Goal: Task Accomplishment & Management: Manage account settings

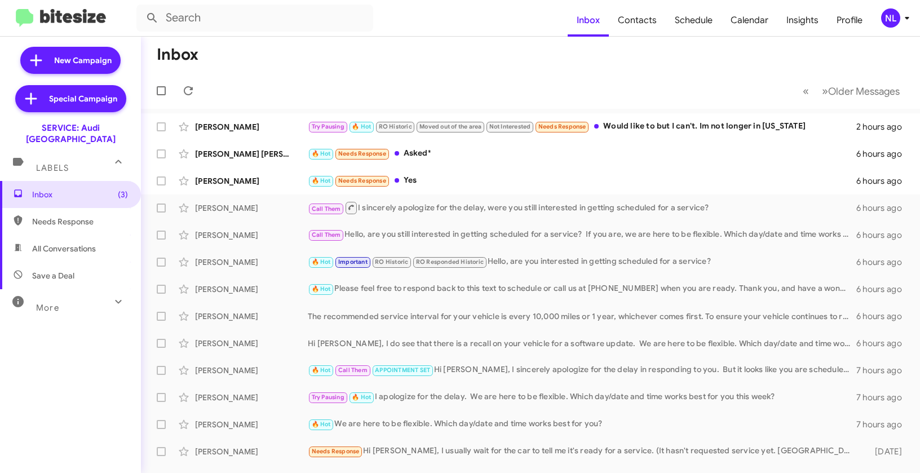
click at [888, 16] on div "NL" at bounding box center [890, 17] width 19 height 19
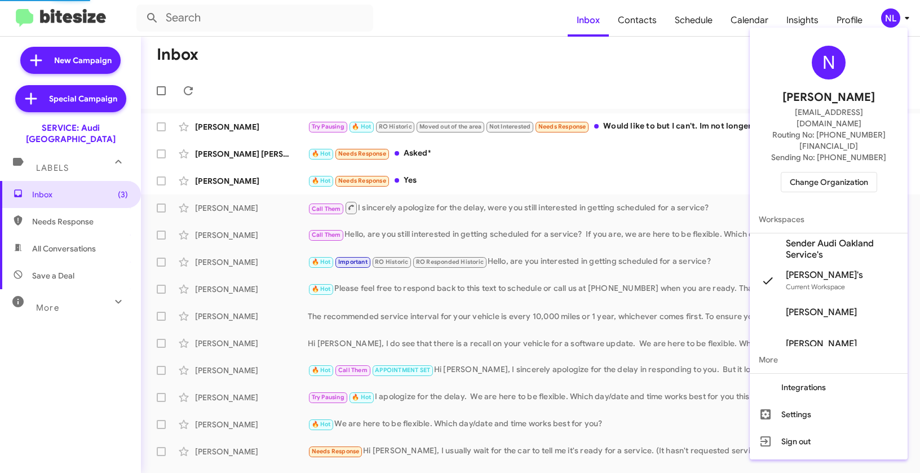
click at [834, 172] on span "Change Organization" at bounding box center [829, 181] width 78 height 19
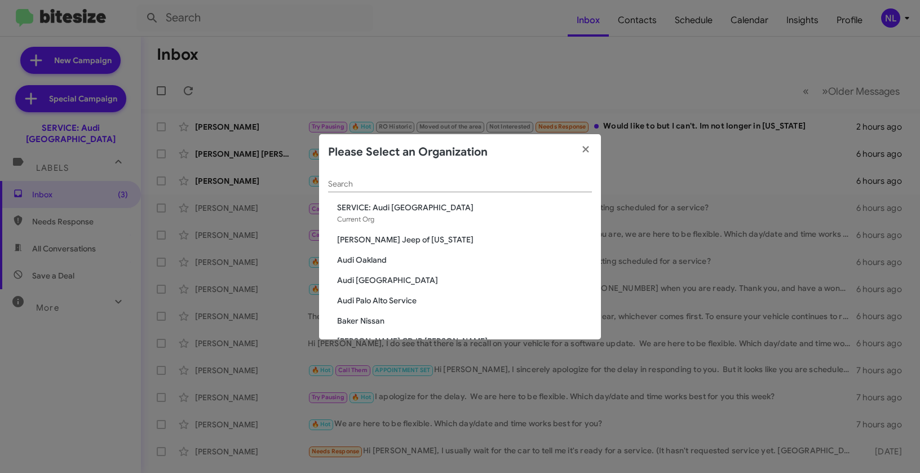
click at [440, 190] on div "Search" at bounding box center [460, 181] width 264 height 22
paste input "SERVICE: Chevrolet of Bowie"
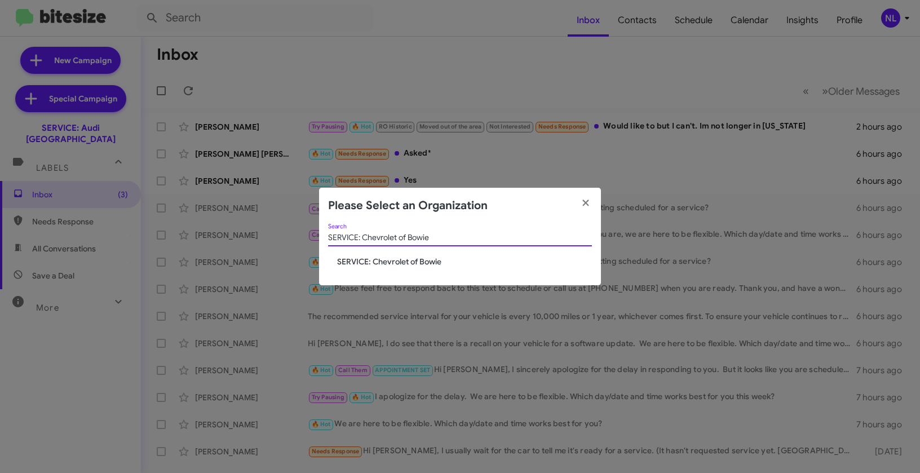
type input "SERVICE: Chevrolet of Bowie"
click at [384, 256] on span "SERVICE: Chevrolet of Bowie" at bounding box center [464, 261] width 255 height 11
click at [388, 260] on span "SERVICE: Chevrolet of Bowie" at bounding box center [464, 261] width 255 height 11
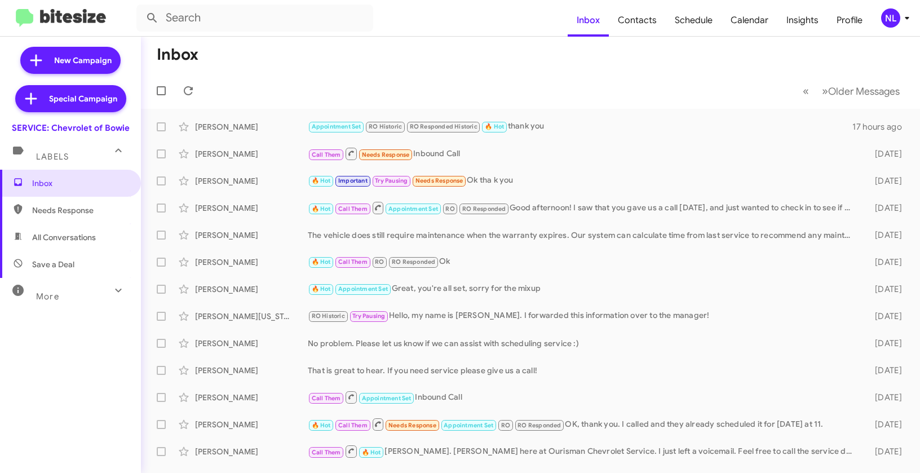
click at [889, 16] on div "NL" at bounding box center [890, 17] width 19 height 19
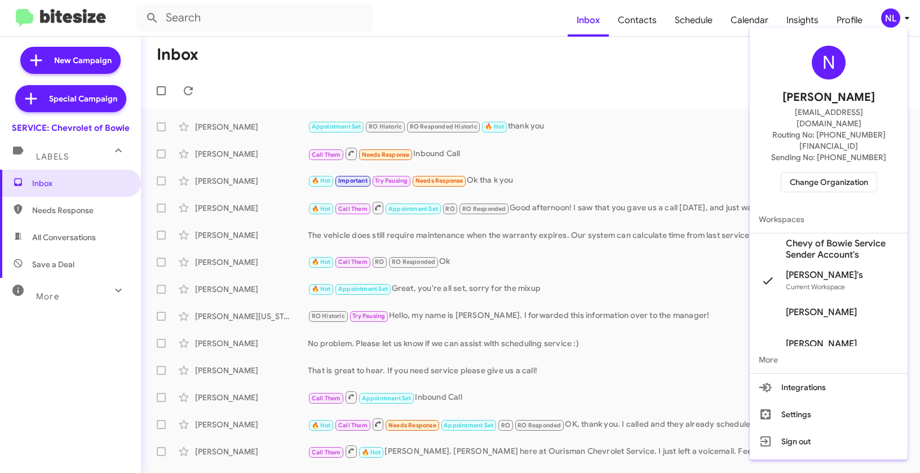
click at [815, 238] on span "Chevy of Bowie Service Sender Account's" at bounding box center [842, 249] width 113 height 23
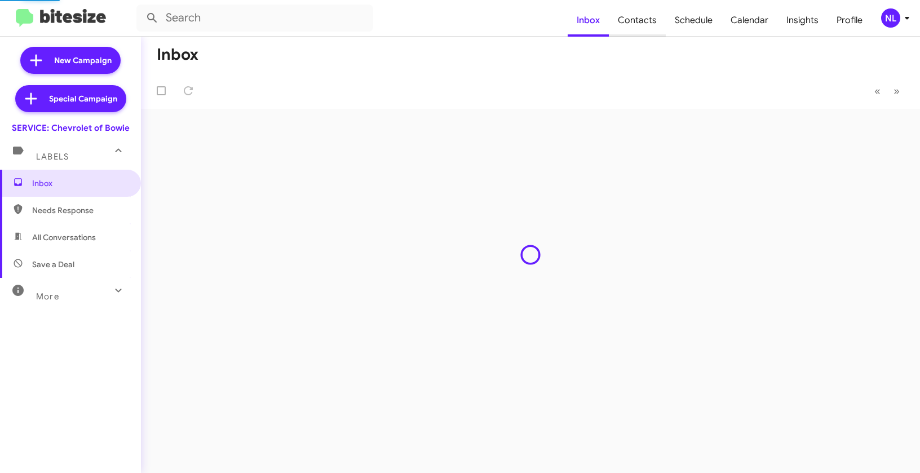
click at [639, 21] on span "Contacts" at bounding box center [637, 20] width 57 height 33
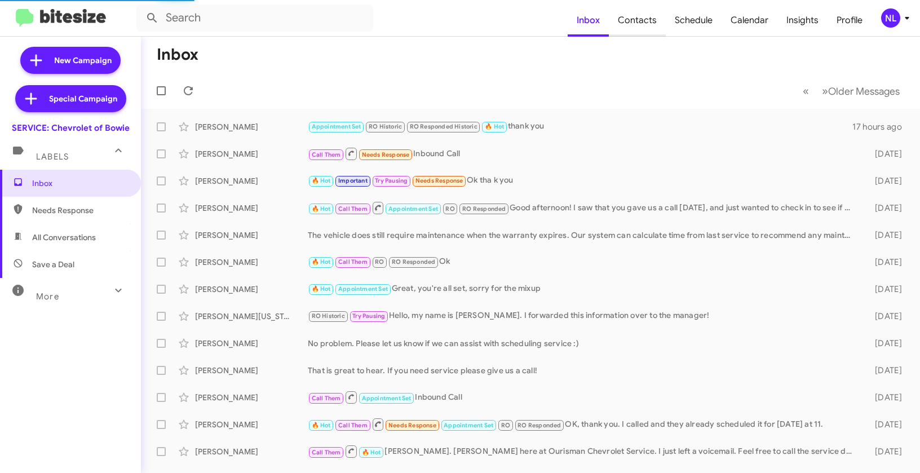
type input "in:groups"
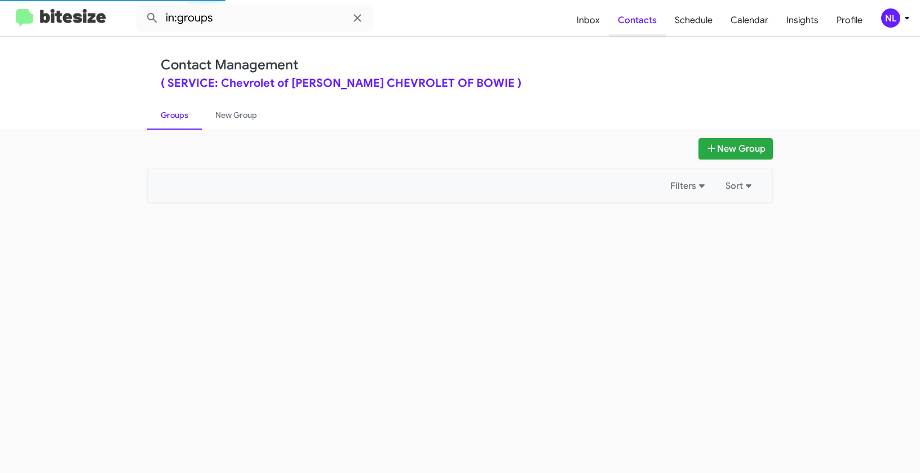
click at [639, 21] on span "Contacts" at bounding box center [637, 20] width 57 height 33
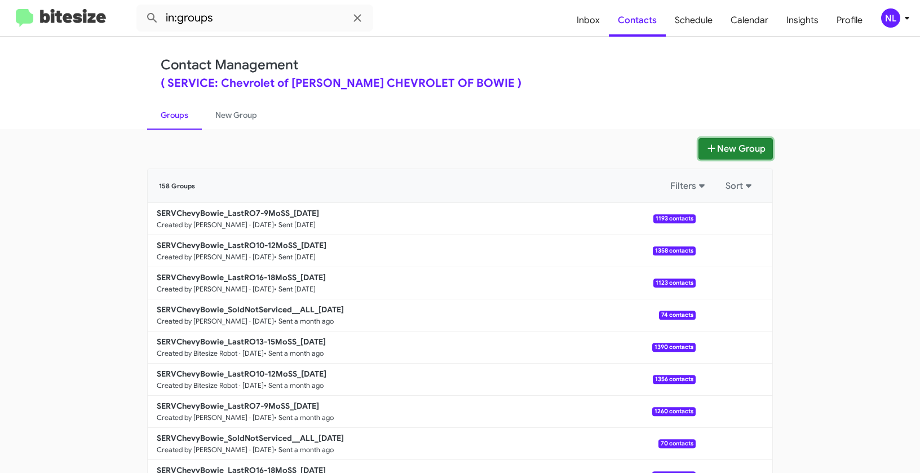
click at [723, 147] on button "New Group" at bounding box center [735, 148] width 74 height 21
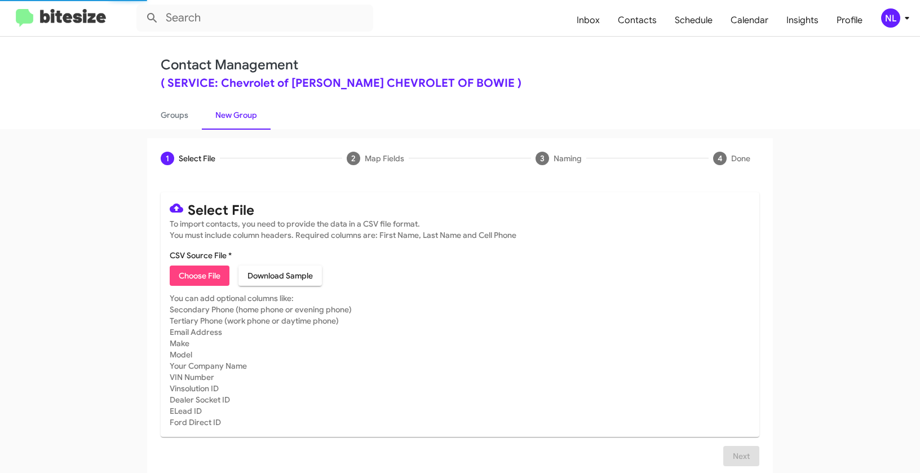
click at [190, 280] on span "Choose File" at bounding box center [200, 275] width 42 height 20
type input "SERVChevyBowie_LastRO10-12MoSS_10-14-25"
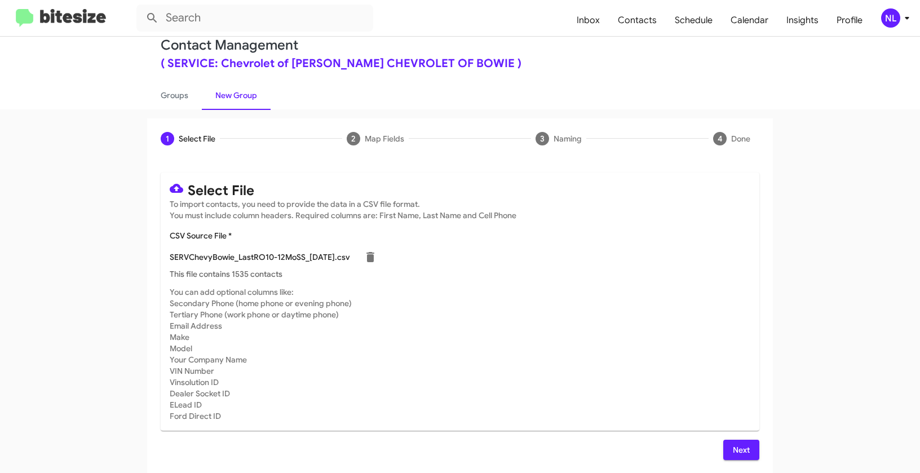
scroll to position [20, 0]
click at [744, 452] on span "Next" at bounding box center [741, 449] width 18 height 20
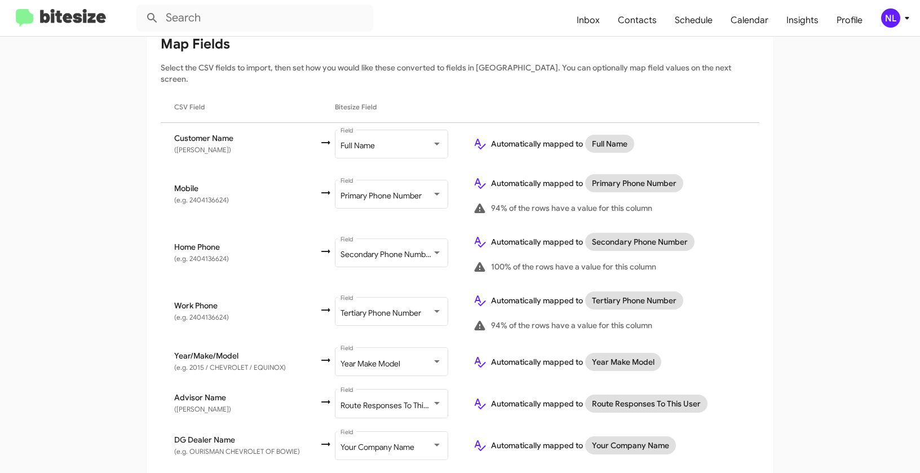
scroll to position [183, 0]
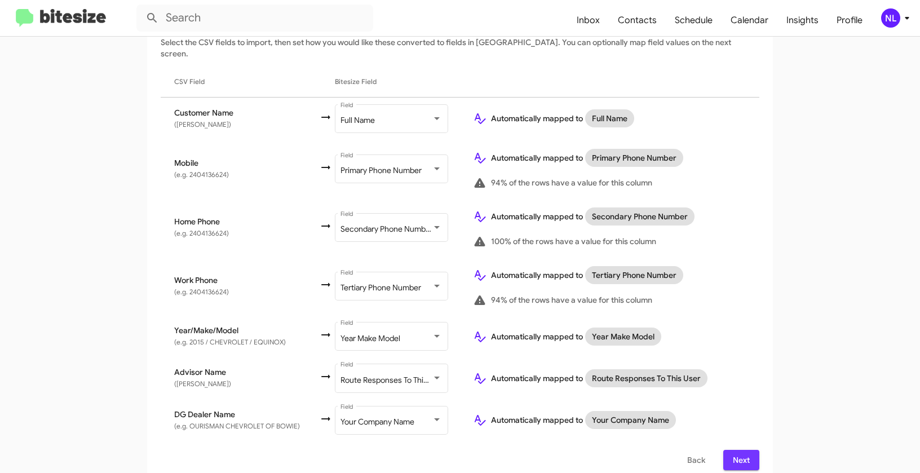
click at [737, 454] on span "Next" at bounding box center [741, 460] width 18 height 20
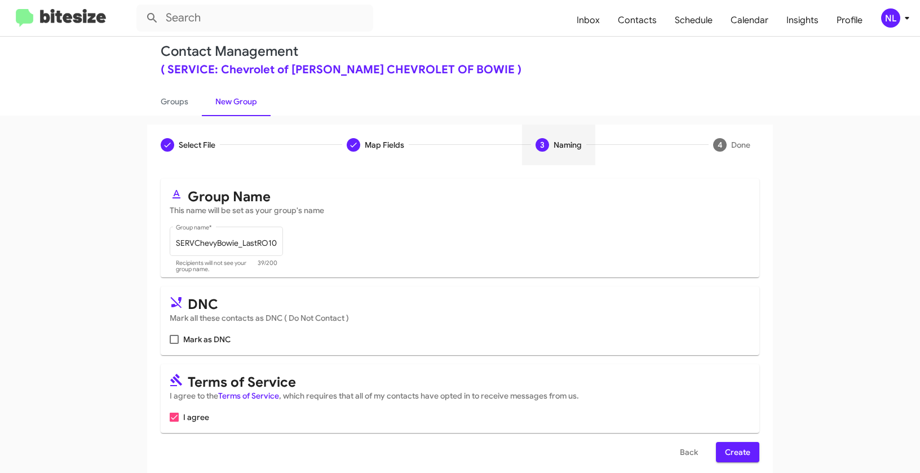
scroll to position [25, 0]
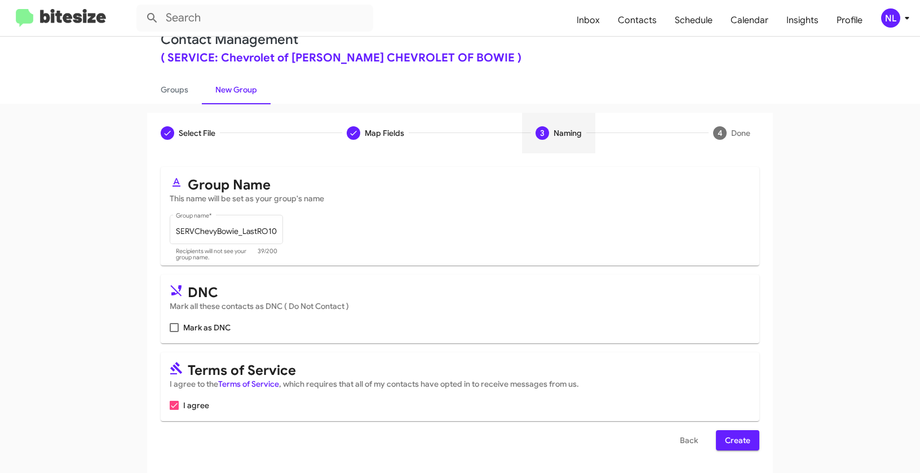
click at [731, 447] on span "Create" at bounding box center [737, 440] width 25 height 20
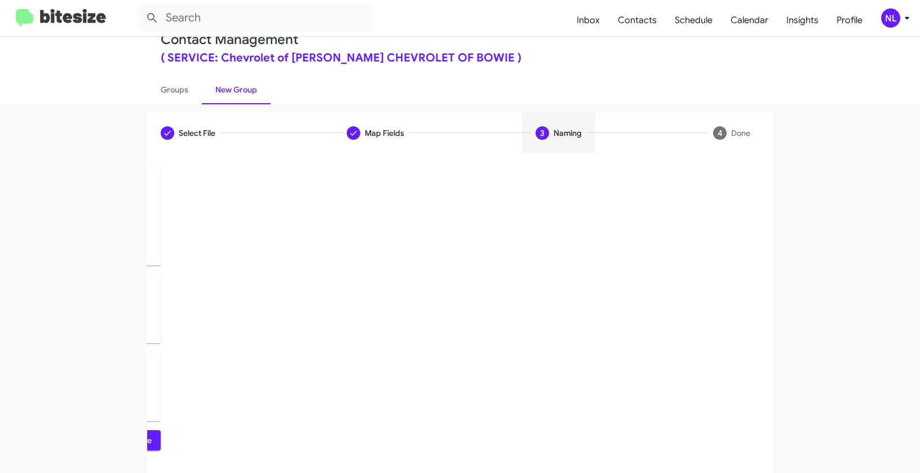
scroll to position [0, 0]
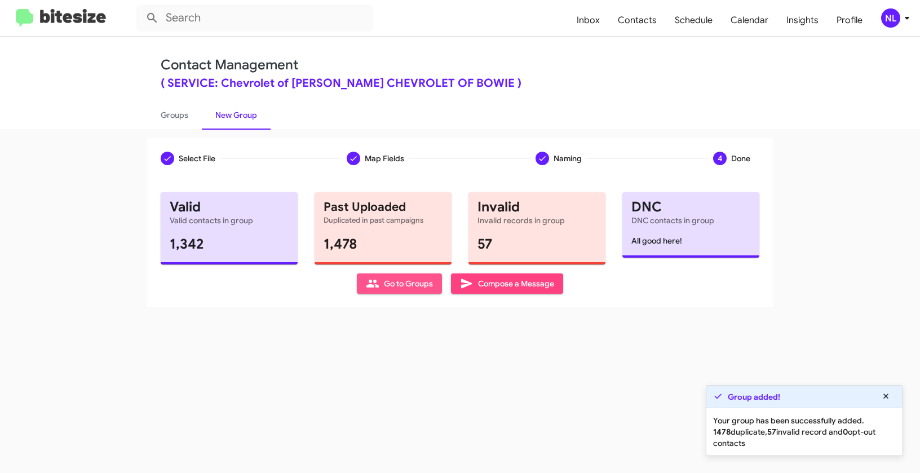
click at [409, 292] on span "Go to Groups" at bounding box center [399, 283] width 67 height 20
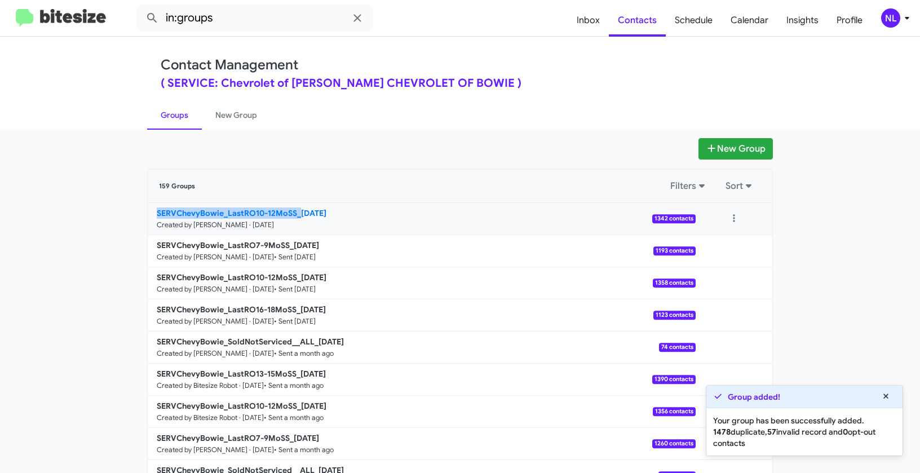
drag, startPoint x: 101, startPoint y: 212, endPoint x: 297, endPoint y: 209, distance: 195.6
click at [297, 209] on app-groups "New Group 159 Groups Filters Sort SERVChevyBowie_LastRO10-12MoSS_10-14-25 Creat…" at bounding box center [460, 346] width 920 height 416
copy b "SERVChevyBowie_LastRO10-12MoSS_"
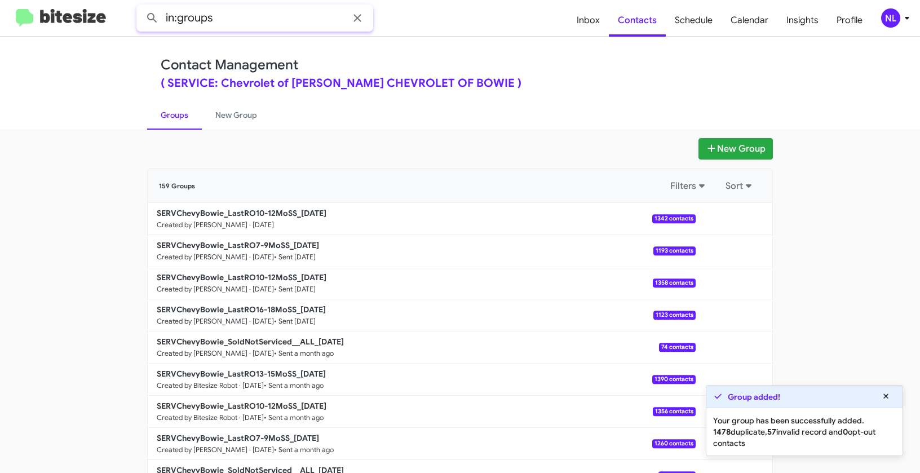
click at [243, 21] on input "in:groups" at bounding box center [254, 18] width 237 height 27
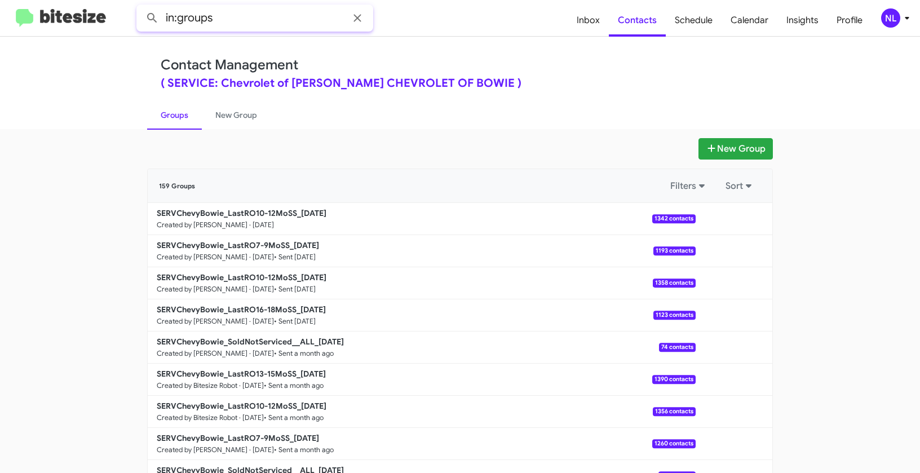
paste input "SERVChevyBowie_LastRO10-12MoSS_"
type input "in:groups SERVChevyBowie_LastRO10-12MoSS_"
click at [141, 7] on button at bounding box center [152, 18] width 23 height 23
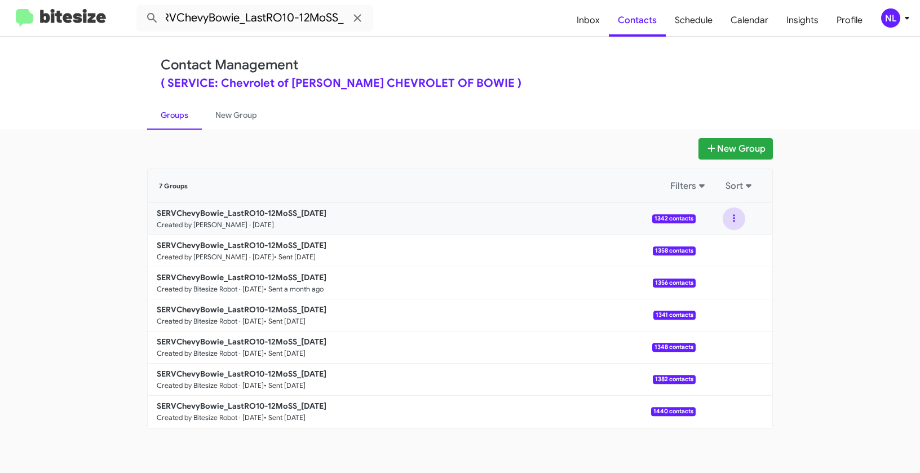
click at [730, 218] on button at bounding box center [734, 218] width 23 height 23
click at [716, 250] on button "View contacts" at bounding box center [700, 249] width 90 height 27
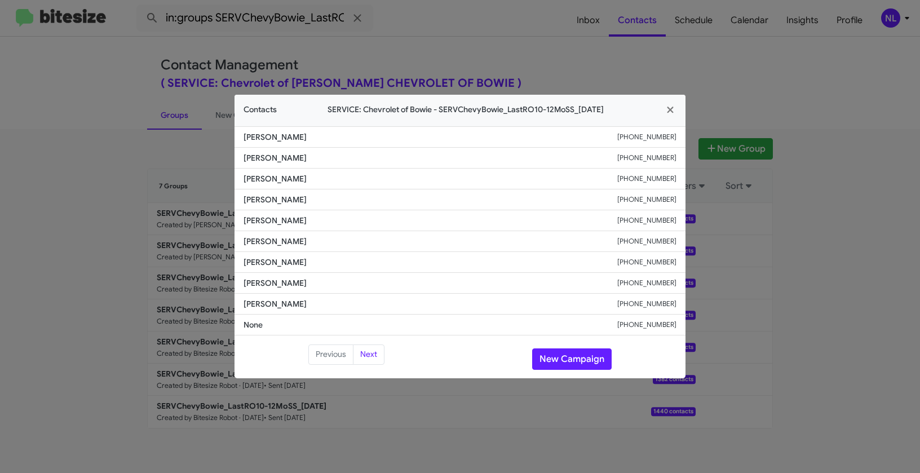
drag, startPoint x: 271, startPoint y: 283, endPoint x: 337, endPoint y: 282, distance: 65.9
click at [349, 284] on span "Ashwin Gumgol" at bounding box center [430, 282] width 374 height 11
click at [295, 292] on li "Ashwin Gumgol +14437751035" at bounding box center [459, 283] width 451 height 21
drag, startPoint x: 272, startPoint y: 282, endPoint x: 311, endPoint y: 278, distance: 39.6
click at [311, 278] on span "Ashwin Gumgol" at bounding box center [430, 282] width 374 height 11
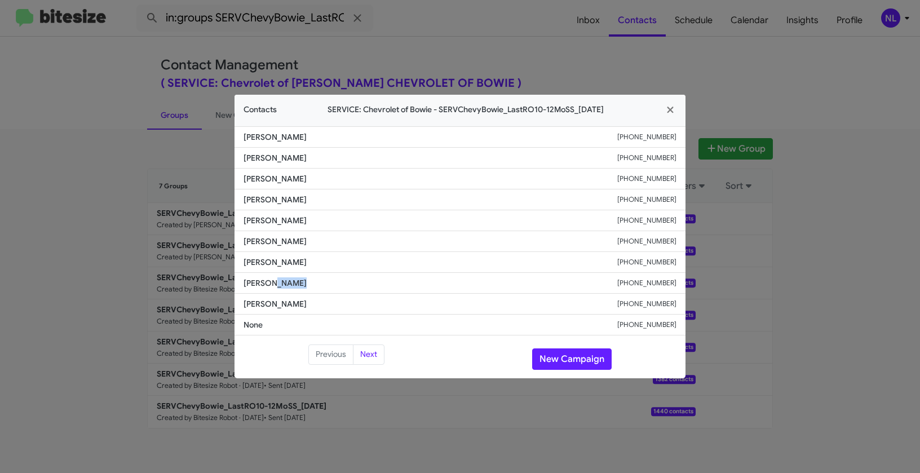
copy span "Gumgol"
click at [594, 349] on button "New Campaign" at bounding box center [571, 358] width 79 height 21
click at [591, 359] on button "New Campaign" at bounding box center [571, 358] width 79 height 21
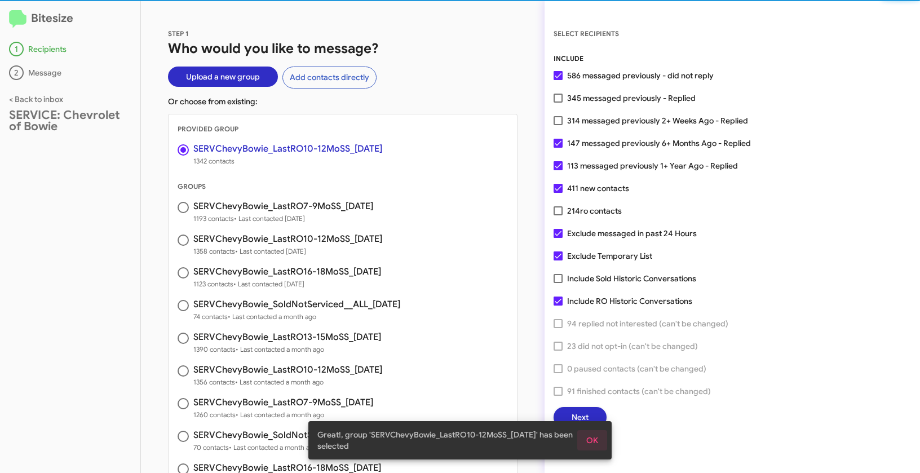
click at [592, 440] on span "OK" at bounding box center [592, 440] width 12 height 20
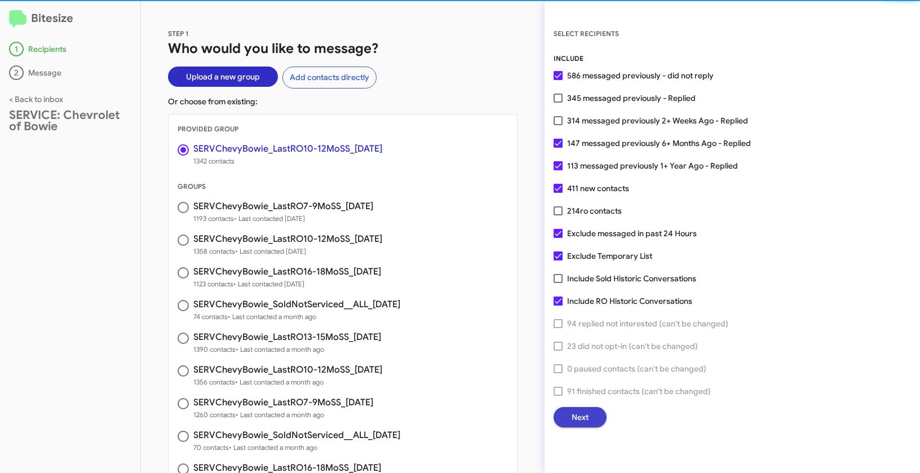
click at [586, 420] on span "Next" at bounding box center [579, 417] width 17 height 20
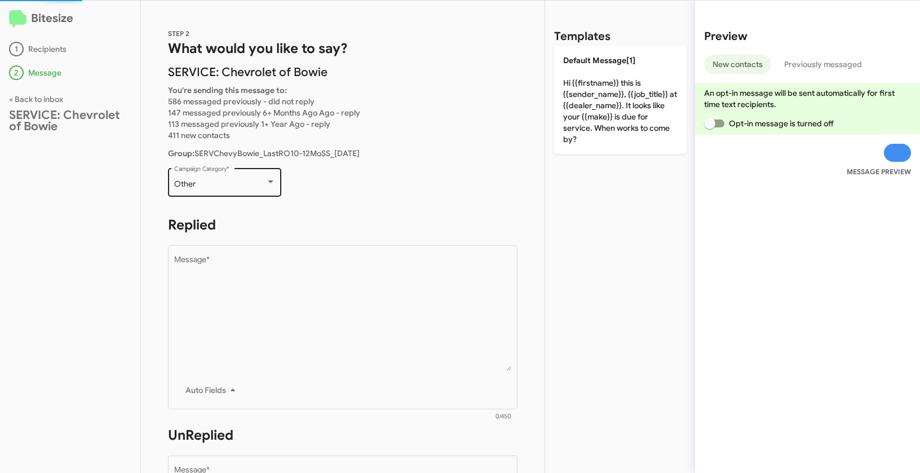
click at [212, 190] on div "Other Campaign Category *" at bounding box center [224, 181] width 101 height 31
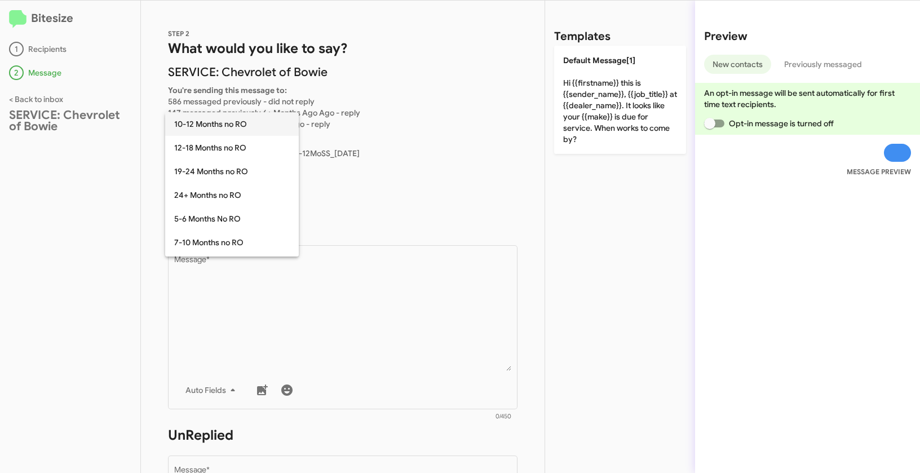
click at [203, 123] on span "10-12 Months no RO" at bounding box center [232, 124] width 116 height 24
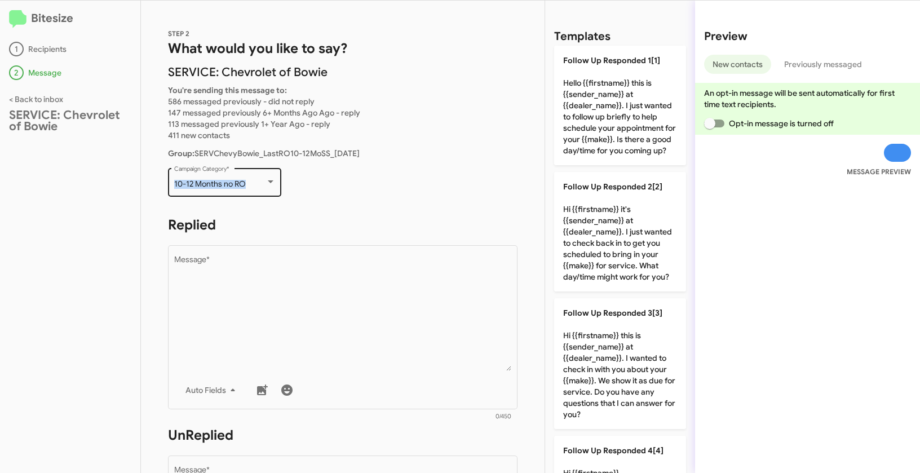
drag, startPoint x: 171, startPoint y: 176, endPoint x: 273, endPoint y: 184, distance: 101.8
click at [273, 184] on div "10-12 Months no RO Campaign Category *" at bounding box center [224, 181] width 113 height 31
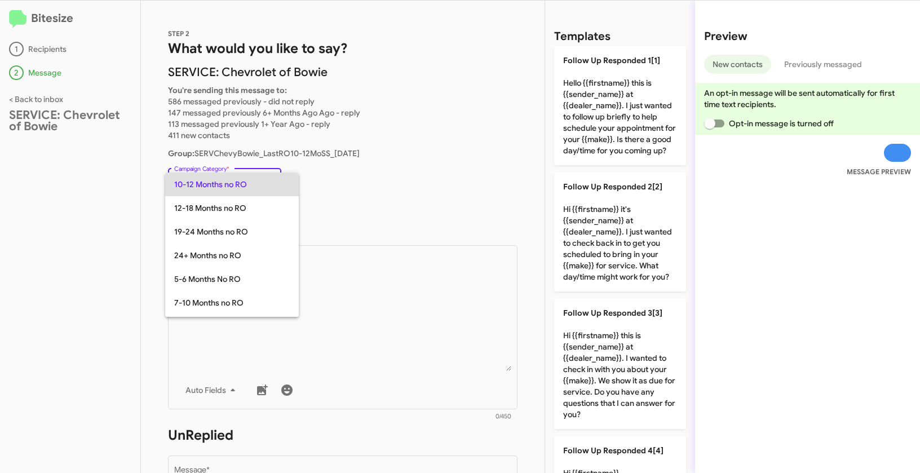
copy span "10-12 Months no RO"
click at [371, 358] on div at bounding box center [460, 236] width 920 height 473
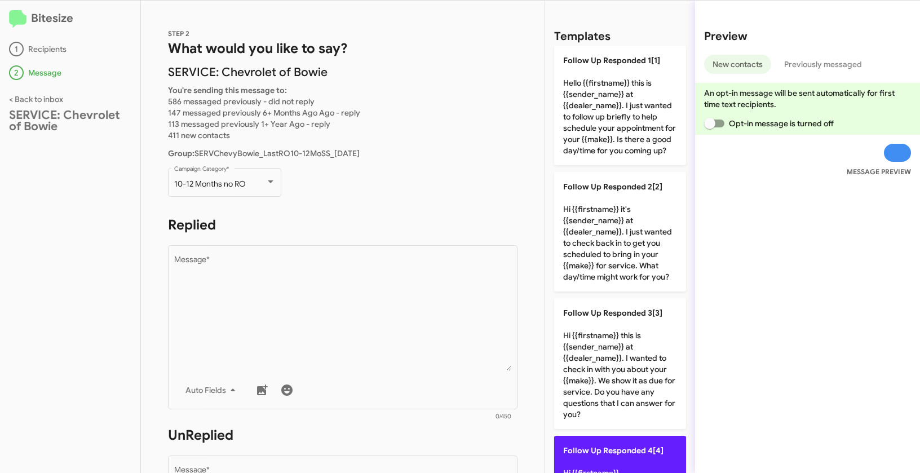
scroll to position [192, 0]
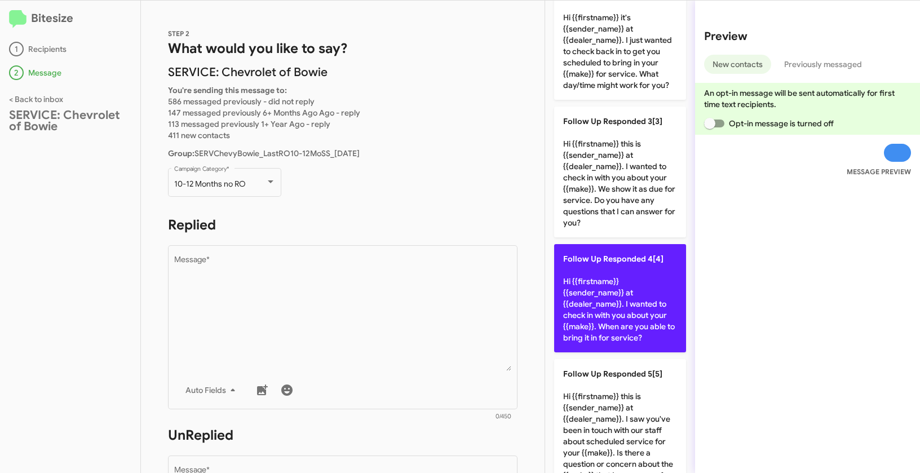
click at [601, 328] on p "Follow Up Responded 4[4] Hi {{firstname}} {{sender_name}} at {{dealer_name}}. I…" at bounding box center [620, 298] width 132 height 108
type textarea "Hi {{firstname}} {{sender_name}} at {{dealer_name}}. I wanted to check in with …"
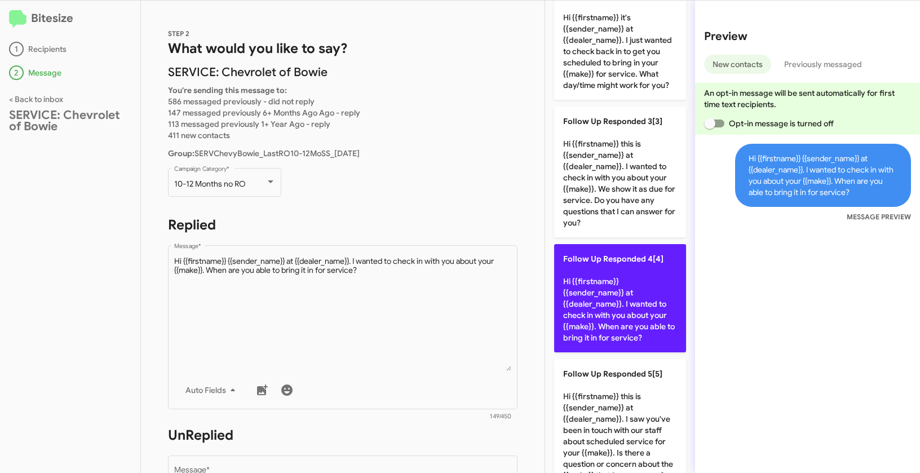
click at [597, 327] on p "Follow Up Responded 4[4] Hi {{firstname}} {{sender_name}} at {{dealer_name}}. I…" at bounding box center [620, 298] width 132 height 108
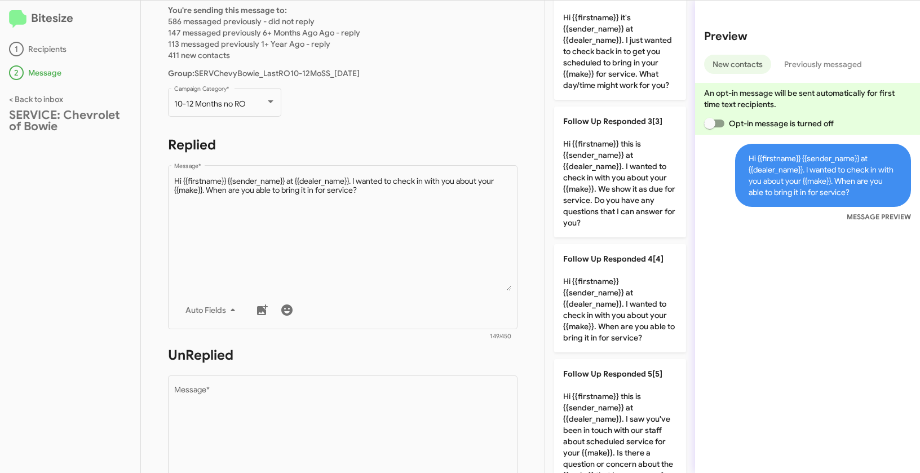
scroll to position [178, 0]
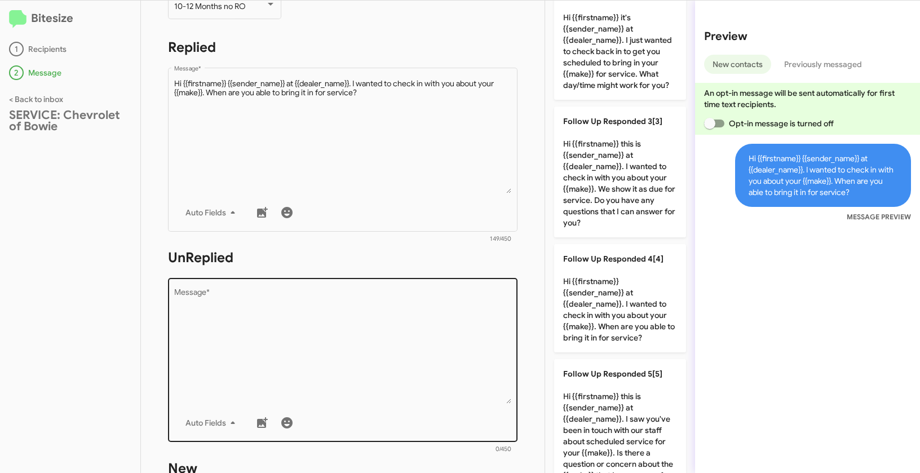
click at [453, 332] on textarea "Message *" at bounding box center [343, 346] width 338 height 115
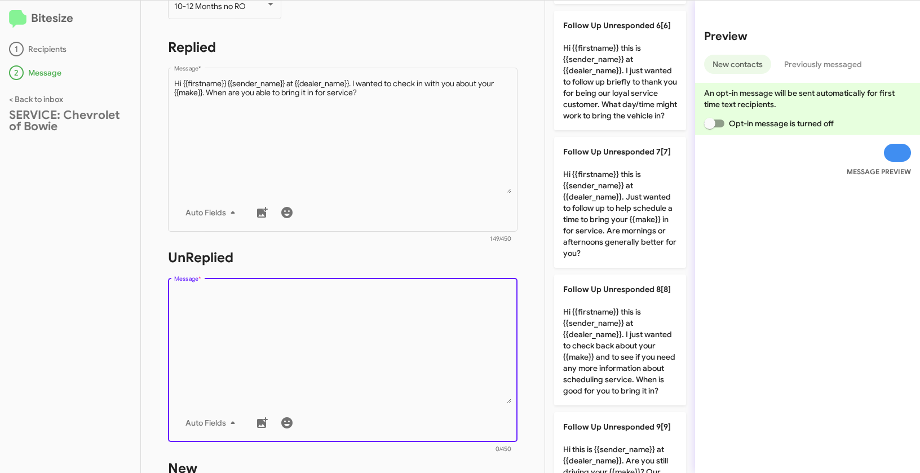
scroll to position [888, 0]
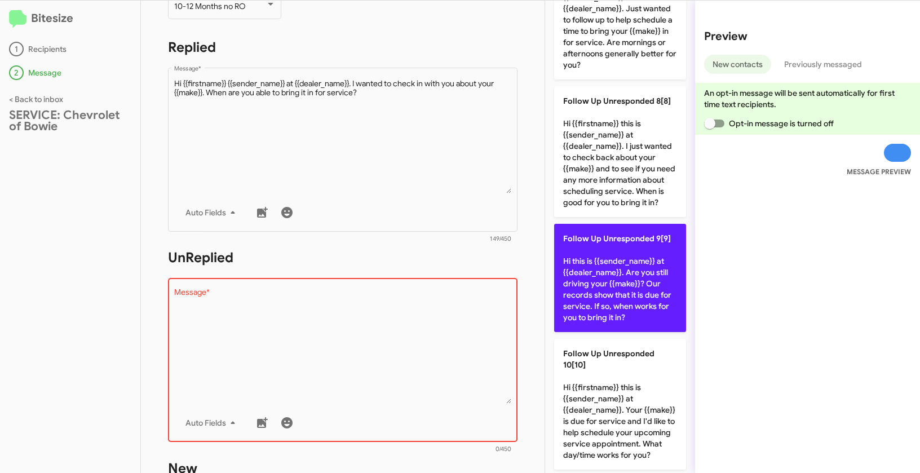
click at [636, 332] on p "Follow Up Unresponded 9[9] Hi this is {{sender_name}} at {{dealer_name}}. Are y…" at bounding box center [620, 278] width 132 height 108
type textarea "Hi this is {{sender_name}} at {{dealer_name}}. Are you still driving your {{mak…"
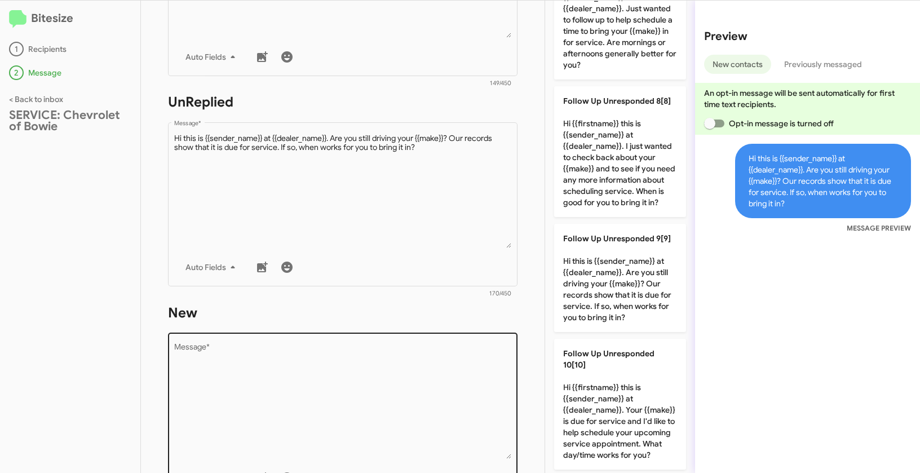
scroll to position [371, 0]
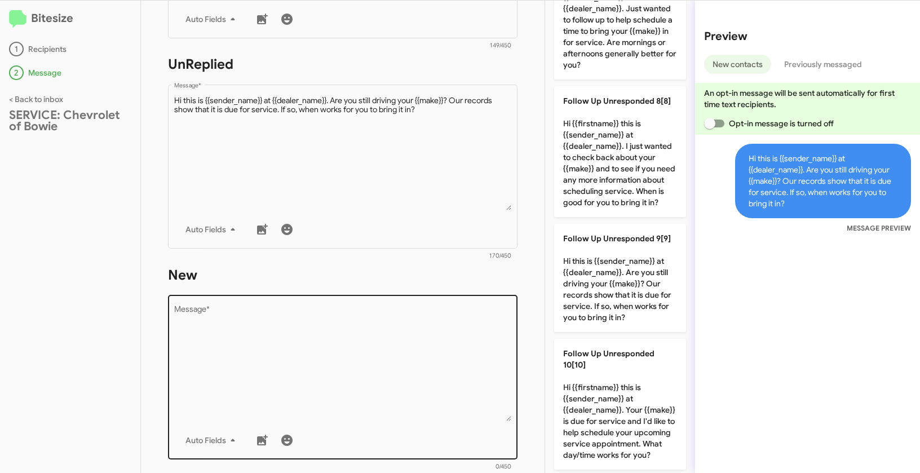
click at [449, 374] on textarea "Message *" at bounding box center [343, 363] width 338 height 115
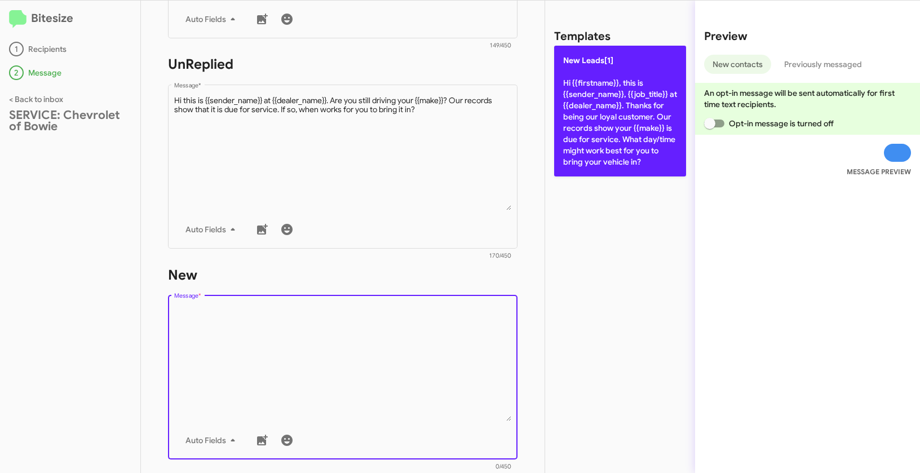
click at [630, 110] on p "New Leads[1] Hi {{firstname}}, this is {{sender_name}}, {{job_title}} at {{deal…" at bounding box center [620, 111] width 132 height 131
type textarea "Hi {{firstname}}, this is {{sender_name}}, {{job_title}} at {{dealer_name}}. Th…"
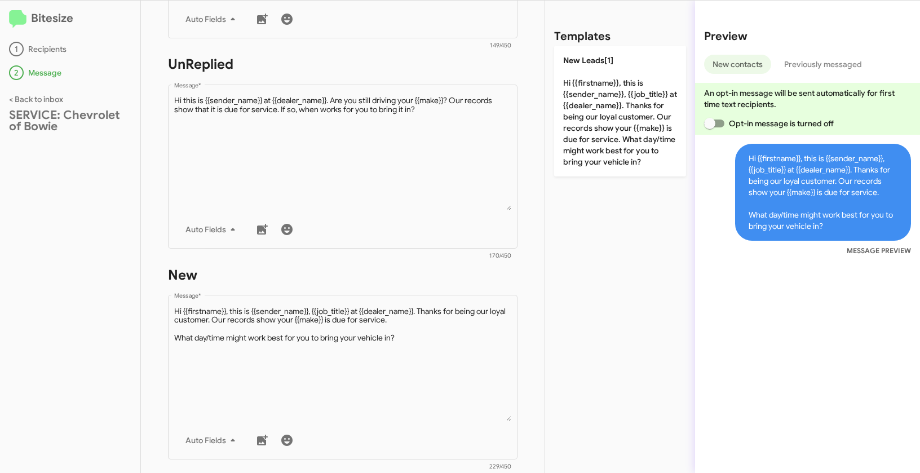
scroll to position [548, 0]
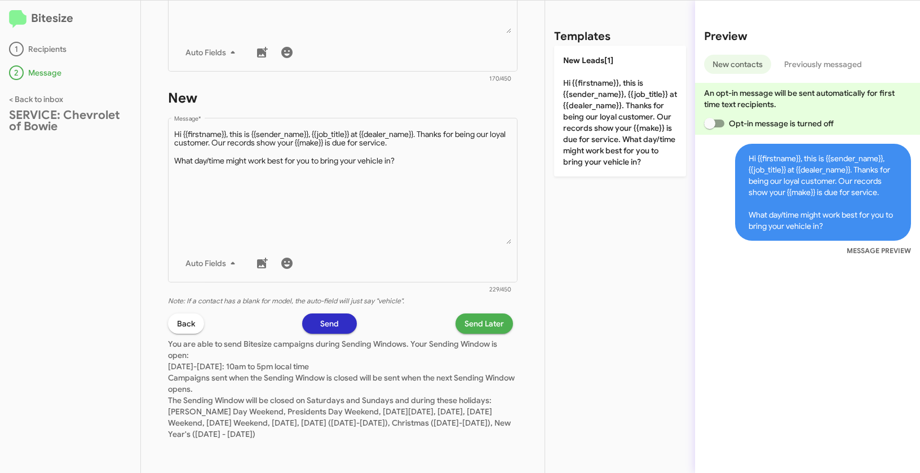
click at [492, 329] on span "Send Later" at bounding box center [483, 323] width 39 height 20
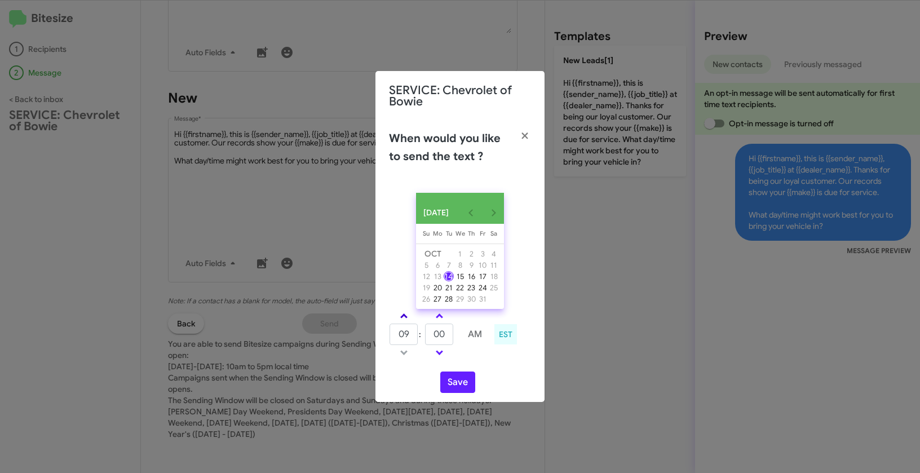
click at [404, 321] on span at bounding box center [403, 316] width 7 height 7
type input "11"
click at [441, 318] on link at bounding box center [439, 315] width 20 height 13
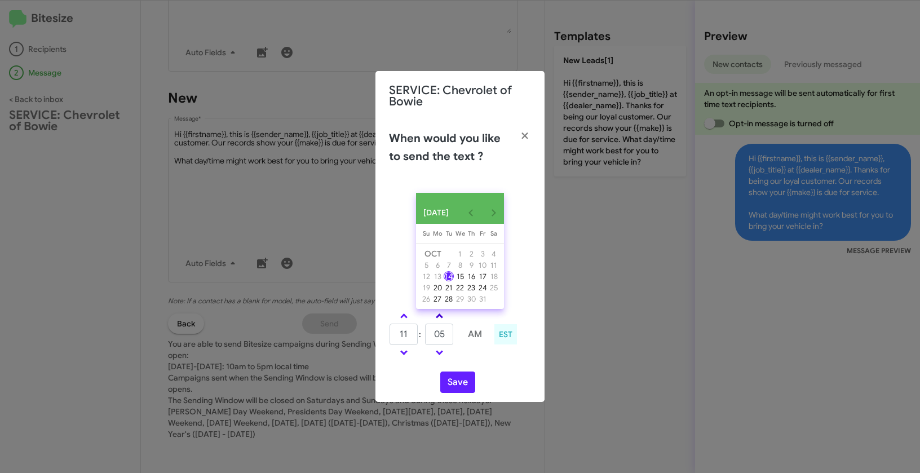
type input "10"
click at [463, 387] on button "Save" at bounding box center [457, 381] width 35 height 21
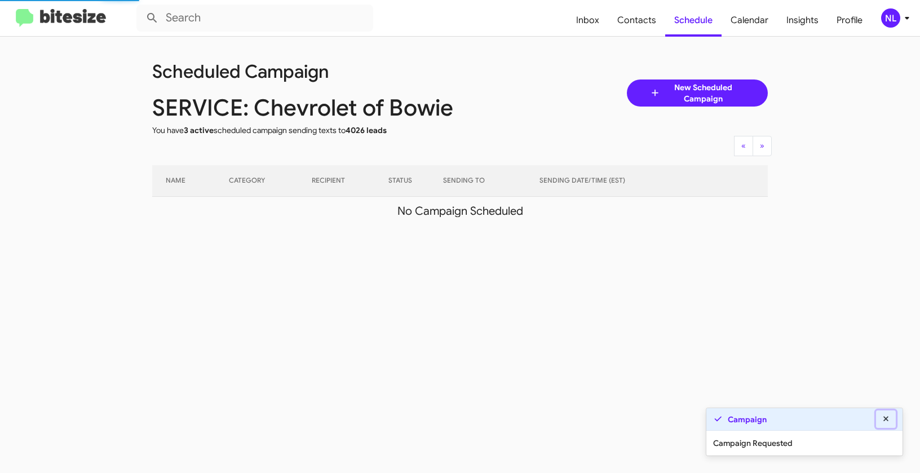
click at [884, 421] on icon at bounding box center [885, 418] width 5 height 5
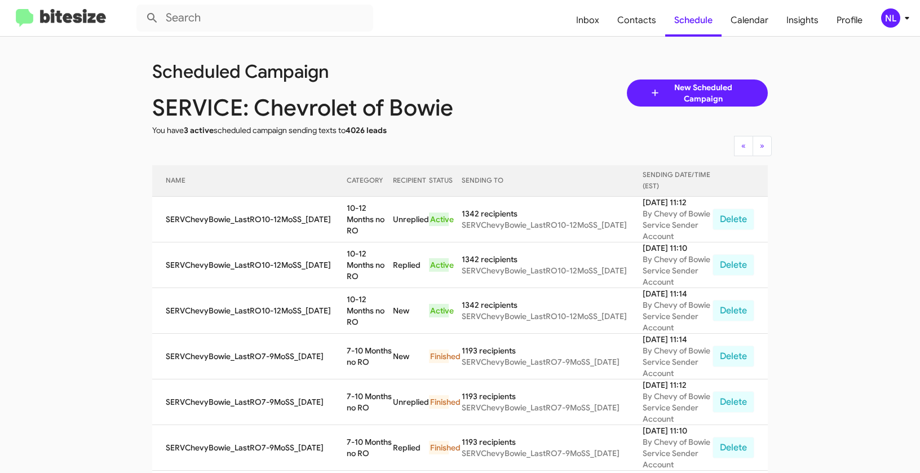
click at [885, 17] on div "NL" at bounding box center [890, 17] width 19 height 19
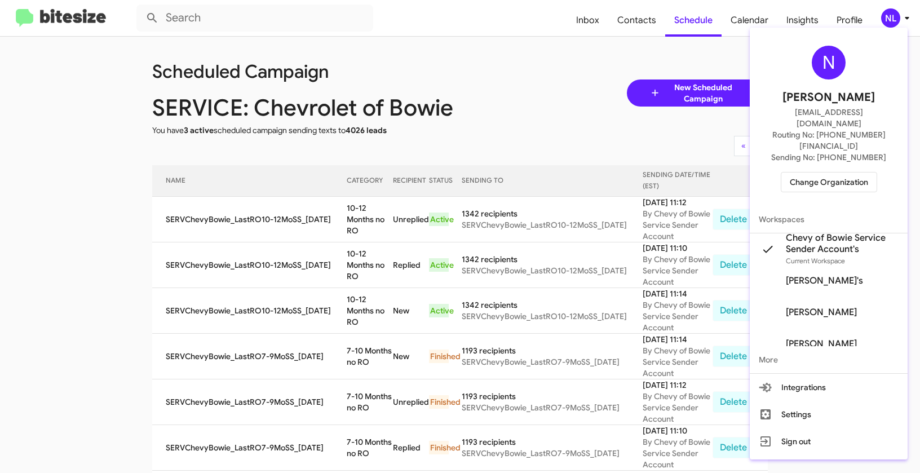
click at [836, 172] on span "Change Organization" at bounding box center [829, 181] width 78 height 19
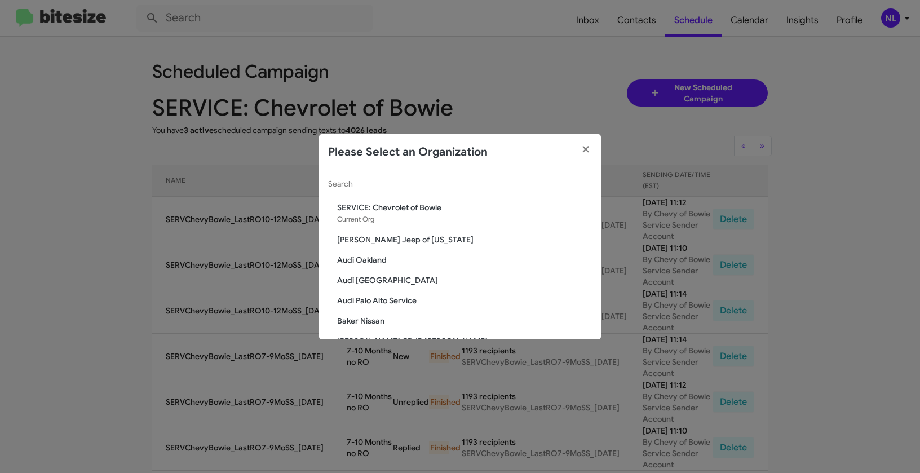
click at [452, 184] on input "Search" at bounding box center [460, 184] width 264 height 9
paste input "SERVICE: Chevy Rockville"
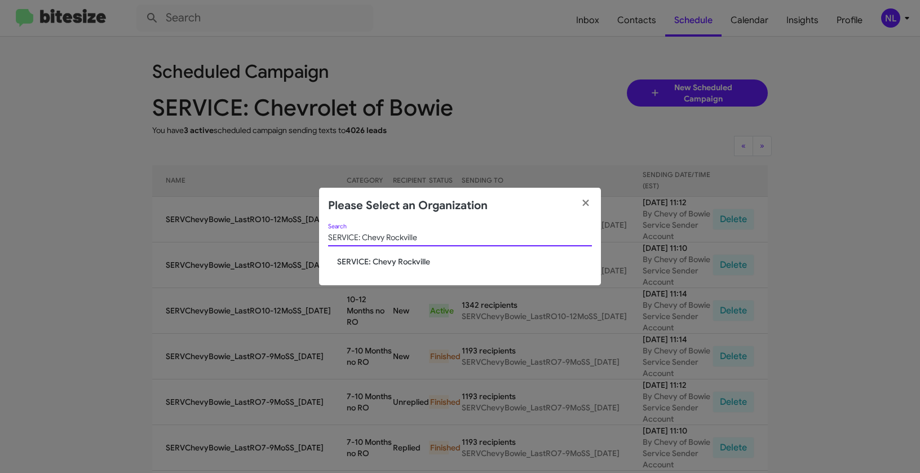
type input "SERVICE: Chevy Rockville"
click at [375, 268] on div "SERVICE: Chevy Rockville Search SERVICE: Chevy Rockville" at bounding box center [460, 254] width 282 height 61
click at [377, 264] on span "SERVICE: Chevy Rockville" at bounding box center [464, 261] width 255 height 11
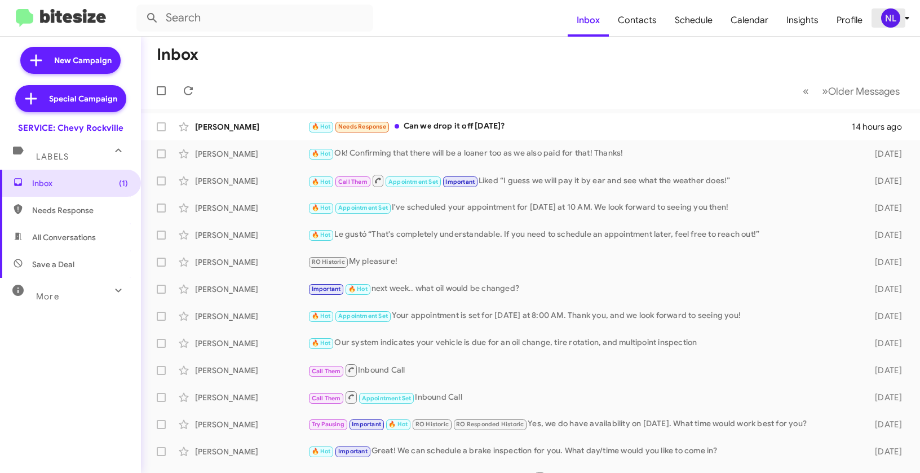
click at [890, 18] on div "NL" at bounding box center [890, 17] width 19 height 19
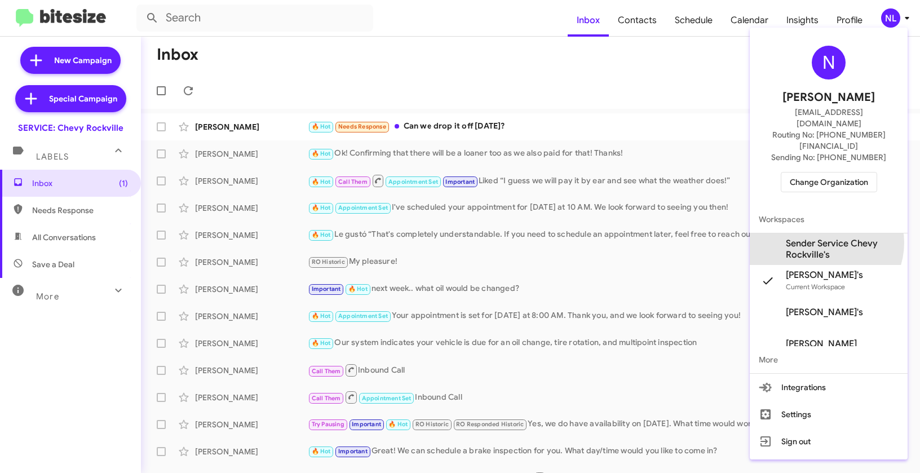
click at [825, 238] on span "Sender Service Chevy Rockville's" at bounding box center [842, 249] width 113 height 23
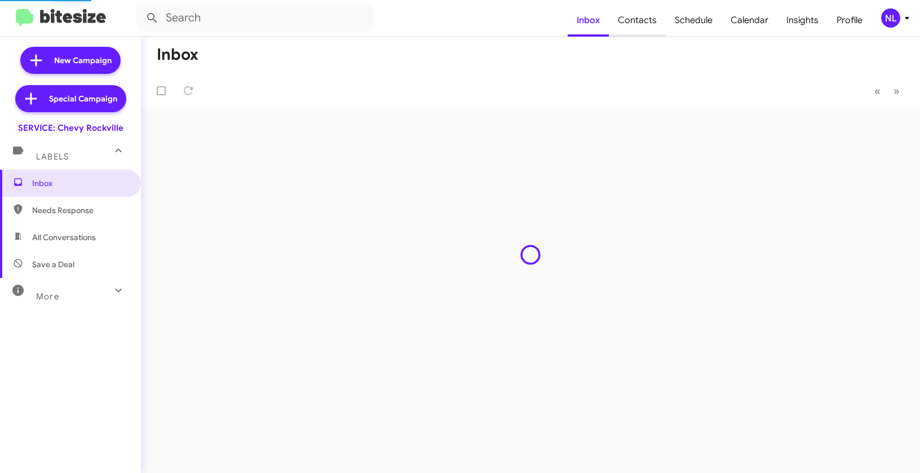
click at [646, 21] on span "Contacts" at bounding box center [637, 20] width 57 height 33
type input "in:groups"
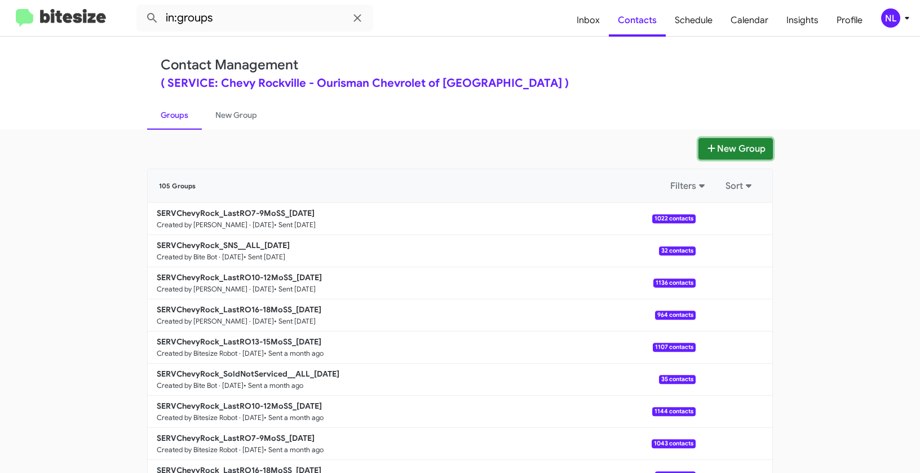
click at [746, 147] on button "New Group" at bounding box center [735, 148] width 74 height 21
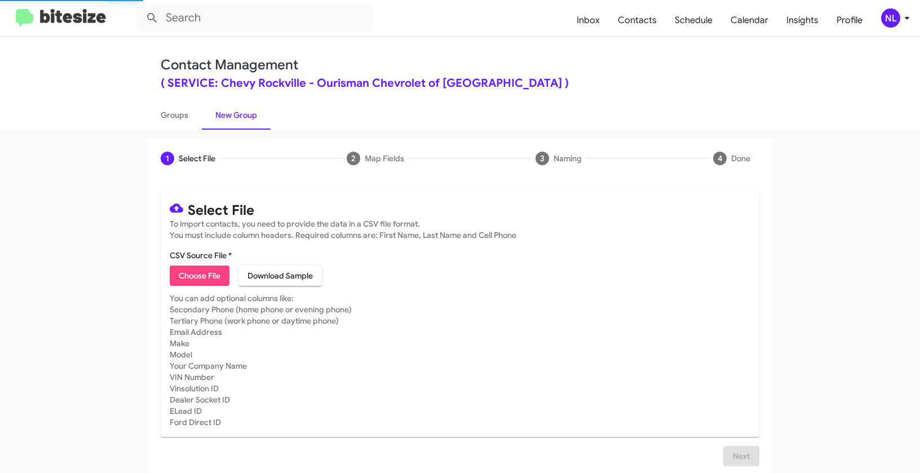
click at [181, 285] on span "Choose File" at bounding box center [200, 275] width 42 height 20
type input "SERVChevyRock_LastRO10-12MoSS_10-14-25"
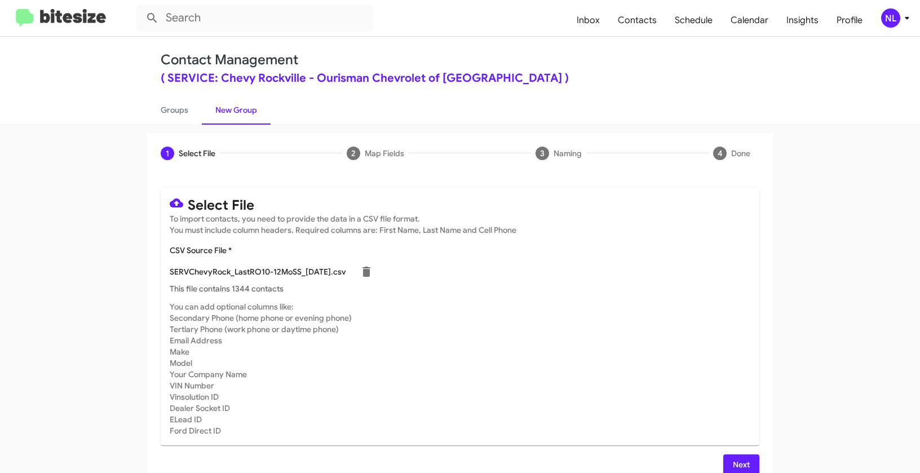
scroll to position [20, 0]
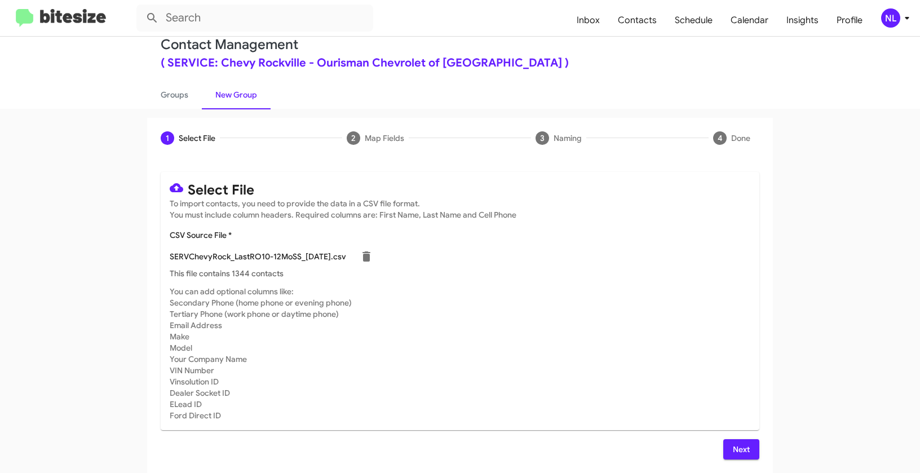
click at [742, 441] on span "Next" at bounding box center [741, 449] width 18 height 20
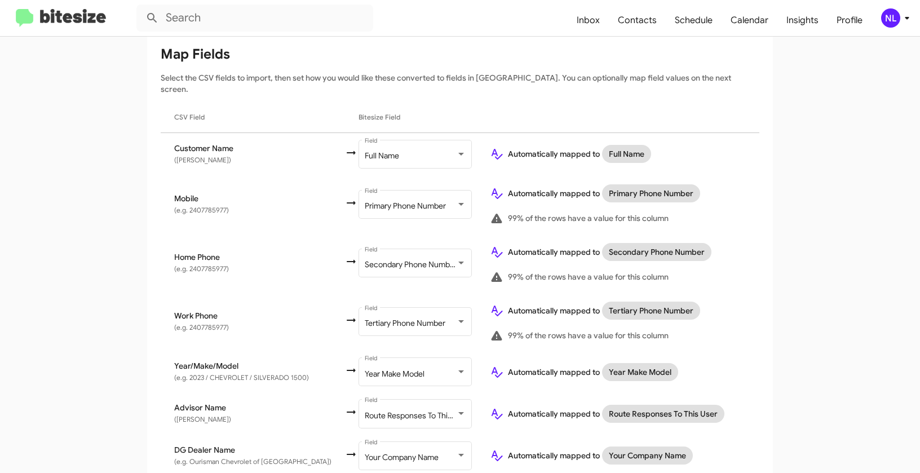
scroll to position [183, 0]
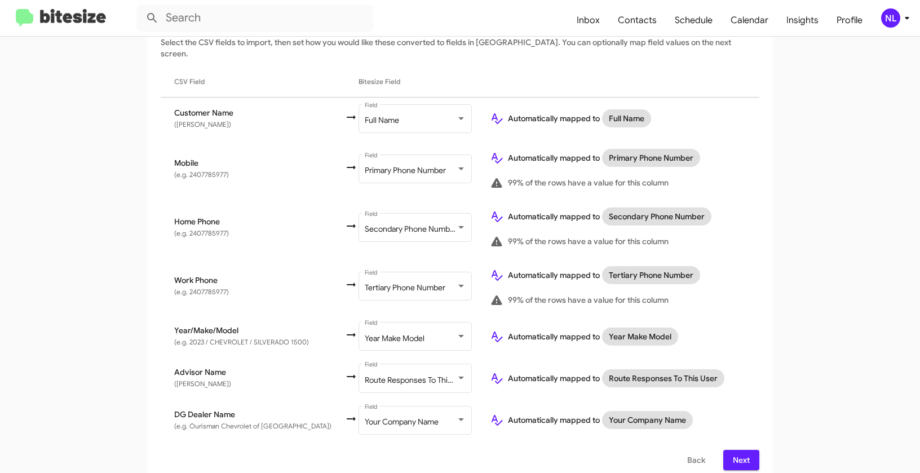
click at [738, 450] on span "Next" at bounding box center [741, 460] width 18 height 20
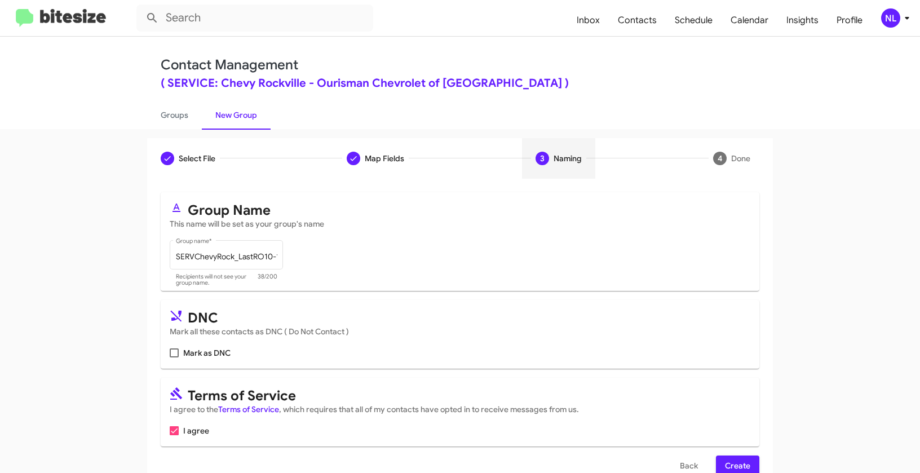
scroll to position [25, 0]
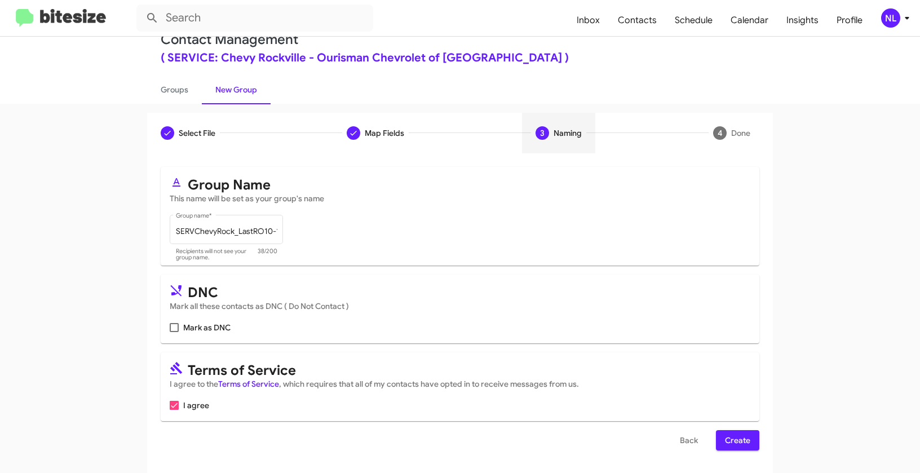
click at [746, 434] on span "Create" at bounding box center [737, 440] width 25 height 20
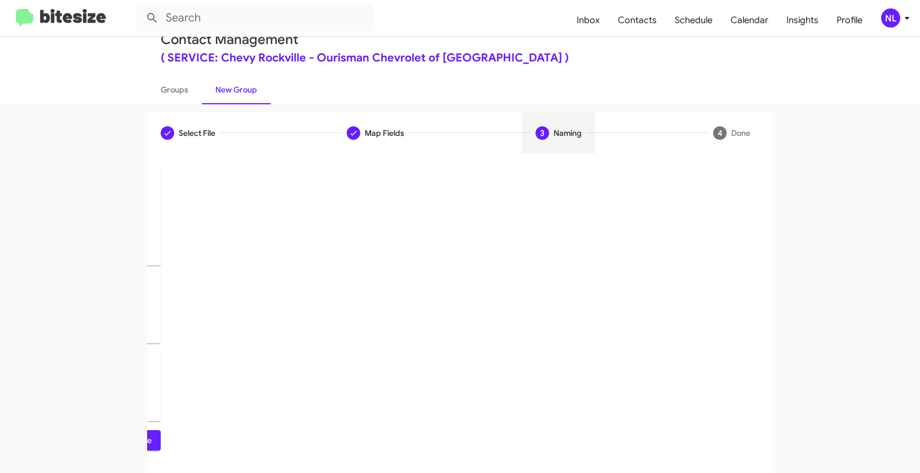
scroll to position [0, 0]
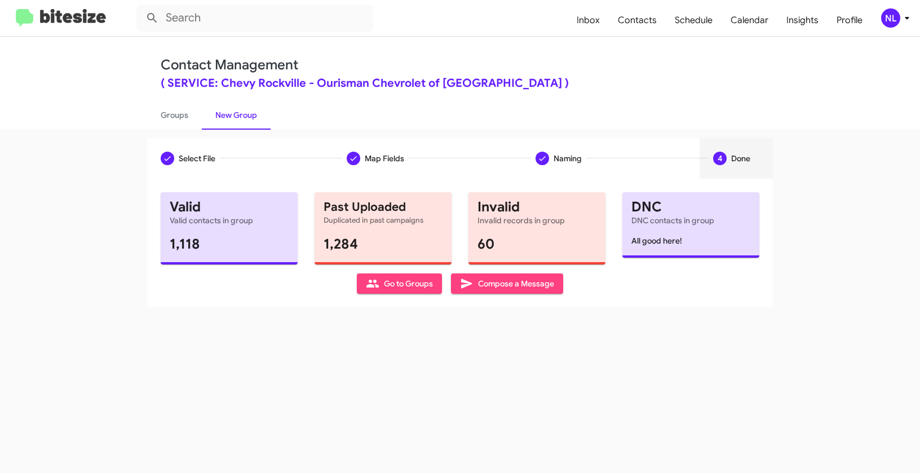
click at [395, 282] on span "Go to Groups" at bounding box center [399, 283] width 67 height 20
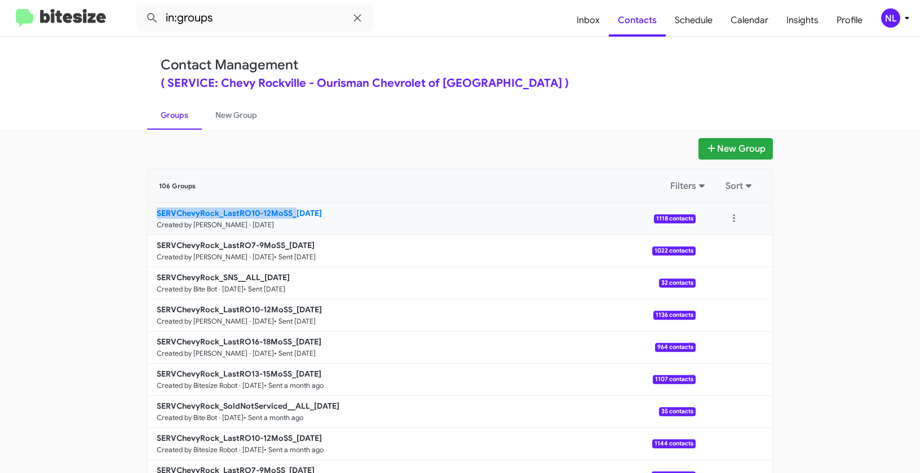
drag, startPoint x: 78, startPoint y: 211, endPoint x: 291, endPoint y: 207, distance: 213.1
click at [291, 207] on app-groups "New Group 106 Groups Filters Sort SERVChevyRock_LastRO10-12MoSS_10-14-25 Create…" at bounding box center [460, 346] width 920 height 416
copy b "SERVChevyRock_LastRO10-12MoSS_"
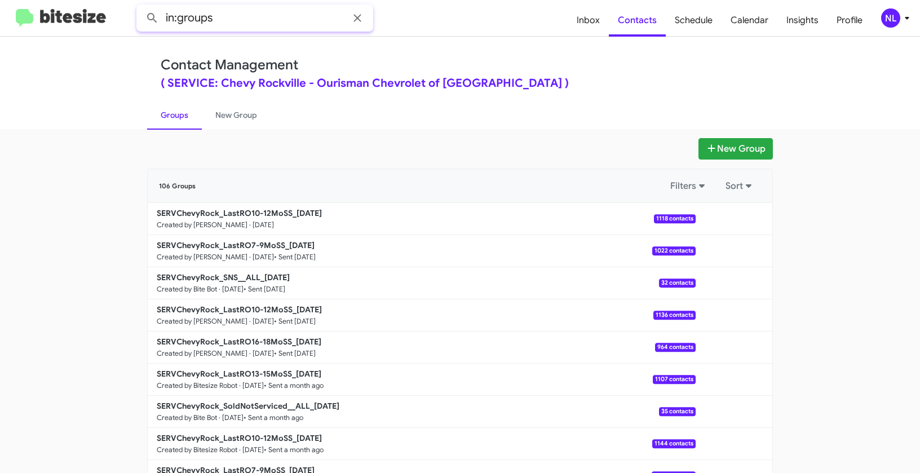
click at [248, 26] on input "in:groups" at bounding box center [254, 18] width 237 height 27
paste input "SERVChevyRock_LastRO10-12MoSS_"
type input "in:groups SERVChevyRock_LastRO10-12MoSS_"
click at [141, 7] on button at bounding box center [152, 18] width 23 height 23
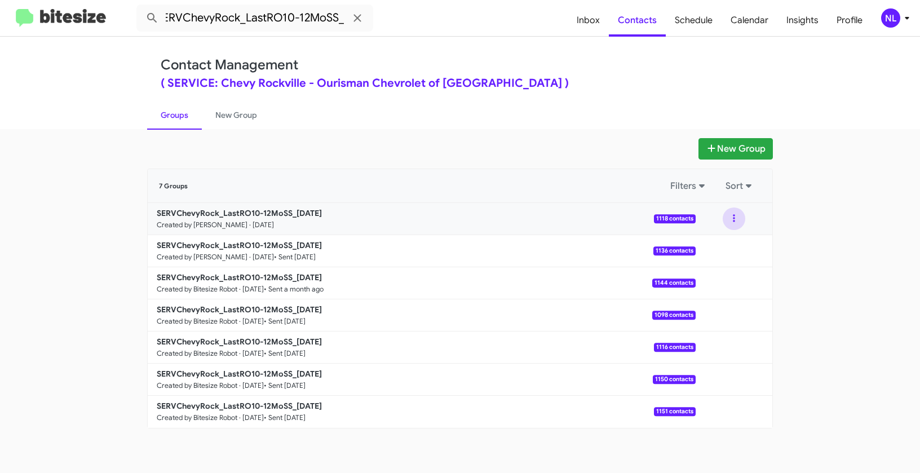
click at [735, 219] on button at bounding box center [734, 218] width 23 height 23
click at [730, 239] on button "View contacts" at bounding box center [700, 249] width 90 height 27
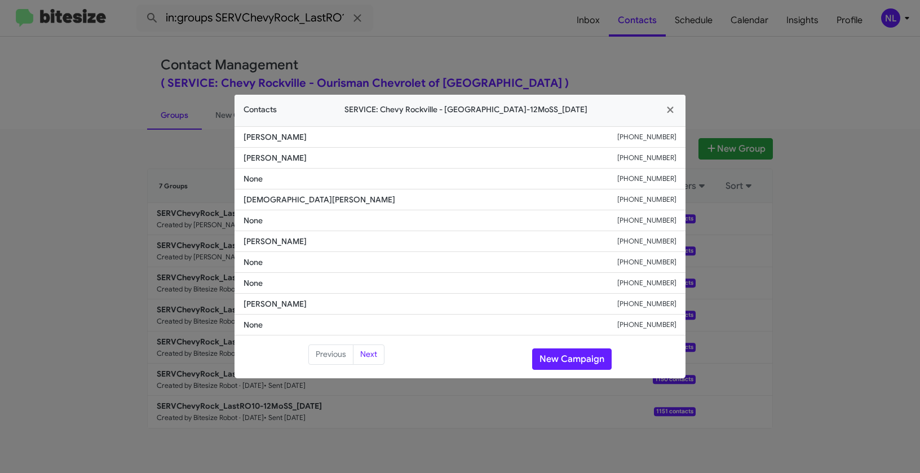
drag, startPoint x: 624, startPoint y: 157, endPoint x: 683, endPoint y: 158, distance: 59.2
click at [683, 158] on li "Ornella Njampou +12026501275" at bounding box center [459, 158] width 451 height 21
click at [323, 169] on li "None +12026504223" at bounding box center [459, 179] width 451 height 21
drag, startPoint x: 270, startPoint y: 158, endPoint x: 306, endPoint y: 157, distance: 36.1
click at [306, 157] on span "Ornella Njampou" at bounding box center [430, 157] width 374 height 11
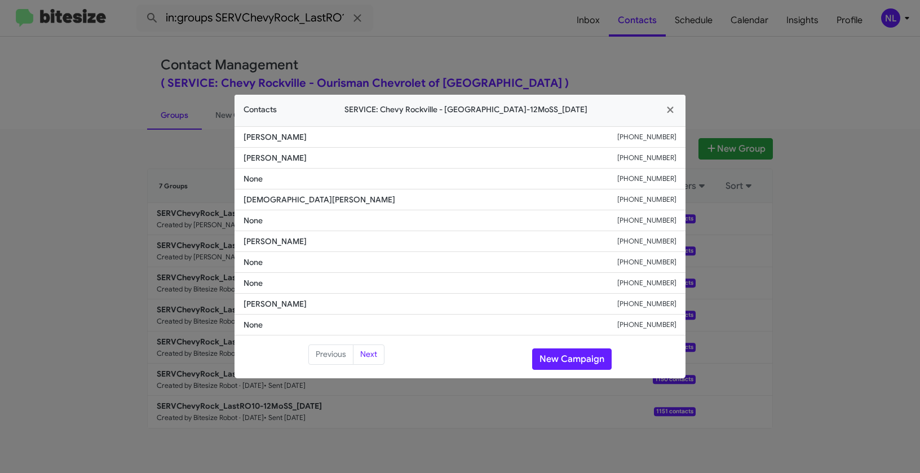
copy span "Njampou"
click at [551, 359] on button "New Campaign" at bounding box center [571, 358] width 79 height 21
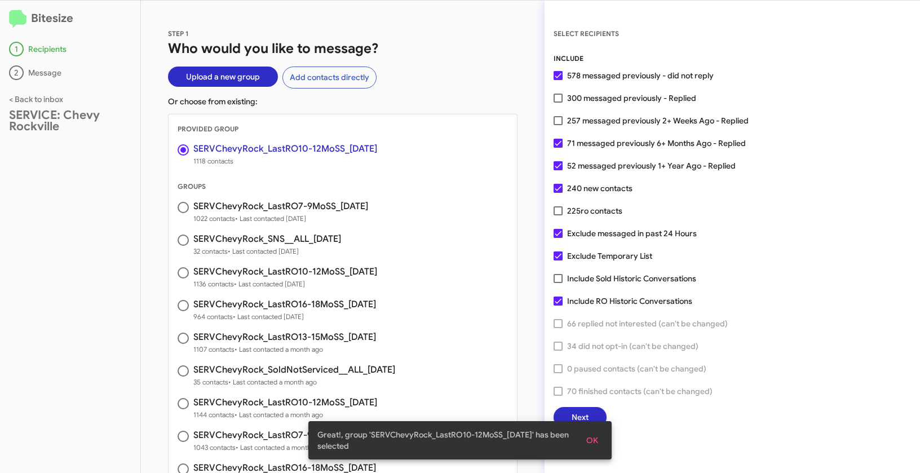
click at [596, 435] on span "OK" at bounding box center [592, 440] width 12 height 20
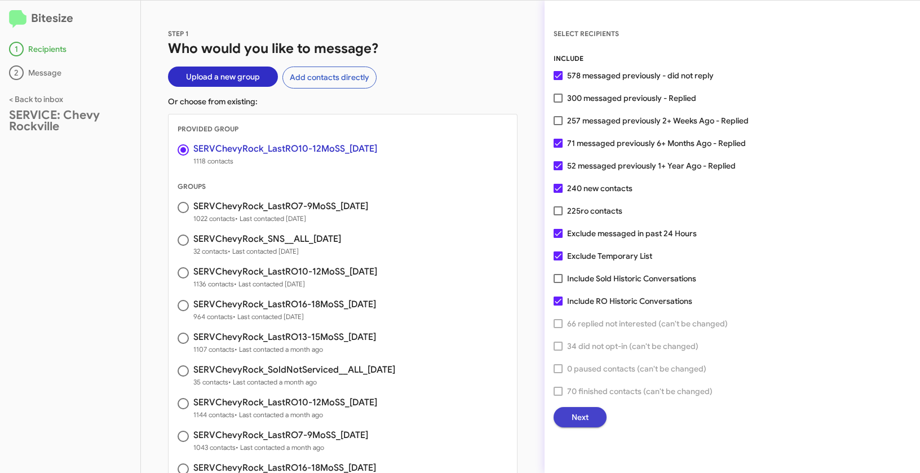
click at [593, 421] on button "Next" at bounding box center [579, 417] width 53 height 20
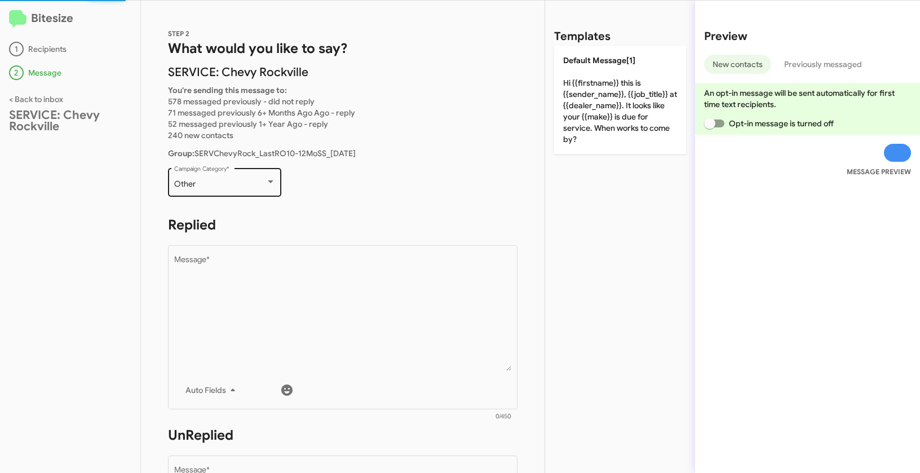
click at [237, 196] on div "Other Campaign Category *" at bounding box center [224, 181] width 101 height 31
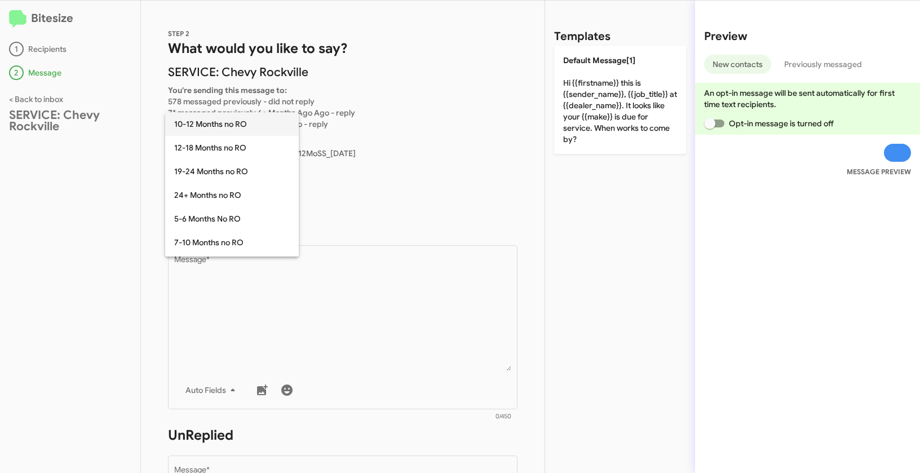
click at [202, 118] on span "10-12 Months no RO" at bounding box center [232, 124] width 116 height 24
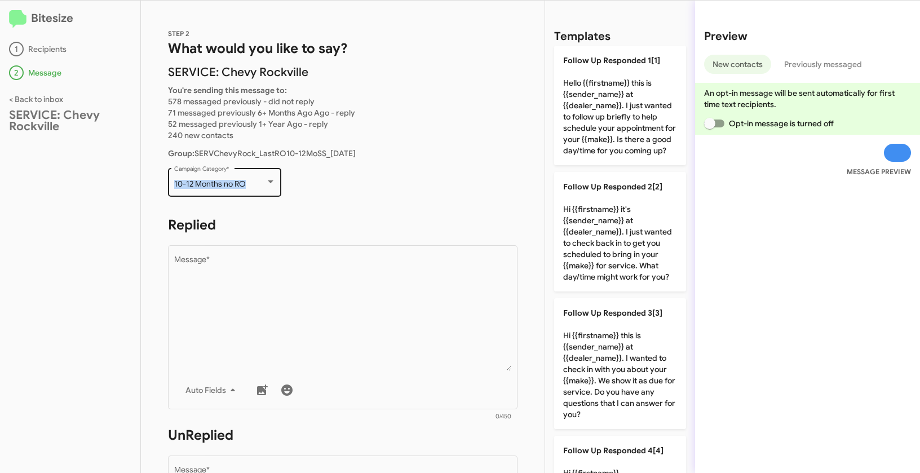
drag, startPoint x: 190, startPoint y: 182, endPoint x: 266, endPoint y: 182, distance: 76.1
click at [266, 182] on div "10-12 Months no RO Campaign Category *" at bounding box center [224, 181] width 113 height 31
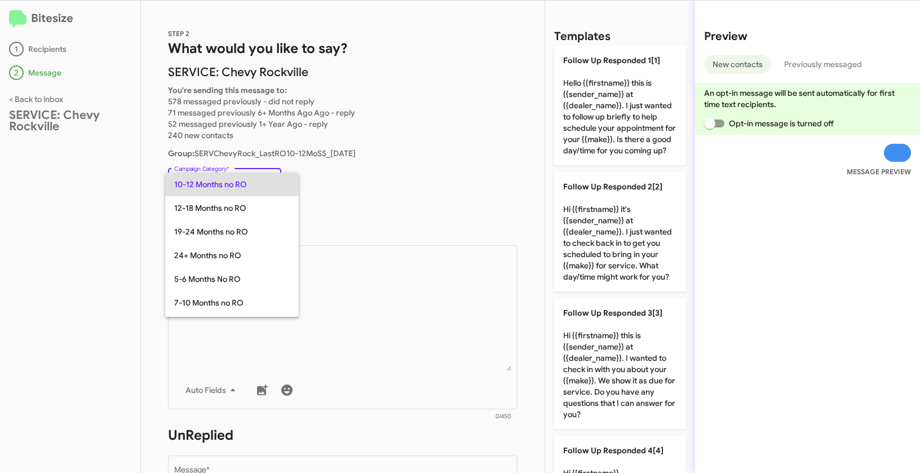
copy span "10-12 Months no RO"
click at [362, 342] on div at bounding box center [460, 236] width 920 height 473
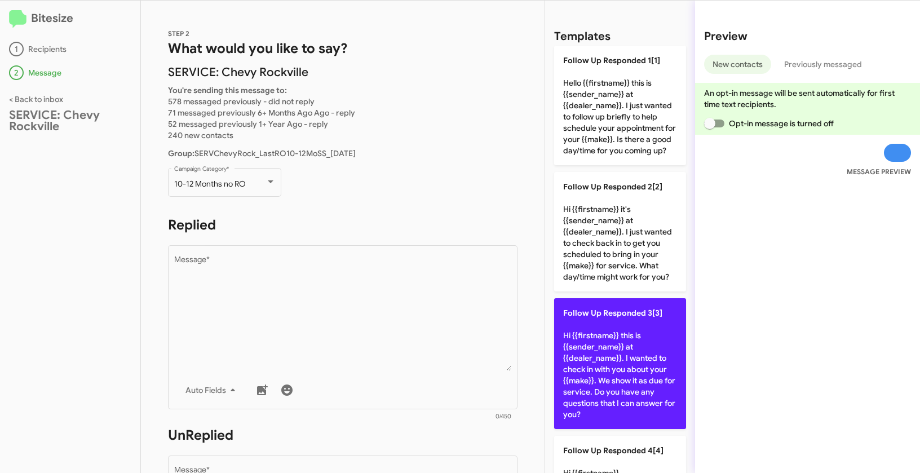
click at [598, 369] on p "Follow Up Responded 3[3] Hi {{firstname}} this is {{sender_name}} at {{dealer_n…" at bounding box center [620, 363] width 132 height 131
type textarea "Hi {{firstname}} this is {{sender_name}} at {{dealer_name}}. I wanted to check …"
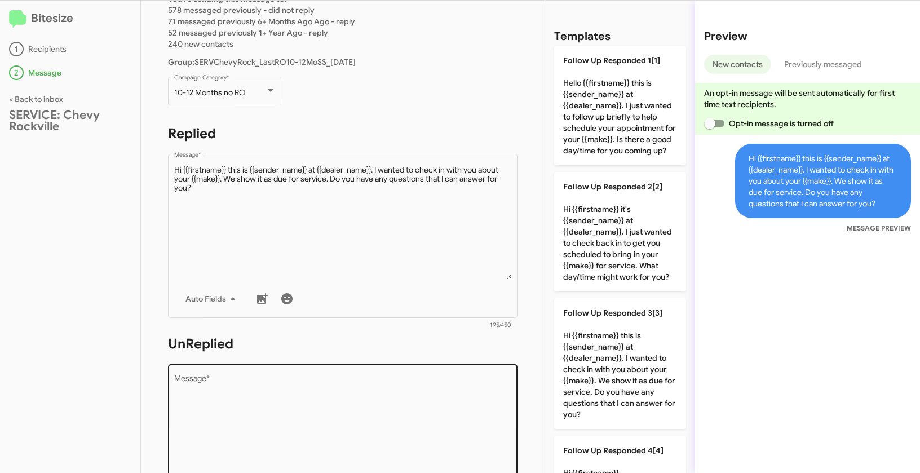
scroll to position [180, 0]
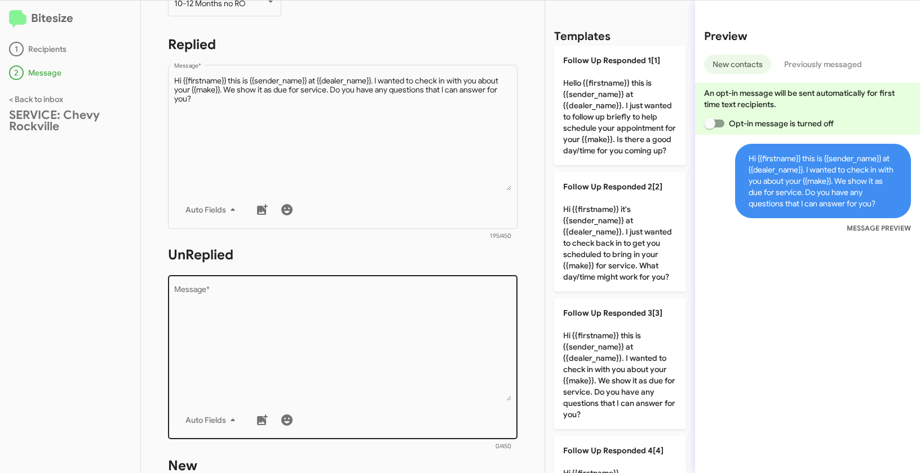
click at [449, 361] on textarea "Message *" at bounding box center [343, 343] width 338 height 115
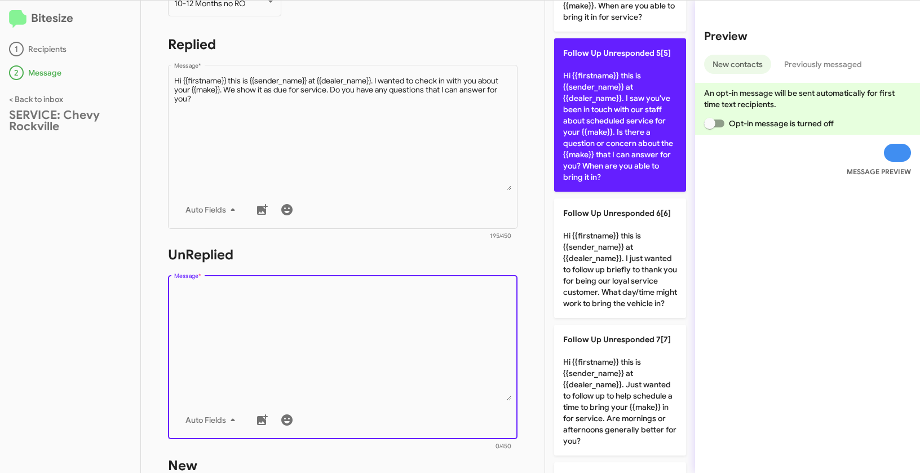
scroll to position [815, 0]
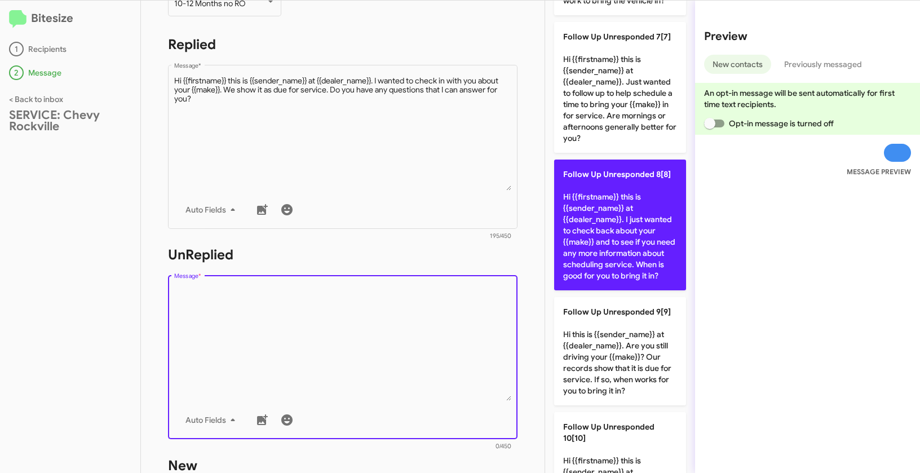
click at [615, 263] on p "Follow Up Unresponded 8[8] Hi {{firstname}} this is {{sender_name}} at {{dealer…" at bounding box center [620, 224] width 132 height 131
type textarea "Hi {{firstname}} this is {{sender_name}} at {{dealer_name}}. I just wanted to c…"
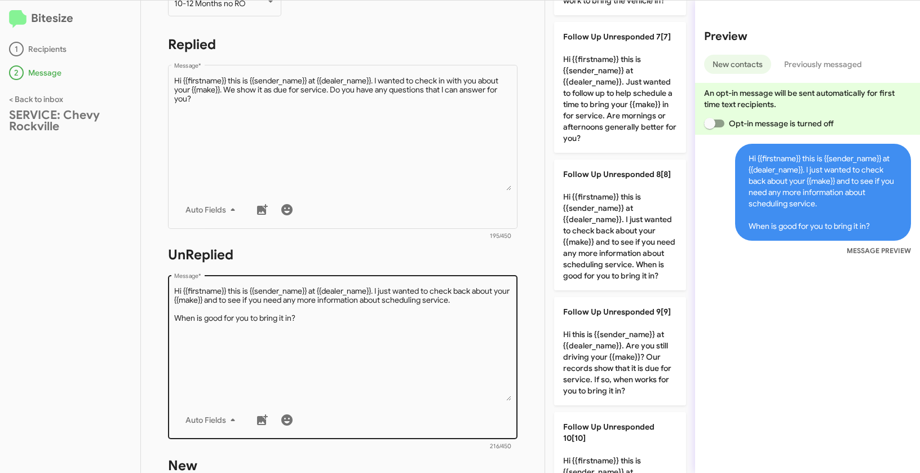
scroll to position [381, 0]
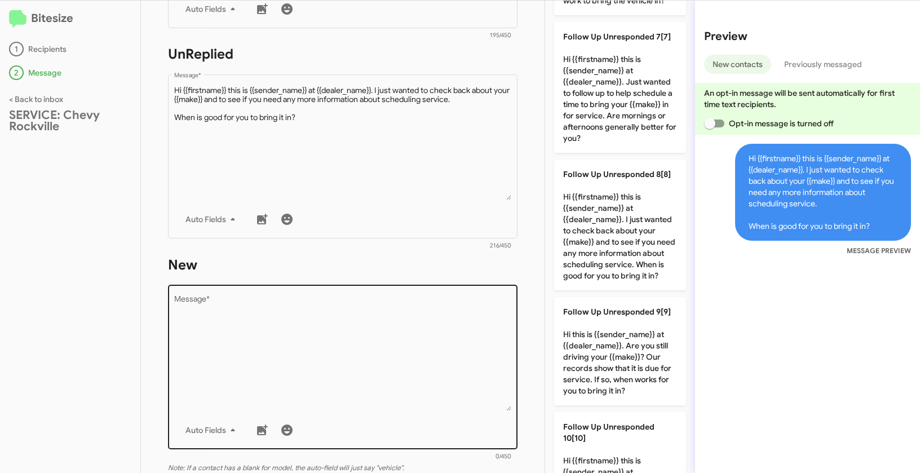
click at [438, 360] on textarea "Message *" at bounding box center [343, 353] width 338 height 115
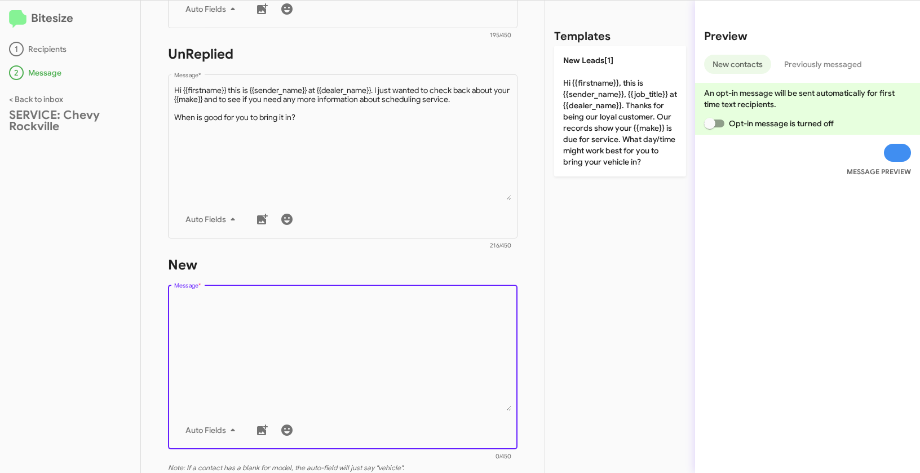
scroll to position [0, 0]
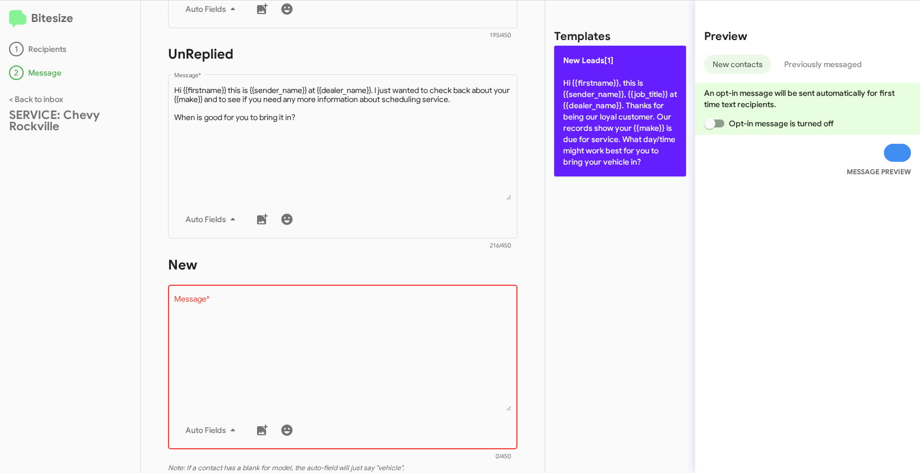
click at [586, 143] on p "New Leads[1] Hi {{firstname}}, this is {{sender_name}}, {{job_title}} at {{deal…" at bounding box center [620, 111] width 132 height 131
type textarea "Hi {{firstname}}, this is {{sender_name}}, {{job_title}} at {{dealer_name}}. Th…"
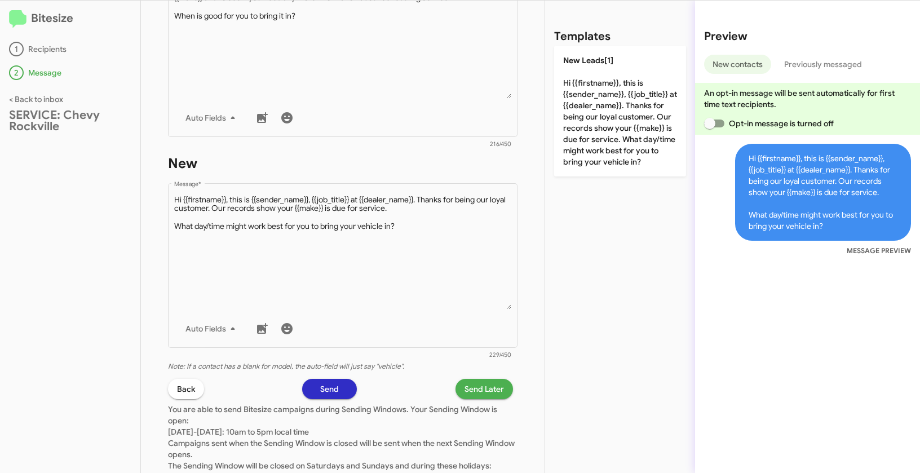
scroll to position [548, 0]
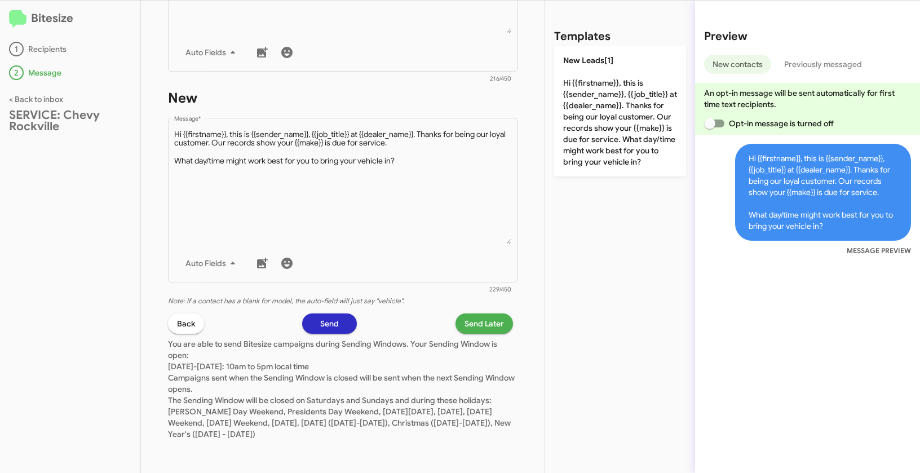
click at [460, 310] on div "STEP 2 What would you like to say? SERVICE: Chevy Rockville You're sending this…" at bounding box center [343, 237] width 404 height 472
click at [467, 330] on span "Send Later" at bounding box center [483, 323] width 39 height 20
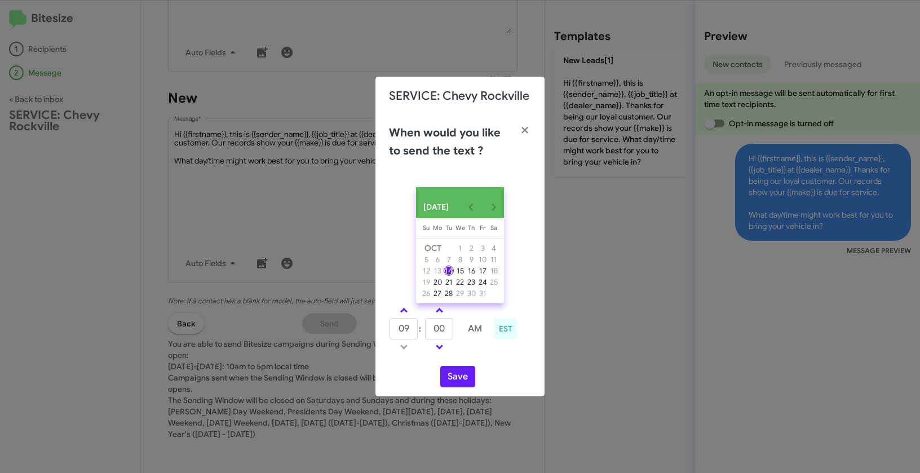
drag, startPoint x: 405, startPoint y: 314, endPoint x: 451, endPoint y: 323, distance: 47.1
click at [405, 314] on span at bounding box center [403, 311] width 7 height 7
type input "10"
click at [440, 315] on span at bounding box center [439, 311] width 7 height 7
type input "05"
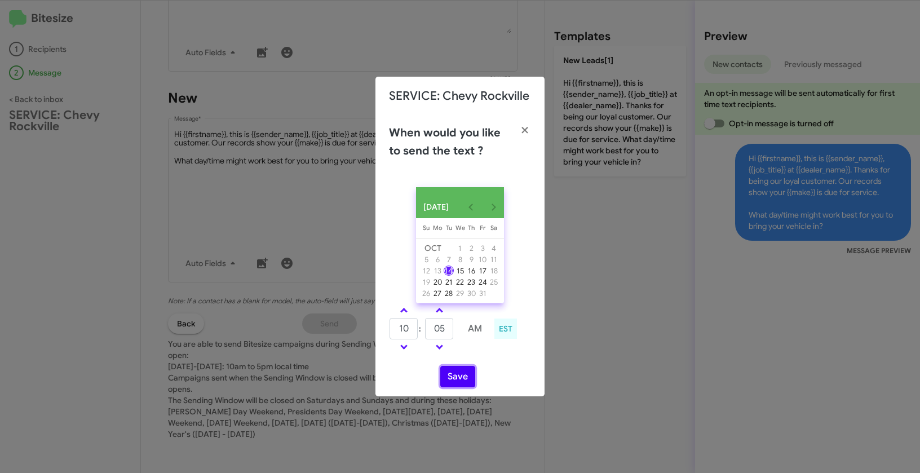
click at [467, 387] on button "Save" at bounding box center [457, 376] width 35 height 21
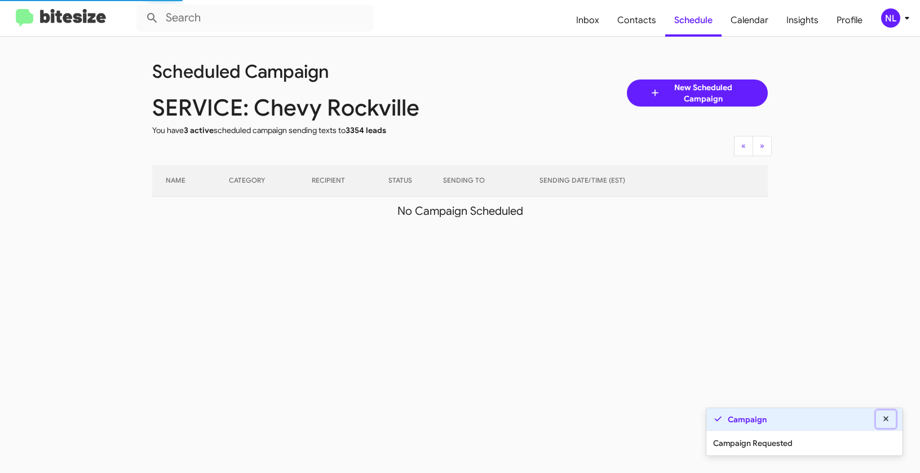
click at [889, 419] on icon at bounding box center [886, 419] width 10 height 8
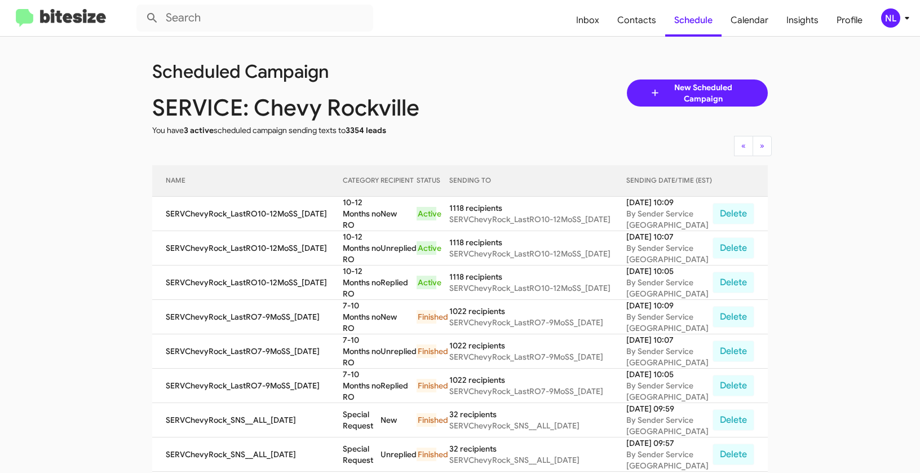
click at [888, 14] on div "NL" at bounding box center [890, 17] width 19 height 19
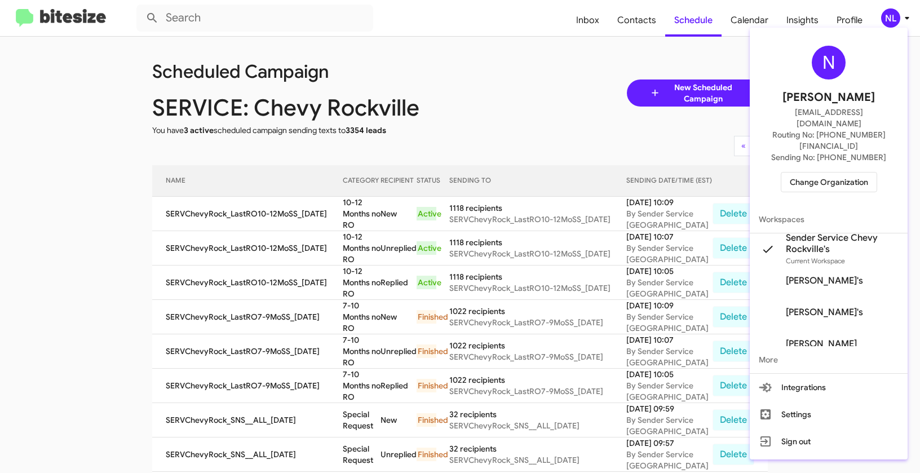
click at [847, 172] on span "Change Organization" at bounding box center [829, 181] width 78 height 19
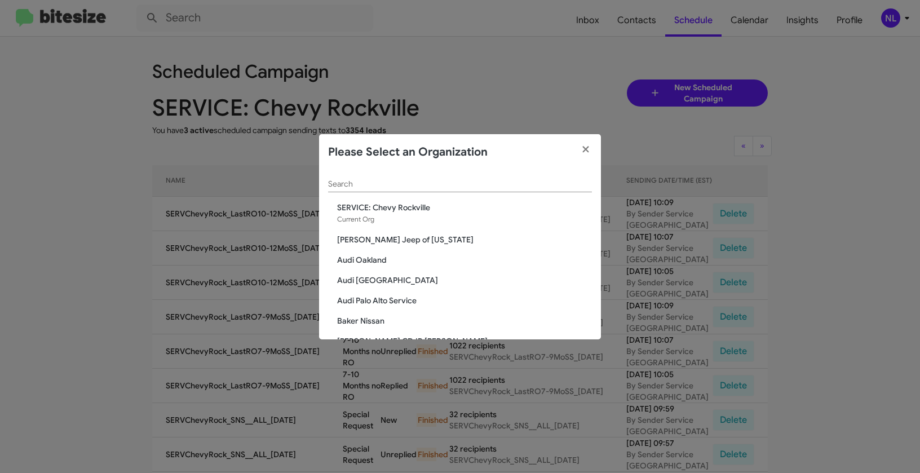
click at [477, 182] on input "Search" at bounding box center [460, 184] width 264 height 9
paste input "SERVICE: [PERSON_NAME]"
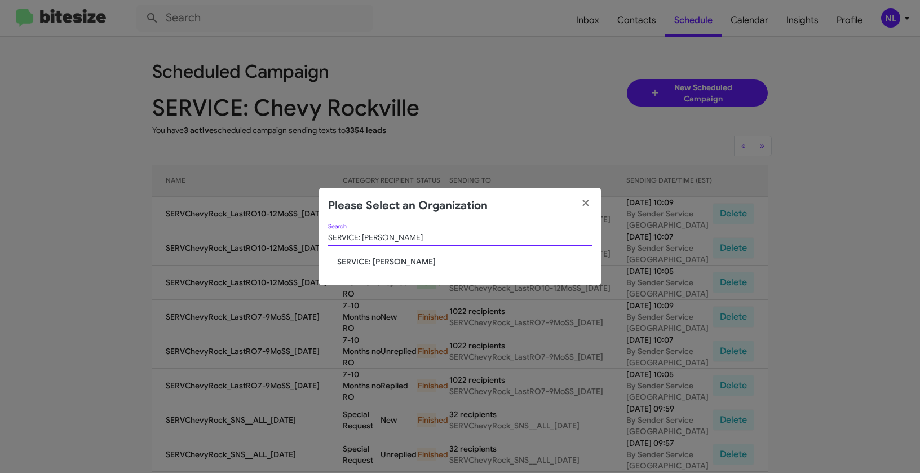
type input "SERVICE: [PERSON_NAME]"
click at [370, 259] on span "SERVICE: [PERSON_NAME]" at bounding box center [464, 261] width 255 height 11
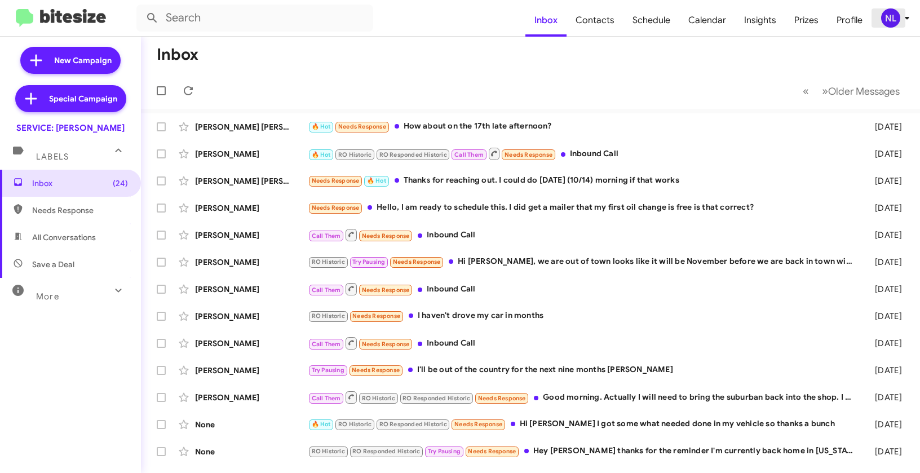
click at [887, 18] on div "NL" at bounding box center [890, 17] width 19 height 19
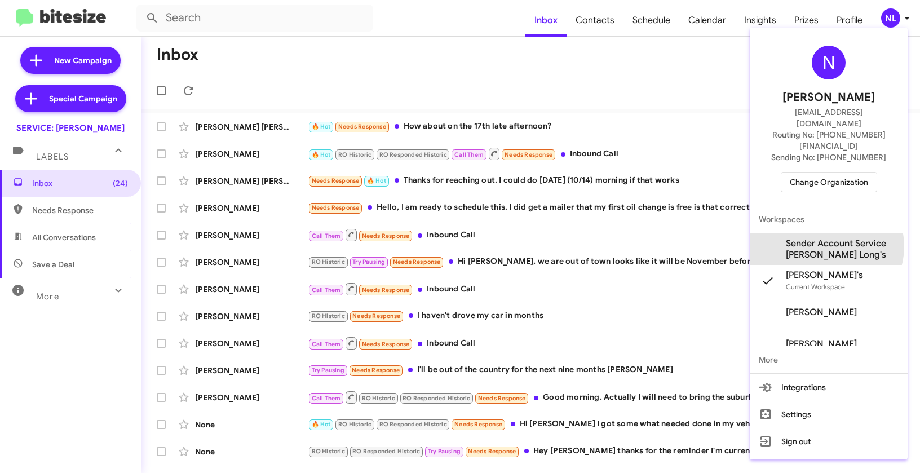
click at [826, 238] on span "Sender Account Service [PERSON_NAME] Long's" at bounding box center [842, 249] width 113 height 23
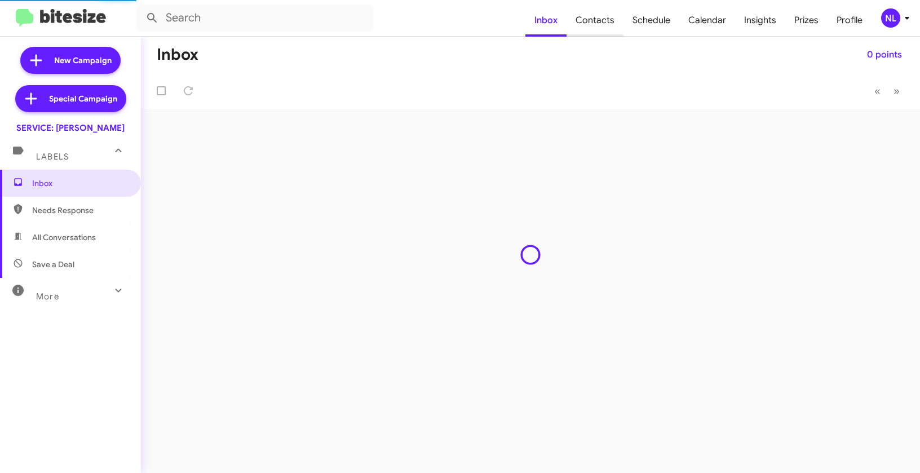
click at [591, 20] on span "Contacts" at bounding box center [594, 20] width 57 height 33
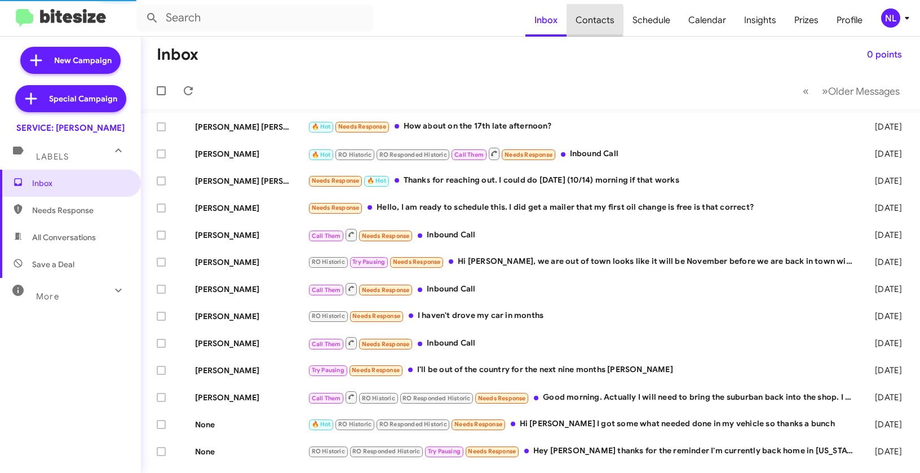
type input "in:groups"
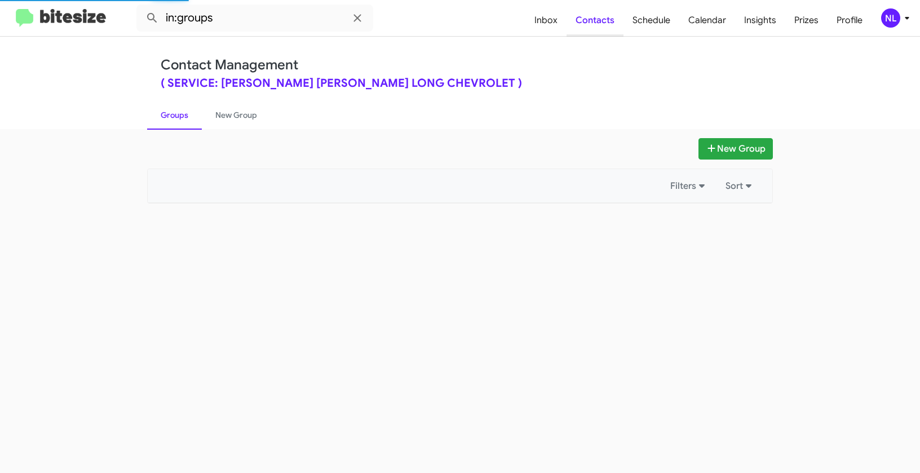
click at [591, 20] on span "Contacts" at bounding box center [594, 20] width 57 height 33
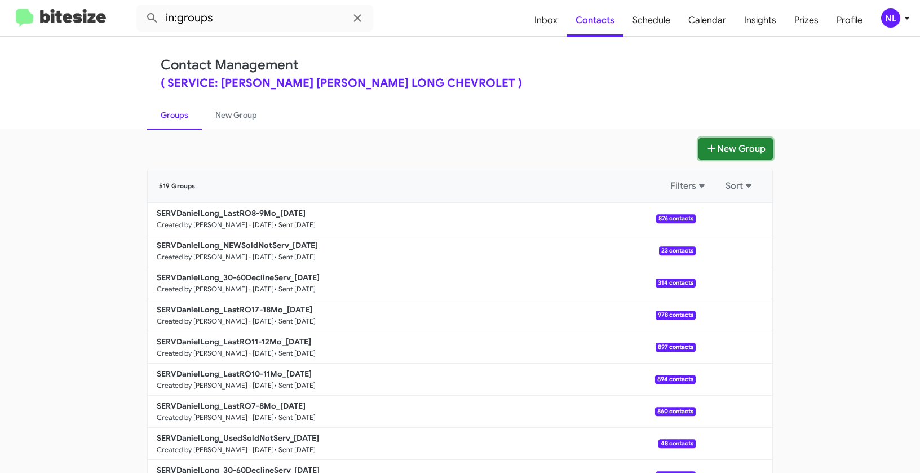
click at [723, 154] on button "New Group" at bounding box center [735, 148] width 74 height 21
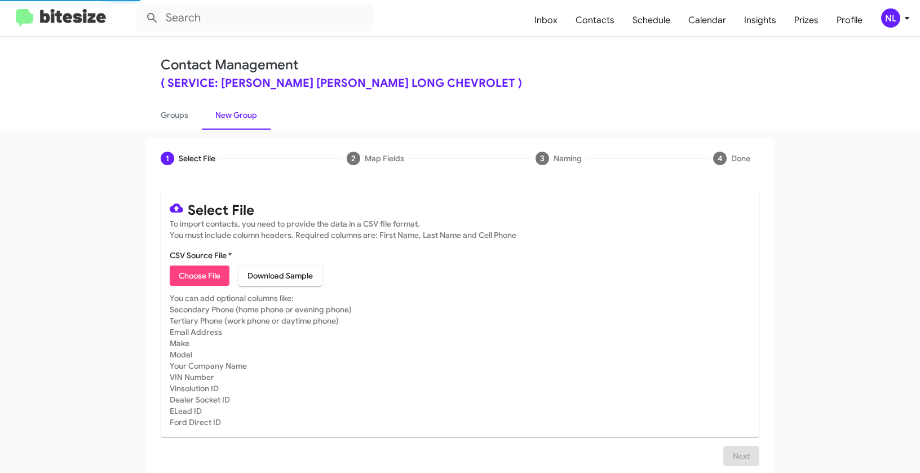
click at [187, 279] on span "Choose File" at bounding box center [200, 275] width 42 height 20
type input "SERVDanielLong_LastRO10-11Mo_[DATE]"
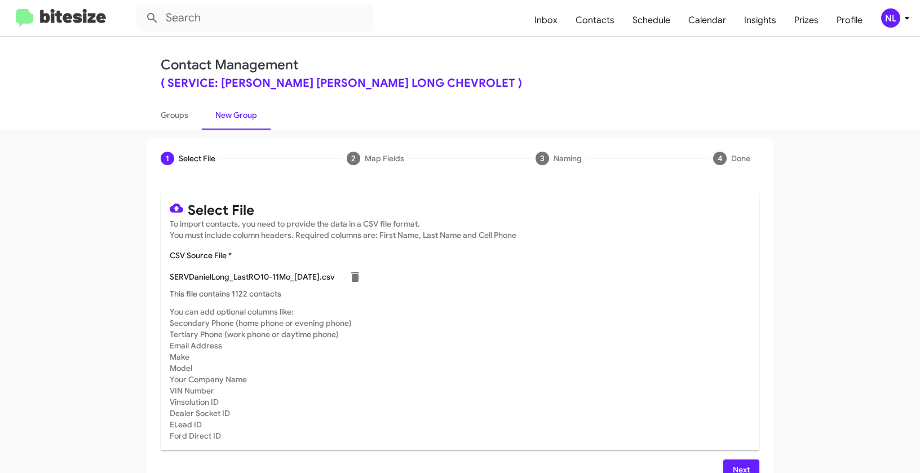
scroll to position [20, 0]
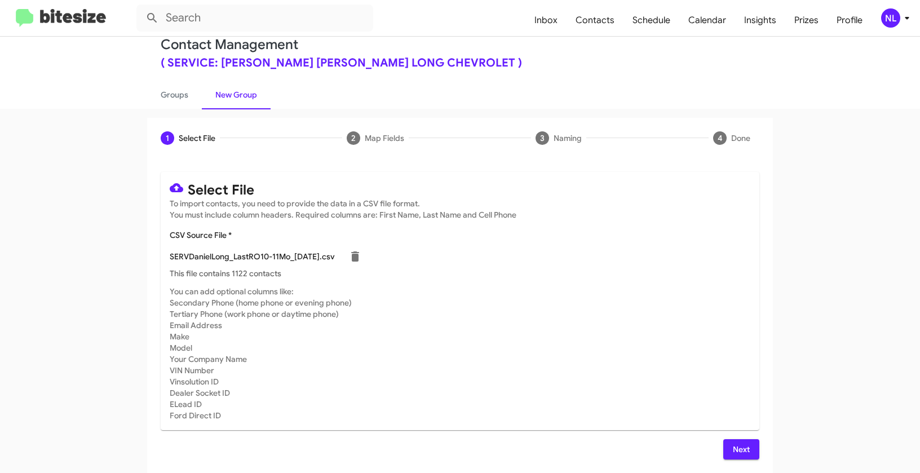
click at [732, 447] on span "Next" at bounding box center [741, 449] width 18 height 20
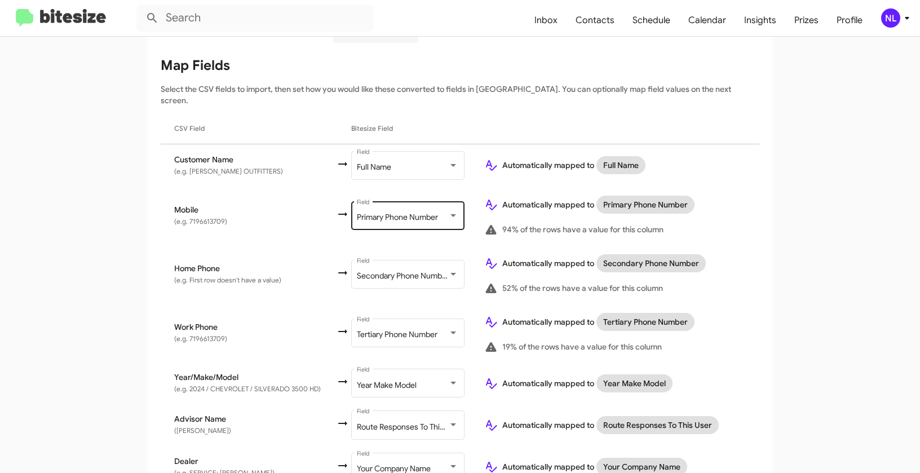
scroll to position [0, 0]
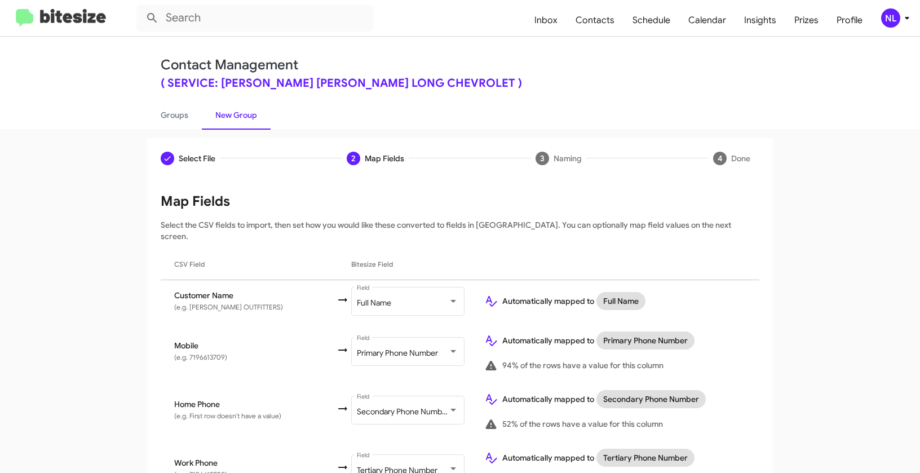
click at [813, 306] on app-new-group "Select File 2 Map Fields 3 Naming 4 Done Select File To import contacts, you ne…" at bounding box center [460, 402] width 920 height 529
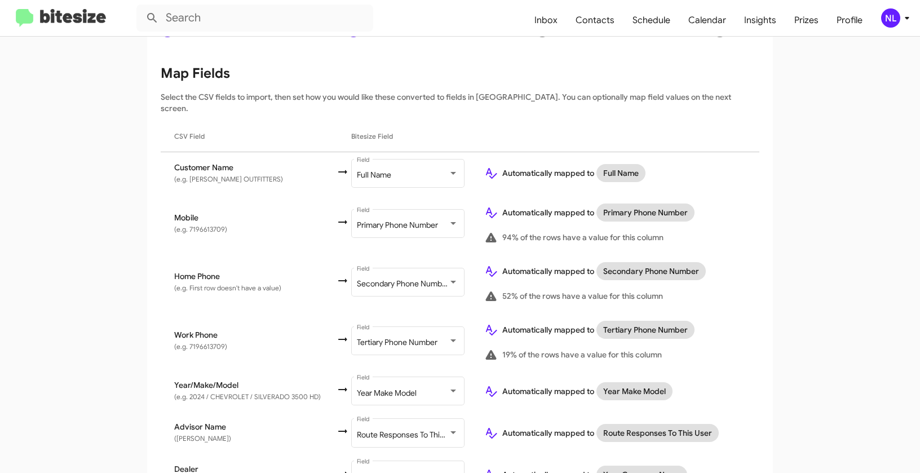
scroll to position [183, 0]
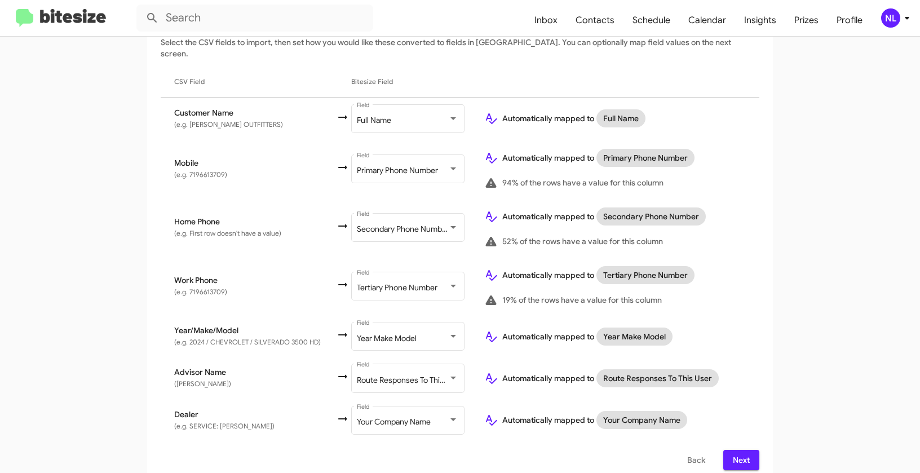
click at [739, 450] on span "Next" at bounding box center [741, 460] width 18 height 20
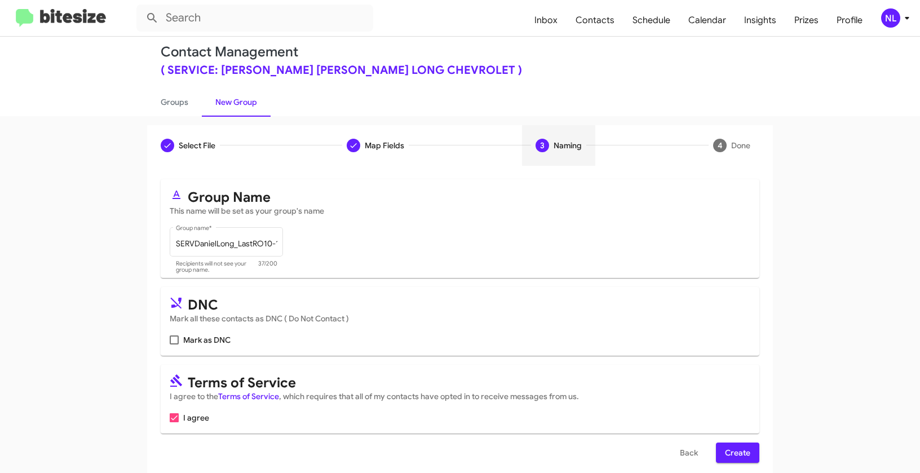
scroll to position [25, 0]
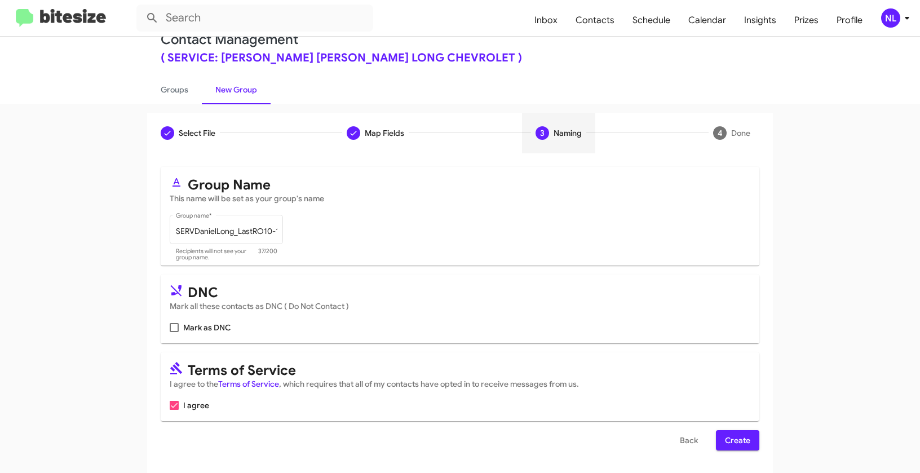
click at [732, 440] on span "Create" at bounding box center [737, 440] width 25 height 20
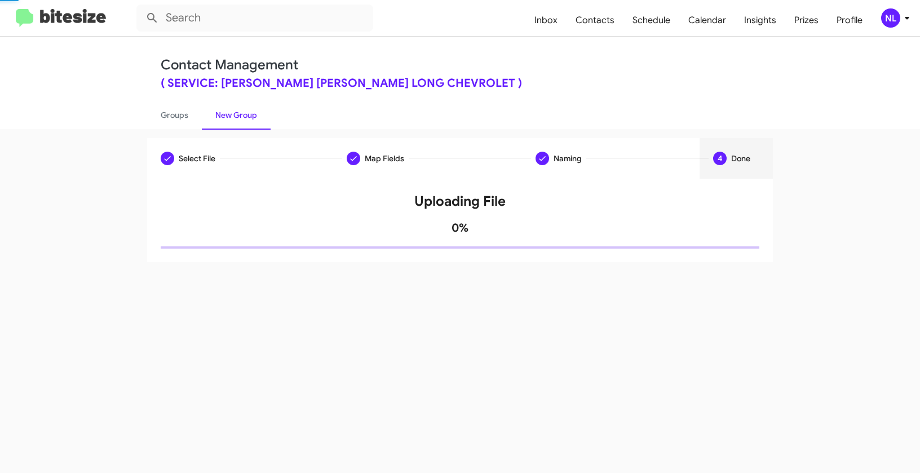
scroll to position [0, 0]
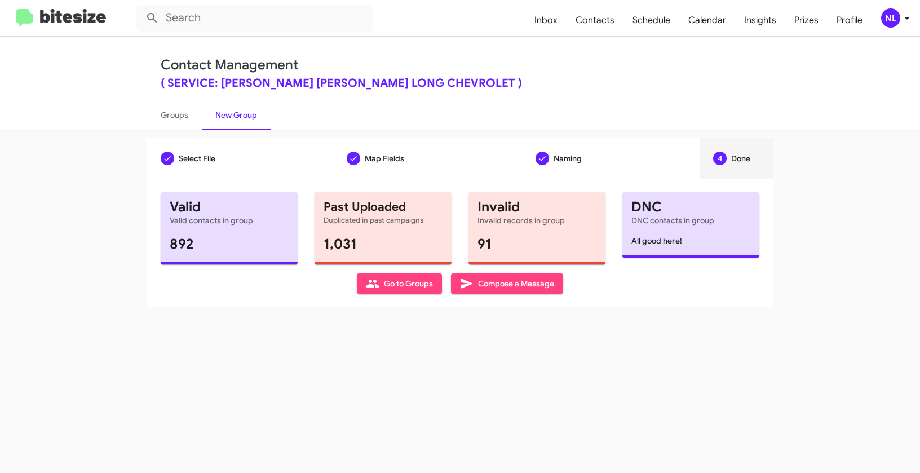
click at [388, 282] on span "Go to Groups" at bounding box center [399, 283] width 67 height 20
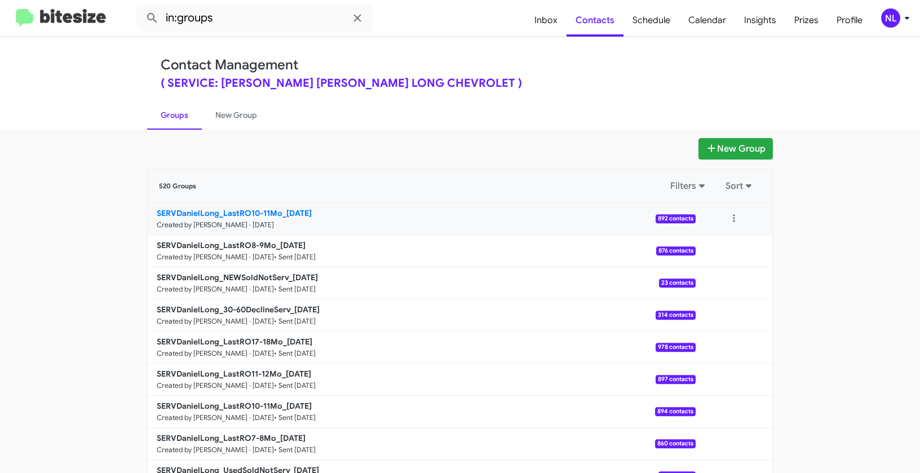
drag, startPoint x: 121, startPoint y: 203, endPoint x: 283, endPoint y: 210, distance: 162.5
click at [283, 210] on app-groups "New Group 520 Groups Filters Sort SERVDanielLong_LastRO10-11Mo_10-14-25 Created…" at bounding box center [460, 346] width 920 height 416
copy div "Filters Sort SERVDanielLong_LastRO10-11Mo_"
click at [241, 19] on input "in:groups" at bounding box center [254, 18] width 237 height 27
paste input "SERVDanielLong_LastRO10-11Mo_"
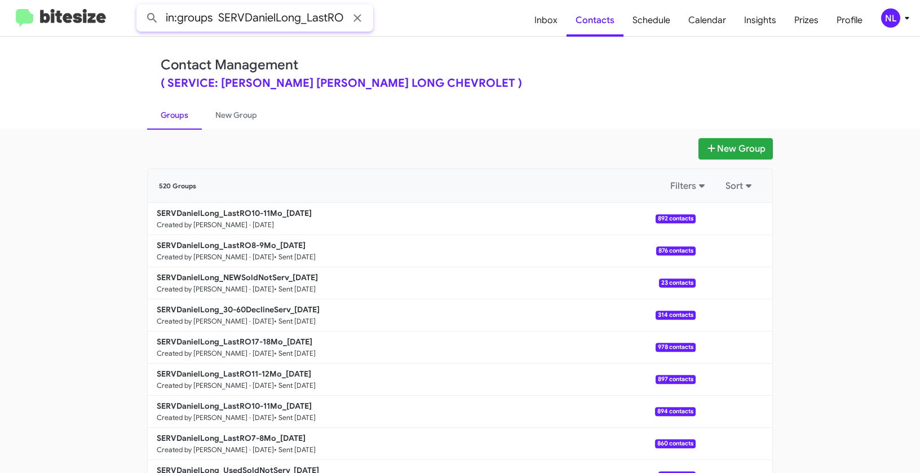
scroll to position [0, 47]
type input "in:groups SERVDanielLong_LastRO10-11Mo_"
click at [141, 7] on button at bounding box center [152, 18] width 23 height 23
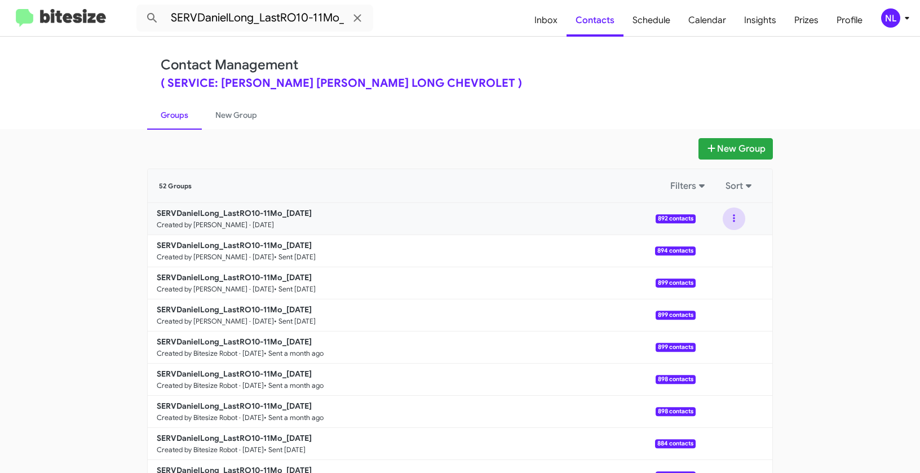
click at [723, 212] on button at bounding box center [734, 218] width 23 height 23
click at [722, 247] on button "View contacts" at bounding box center [700, 249] width 90 height 27
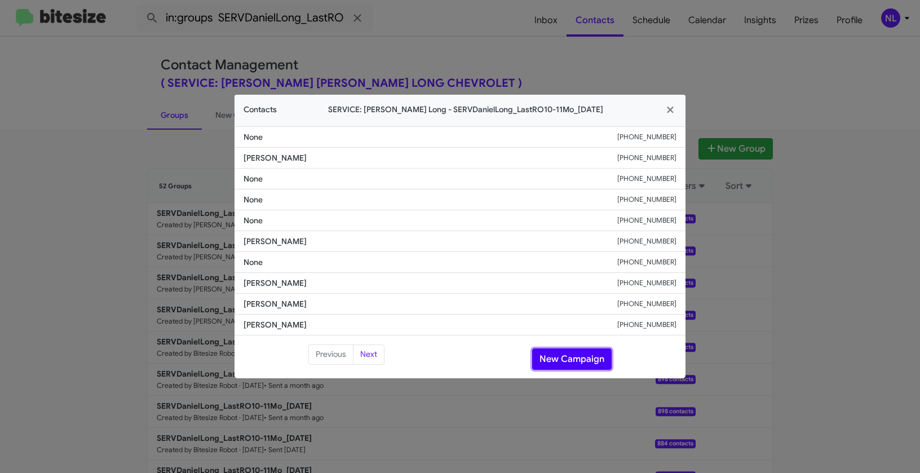
click at [588, 361] on button "New Campaign" at bounding box center [571, 358] width 79 height 21
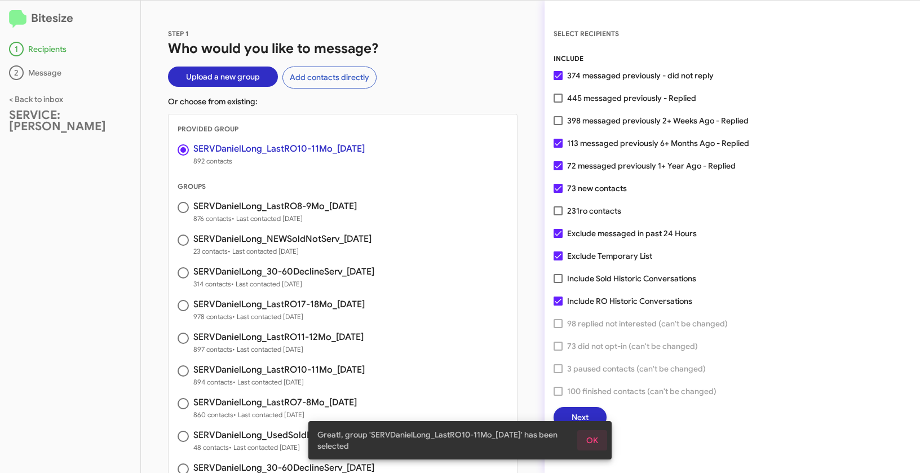
click at [589, 441] on span "OK" at bounding box center [592, 440] width 12 height 20
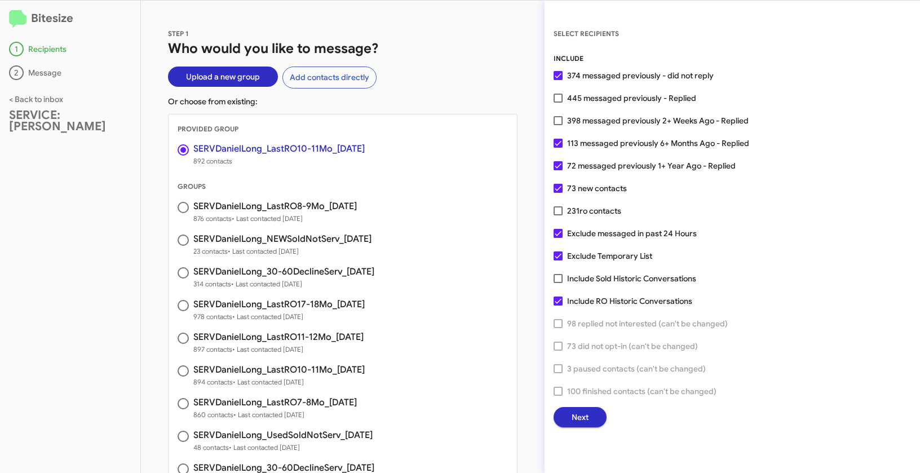
click at [587, 420] on span "Next" at bounding box center [579, 417] width 17 height 20
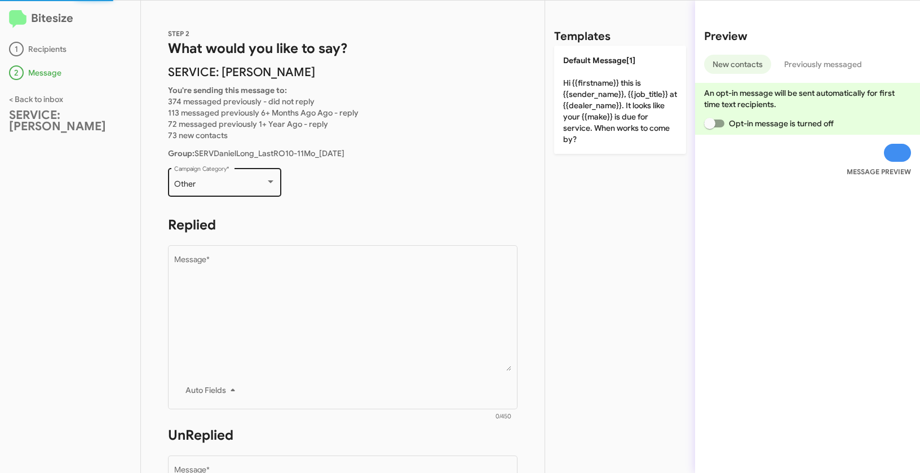
click at [242, 188] on div "Other Campaign Category *" at bounding box center [224, 181] width 101 height 31
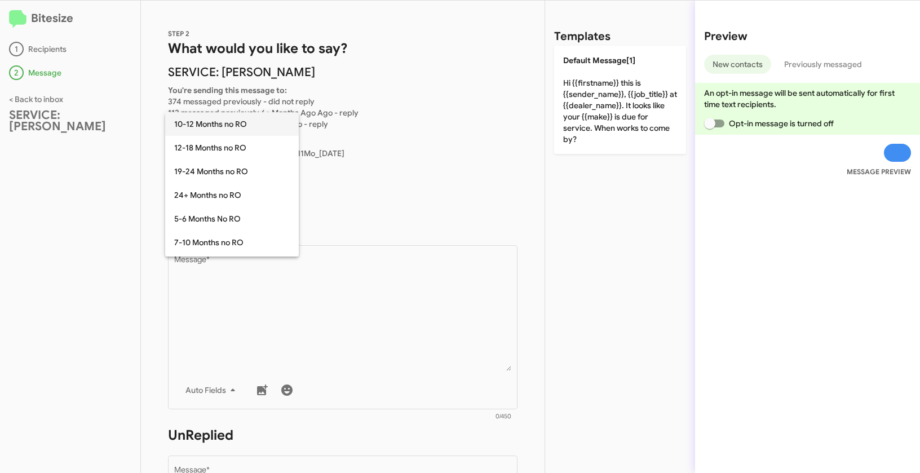
click at [215, 125] on span "10-12 Months no RO" at bounding box center [232, 124] width 116 height 24
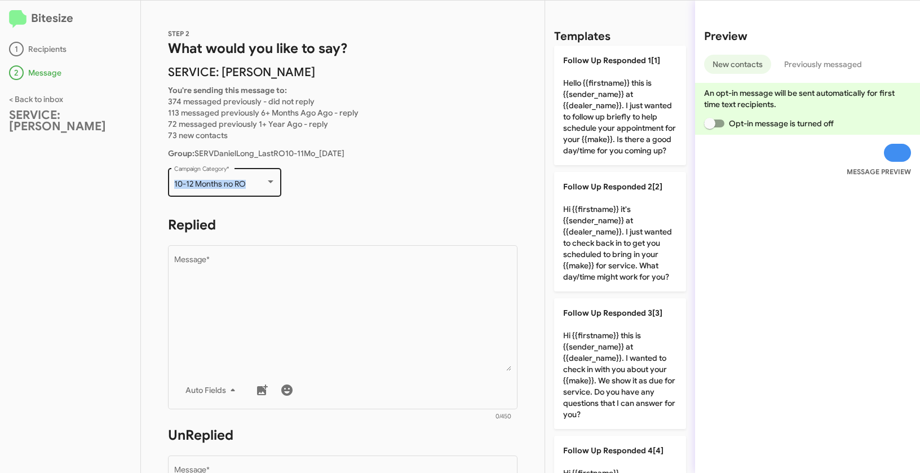
drag, startPoint x: 196, startPoint y: 184, endPoint x: 252, endPoint y: 184, distance: 56.9
click at [252, 184] on div "10-12 Months no RO Campaign Category *" at bounding box center [224, 181] width 113 height 31
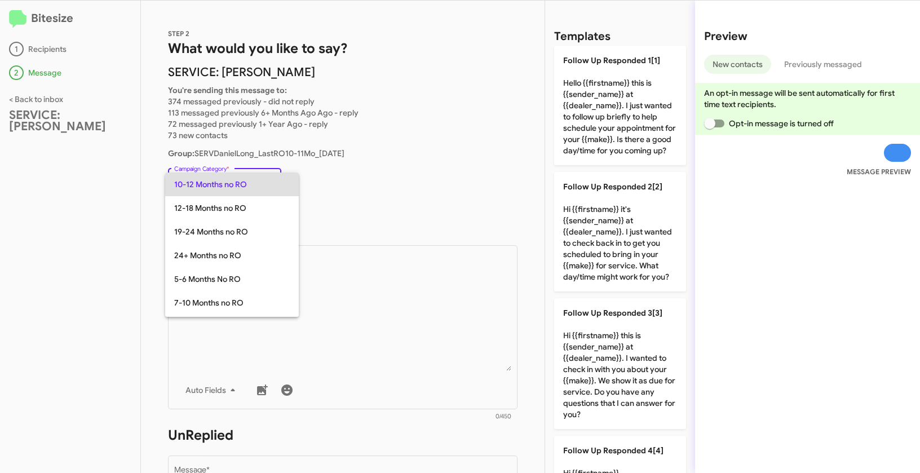
copy div "10-12 Months no RO"
drag, startPoint x: 70, startPoint y: 198, endPoint x: 94, endPoint y: 190, distance: 24.4
click at [70, 198] on div at bounding box center [460, 236] width 920 height 473
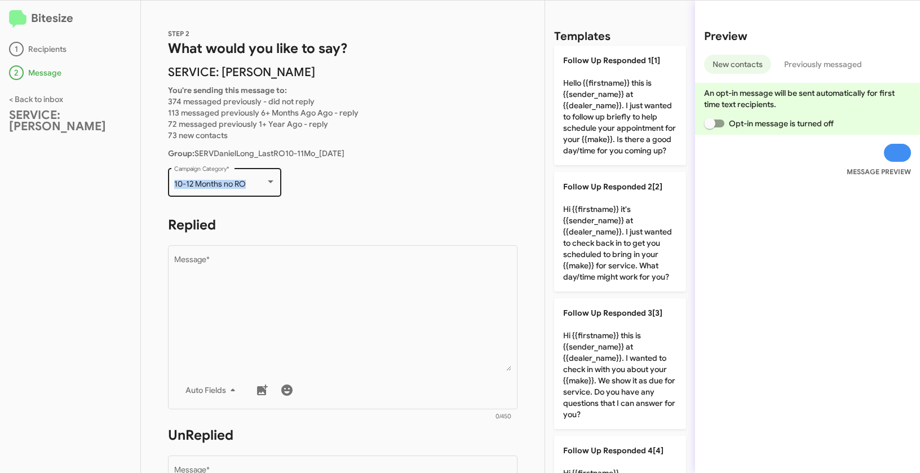
drag, startPoint x: 179, startPoint y: 183, endPoint x: 253, endPoint y: 181, distance: 73.8
click at [253, 181] on div "10-12 Months no RO Campaign Category *" at bounding box center [224, 181] width 113 height 31
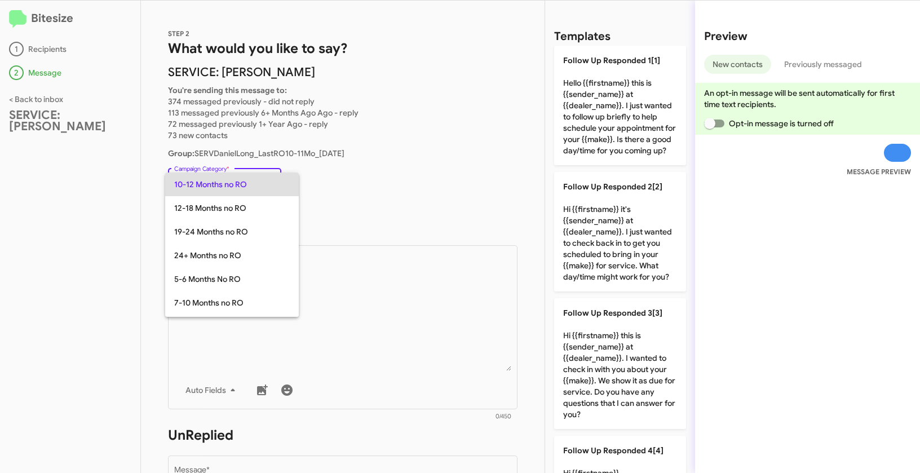
copy span "10-12 Months no RO"
click at [429, 272] on div at bounding box center [460, 236] width 920 height 473
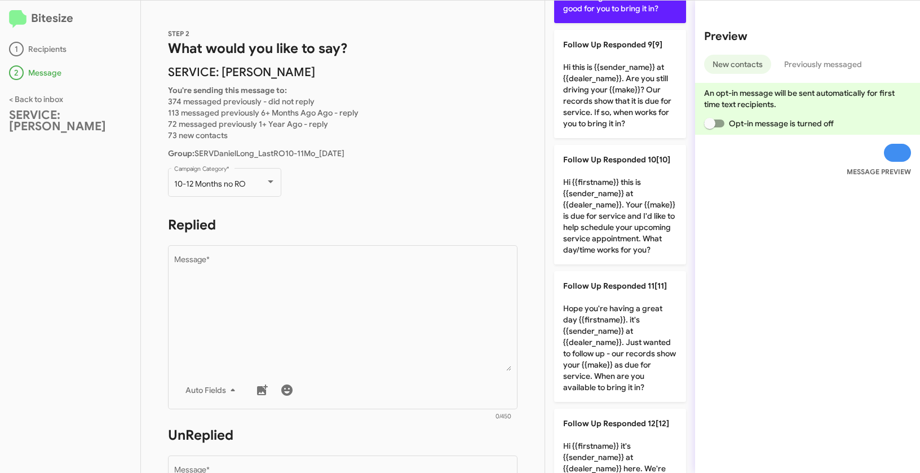
scroll to position [1160, 0]
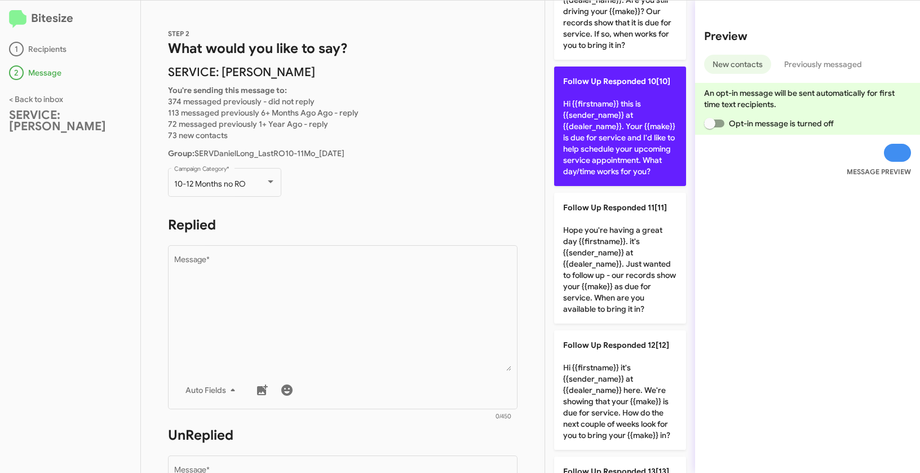
click at [611, 186] on p "Follow Up Responded 10[10] Hi {{firstname}} this is {{sender_name}} at {{dealer…" at bounding box center [620, 126] width 132 height 119
type textarea "Hi {{firstname}} this is {{sender_name}} at {{dealer_name}}. Your {{make}} is d…"
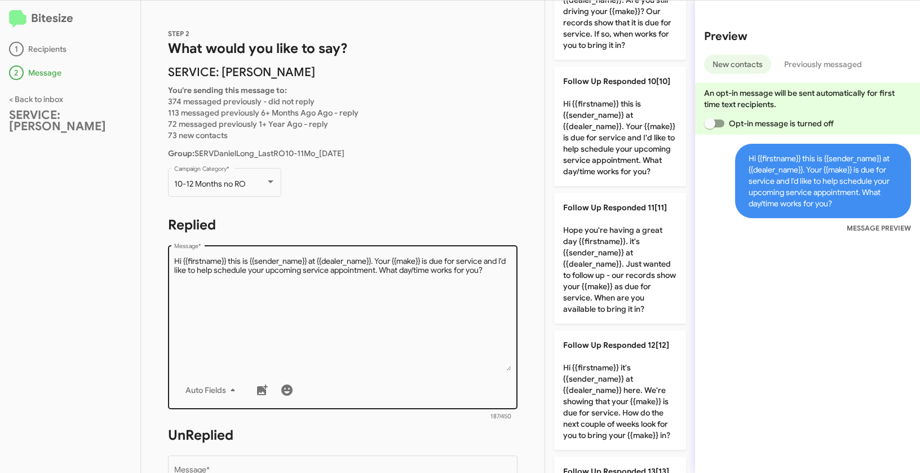
scroll to position [200, 0]
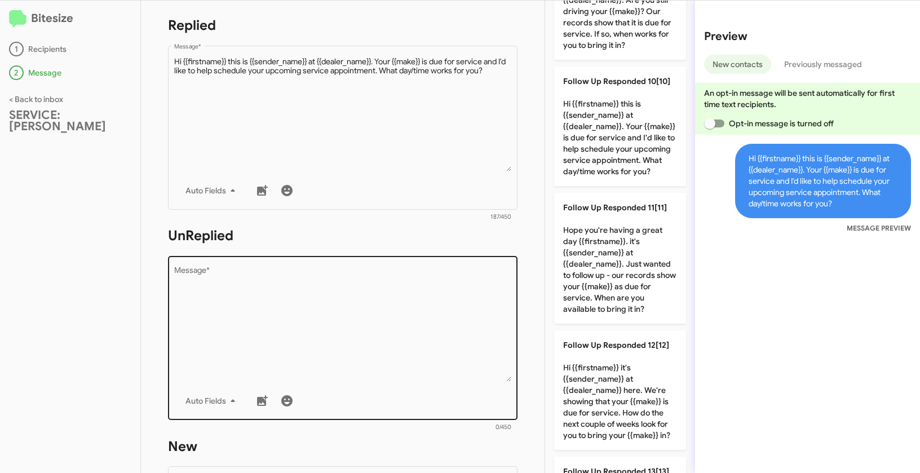
click at [391, 300] on textarea "Message *" at bounding box center [343, 324] width 338 height 115
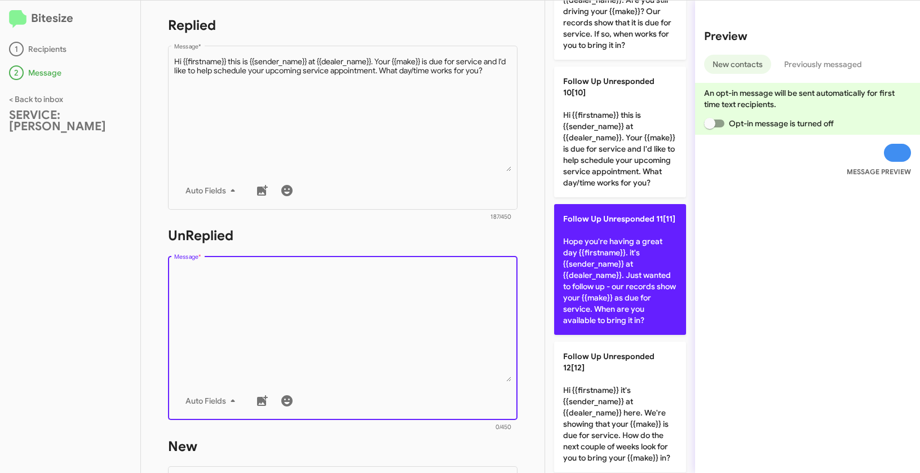
click at [617, 314] on p "Follow Up Unresponded 11[11] Hope you're having a great day {{firstname}}. it's…" at bounding box center [620, 269] width 132 height 131
type textarea "Hope you're having a great day {{firstname}}. it's {{sender_name}} at {{dealer_…"
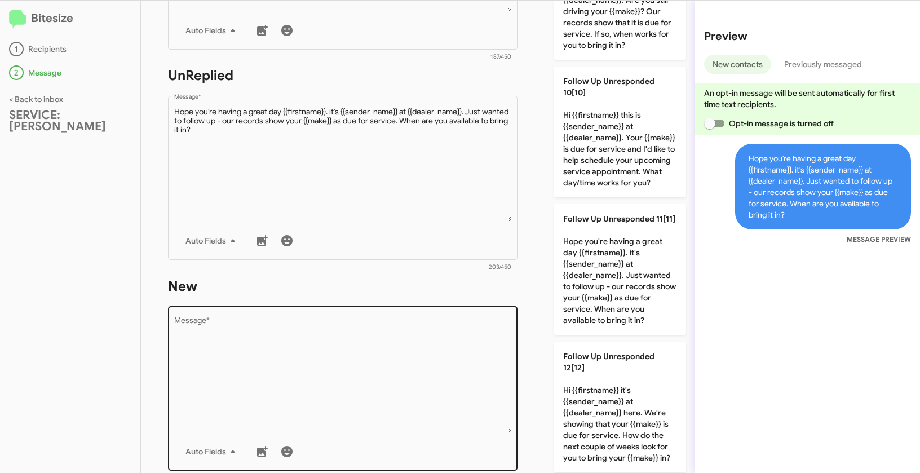
scroll to position [393, 0]
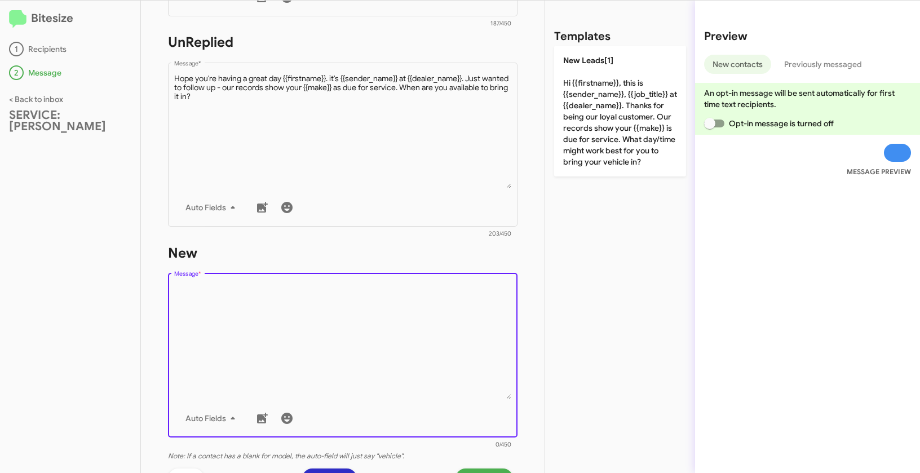
click at [451, 314] on textarea "Message *" at bounding box center [343, 341] width 338 height 115
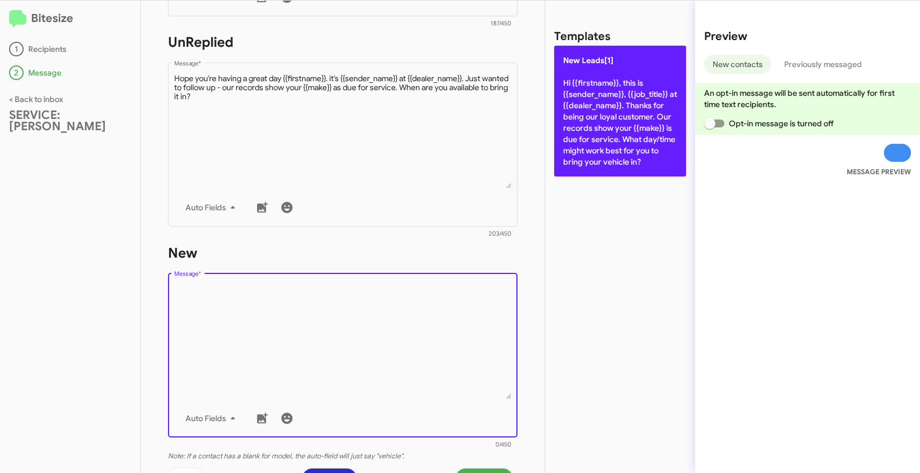
click at [601, 159] on p "New Leads[1] Hi {{firstname}}, this is {{sender_name}}, {{job_title}} at {{deal…" at bounding box center [620, 111] width 132 height 131
type textarea "Hi {{firstname}}, this is {{sender_name}}, {{job_title}} at {{dealer_name}}. Th…"
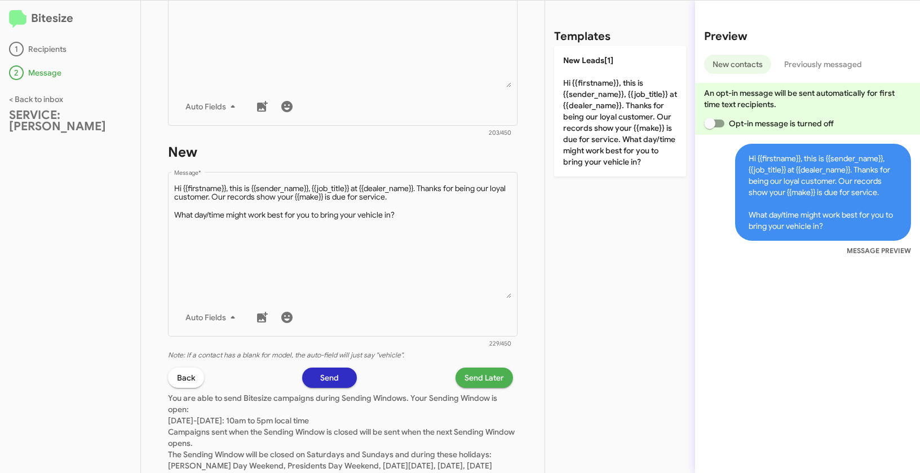
scroll to position [548, 0]
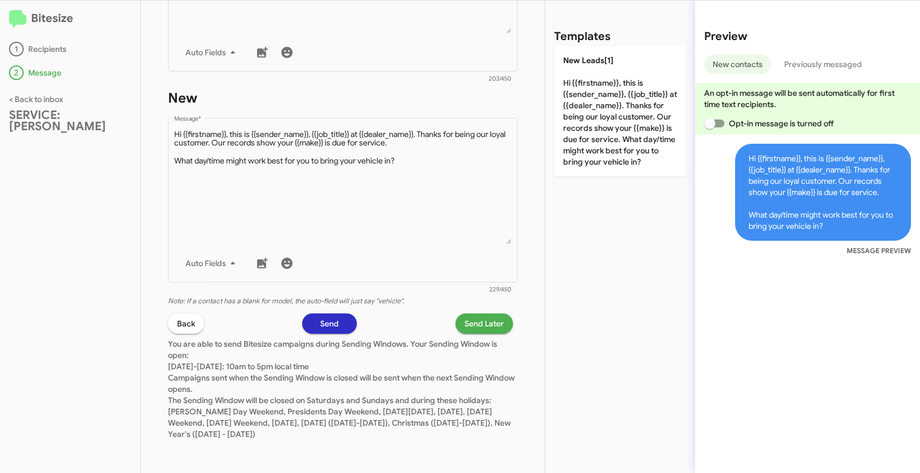
click at [490, 330] on span "Send Later" at bounding box center [483, 323] width 39 height 20
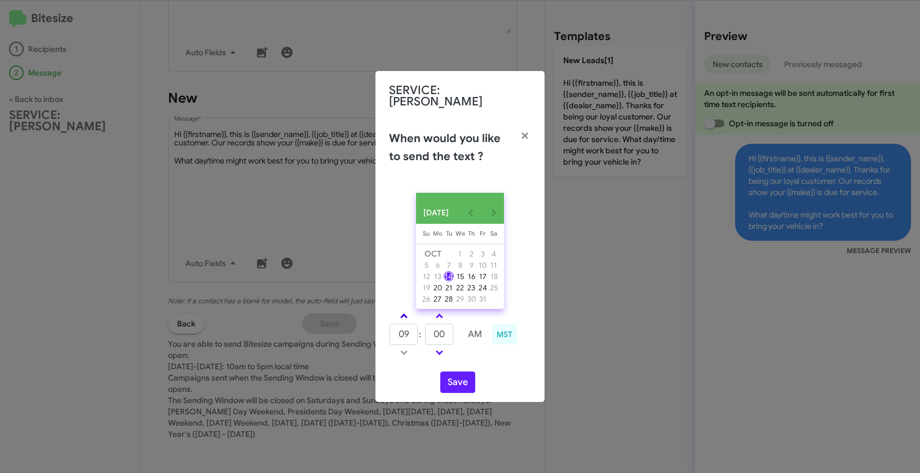
click at [409, 313] on link at bounding box center [404, 315] width 20 height 13
type input "10"
click at [433, 316] on link at bounding box center [439, 315] width 20 height 13
click at [436, 314] on link at bounding box center [439, 315] width 20 height 13
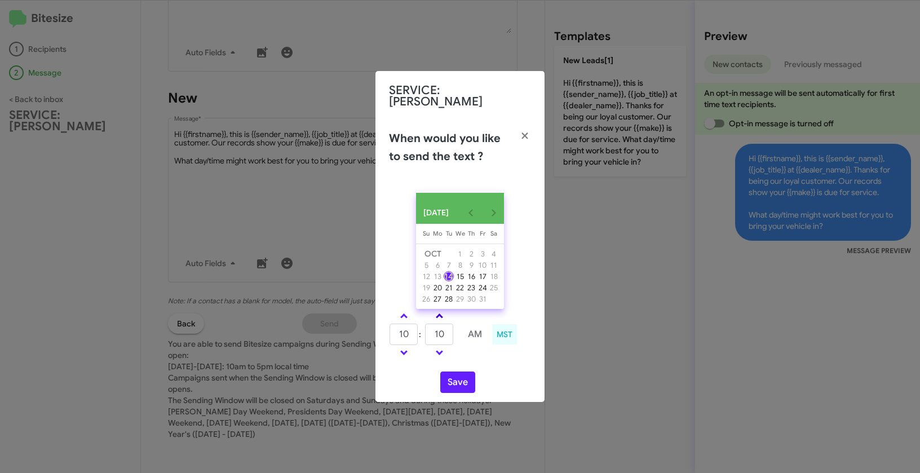
type input "15"
click at [458, 379] on button "Save" at bounding box center [457, 381] width 35 height 21
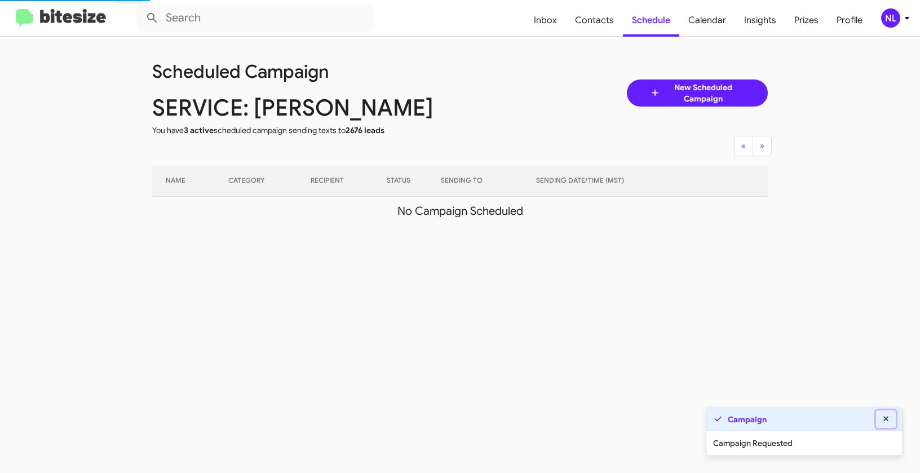
click at [890, 418] on button at bounding box center [886, 418] width 20 height 17
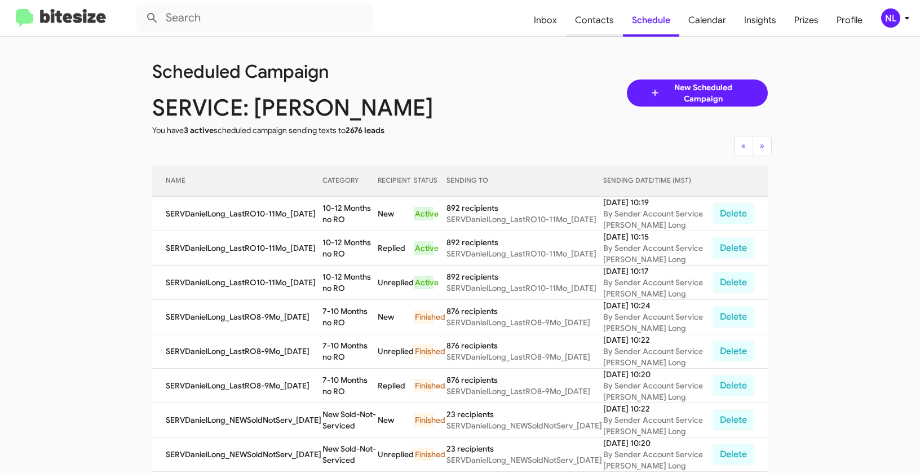
click at [584, 20] on span "Contacts" at bounding box center [594, 20] width 57 height 33
type input "in:groups"
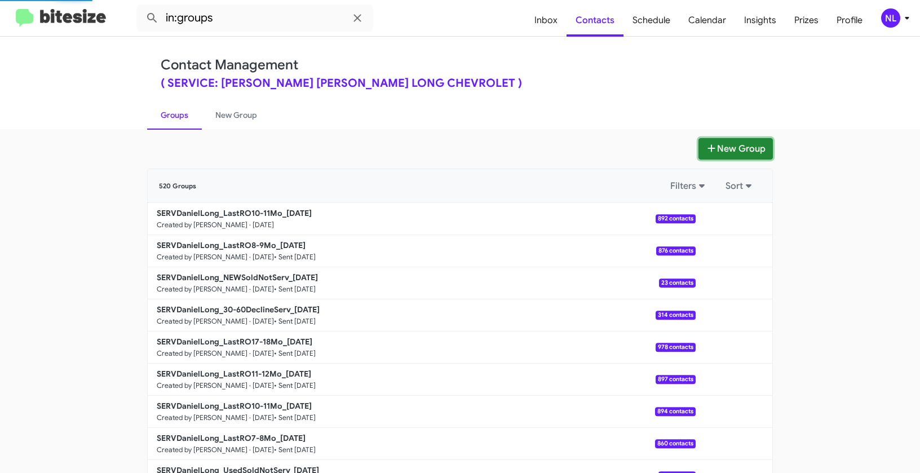
click at [716, 153] on button "New Group" at bounding box center [735, 148] width 74 height 21
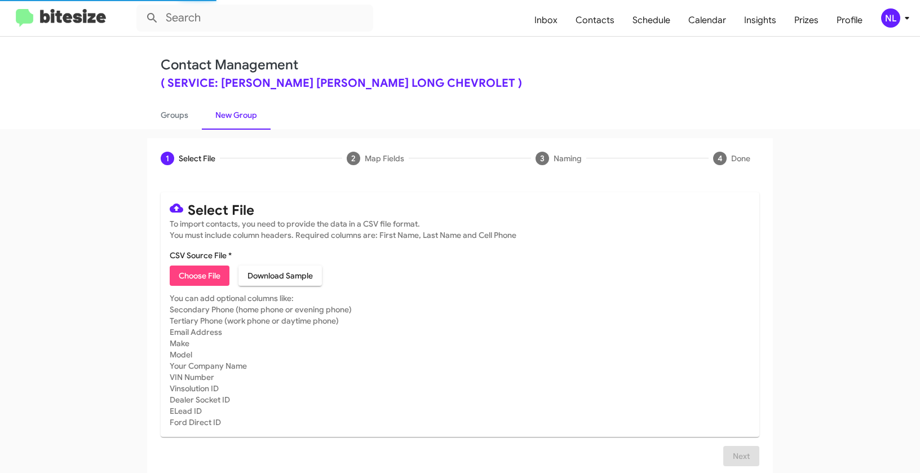
click at [197, 275] on span "Choose File" at bounding box center [200, 275] width 42 height 20
type input "SERVDanielLong_LastRO11-12Mo_10-14-25"
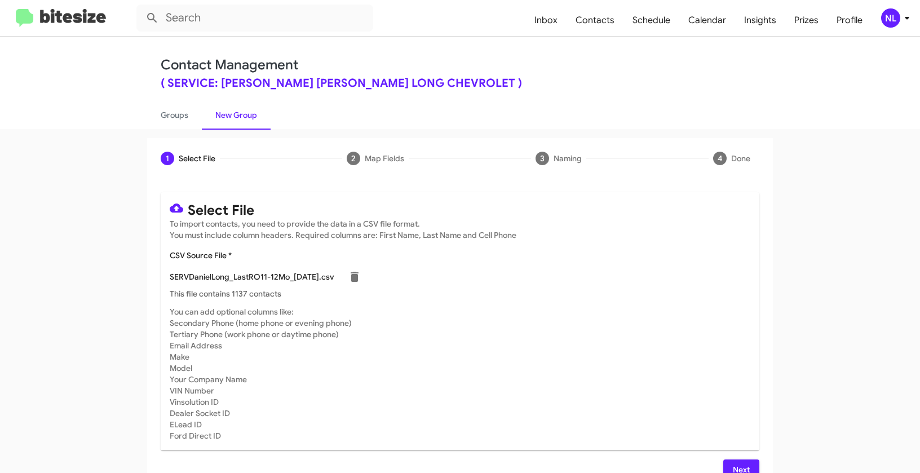
scroll to position [20, 0]
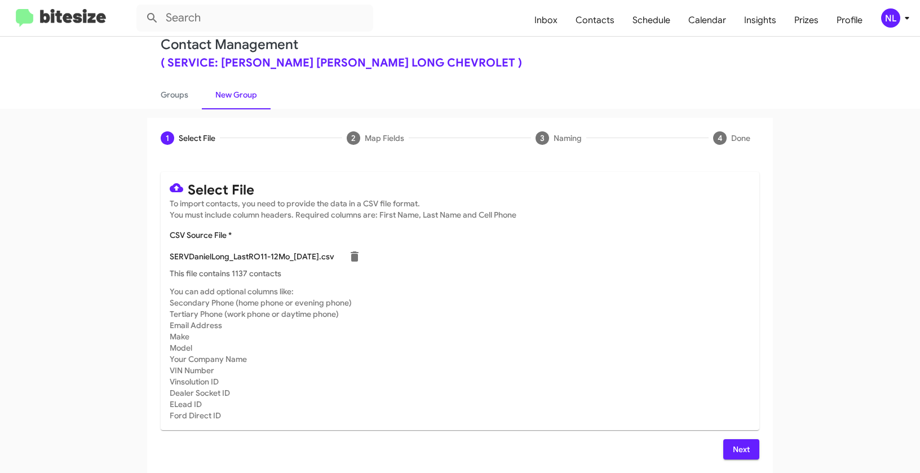
click at [733, 447] on span "Next" at bounding box center [741, 449] width 18 height 20
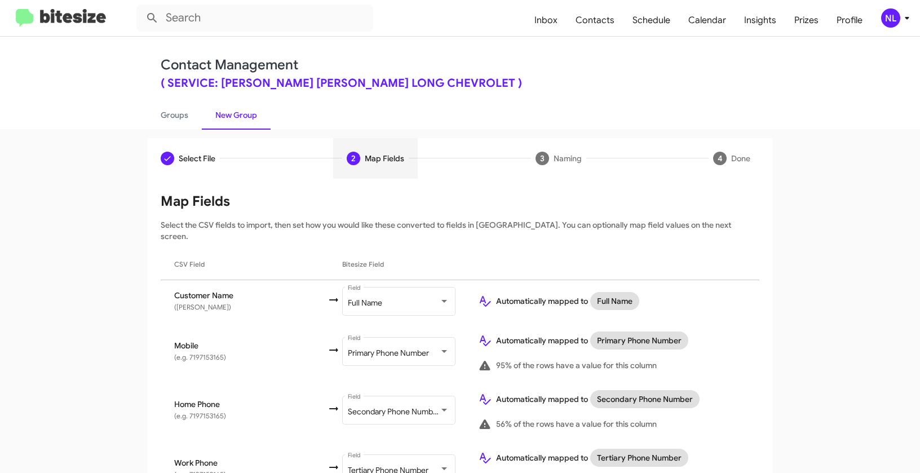
scroll to position [183, 0]
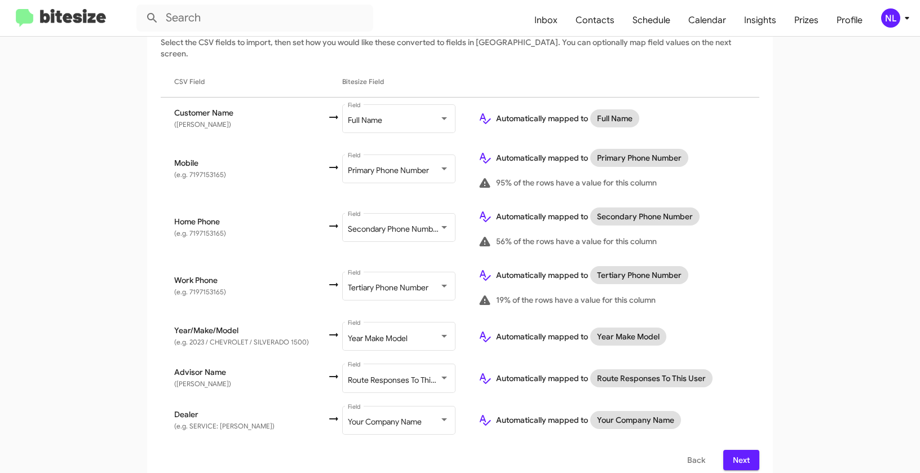
click at [736, 451] on span "Next" at bounding box center [741, 460] width 18 height 20
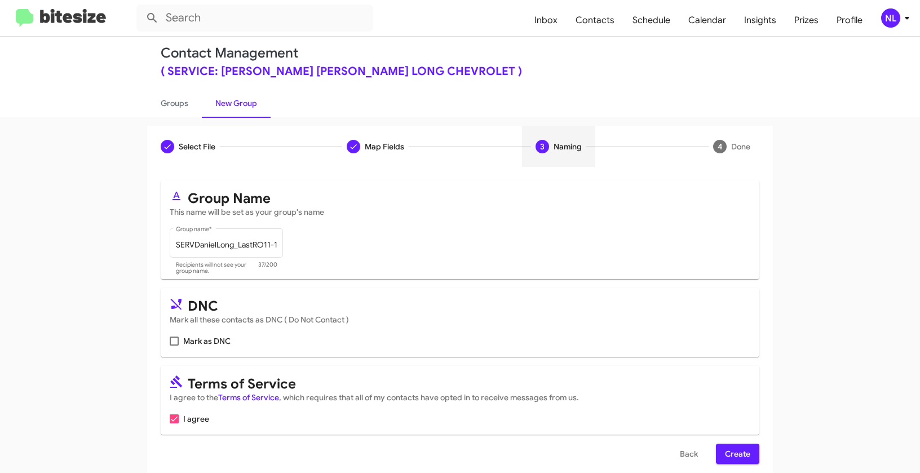
scroll to position [25, 0]
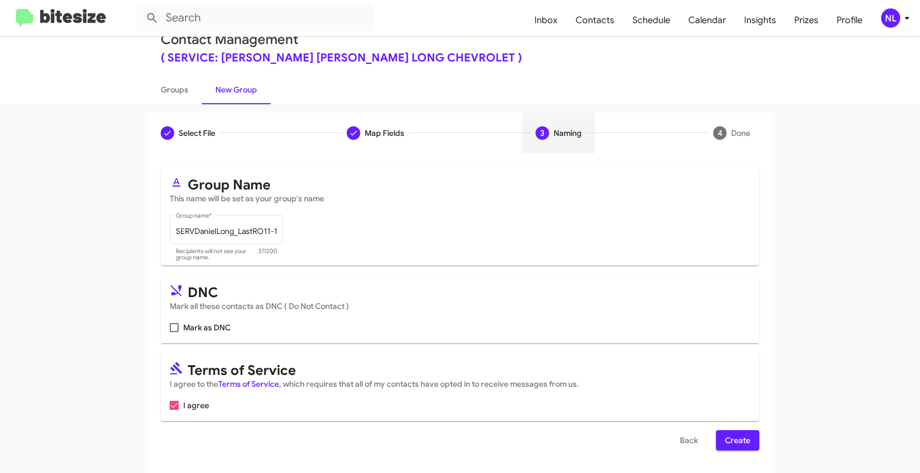
click at [785, 445] on app-new-group "Select File Map Fields 3 Naming 4 Done Select File To import contacts, you need…" at bounding box center [460, 293] width 920 height 360
click at [754, 443] on button "Create" at bounding box center [737, 440] width 43 height 20
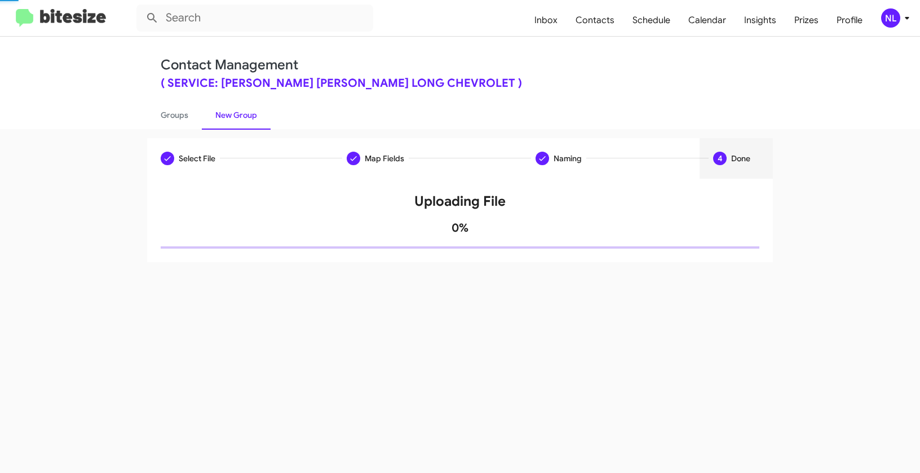
scroll to position [0, 0]
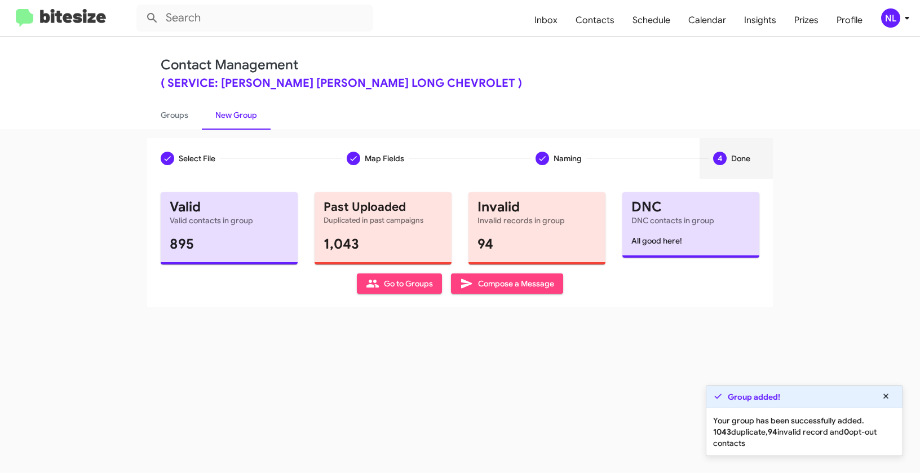
click at [389, 283] on span "Go to Groups" at bounding box center [399, 283] width 67 height 20
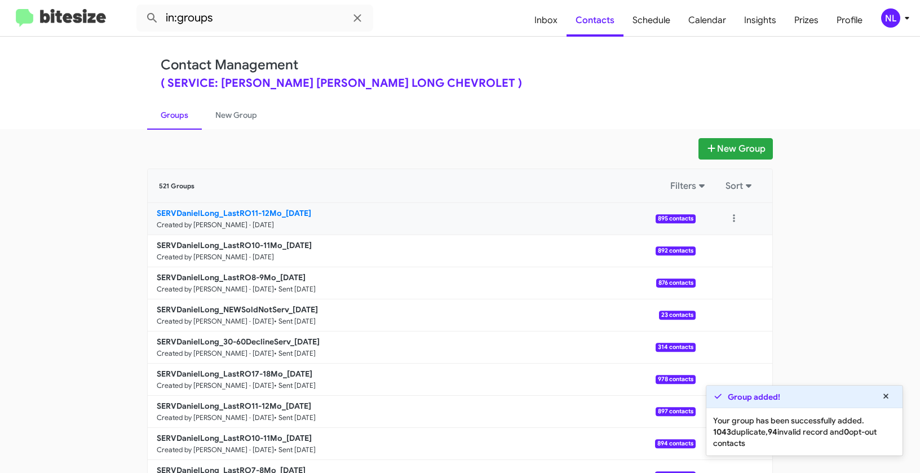
drag, startPoint x: 102, startPoint y: 209, endPoint x: 281, endPoint y: 209, distance: 178.7
click at [281, 209] on app-groups "New Group 521 Groups Filters Sort SERVDanielLong_LastRO11-12Mo_10-14-25 Created…" at bounding box center [460, 346] width 920 height 416
copy div "Filters Sort SERVDanielLong_LastRO11-12Mo_"
click at [237, 16] on input "in:groups" at bounding box center [254, 18] width 237 height 27
paste input "SERVDanielLong_LastRO11-12Mo_"
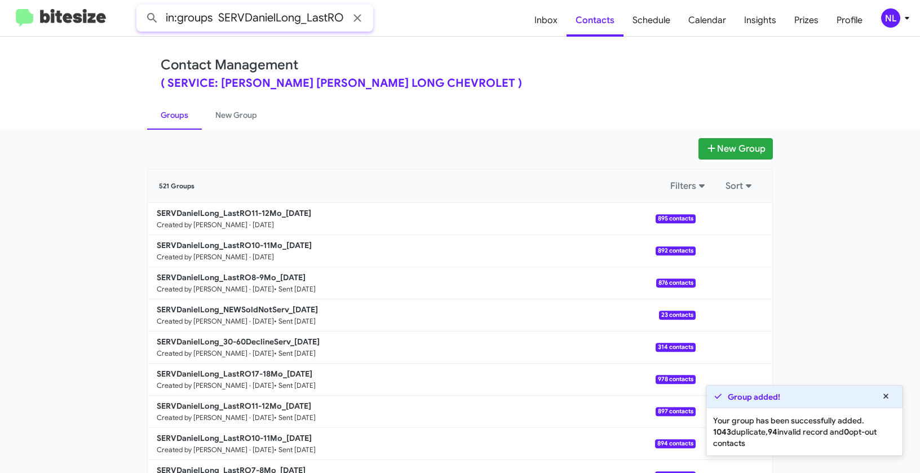
scroll to position [0, 46]
type input "in:groups SERVDanielLong_LastRO11-12Mo_"
click at [141, 7] on button at bounding box center [152, 18] width 23 height 23
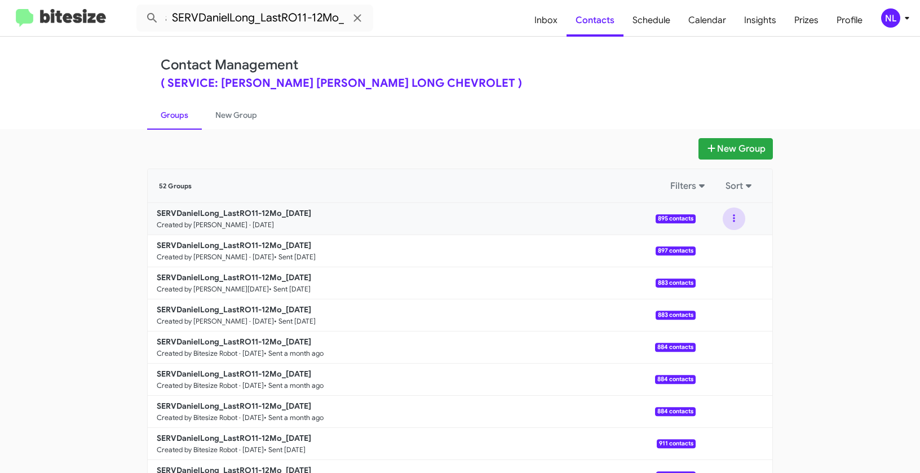
click at [731, 224] on button at bounding box center [734, 218] width 23 height 23
click at [729, 254] on button "View contacts" at bounding box center [700, 249] width 90 height 27
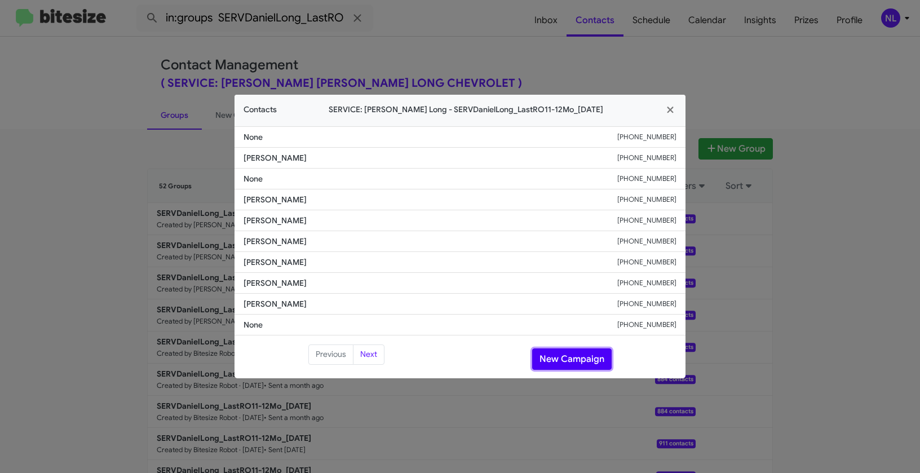
click at [588, 357] on button "New Campaign" at bounding box center [571, 358] width 79 height 21
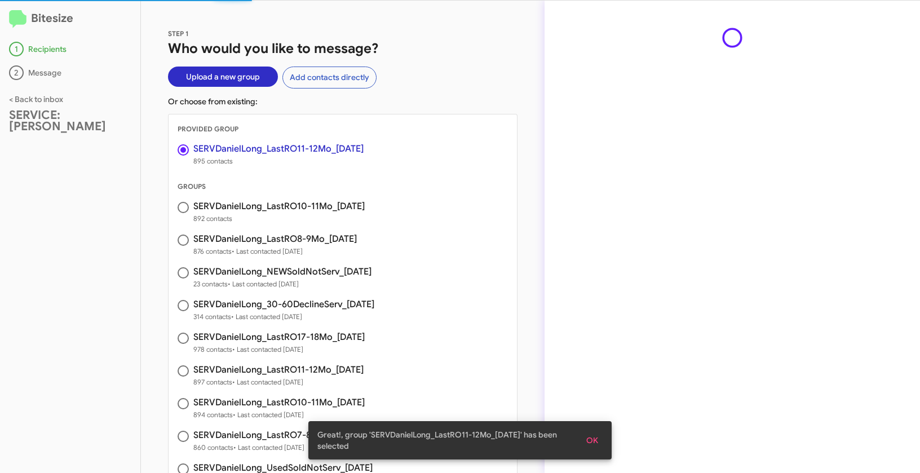
click at [598, 442] on button "OK" at bounding box center [592, 440] width 30 height 20
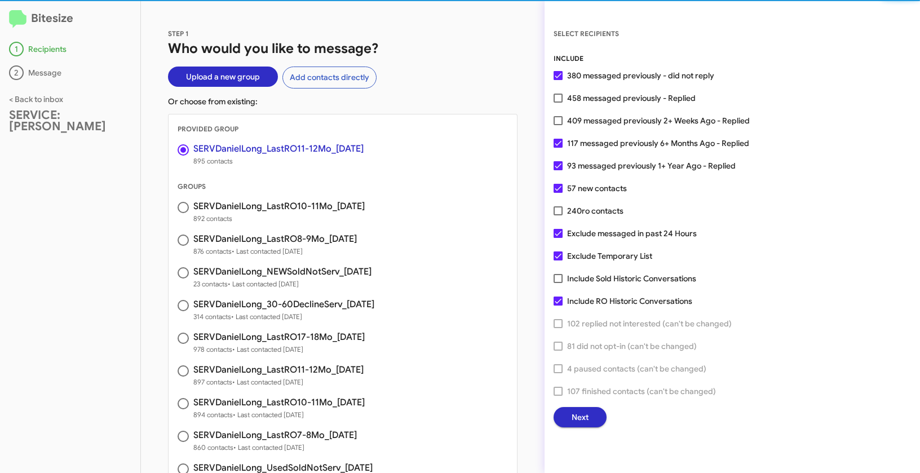
click at [592, 413] on button "Next" at bounding box center [579, 417] width 53 height 20
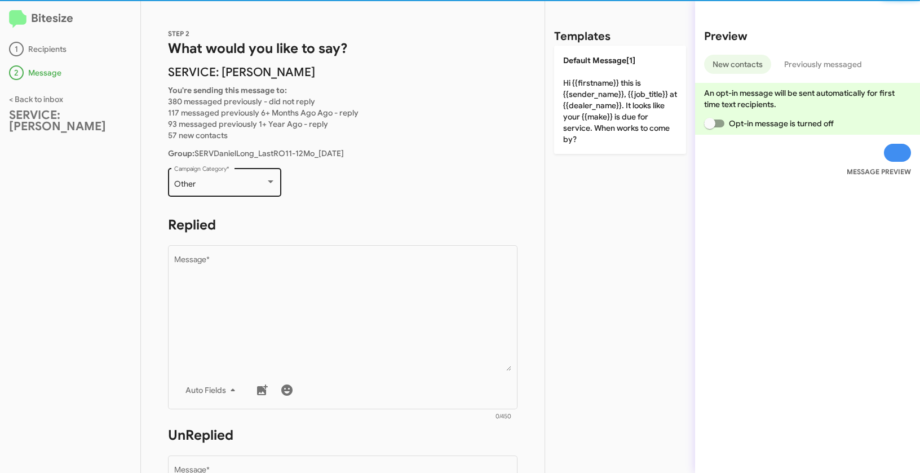
click at [235, 176] on div "Other Campaign Category *" at bounding box center [224, 181] width 101 height 31
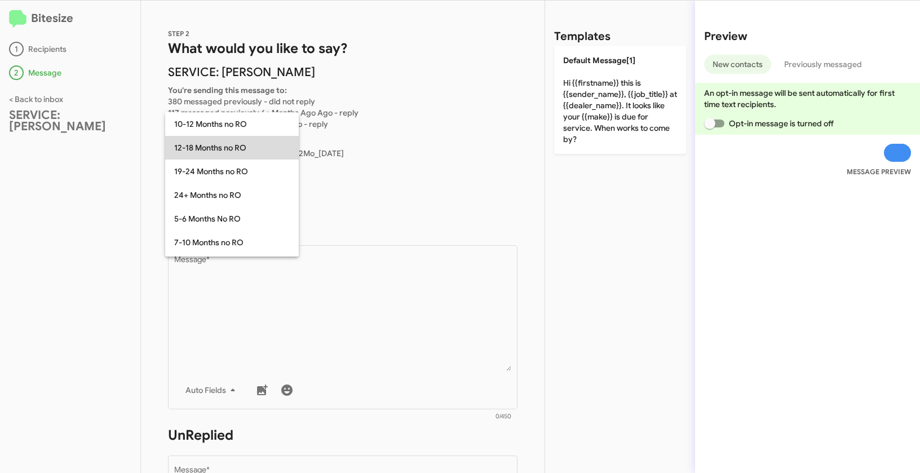
click at [200, 149] on span "12-18 Months no RO" at bounding box center [232, 148] width 116 height 24
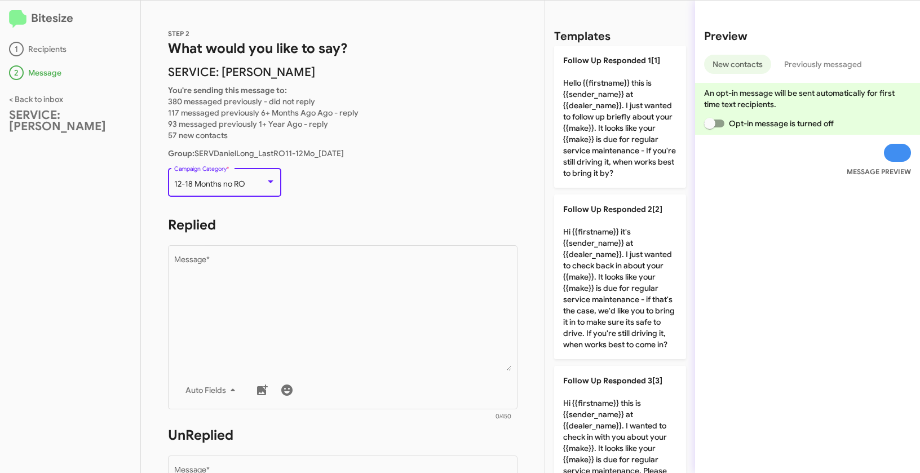
click at [236, 190] on div "12-18 Months no RO Campaign Category *" at bounding box center [224, 181] width 101 height 31
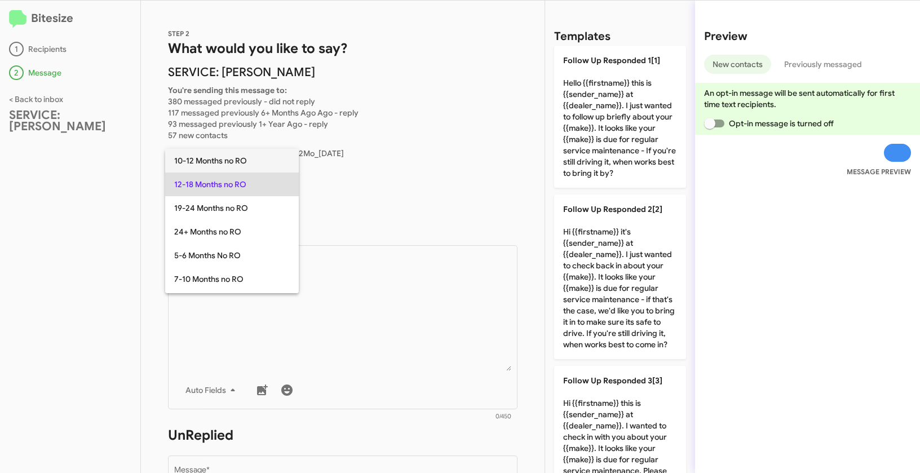
click at [210, 162] on span "10-12 Months no RO" at bounding box center [232, 161] width 116 height 24
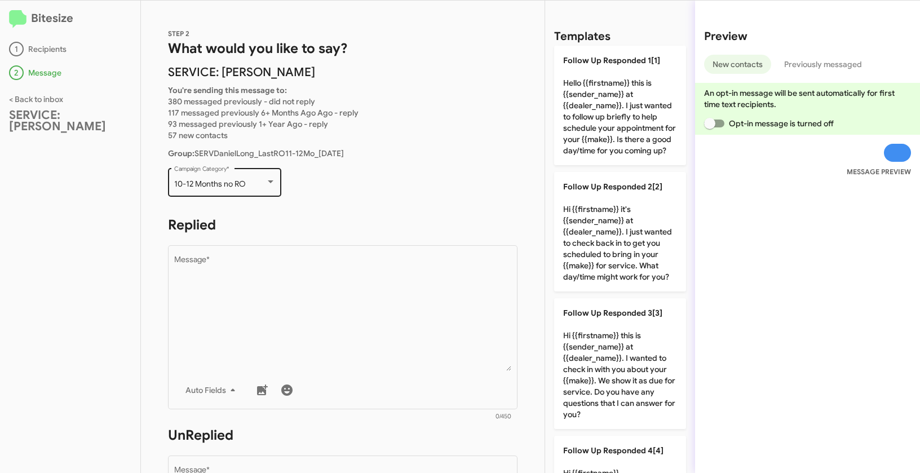
drag, startPoint x: 172, startPoint y: 180, endPoint x: 247, endPoint y: 186, distance: 74.6
click at [247, 186] on div "10-12 Months no RO Campaign Category *" at bounding box center [224, 181] width 113 height 31
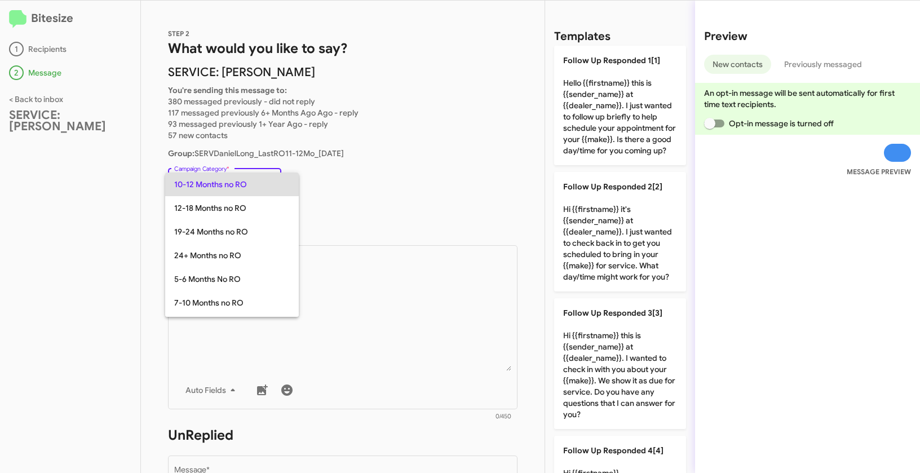
copy span "10-12 Months no RO"
click at [390, 210] on div at bounding box center [460, 236] width 920 height 473
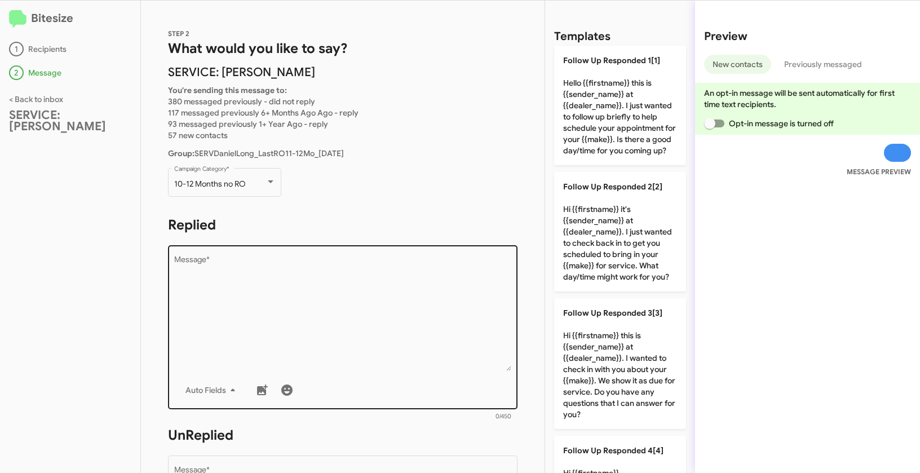
click at [243, 265] on textarea "Message *" at bounding box center [343, 313] width 338 height 115
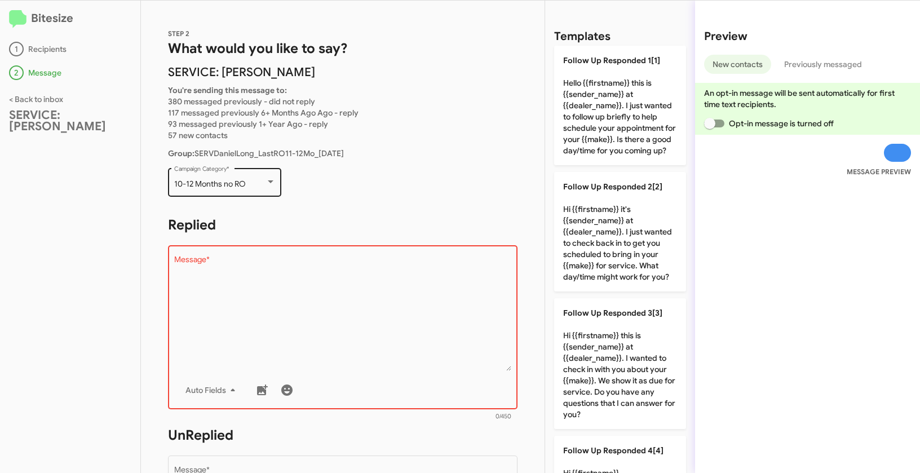
drag, startPoint x: 172, startPoint y: 181, endPoint x: 256, endPoint y: 188, distance: 84.2
click at [256, 188] on div "10-12 Months no RO Campaign Category *" at bounding box center [224, 181] width 113 height 31
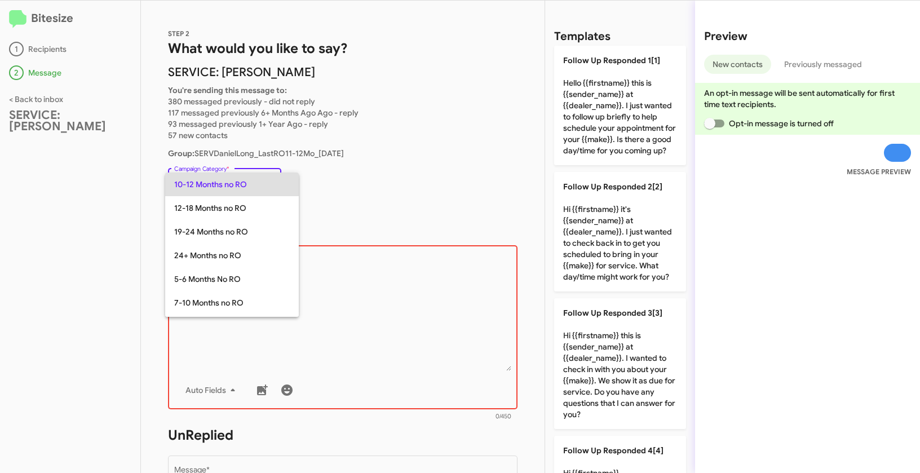
click at [320, 316] on div at bounding box center [460, 236] width 920 height 473
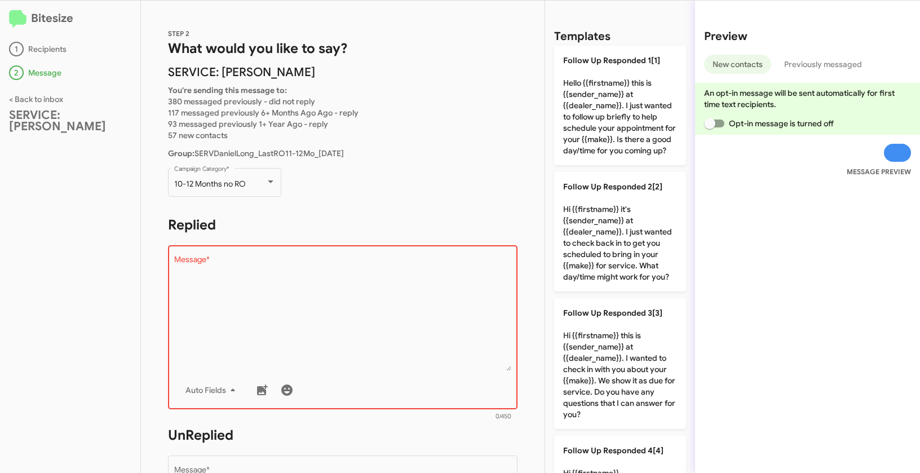
click at [132, 198] on div "Bitesize 1 Recipients 2 Message < Back to inbox SERVICE: Daniels Long" at bounding box center [70, 237] width 141 height 472
drag, startPoint x: 171, startPoint y: 181, endPoint x: 252, endPoint y: 182, distance: 81.2
click at [252, 182] on div "10-12 Months no RO Campaign Category *" at bounding box center [224, 181] width 113 height 31
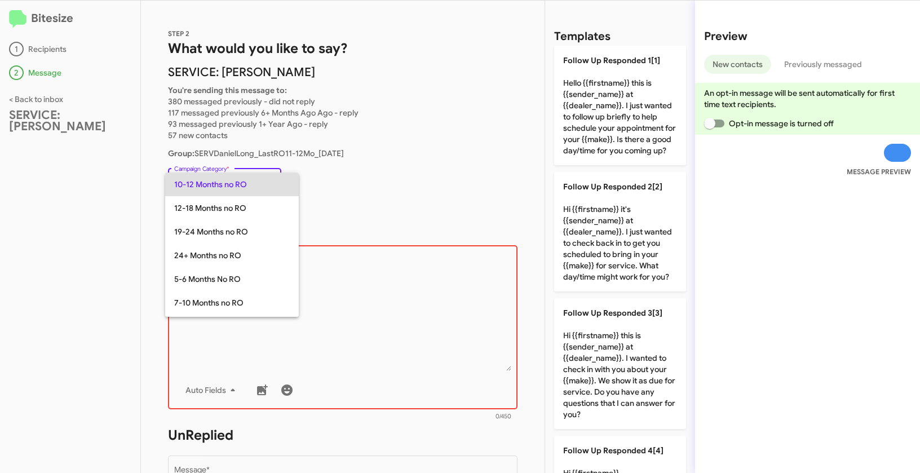
copy span "10-12 Months no RO"
click at [394, 303] on div at bounding box center [460, 236] width 920 height 473
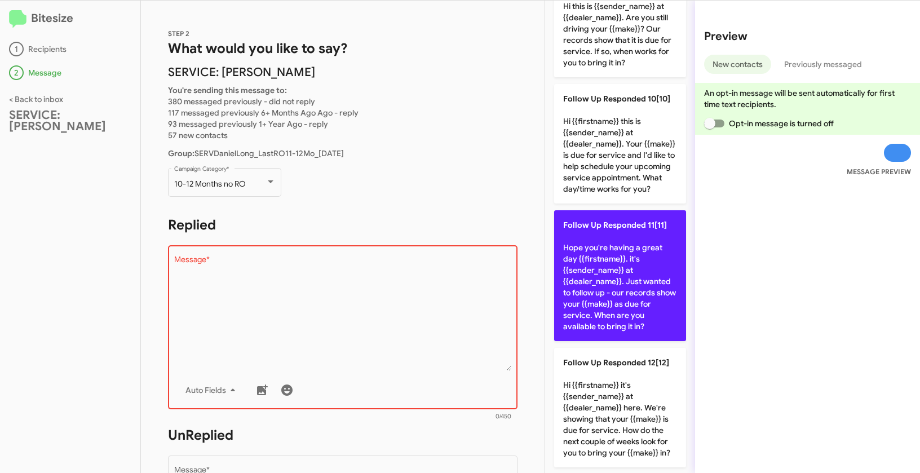
scroll to position [1134, 0]
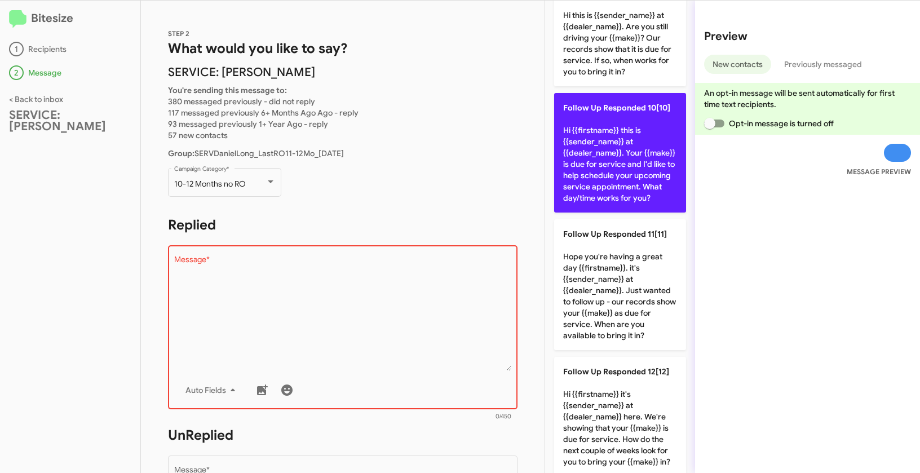
click at [612, 204] on p "Follow Up Responded 10[10] Hi {{firstname}} this is {{sender_name}} at {{dealer…" at bounding box center [620, 152] width 132 height 119
type textarea "Hi {{firstname}} this is {{sender_name}} at {{dealer_name}}. Your {{make}} is d…"
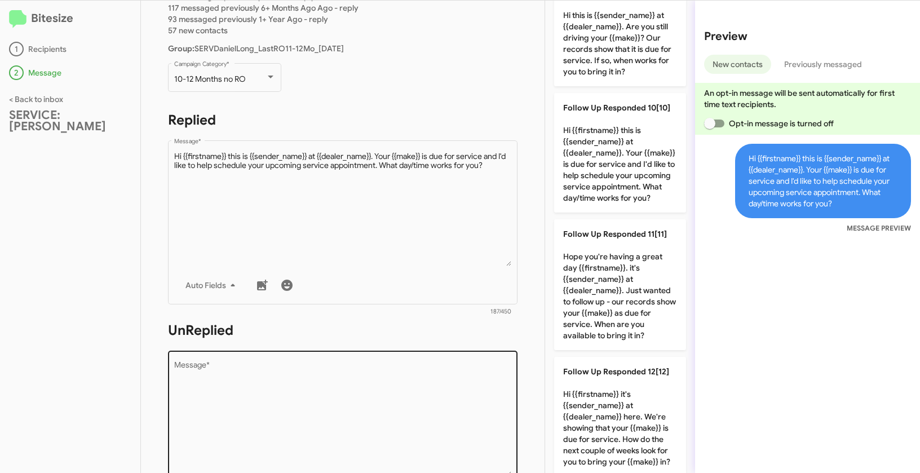
scroll to position [183, 0]
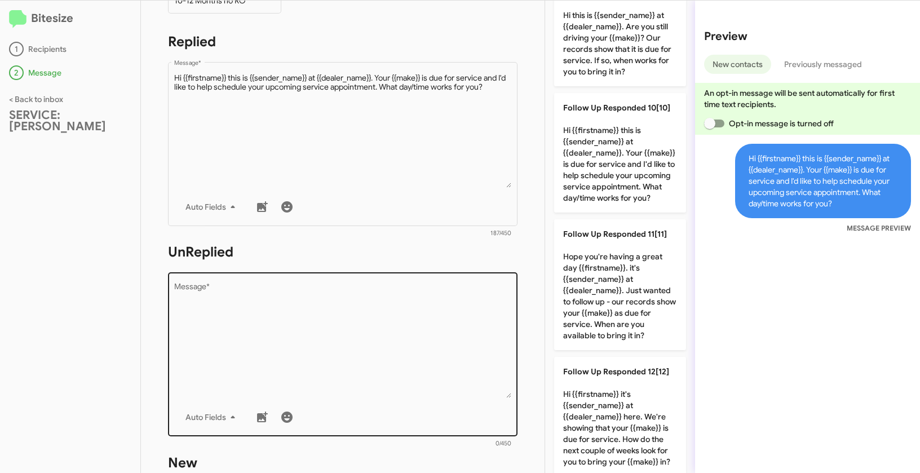
click at [442, 370] on textarea "Message *" at bounding box center [343, 340] width 338 height 115
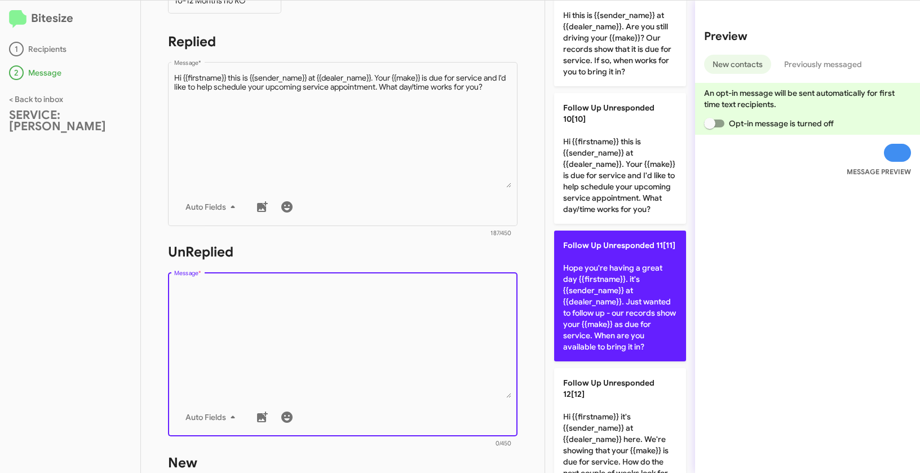
click at [617, 352] on p "Follow Up Unresponded 11[11] Hope you're having a great day {{firstname}}. it's…" at bounding box center [620, 296] width 132 height 131
type textarea "Hope you're having a great day {{firstname}}. it's {{sender_name}} at {{dealer_…"
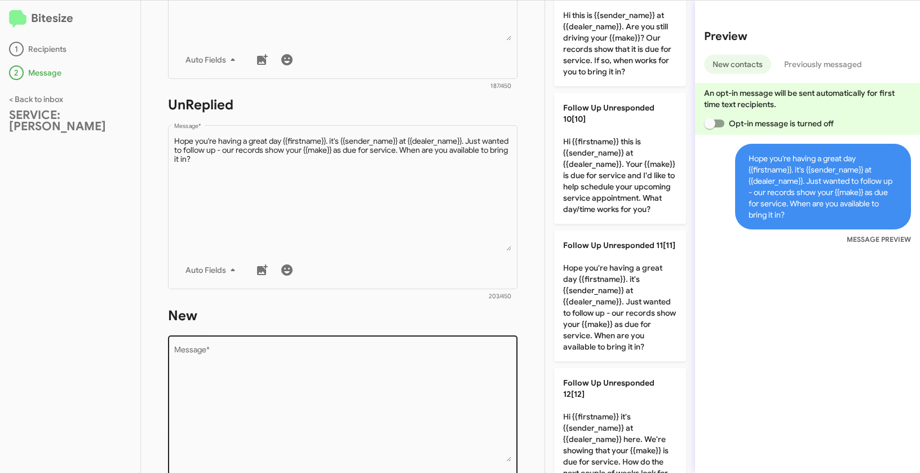
scroll to position [386, 0]
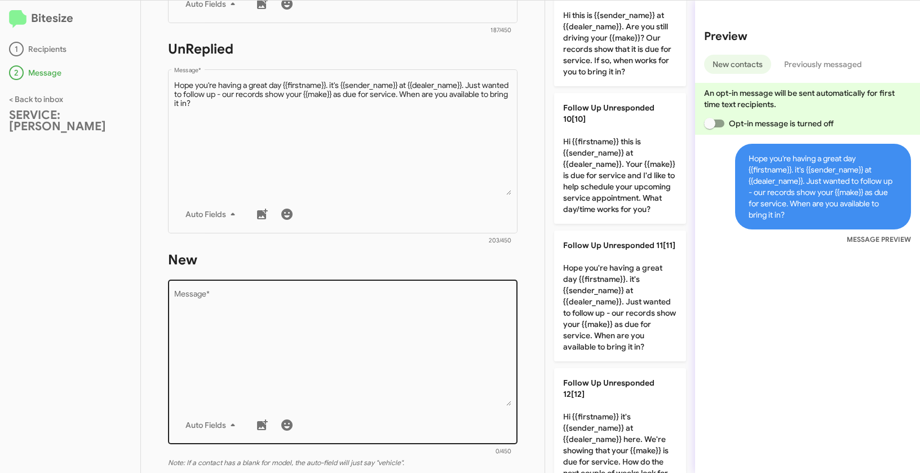
drag, startPoint x: 433, startPoint y: 361, endPoint x: 436, endPoint y: 348, distance: 12.9
click at [433, 361] on textarea "Message *" at bounding box center [343, 348] width 338 height 115
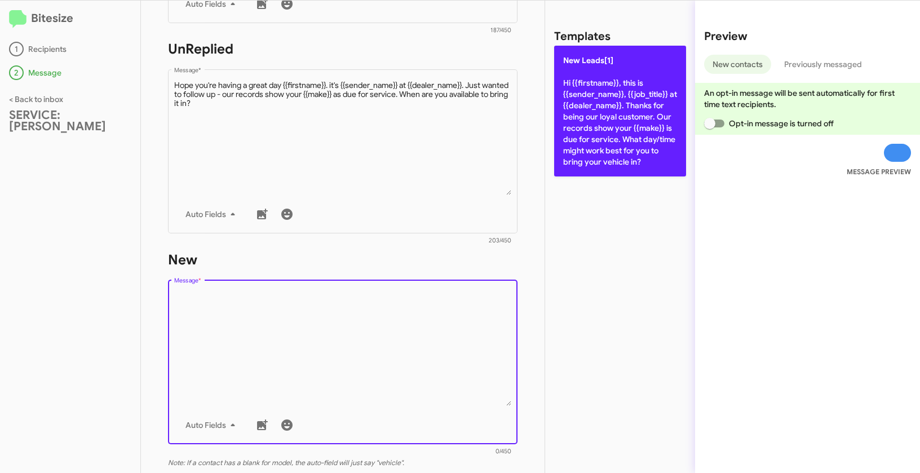
click at [614, 122] on p "New Leads[1] Hi {{firstname}}, this is {{sender_name}}, {{job_title}} at {{deal…" at bounding box center [620, 111] width 132 height 131
type textarea "Hi {{firstname}}, this is {{sender_name}}, {{job_title}} at {{dealer_name}}. Th…"
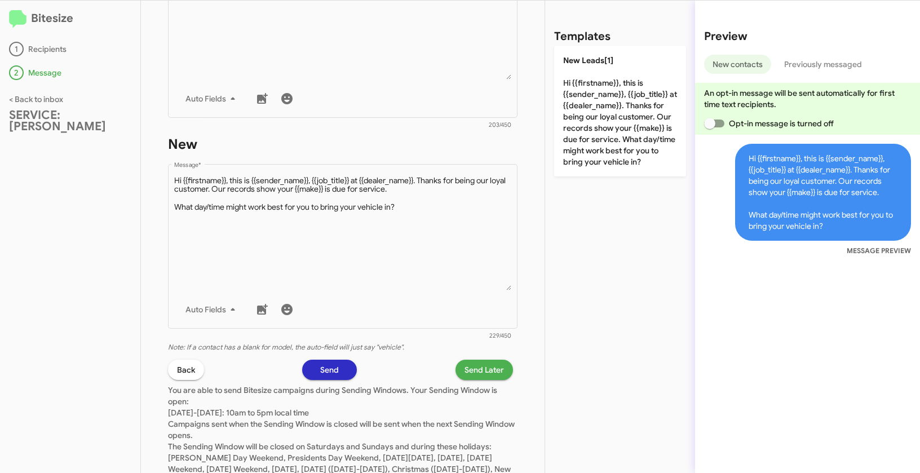
scroll to position [548, 0]
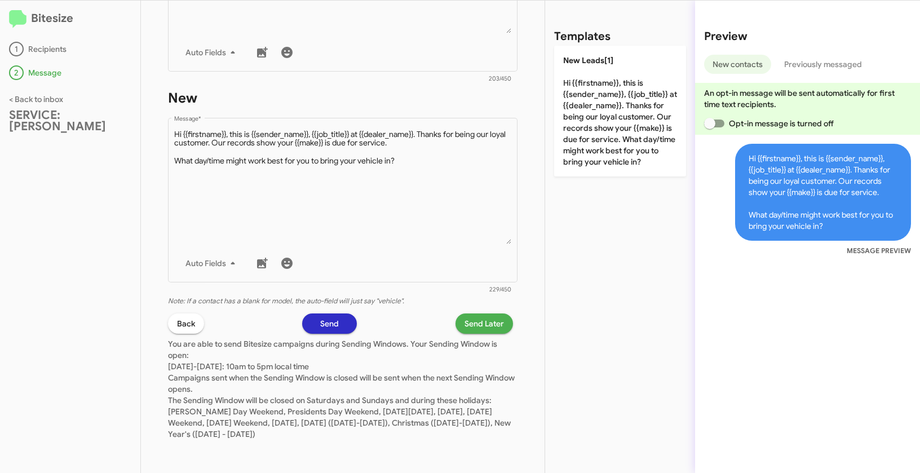
click at [484, 317] on span "Send Later" at bounding box center [483, 323] width 39 height 20
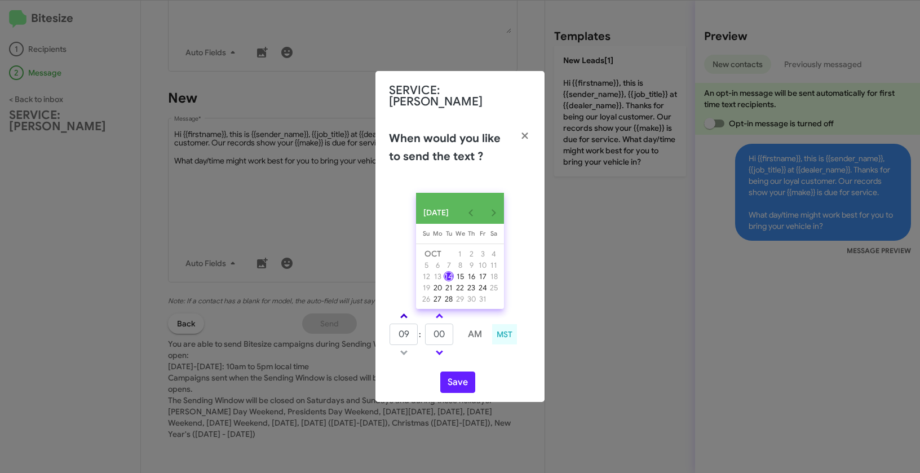
click at [406, 314] on span at bounding box center [403, 316] width 7 height 7
type input "10"
click at [451, 317] on td at bounding box center [438, 316] width 29 height 14
click at [444, 314] on link at bounding box center [439, 315] width 20 height 13
type input "05"
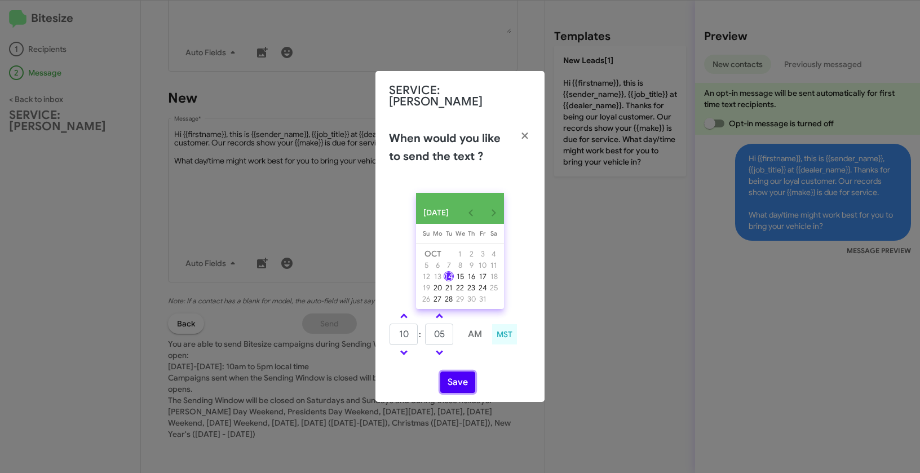
click at [466, 380] on button "Save" at bounding box center [457, 381] width 35 height 21
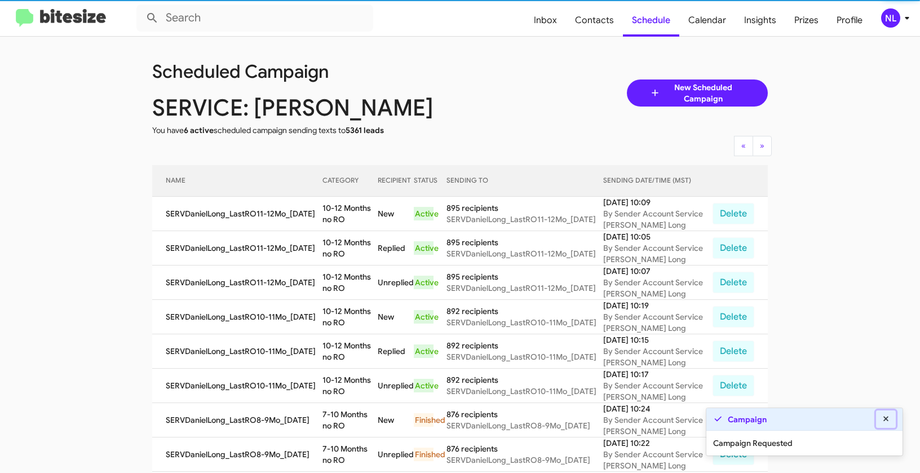
click at [884, 420] on icon at bounding box center [885, 418] width 5 height 5
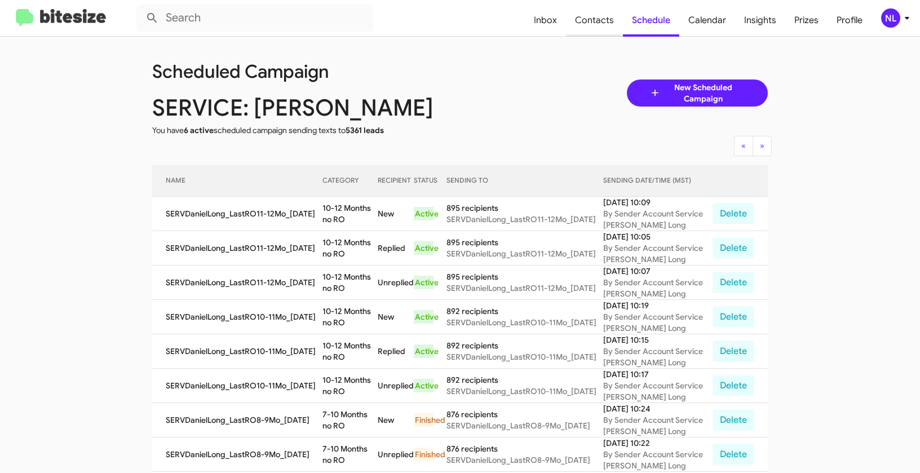
click at [599, 19] on span "Contacts" at bounding box center [594, 20] width 57 height 33
type input "in:groups"
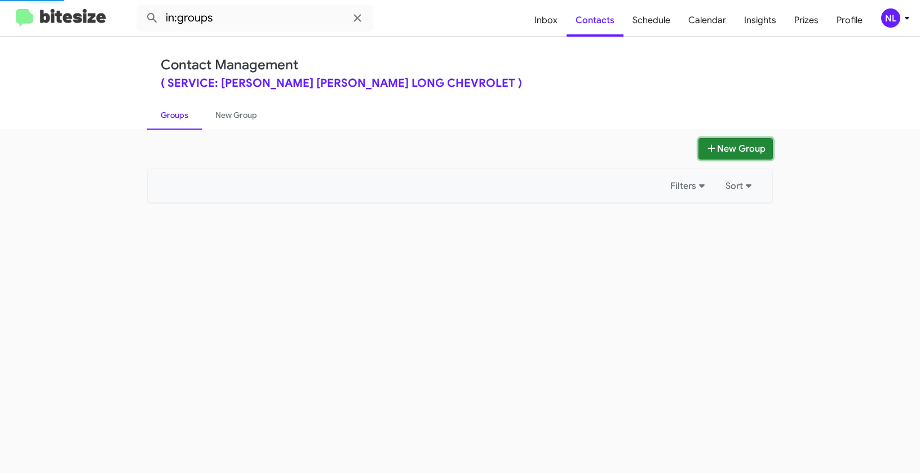
click at [727, 154] on button "New Group" at bounding box center [735, 148] width 74 height 21
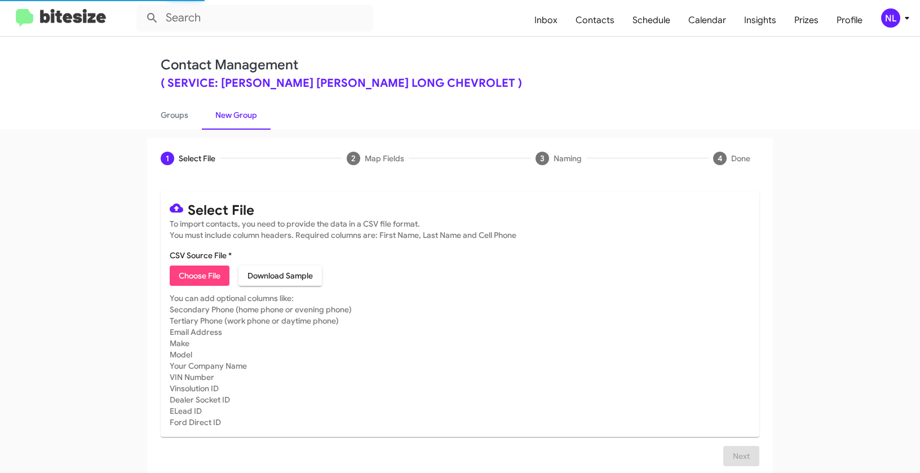
click at [200, 279] on span "Choose File" at bounding box center [200, 275] width 42 height 20
type input "SERVDanielLong_LastRO13-14Mo_10-14-25"
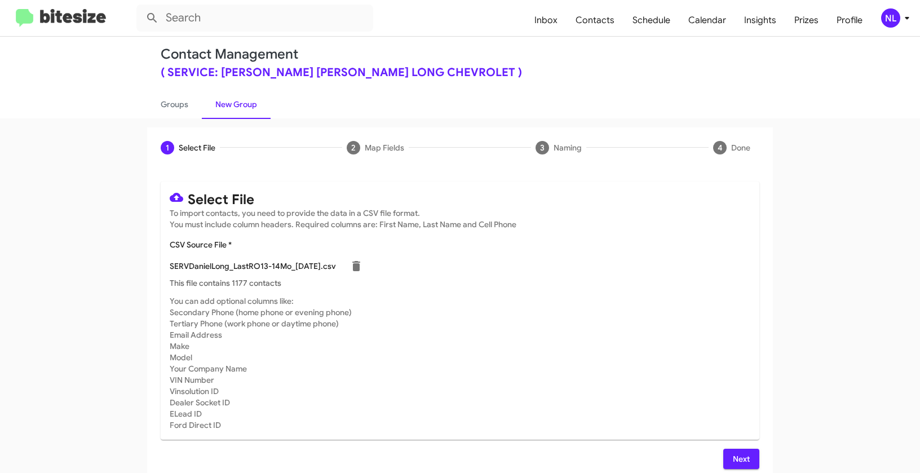
scroll to position [20, 0]
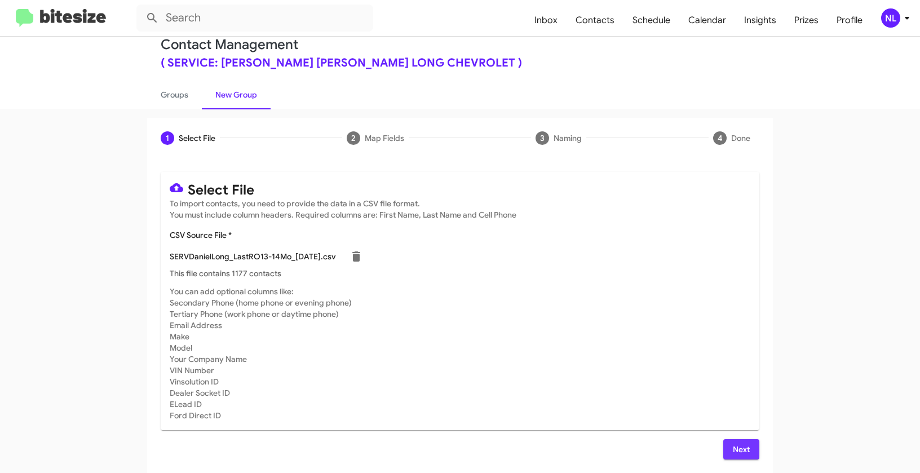
click at [740, 451] on span "Next" at bounding box center [741, 449] width 18 height 20
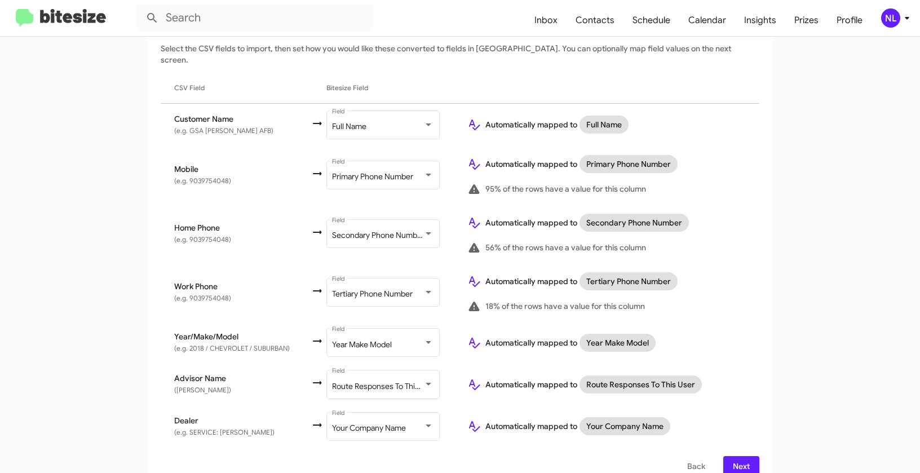
scroll to position [183, 0]
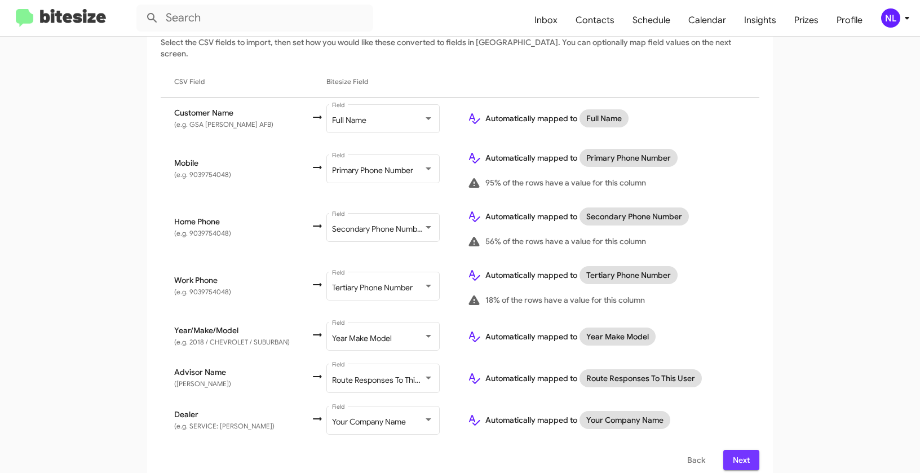
click at [743, 450] on span "Next" at bounding box center [741, 460] width 18 height 20
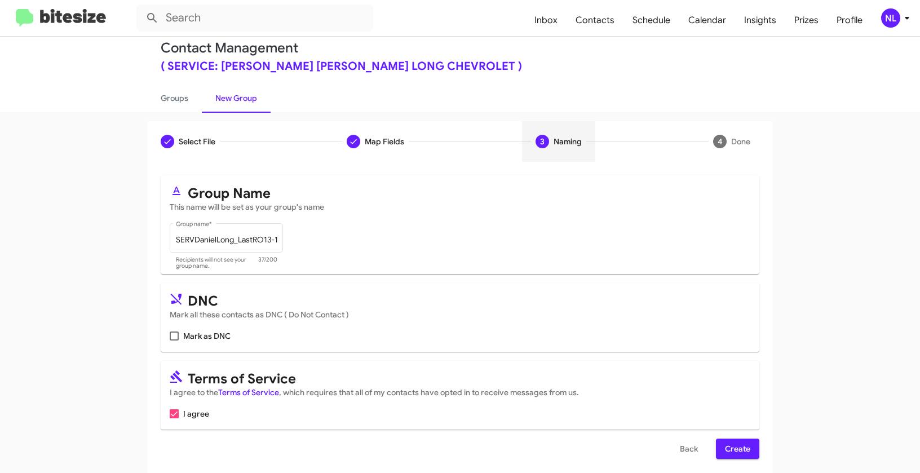
scroll to position [25, 0]
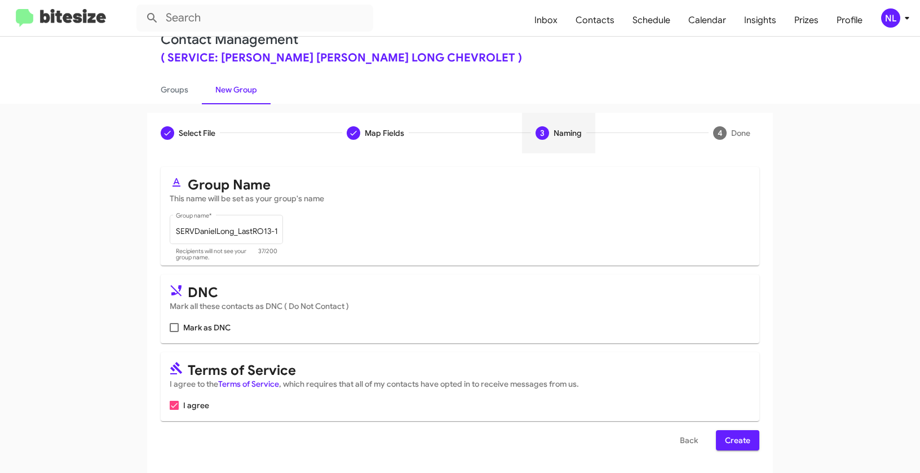
click at [737, 445] on span "Create" at bounding box center [737, 440] width 25 height 20
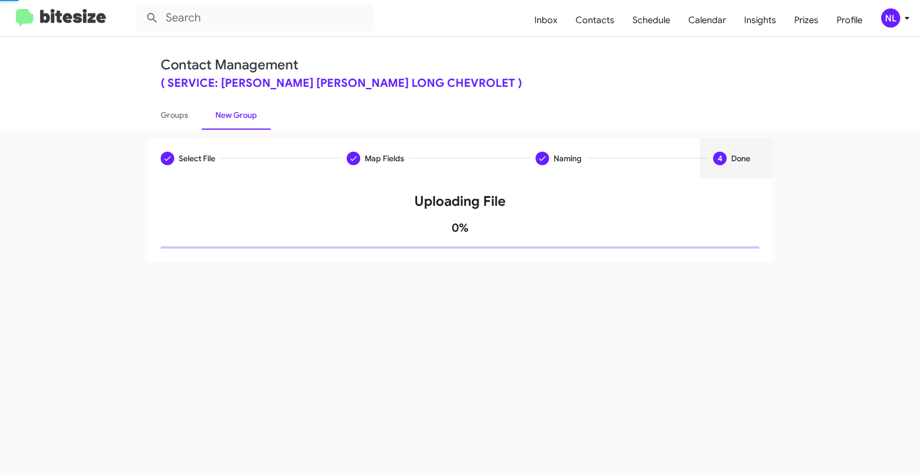
scroll to position [0, 0]
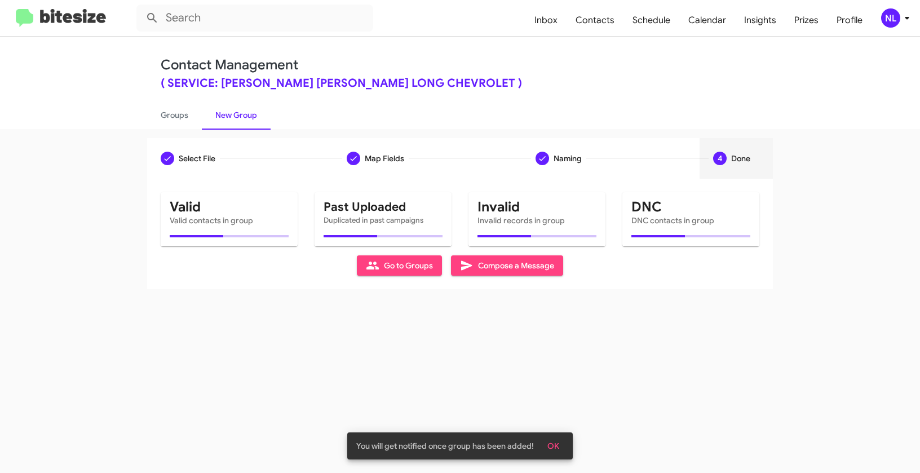
click at [557, 443] on span "OK" at bounding box center [553, 446] width 12 height 20
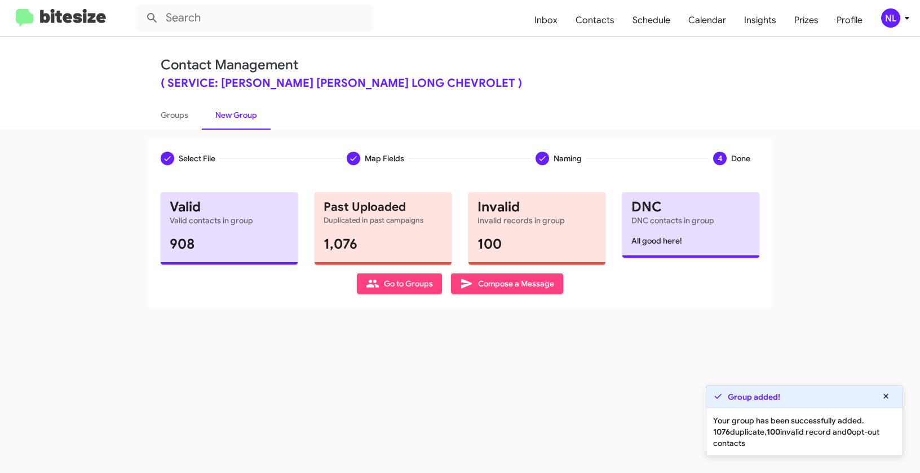
click at [407, 286] on span "Go to Groups" at bounding box center [399, 283] width 67 height 20
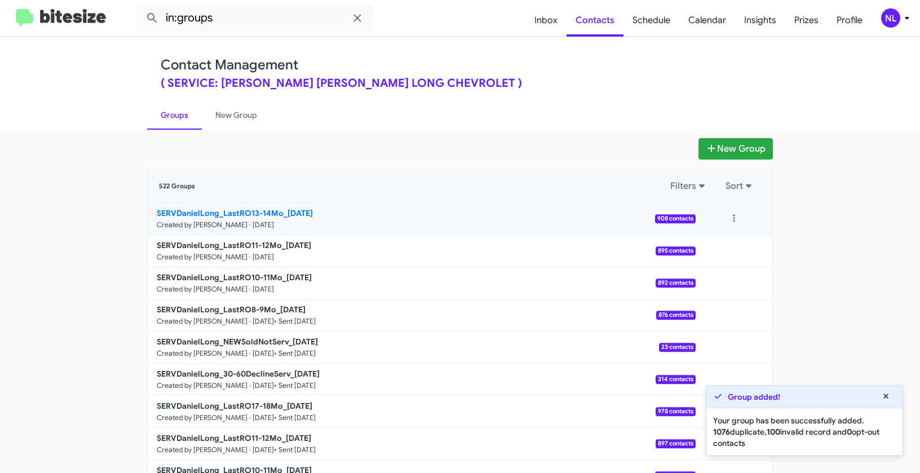
drag, startPoint x: 116, startPoint y: 210, endPoint x: 278, endPoint y: 209, distance: 162.3
click at [278, 209] on app-groups "New Group 522 Groups Filters Sort SERVDanielLong_LastRO13-14Mo_10-14-25 Created…" at bounding box center [460, 346] width 920 height 416
copy div "Filters Sort SERVDanielLong_LastRO13-14Mo"
click at [271, 27] on input "in:groups" at bounding box center [254, 18] width 237 height 27
paste input "SERVDanielLong_LastRO13-14Mo"
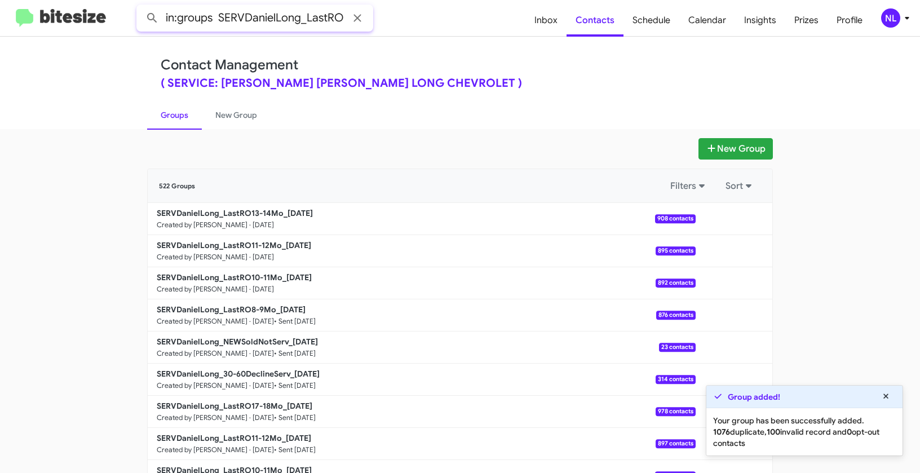
scroll to position [0, 43]
type input "in:groups SERVDanielLong_LastRO13-14Mo"
click at [141, 7] on button at bounding box center [152, 18] width 23 height 23
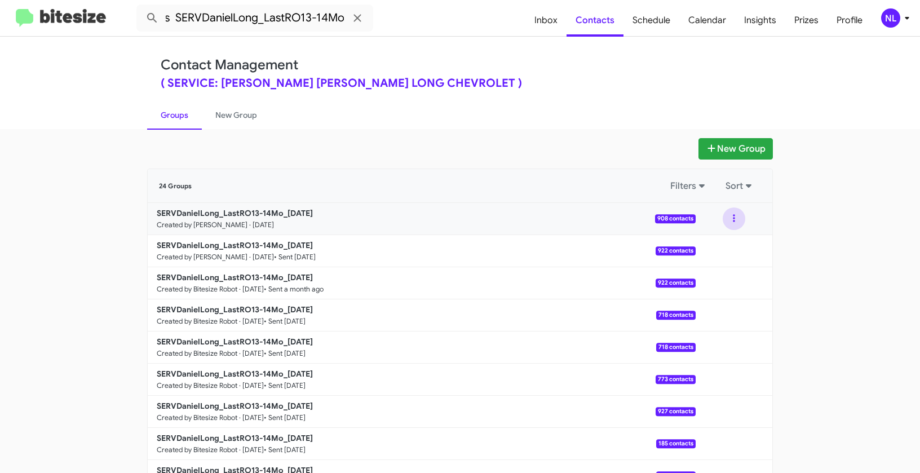
click at [735, 216] on button at bounding box center [734, 218] width 23 height 23
click at [715, 247] on button "View contacts" at bounding box center [700, 249] width 90 height 27
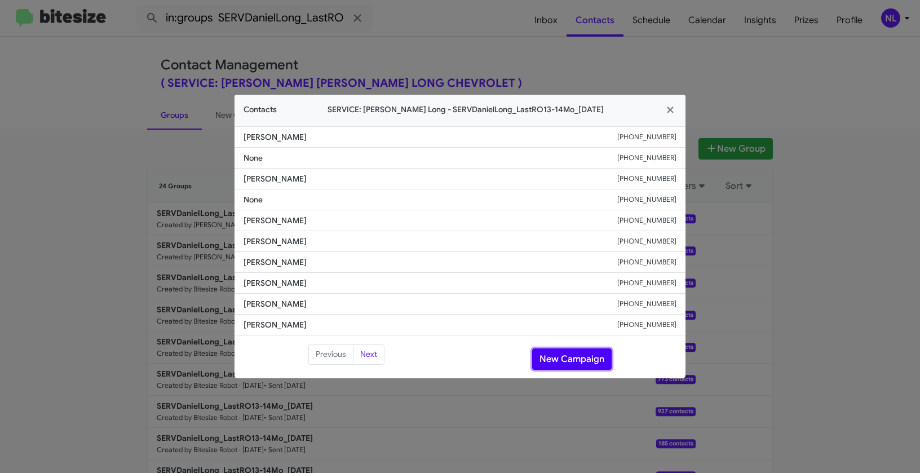
click at [567, 353] on button "New Campaign" at bounding box center [571, 358] width 79 height 21
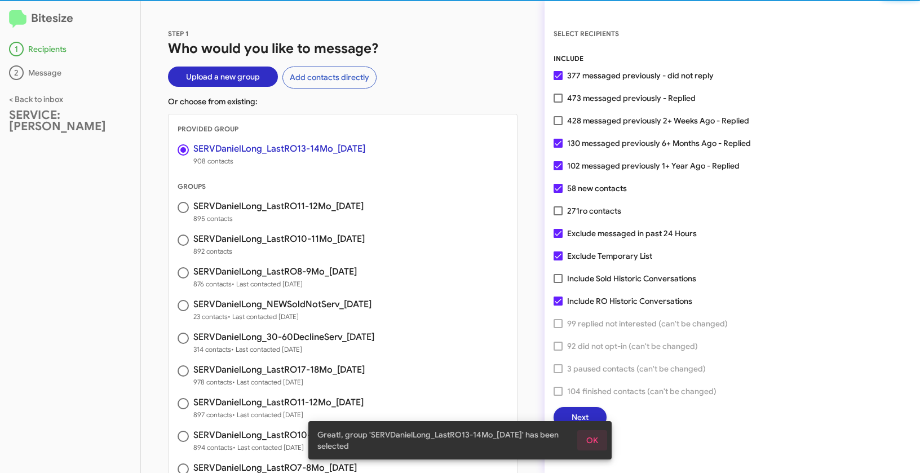
click at [595, 437] on span "OK" at bounding box center [592, 440] width 12 height 20
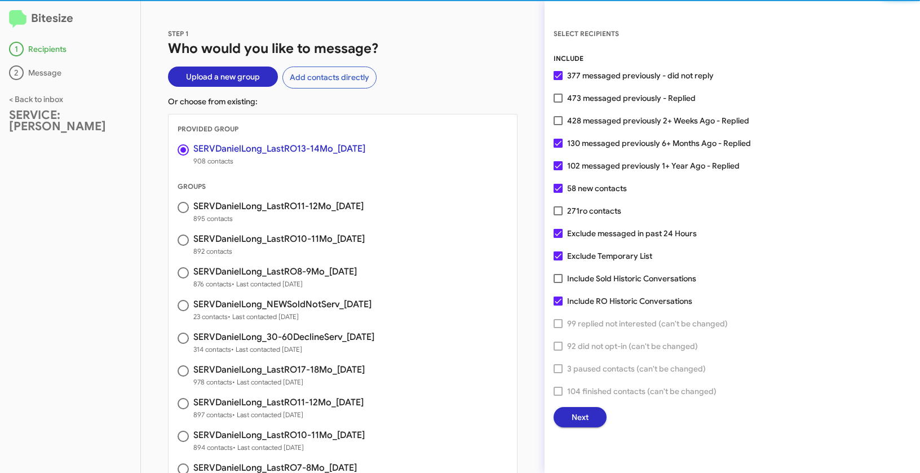
click at [593, 420] on button "Next" at bounding box center [579, 417] width 53 height 20
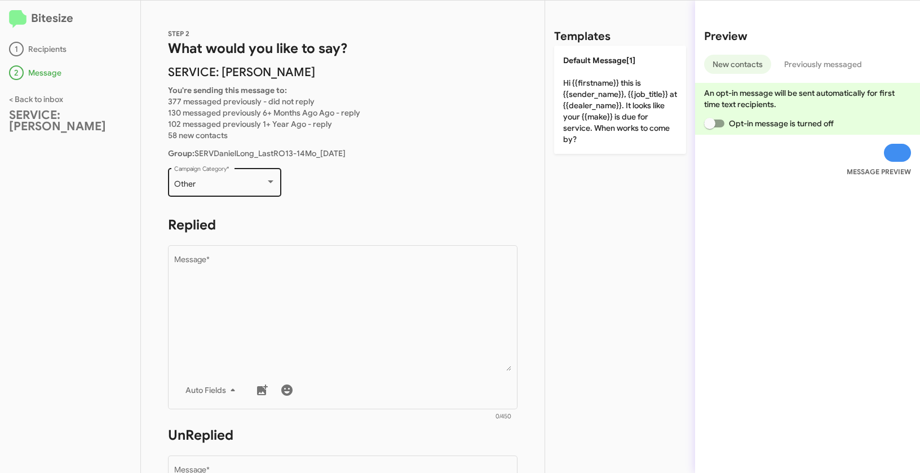
click at [236, 189] on div "Other Campaign Category *" at bounding box center [224, 181] width 101 height 31
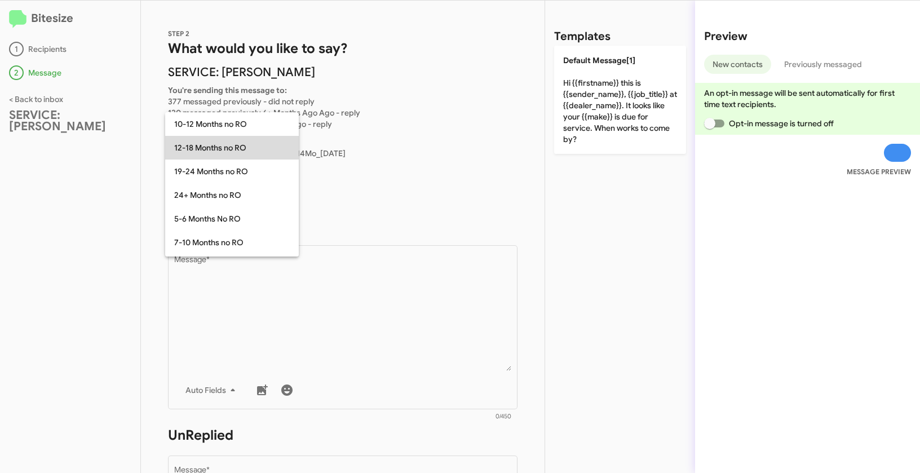
drag, startPoint x: 193, startPoint y: 146, endPoint x: 201, endPoint y: 157, distance: 13.3
click at [193, 148] on span "12-18 Months no RO" at bounding box center [232, 148] width 116 height 24
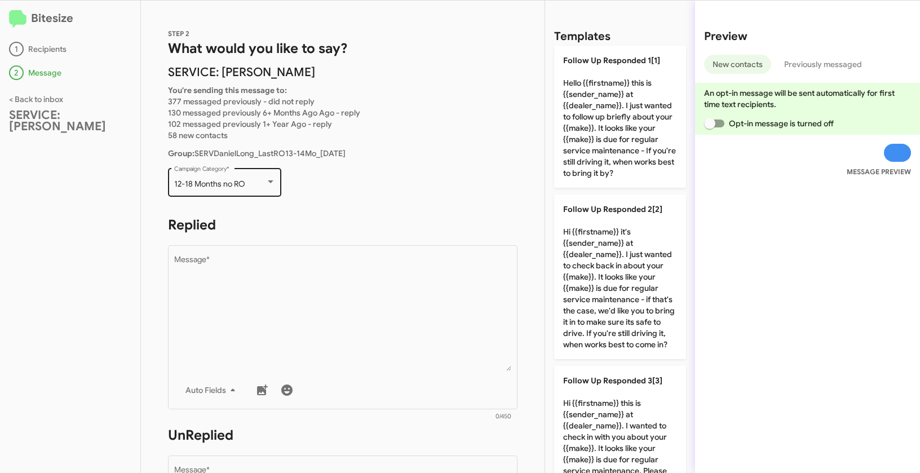
drag, startPoint x: 173, startPoint y: 183, endPoint x: 249, endPoint y: 187, distance: 75.7
click at [249, 187] on div "12-18 Months no RO Campaign Category *" at bounding box center [224, 181] width 113 height 31
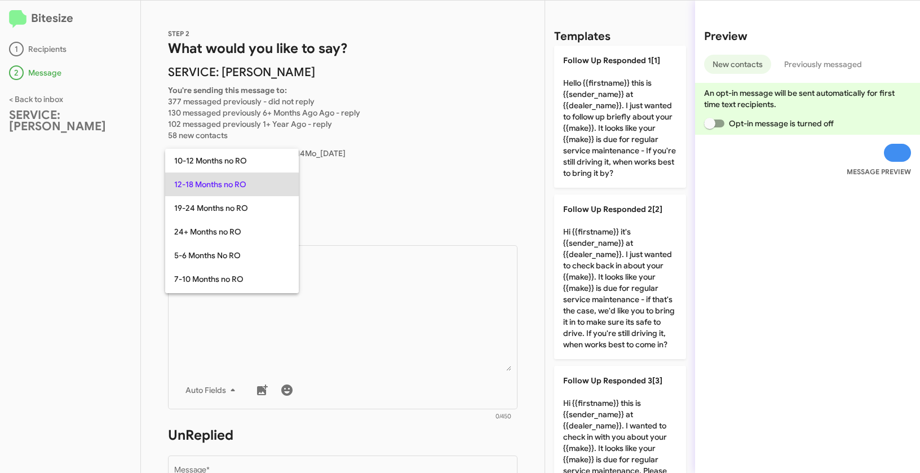
copy span "12-18 Months no RO"
click at [397, 315] on div at bounding box center [460, 236] width 920 height 473
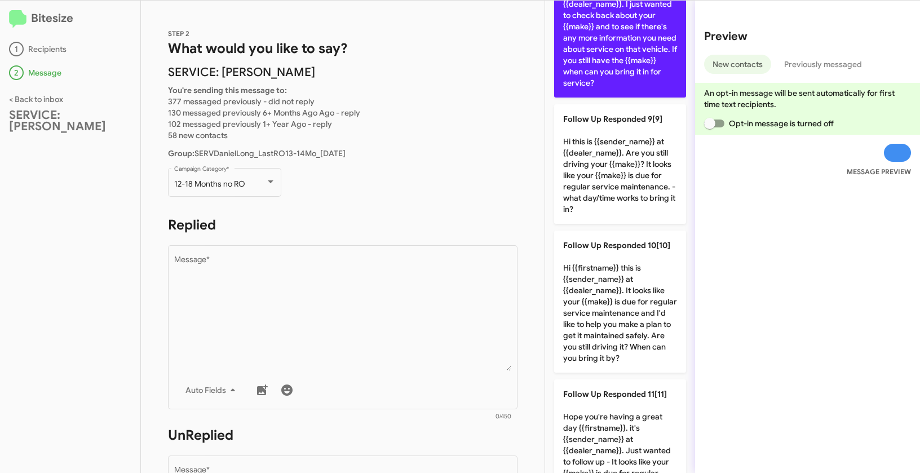
scroll to position [1254, 0]
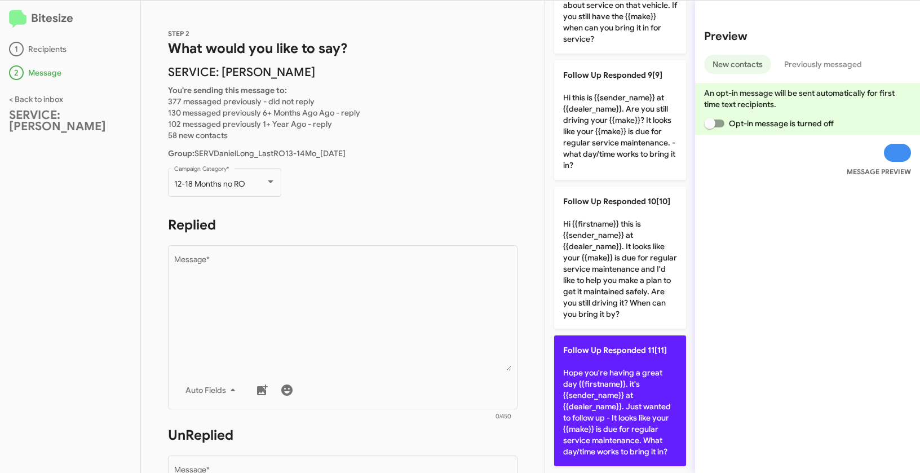
click at [611, 354] on p "Follow Up Responded 11[11] Hope you're having a great day {{firstname}}. it's {…" at bounding box center [620, 400] width 132 height 131
type textarea "Hope you're having a great day {{firstname}}. it's {{sender_name}} at {{dealer_…"
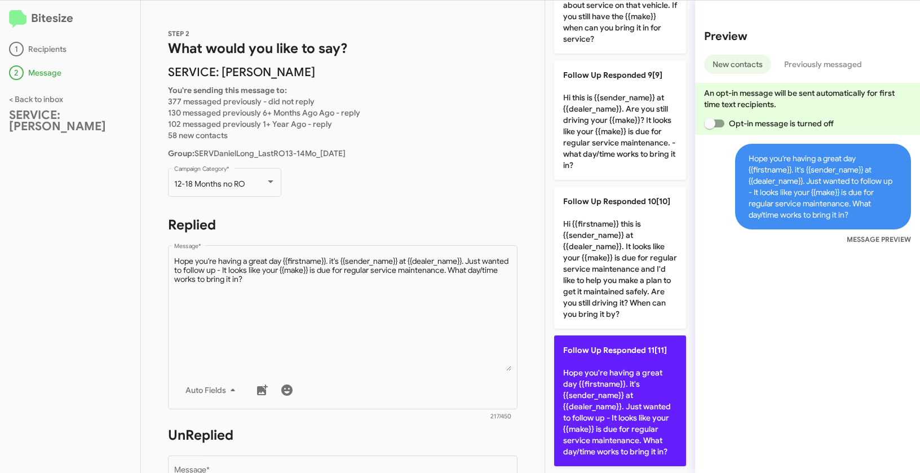
click at [611, 354] on p "Follow Up Responded 11[11] Hope you're having a great day {{firstname}}. it's {…" at bounding box center [620, 400] width 132 height 131
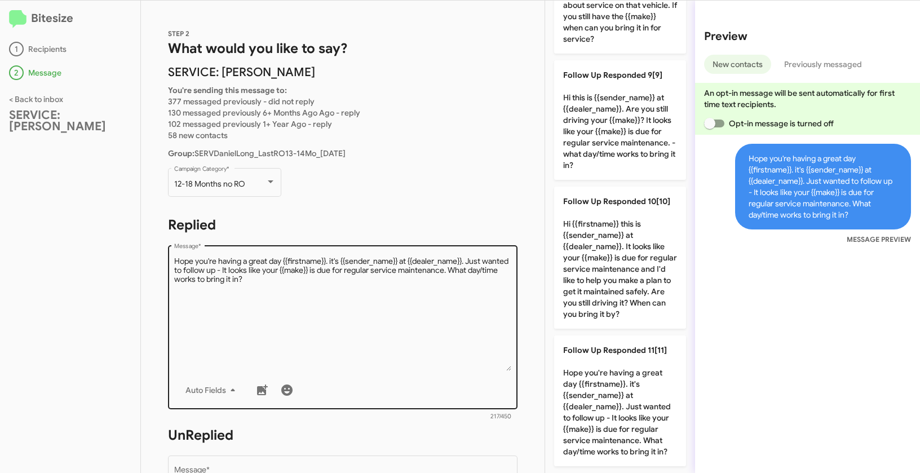
scroll to position [187, 0]
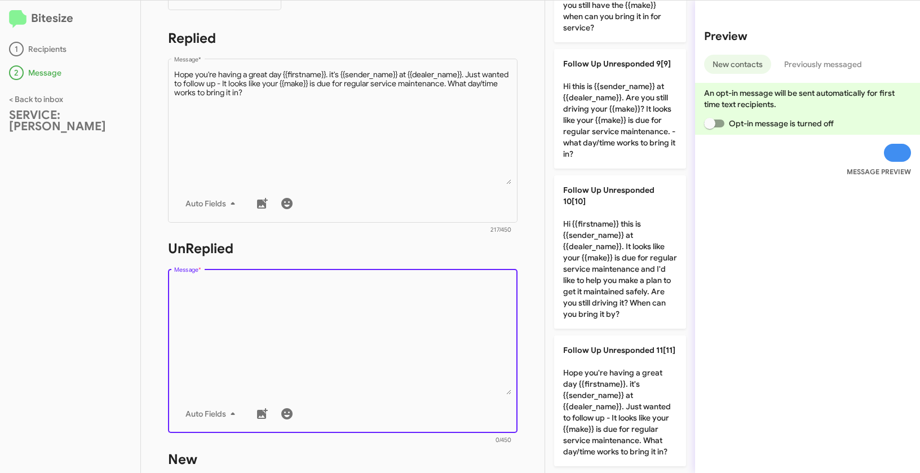
click at [450, 337] on textarea "Message *" at bounding box center [343, 337] width 338 height 115
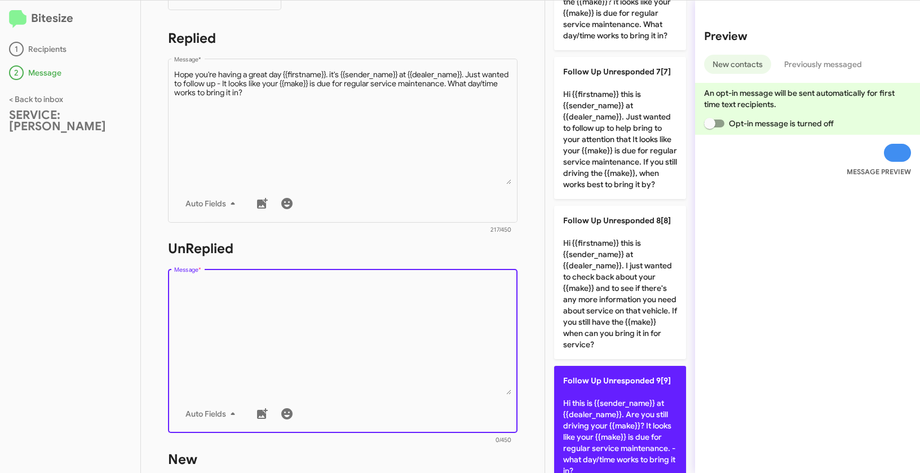
scroll to position [814, 0]
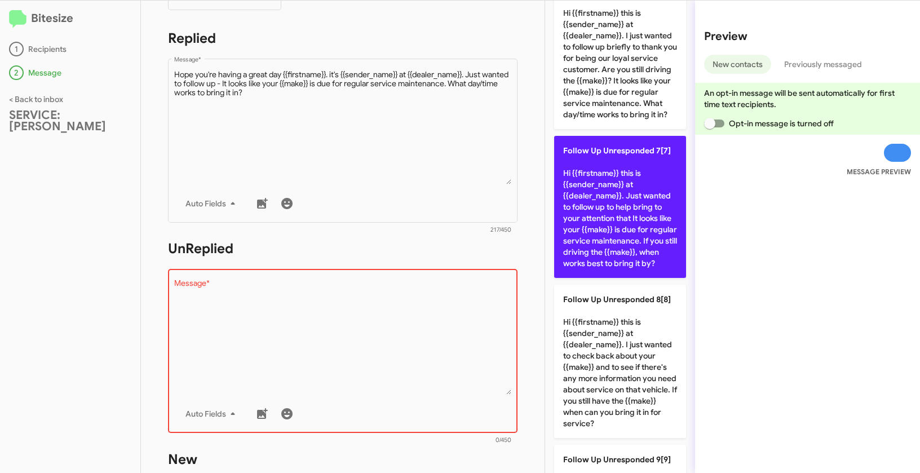
click at [632, 268] on p "Follow Up Unresponded 7[7] Hi {{firstname}} this is {{sender_name}} at {{dealer…" at bounding box center [620, 207] width 132 height 142
type textarea "Hi {{firstname}} this is {{sender_name}} at {{dealer_name}}. Just wanted to fol…"
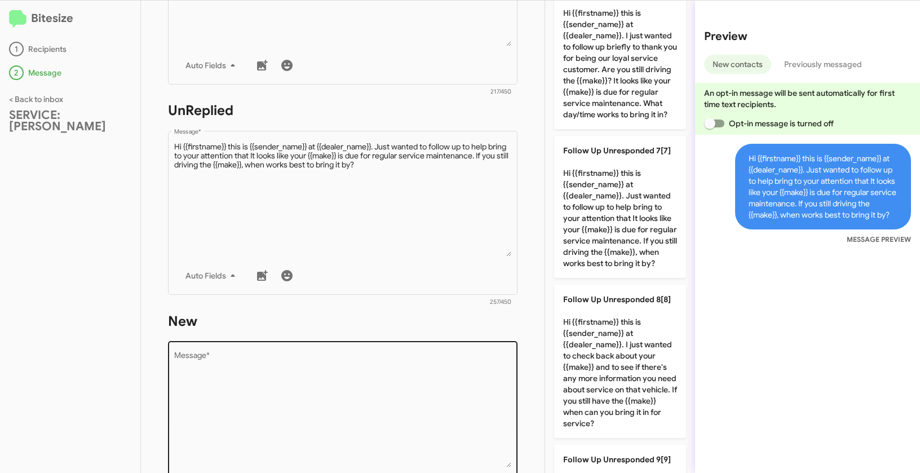
scroll to position [385, 0]
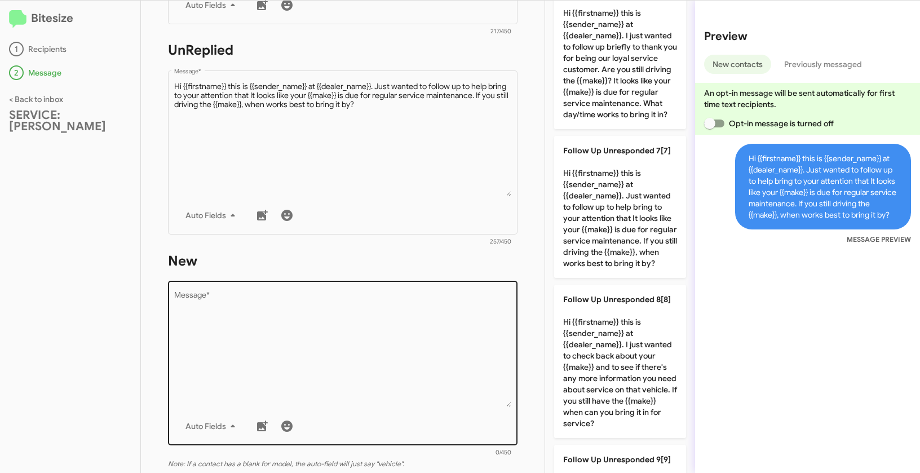
click at [357, 325] on textarea "Message *" at bounding box center [343, 349] width 338 height 115
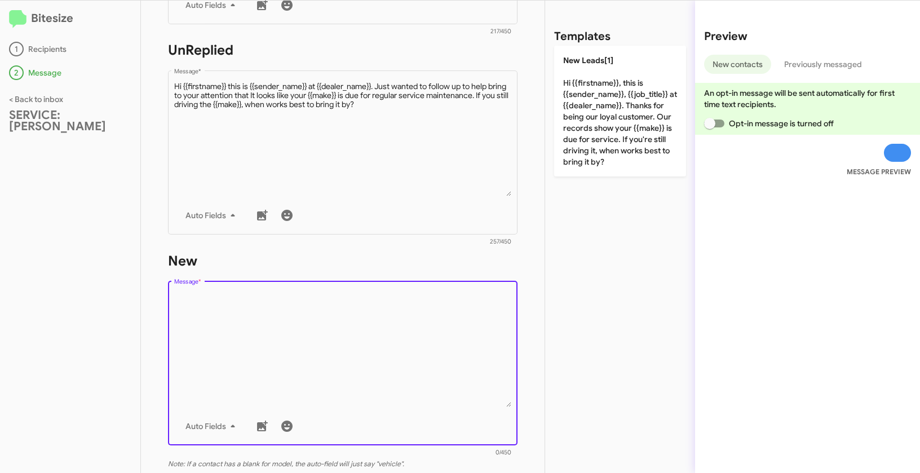
scroll to position [0, 0]
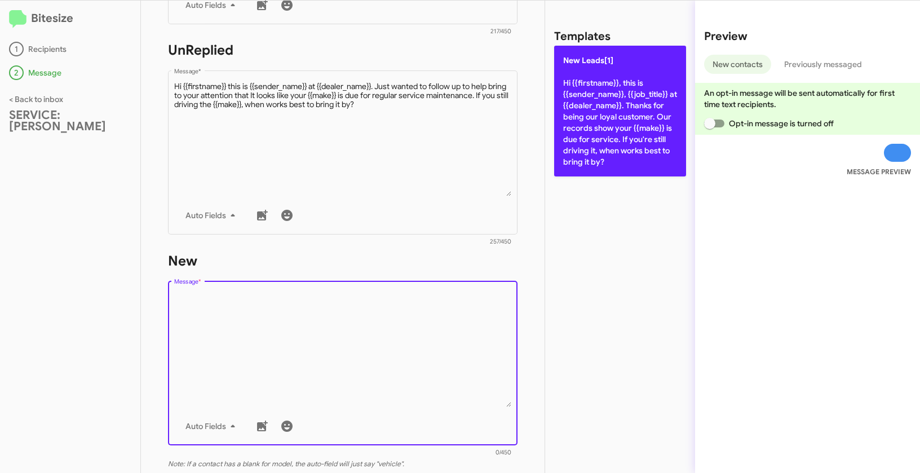
click at [613, 123] on p "New Leads[1] Hi {{firstname}}, this is {{sender_name}}, {{job_title}} at {{deal…" at bounding box center [620, 111] width 132 height 131
type textarea "Hi {{firstname}}, this is {{sender_name}}, {{job_title}} at {{dealer_name}}. Th…"
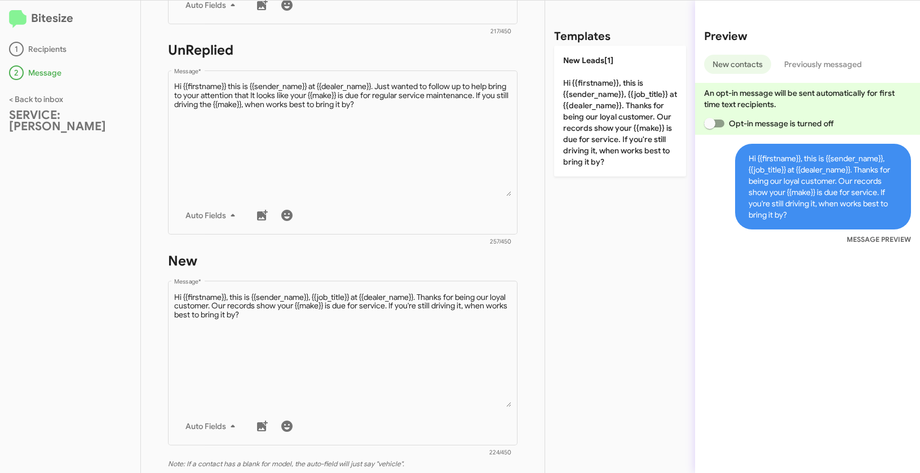
scroll to position [548, 0]
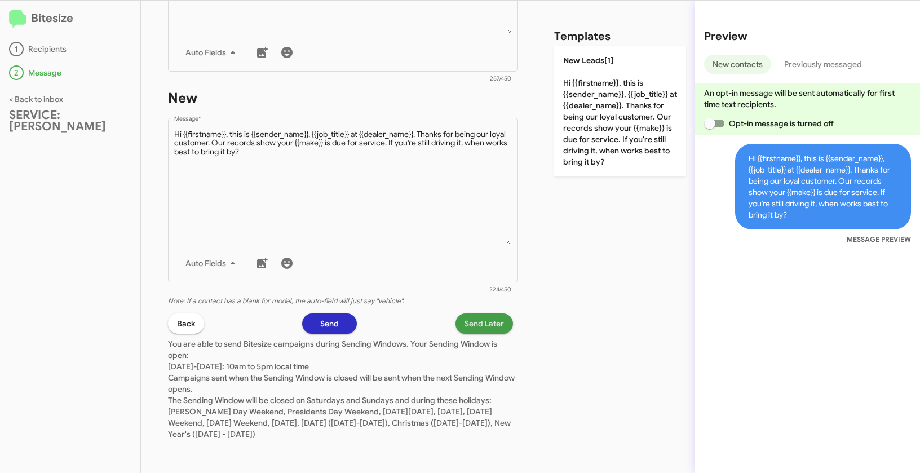
click at [471, 323] on span "Send Later" at bounding box center [483, 323] width 39 height 20
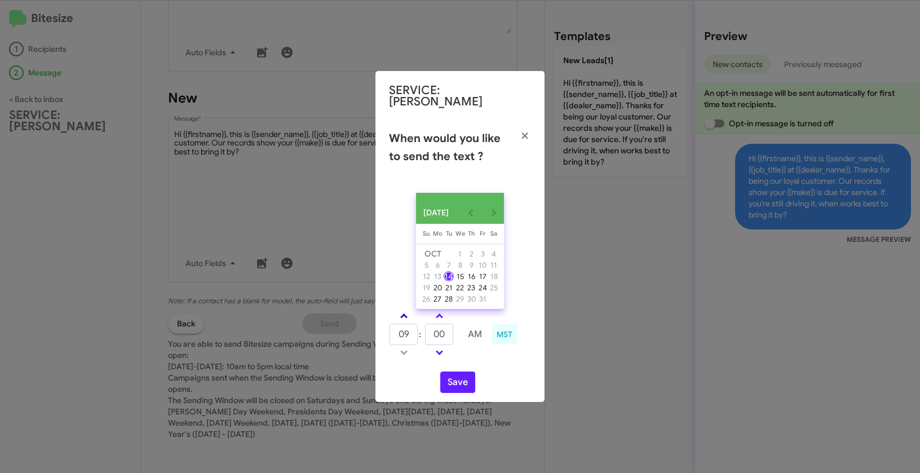
click at [406, 314] on link at bounding box center [404, 315] width 20 height 13
type input "10"
drag, startPoint x: 446, startPoint y: 330, endPoint x: 428, endPoint y: 330, distance: 18.0
click at [428, 330] on input "00" at bounding box center [439, 333] width 28 height 21
type input "20"
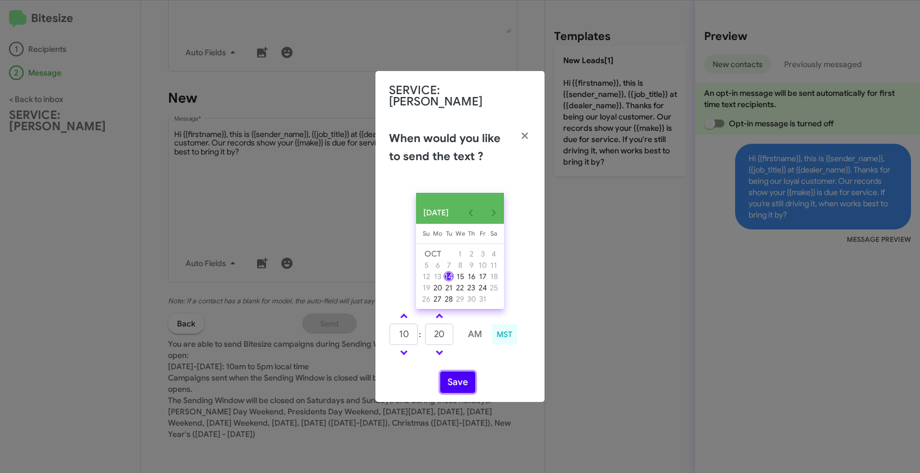
click at [462, 374] on button "Save" at bounding box center [457, 381] width 35 height 21
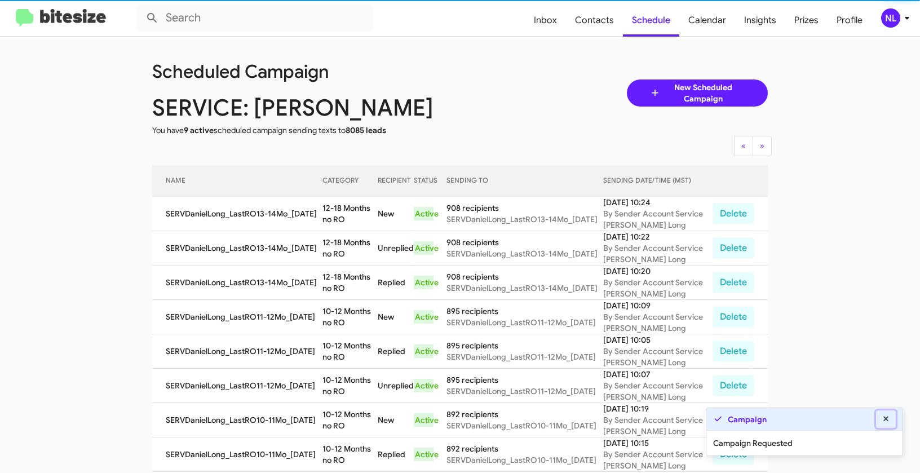
click at [885, 420] on icon at bounding box center [886, 419] width 10 height 8
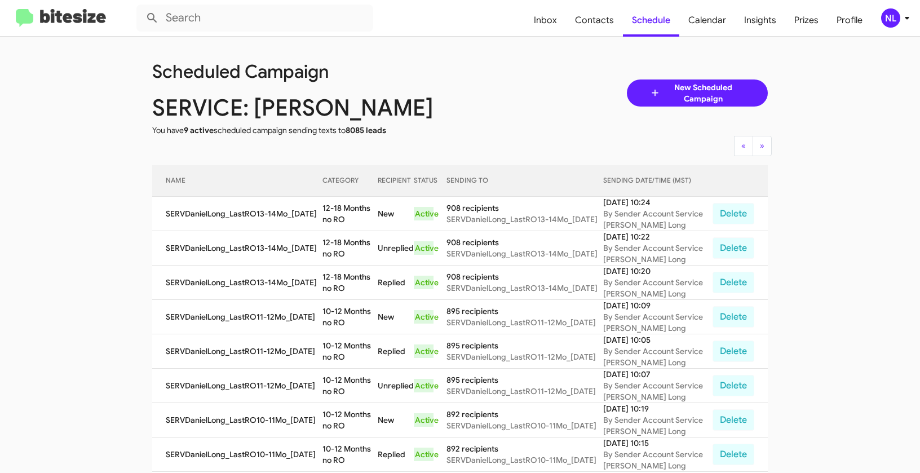
click at [893, 16] on div "NL" at bounding box center [890, 17] width 19 height 19
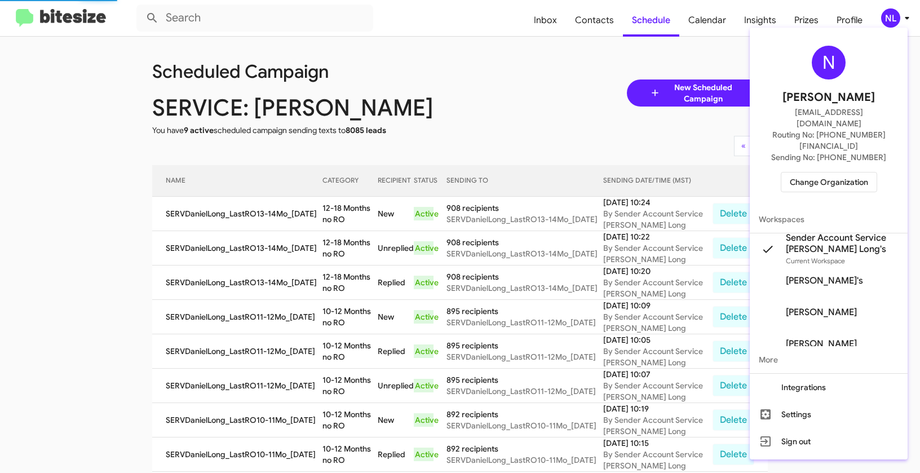
click at [841, 169] on div "N Nen Limbauan nen@bitesize.co Routing No: +1 (719) 228-3513 Sending No: +1 (71…" at bounding box center [829, 119] width 158 height 174
click at [839, 172] on span "Change Organization" at bounding box center [829, 181] width 78 height 19
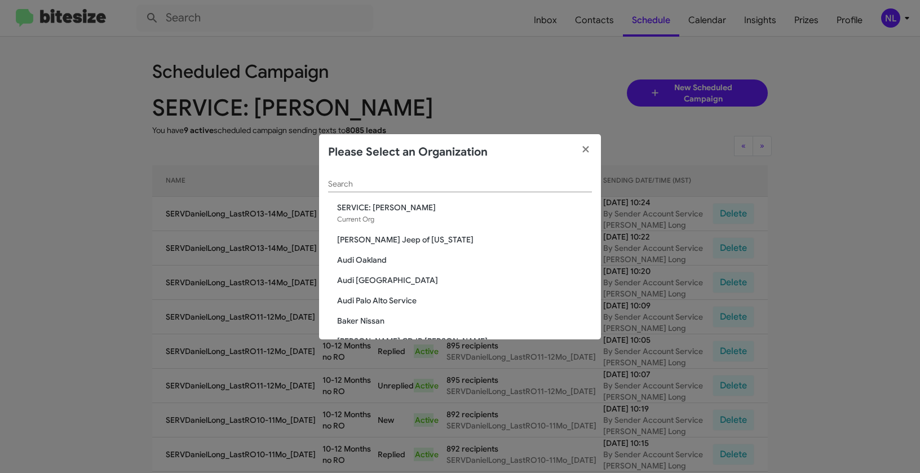
click at [436, 189] on div "Search" at bounding box center [460, 181] width 264 height 22
paste input "SERVICE: Don Ledford"
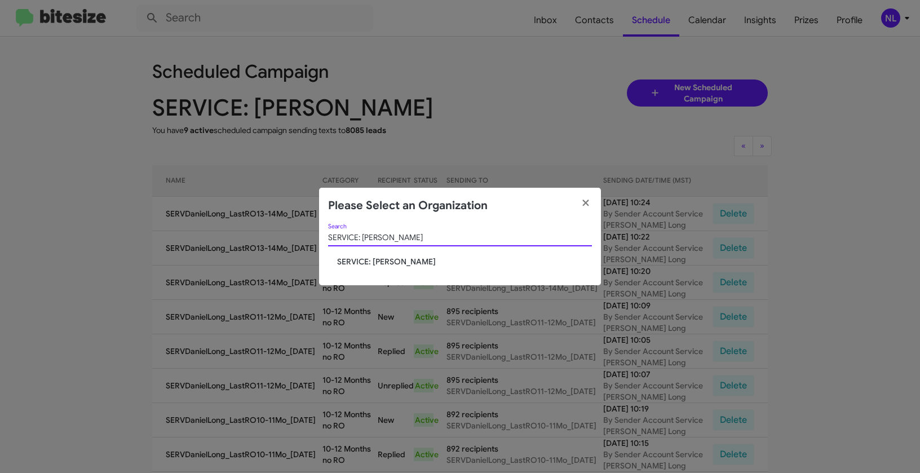
type input "SERVICE: Don Ledford"
click at [371, 258] on span "SERVICE: Don Ledford" at bounding box center [464, 261] width 255 height 11
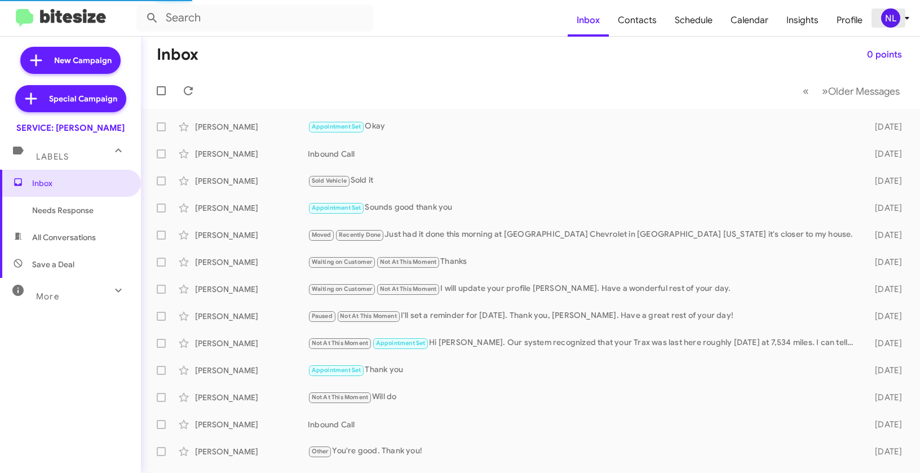
click at [889, 16] on div "NL" at bounding box center [890, 17] width 19 height 19
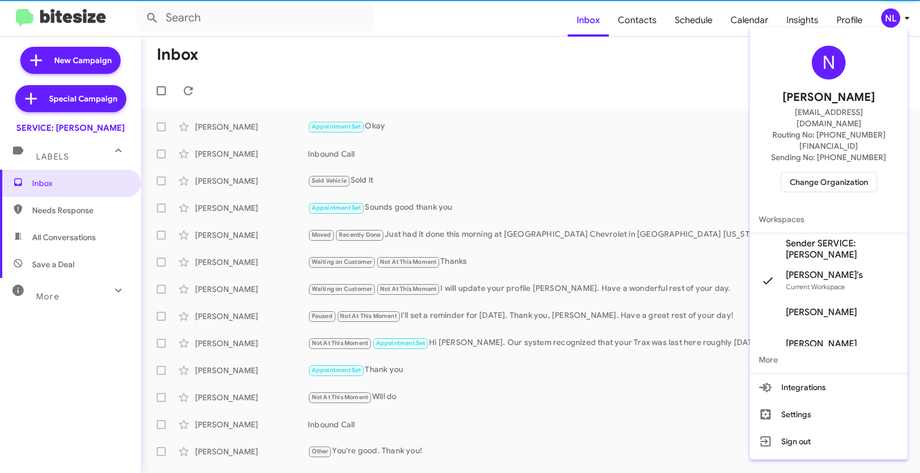
click at [834, 238] on span "Sender SERVICE: Don Ledford's" at bounding box center [842, 249] width 113 height 23
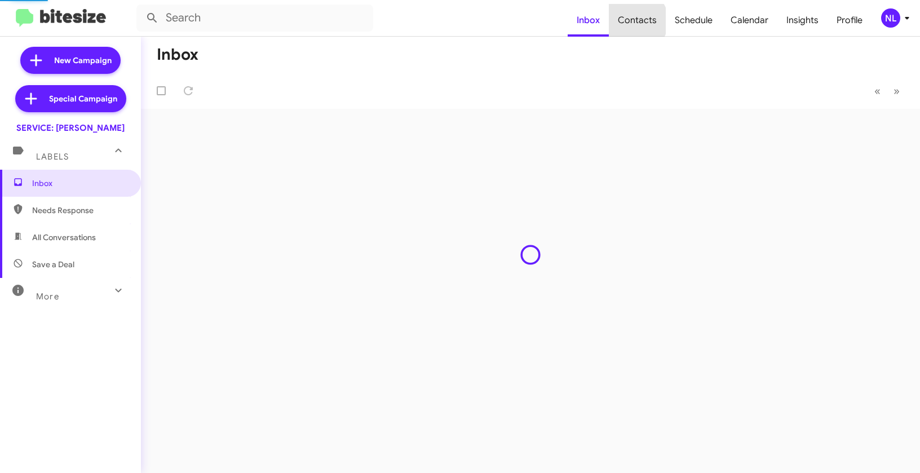
click at [640, 21] on span "Contacts" at bounding box center [637, 20] width 57 height 33
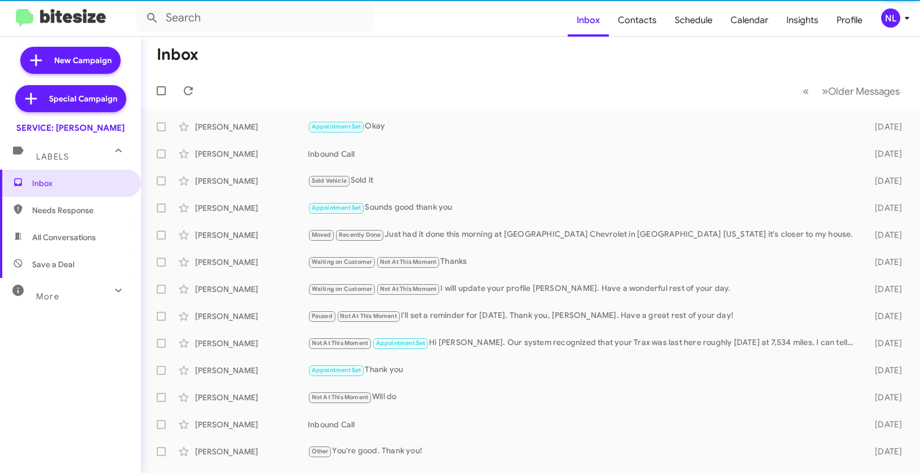
click at [640, 21] on span "Contacts" at bounding box center [637, 20] width 57 height 33
type input "in:groups"
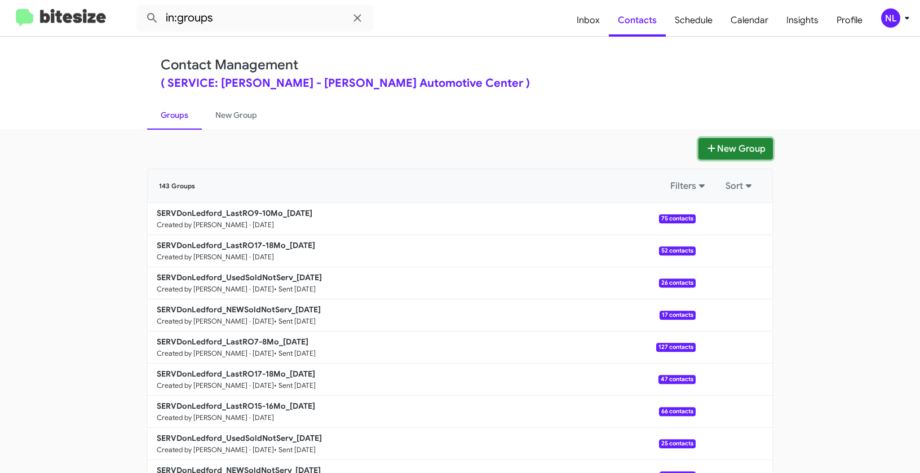
click at [723, 141] on button "New Group" at bounding box center [735, 148] width 74 height 21
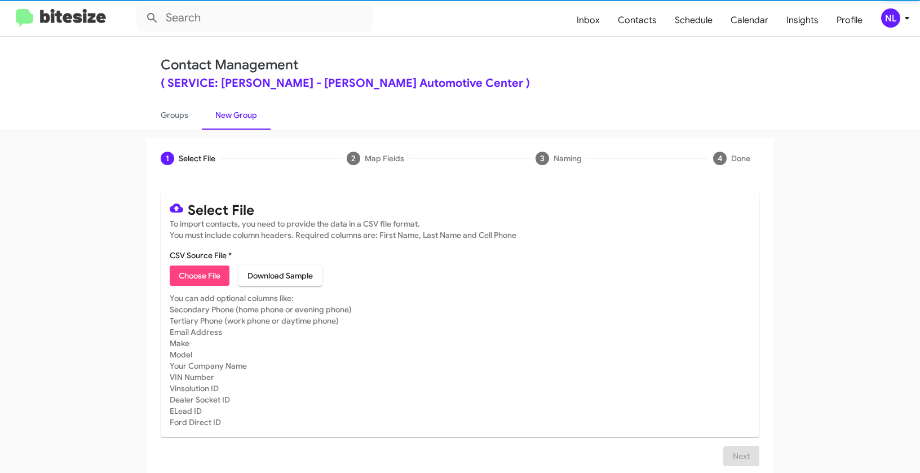
click at [183, 276] on span "Choose File" at bounding box center [200, 275] width 42 height 20
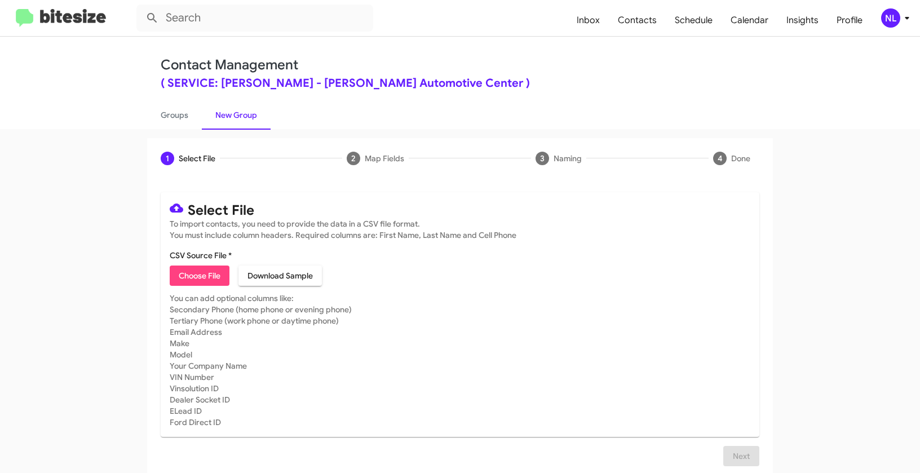
type input "SERVDonLedford_NEWSoldNotServ_[DATE]"
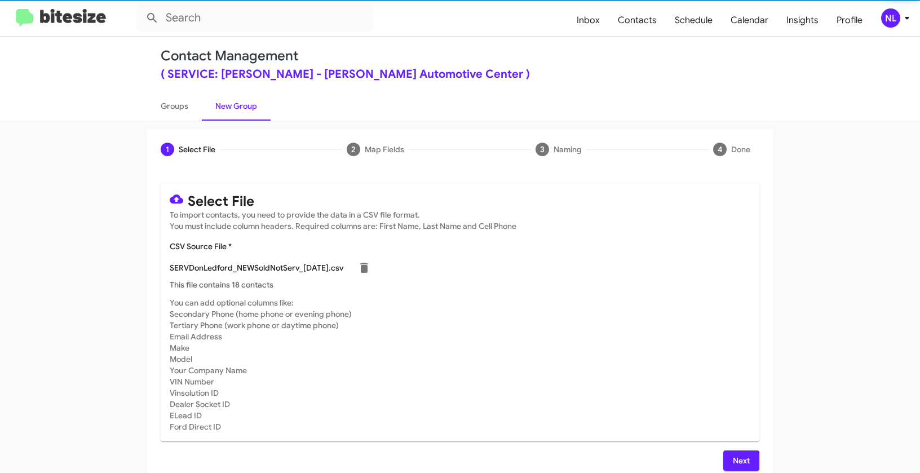
scroll to position [20, 0]
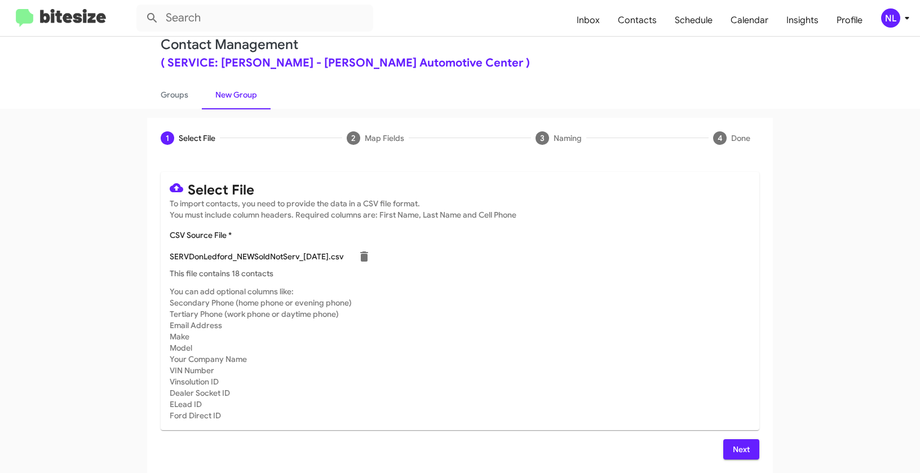
click at [736, 451] on span "Next" at bounding box center [741, 449] width 18 height 20
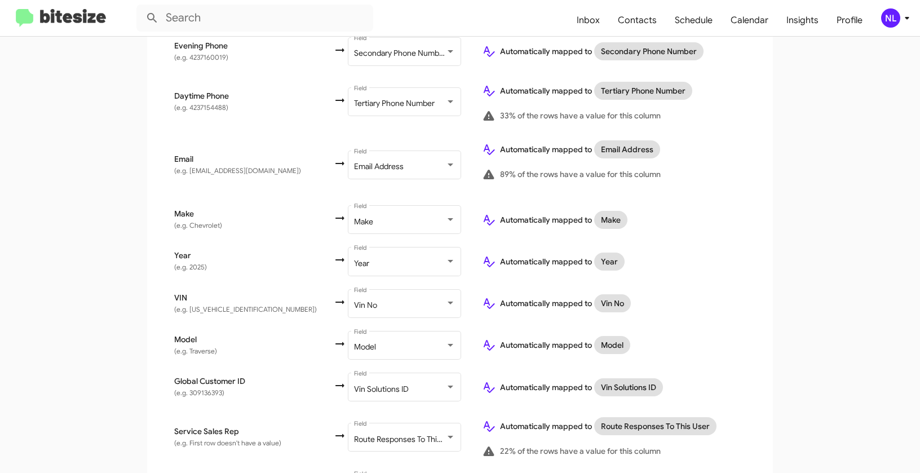
scroll to position [493, 0]
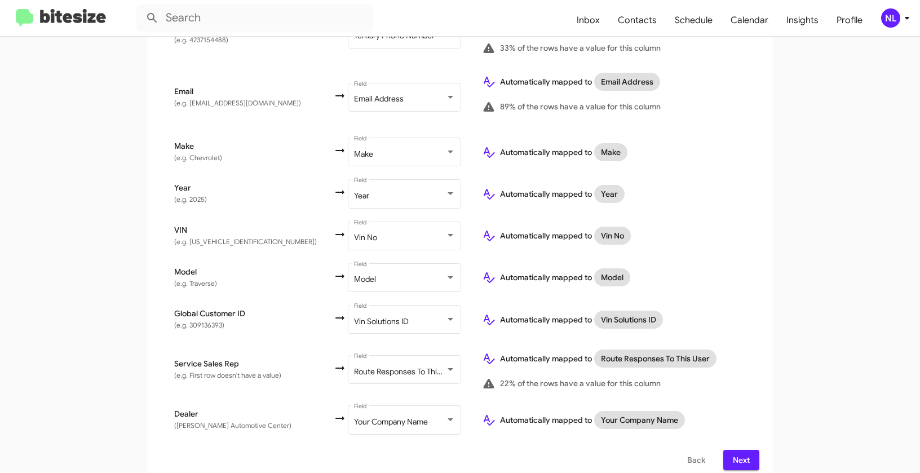
click at [744, 450] on span "Next" at bounding box center [741, 460] width 18 height 20
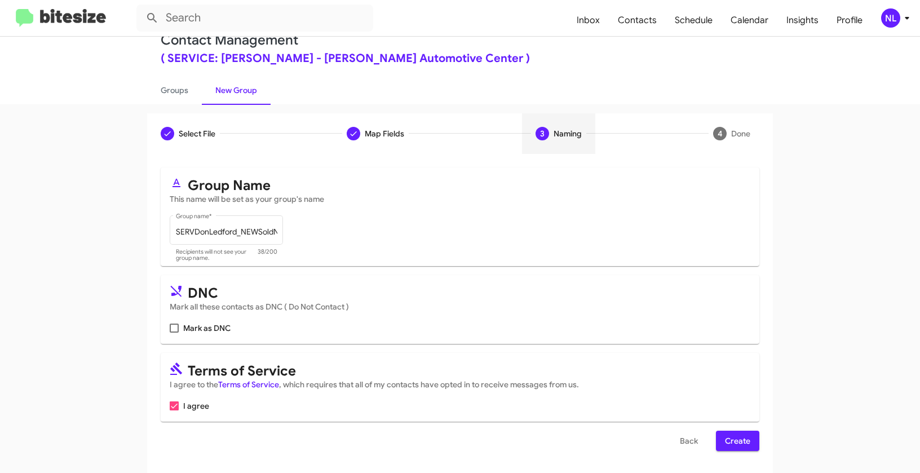
scroll to position [25, 0]
click at [729, 439] on span "Create" at bounding box center [737, 440] width 25 height 20
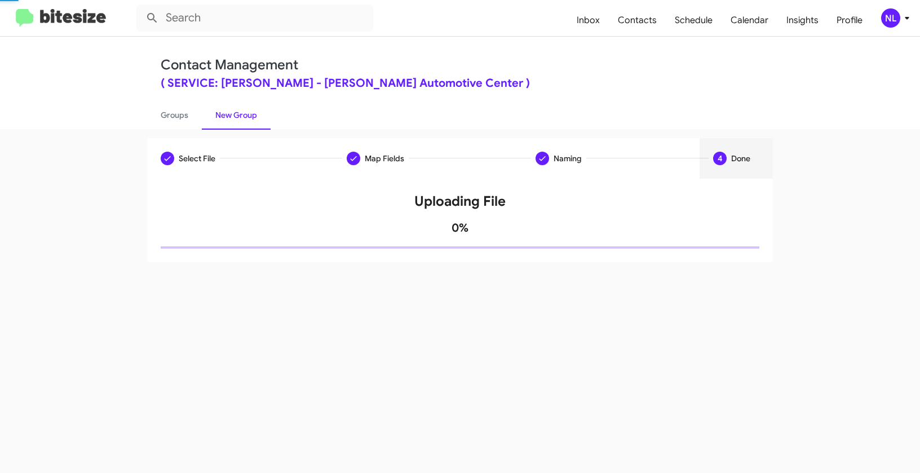
scroll to position [0, 0]
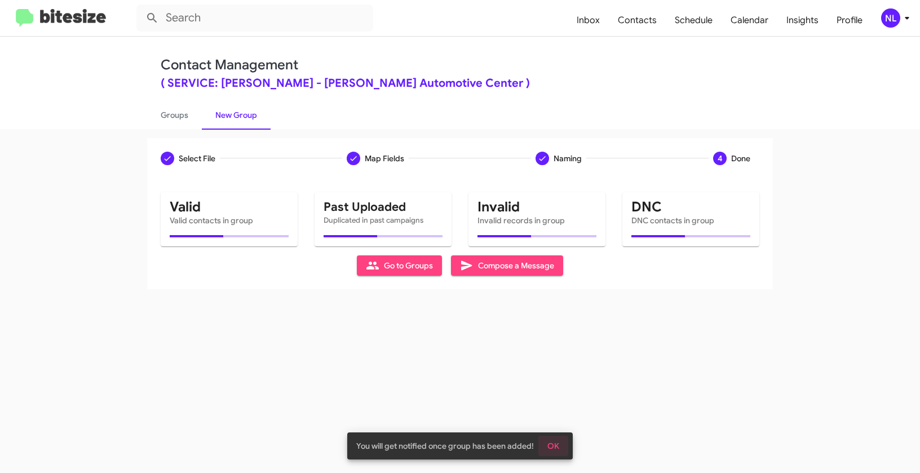
click at [553, 446] on span "OK" at bounding box center [553, 446] width 12 height 20
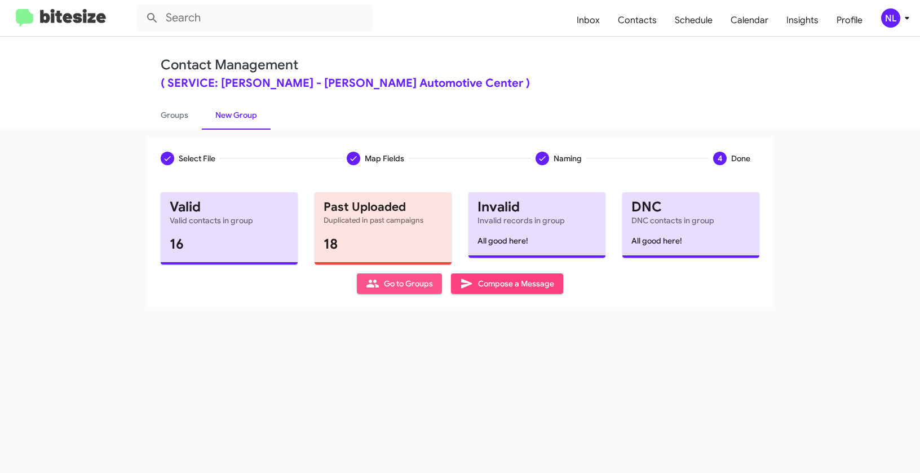
click at [397, 284] on span "Go to Groups" at bounding box center [399, 283] width 67 height 20
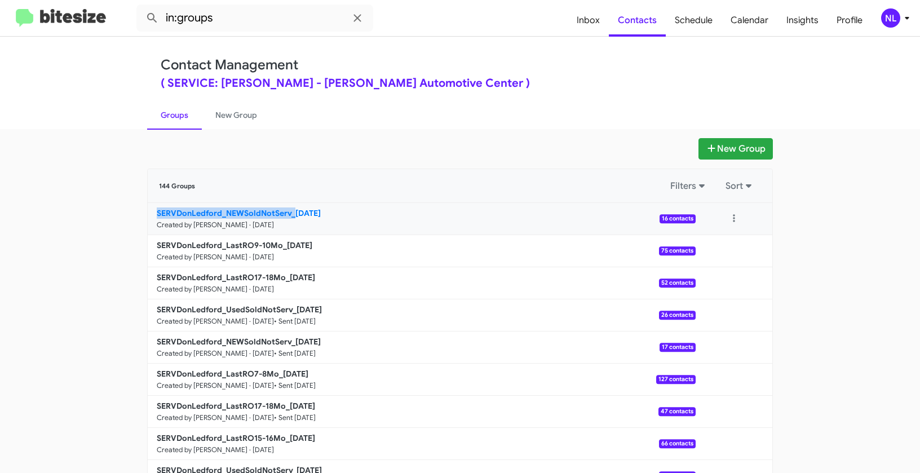
drag, startPoint x: 99, startPoint y: 218, endPoint x: 291, endPoint y: 215, distance: 192.8
click at [291, 215] on app-groups "New Group 144 Groups Filters Sort SERVDonLedford_NEWSoldNotServ_[DATE] Created …" at bounding box center [460, 346] width 920 height 416
copy b "SERVDonLedford_NEWSoldNotServ_"
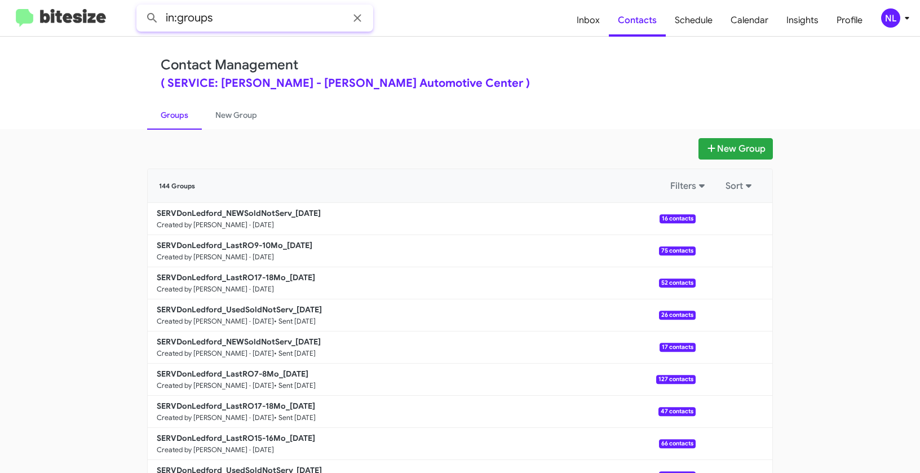
click at [258, 23] on input "in:groups" at bounding box center [254, 18] width 237 height 27
paste input "SERVDonLedford_NEWSoldNotServ_"
type input "in:groups SERVDonLedford_NEWSoldNotServ_"
click at [141, 7] on button at bounding box center [152, 18] width 23 height 23
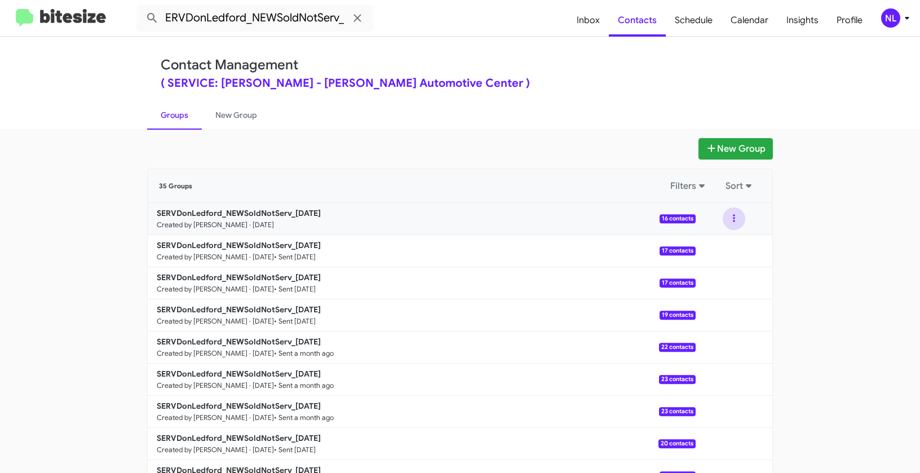
click at [734, 219] on button at bounding box center [734, 218] width 23 height 23
click at [721, 252] on button "View contacts" at bounding box center [700, 249] width 90 height 27
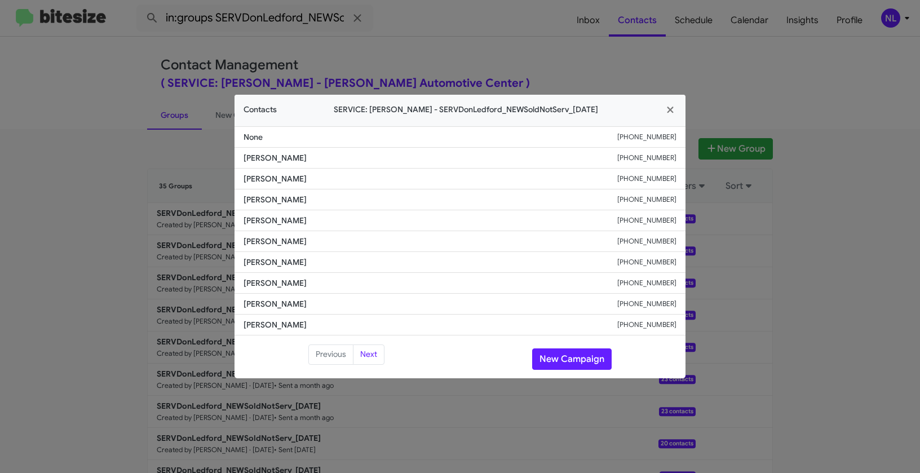
drag, startPoint x: 243, startPoint y: 304, endPoint x: 339, endPoint y: 308, distance: 95.9
click at [339, 308] on span "[PERSON_NAME]" at bounding box center [430, 303] width 374 height 11
copy span "[PERSON_NAME]"
click at [574, 358] on button "New Campaign" at bounding box center [571, 358] width 79 height 21
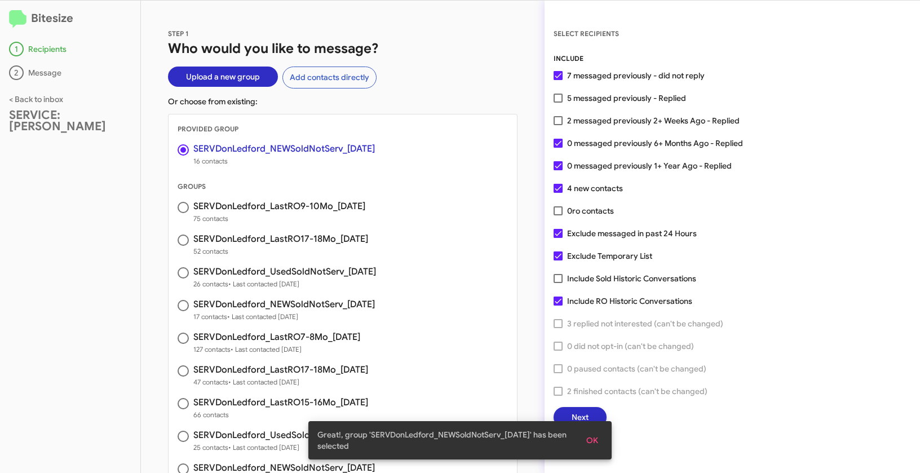
drag, startPoint x: 563, startPoint y: 140, endPoint x: 566, endPoint y: 148, distance: 7.8
click at [563, 140] on label "0 messaged previously 6+ Months Ago - Replied" at bounding box center [647, 143] width 189 height 14
click at [558, 148] on input "0 messaged previously 6+ Months Ago - Replied" at bounding box center [557, 148] width 1 height 1
checkbox input "false"
click at [557, 169] on span at bounding box center [557, 165] width 9 height 9
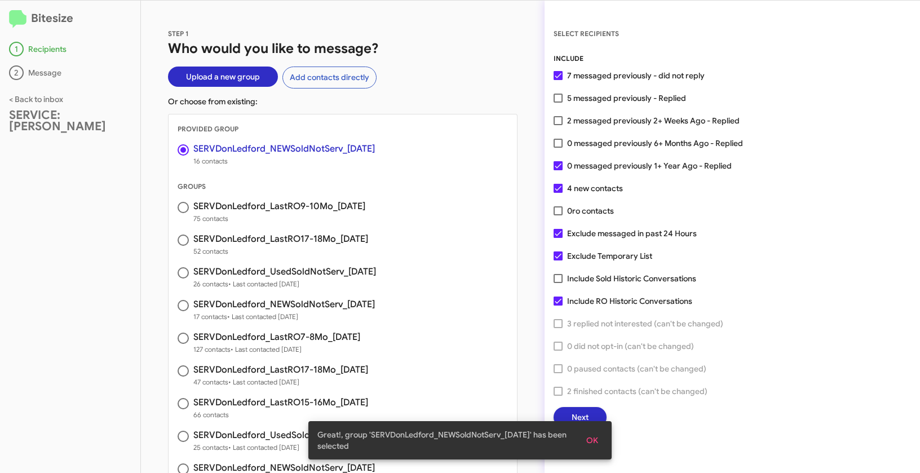
click at [557, 170] on input "0 messaged previously 1+ Year Ago - Replied" at bounding box center [557, 170] width 1 height 1
checkbox input "false"
click at [562, 256] on label "Exclude Temporary List" at bounding box center [602, 256] width 99 height 14
click at [558, 260] on input "Exclude Temporary List" at bounding box center [557, 260] width 1 height 1
checkbox input "false"
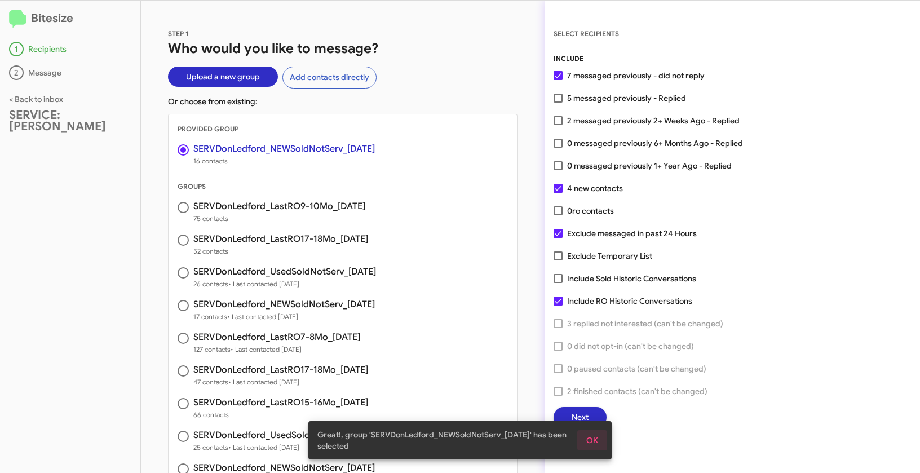
click at [597, 440] on span "OK" at bounding box center [592, 440] width 12 height 20
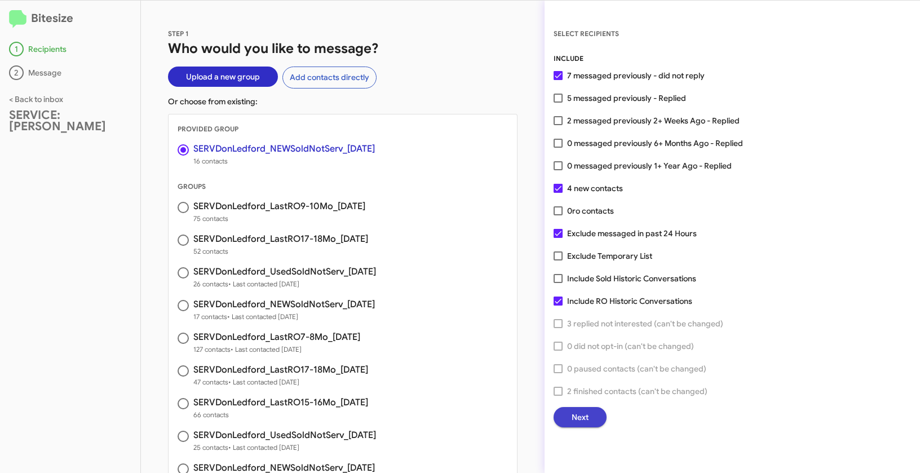
click at [596, 416] on button "Next" at bounding box center [579, 417] width 53 height 20
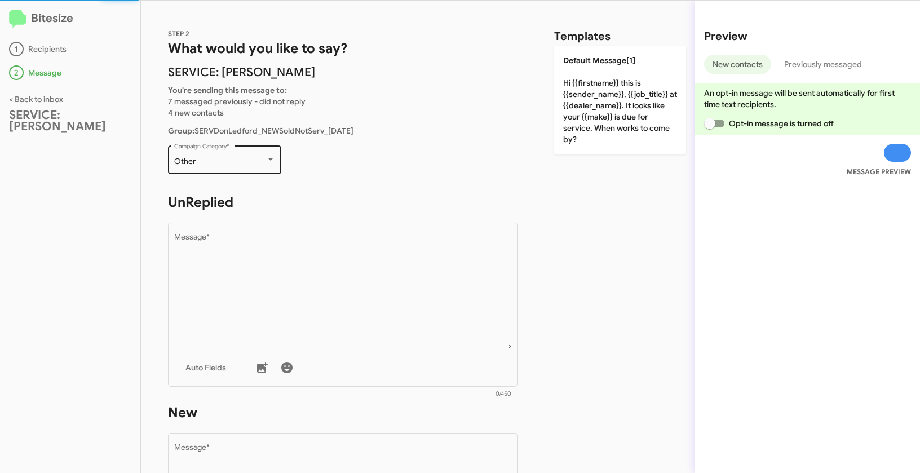
click at [259, 167] on div "Other Campaign Category *" at bounding box center [224, 158] width 101 height 31
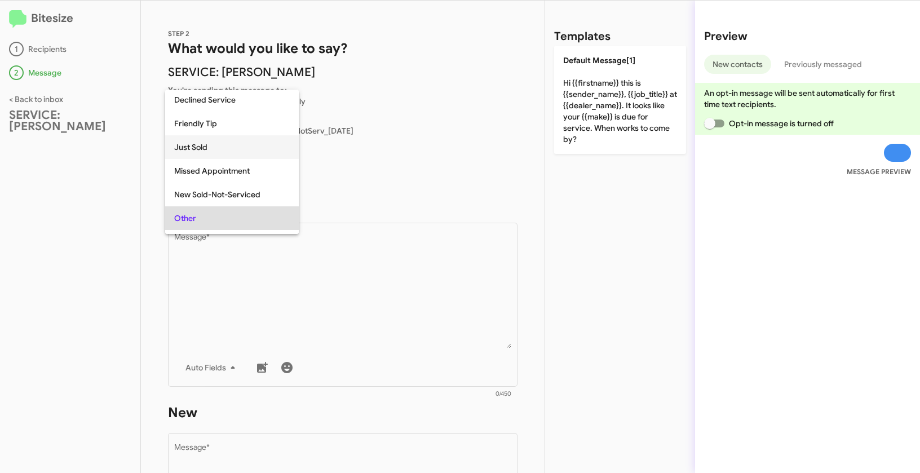
scroll to position [202, 0]
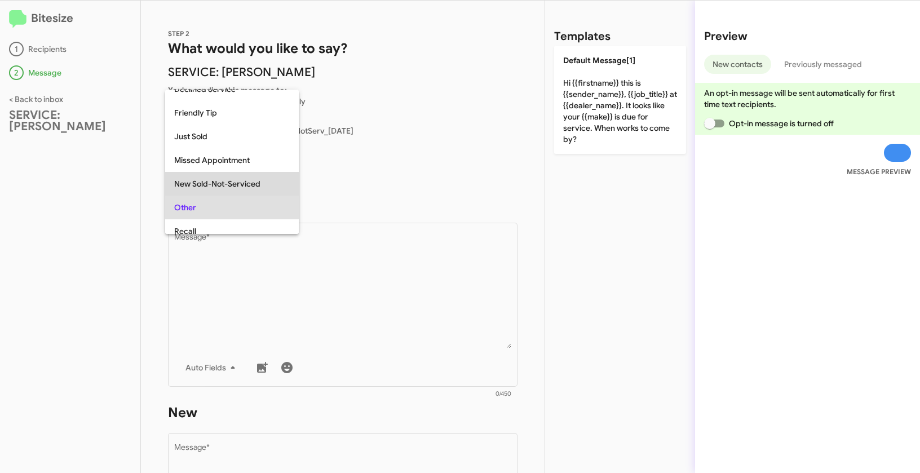
click at [237, 185] on span "New Sold-Not-Serviced" at bounding box center [232, 184] width 116 height 24
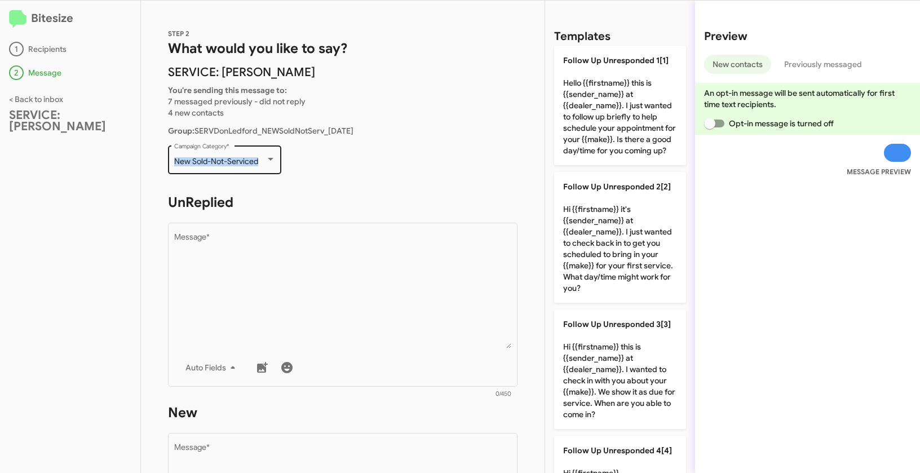
drag, startPoint x: 172, startPoint y: 161, endPoint x: 260, endPoint y: 163, distance: 88.0
click at [260, 163] on div "New Sold-Not-Serviced Campaign Category *" at bounding box center [224, 158] width 113 height 31
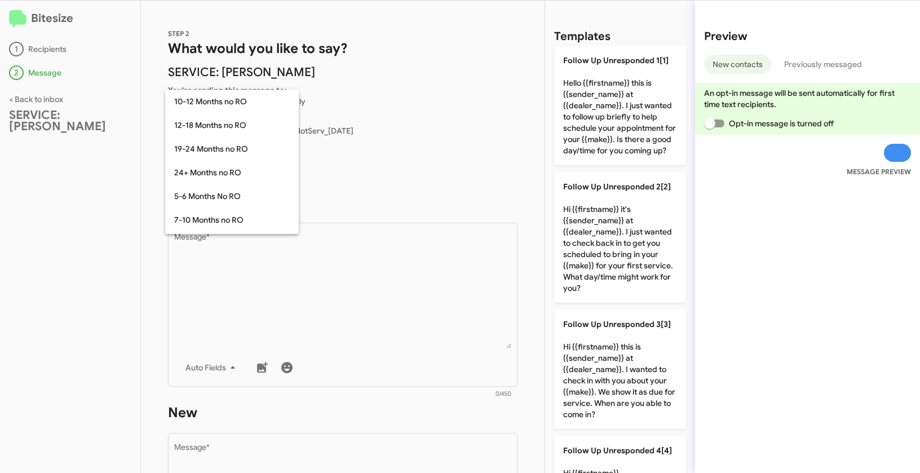
scroll to position [223, 0]
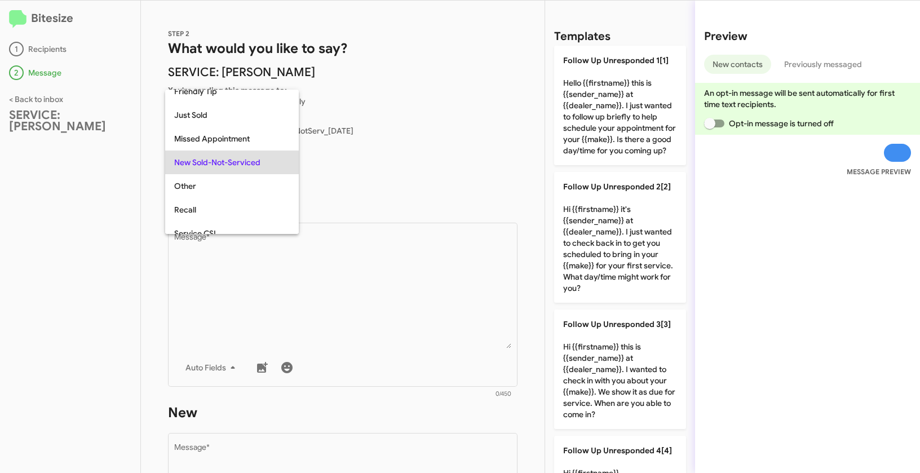
copy span "New Sold-Not-Serviced"
click at [342, 300] on div at bounding box center [460, 236] width 920 height 473
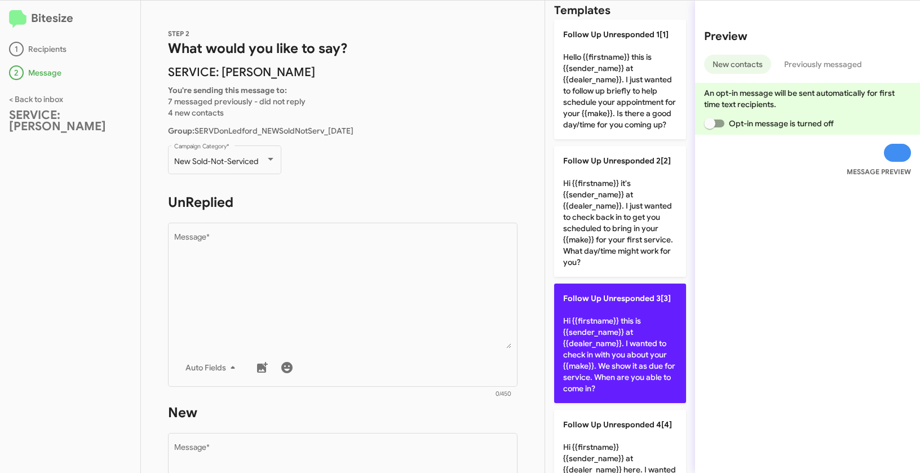
scroll to position [76, 0]
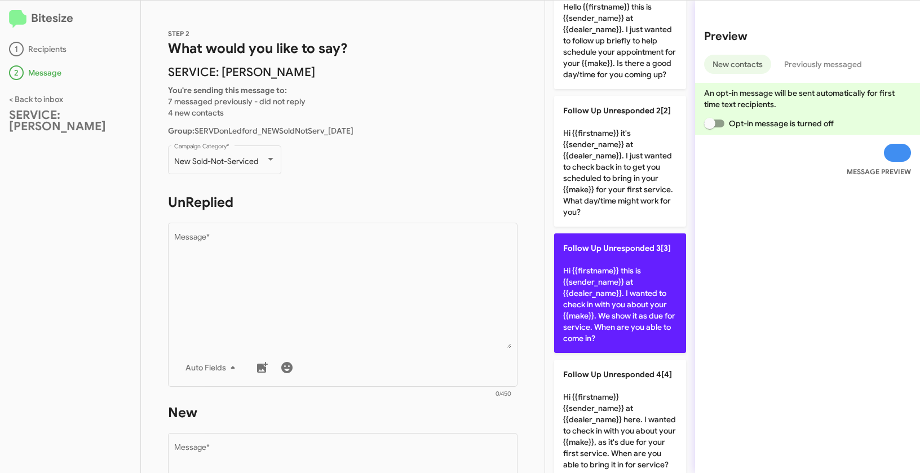
click at [630, 279] on p "Follow Up Unresponded 3[3] Hi {{firstname}} this is {{sender_name}} at {{dealer…" at bounding box center [620, 292] width 132 height 119
type textarea "Hi {{firstname}} this is {{sender_name}} at {{dealer_name}}. I wanted to check …"
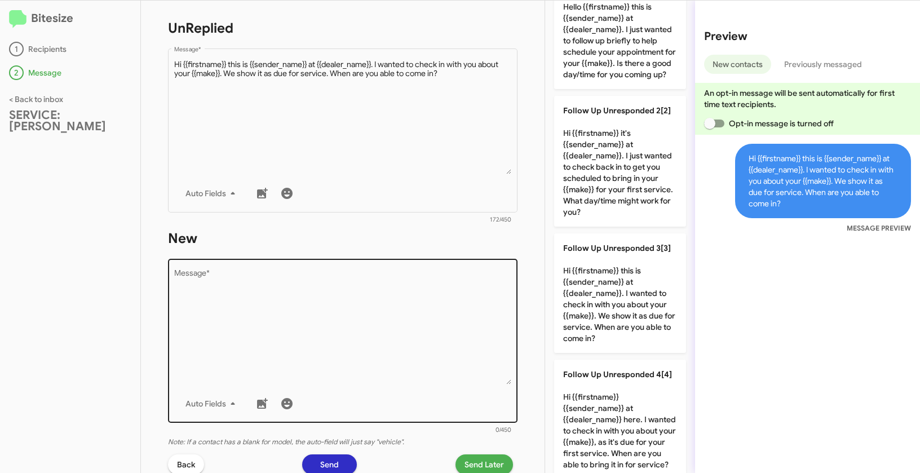
scroll to position [180, 0]
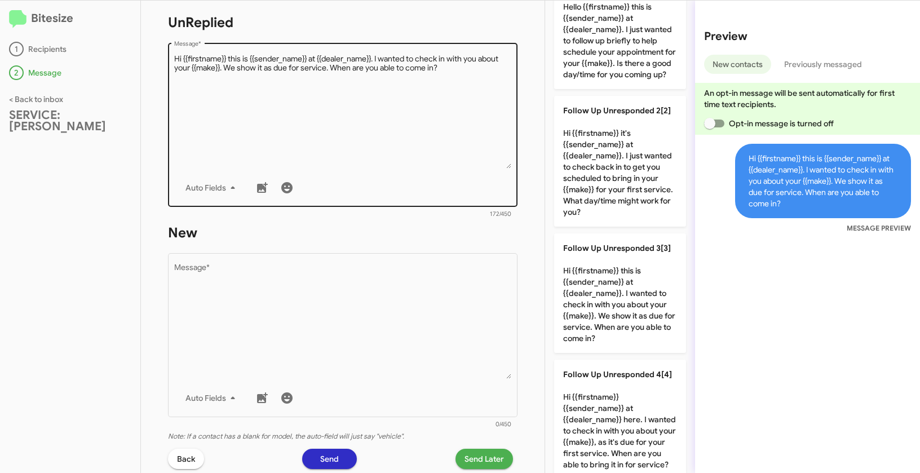
click at [365, 107] on textarea "Message *" at bounding box center [343, 111] width 338 height 115
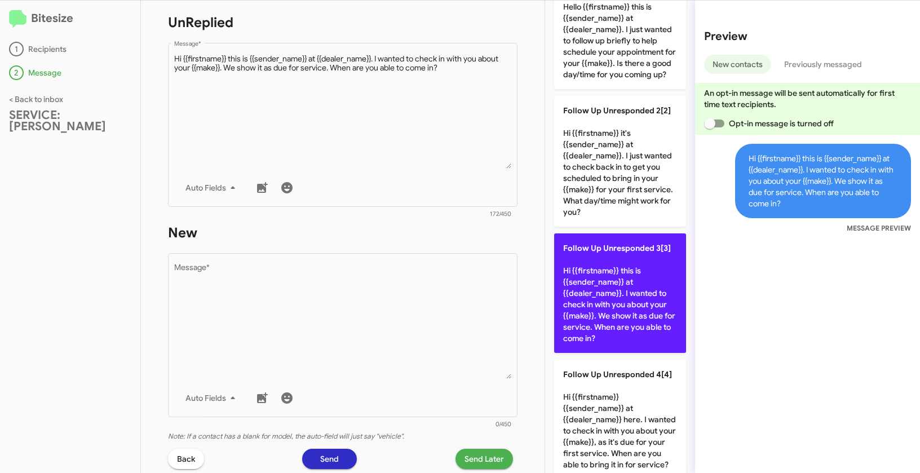
click at [620, 294] on p "Follow Up Unresponded 3[3] Hi {{firstname}} this is {{sender_name}} at {{dealer…" at bounding box center [620, 292] width 132 height 119
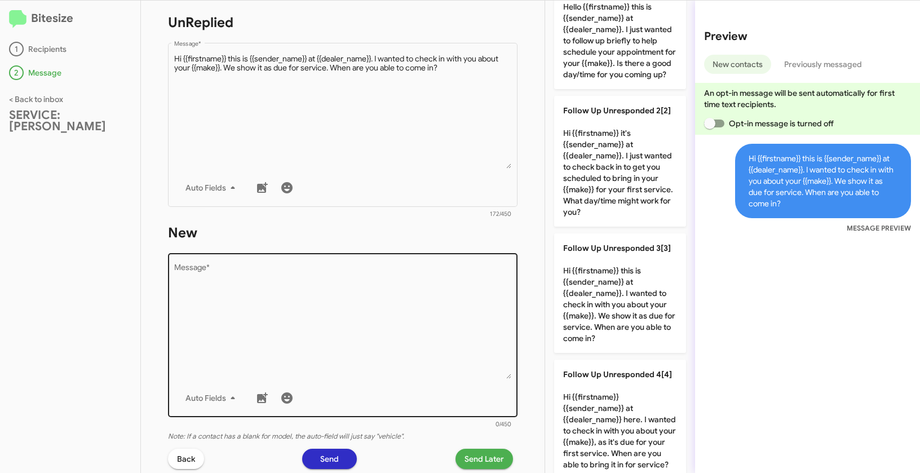
click at [418, 318] on textarea "Message *" at bounding box center [343, 321] width 338 height 115
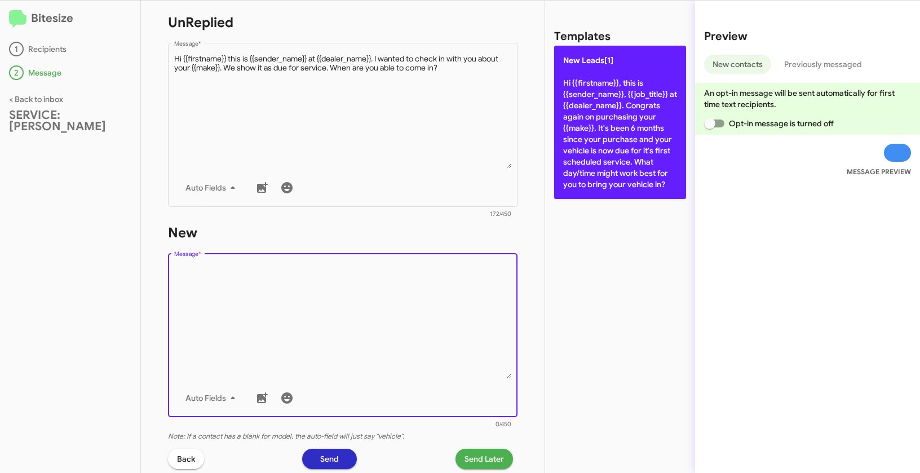
click at [611, 79] on p "New Leads[1] Hi {{firstname}}, this is {{sender_name}}, {{job_title}} at {{deal…" at bounding box center [620, 122] width 132 height 153
type textarea "Hi {{firstname}}, this is {{sender_name}}, {{job_title}} at {{dealer_name}}. Co…"
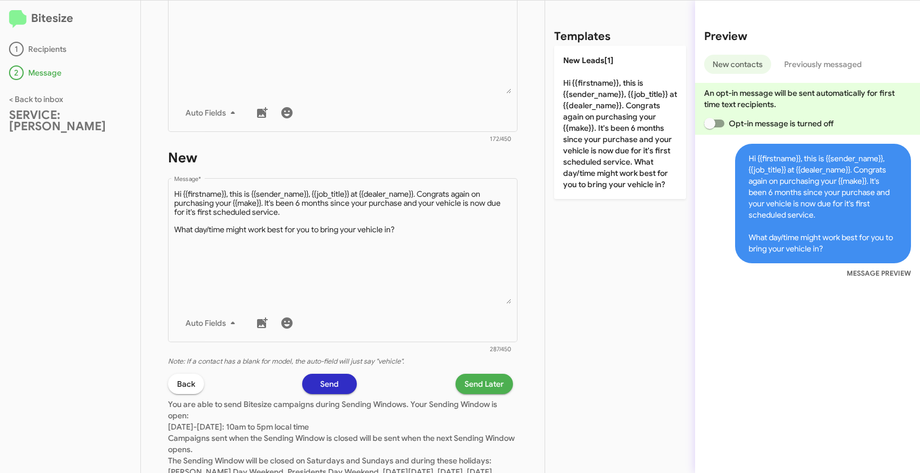
scroll to position [314, 0]
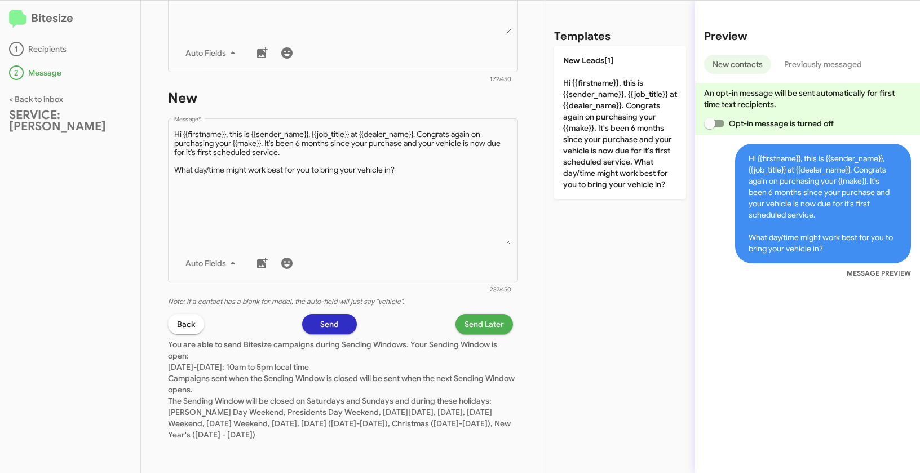
click at [484, 317] on span "Send Later" at bounding box center [483, 324] width 39 height 20
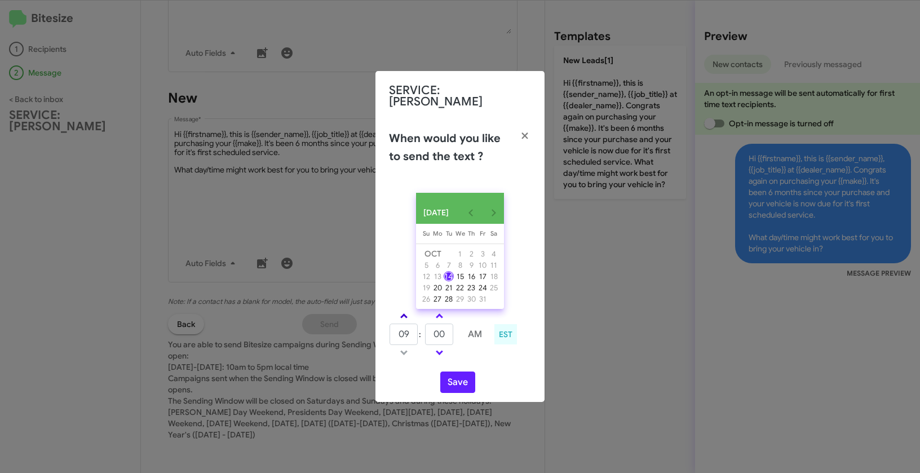
click at [407, 309] on link at bounding box center [404, 315] width 20 height 13
click at [404, 313] on span at bounding box center [403, 316] width 7 height 7
click at [403, 314] on span at bounding box center [403, 316] width 7 height 7
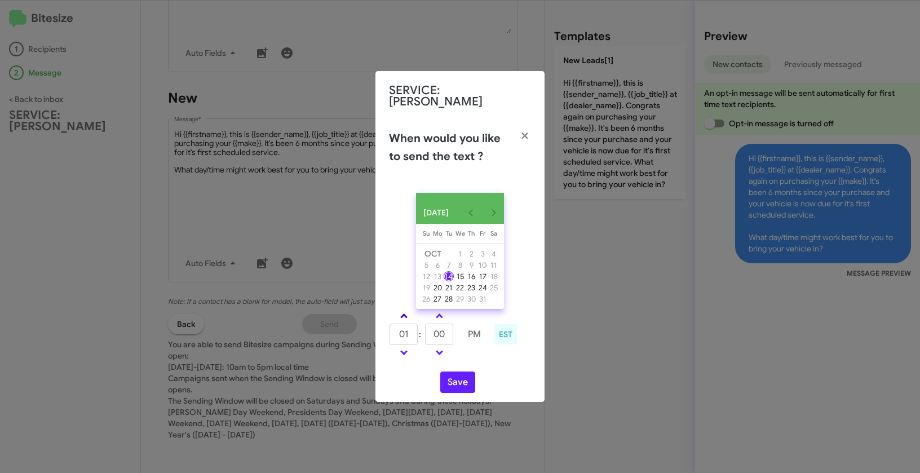
type input "02"
drag, startPoint x: 435, startPoint y: 333, endPoint x: 429, endPoint y: 331, distance: 5.9
click at [429, 331] on input "00" at bounding box center [439, 333] width 28 height 21
type input "20"
click at [461, 382] on button "Save" at bounding box center [457, 381] width 35 height 21
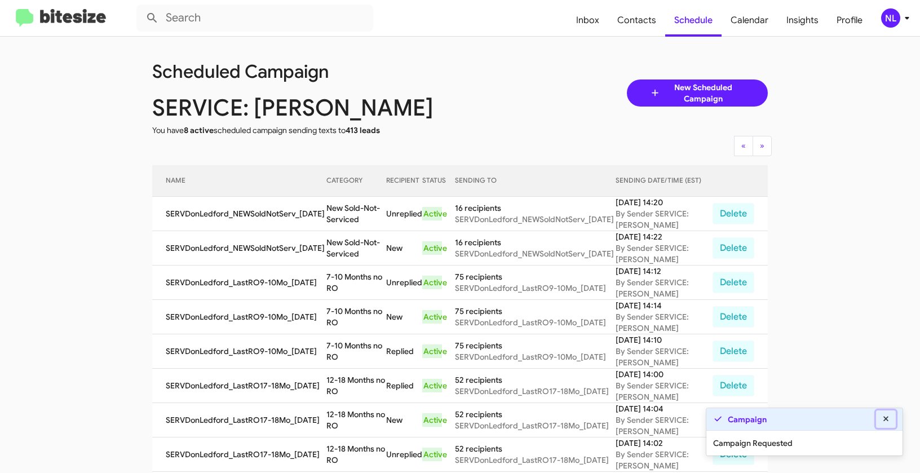
click at [889, 418] on icon at bounding box center [886, 419] width 10 height 8
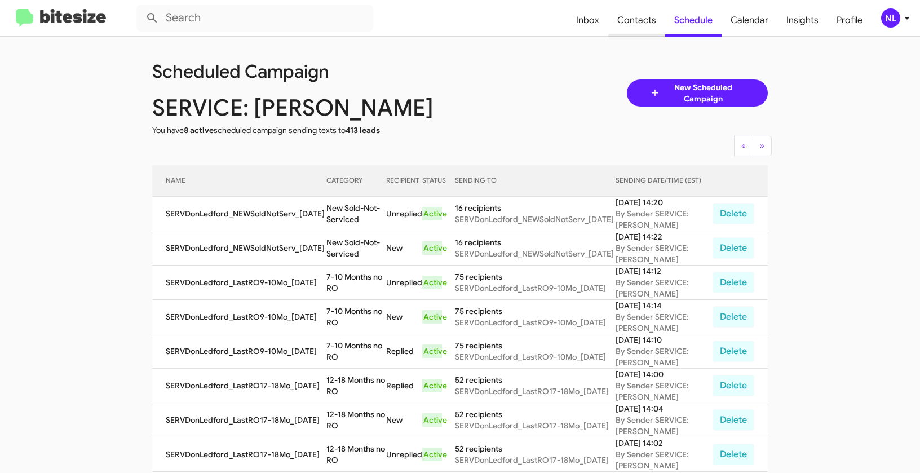
click at [639, 19] on span "Contacts" at bounding box center [636, 20] width 57 height 33
type input "in:groups"
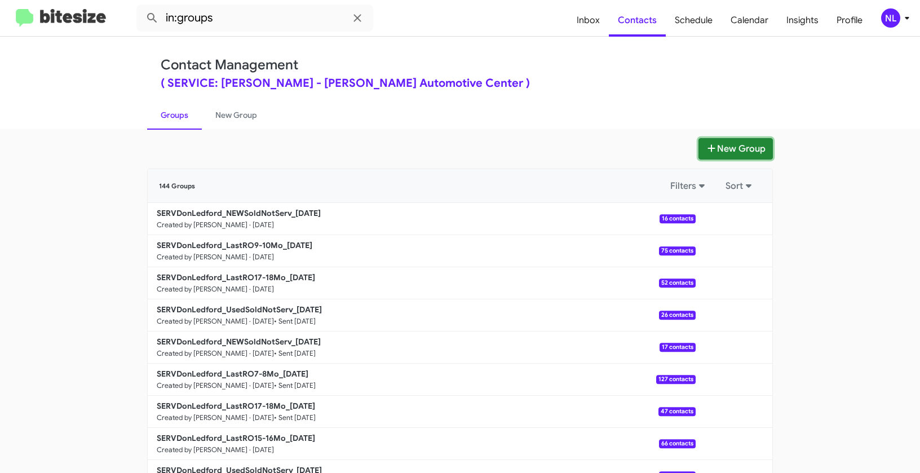
click at [741, 150] on button "New Group" at bounding box center [735, 148] width 74 height 21
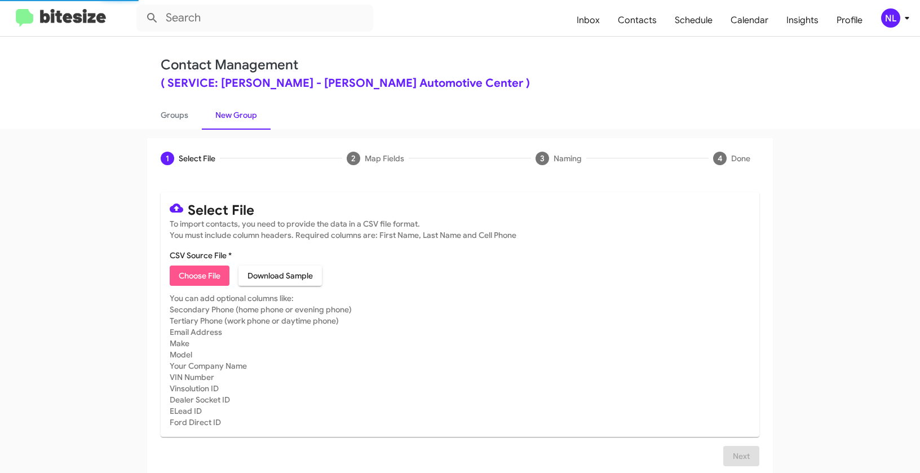
click at [187, 273] on span "Choose File" at bounding box center [200, 275] width 42 height 20
type input "SERVDonLedford_UsedSoldNotServ_10-14-25"
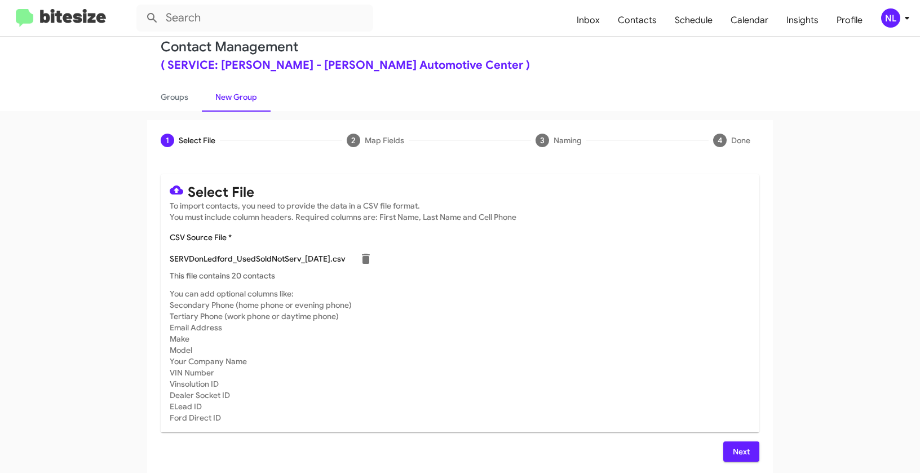
scroll to position [20, 0]
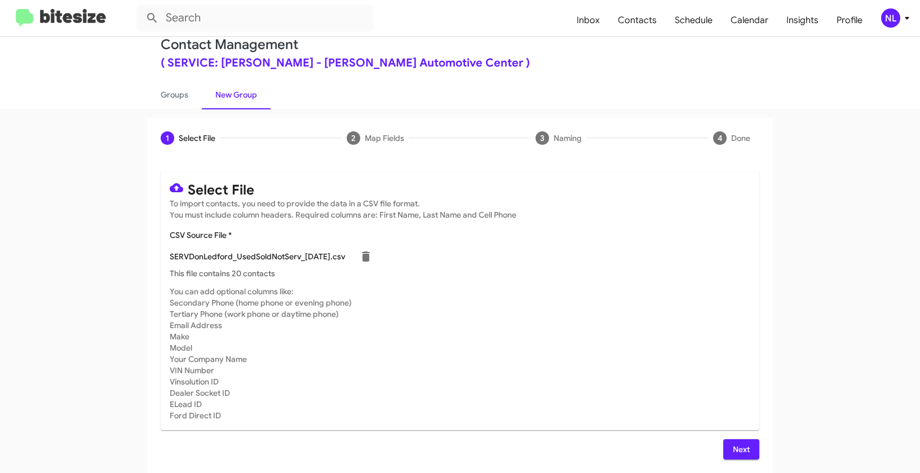
click at [735, 450] on span "Next" at bounding box center [741, 449] width 18 height 20
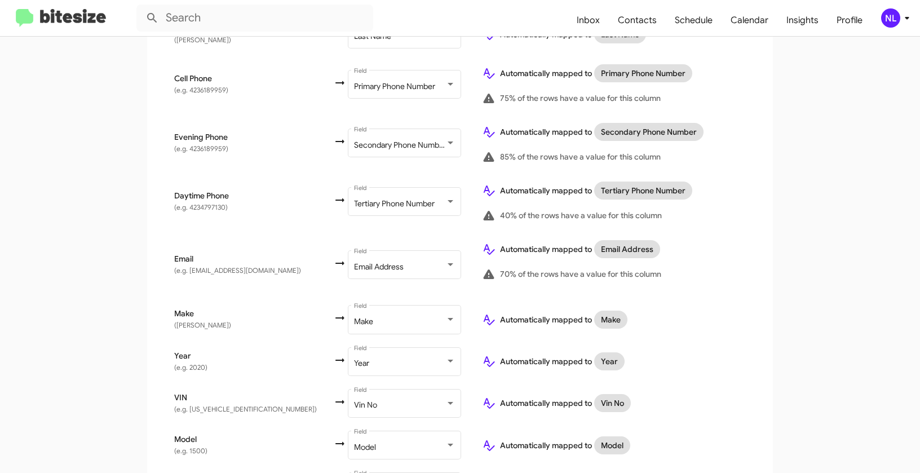
scroll to position [476, 0]
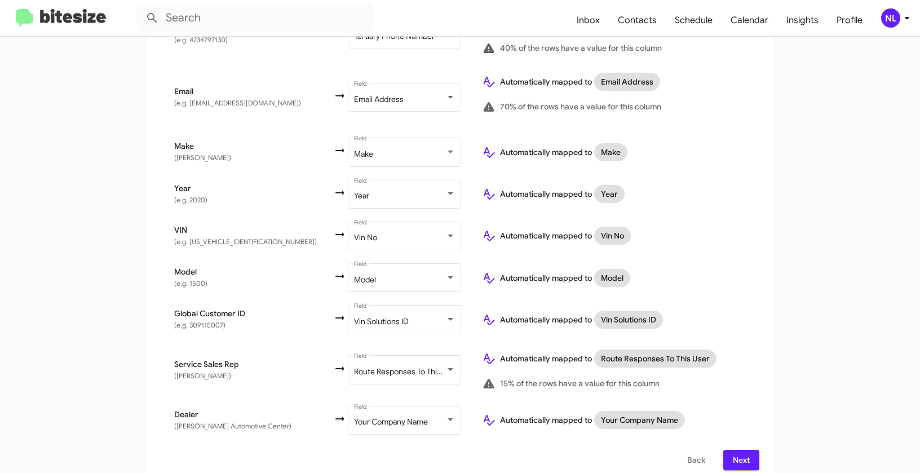
click at [737, 450] on span "Next" at bounding box center [741, 460] width 18 height 20
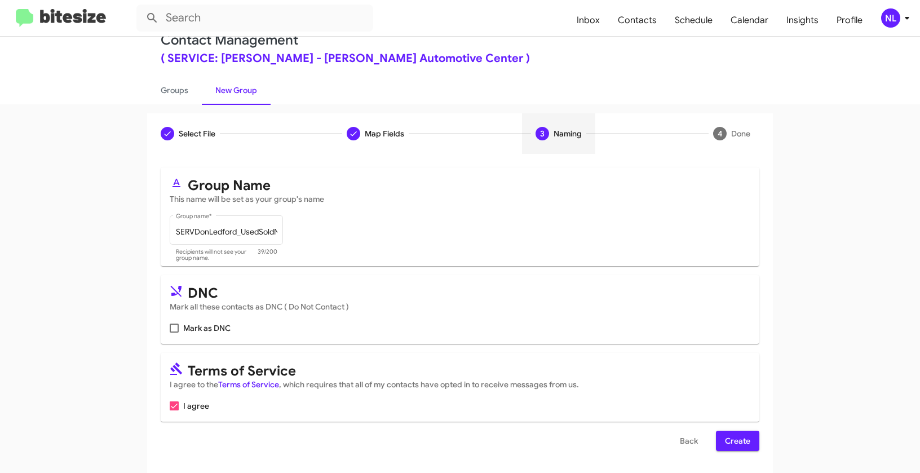
scroll to position [25, 0]
click at [737, 442] on span "Create" at bounding box center [737, 440] width 25 height 20
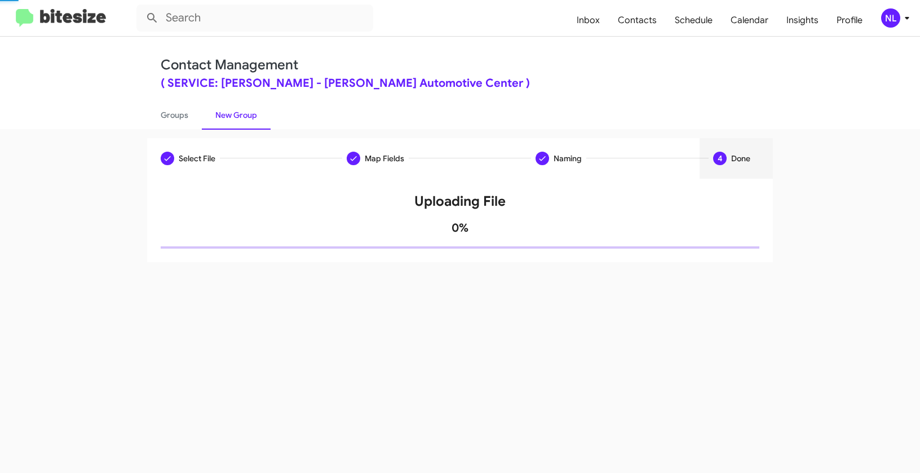
scroll to position [0, 0]
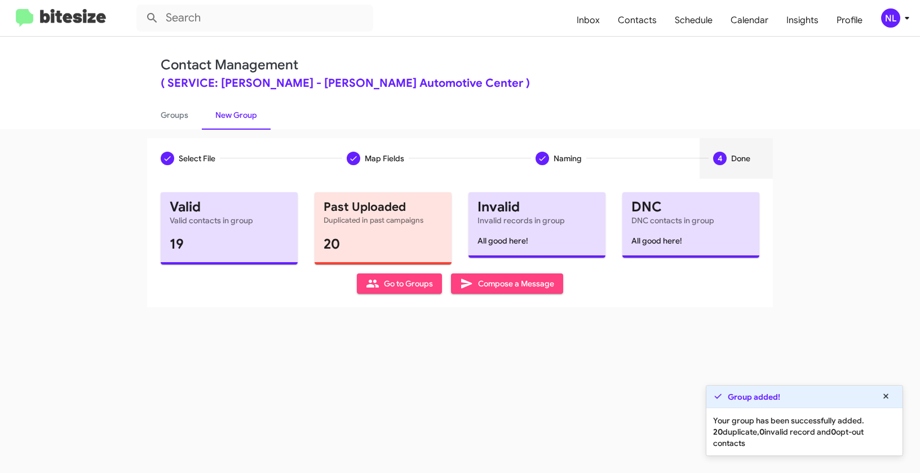
click at [406, 280] on span "Go to Groups" at bounding box center [399, 283] width 67 height 20
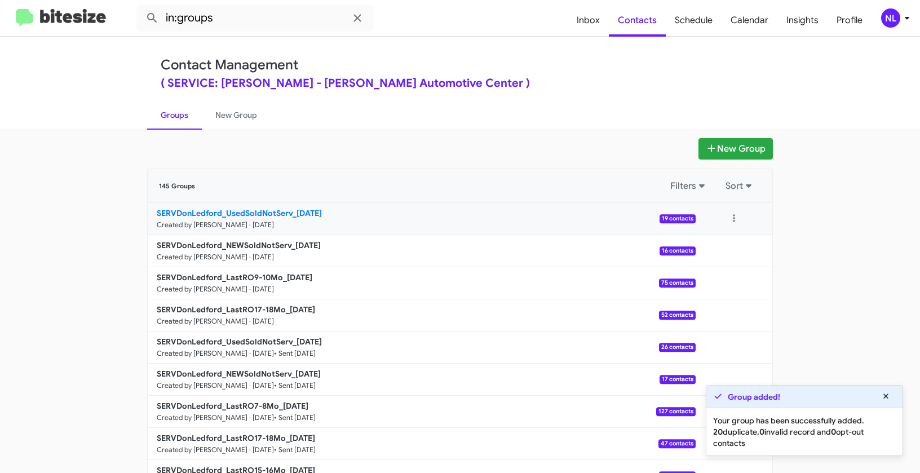
drag, startPoint x: 115, startPoint y: 213, endPoint x: 290, endPoint y: 207, distance: 174.8
click at [290, 207] on app-groups "New Group 145 Groups Filters Sort SERVDonLedford_UsedSoldNotServ_10-14-25 Creat…" at bounding box center [460, 346] width 920 height 416
copy b "SERVDonLedford_UsedSoldNotServ_"
click at [229, 16] on input "in:groups" at bounding box center [254, 18] width 237 height 27
paste input "SERVDonLedford_UsedSoldNotServ_"
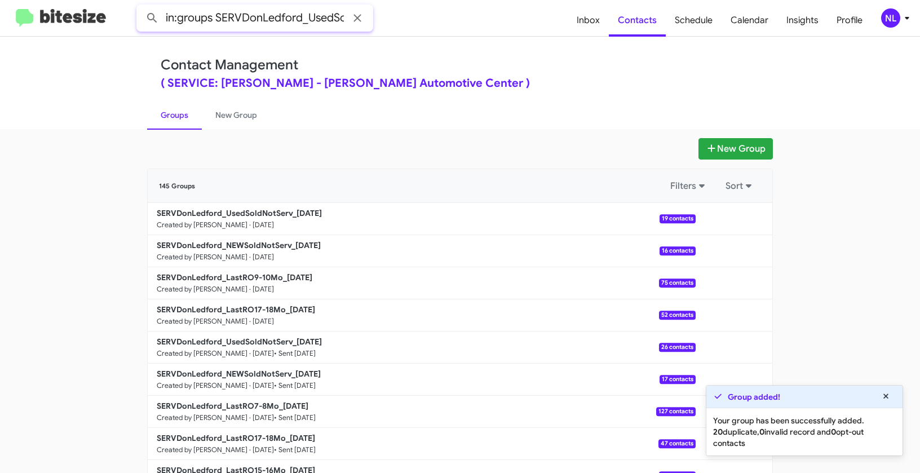
scroll to position [0, 57]
type input "in:groups SERVDonLedford_UsedSoldNotServ_"
click at [141, 7] on button at bounding box center [152, 18] width 23 height 23
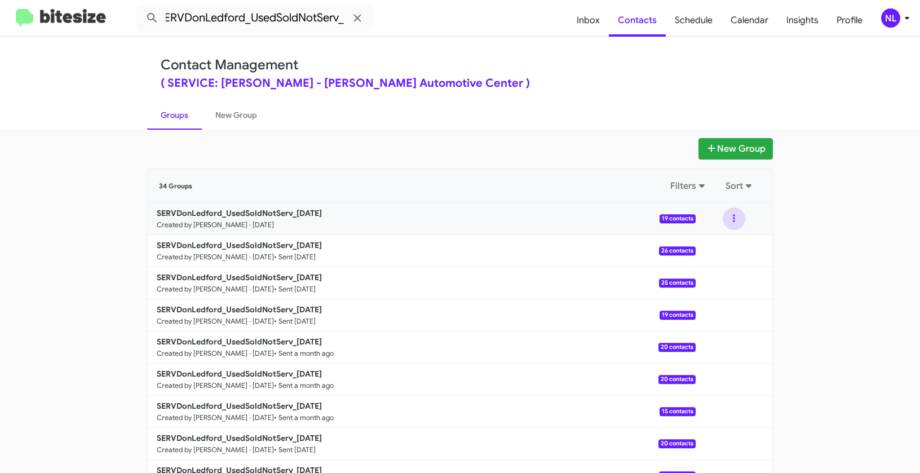
click at [728, 217] on button at bounding box center [734, 218] width 23 height 23
click at [723, 249] on button "View contacts" at bounding box center [700, 249] width 90 height 27
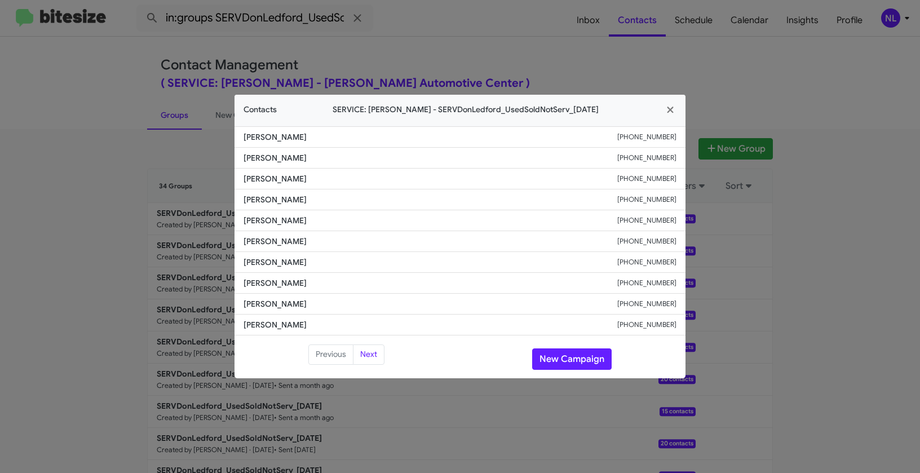
drag, startPoint x: 236, startPoint y: 277, endPoint x: 318, endPoint y: 281, distance: 82.9
click at [318, 281] on li "Kayla Allgood +14237606359" at bounding box center [459, 283] width 451 height 21
copy span "Kayla Allgood"
click at [552, 357] on button "New Campaign" at bounding box center [571, 358] width 79 height 21
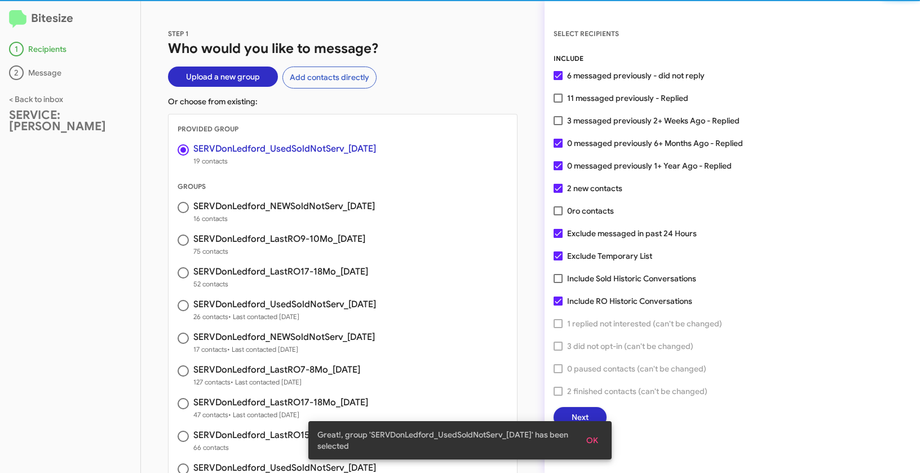
click at [594, 435] on span "OK" at bounding box center [592, 440] width 12 height 20
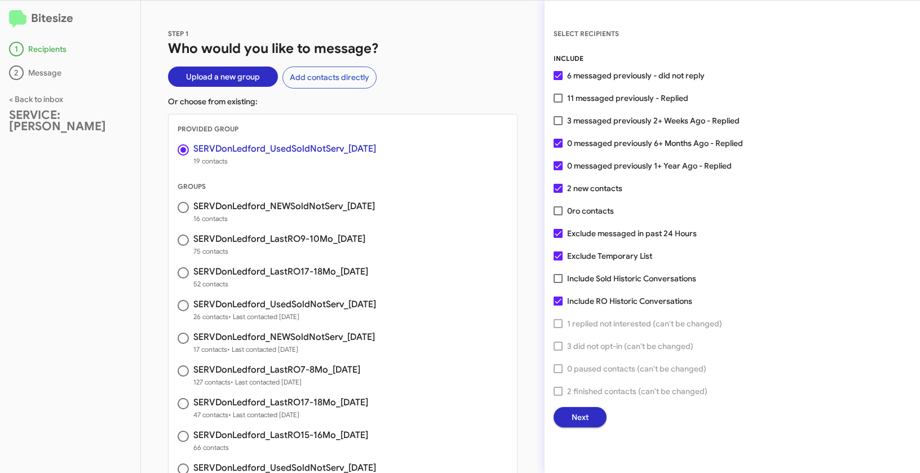
click at [557, 148] on label "0 messaged previously 6+ Months Ago - Replied" at bounding box center [647, 143] width 189 height 14
click at [557, 148] on input "0 messaged previously 6+ Months Ago - Replied" at bounding box center [557, 148] width 1 height 1
checkbox input "false"
click at [555, 166] on span at bounding box center [557, 165] width 9 height 9
click at [557, 170] on input "0 messaged previously 1+ Year Ago - Replied" at bounding box center [557, 170] width 1 height 1
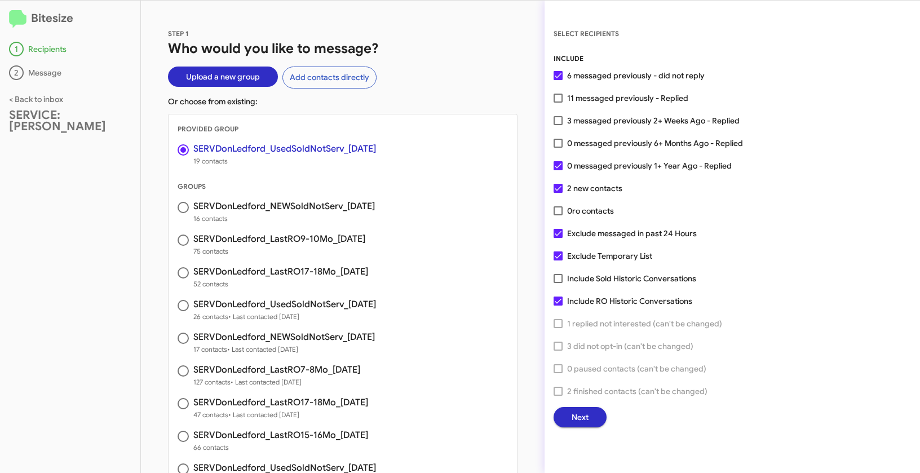
checkbox input "false"
click at [562, 256] on label "Exclude Temporary List" at bounding box center [602, 256] width 99 height 14
click at [558, 260] on input "Exclude Temporary List" at bounding box center [557, 260] width 1 height 1
checkbox input "false"
click at [584, 420] on span "Next" at bounding box center [579, 417] width 17 height 20
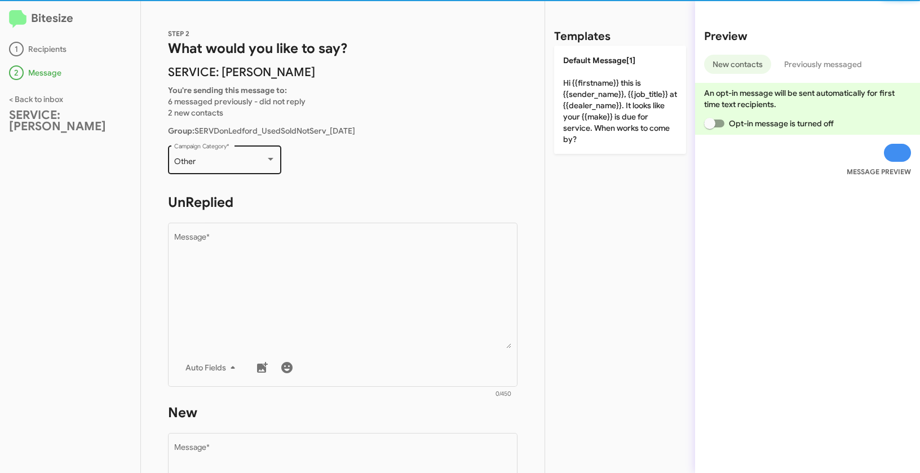
click at [221, 166] on div "Other Campaign Category *" at bounding box center [224, 158] width 101 height 31
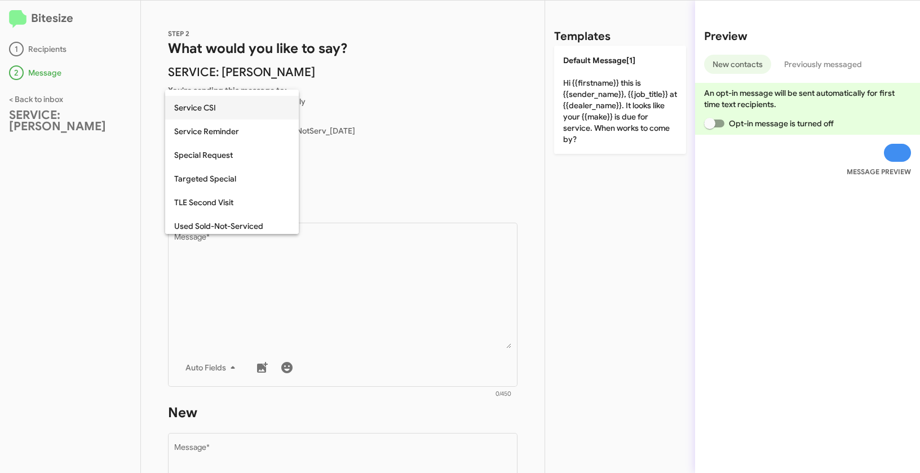
scroll to position [352, 0]
click at [200, 224] on span "Used Sold-Not-Serviced" at bounding box center [232, 223] width 116 height 24
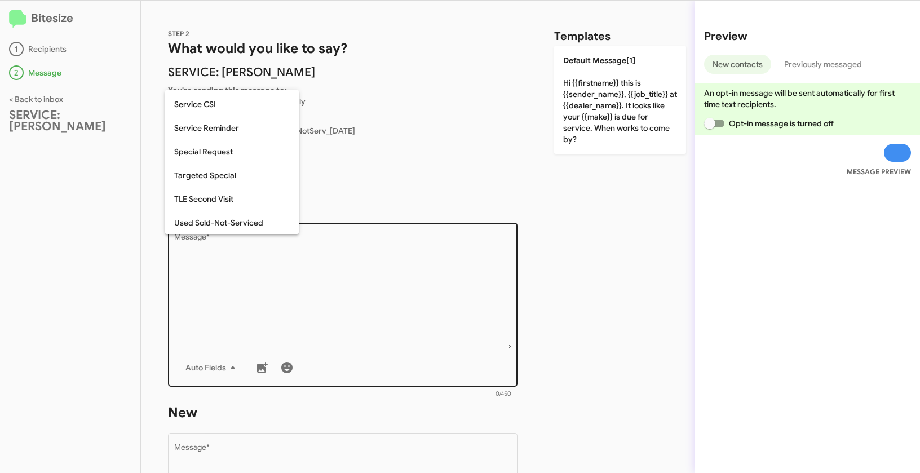
scroll to position [353, 0]
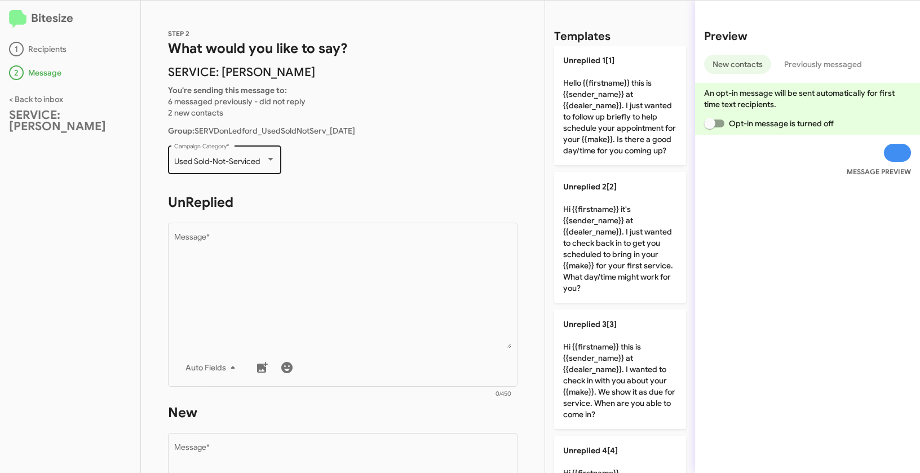
drag, startPoint x: 170, startPoint y: 159, endPoint x: 271, endPoint y: 161, distance: 100.9
click at [271, 161] on div "Used Sold-Not-Serviced Campaign Category *" at bounding box center [224, 158] width 113 height 31
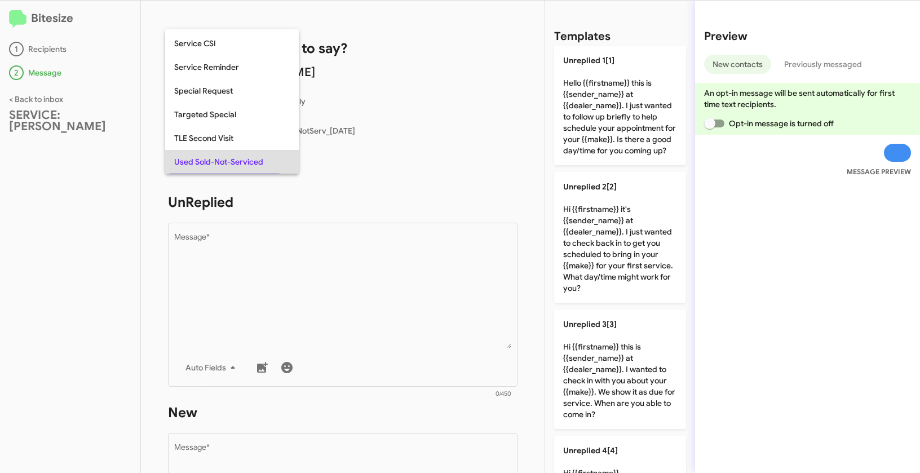
copy span "Used Sold-Not-Serviced"
click at [366, 275] on div at bounding box center [460, 236] width 920 height 473
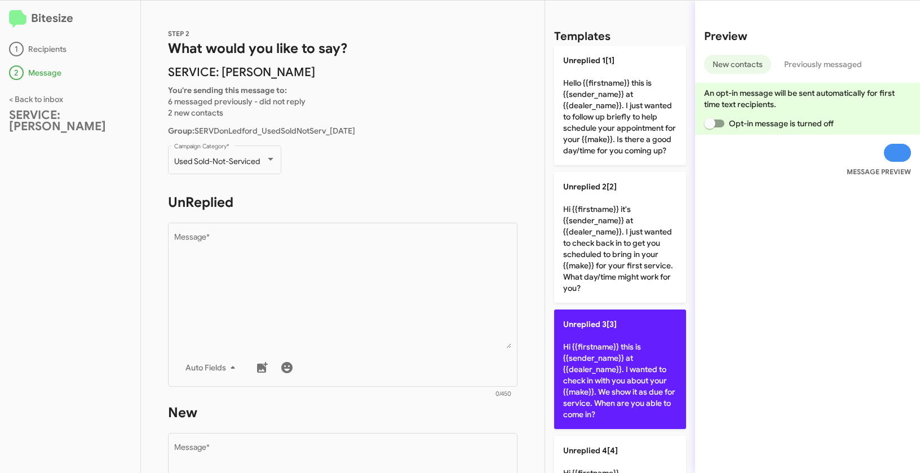
click at [614, 349] on p "Unreplied 3[3] Hi {{firstname}} this is {{sender_name}} at {{dealer_name}}. I w…" at bounding box center [620, 368] width 132 height 119
type textarea "Hi {{firstname}} this is {{sender_name}} at {{dealer_name}}. I wanted to check …"
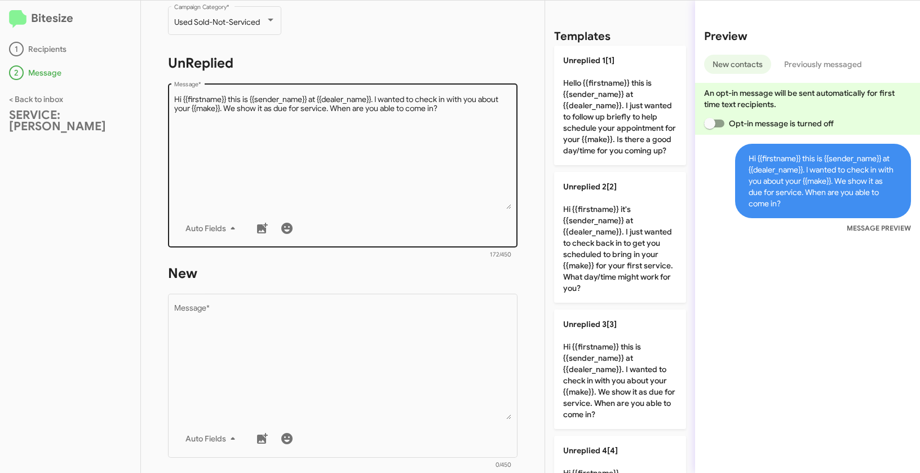
scroll to position [187, 0]
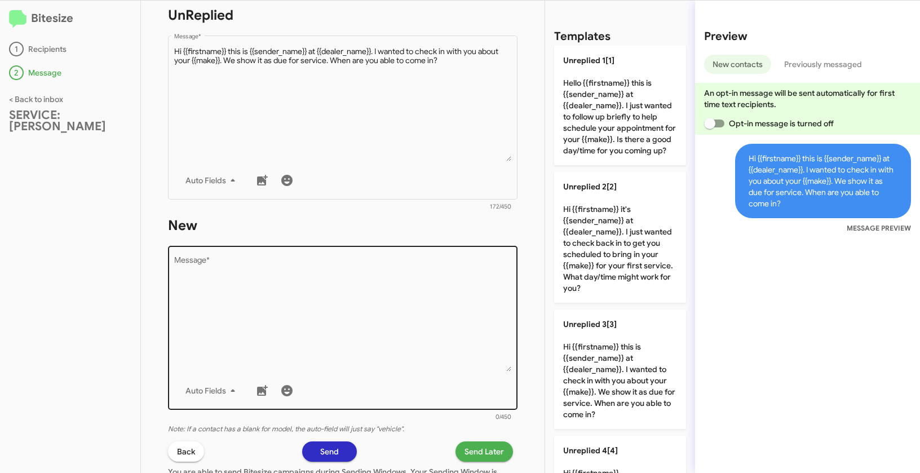
click at [350, 311] on textarea "Message *" at bounding box center [343, 313] width 338 height 115
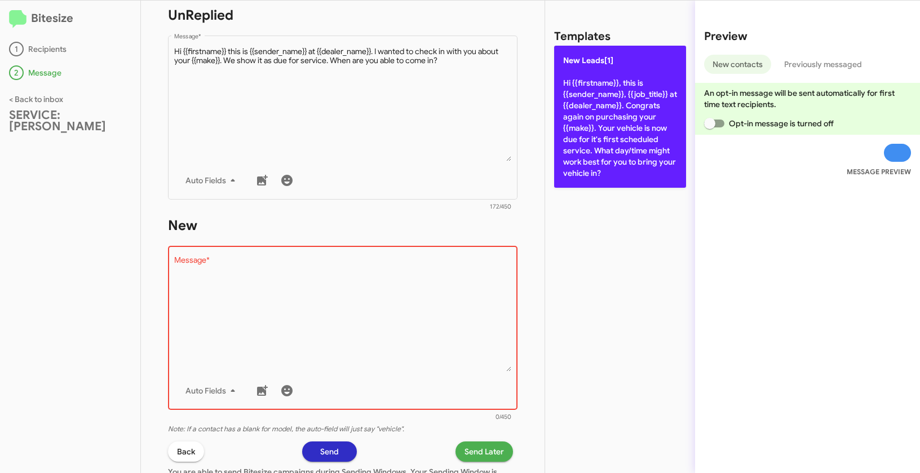
click at [610, 138] on p "New Leads[1] Hi {{firstname}}, this is {{sender_name}}, {{job_title}} at {{deal…" at bounding box center [620, 117] width 132 height 142
type textarea "Hi {{firstname}}, this is {{sender_name}}, {{job_title}} at {{dealer_name}}. Co…"
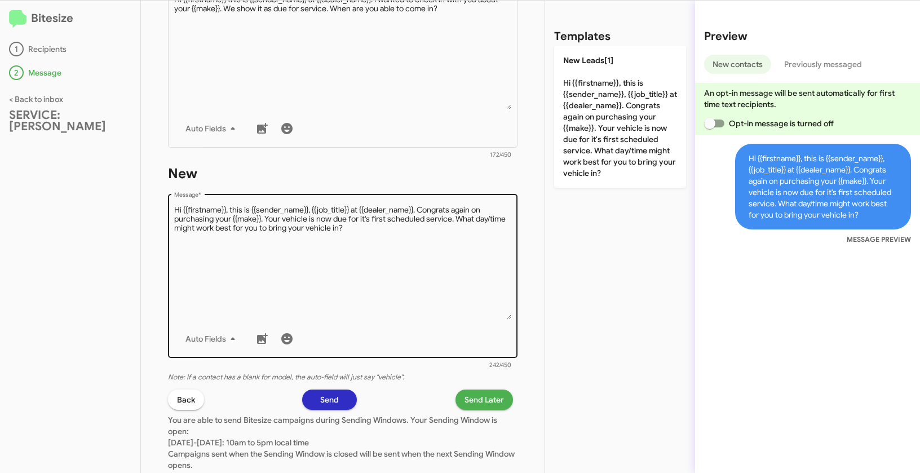
scroll to position [314, 0]
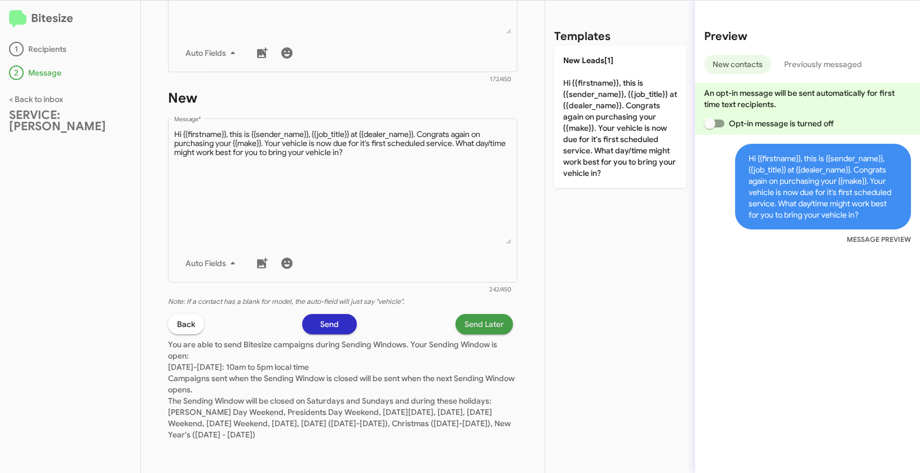
click at [490, 322] on span "Send Later" at bounding box center [483, 324] width 39 height 20
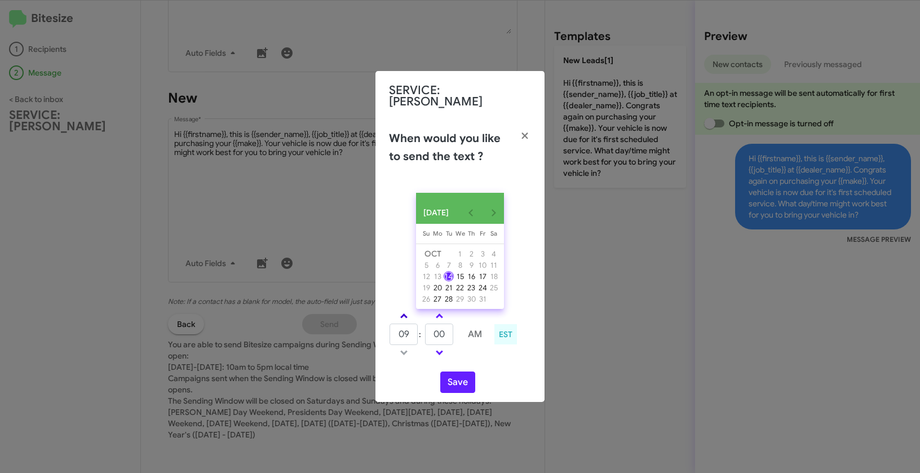
click at [406, 313] on link at bounding box center [404, 315] width 20 height 13
click at [403, 353] on span at bounding box center [403, 351] width 7 height 7
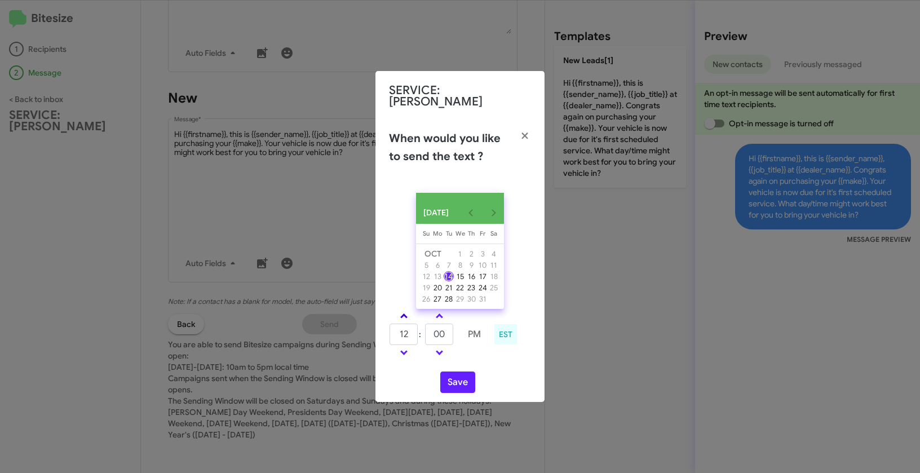
click at [406, 313] on link at bounding box center [404, 315] width 20 height 13
type input "02"
drag, startPoint x: 443, startPoint y: 332, endPoint x: 430, endPoint y: 327, distance: 13.7
click at [430, 327] on input "00" at bounding box center [439, 333] width 28 height 21
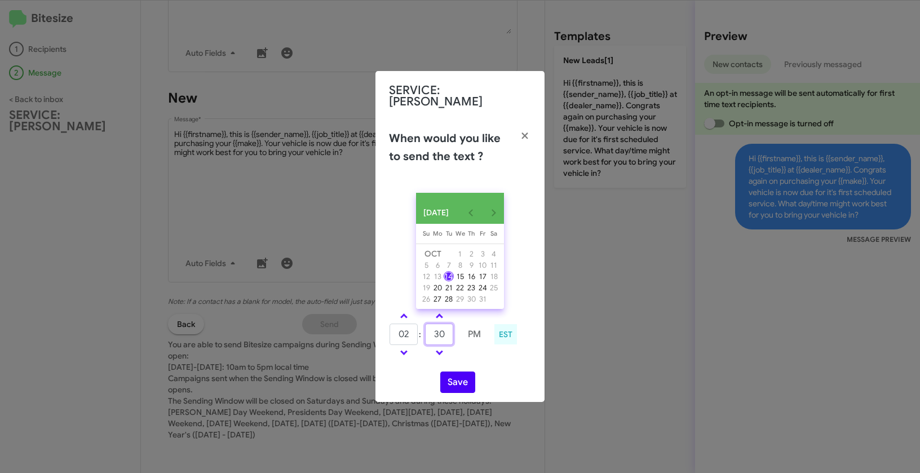
type input "30"
click at [468, 382] on button "Save" at bounding box center [457, 381] width 35 height 21
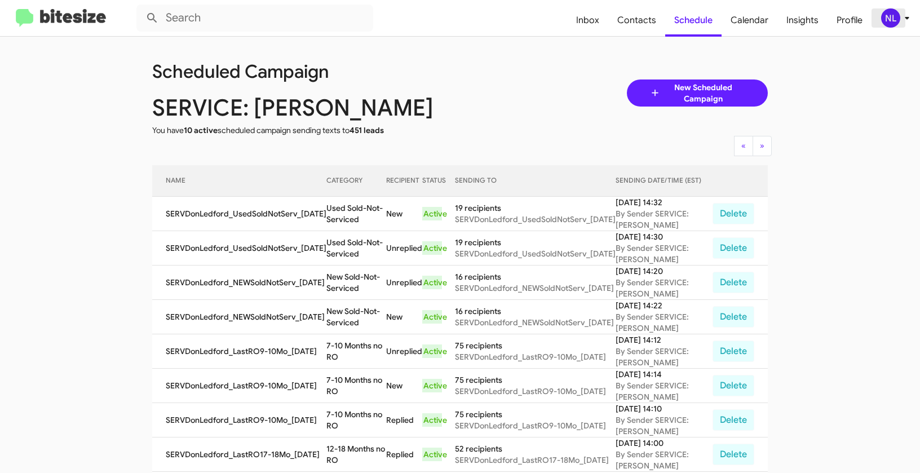
click at [890, 23] on div "NL" at bounding box center [890, 17] width 19 height 19
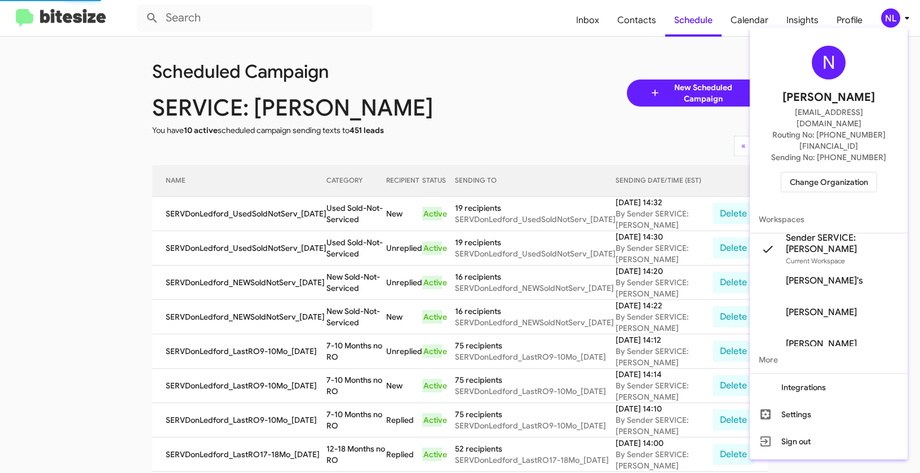
click at [819, 172] on span "Change Organization" at bounding box center [829, 181] width 78 height 19
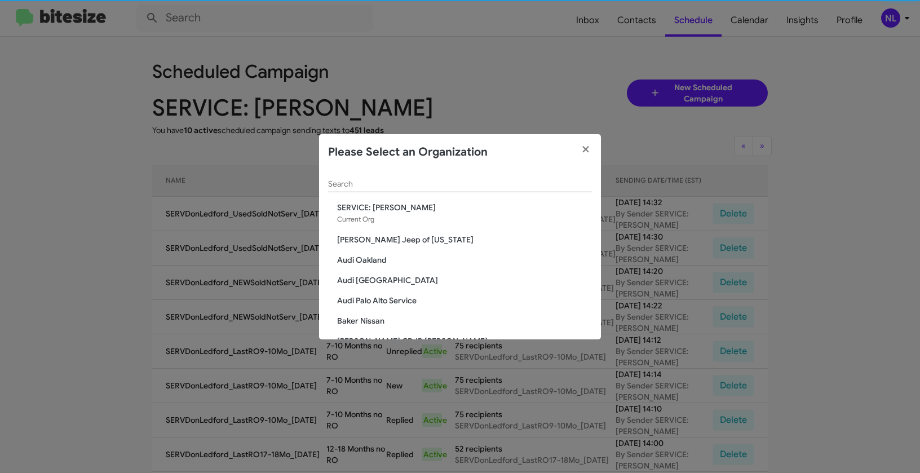
click at [366, 181] on input "Search" at bounding box center [460, 184] width 264 height 9
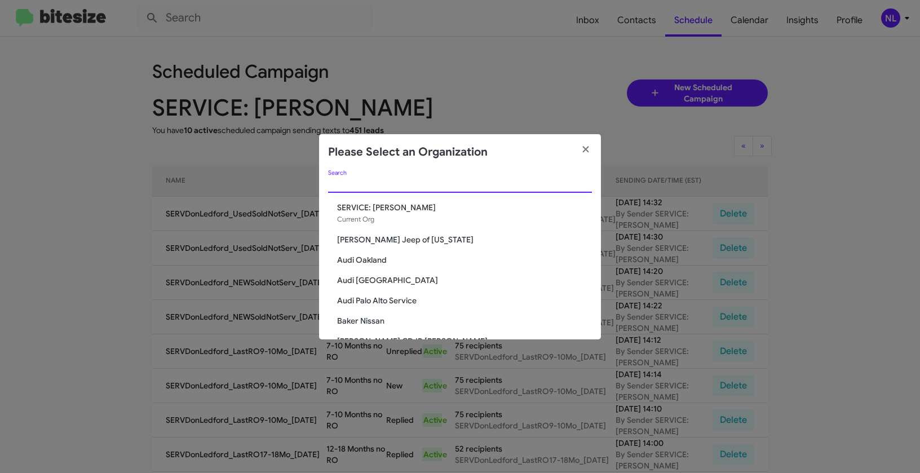
paste input "SERVICE: Honda Laurel"
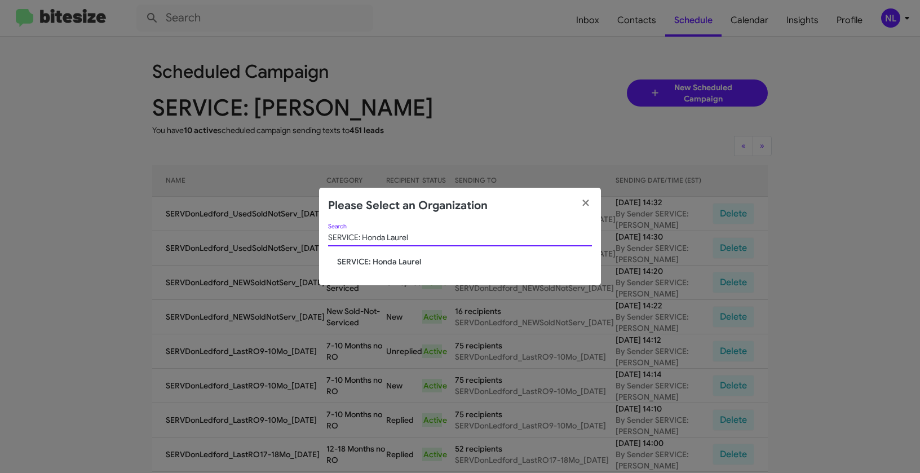
type input "SERVICE: Honda Laurel"
click at [398, 262] on span "SERVICE: Honda Laurel" at bounding box center [464, 261] width 255 height 11
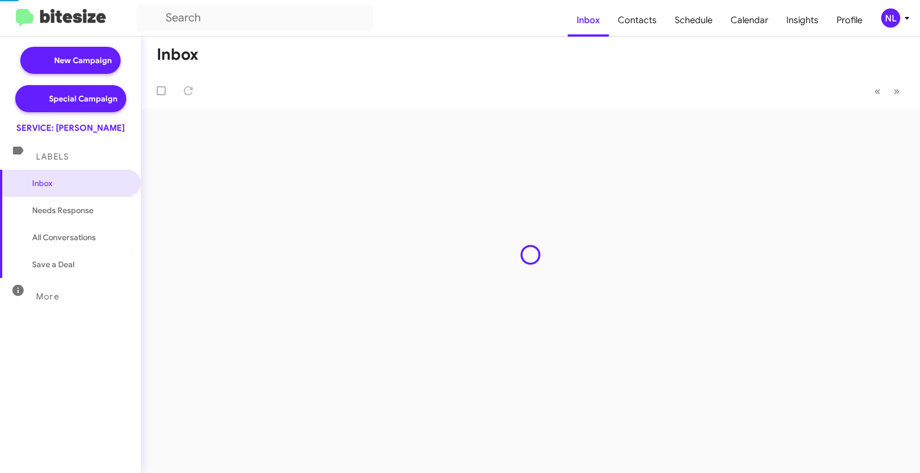
click at [885, 20] on div "NL" at bounding box center [890, 17] width 19 height 19
click at [644, 21] on span "Contacts" at bounding box center [637, 20] width 57 height 33
type input "in:groups"
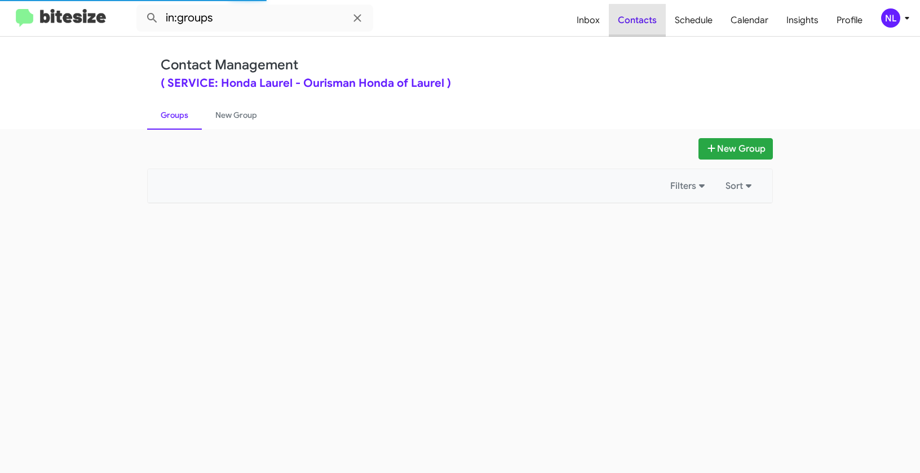
click at [644, 21] on span "Contacts" at bounding box center [637, 20] width 57 height 33
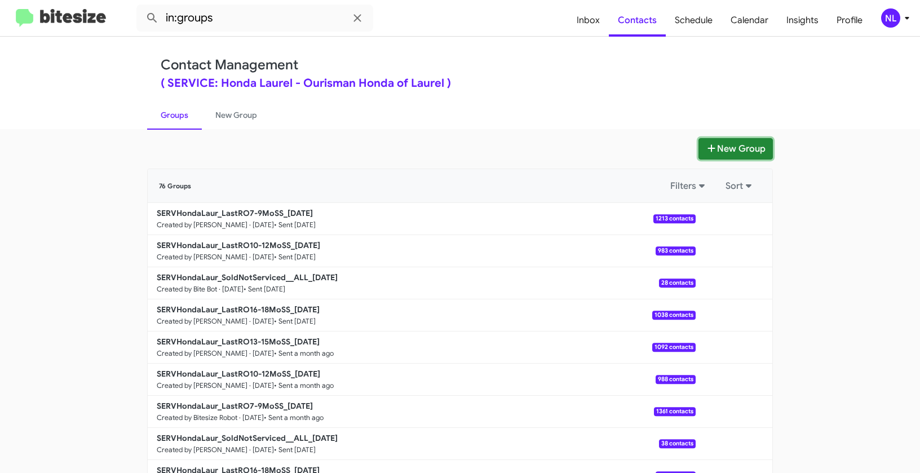
click at [728, 145] on button "New Group" at bounding box center [735, 148] width 74 height 21
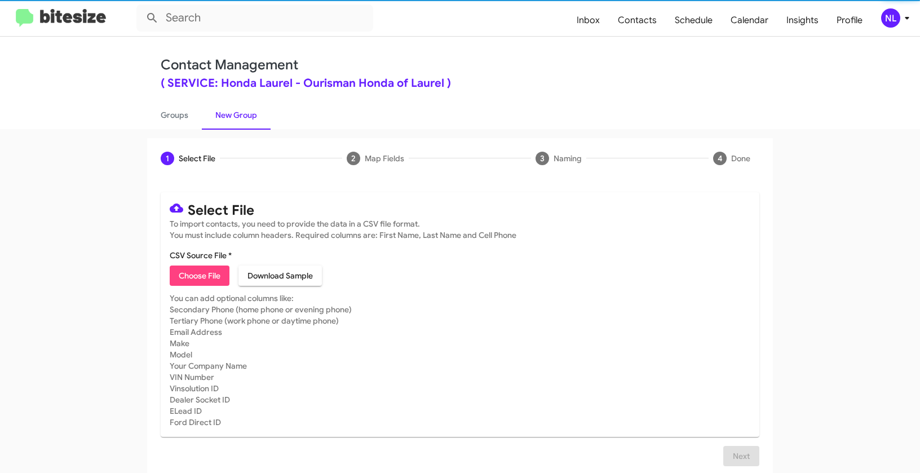
click at [192, 276] on span "Choose File" at bounding box center [200, 275] width 42 height 20
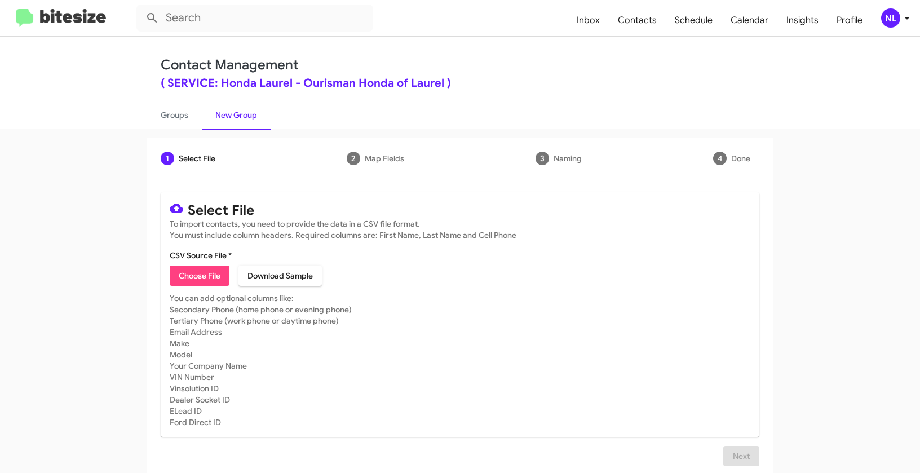
type input "SERVHondaLaur_LastRO10-12MoSS_[DATE]"
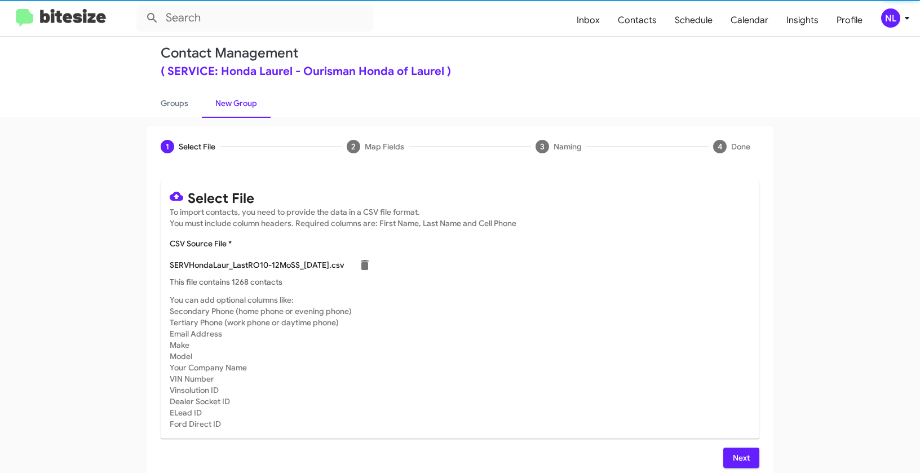
scroll to position [20, 0]
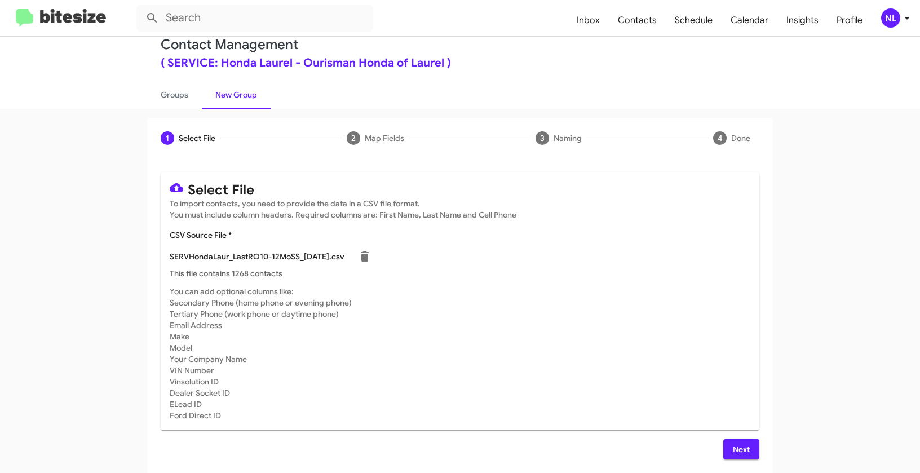
click at [747, 455] on button "Next" at bounding box center [741, 449] width 36 height 20
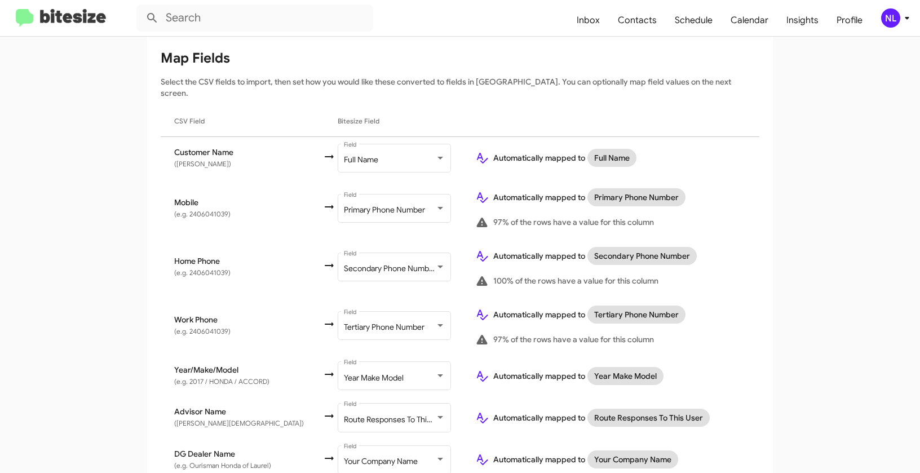
scroll to position [183, 0]
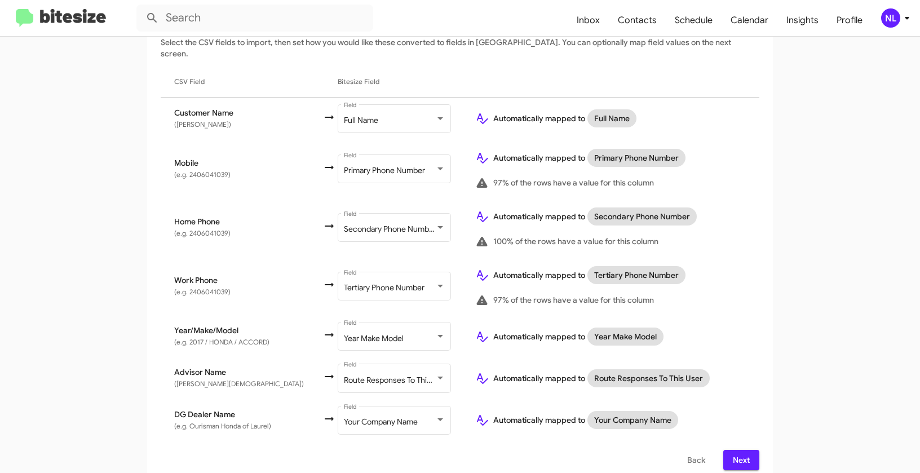
click at [739, 453] on span "Next" at bounding box center [741, 460] width 18 height 20
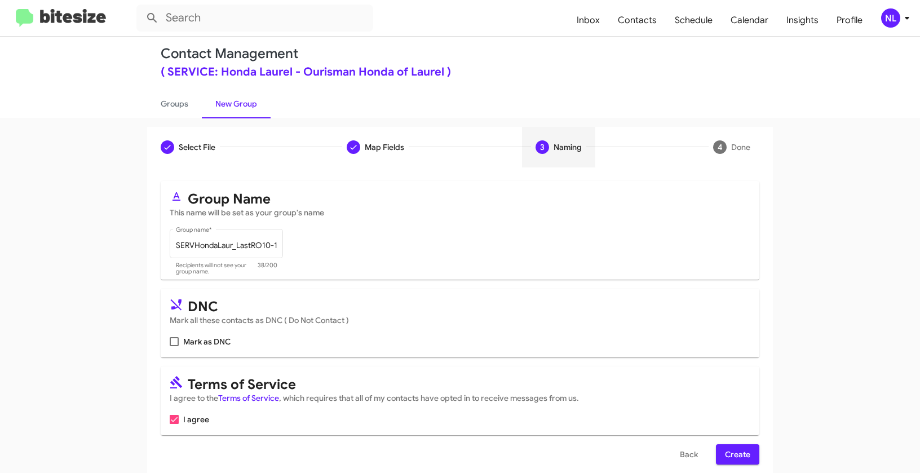
scroll to position [25, 0]
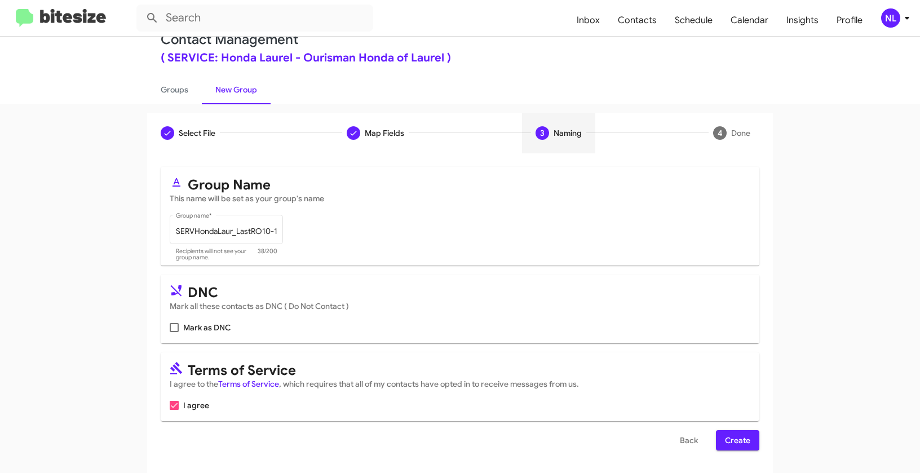
click at [730, 444] on span "Create" at bounding box center [737, 440] width 25 height 20
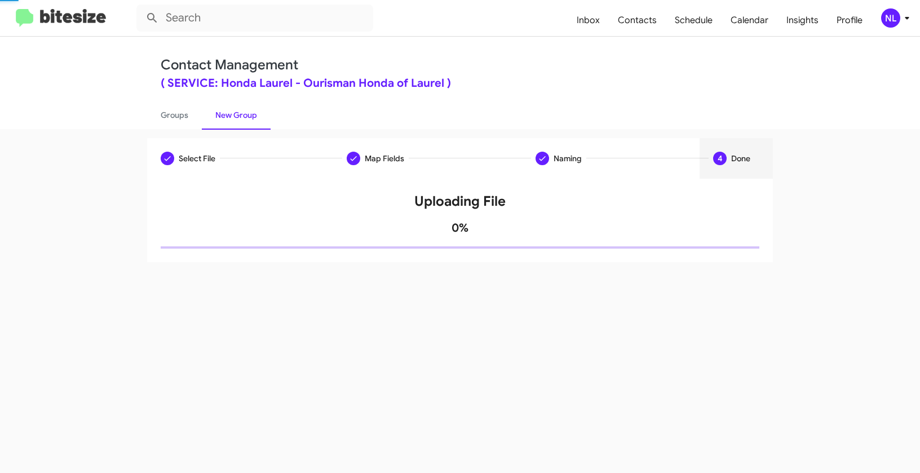
scroll to position [0, 0]
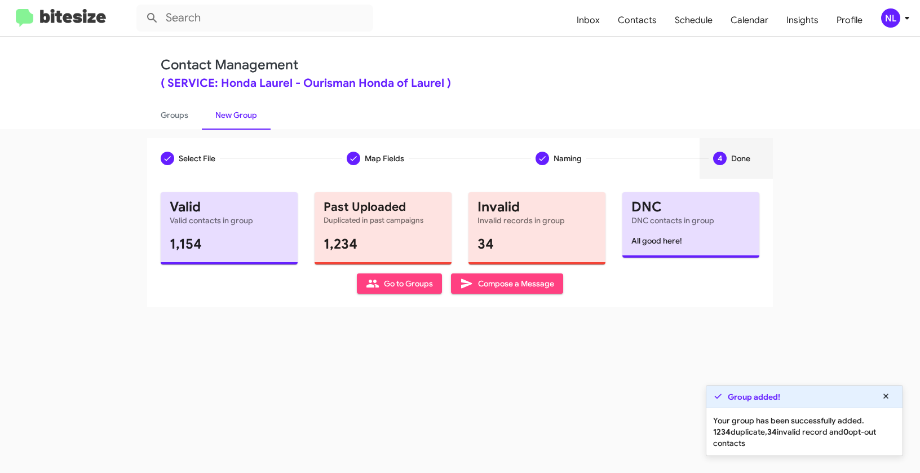
click at [394, 282] on span "Go to Groups" at bounding box center [399, 283] width 67 height 20
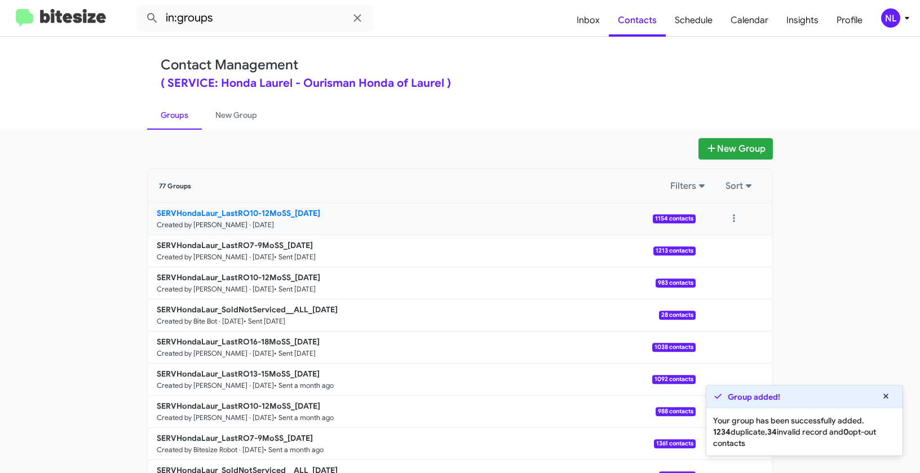
drag, startPoint x: 92, startPoint y: 204, endPoint x: 287, endPoint y: 210, distance: 195.1
click at [287, 210] on app-groups "New Group 77 Groups Filters Sort SERVHondaLaur_LastRO10-12MoSS_10-14-25 Created…" at bounding box center [460, 346] width 920 height 416
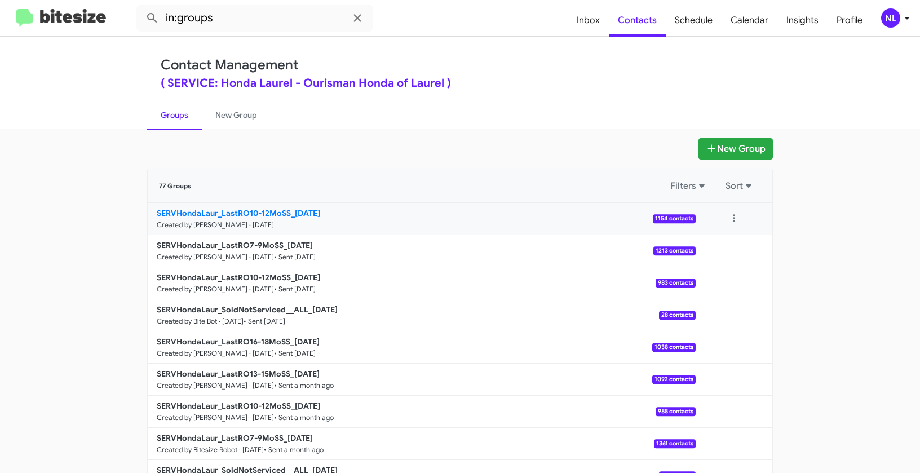
copy div "Filters Sort SERVHondaLaur_LastRO10-12MoSS"
click at [234, 19] on input "in:groups" at bounding box center [254, 18] width 237 height 27
paste input "SERVHondaLaur_LastRO10-12MoSS"
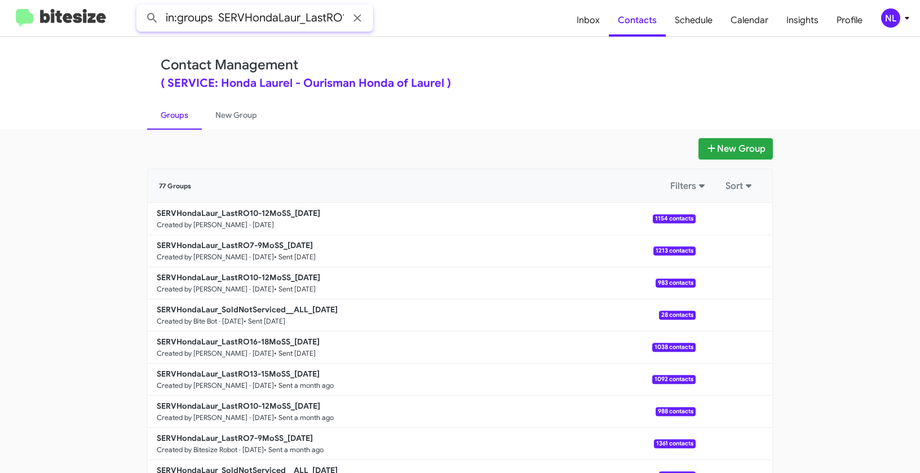
scroll to position [0, 54]
type input "in:groups SERVHondaLaur_LastRO10-12MoSS"
click at [141, 7] on button at bounding box center [152, 18] width 23 height 23
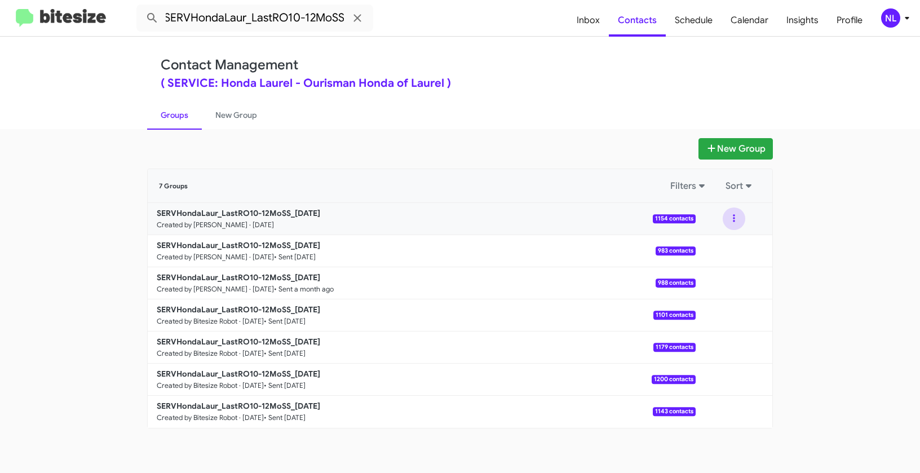
click at [735, 218] on button at bounding box center [734, 218] width 23 height 23
click at [731, 253] on button "View contacts" at bounding box center [700, 249] width 90 height 27
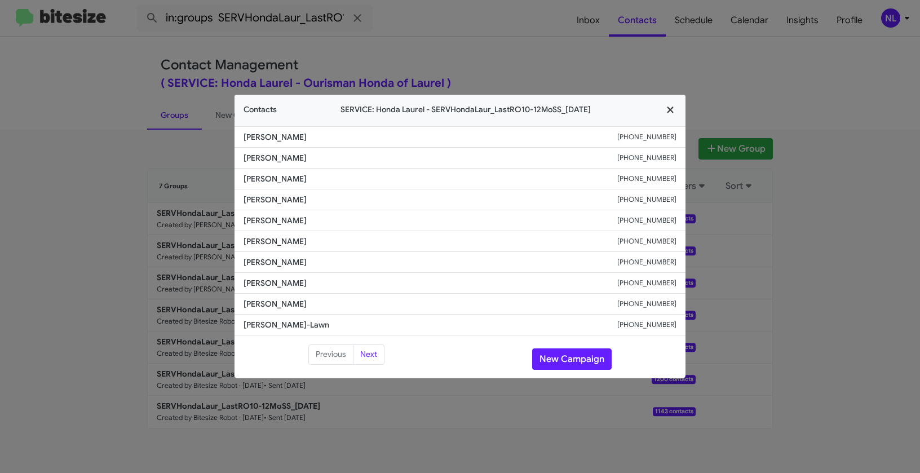
click at [673, 109] on icon "button" at bounding box center [670, 110] width 13 height 10
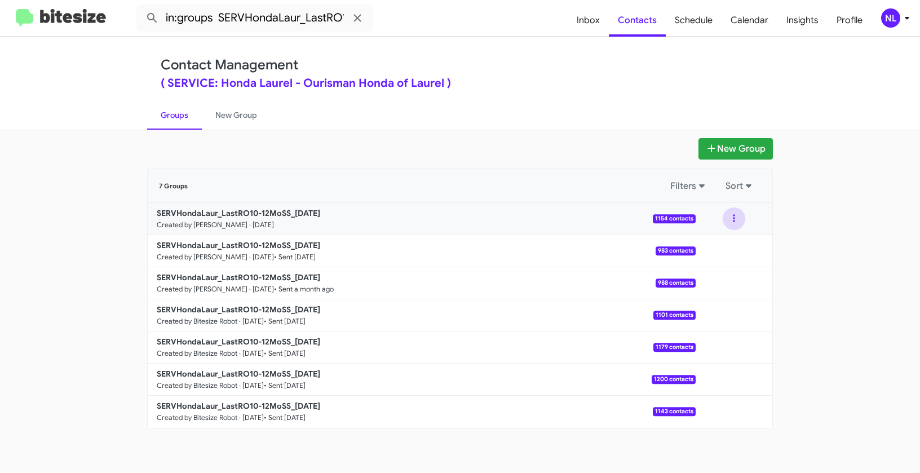
click at [732, 217] on button at bounding box center [734, 218] width 23 height 23
click at [711, 254] on button "View contacts" at bounding box center [700, 249] width 90 height 27
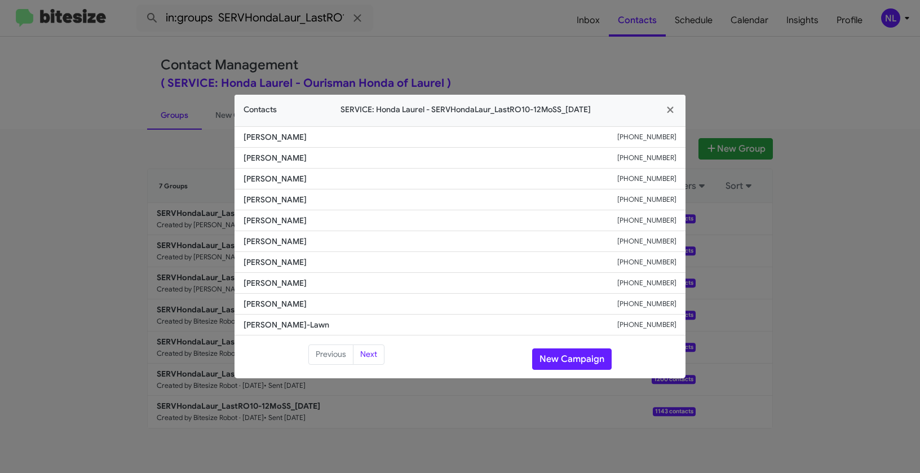
drag, startPoint x: 281, startPoint y: 303, endPoint x: 351, endPoint y: 296, distance: 70.3
click at [343, 302] on span "Mohamed Geblaoui" at bounding box center [430, 303] width 374 height 11
copy span "Geblaoui"
click at [381, 307] on span "Mohamed Geblaoui" at bounding box center [430, 303] width 374 height 11
drag, startPoint x: 244, startPoint y: 302, endPoint x: 344, endPoint y: 305, distance: 100.4
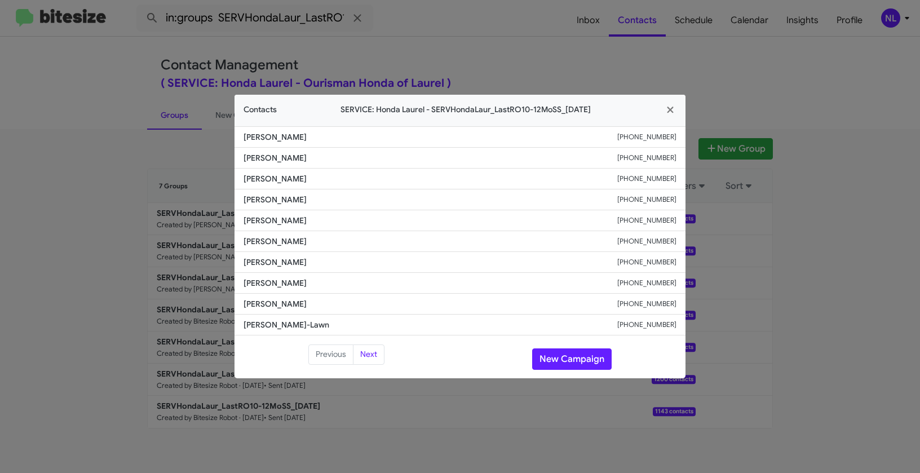
click at [344, 305] on span "Mohamed Geblaoui" at bounding box center [430, 303] width 374 height 11
copy span "Mohamed Geblaoui"
click at [568, 364] on button "New Campaign" at bounding box center [571, 358] width 79 height 21
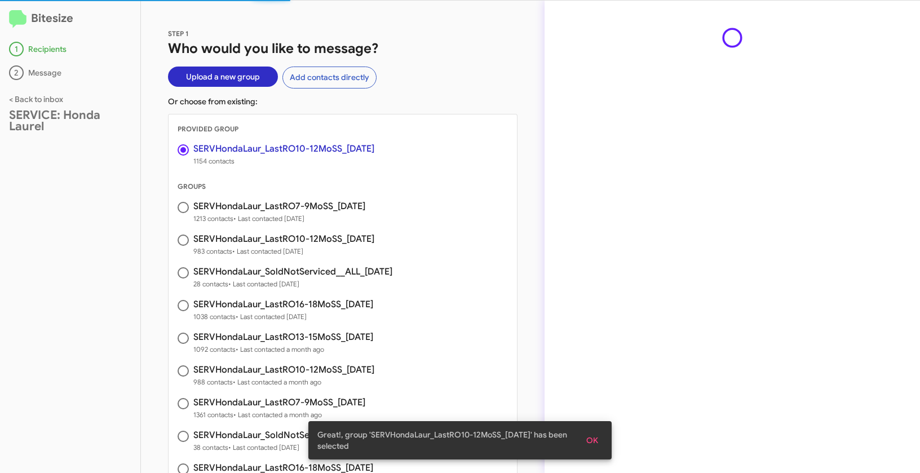
click at [595, 438] on span "OK" at bounding box center [592, 440] width 12 height 20
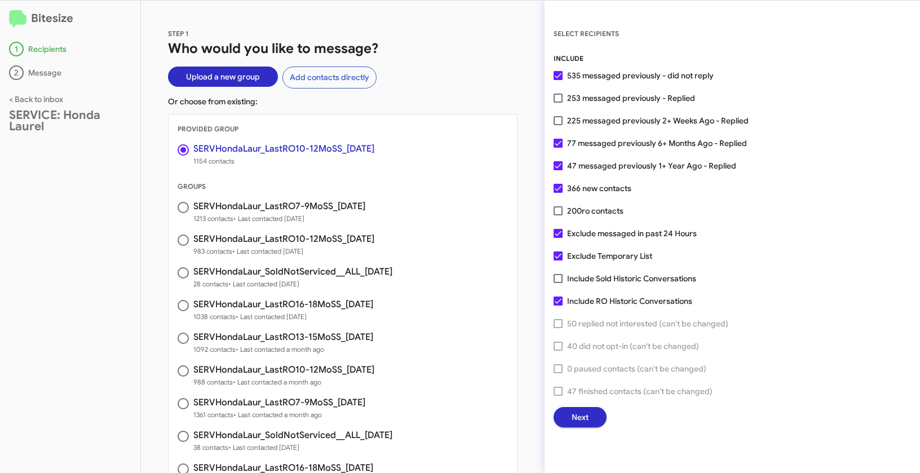
click at [586, 422] on span "Next" at bounding box center [579, 417] width 17 height 20
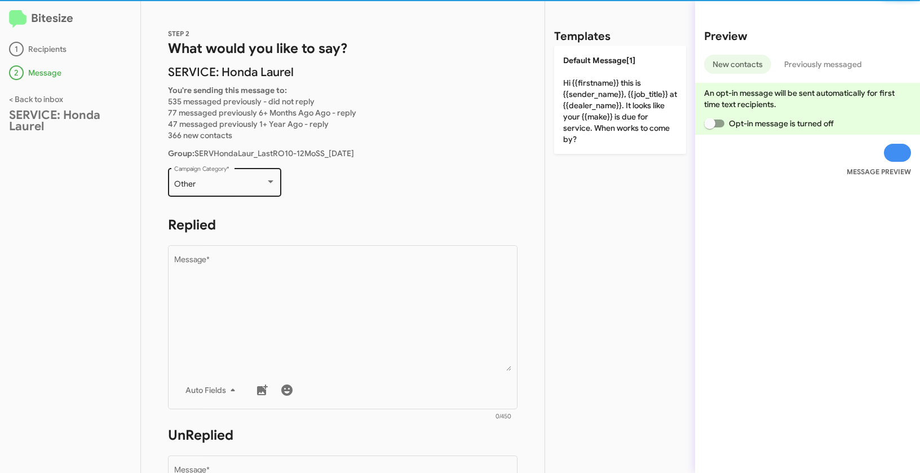
click at [234, 184] on div "Other" at bounding box center [219, 184] width 91 height 9
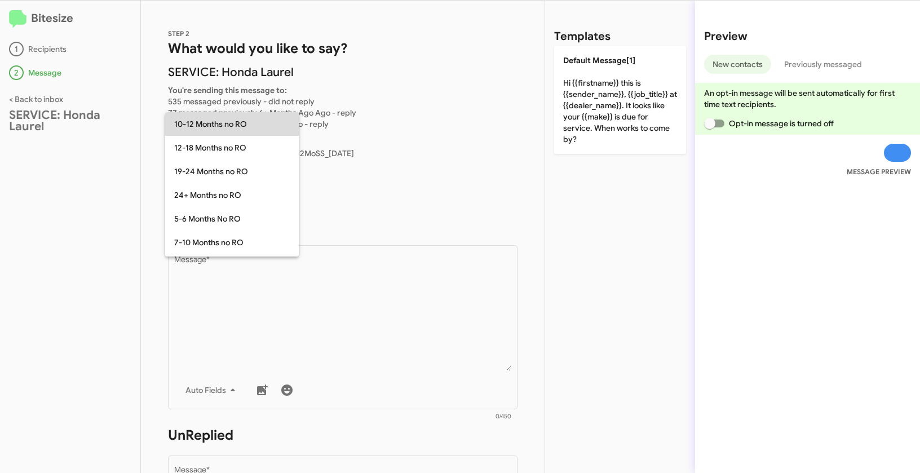
click at [221, 118] on span "10-12 Months no RO" at bounding box center [232, 124] width 116 height 24
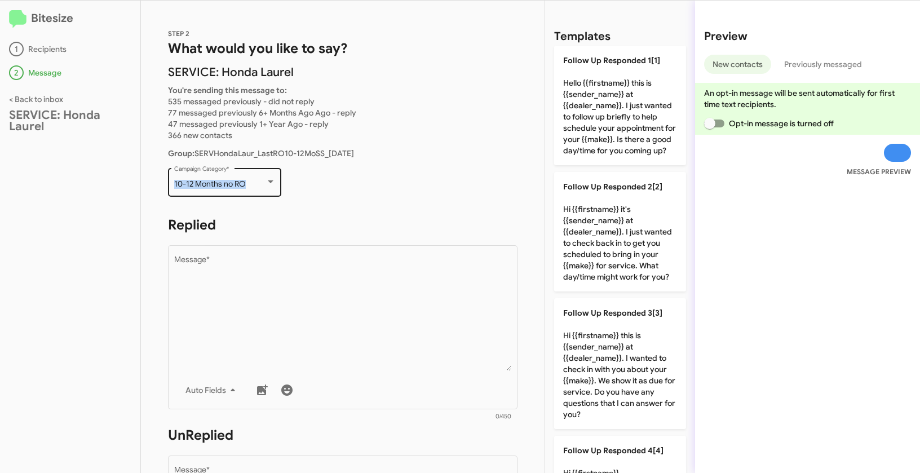
drag, startPoint x: 169, startPoint y: 185, endPoint x: 250, endPoint y: 187, distance: 81.2
click at [250, 187] on div "10-12 Months no RO Campaign Category *" at bounding box center [224, 181] width 113 height 31
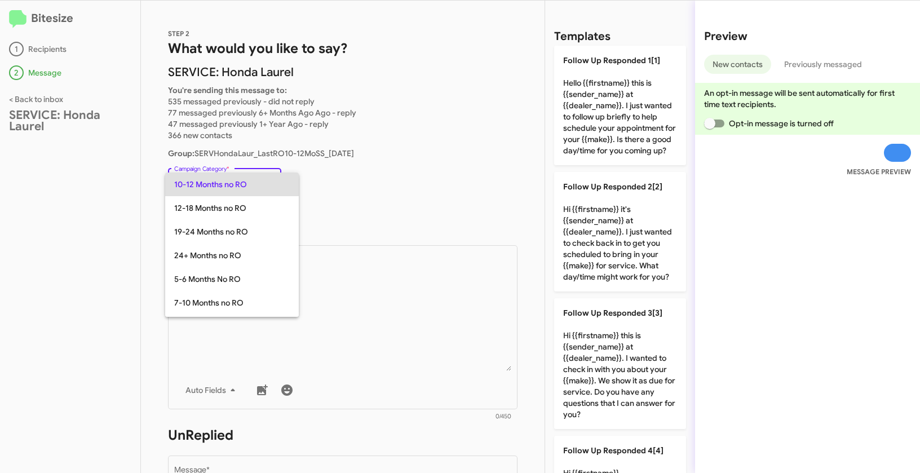
copy span "10-12 Months no RO"
click at [380, 308] on div at bounding box center [460, 236] width 920 height 473
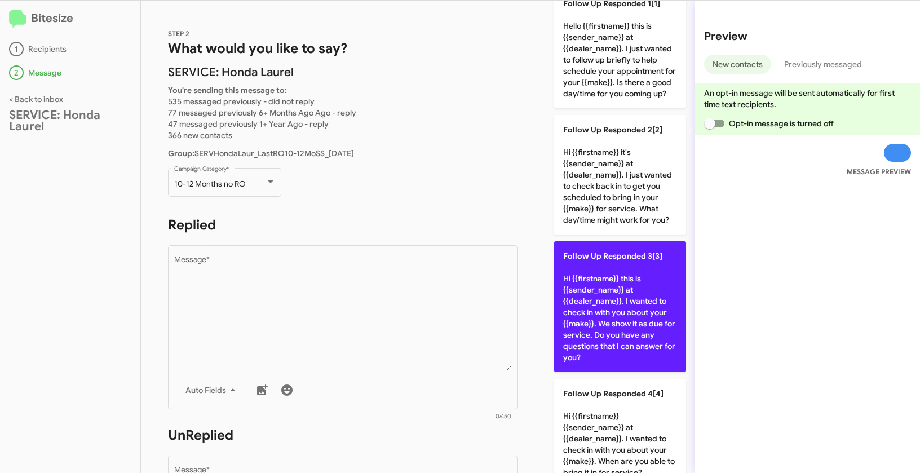
scroll to position [172, 0]
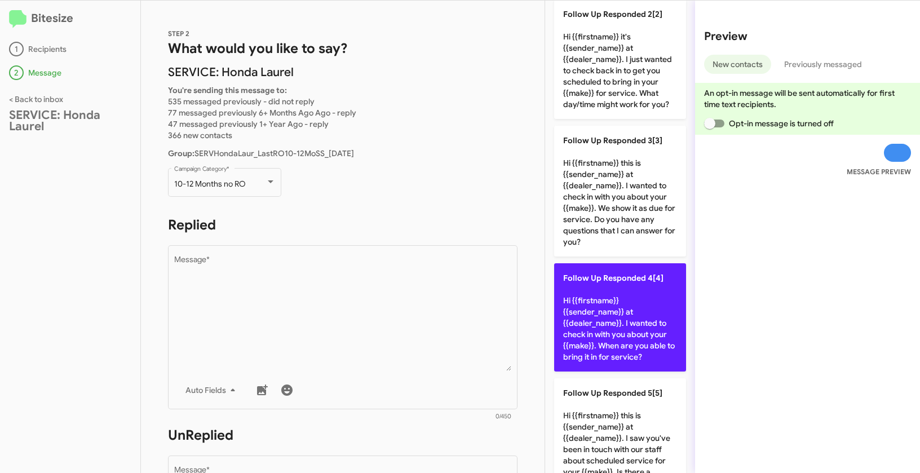
click at [610, 339] on p "Follow Up Responded 4[4] Hi {{firstname}} {{sender_name}} at {{dealer_name}}. I…" at bounding box center [620, 317] width 132 height 108
type textarea "Hi {{firstname}} {{sender_name}} at {{dealer_name}}. I wanted to check in with …"
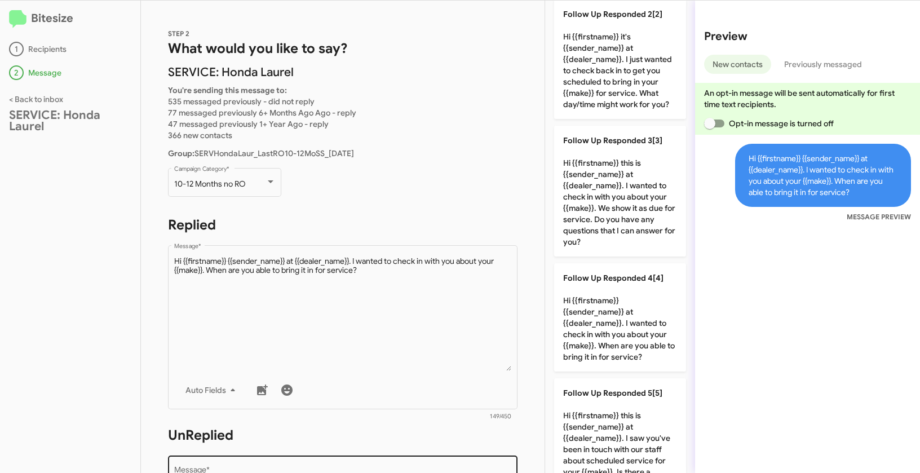
scroll to position [192, 0]
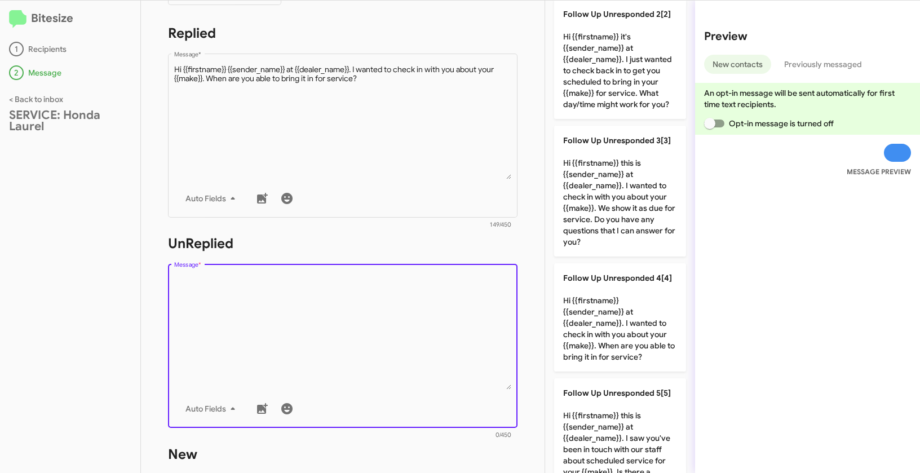
click at [423, 339] on textarea "Message *" at bounding box center [343, 331] width 338 height 115
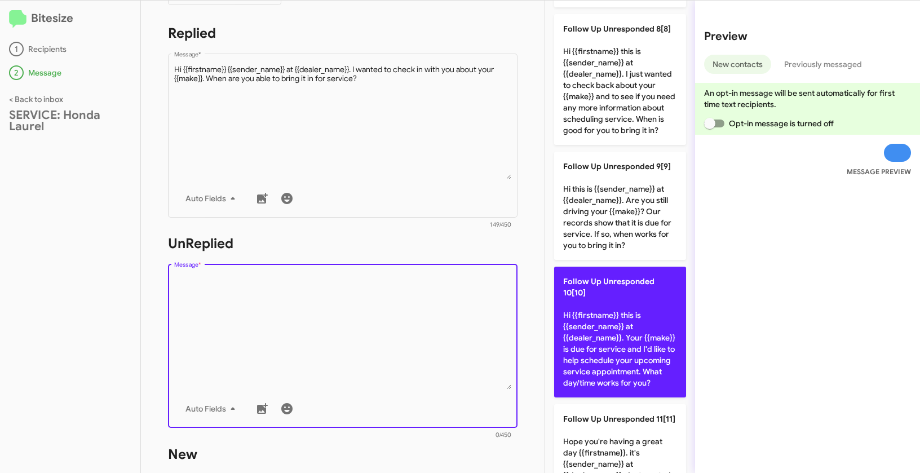
scroll to position [1057, 0]
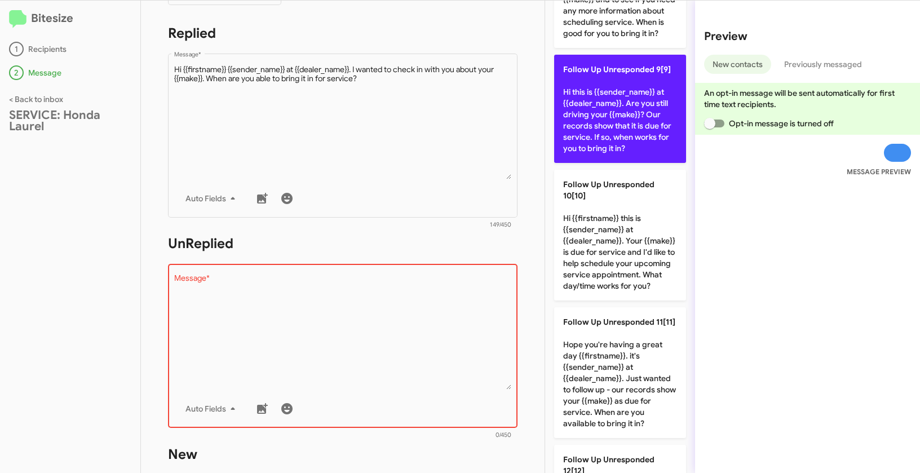
click at [632, 163] on p "Follow Up Unresponded 9[9] Hi this is {{sender_name}} at {{dealer_name}}. Are y…" at bounding box center [620, 109] width 132 height 108
type textarea "Hi this is {{sender_name}} at {{dealer_name}}. Are you still driving your {{mak…"
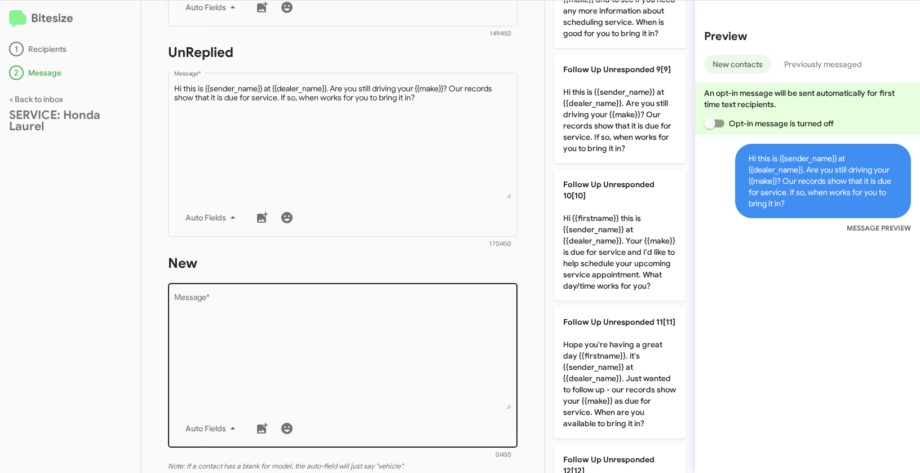
scroll to position [0, 0]
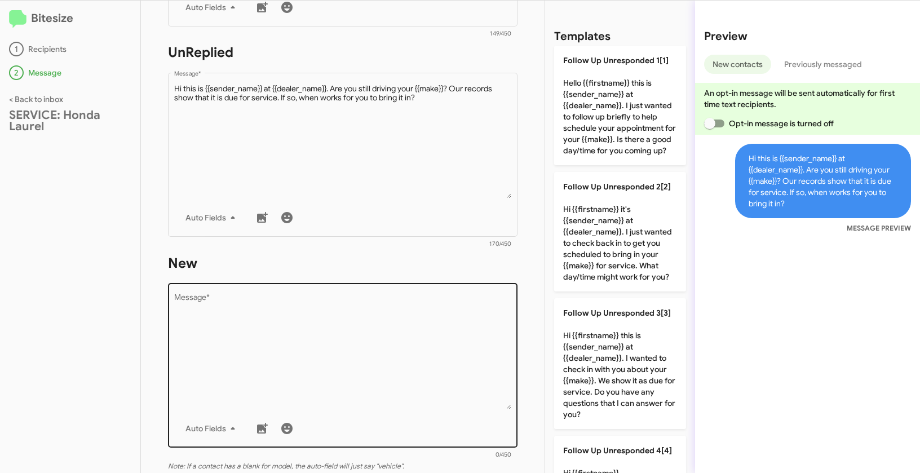
click at [409, 348] on textarea "Message *" at bounding box center [343, 351] width 338 height 115
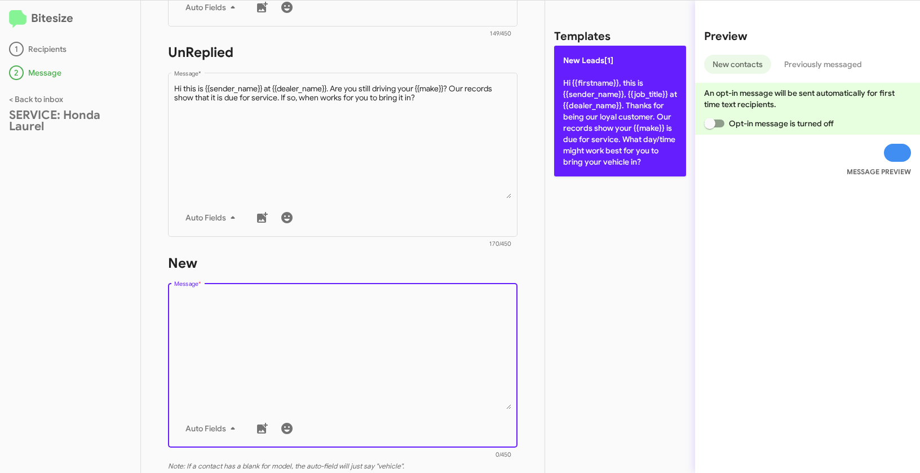
click at [617, 88] on p "New Leads[1] Hi {{firstname}}, this is {{sender_name}}, {{job_title}} at {{deal…" at bounding box center [620, 111] width 132 height 131
type textarea "Hi {{firstname}}, this is {{sender_name}}, {{job_title}} at {{dealer_name}}. Th…"
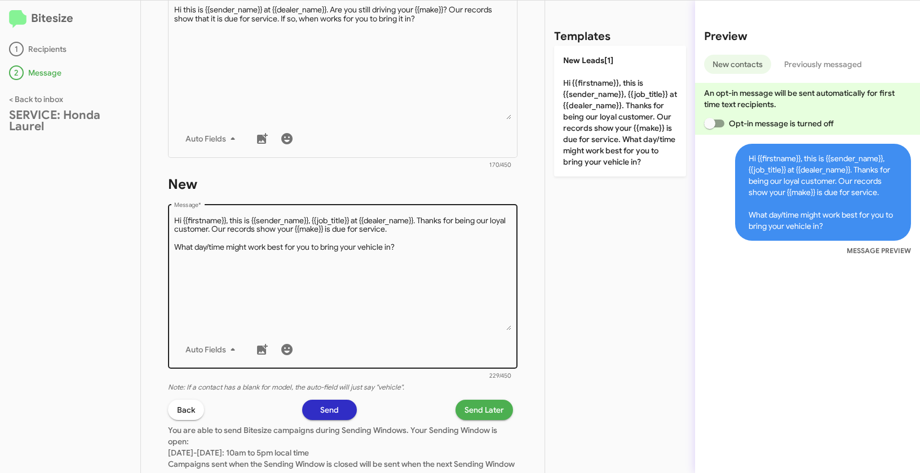
scroll to position [548, 0]
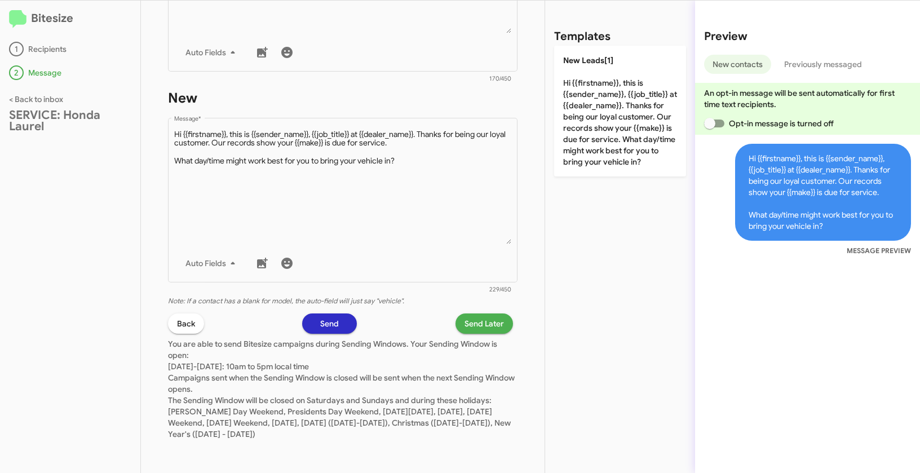
click at [493, 322] on span "Send Later" at bounding box center [483, 323] width 39 height 20
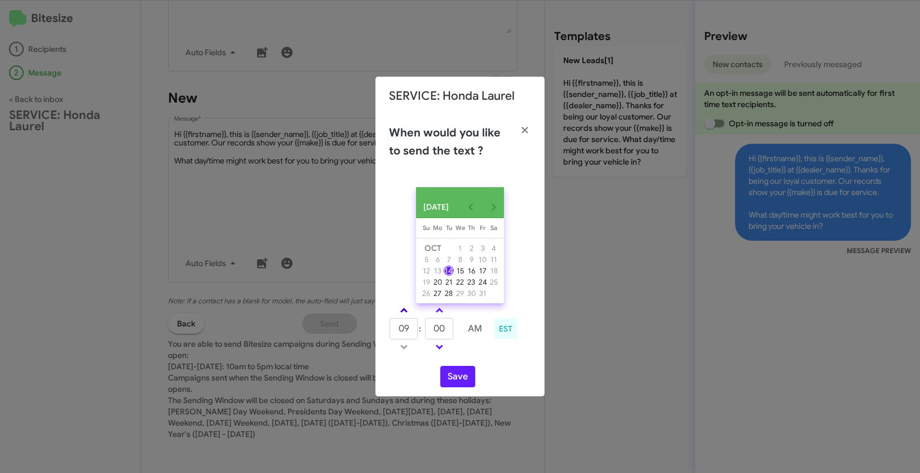
click at [407, 313] on link at bounding box center [404, 310] width 20 height 13
type input "11"
drag, startPoint x: 449, startPoint y: 334, endPoint x: 427, endPoint y: 329, distance: 23.1
click at [427, 329] on input "00" at bounding box center [439, 328] width 28 height 21
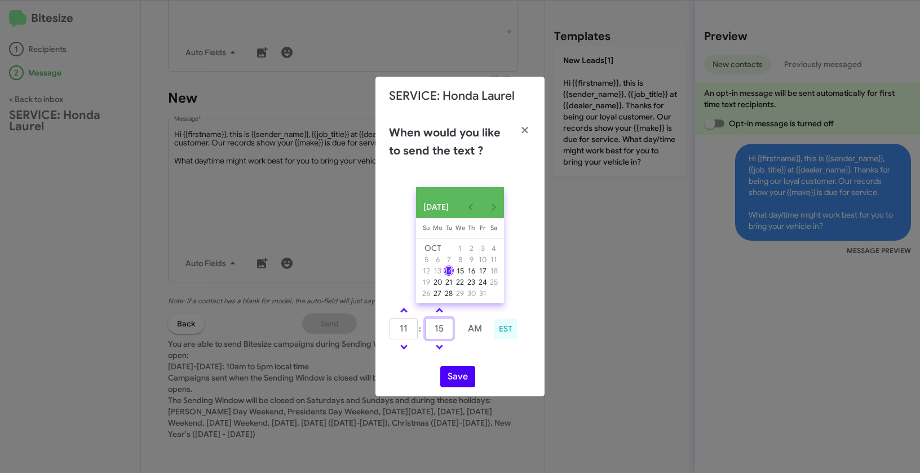
type input "15"
click at [447, 375] on button "Save" at bounding box center [457, 376] width 35 height 21
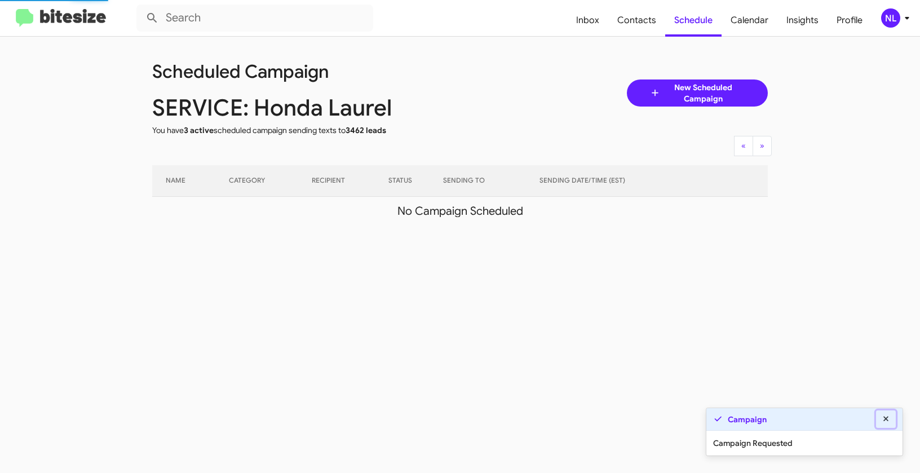
click at [888, 416] on icon at bounding box center [885, 418] width 5 height 5
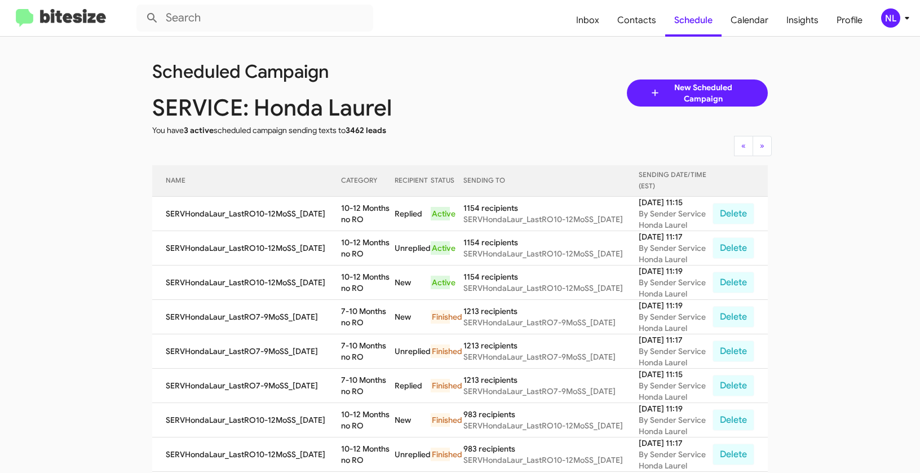
click at [894, 23] on div "NL" at bounding box center [890, 17] width 19 height 19
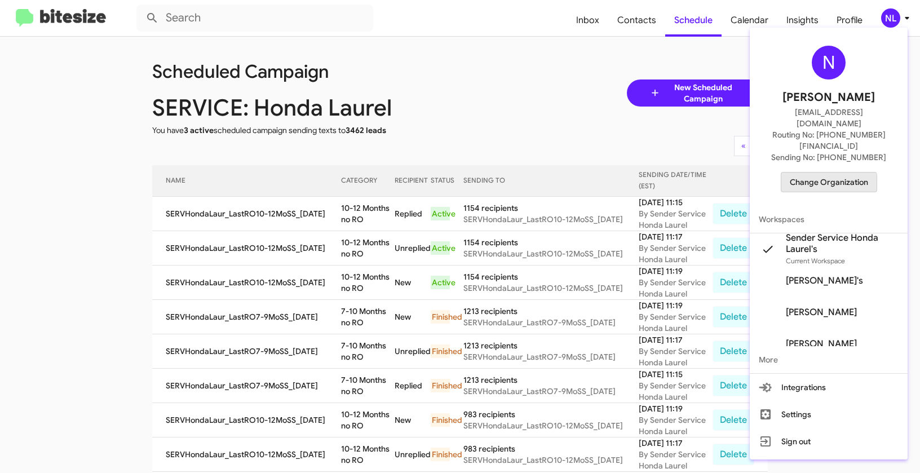
click at [827, 172] on span "Change Organization" at bounding box center [829, 181] width 78 height 19
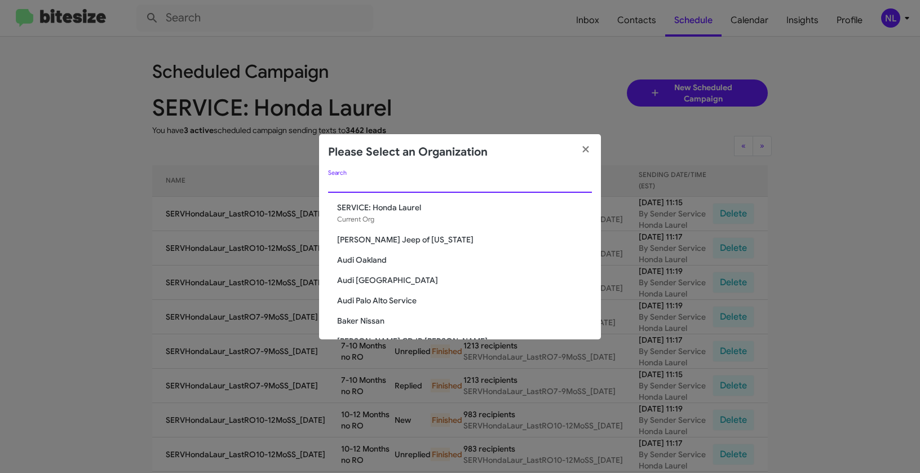
click at [408, 185] on input "Search" at bounding box center [460, 184] width 264 height 9
paste input "SERVICE: Kia of Fairfax"
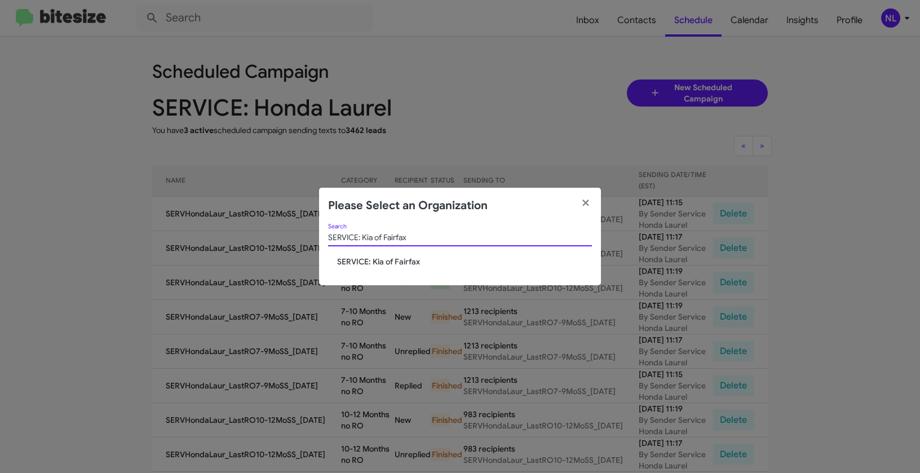
type input "SERVICE: Kia of Fairfax"
click at [366, 262] on span "SERVICE: Kia of Fairfax" at bounding box center [464, 261] width 255 height 11
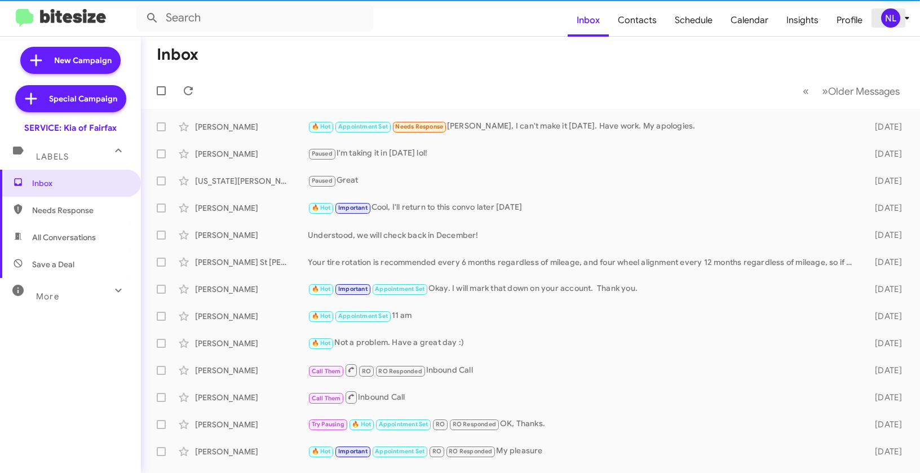
click at [887, 15] on div "NL" at bounding box center [890, 17] width 19 height 19
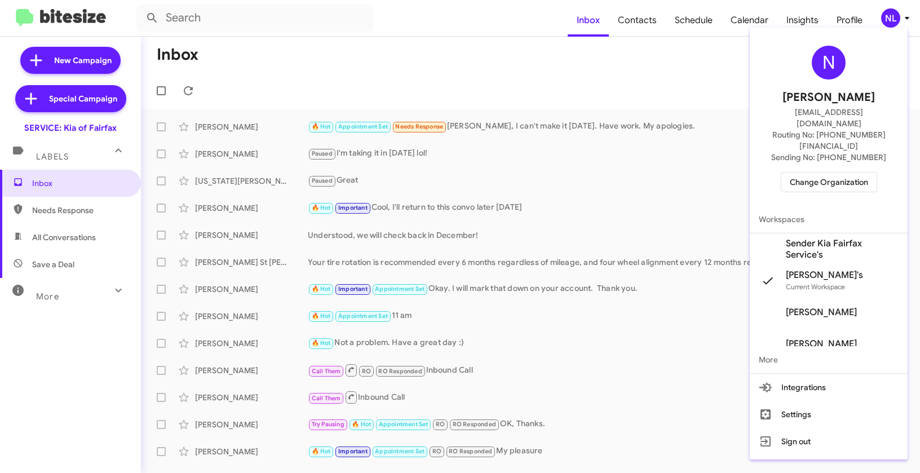
click at [805, 238] on span "Sender Kia Fairfax Service's" at bounding box center [842, 249] width 113 height 23
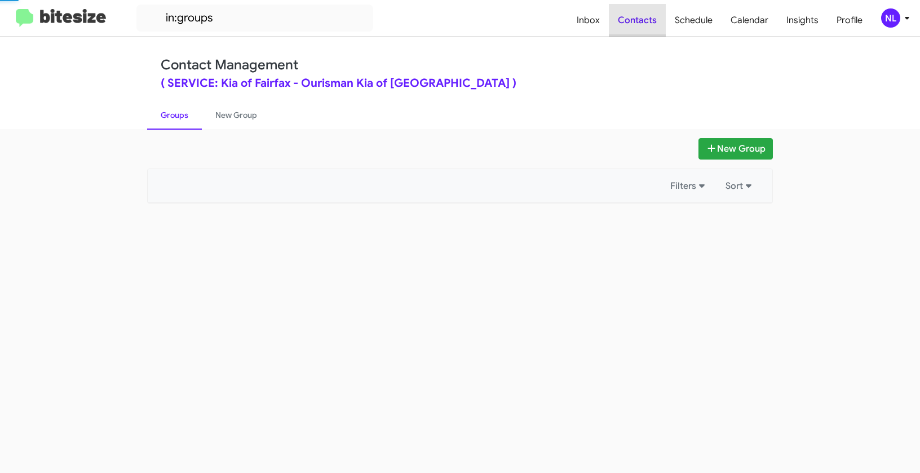
click at [642, 24] on span "Contacts" at bounding box center [637, 20] width 57 height 33
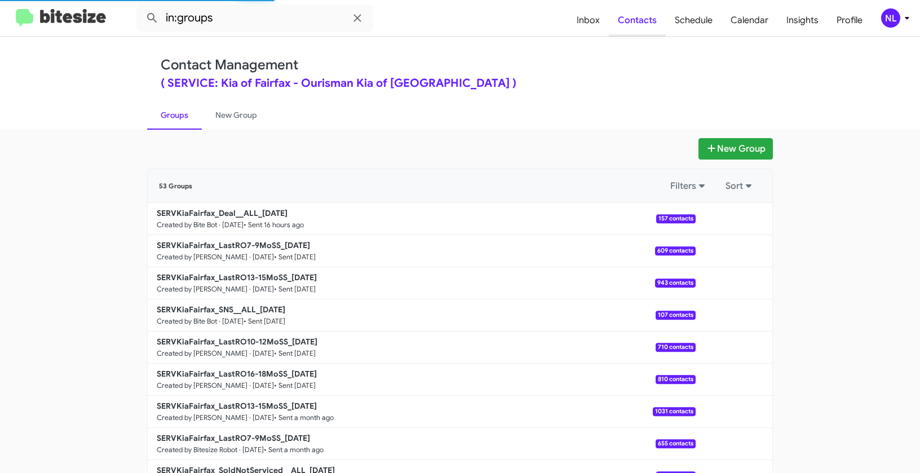
click at [642, 24] on span "Contacts" at bounding box center [637, 20] width 57 height 33
click at [750, 143] on button "New Group" at bounding box center [735, 148] width 74 height 21
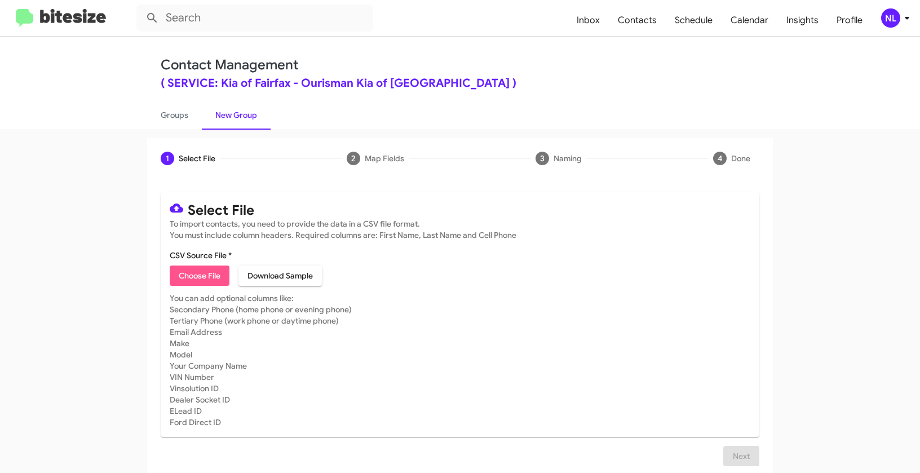
click at [199, 268] on span "Choose File" at bounding box center [200, 275] width 42 height 20
type input "SERVKiaFairfax_LastRO10-12MoSS_[DATE]"
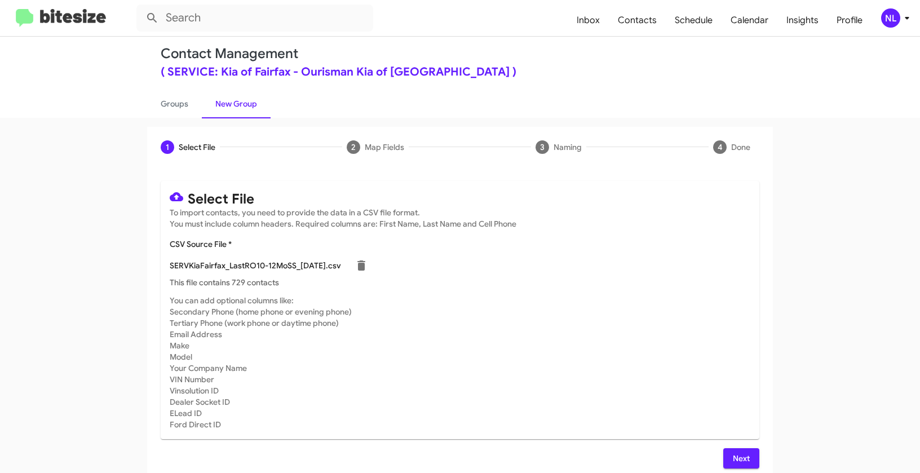
scroll to position [20, 0]
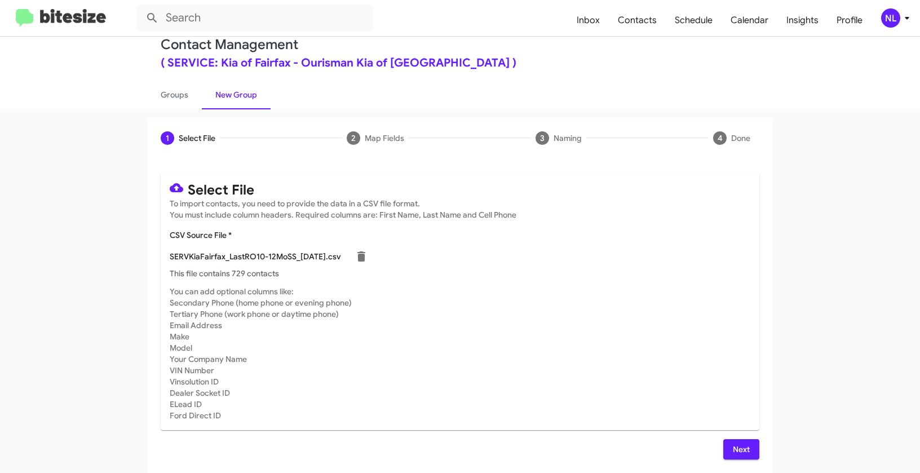
click at [737, 451] on span "Next" at bounding box center [741, 449] width 18 height 20
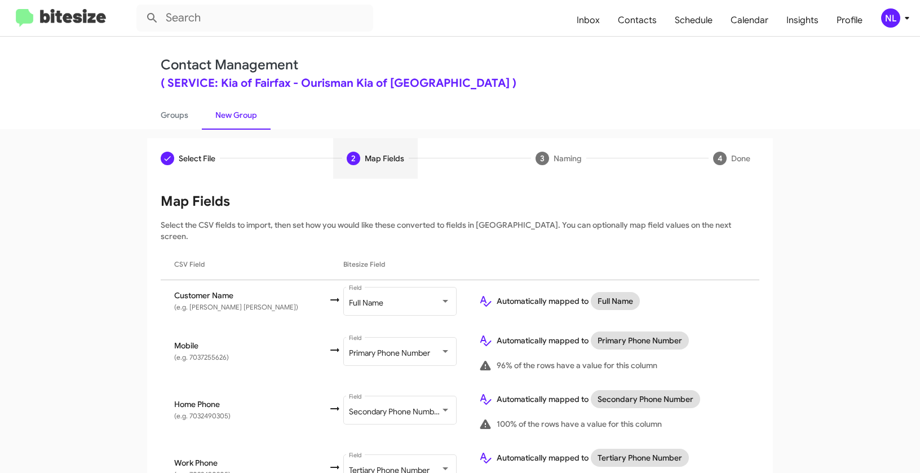
scroll to position [183, 0]
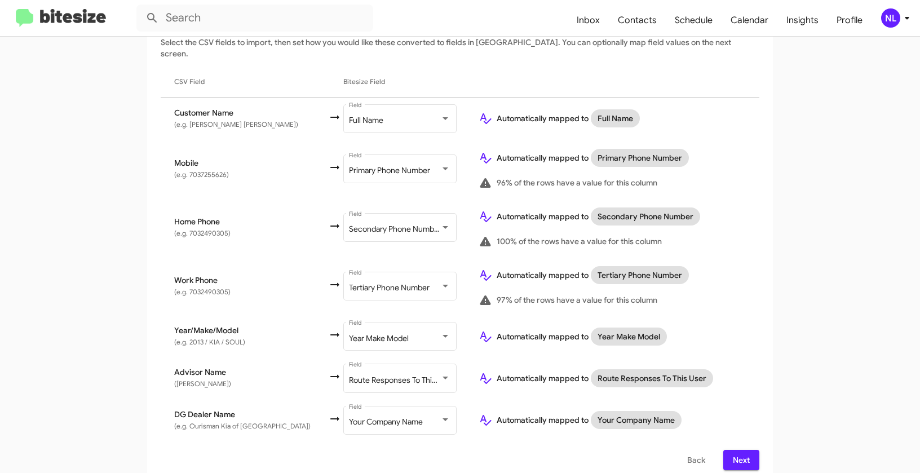
click at [741, 450] on span "Next" at bounding box center [741, 460] width 18 height 20
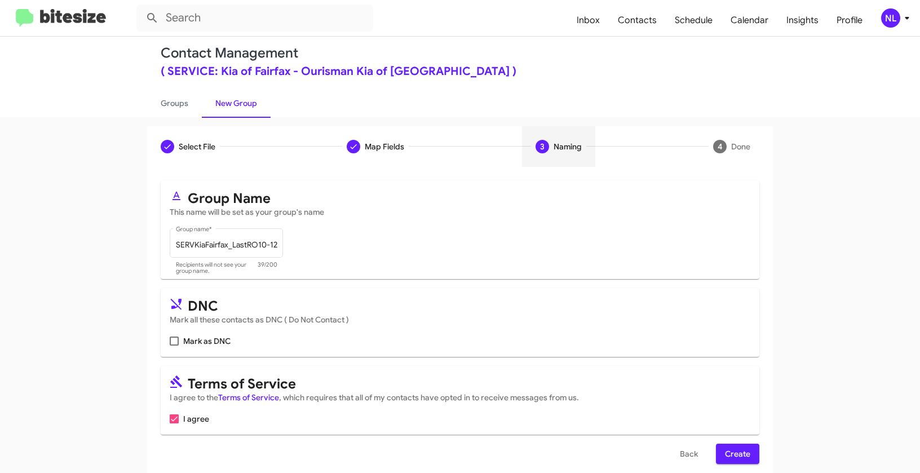
scroll to position [25, 0]
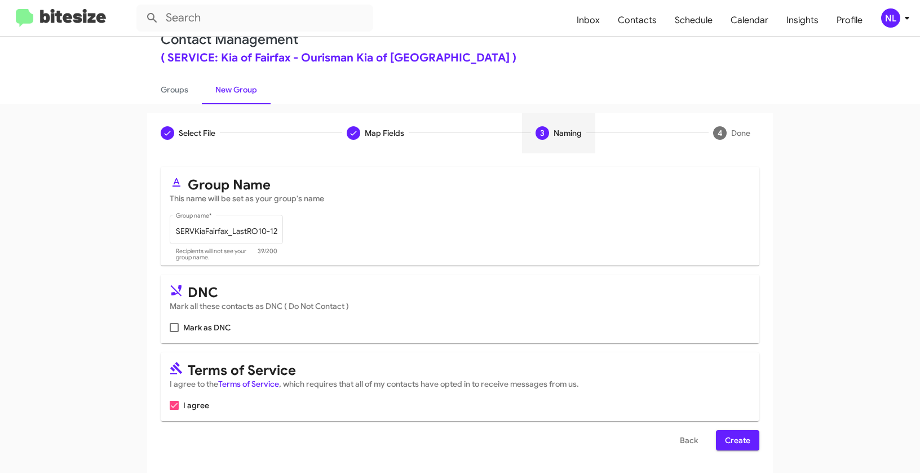
click at [737, 439] on span "Create" at bounding box center [737, 440] width 25 height 20
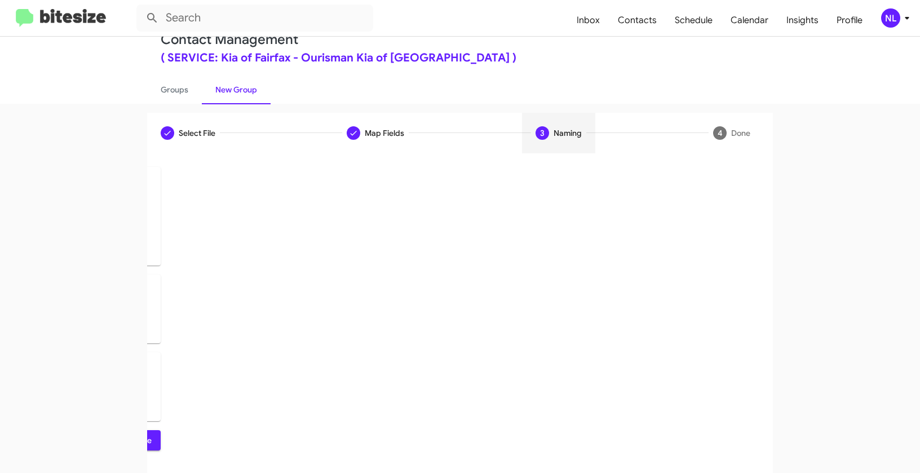
scroll to position [0, 0]
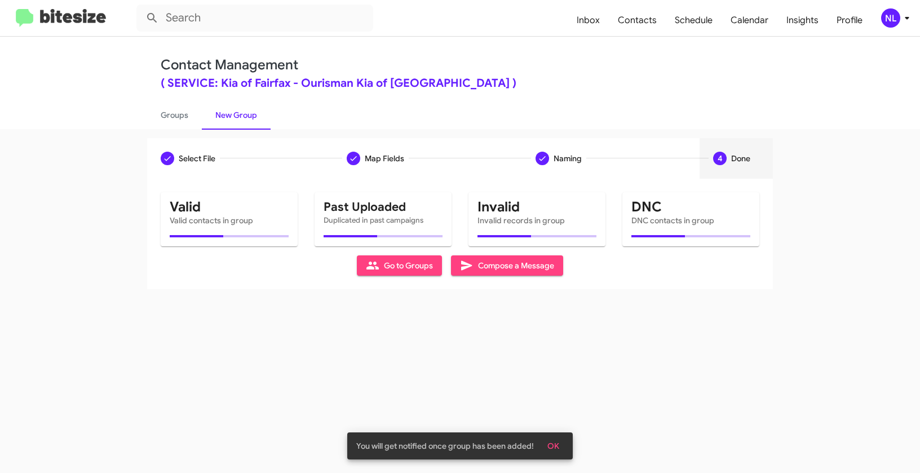
click at [558, 444] on span "OK" at bounding box center [553, 446] width 12 height 20
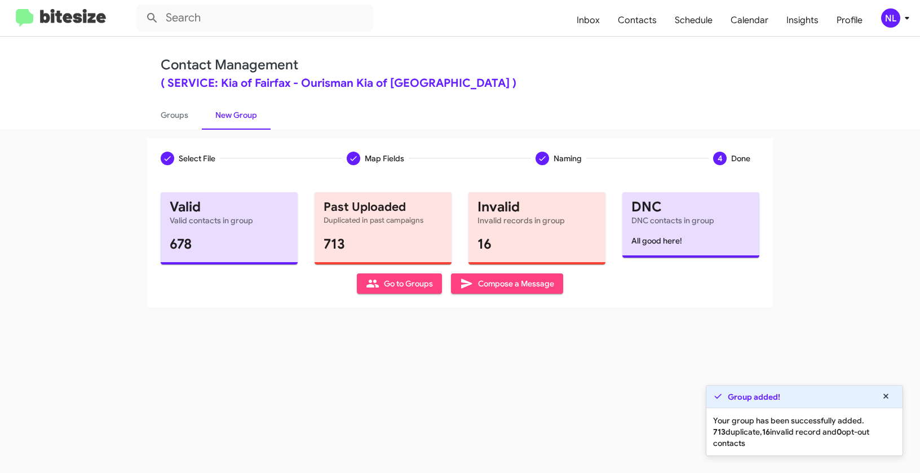
click at [399, 286] on span "Go to Groups" at bounding box center [399, 283] width 67 height 20
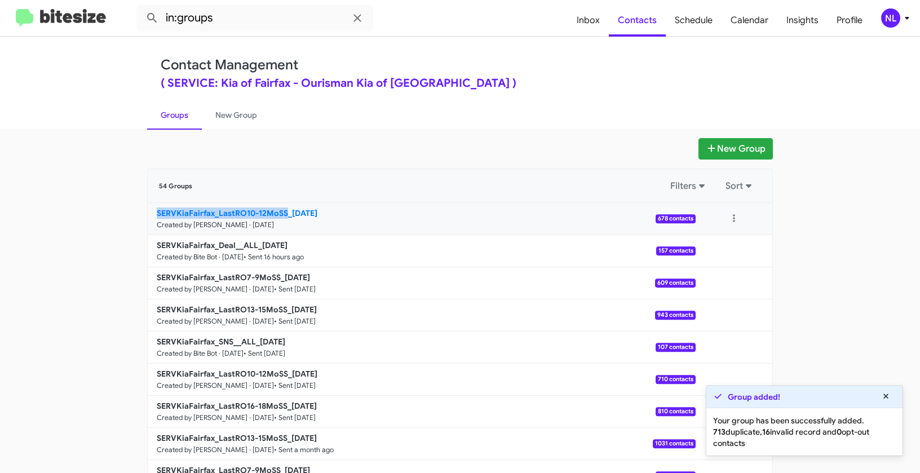
drag, startPoint x: 128, startPoint y: 212, endPoint x: 283, endPoint y: 210, distance: 155.0
click at [283, 210] on app-groups "New Group 54 Groups Filters Sort SERVKiaFairfax_LastRO10-12MoSS_[DATE] Created …" at bounding box center [460, 346] width 920 height 416
copy b "SERVKiaFairfax_LastRO10-12MoSS"
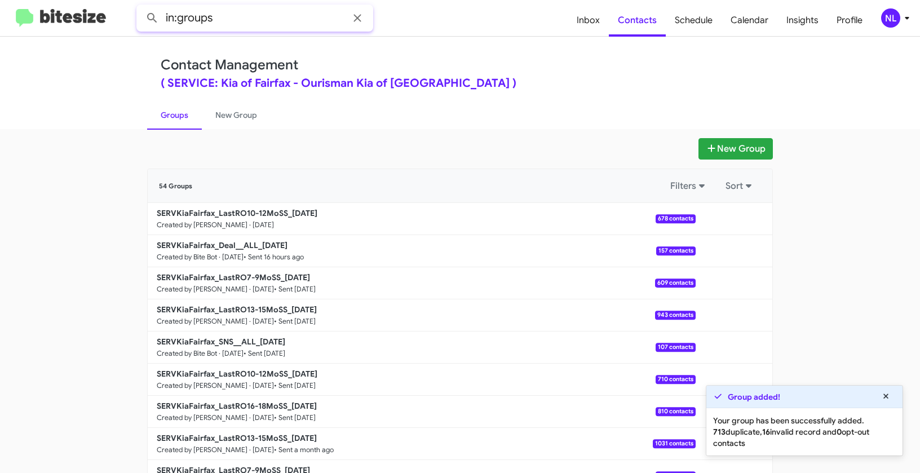
click at [233, 10] on input "in:groups" at bounding box center [254, 18] width 237 height 27
paste input "SERVKiaFairfax_LastRO10-12MoSS"
type input "in:groups SERVKiaFairfax_LastRO10-12MoSS"
click at [141, 7] on button at bounding box center [152, 18] width 23 height 23
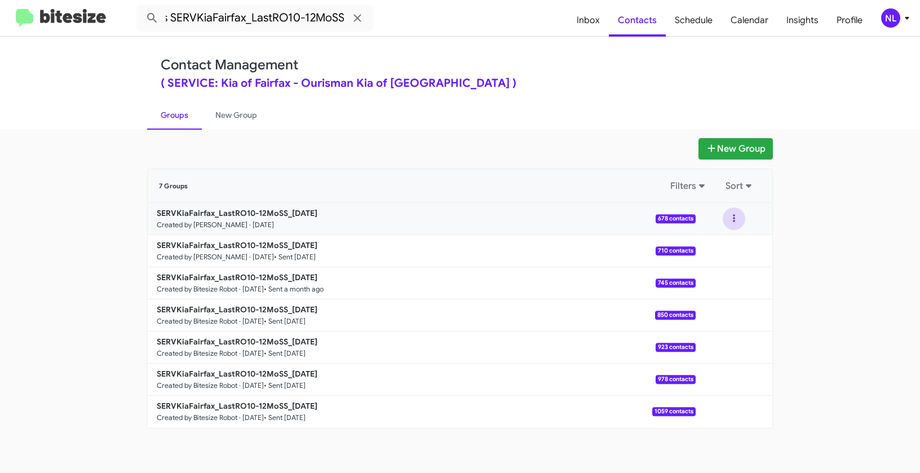
click at [735, 218] on button at bounding box center [734, 218] width 23 height 23
click at [718, 252] on button "View contacts" at bounding box center [700, 249] width 90 height 27
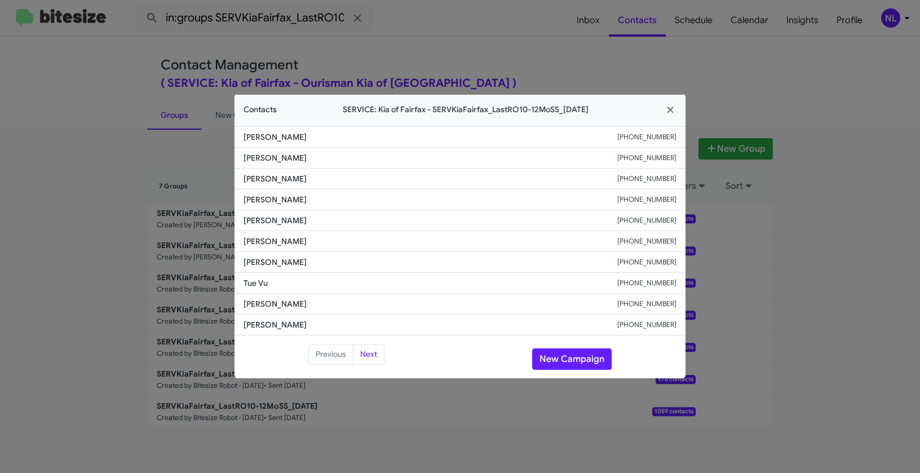
drag, startPoint x: 236, startPoint y: 241, endPoint x: 361, endPoint y: 243, distance: 125.1
click at [361, 243] on li "[PERSON_NAME] [PHONE_NUMBER]" at bounding box center [459, 241] width 451 height 21
copy span "[PERSON_NAME]"
click at [575, 360] on button "New Campaign" at bounding box center [571, 358] width 79 height 21
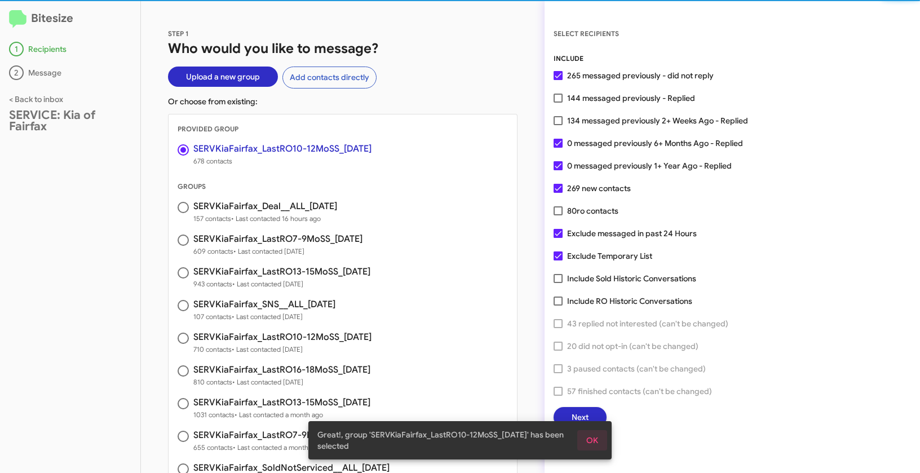
click at [597, 439] on span "OK" at bounding box center [592, 440] width 12 height 20
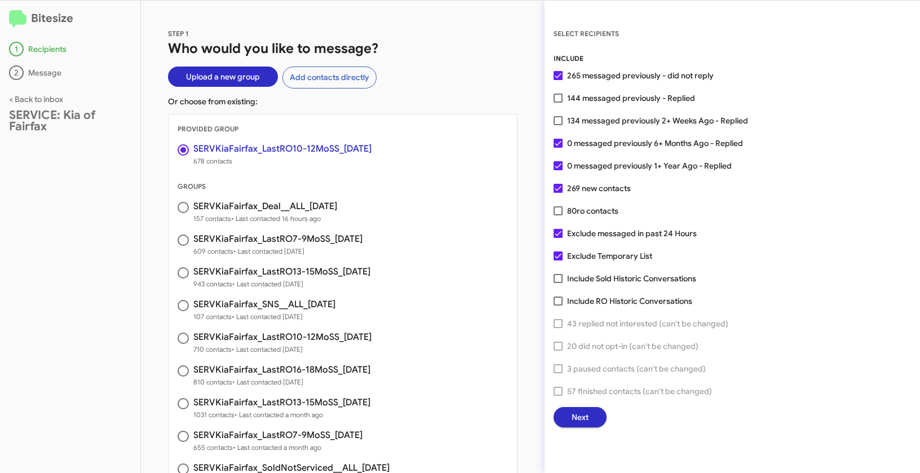
click at [578, 419] on span "Next" at bounding box center [579, 417] width 17 height 20
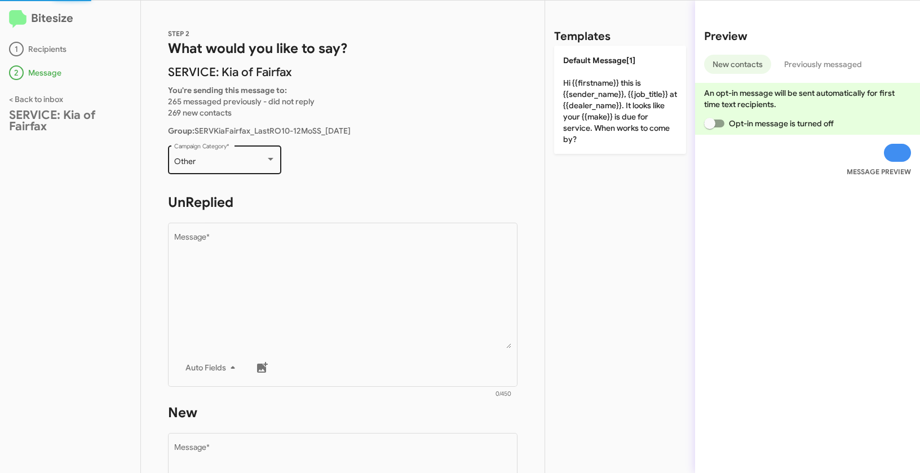
click at [248, 161] on div "Other" at bounding box center [219, 161] width 91 height 9
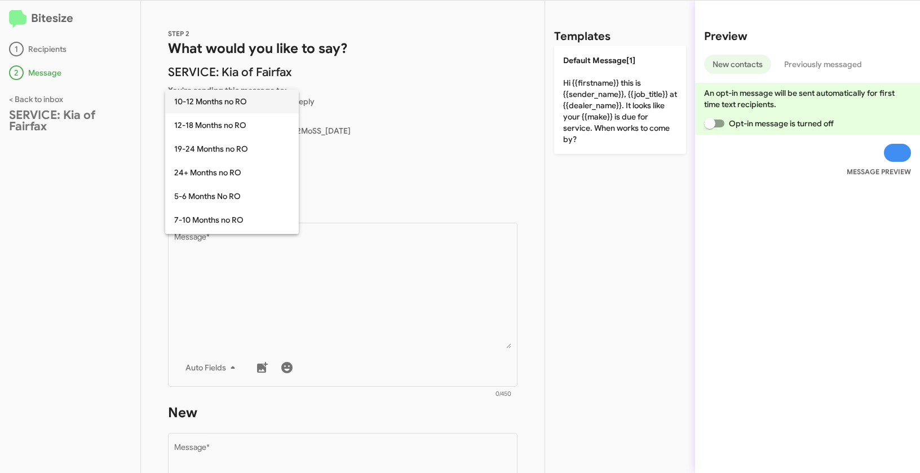
click at [207, 100] on span "10-12 Months no RO" at bounding box center [232, 102] width 116 height 24
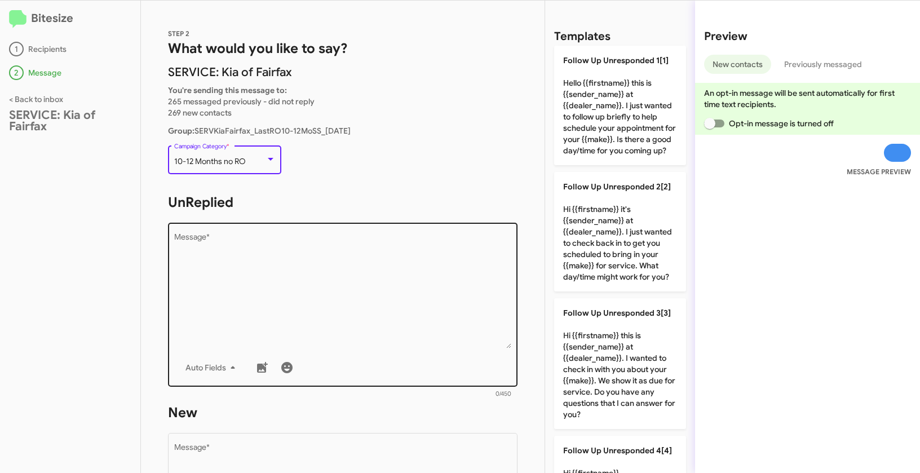
click at [279, 284] on textarea "Message *" at bounding box center [343, 290] width 338 height 115
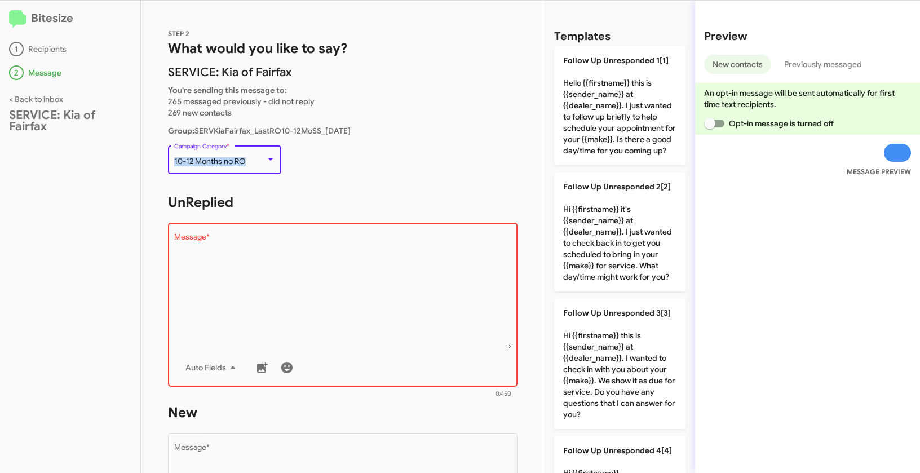
drag, startPoint x: 177, startPoint y: 161, endPoint x: 251, endPoint y: 162, distance: 74.4
click at [251, 162] on div "10-12 Months no RO" at bounding box center [219, 161] width 91 height 9
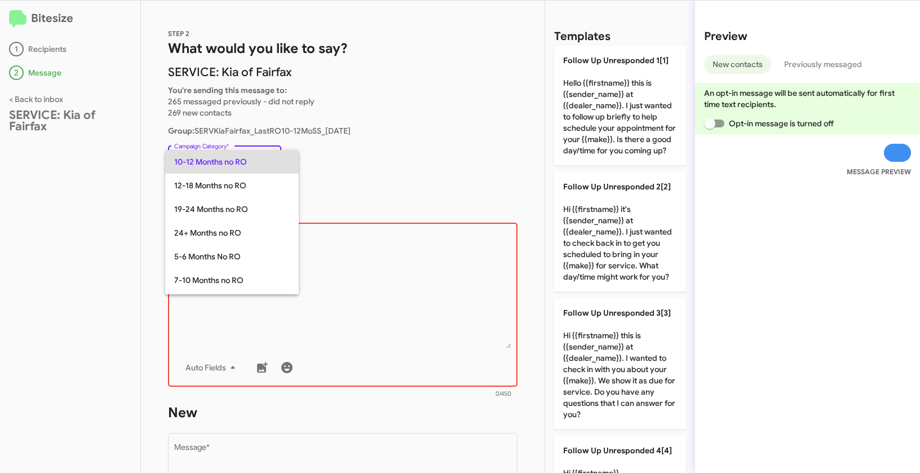
copy span "10-12 Months no RO"
click at [381, 326] on div at bounding box center [460, 236] width 920 height 473
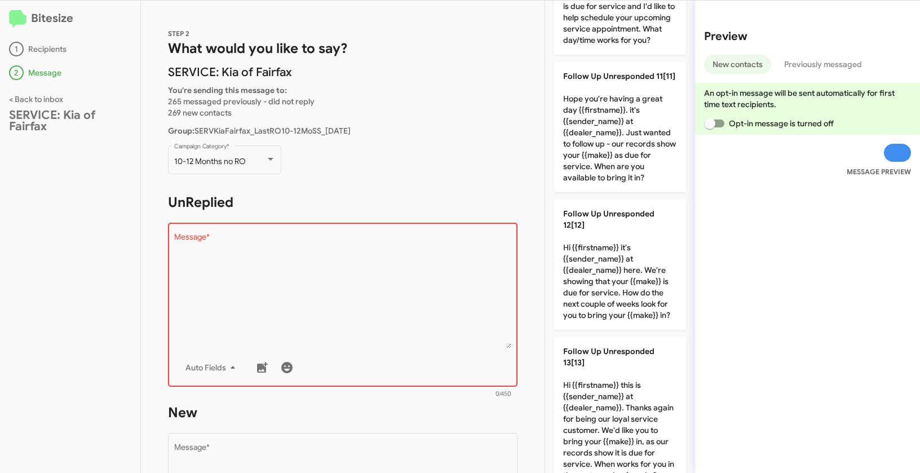
scroll to position [1405, 0]
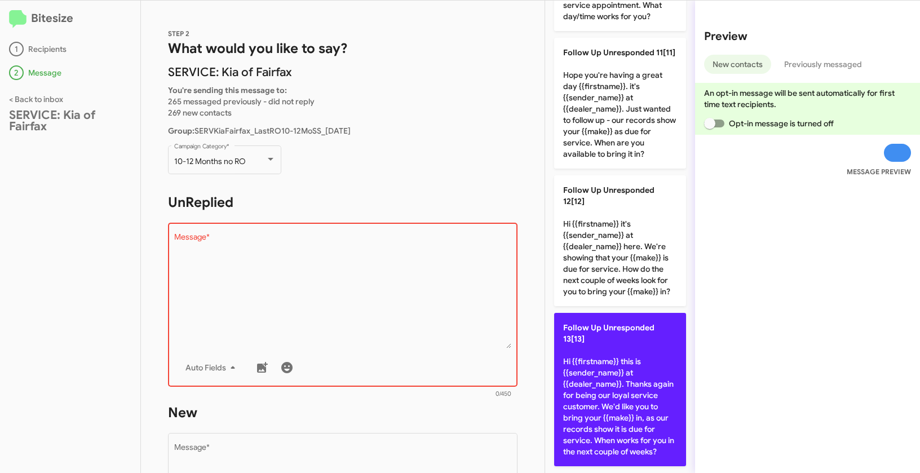
click at [582, 361] on p "Follow Up Unresponded 13[13] Hi {{firstname}} this is {{sender_name}} at {{deal…" at bounding box center [620, 389] width 132 height 153
type textarea "Hi {{firstname}} this is {{sender_name}} at {{dealer_name}}. Thanks again for b…"
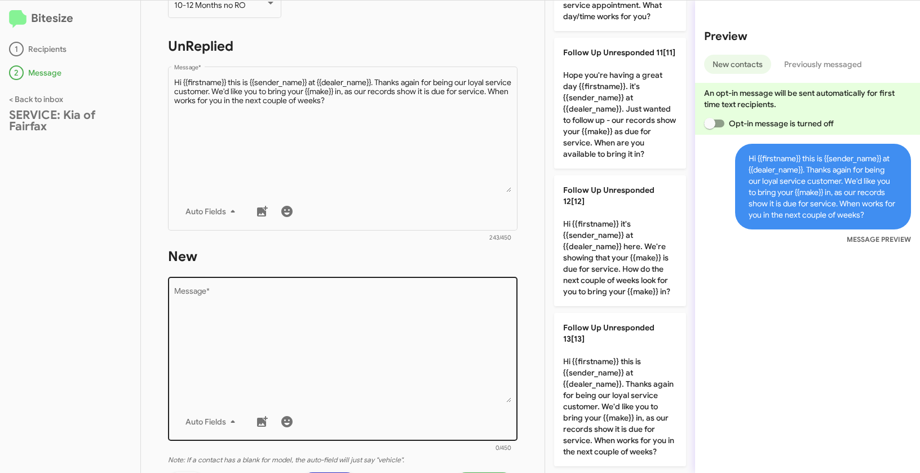
scroll to position [193, 0]
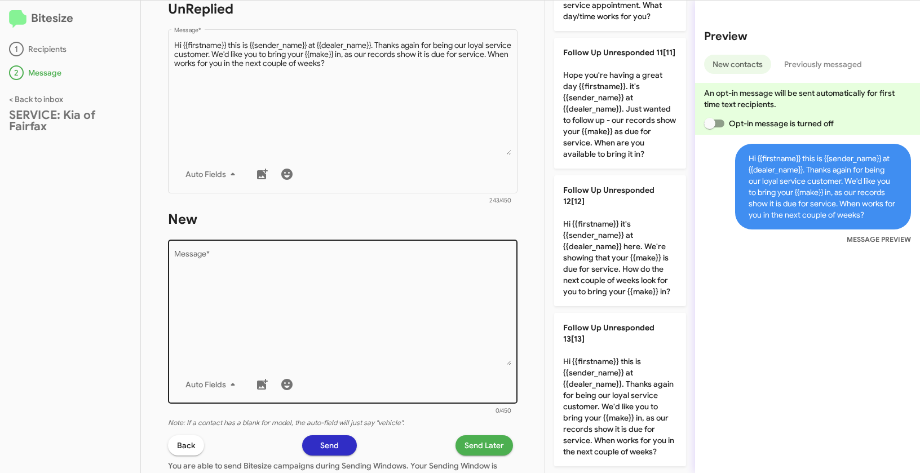
click at [385, 333] on textarea "Message *" at bounding box center [343, 307] width 338 height 115
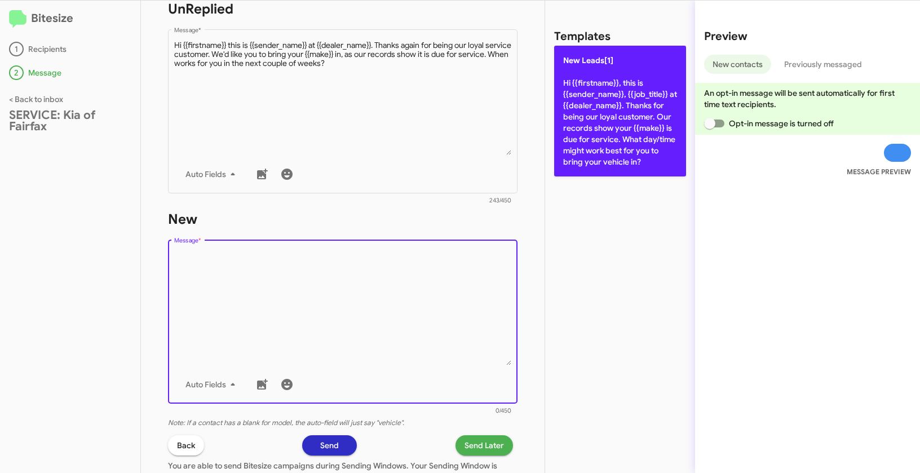
click at [597, 113] on p "New Leads[1] Hi {{firstname}}, this is {{sender_name}}, {{job_title}} at {{deal…" at bounding box center [620, 111] width 132 height 131
type textarea "Hi {{firstname}}, this is {{sender_name}}, {{job_title}} at {{dealer_name}}. Th…"
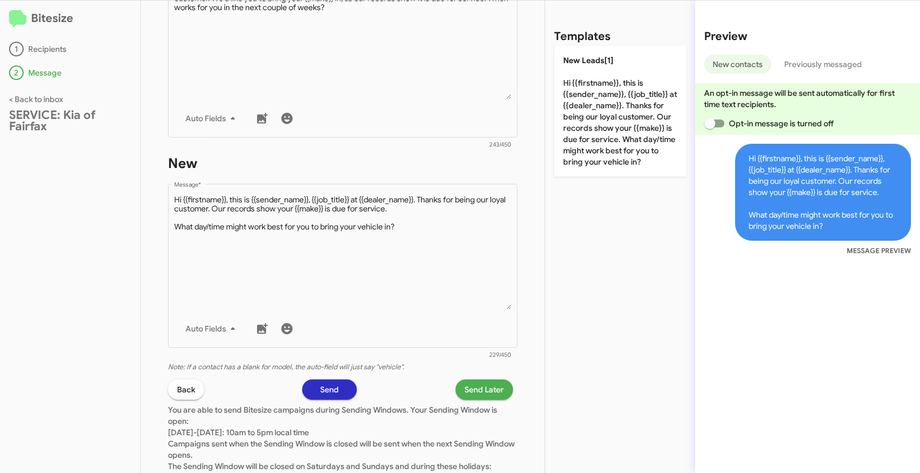
scroll to position [314, 0]
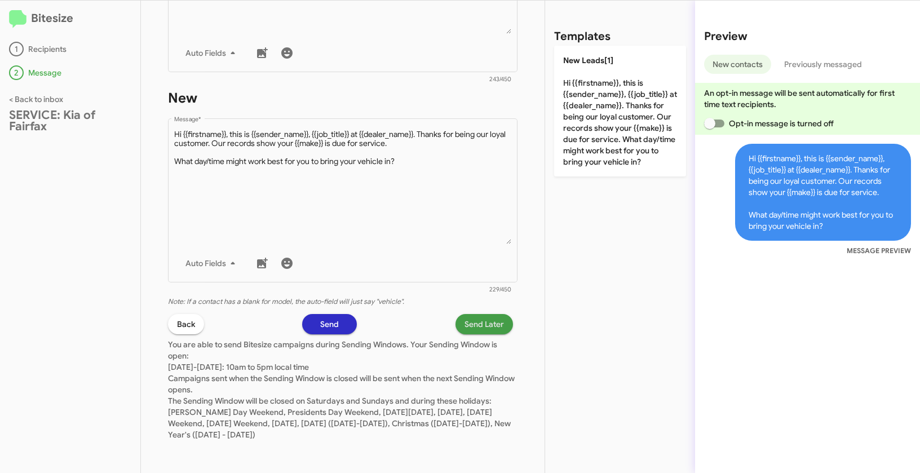
click at [494, 327] on span "Send Later" at bounding box center [483, 324] width 39 height 20
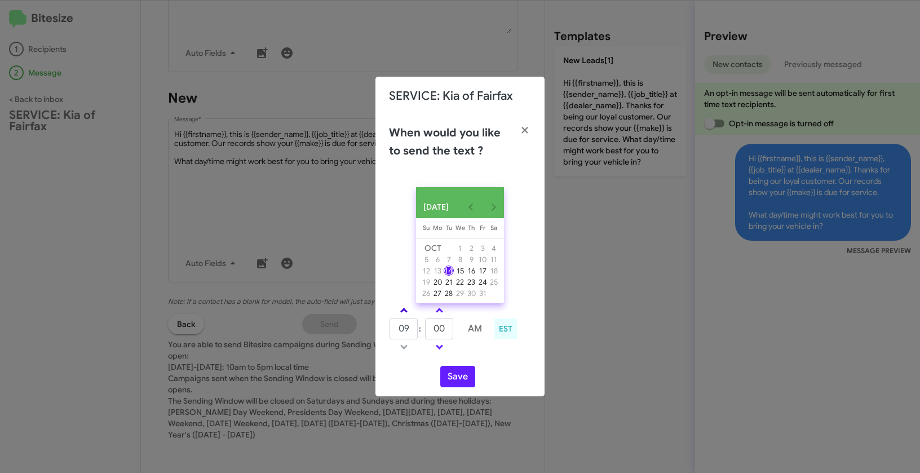
click at [404, 313] on span at bounding box center [403, 311] width 7 height 7
type input "10"
click at [429, 314] on td at bounding box center [438, 310] width 29 height 14
click at [437, 315] on span at bounding box center [439, 311] width 7 height 7
type input "05"
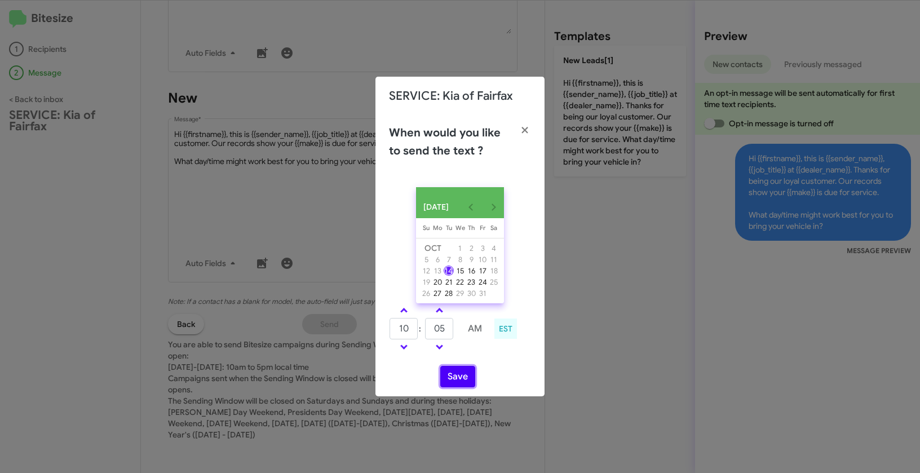
click at [464, 375] on button "Save" at bounding box center [457, 376] width 35 height 21
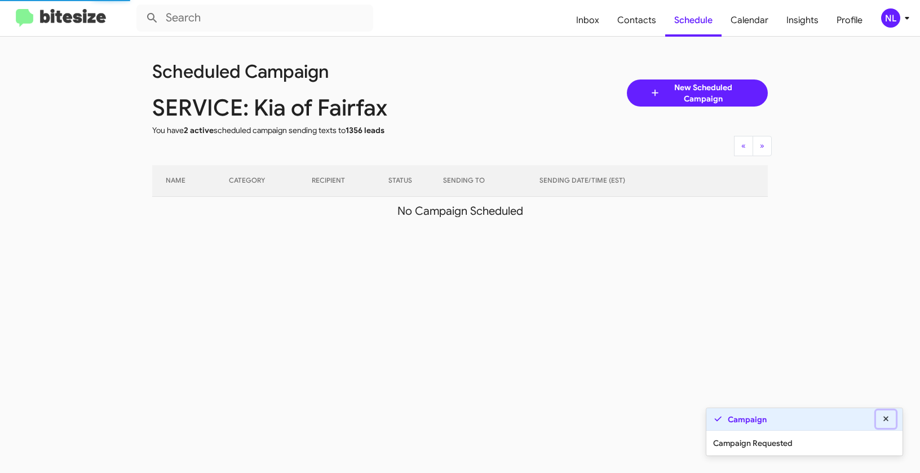
click at [889, 420] on icon at bounding box center [886, 419] width 10 height 8
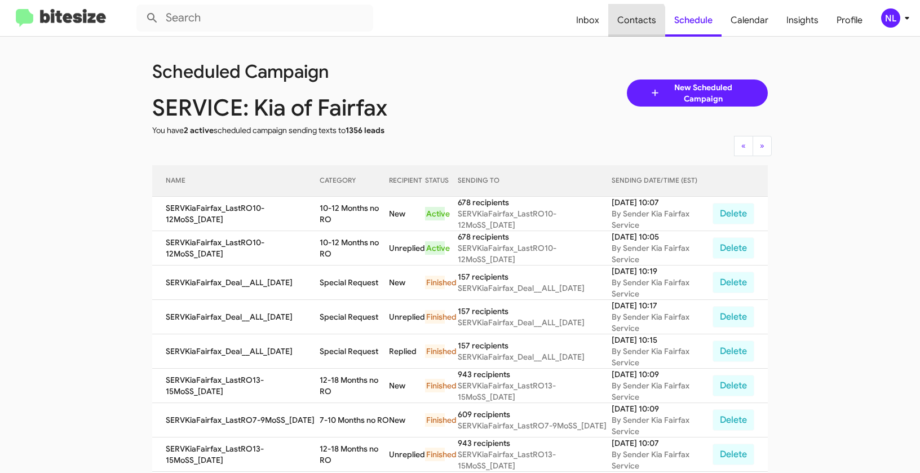
click at [632, 24] on span "Contacts" at bounding box center [636, 20] width 57 height 33
type input "in:groups"
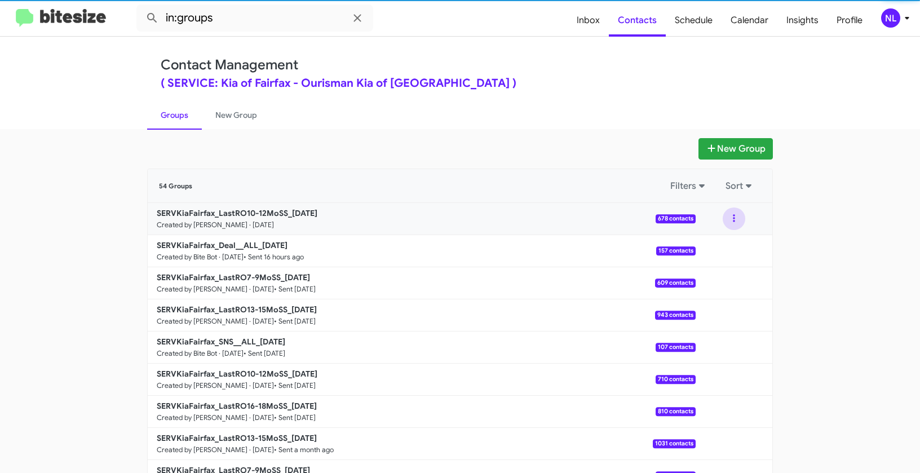
click at [730, 217] on button at bounding box center [734, 218] width 23 height 23
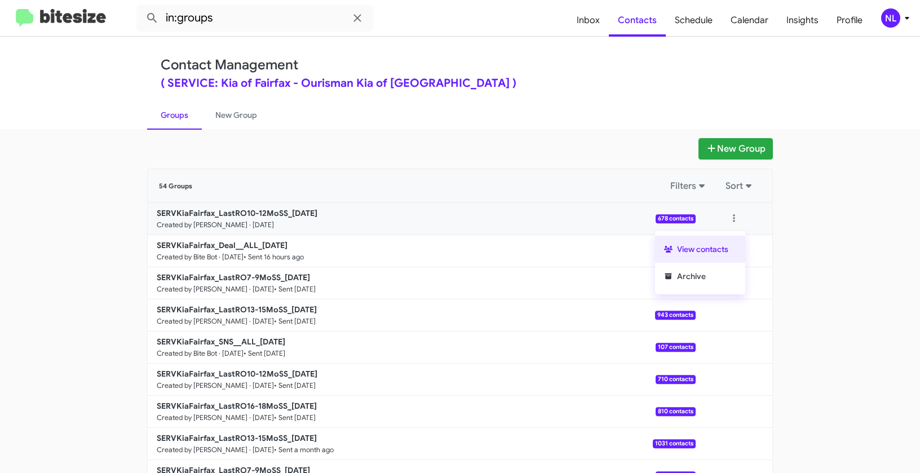
click at [713, 254] on button "View contacts" at bounding box center [700, 249] width 90 height 27
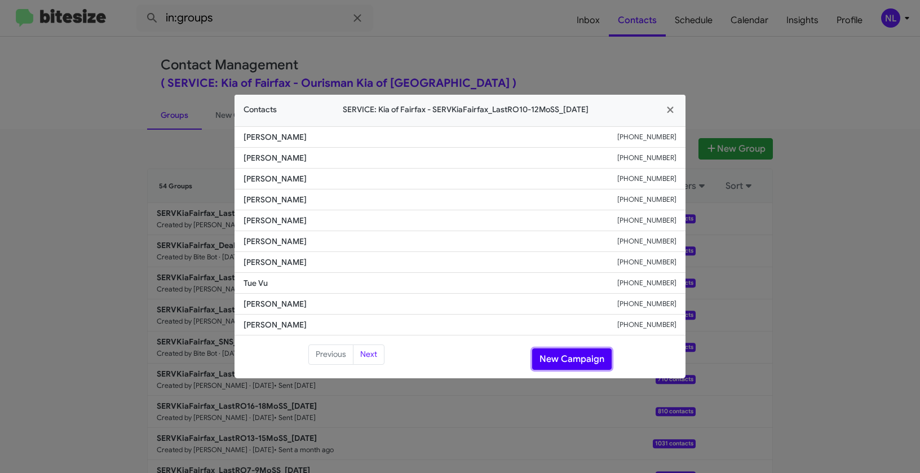
click at [568, 353] on button "New Campaign" at bounding box center [571, 358] width 79 height 21
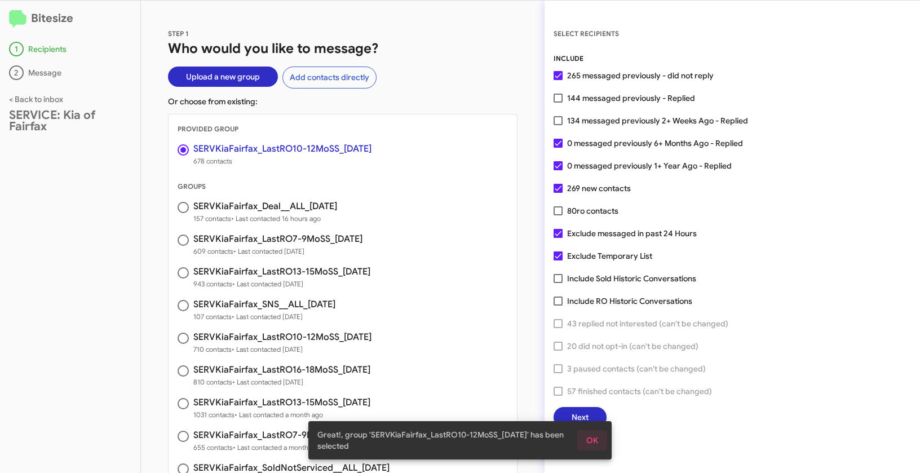
click at [592, 441] on span "OK" at bounding box center [592, 440] width 12 height 20
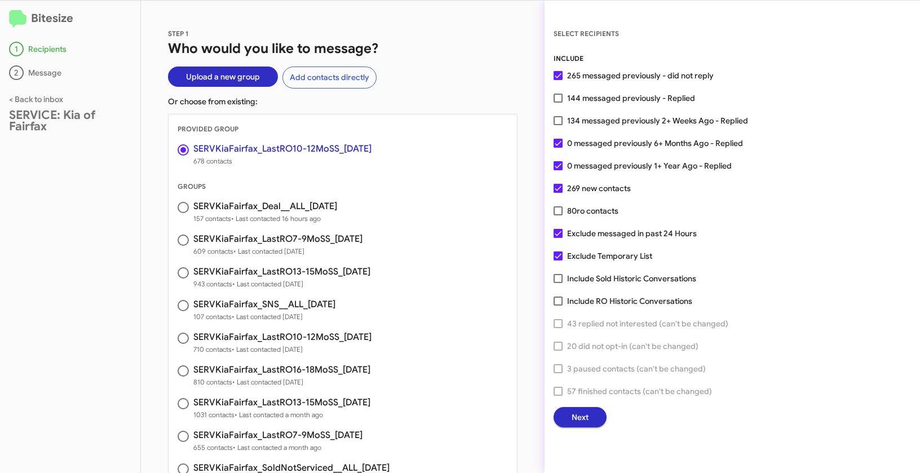
click at [586, 422] on span "Next" at bounding box center [579, 417] width 17 height 20
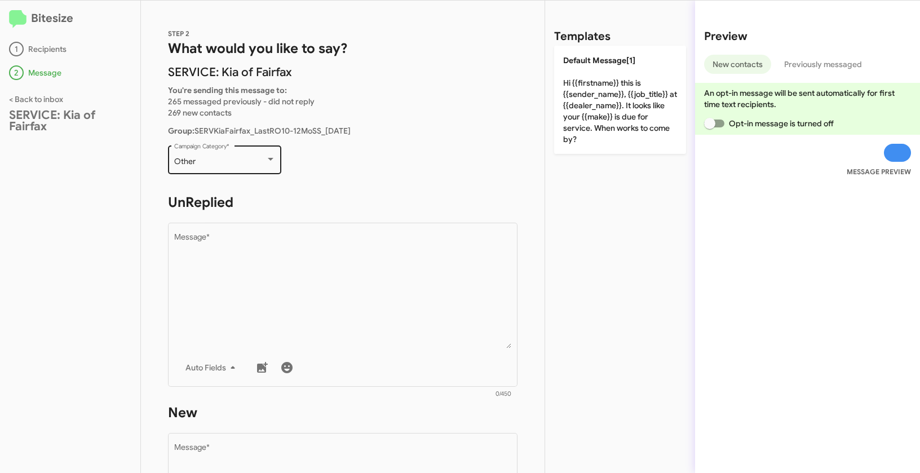
click at [235, 166] on div "Other Campaign Category *" at bounding box center [224, 158] width 101 height 31
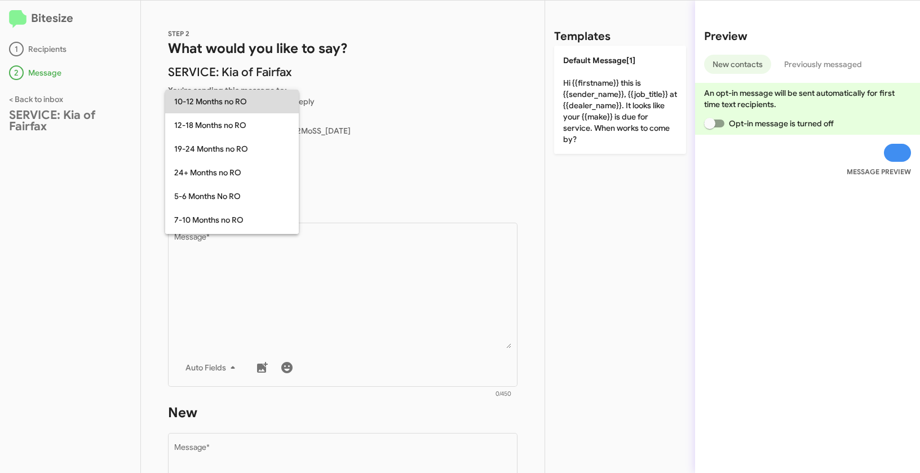
click at [211, 98] on span "10-12 Months no RO" at bounding box center [232, 102] width 116 height 24
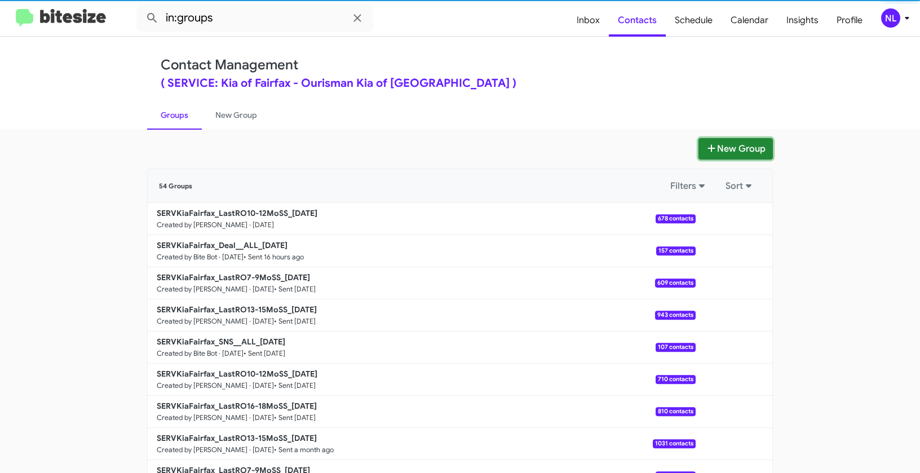
click at [754, 148] on button "New Group" at bounding box center [735, 148] width 74 height 21
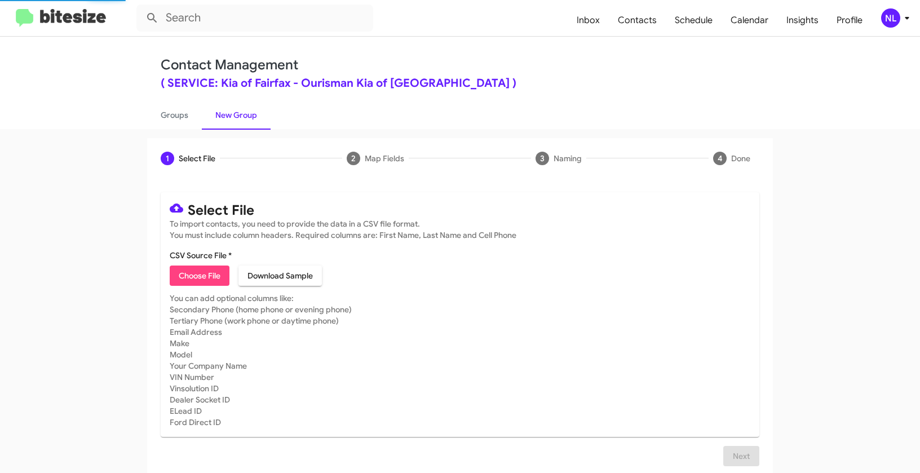
click at [202, 275] on span "Choose File" at bounding box center [200, 275] width 42 height 20
type input "SERVKiaFairfax_LastRO16-18MoSS_10-14-25"
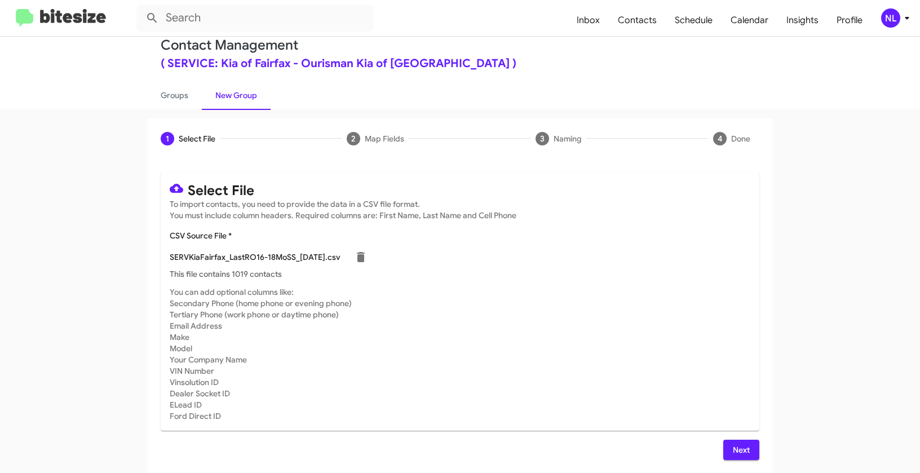
scroll to position [20, 0]
click at [741, 447] on span "Next" at bounding box center [741, 449] width 18 height 20
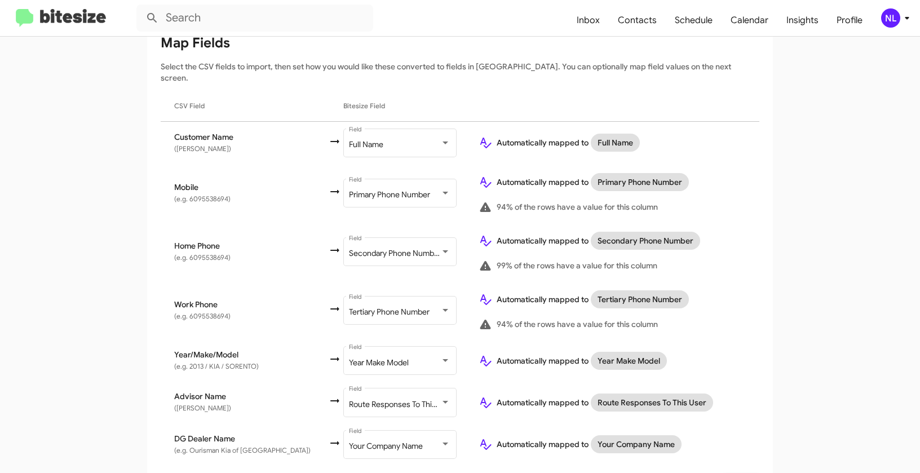
scroll to position [183, 0]
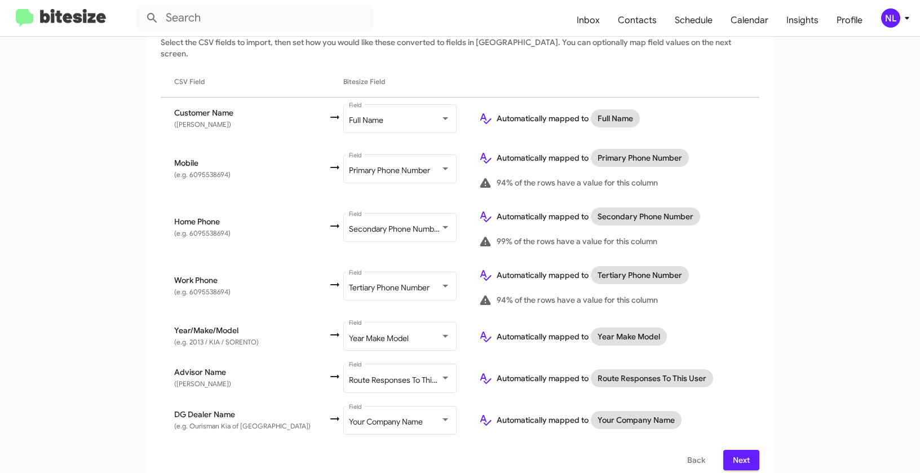
click at [733, 450] on span "Next" at bounding box center [741, 460] width 18 height 20
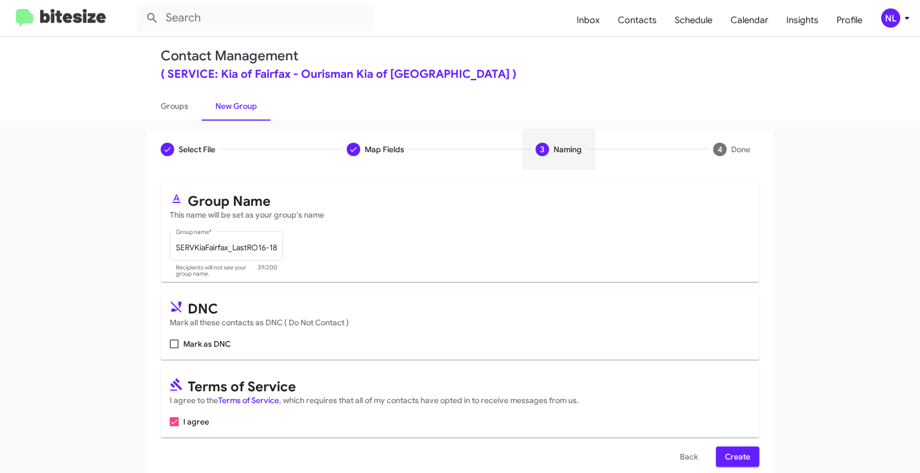
scroll to position [25, 0]
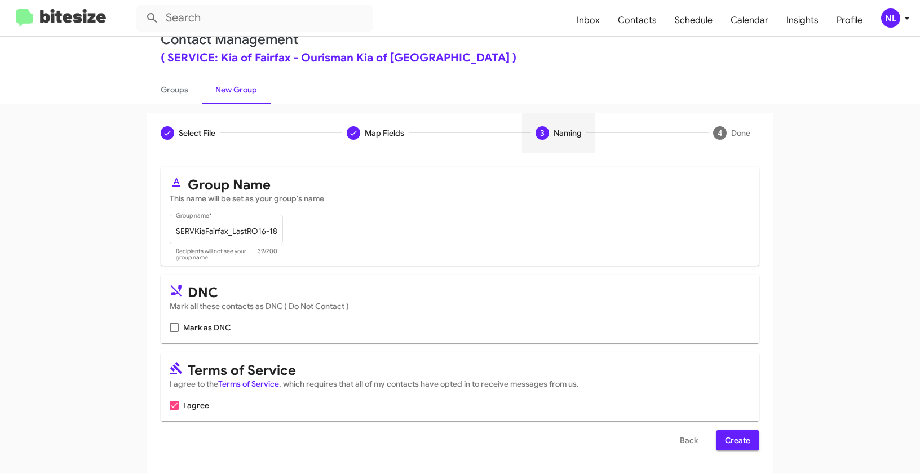
click at [745, 438] on span "Create" at bounding box center [737, 440] width 25 height 20
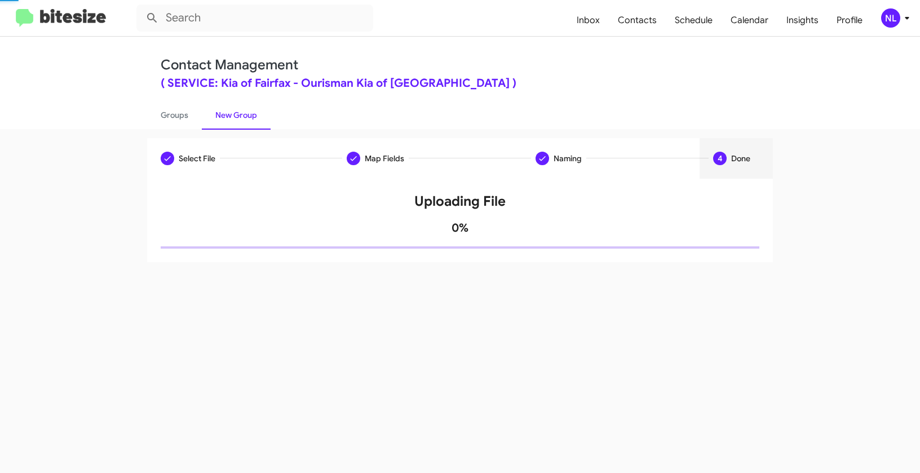
scroll to position [0, 0]
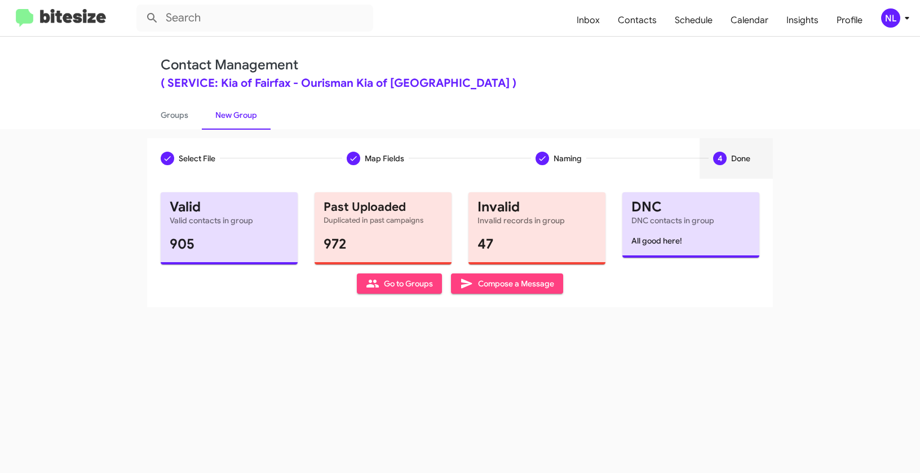
click at [398, 289] on span "Go to Groups" at bounding box center [399, 283] width 67 height 20
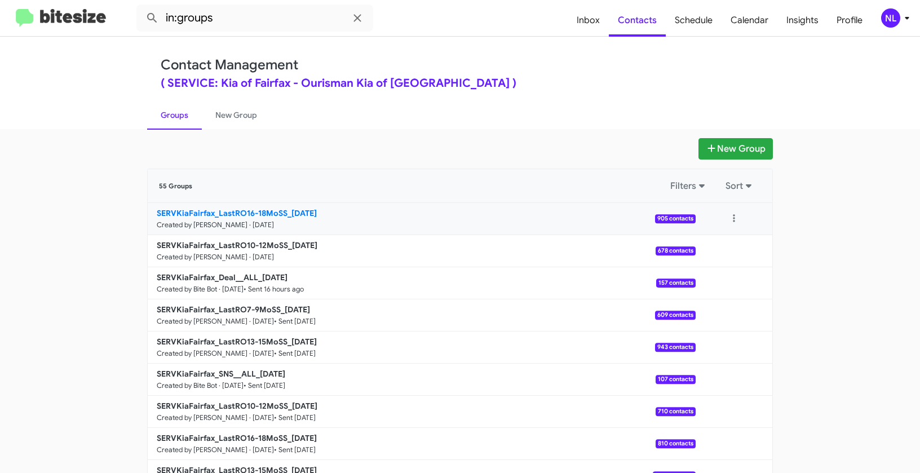
drag, startPoint x: 137, startPoint y: 210, endPoint x: 285, endPoint y: 210, distance: 147.7
click at [285, 210] on div "New Group 55 Groups Filters Sort SERVKiaFairfax_LastRO16-18MoSS_10-14-25 Create…" at bounding box center [460, 346] width 642 height 416
copy b "SERVKiaFairfax_LastRO16-18MoSS_"
click at [229, 22] on input "in:groups" at bounding box center [254, 18] width 237 height 27
paste input "SERVKiaFairfax_LastRO16-18MoSS_"
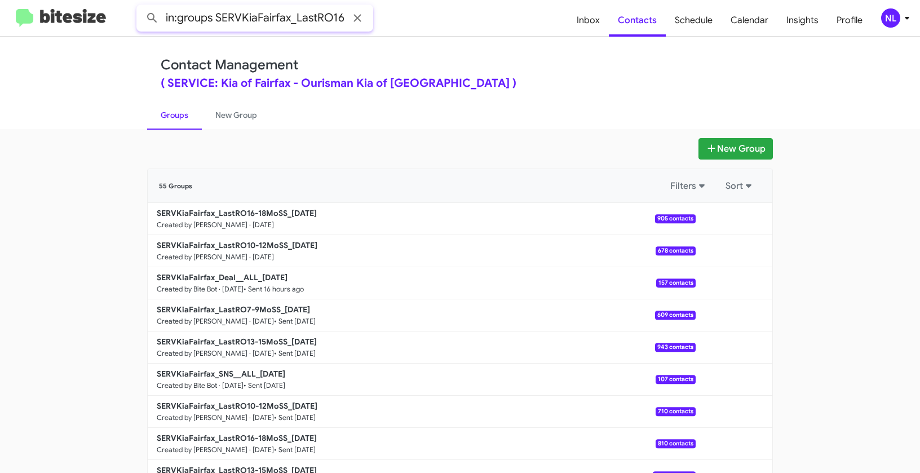
scroll to position [0, 50]
type input "in:groups SERVKiaFairfax_LastRO16-18MoSS_"
click at [141, 7] on button at bounding box center [152, 18] width 23 height 23
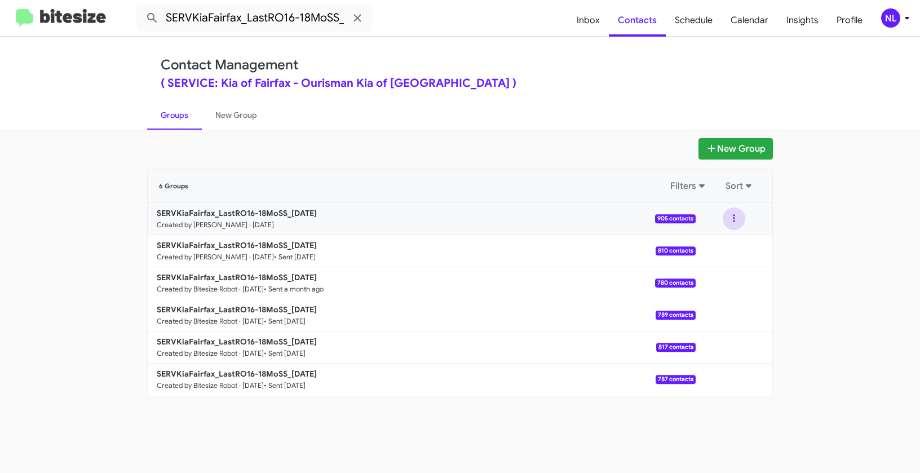
click at [737, 218] on button at bounding box center [734, 218] width 23 height 23
click at [737, 252] on button "View contacts" at bounding box center [700, 249] width 90 height 27
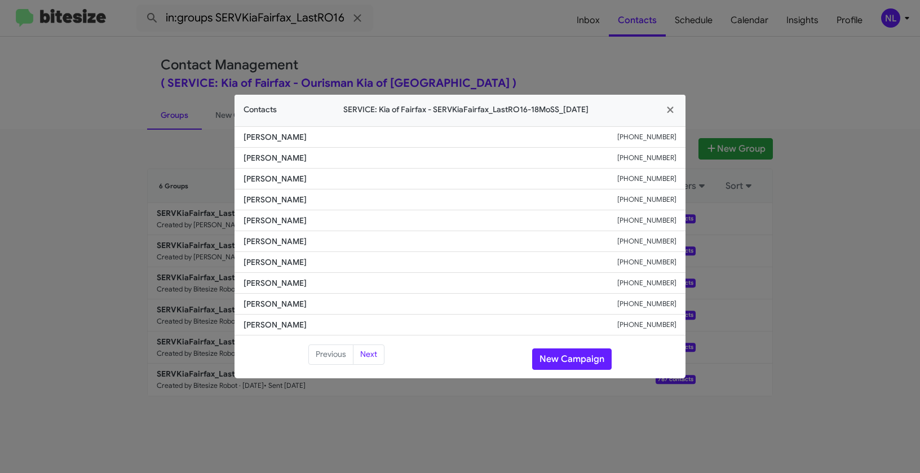
drag, startPoint x: 240, startPoint y: 138, endPoint x: 329, endPoint y: 136, distance: 88.5
click at [329, 136] on li "Muriel Sturdivant +17034010663" at bounding box center [459, 136] width 451 height 21
copy span "Muriel Sturdivant"
click at [569, 362] on button "New Campaign" at bounding box center [571, 358] width 79 height 21
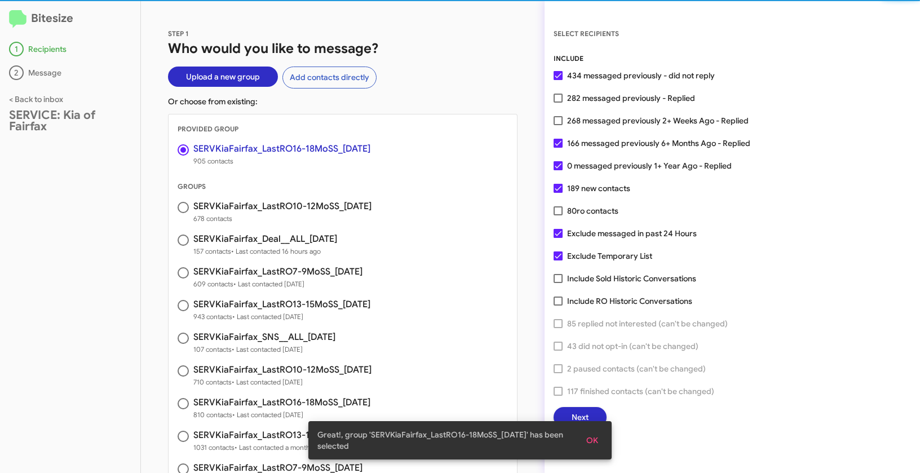
click at [592, 440] on span "OK" at bounding box center [592, 440] width 12 height 20
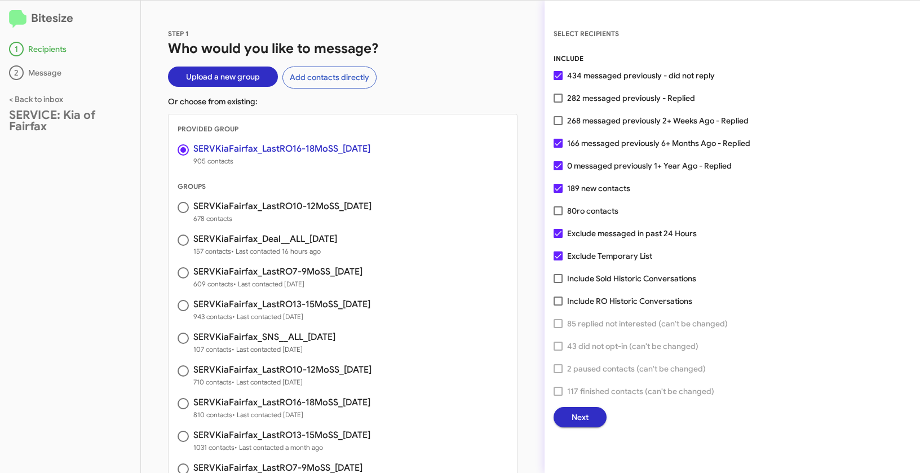
click at [591, 417] on button "Next" at bounding box center [579, 417] width 53 height 20
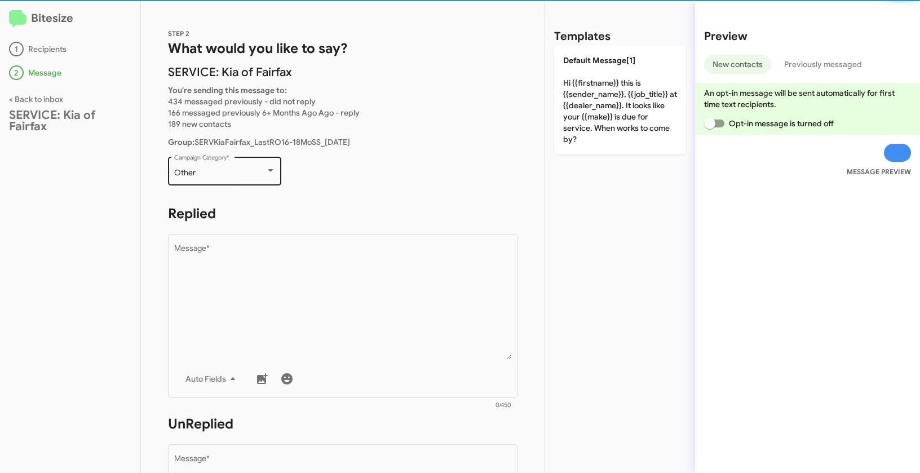
click at [258, 177] on div "Other" at bounding box center [219, 173] width 91 height 9
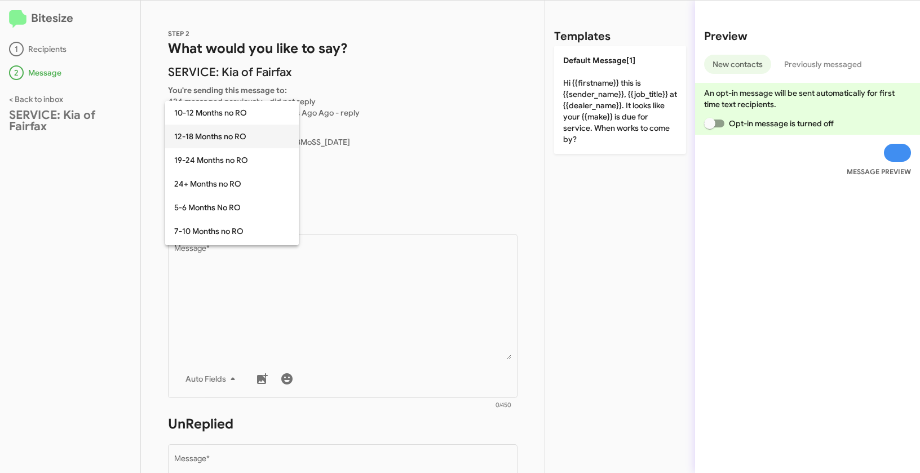
click at [201, 139] on span "12-18 Months no RO" at bounding box center [232, 137] width 116 height 24
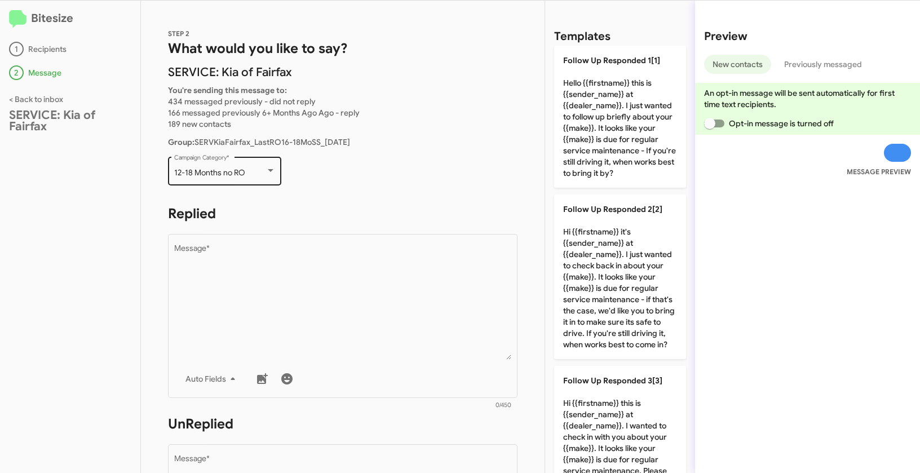
drag, startPoint x: 196, startPoint y: 174, endPoint x: 250, endPoint y: 177, distance: 54.7
click at [250, 177] on div "12-18 Months no RO Campaign Category *" at bounding box center [224, 169] width 113 height 31
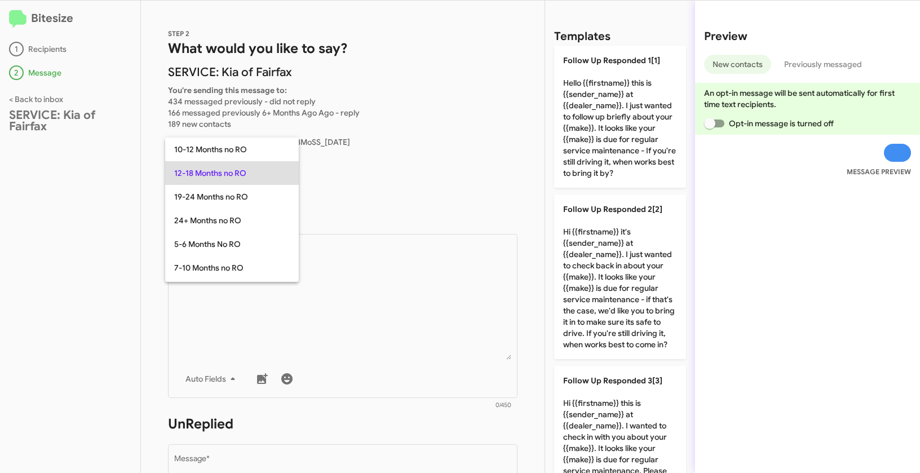
copy span "12-18 Months no RO"
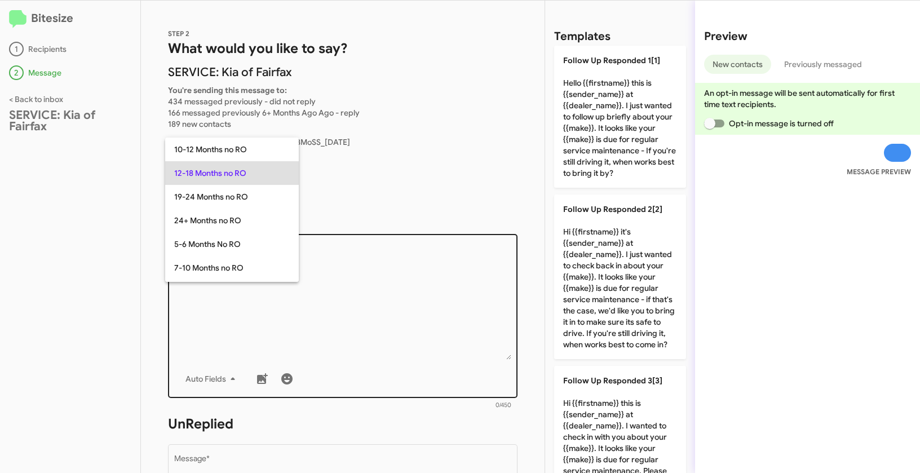
click at [444, 325] on div at bounding box center [460, 236] width 920 height 473
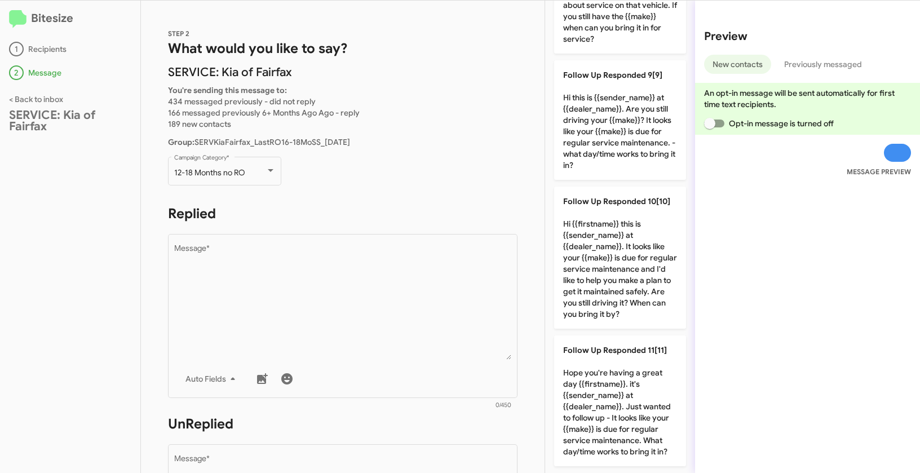
scroll to position [1254, 0]
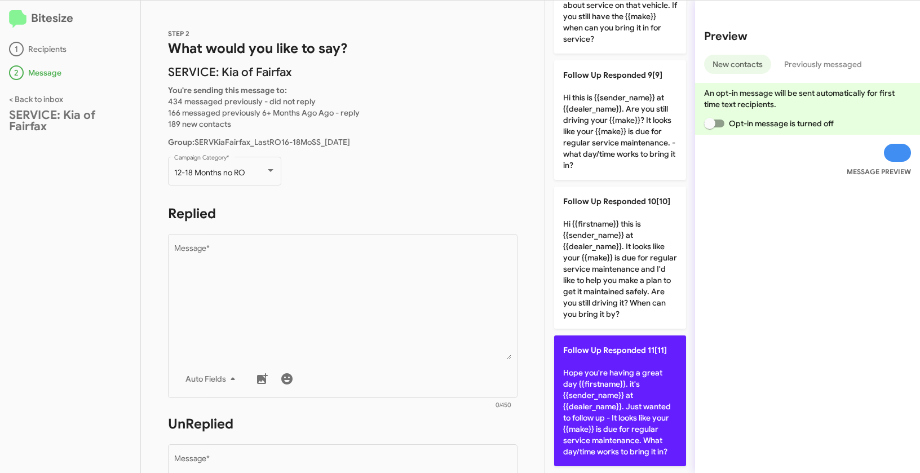
click at [623, 366] on p "Follow Up Responded 11[11] Hope you're having a great day {{firstname}}. it's {…" at bounding box center [620, 400] width 132 height 131
type textarea "Hope you're having a great day {{firstname}}. it's {{sender_name}} at {{dealer_…"
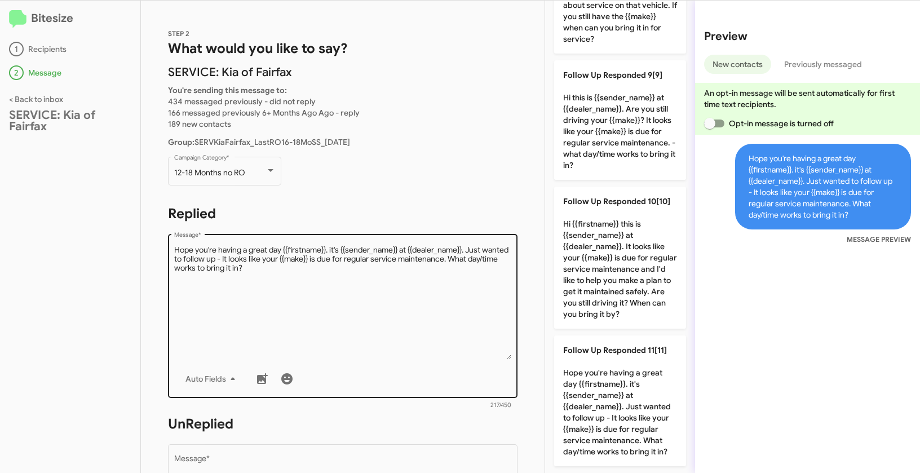
scroll to position [306, 0]
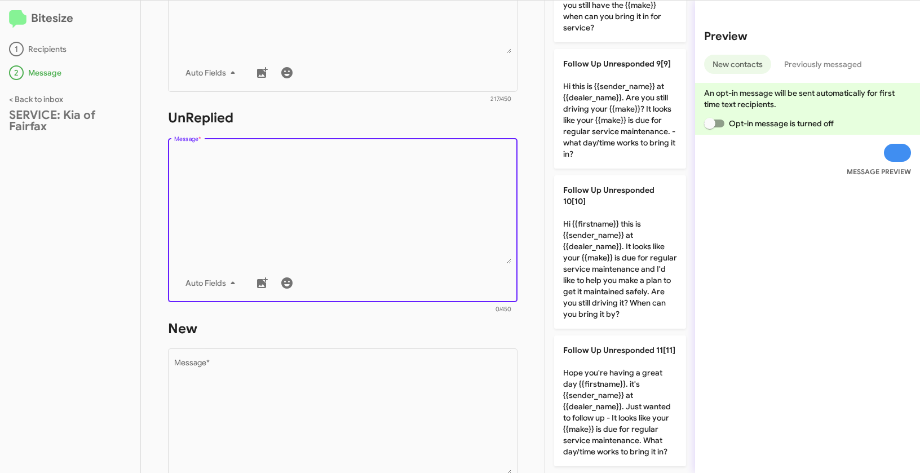
click at [433, 184] on textarea "Message *" at bounding box center [343, 206] width 338 height 115
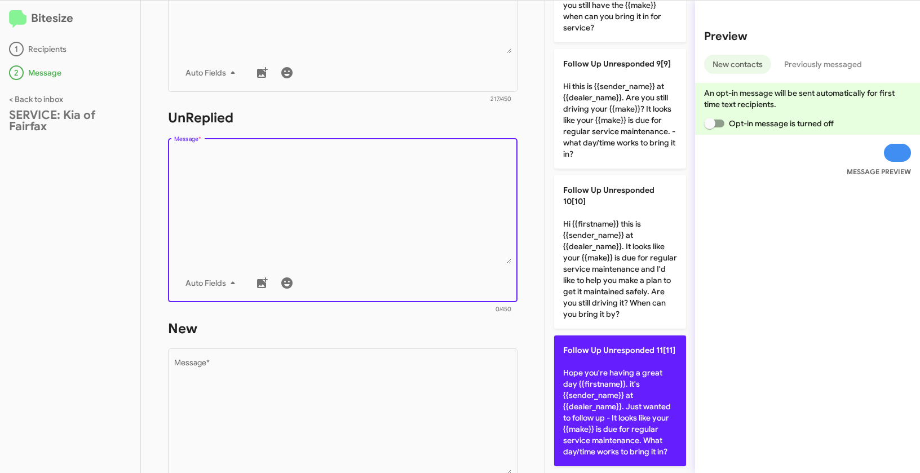
scroll to position [1277, 0]
click at [600, 349] on p "Follow Up Unresponded 11[11] Hope you're having a great day {{firstname}}. it's…" at bounding box center [620, 400] width 132 height 131
type textarea "Hope you're having a great day {{firstname}}. it's {{sender_name}} at {{dealer_…"
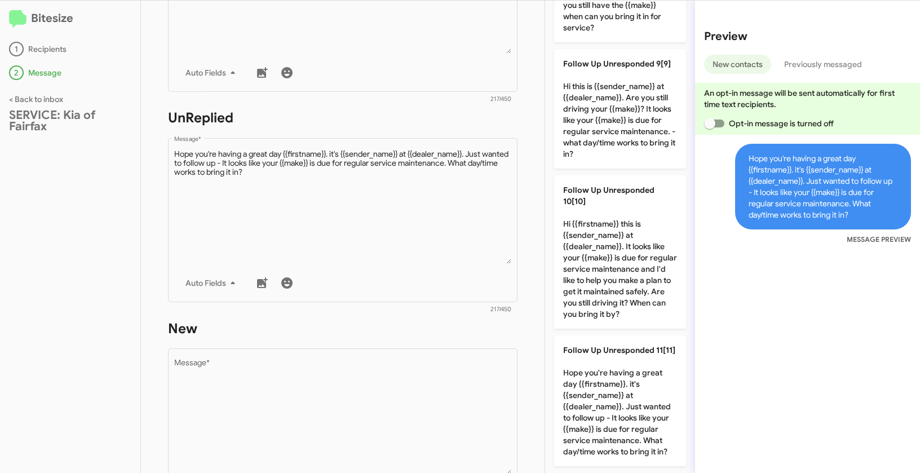
scroll to position [496, 0]
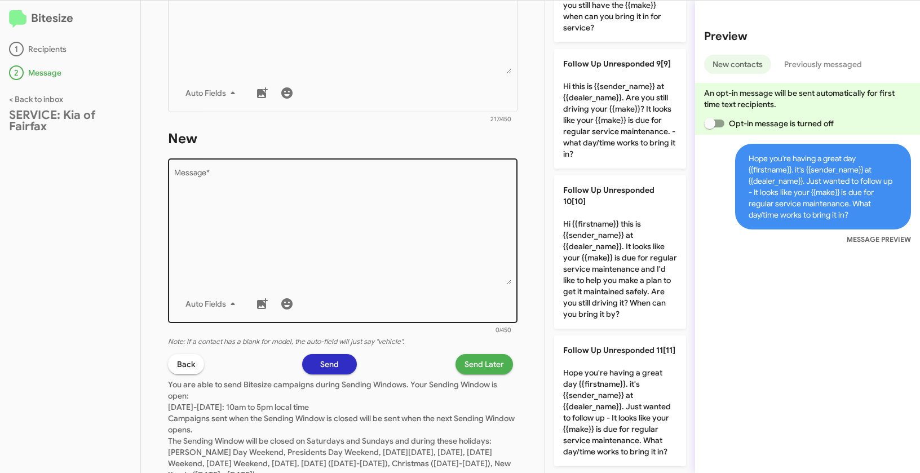
click at [428, 190] on textarea "Message *" at bounding box center [343, 227] width 338 height 115
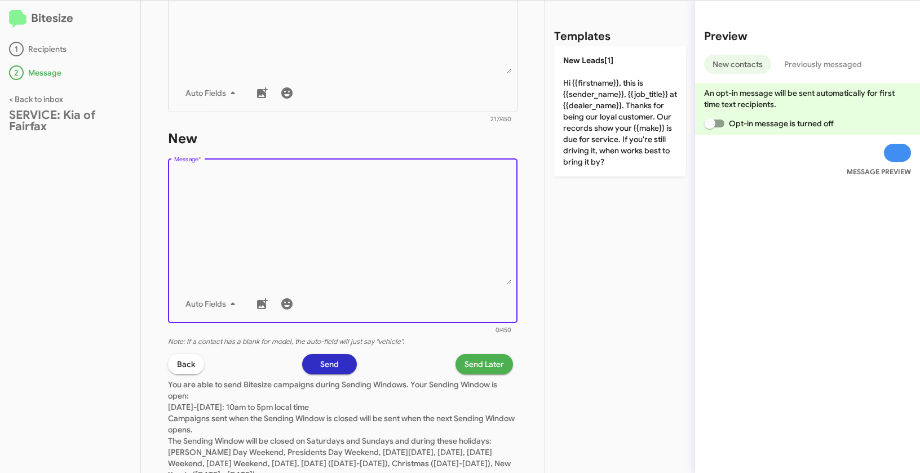
scroll to position [0, 0]
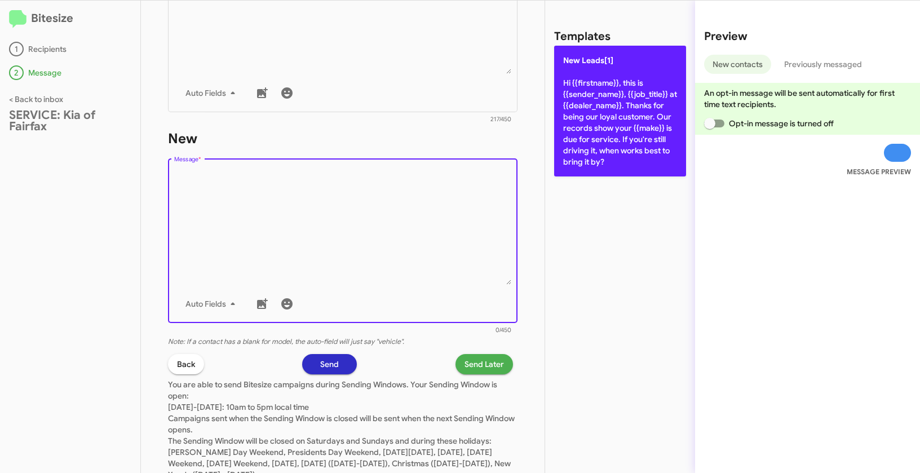
click at [624, 94] on p "New Leads[1] Hi {{firstname}}, this is {{sender_name}}, {{job_title}} at {{deal…" at bounding box center [620, 111] width 132 height 131
type textarea "Hi {{firstname}}, this is {{sender_name}}, {{job_title}} at {{dealer_name}}. Th…"
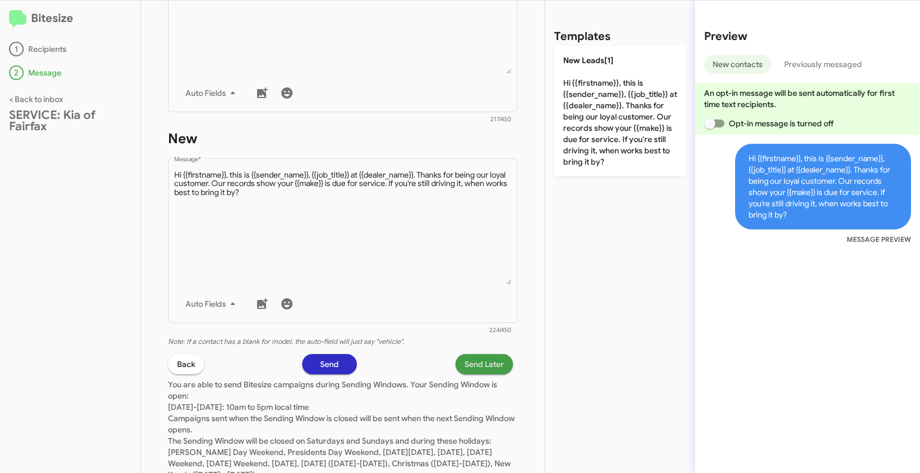
click at [481, 358] on span "Send Later" at bounding box center [483, 364] width 39 height 20
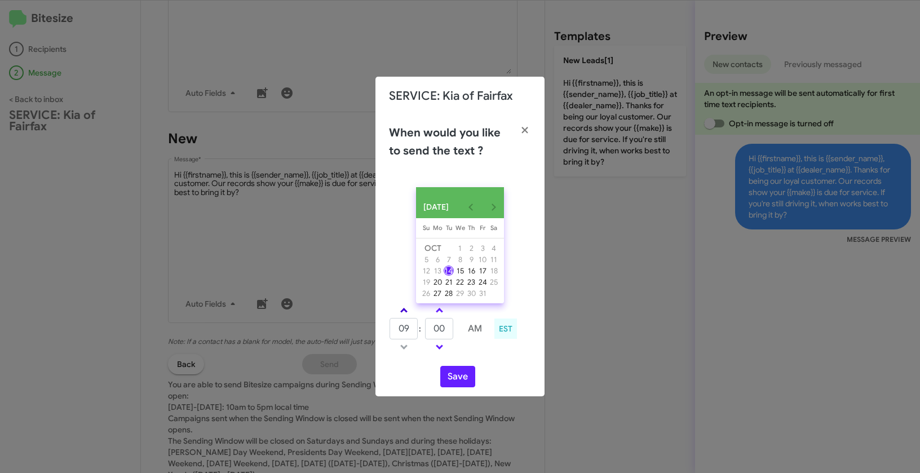
click at [409, 314] on link at bounding box center [404, 310] width 20 height 13
type input "10"
click at [440, 317] on link at bounding box center [439, 310] width 20 height 13
type input "05"
click at [465, 383] on button "Save" at bounding box center [457, 376] width 35 height 21
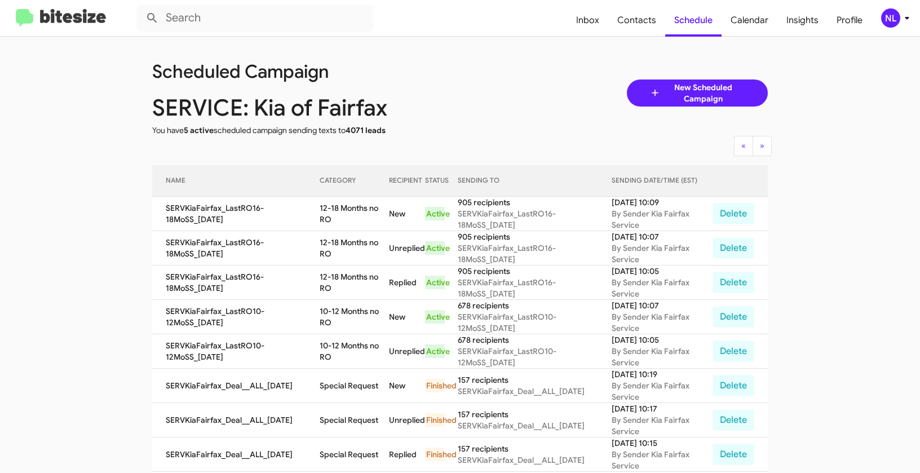
click at [887, 15] on div "NL" at bounding box center [890, 17] width 19 height 19
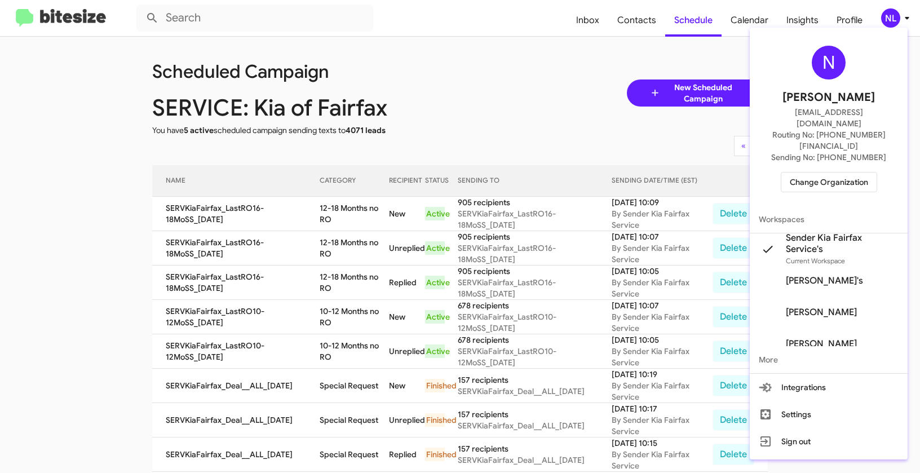
click at [838, 172] on span "Change Organization" at bounding box center [829, 181] width 78 height 19
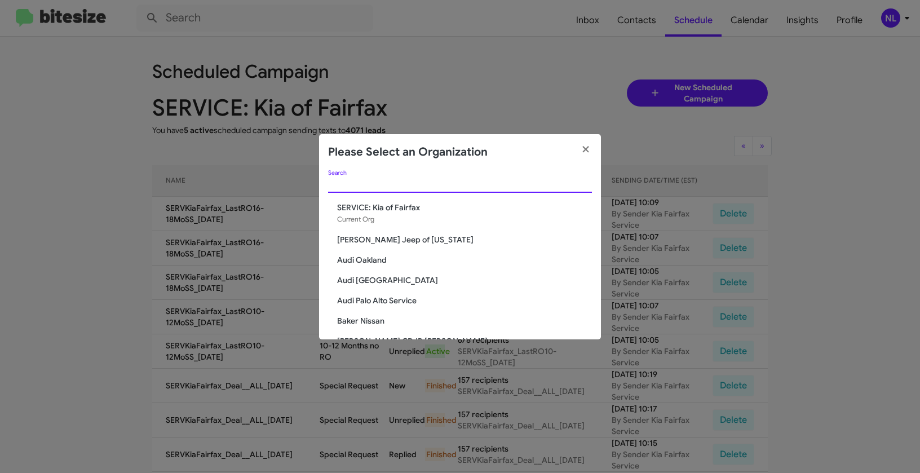
click at [414, 183] on input "Search" at bounding box center [460, 184] width 264 height 9
paste input "SERVICE: Toyota 40"
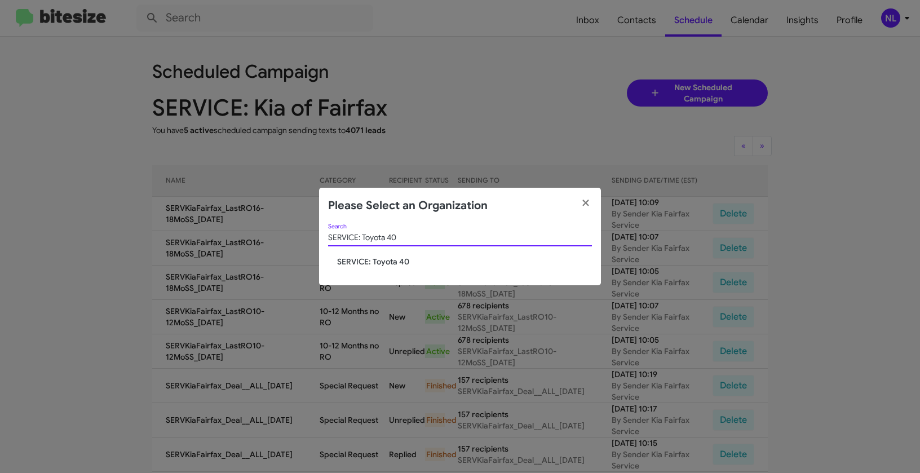
type input "SERVICE: Toyota 40"
click at [365, 260] on span "SERVICE: Toyota 40" at bounding box center [464, 261] width 255 height 11
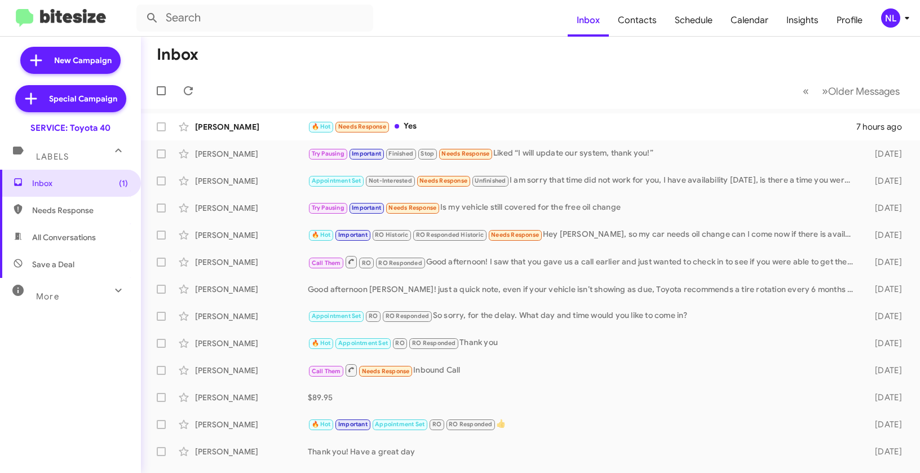
click at [895, 24] on div "NL" at bounding box center [890, 17] width 19 height 19
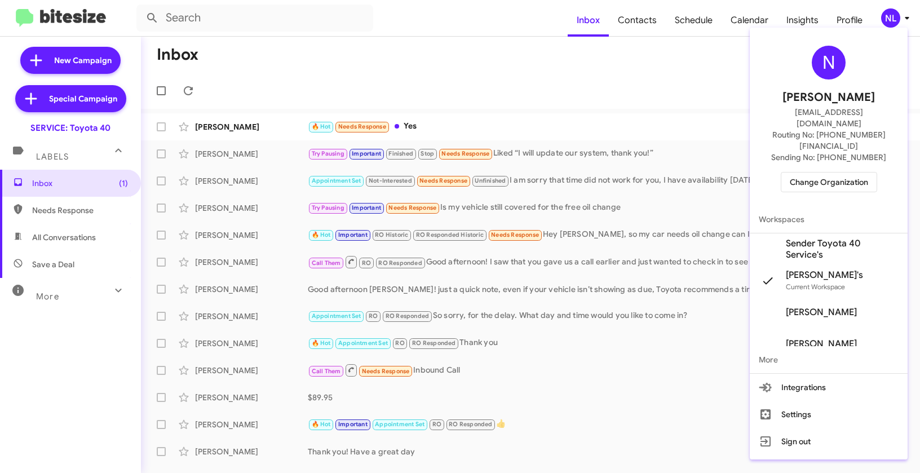
click at [810, 238] on span "Sender Toyota 40 Service's" at bounding box center [842, 249] width 113 height 23
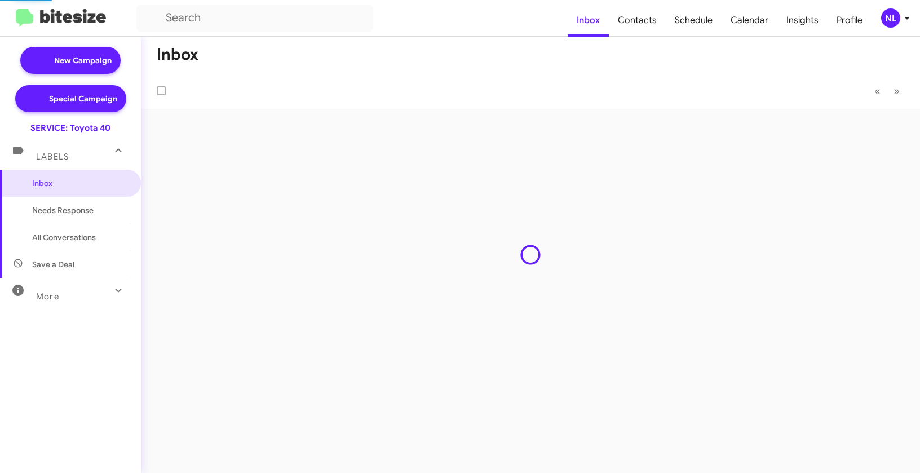
click at [650, 24] on span "Contacts" at bounding box center [637, 20] width 57 height 33
type input "in:groups"
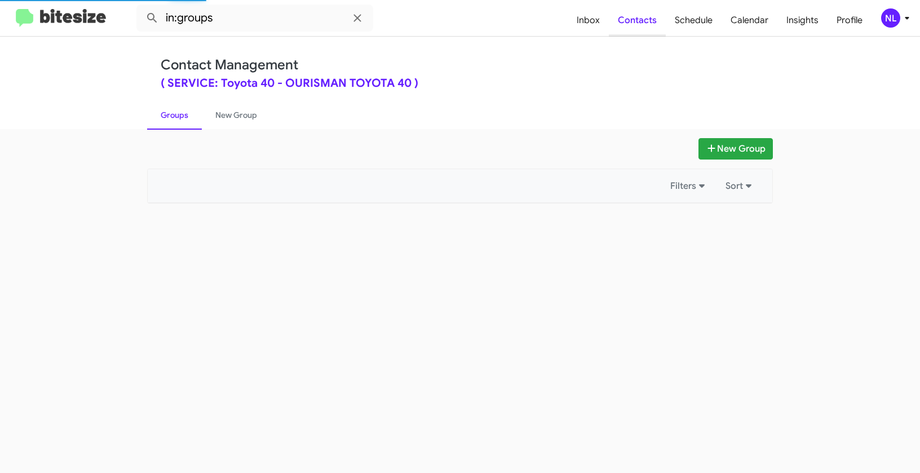
click at [650, 24] on span "Contacts" at bounding box center [637, 20] width 57 height 33
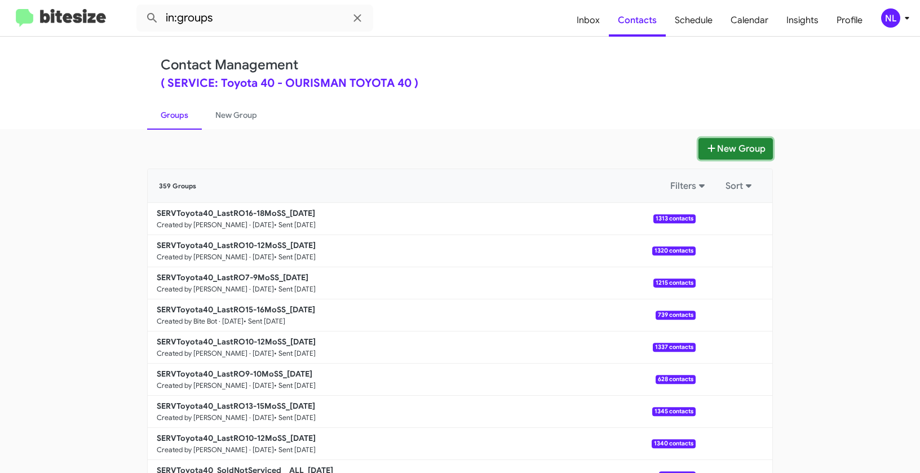
click at [725, 148] on button "New Group" at bounding box center [735, 148] width 74 height 21
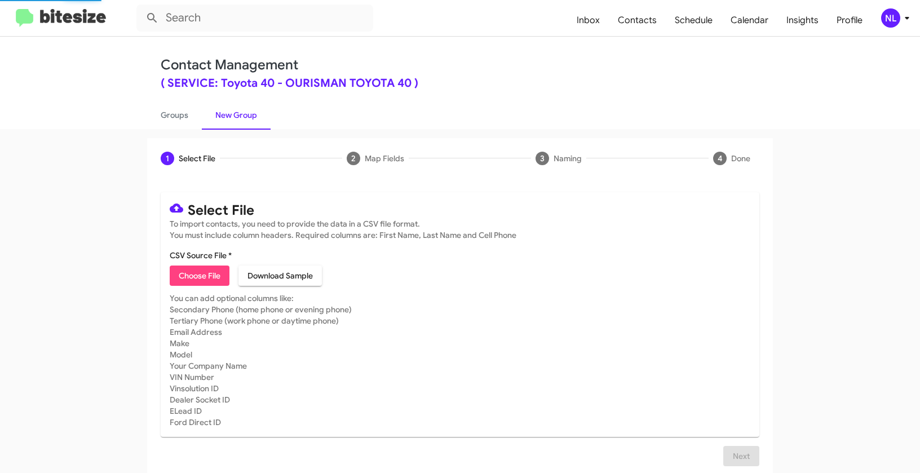
click at [209, 282] on span "Choose File" at bounding box center [200, 275] width 42 height 20
type input "SERVToyota40_LastRO10-12MoSS_[DATE]"
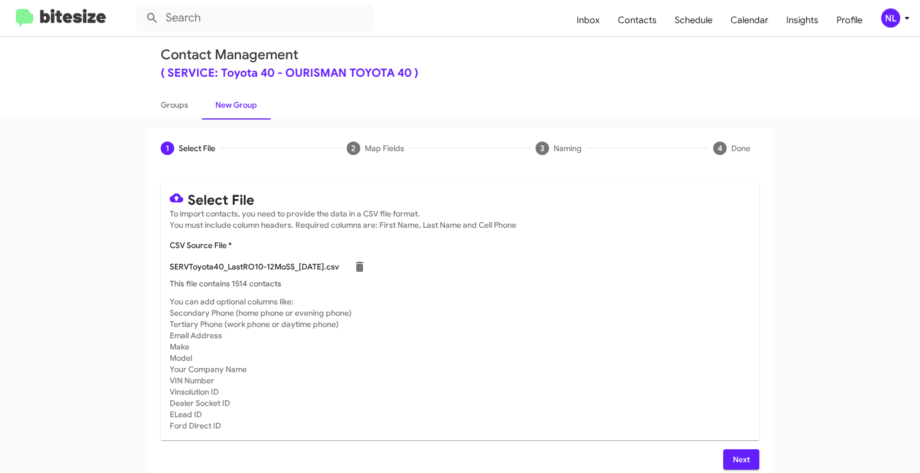
scroll to position [20, 0]
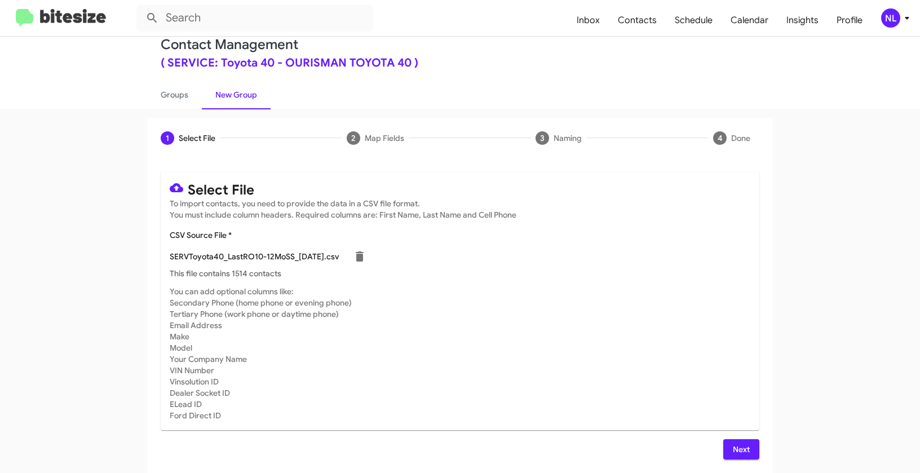
click at [737, 442] on span "Next" at bounding box center [741, 449] width 18 height 20
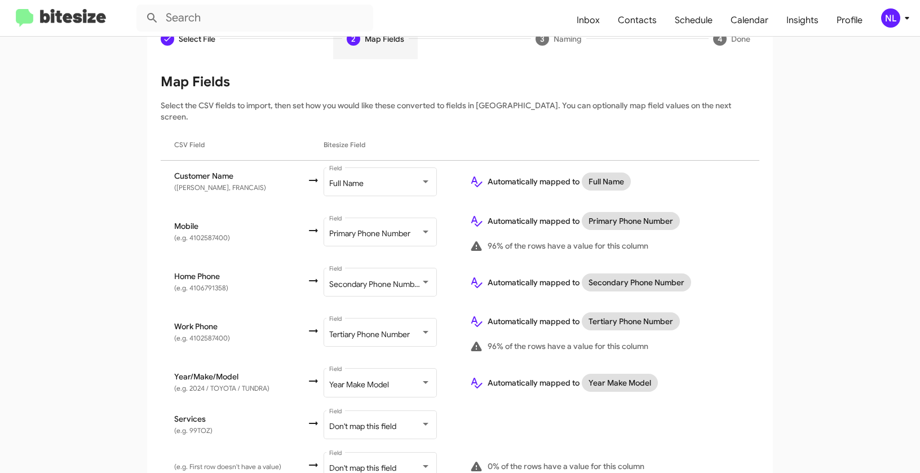
scroll to position [207, 0]
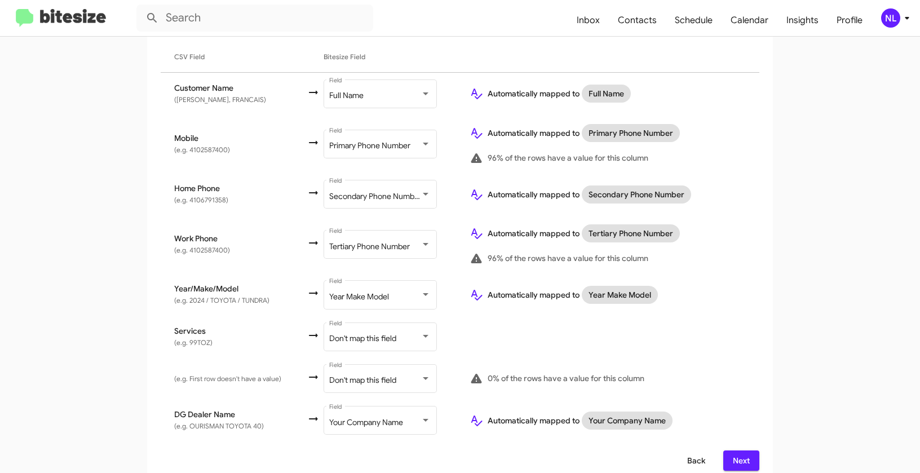
click at [690, 452] on span "Back" at bounding box center [696, 460] width 18 height 20
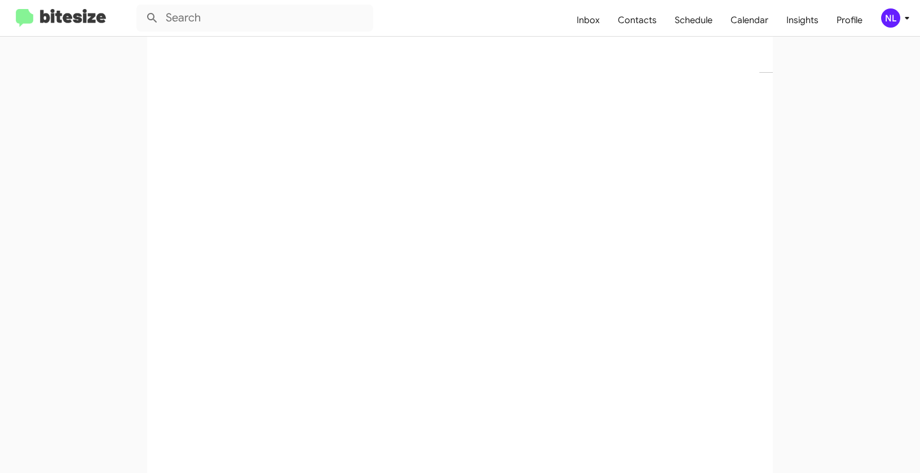
scroll to position [0, 0]
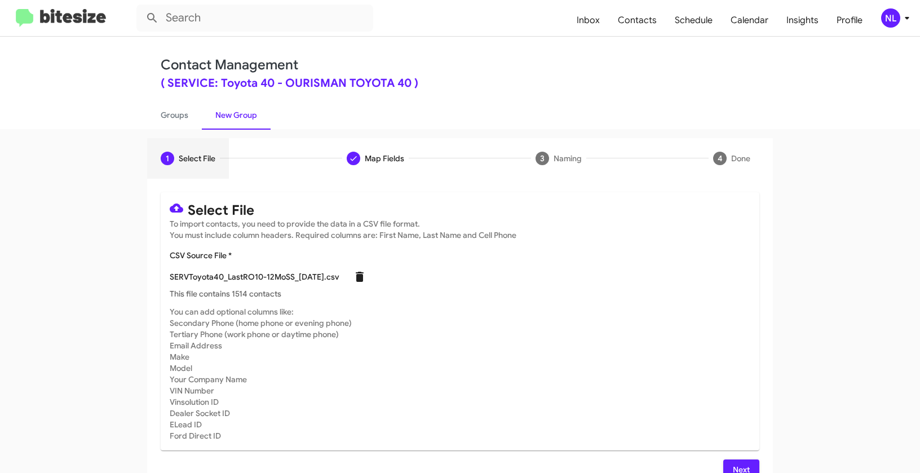
click at [366, 276] on icon at bounding box center [360, 277] width 14 height 14
checkbox input "false"
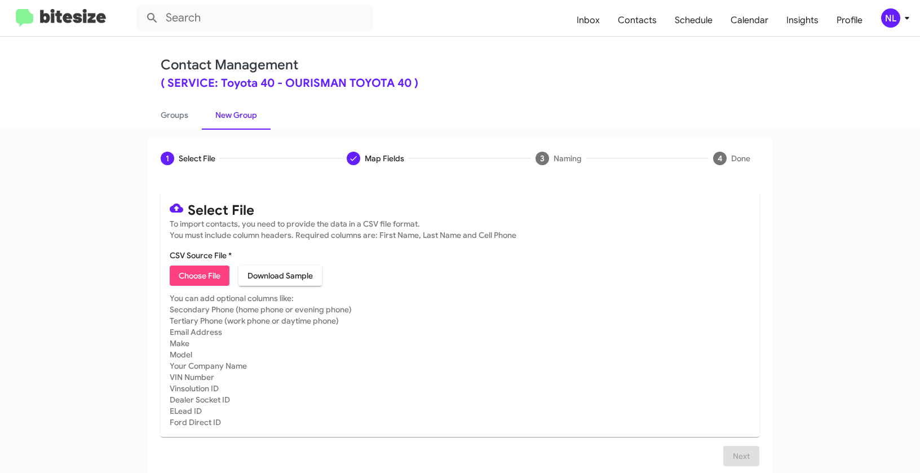
click at [881, 17] on div "NL" at bounding box center [890, 17] width 19 height 19
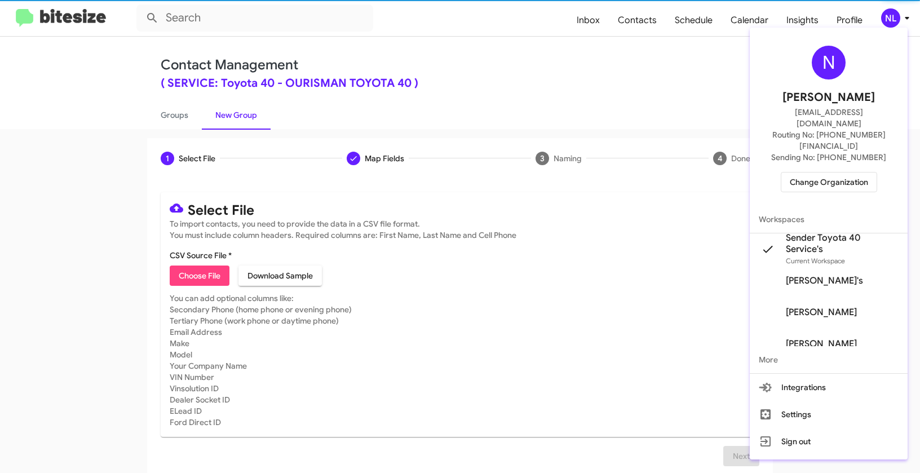
click at [818, 172] on span "Change Organization" at bounding box center [829, 181] width 78 height 19
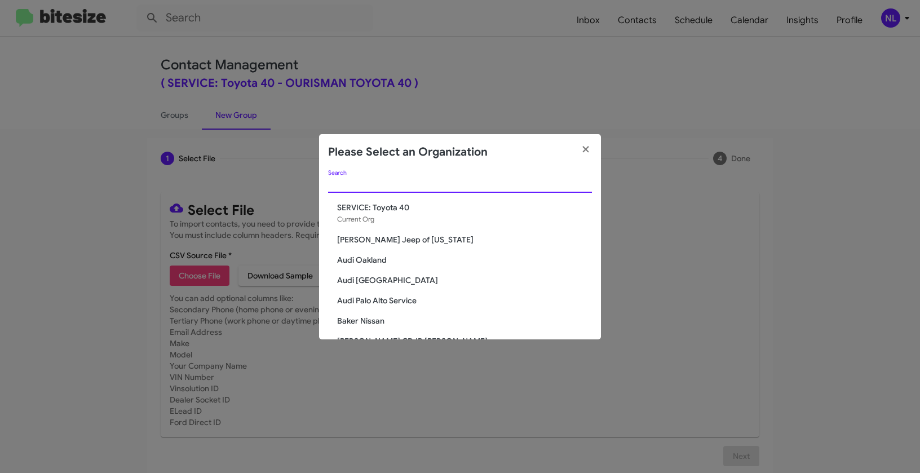
click at [449, 183] on input "Search" at bounding box center [460, 184] width 264 height 9
paste input "SERVICE: [PERSON_NAME]"
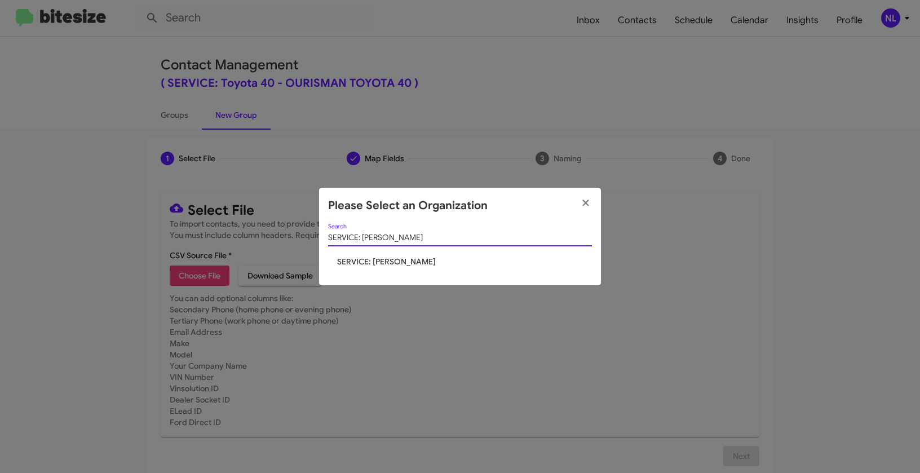
type input "SERVICE: [PERSON_NAME]"
click at [387, 264] on span "SERVICE: [PERSON_NAME]" at bounding box center [464, 261] width 255 height 11
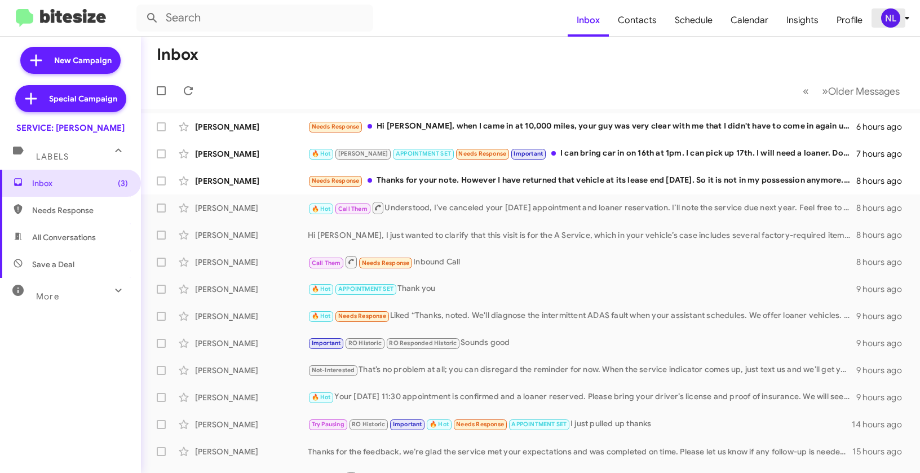
click at [884, 20] on div "NL" at bounding box center [890, 17] width 19 height 19
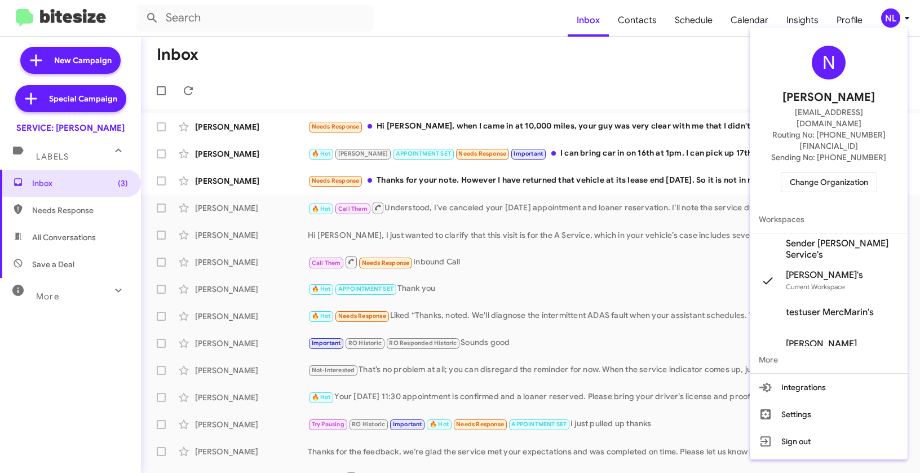
click at [823, 238] on span "Sender [PERSON_NAME] Service's" at bounding box center [842, 249] width 113 height 23
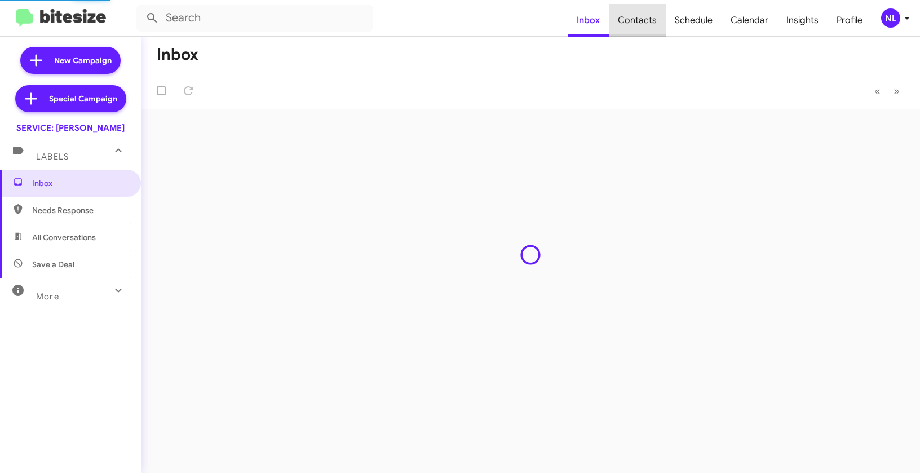
click at [642, 17] on span "Contacts" at bounding box center [637, 20] width 57 height 33
type input "in:groups"
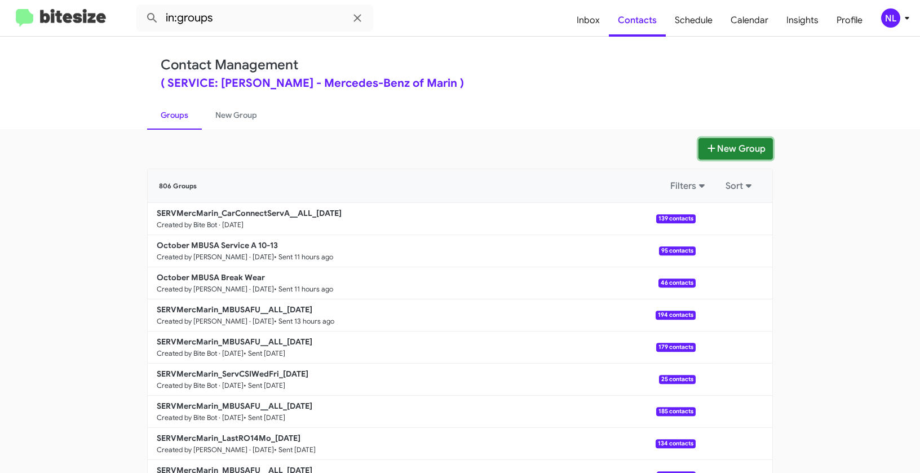
click at [740, 143] on button "New Group" at bounding box center [735, 148] width 74 height 21
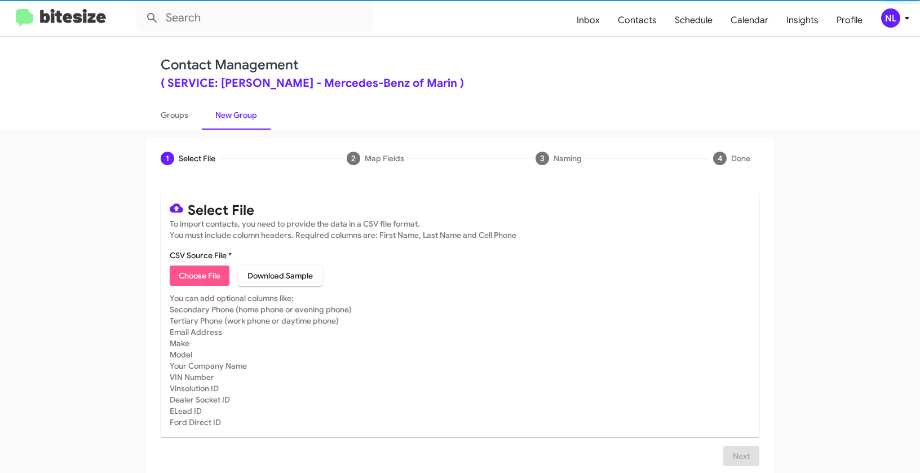
click at [195, 274] on span "Choose File" at bounding box center [200, 275] width 42 height 20
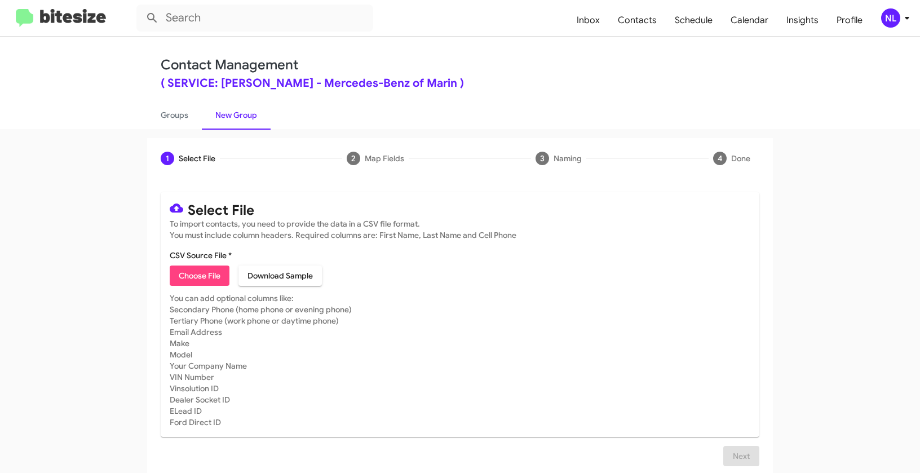
type input "SERVMercMarin_LastRO12Mo_10-14-25"
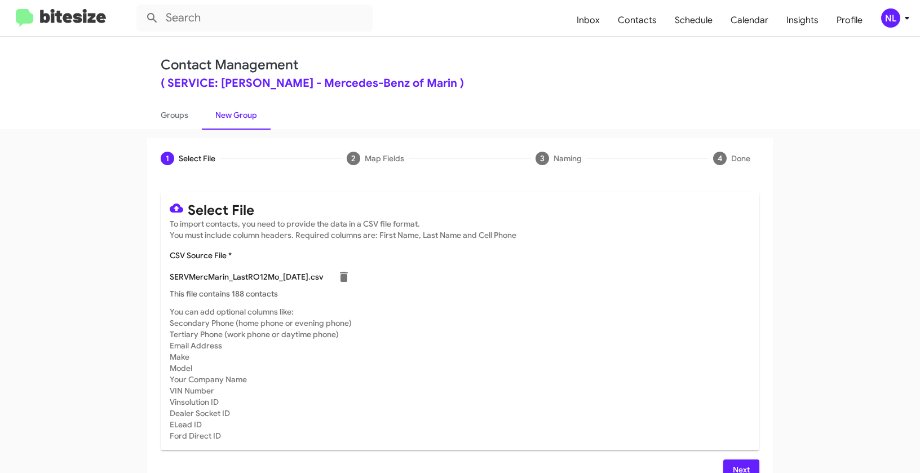
click at [734, 466] on span "Next" at bounding box center [741, 469] width 18 height 20
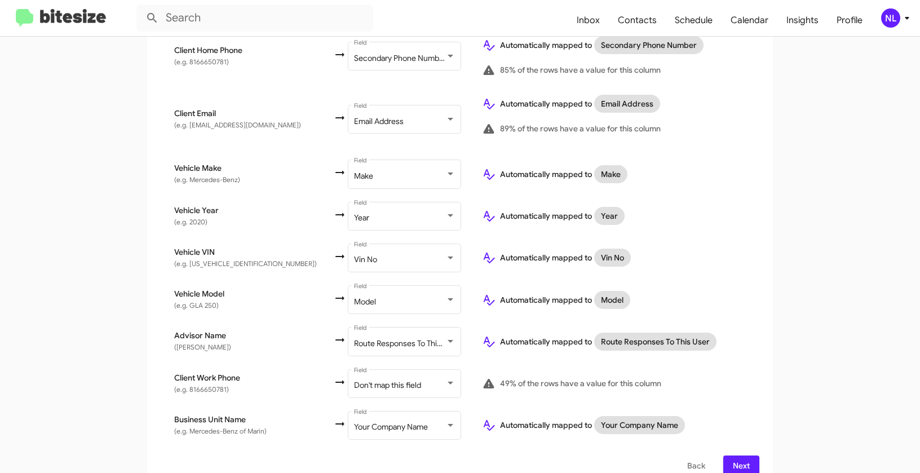
scroll to position [401, 0]
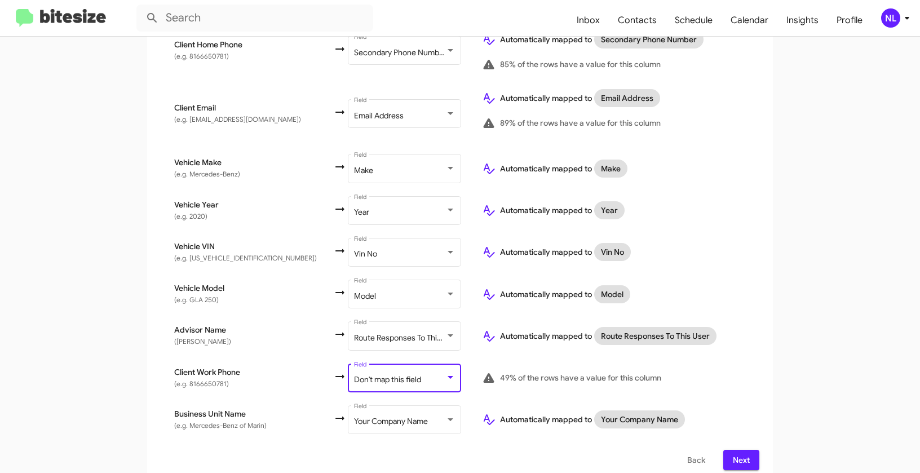
click at [354, 374] on span "Don't map this field" at bounding box center [387, 379] width 67 height 10
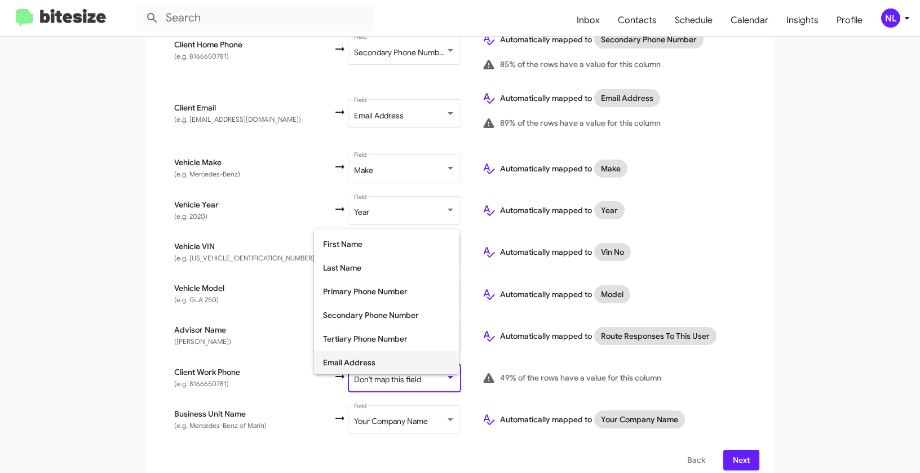
scroll to position [78, 0]
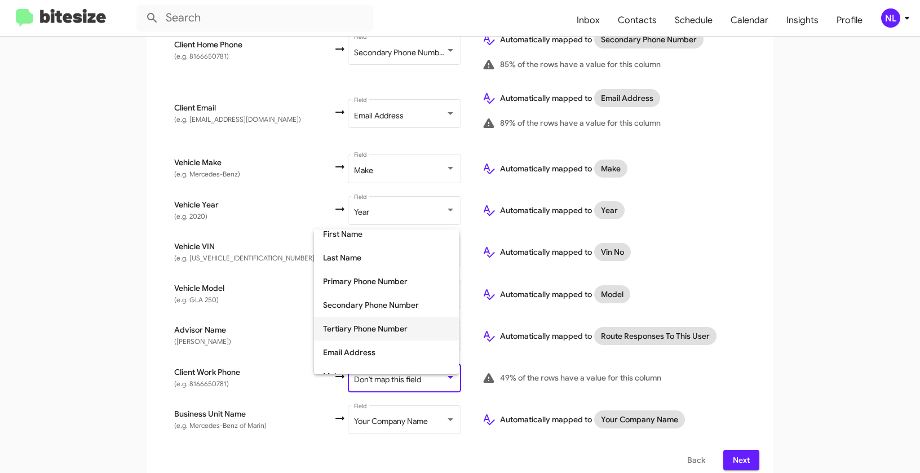
click at [349, 331] on span "Tertiary Phone Number" at bounding box center [386, 329] width 127 height 24
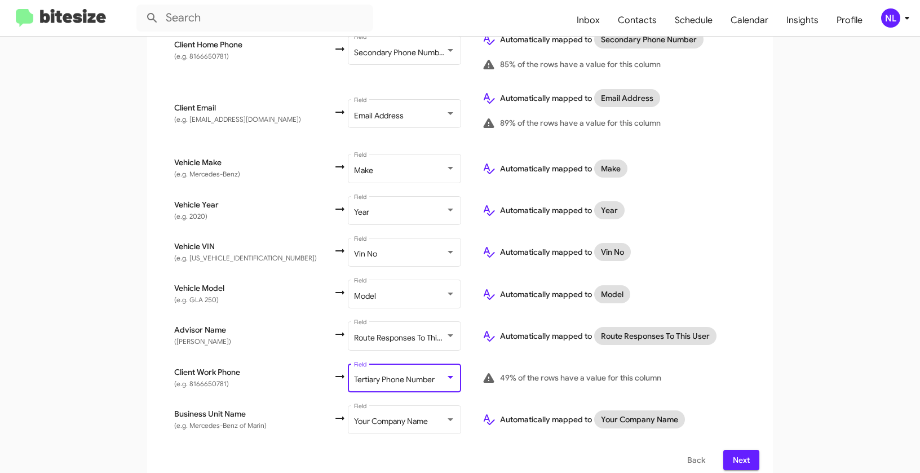
click at [814, 326] on app-new-group "Select File 2 Map Fields 3 Naming 4 Done Select File To import contacts, you ne…" at bounding box center [460, 110] width 920 height 747
click at [737, 450] on span "Next" at bounding box center [741, 460] width 18 height 20
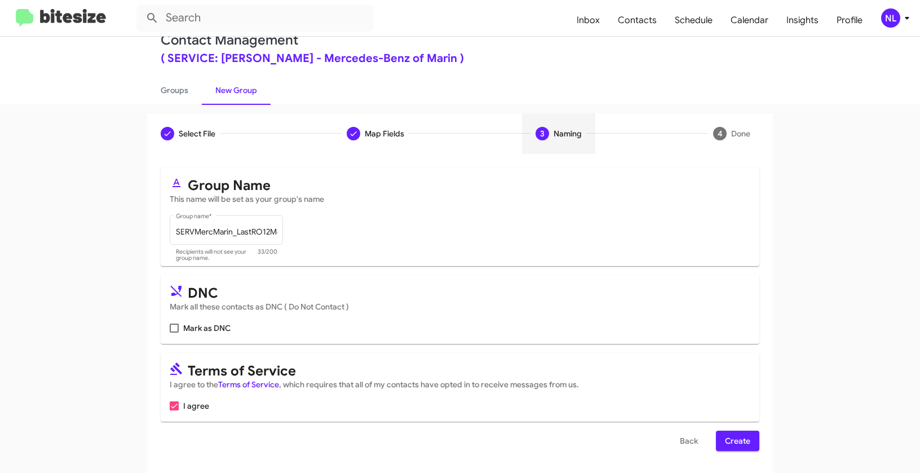
scroll to position [25, 0]
click at [733, 432] on span "Create" at bounding box center [737, 440] width 25 height 20
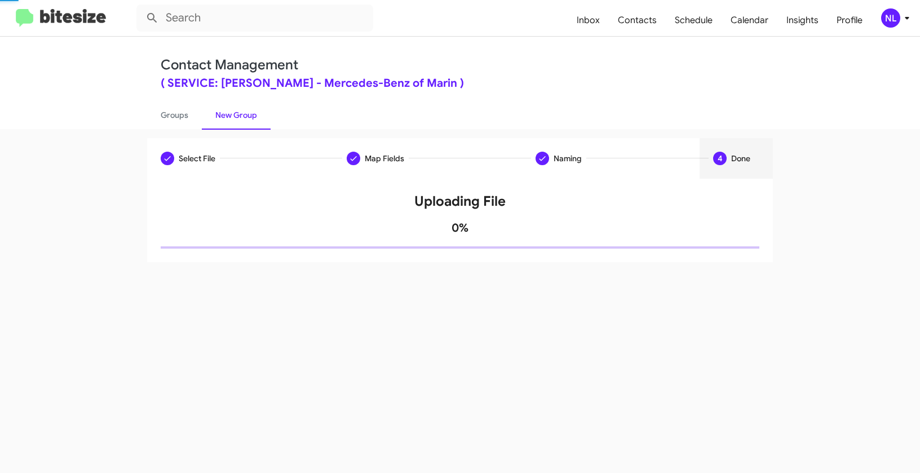
scroll to position [0, 0]
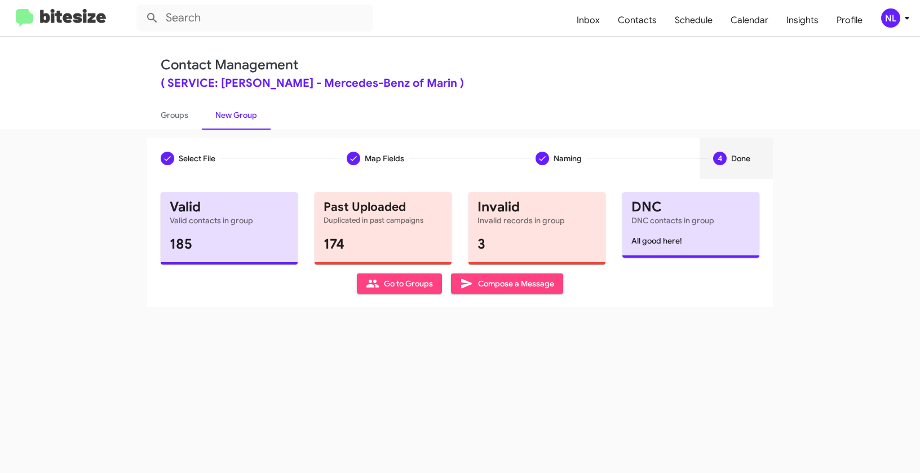
click at [394, 287] on span "Go to Groups" at bounding box center [399, 283] width 67 height 20
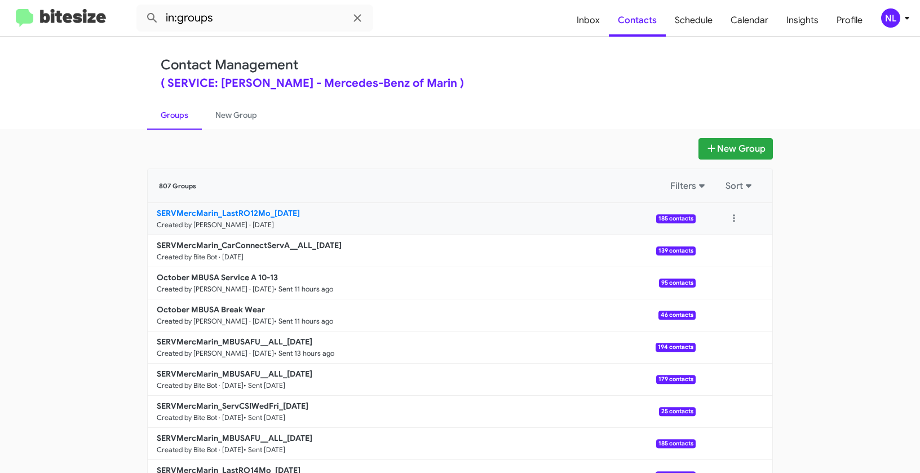
drag, startPoint x: 121, startPoint y: 210, endPoint x: 272, endPoint y: 207, distance: 151.1
click at [272, 207] on app-groups "New Group 807 Groups Filters Sort SERVMercMarin_LastRO12Mo_10-14-25 Created by …" at bounding box center [460, 346] width 920 height 416
copy div "Filters Sort SERVMercMarin_LastRO12Mo_1"
click at [237, 20] on input "in:groups" at bounding box center [254, 18] width 237 height 27
paste input "SERVMercMarin_LastRO12Mo_1"
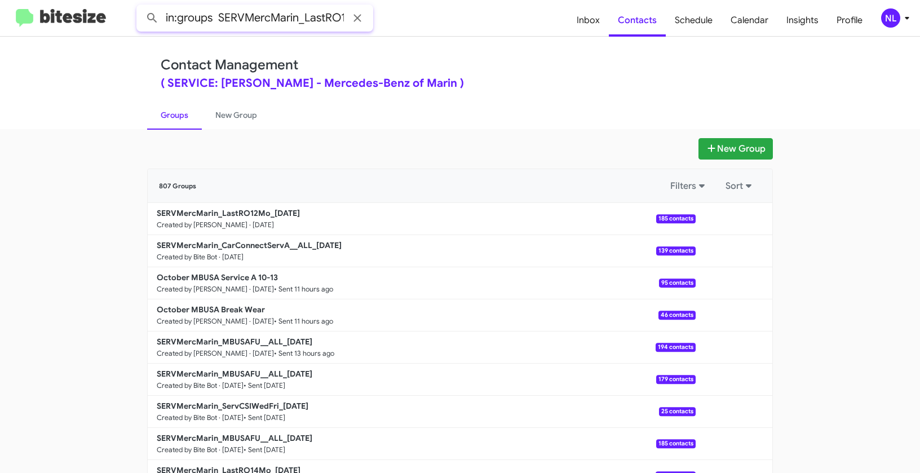
scroll to position [0, 34]
click at [141, 7] on button at bounding box center [152, 18] width 23 height 23
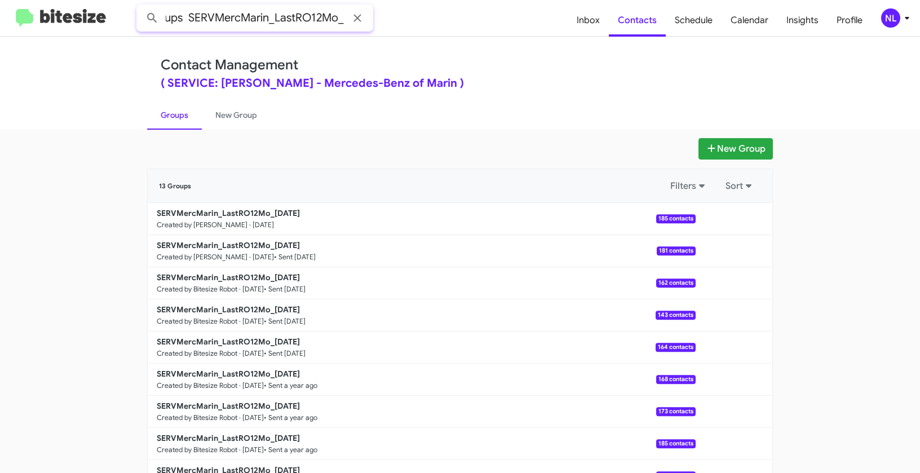
scroll to position [0, 30]
type input "in:groups SERVMercMarin_LastRO12Mo_"
click at [141, 7] on button at bounding box center [152, 18] width 23 height 23
click at [725, 216] on button at bounding box center [734, 218] width 23 height 23
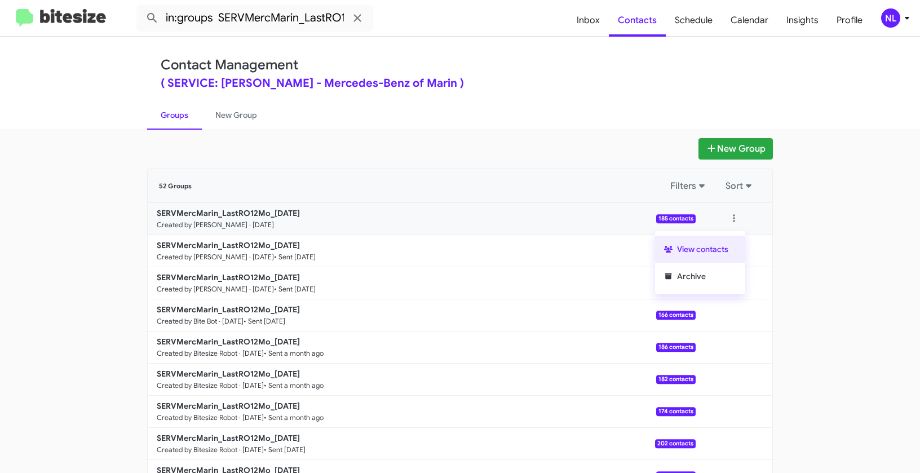
click at [721, 246] on button "View contacts" at bounding box center [700, 249] width 90 height 27
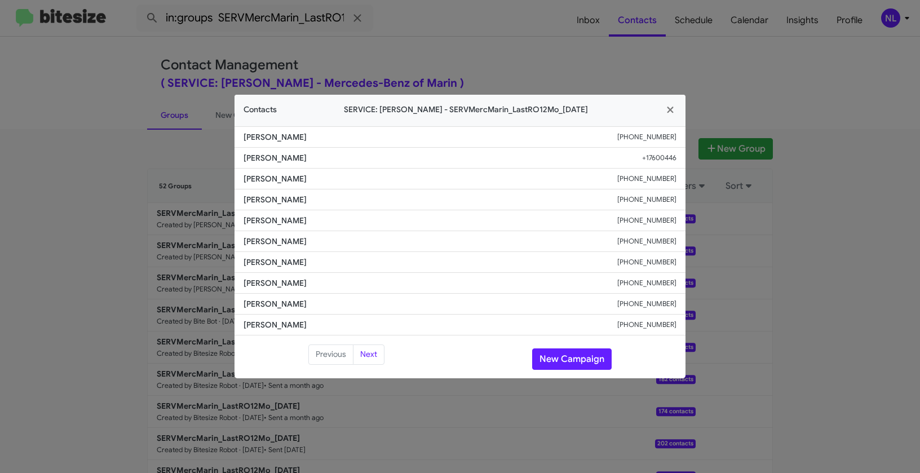
drag, startPoint x: 242, startPoint y: 261, endPoint x: 317, endPoint y: 261, distance: 74.4
click at [317, 261] on li "Laurence Lyons +14152333923" at bounding box center [459, 262] width 451 height 21
copy span "Laurence Lyons"
click at [348, 298] on span "Janine Tedrow" at bounding box center [430, 303] width 374 height 11
drag, startPoint x: 242, startPoint y: 219, endPoint x: 312, endPoint y: 221, distance: 69.4
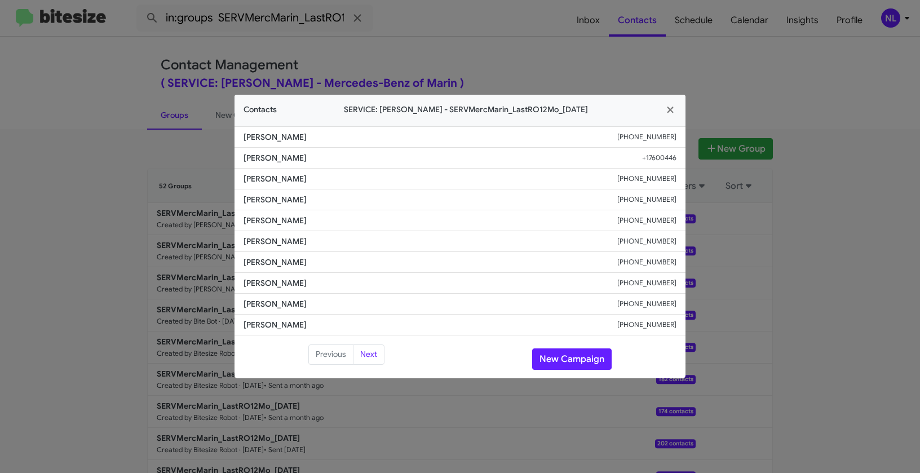
click at [312, 221] on li "Lisa Gallagher +14152465814" at bounding box center [459, 220] width 451 height 21
copy span "Lisa Gallagher"
click at [329, 259] on span "Laurence Lyons" at bounding box center [430, 261] width 374 height 11
drag, startPoint x: 265, startPoint y: 242, endPoint x: 292, endPoint y: 243, distance: 27.6
click at [292, 243] on li "Lisa Grundy +14158469359" at bounding box center [459, 241] width 451 height 21
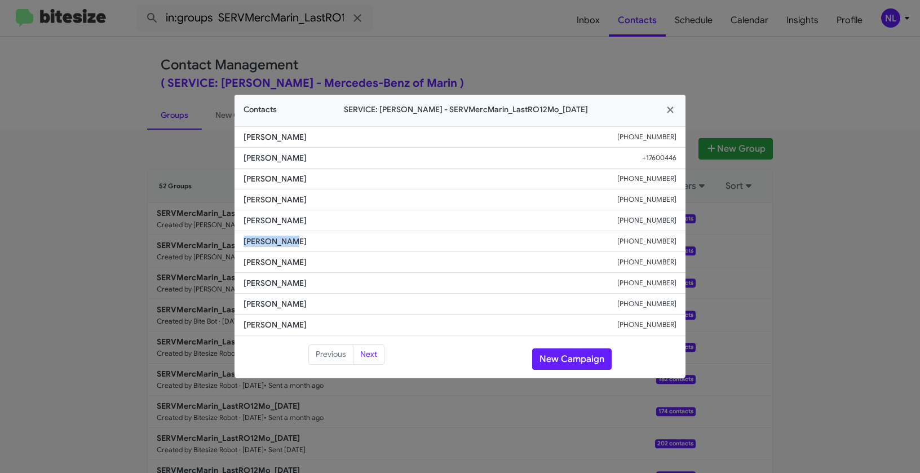
copy span "Lisa Grundy"
click at [371, 321] on span "Eric Smith" at bounding box center [430, 324] width 374 height 11
click at [424, 252] on li "Laurence Lyons +14152333923" at bounding box center [459, 262] width 451 height 21
click at [584, 359] on button "New Campaign" at bounding box center [571, 358] width 79 height 21
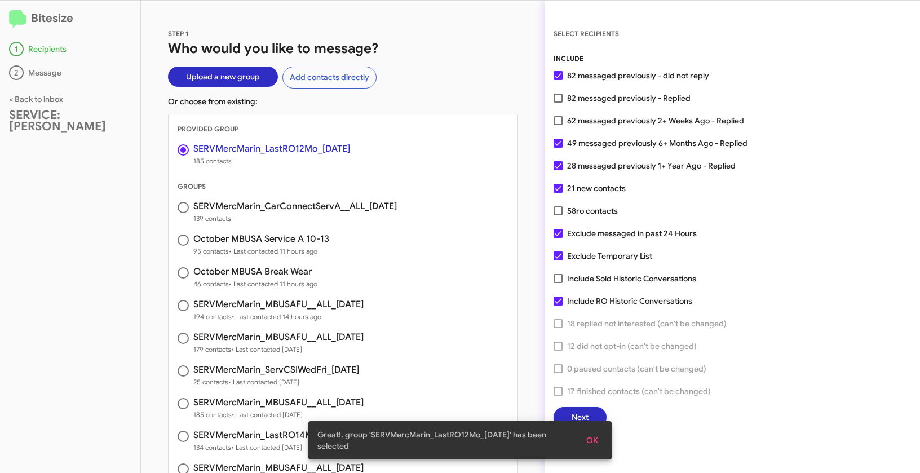
click at [594, 441] on span "OK" at bounding box center [592, 440] width 12 height 20
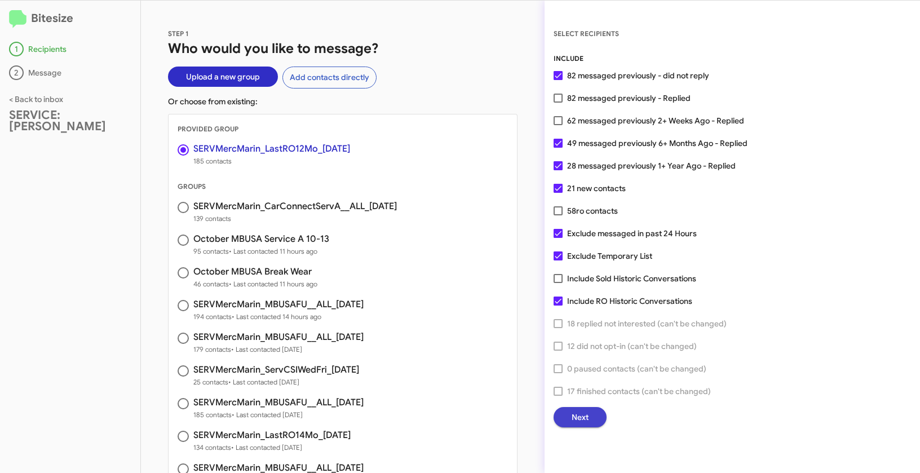
click at [586, 422] on span "Next" at bounding box center [579, 417] width 17 height 20
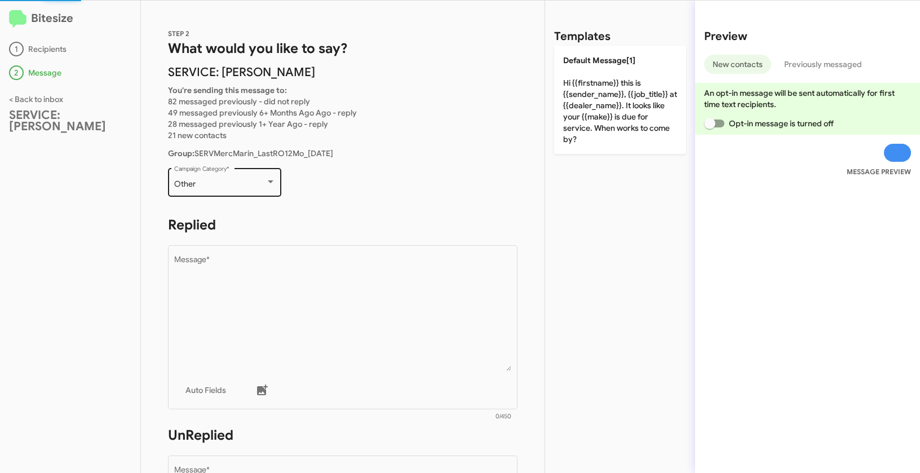
click at [232, 180] on div "Other" at bounding box center [219, 184] width 91 height 9
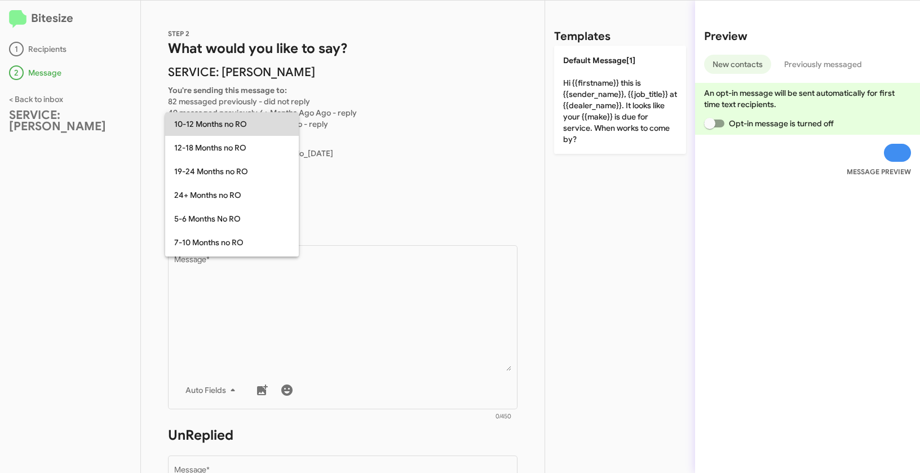
click at [206, 127] on span "10-12 Months no RO" at bounding box center [232, 124] width 116 height 24
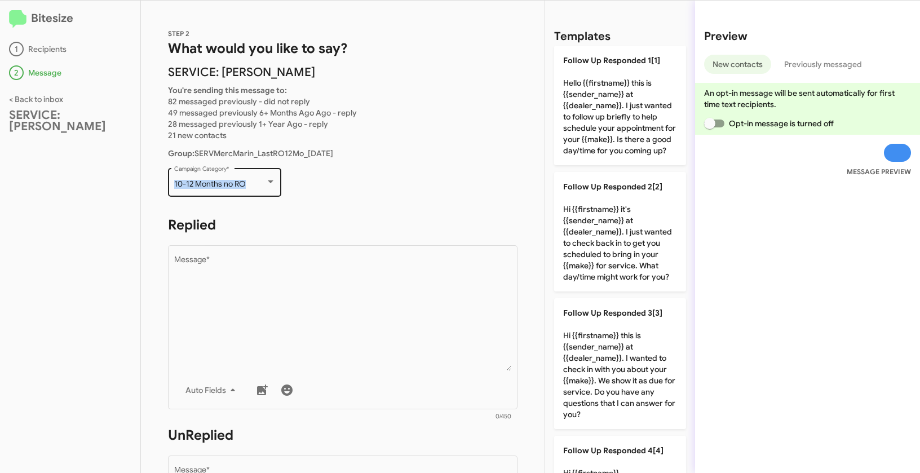
drag, startPoint x: 172, startPoint y: 181, endPoint x: 256, endPoint y: 182, distance: 84.0
click at [256, 182] on div "10-12 Months no RO Campaign Category *" at bounding box center [224, 181] width 113 height 31
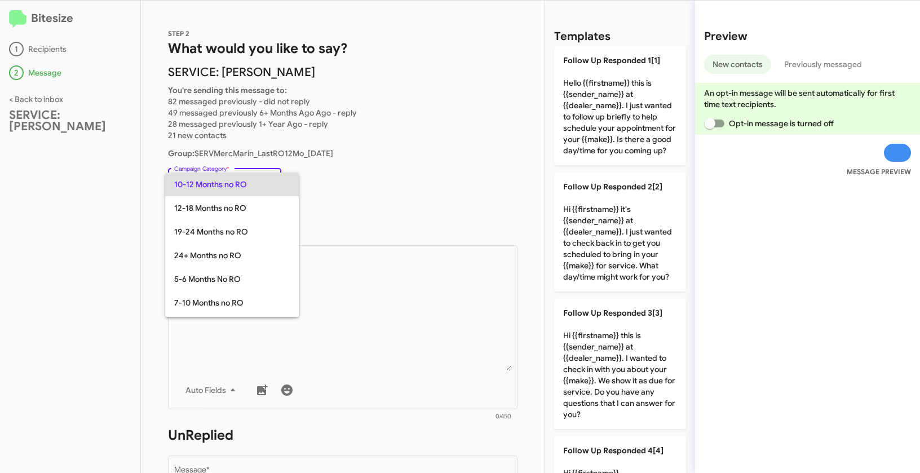
copy span "10-12 Months no RO"
click at [455, 302] on div at bounding box center [460, 236] width 920 height 473
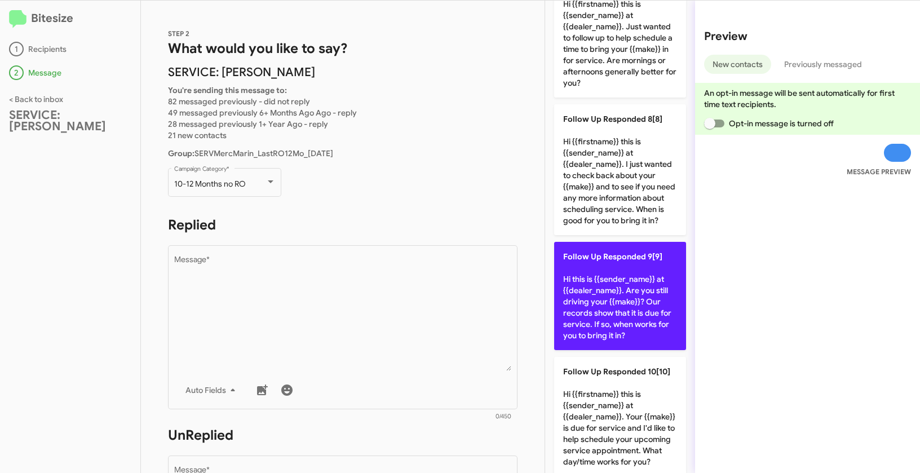
scroll to position [1055, 0]
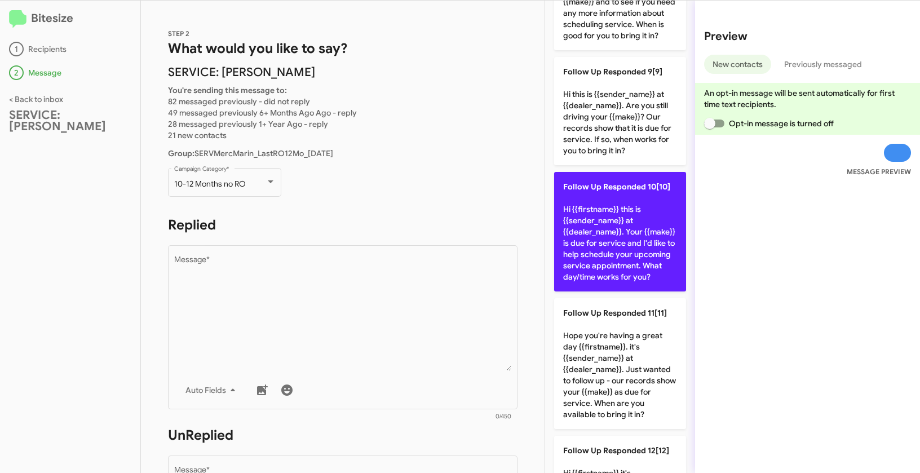
click at [614, 291] on p "Follow Up Responded 10[10] Hi {{firstname}} this is {{sender_name}} at {{dealer…" at bounding box center [620, 231] width 132 height 119
type textarea "Hi {{firstname}} this is {{sender_name}} at {{dealer_name}}. Your {{make}} is d…"
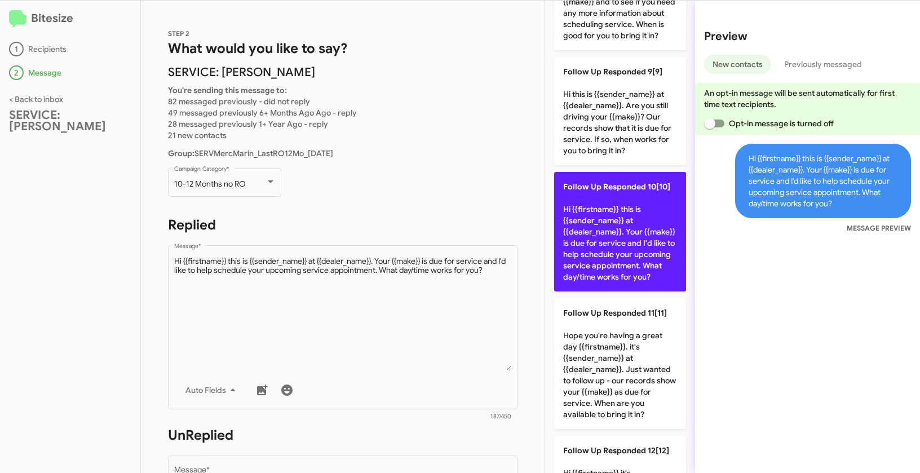
click at [618, 283] on p "Follow Up Responded 10[10] Hi {{firstname}} this is {{sender_name}} at {{dealer…" at bounding box center [620, 231] width 132 height 119
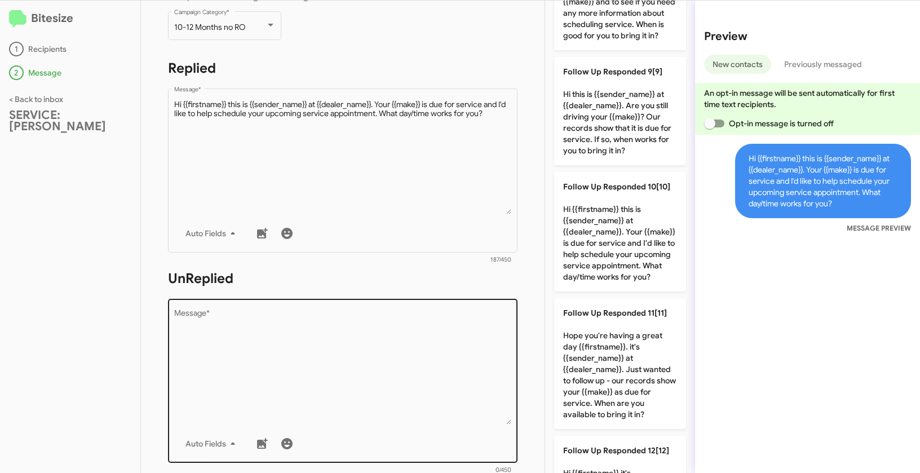
scroll to position [194, 0]
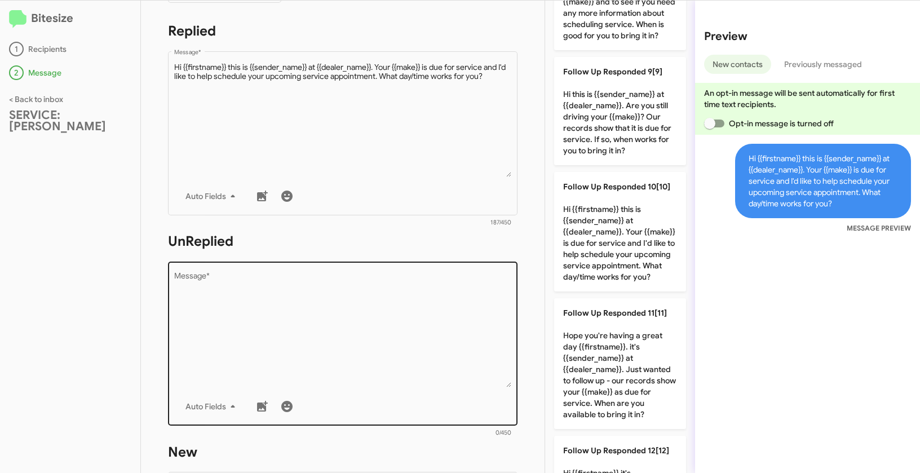
click at [486, 315] on textarea "Message *" at bounding box center [343, 329] width 338 height 115
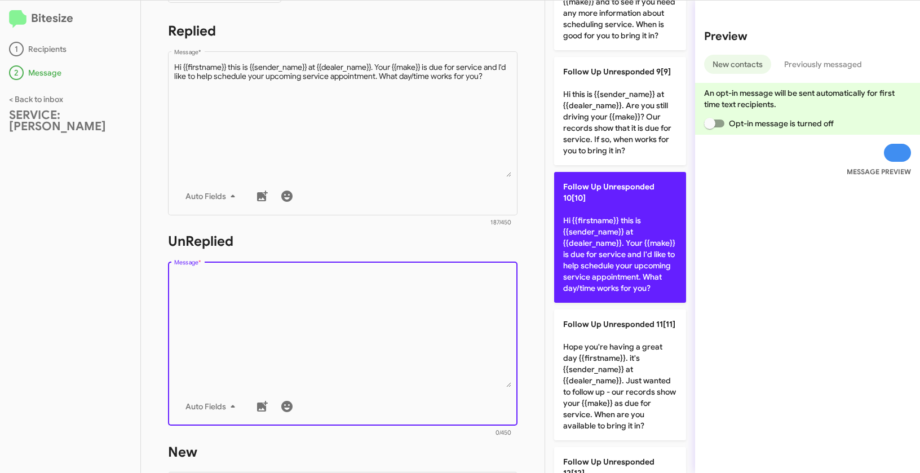
click at [628, 286] on p "Follow Up Unresponded 10[10] Hi {{firstname}} this is {{sender_name}} at {{deal…" at bounding box center [620, 237] width 132 height 131
type textarea "Hi {{firstname}} this is {{sender_name}} at {{dealer_name}}. Your {{make}} is d…"
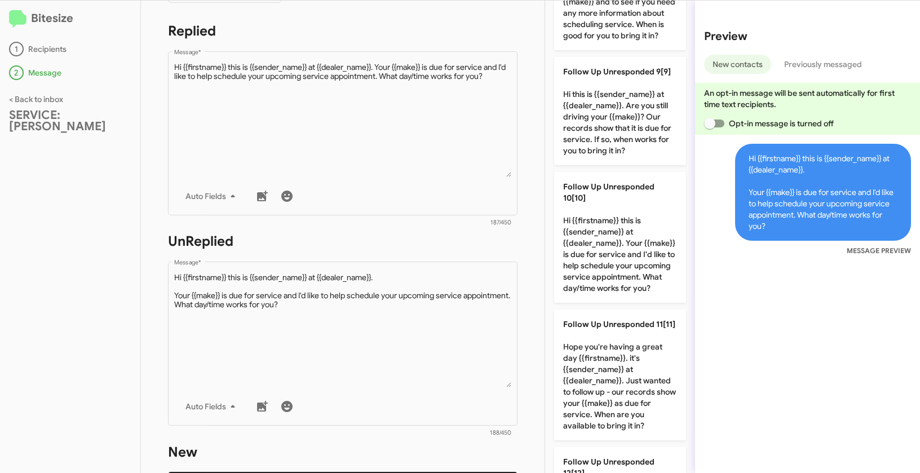
scroll to position [386, 0]
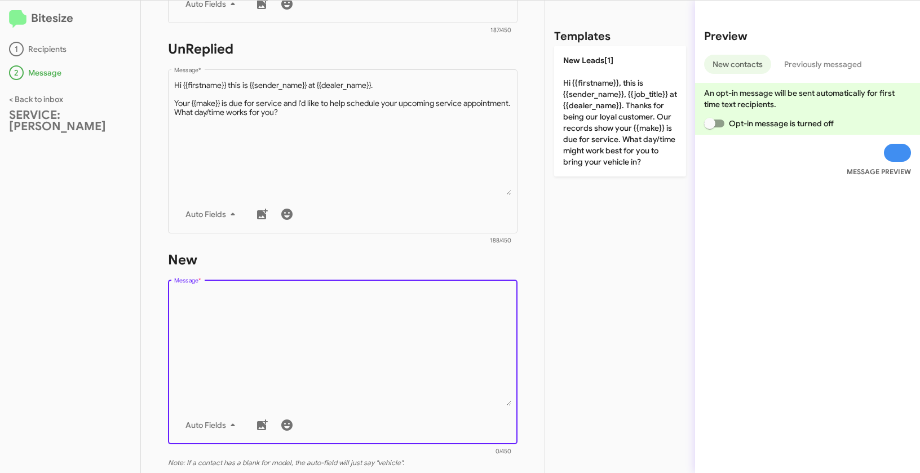
click at [418, 308] on textarea "Message *" at bounding box center [343, 348] width 338 height 115
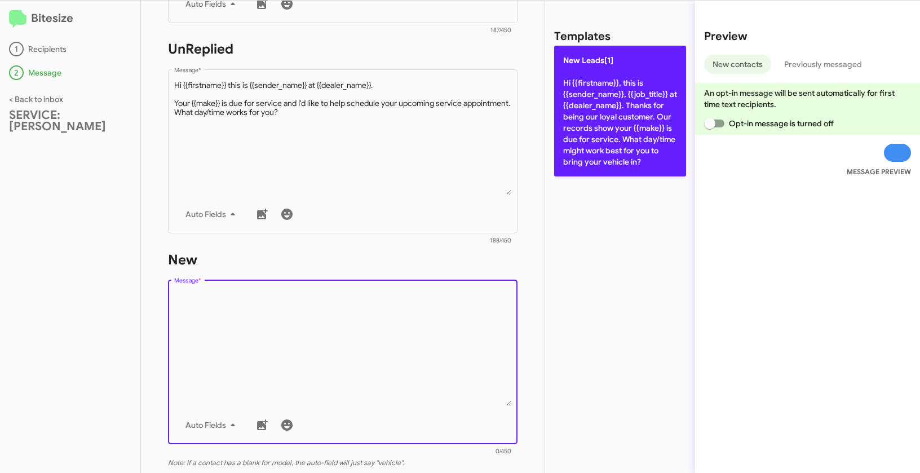
click at [592, 112] on p "New Leads[1] Hi {{firstname}}, this is {{sender_name}}, {{job_title}} at {{deal…" at bounding box center [620, 111] width 132 height 131
type textarea "Hi {{firstname}}, this is {{sender_name}}, {{job_title}} at {{dealer_name}}. Th…"
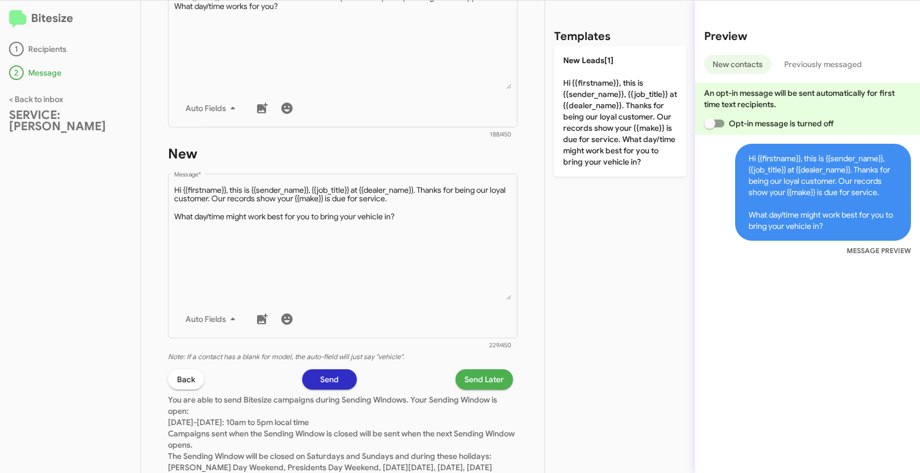
scroll to position [548, 0]
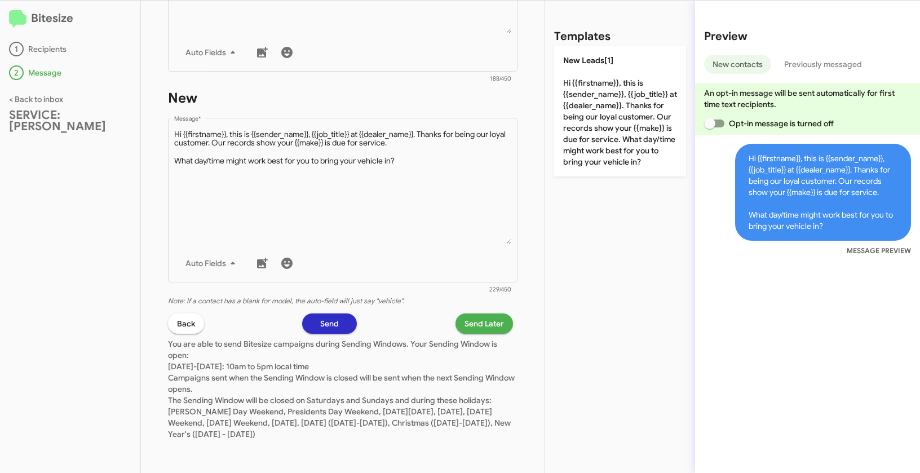
click at [469, 325] on span "Send Later" at bounding box center [483, 323] width 39 height 20
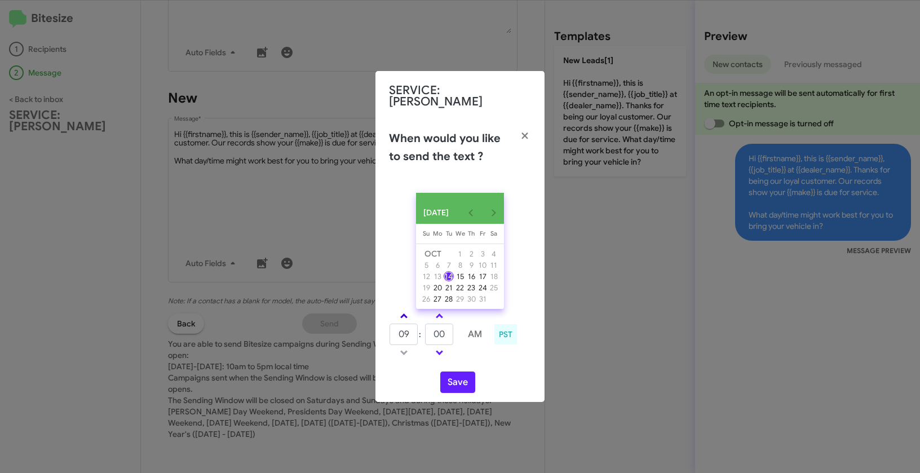
click at [405, 315] on span at bounding box center [403, 316] width 7 height 7
type input "10"
click at [435, 313] on link at bounding box center [439, 315] width 20 height 13
type input "05"
click at [472, 384] on button "Save" at bounding box center [457, 381] width 35 height 21
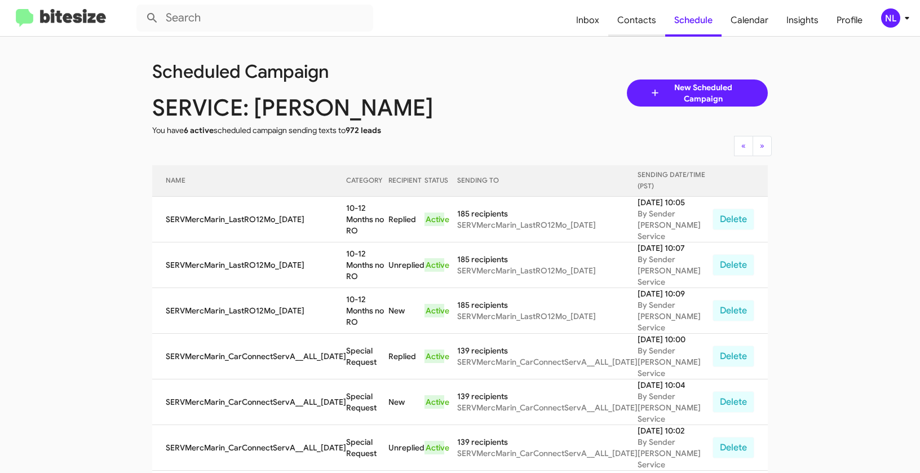
click at [634, 22] on span "Contacts" at bounding box center [636, 20] width 57 height 33
type input "in:groups"
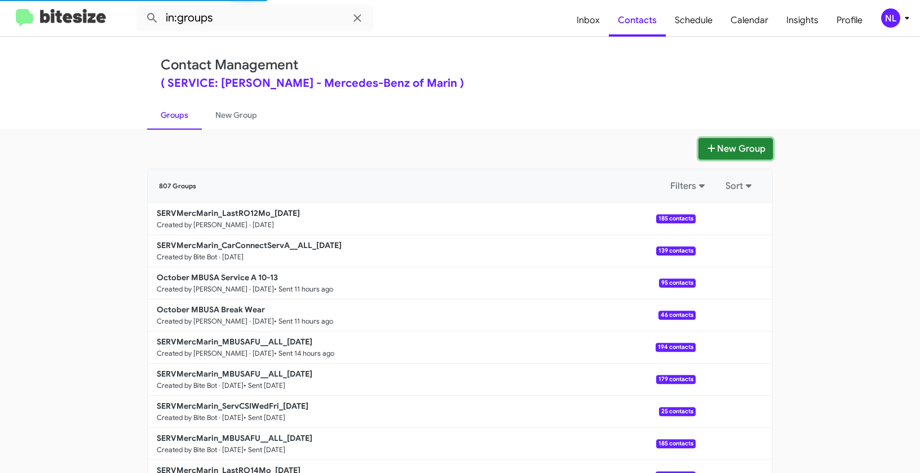
click at [736, 151] on button "New Group" at bounding box center [735, 148] width 74 height 21
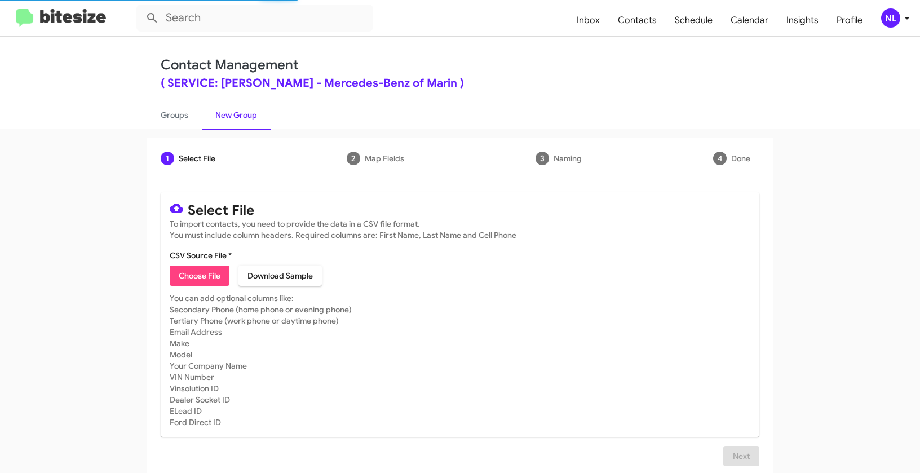
click at [198, 274] on span "Choose File" at bounding box center [200, 275] width 42 height 20
type input "SERVMercMarin_LastRO13Mo_10-14-25"
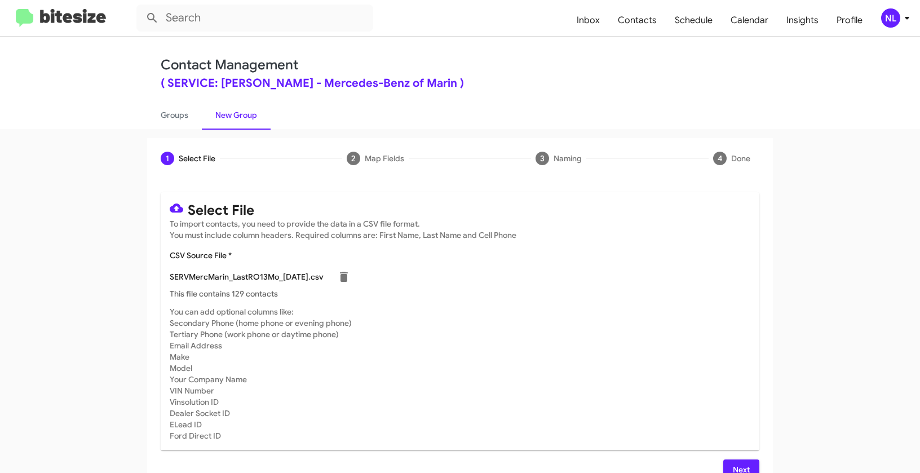
scroll to position [20, 0]
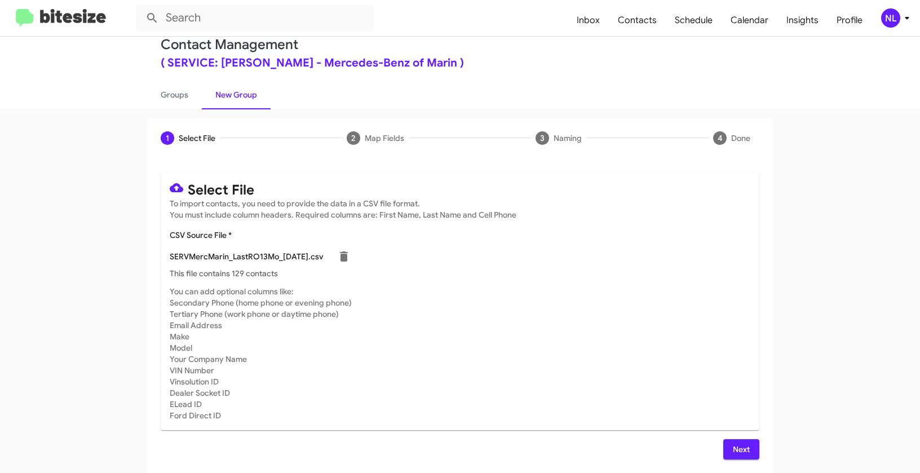
click at [737, 450] on span "Next" at bounding box center [741, 449] width 18 height 20
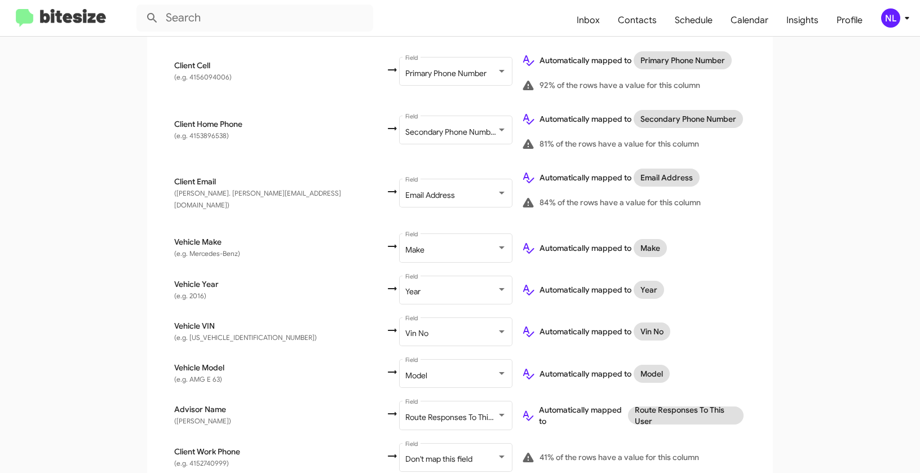
scroll to position [401, 0]
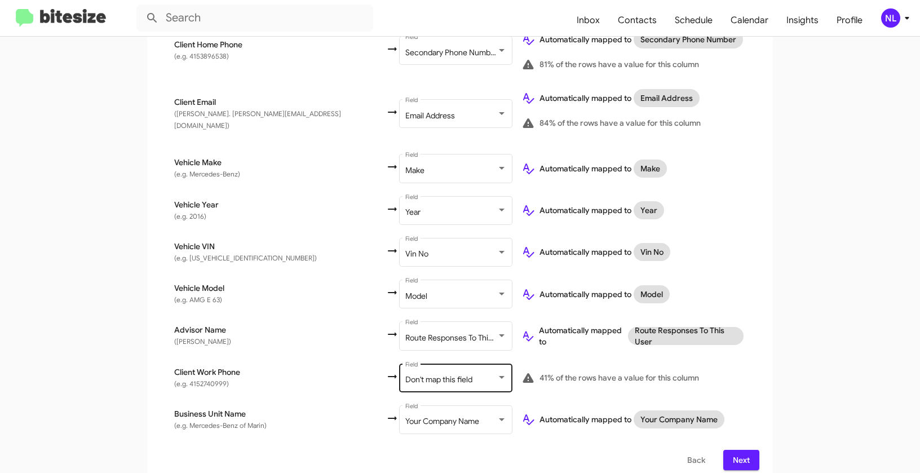
click at [405, 374] on span "Don't map this field" at bounding box center [438, 379] width 67 height 10
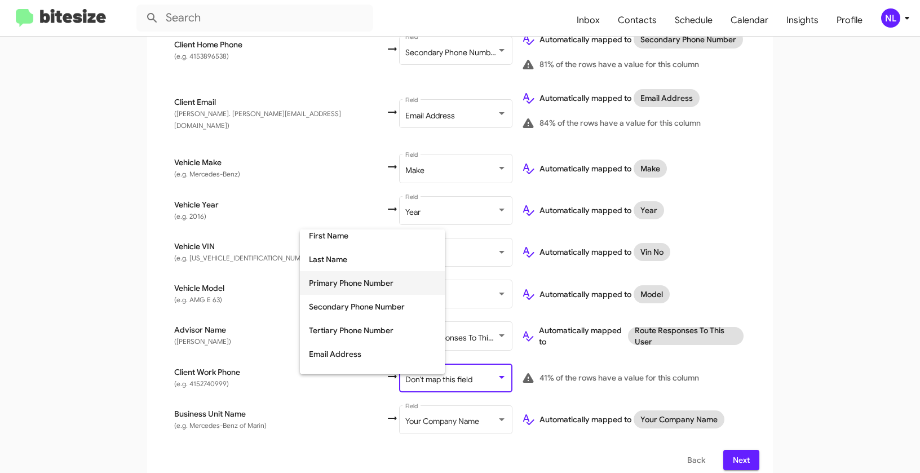
scroll to position [77, 0]
click at [342, 324] on span "Tertiary Phone Number" at bounding box center [372, 330] width 127 height 24
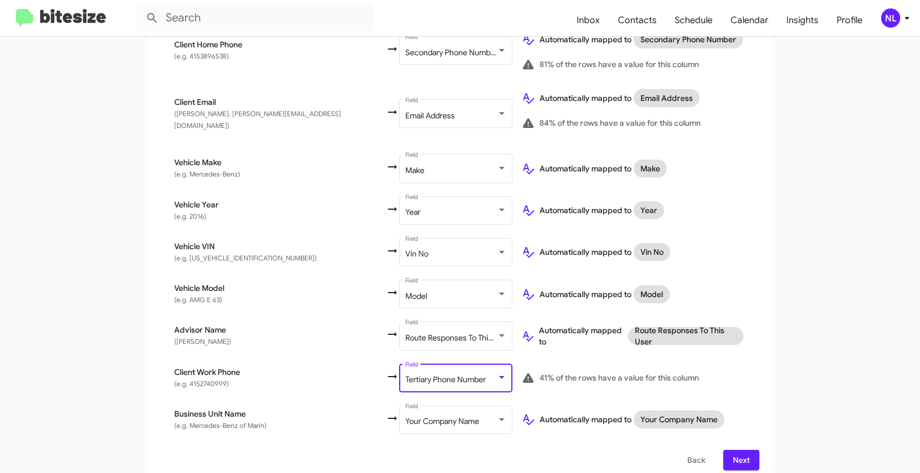
click at [794, 307] on app-new-group "Select File 2 Map Fields 3 Naming 4 Done Select File To import contacts, you ne…" at bounding box center [460, 110] width 920 height 747
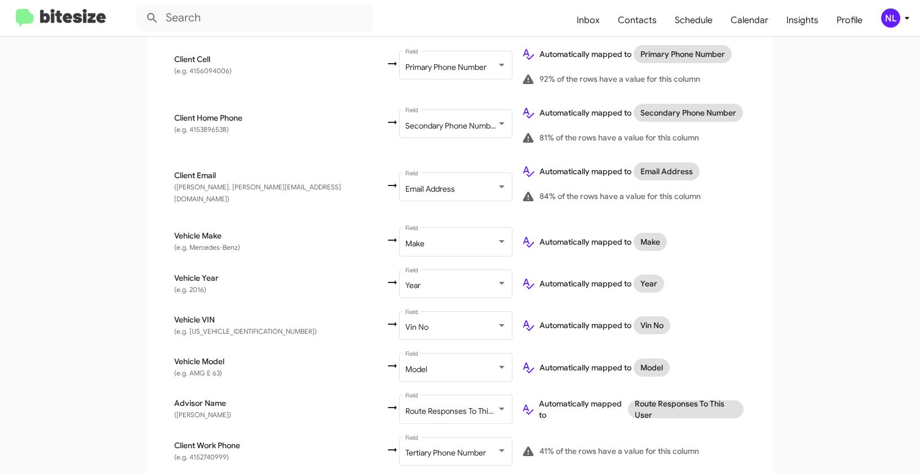
scroll to position [401, 0]
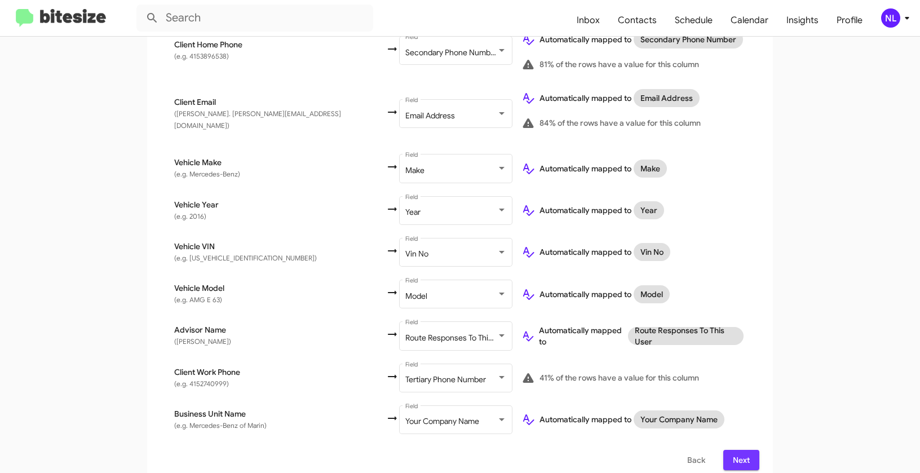
click at [742, 450] on span "Next" at bounding box center [741, 460] width 18 height 20
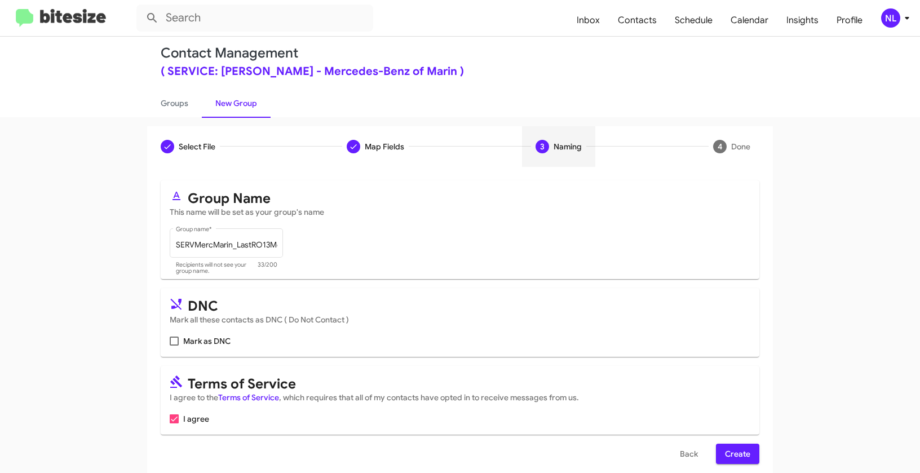
scroll to position [25, 0]
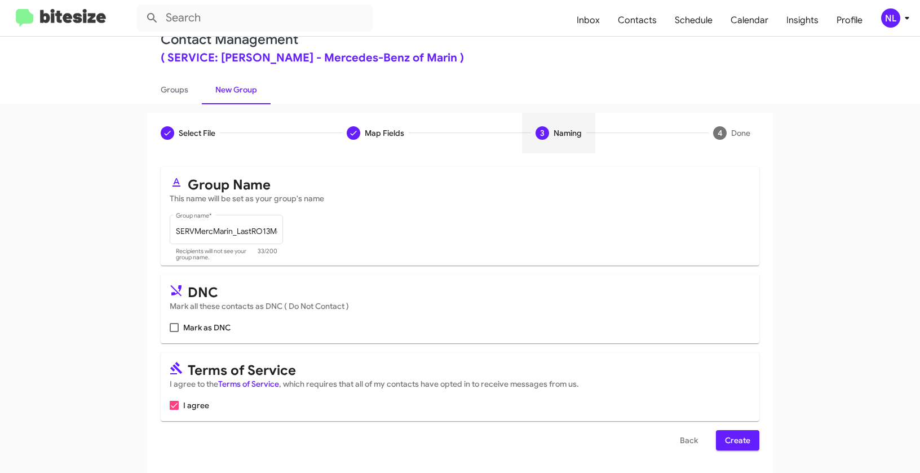
click at [734, 446] on span "Create" at bounding box center [737, 440] width 25 height 20
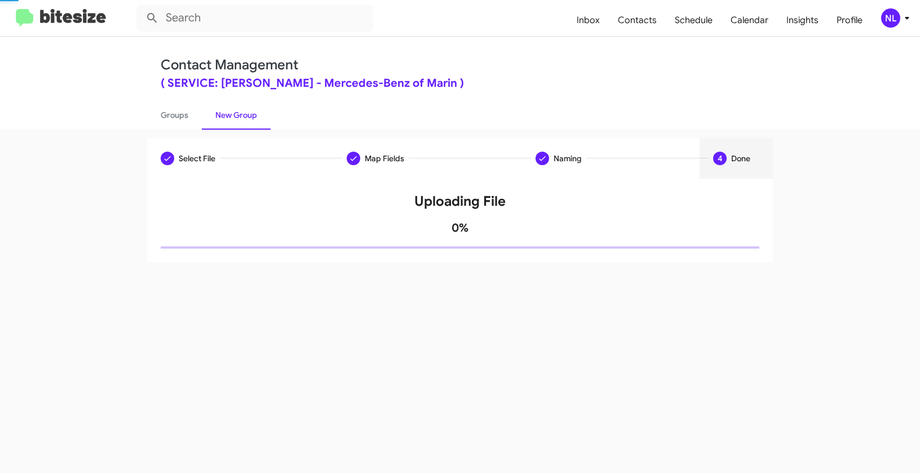
scroll to position [0, 0]
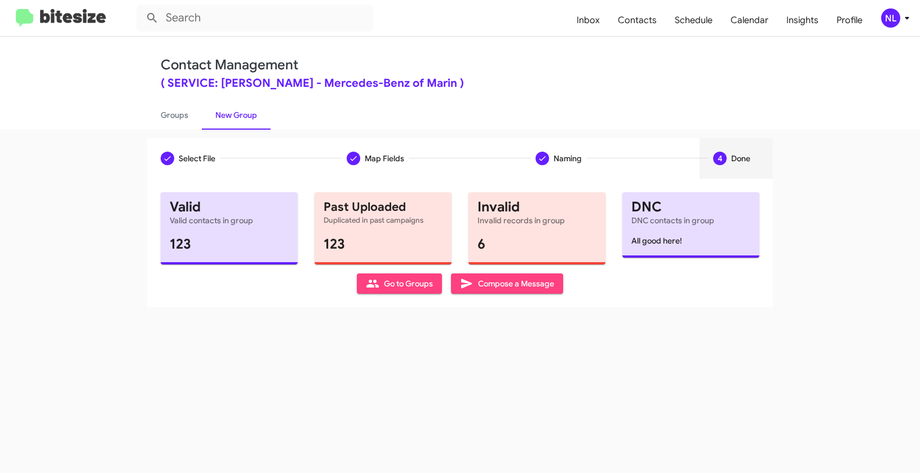
click at [403, 286] on span "Go to Groups" at bounding box center [399, 283] width 67 height 20
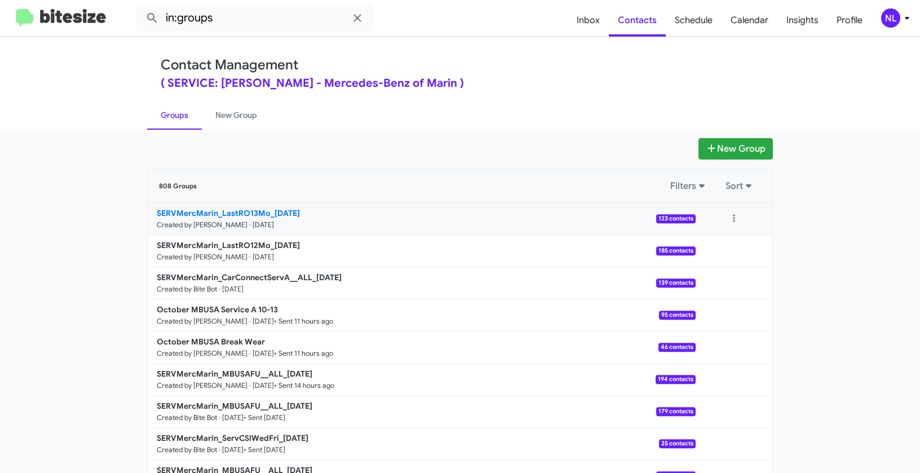
drag, startPoint x: 124, startPoint y: 207, endPoint x: 268, endPoint y: 207, distance: 144.3
click at [268, 207] on app-groups "New Group 808 Groups Filters Sort SERVMercMarin_LastRO13Mo_10-14-25 Created by …" at bounding box center [460, 346] width 920 height 416
copy div "Filters Sort SERVMercMarin_LastRO13Mo_"
click at [238, 14] on input "in:groups" at bounding box center [254, 18] width 237 height 27
paste input "SERVMercMarin_LastRO13Mo_"
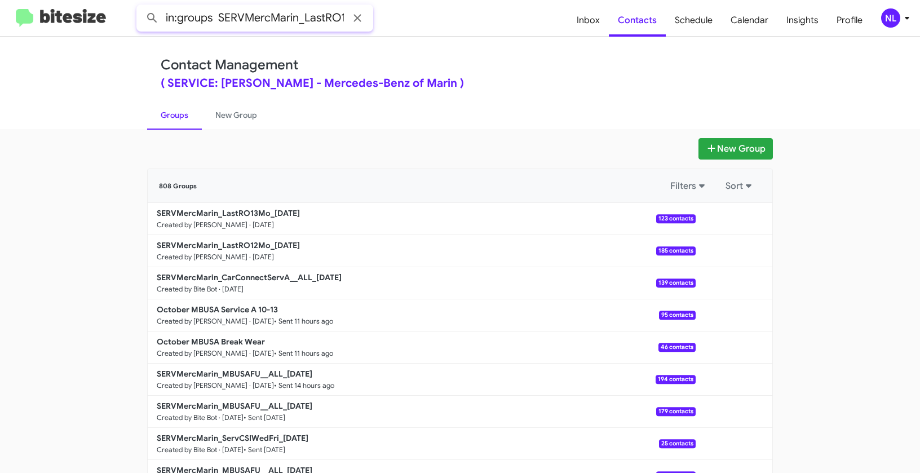
scroll to position [0, 30]
type input "in:groups SERVMercMarin_LastRO13Mo_"
click at [141, 7] on button at bounding box center [152, 18] width 23 height 23
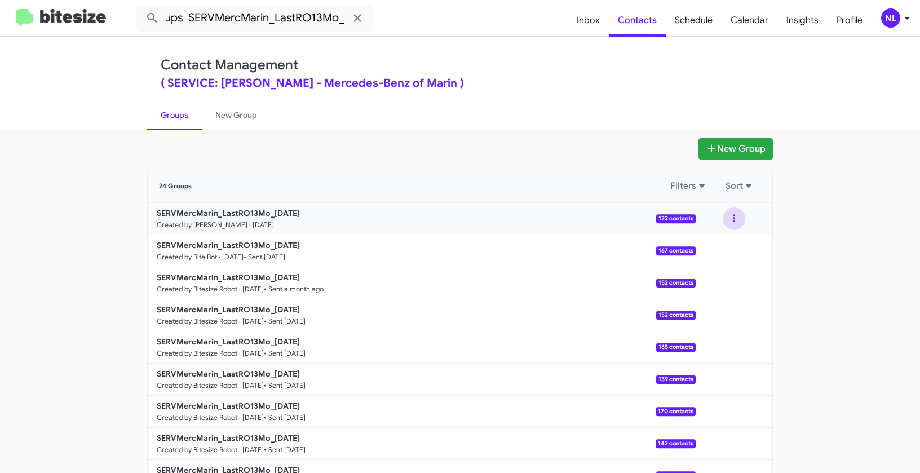
click at [734, 220] on button at bounding box center [734, 218] width 23 height 23
click at [726, 253] on button "View contacts" at bounding box center [700, 249] width 90 height 27
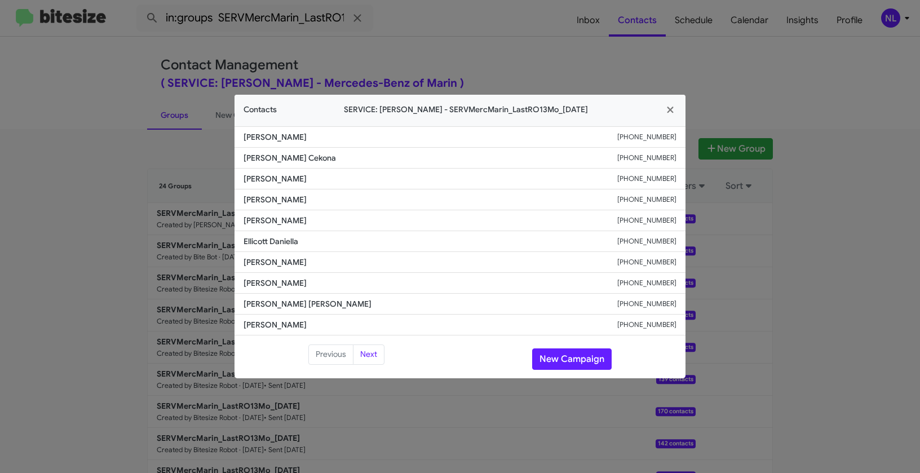
drag, startPoint x: 240, startPoint y: 219, endPoint x: 354, endPoint y: 224, distance: 114.5
click at [354, 224] on li "Thone Soungpanya +15108153054" at bounding box center [459, 220] width 451 height 21
copy span "Thone Soungpanya"
click at [390, 260] on span "Dawn Enright" at bounding box center [430, 261] width 374 height 11
drag, startPoint x: 288, startPoint y: 241, endPoint x: 320, endPoint y: 242, distance: 31.6
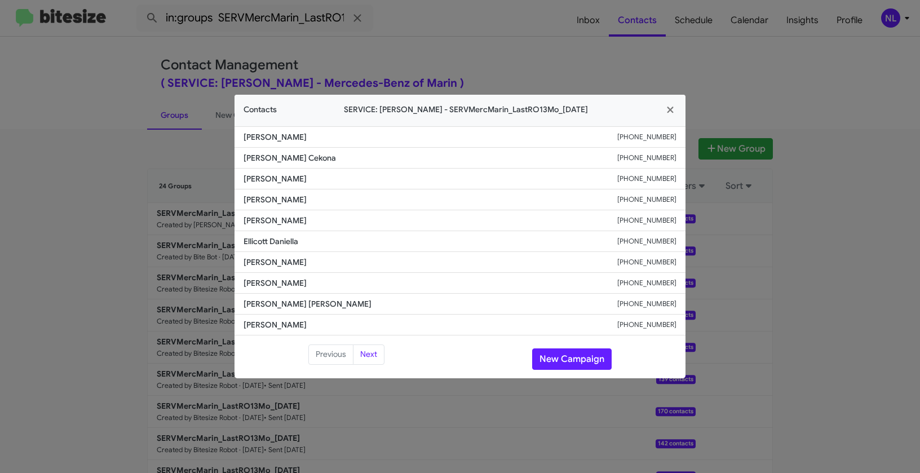
click at [320, 242] on span "Ellicott Daniella" at bounding box center [430, 241] width 374 height 11
copy span "Ellicott Daniella"
click at [318, 286] on span "John Rittenhouse" at bounding box center [430, 282] width 374 height 11
drag, startPoint x: 242, startPoint y: 198, endPoint x: 321, endPoint y: 205, distance: 79.8
click at [321, 205] on li "Arturo Bueno +14153007205" at bounding box center [459, 199] width 451 height 21
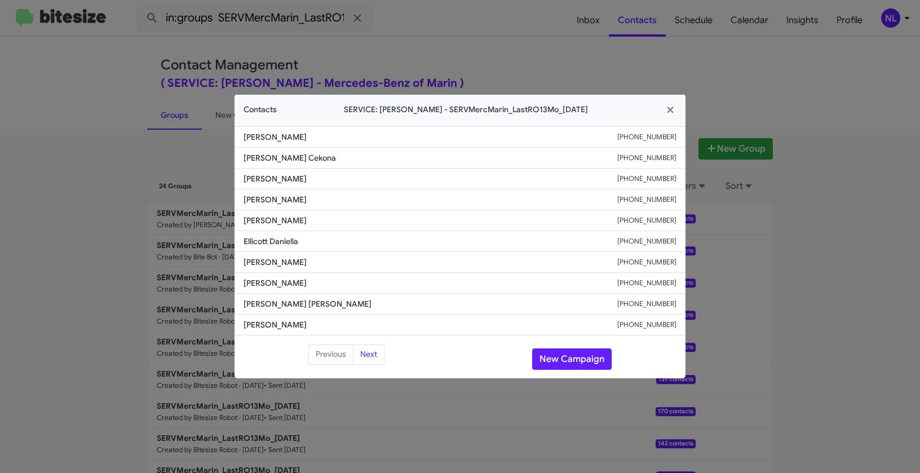
copy span "Arturo Bueno"
click at [384, 266] on span "Dawn Enright" at bounding box center [430, 261] width 374 height 11
click at [576, 352] on button "New Campaign" at bounding box center [571, 358] width 79 height 21
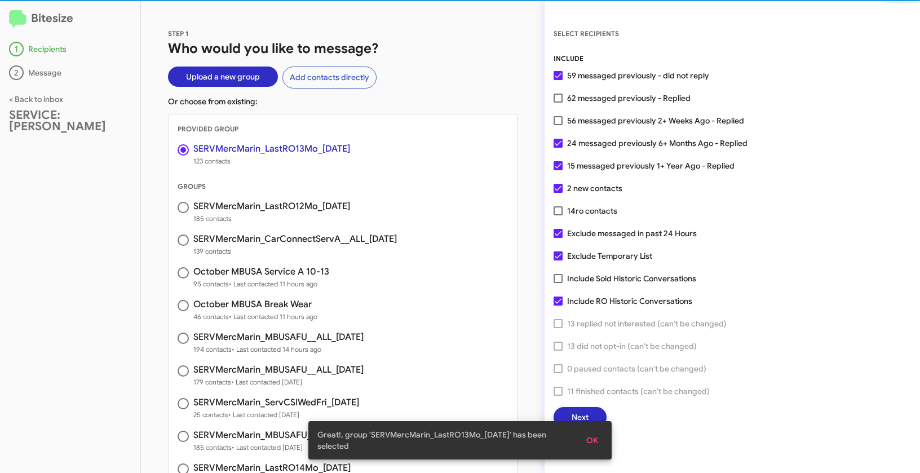
click at [595, 438] on span "OK" at bounding box center [592, 440] width 12 height 20
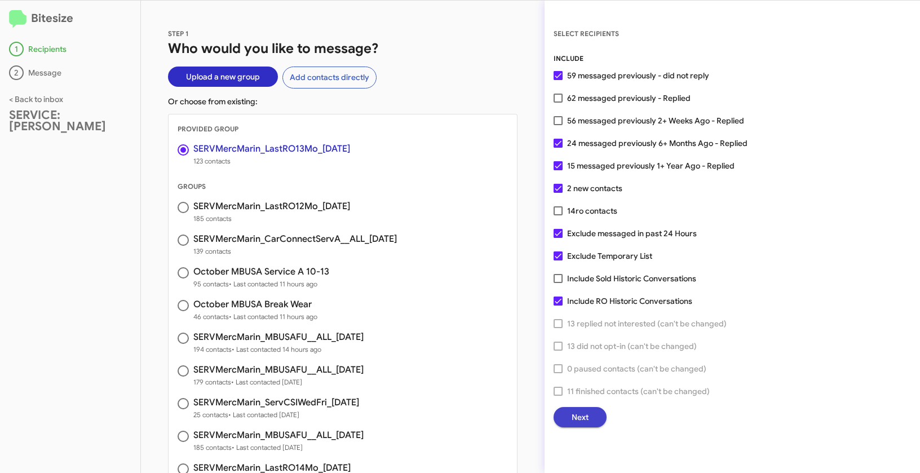
click at [590, 412] on button "Next" at bounding box center [579, 417] width 53 height 20
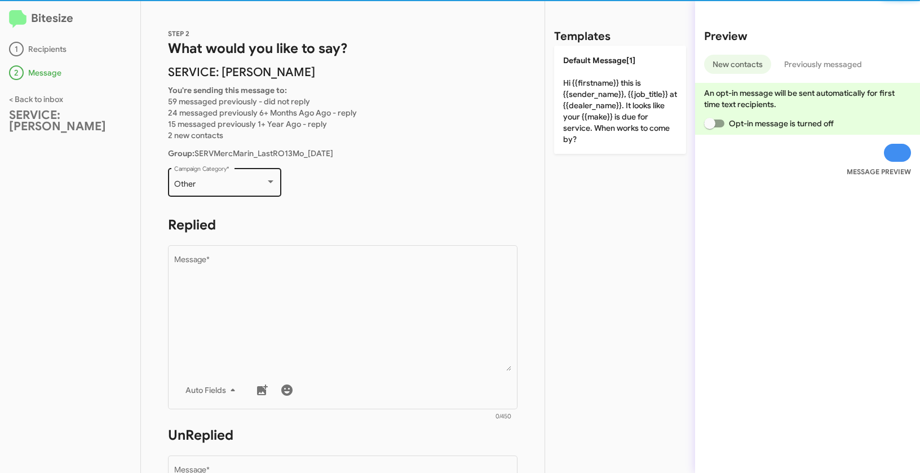
click at [240, 181] on div "Other" at bounding box center [219, 184] width 91 height 9
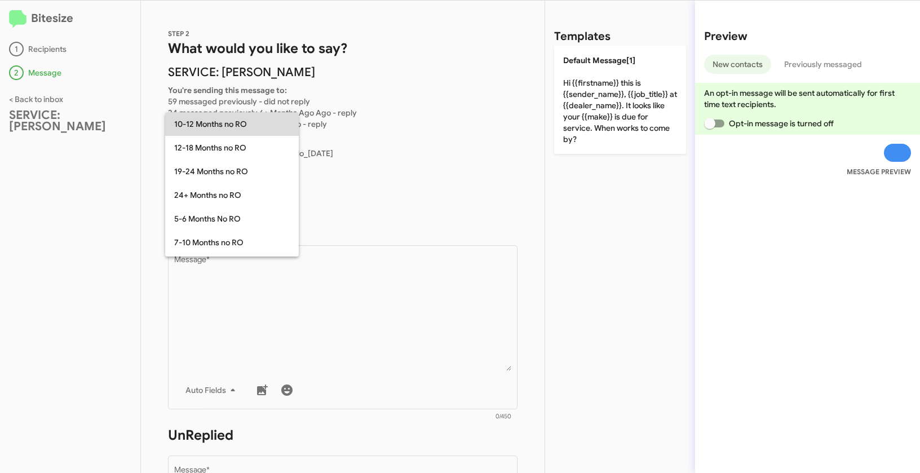
click at [218, 117] on span "10-12 Months no RO" at bounding box center [232, 124] width 116 height 24
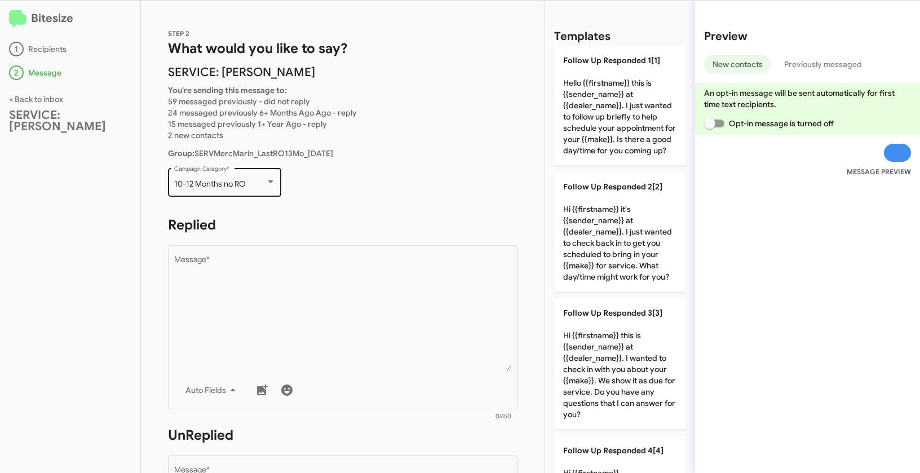
drag, startPoint x: 167, startPoint y: 185, endPoint x: 261, endPoint y: 185, distance: 93.6
click at [261, 185] on div "STEP 2 What would you like to say? SERVICE: Mercedes Marin You're sending this …" at bounding box center [343, 237] width 404 height 472
click at [55, 192] on div "Bitesize 1 Recipients 2 Message < Back to inbox SERVICE: Mercedes Marin" at bounding box center [70, 237] width 141 height 472
drag, startPoint x: 175, startPoint y: 180, endPoint x: 258, endPoint y: 187, distance: 83.1
click at [258, 187] on div "10-12 Months no RO" at bounding box center [219, 184] width 91 height 9
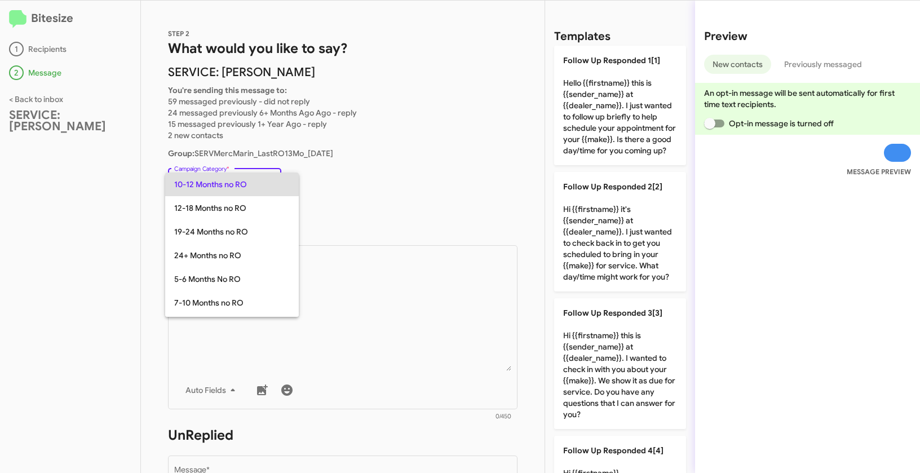
copy span "10-12 Months no RO"
click at [170, 207] on mat-option "12-18 Months no RO" at bounding box center [232, 208] width 134 height 24
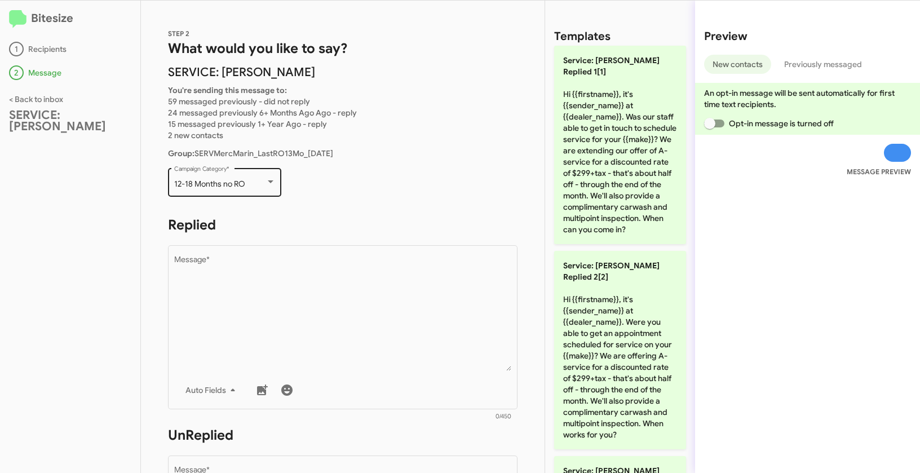
drag, startPoint x: 172, startPoint y: 182, endPoint x: 250, endPoint y: 184, distance: 77.8
click at [250, 184] on div "12-18 Months no RO Campaign Category *" at bounding box center [224, 181] width 113 height 31
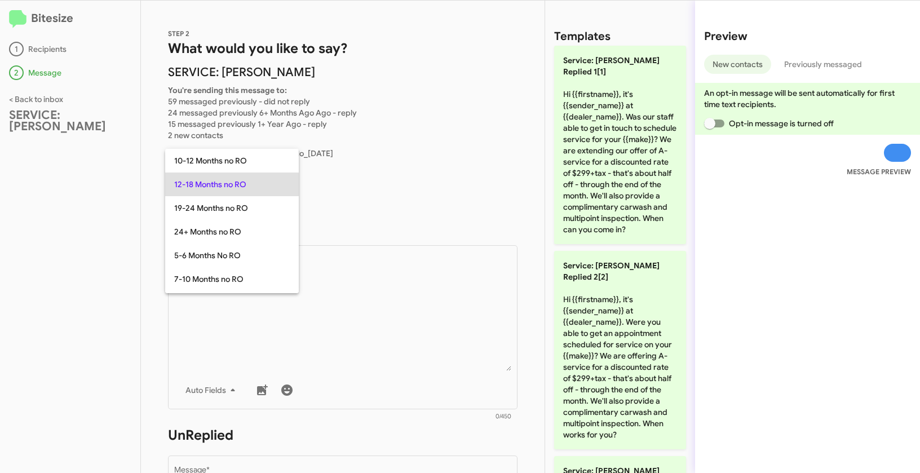
click at [383, 299] on div at bounding box center [460, 236] width 920 height 473
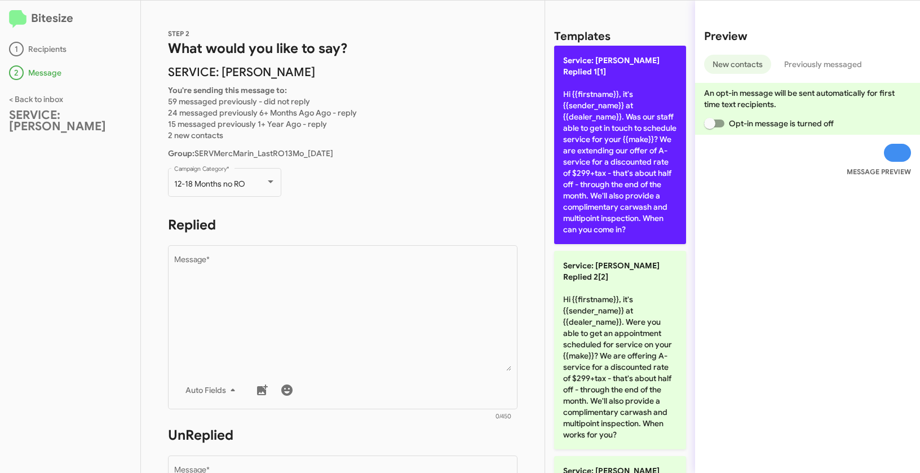
click at [603, 106] on p "Service: Mercedes Marin Replied 1[1] Hi {{firstname}}, it's {{sender_name}} at …" at bounding box center [620, 145] width 132 height 198
type textarea "Hi {{firstname}}, it's {{sender_name}} at {{dealer_name}}. Was our staff able t…"
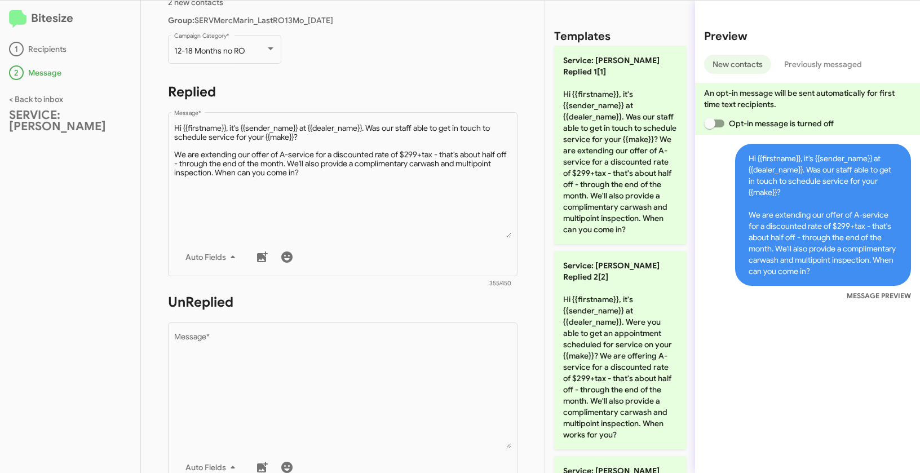
scroll to position [196, 0]
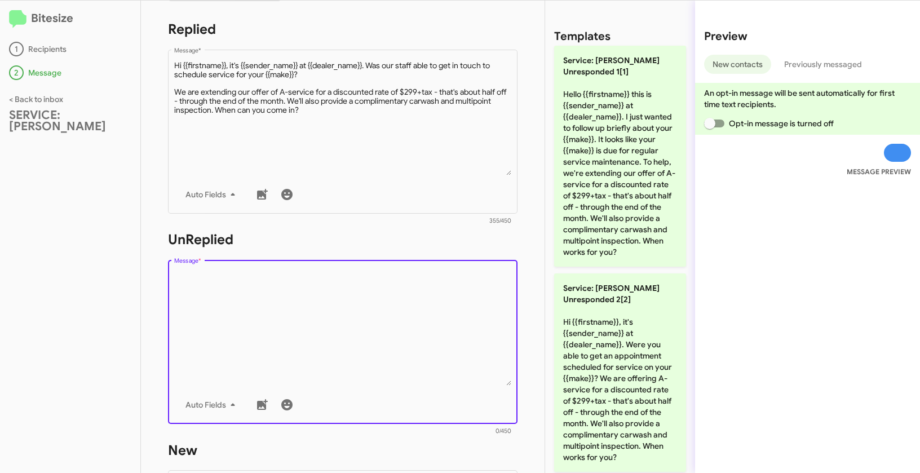
click at [367, 340] on textarea "Message *" at bounding box center [343, 328] width 338 height 115
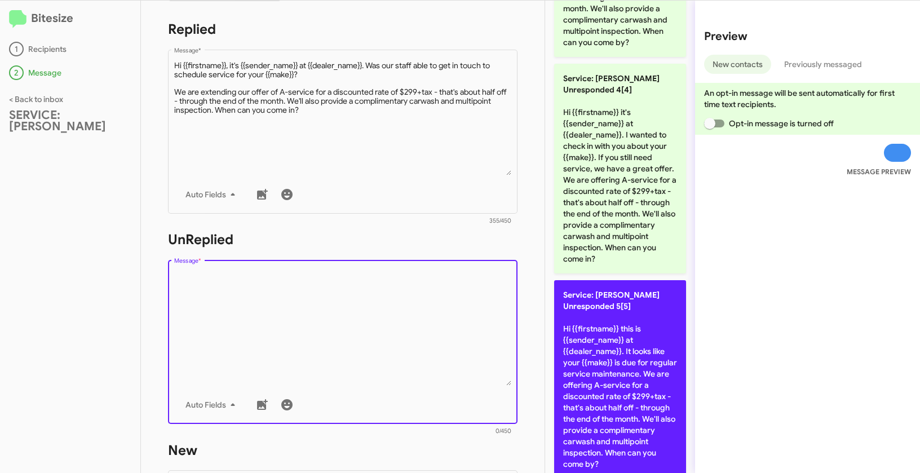
scroll to position [637, 0]
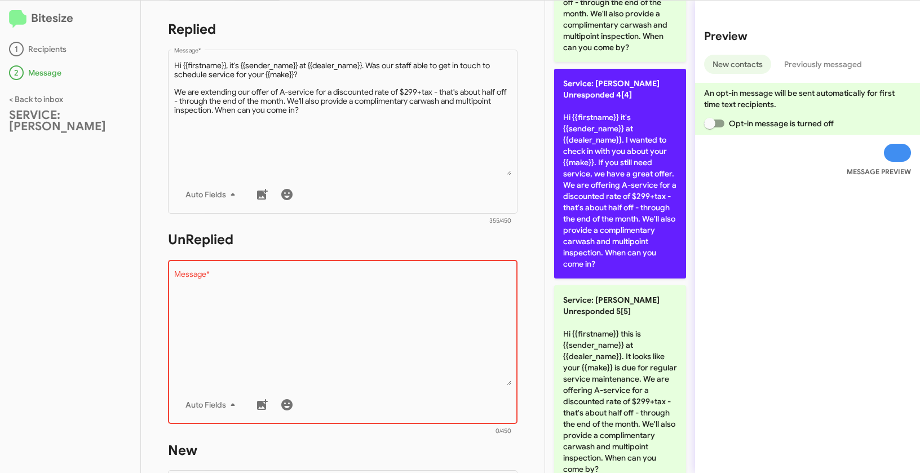
click at [617, 181] on p "Service: Mercedes Marin Unresponded 4[4] Hi {{firstname}} it's {{sender_name}} …" at bounding box center [620, 174] width 132 height 210
type textarea "Hi {{firstname}} it's {{sender_name}} at {{dealer_name}}. I wanted to check in …"
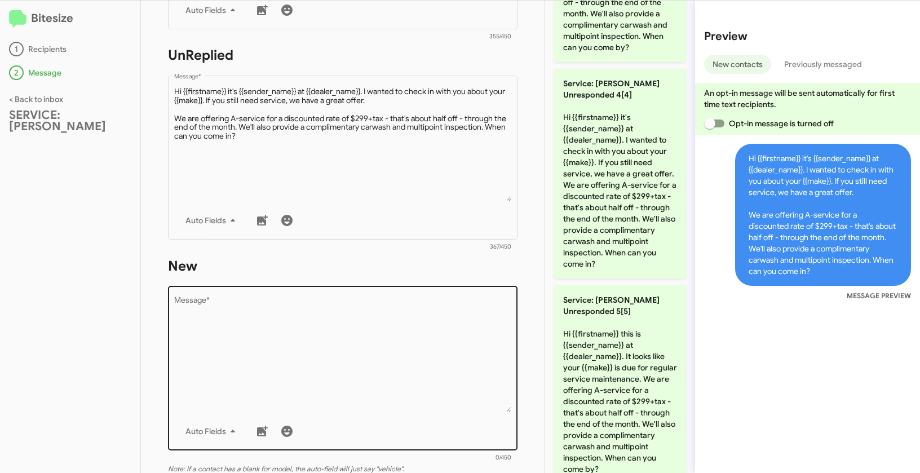
scroll to position [388, 0]
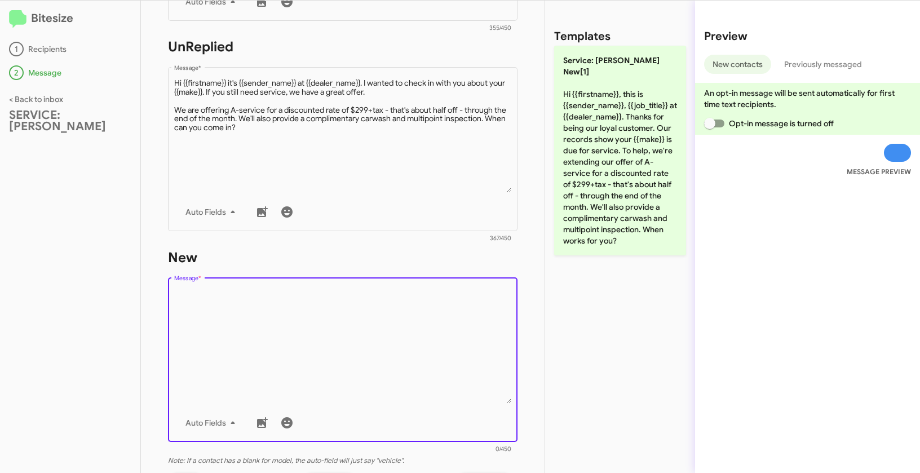
click at [351, 344] on textarea "Message *" at bounding box center [343, 346] width 338 height 115
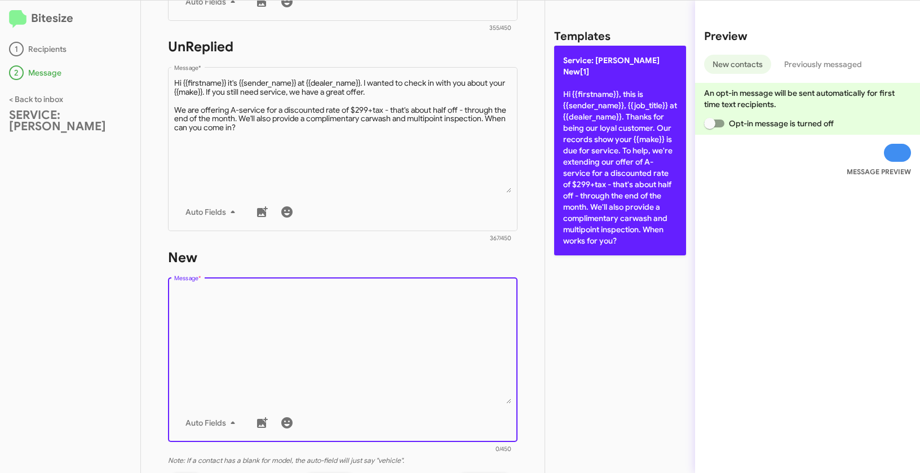
click at [608, 158] on p "Service: Mercedes Marin New[1] Hi {{firstname}}, this is {{sender_name}}, {{job…" at bounding box center [620, 151] width 132 height 210
type textarea "Hi {{firstname}}, this is {{sender_name}}, {{job_title}} at {{dealer_name}}. Th…"
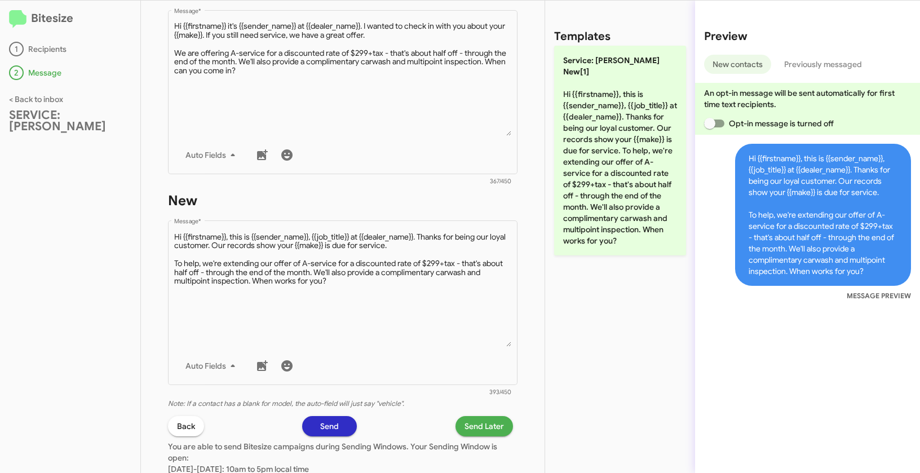
scroll to position [548, 0]
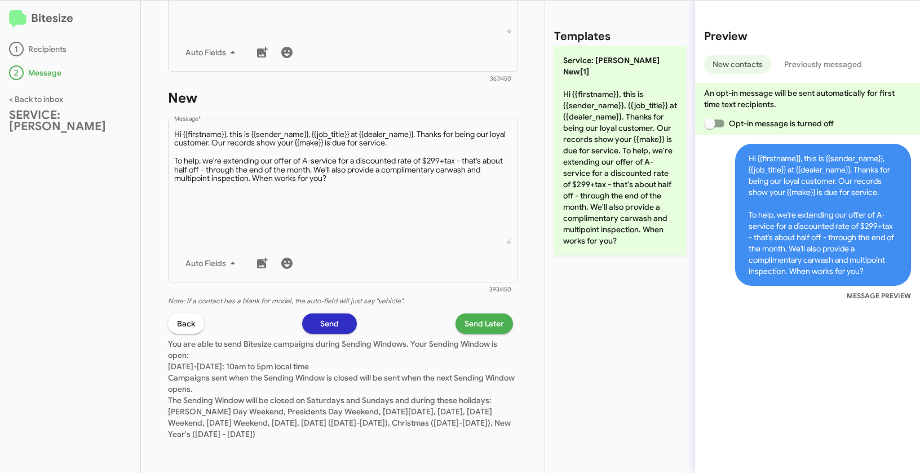
click at [476, 324] on span "Send Later" at bounding box center [483, 323] width 39 height 20
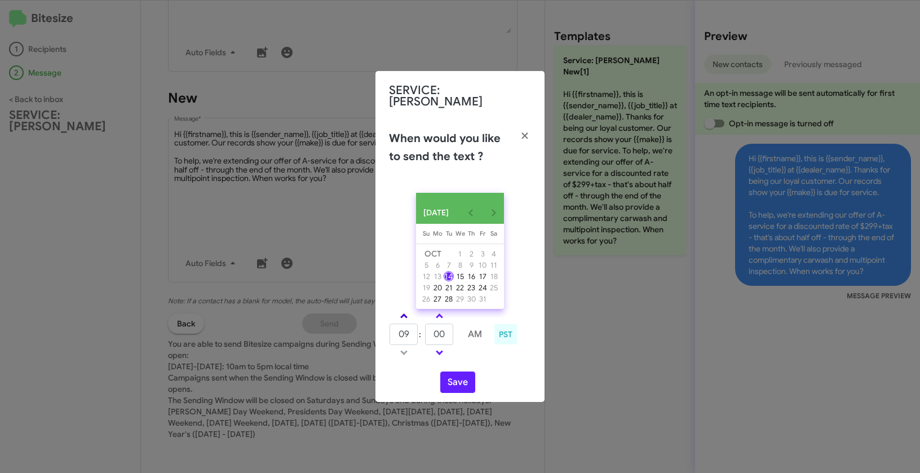
click at [403, 314] on span at bounding box center [403, 316] width 7 height 7
type input "10"
drag, startPoint x: 442, startPoint y: 333, endPoint x: 428, endPoint y: 331, distance: 14.8
click at [428, 331] on input "00" at bounding box center [439, 333] width 28 height 21
type input "15"
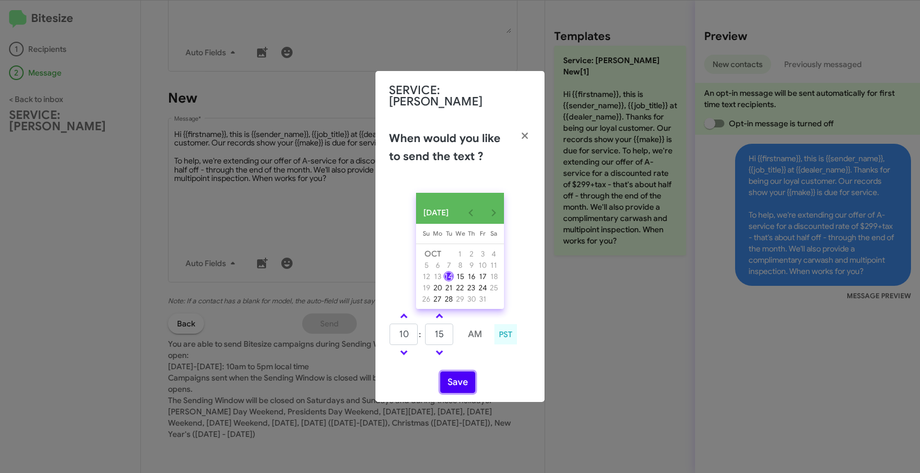
click at [459, 382] on button "Save" at bounding box center [457, 381] width 35 height 21
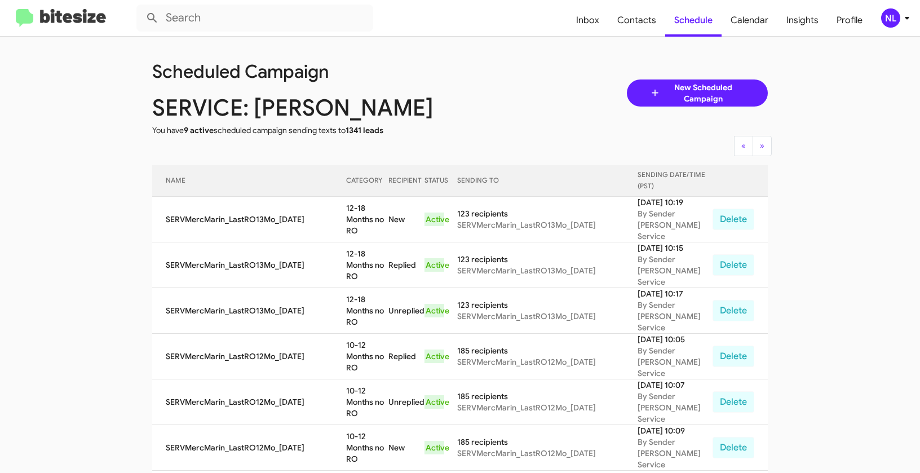
click at [893, 20] on div "NL" at bounding box center [890, 17] width 19 height 19
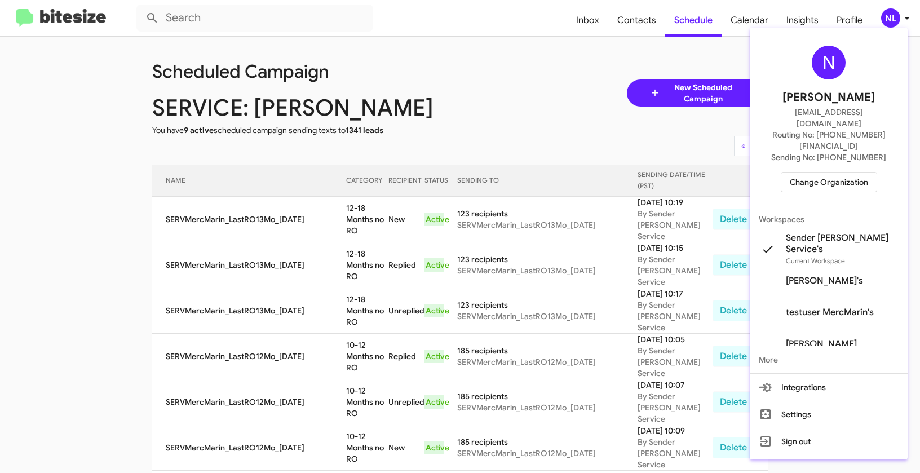
click at [829, 172] on span "Change Organization" at bounding box center [829, 181] width 78 height 19
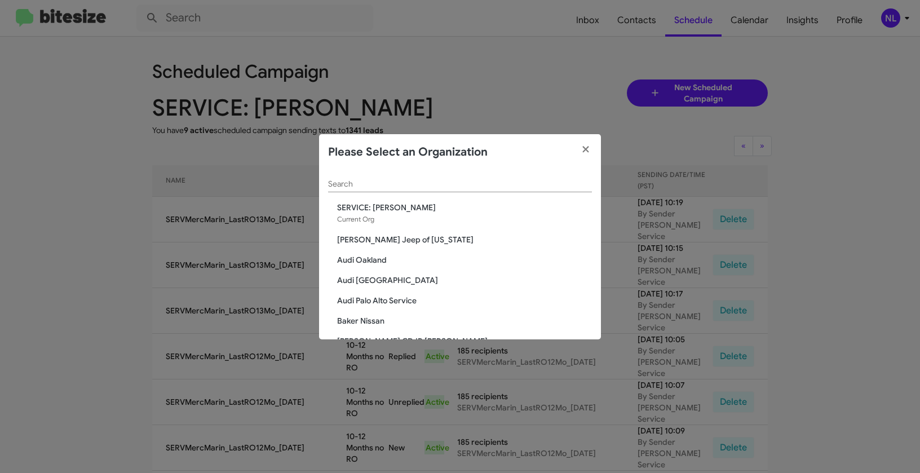
click at [437, 178] on div "Search" at bounding box center [460, 181] width 264 height 22
paste input "SERVICE: Toyota 40"
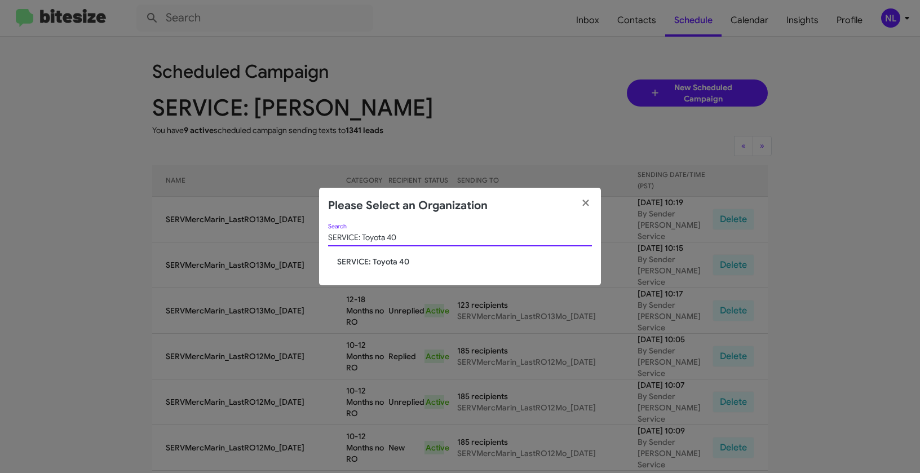
type input "SERVICE: Toyota 40"
click at [350, 263] on span "SERVICE: Toyota 40" at bounding box center [464, 261] width 255 height 11
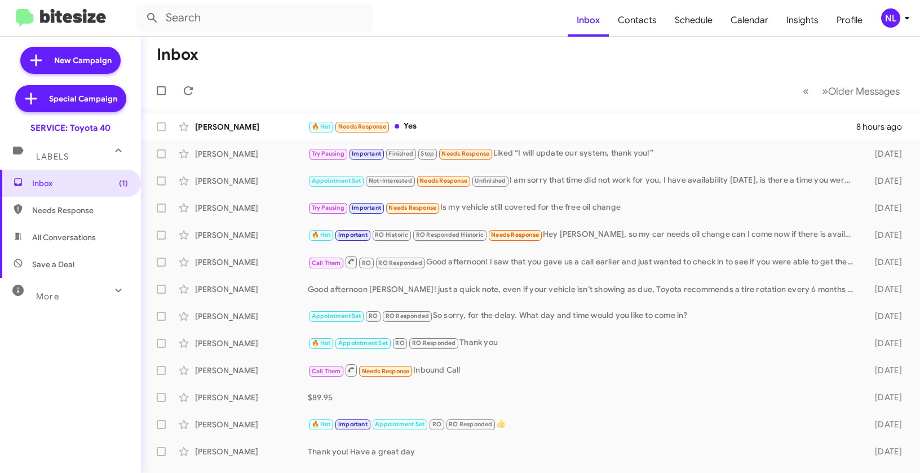
click at [889, 18] on div "NL" at bounding box center [890, 17] width 19 height 19
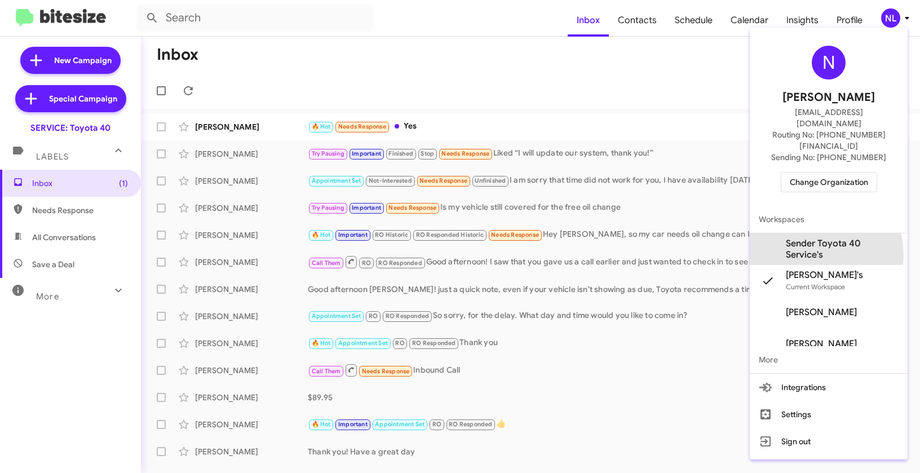
click at [817, 238] on span "Sender Toyota 40 Service's" at bounding box center [842, 249] width 113 height 23
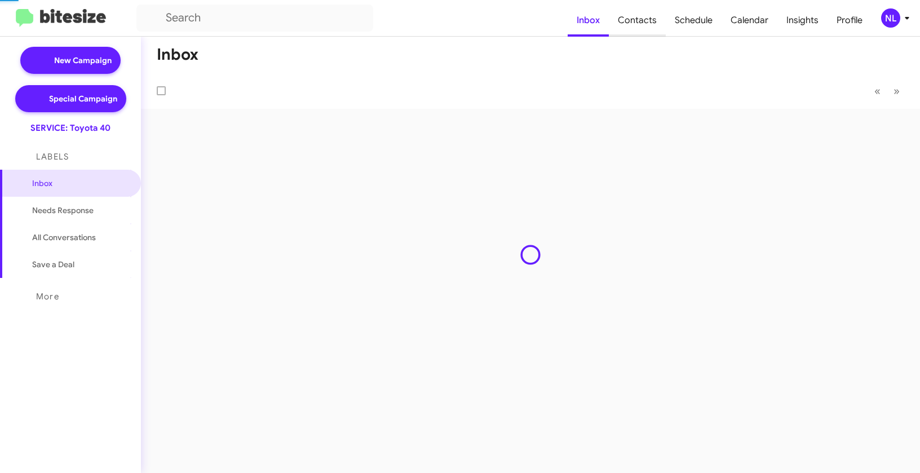
click at [647, 24] on span "Contacts" at bounding box center [637, 20] width 57 height 33
type input "in:groups"
click at [647, 24] on span "Contacts" at bounding box center [637, 20] width 57 height 33
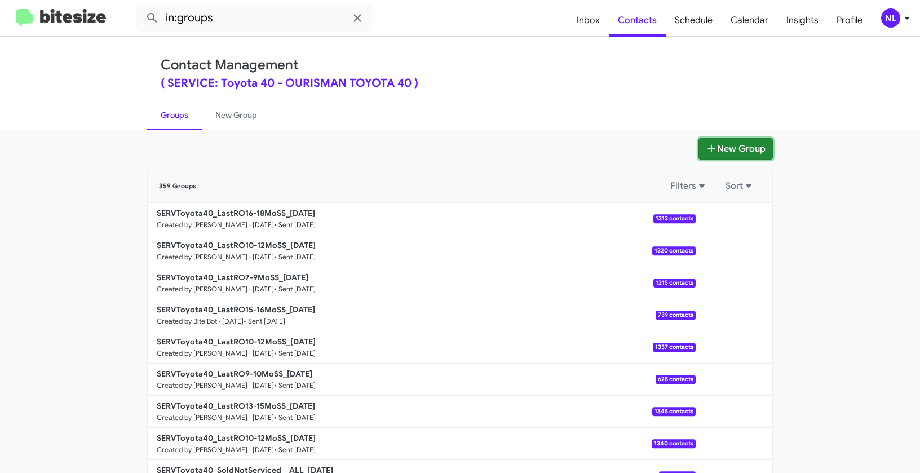
click at [717, 149] on button "New Group" at bounding box center [735, 148] width 74 height 21
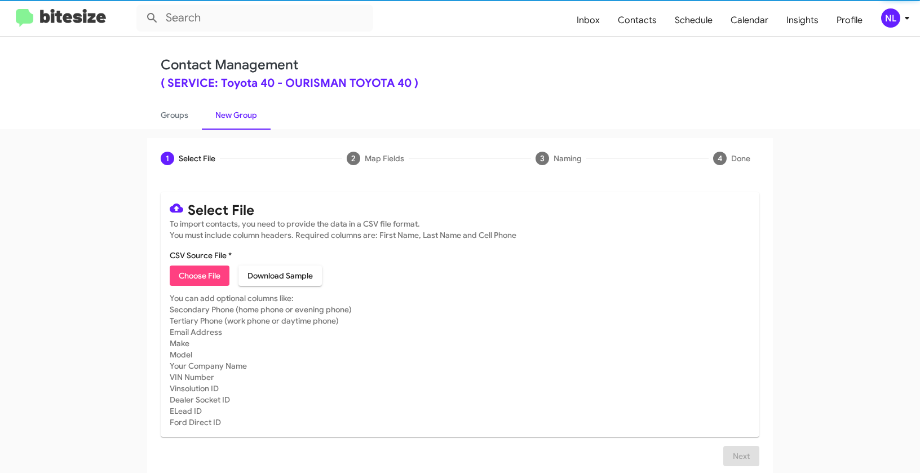
click at [189, 270] on span "Choose File" at bounding box center [200, 275] width 42 height 20
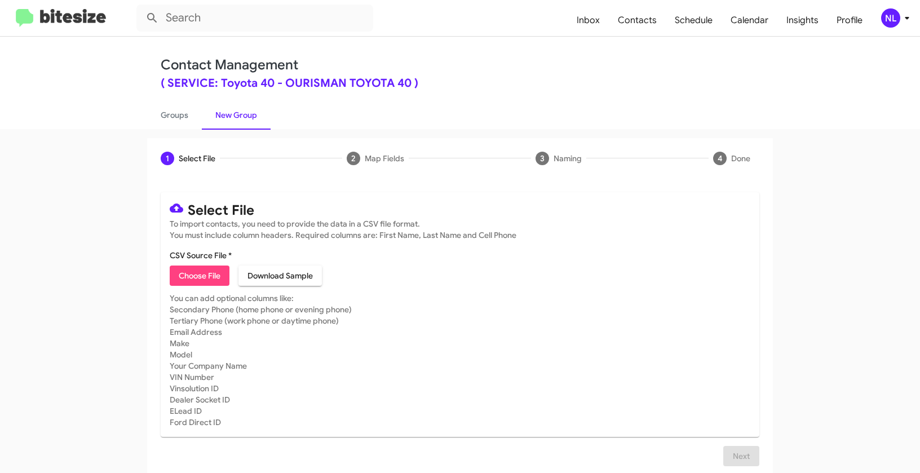
type input "SERVToyota40_LastRO10-12MoSS_[DATE]"
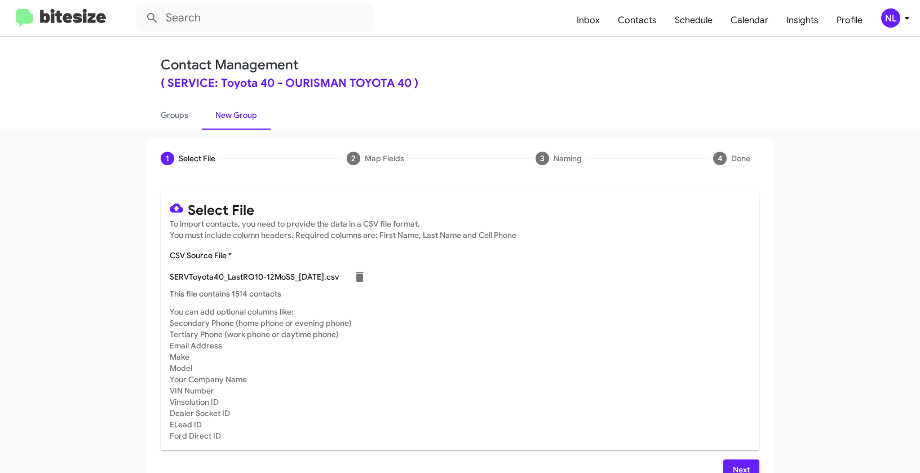
scroll to position [20, 0]
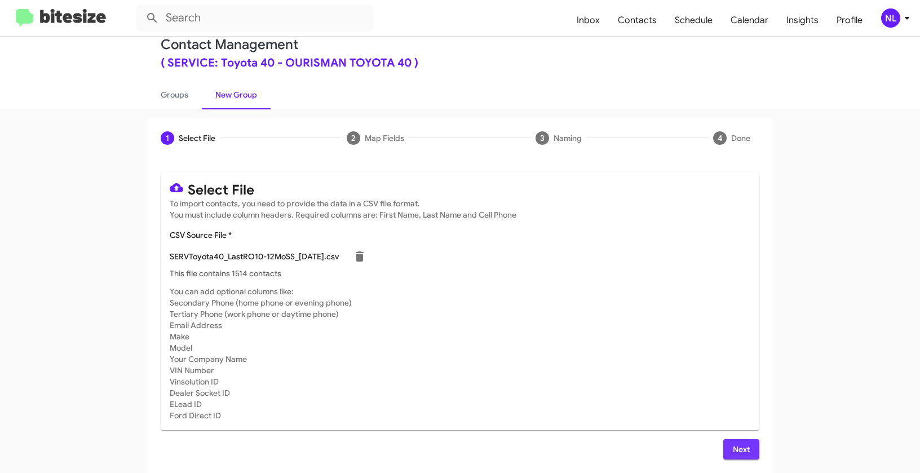
click at [742, 441] on span "Next" at bounding box center [741, 449] width 18 height 20
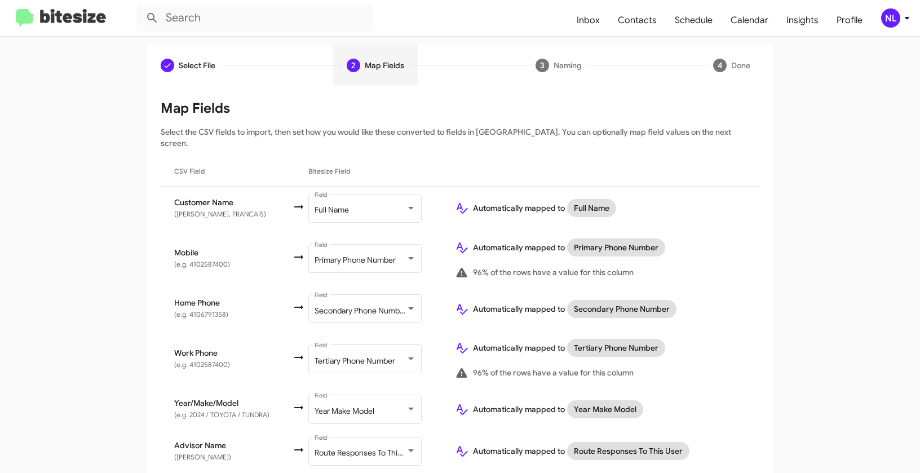
scroll to position [166, 0]
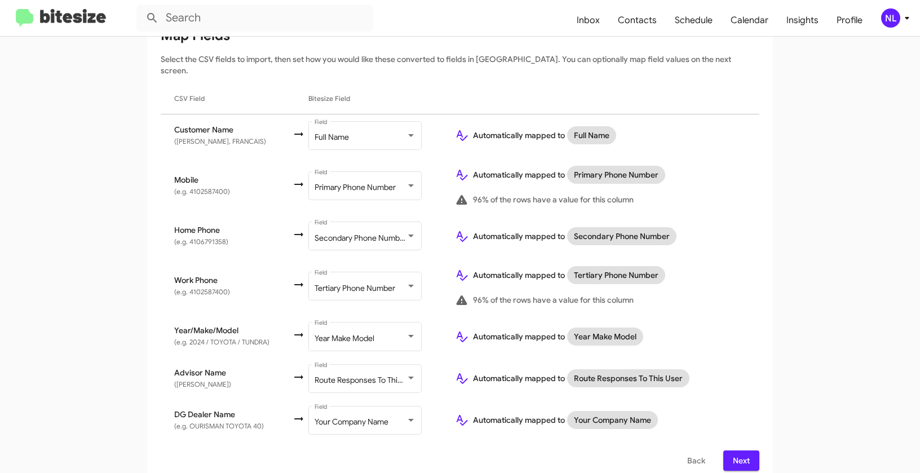
click at [742, 450] on span "Next" at bounding box center [741, 460] width 18 height 20
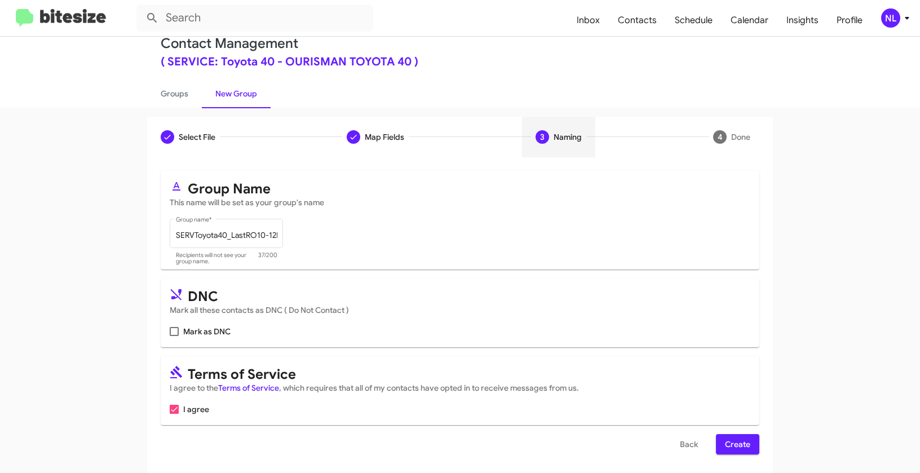
scroll to position [25, 0]
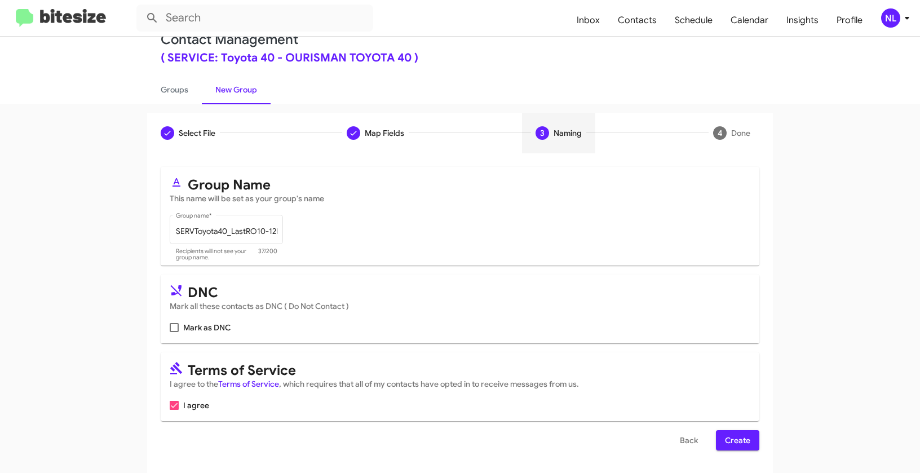
click at [738, 433] on span "Create" at bounding box center [737, 440] width 25 height 20
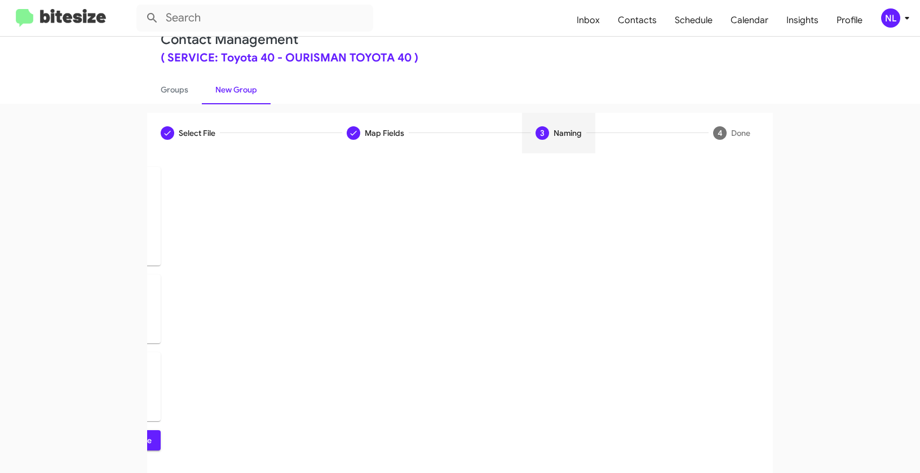
scroll to position [0, 0]
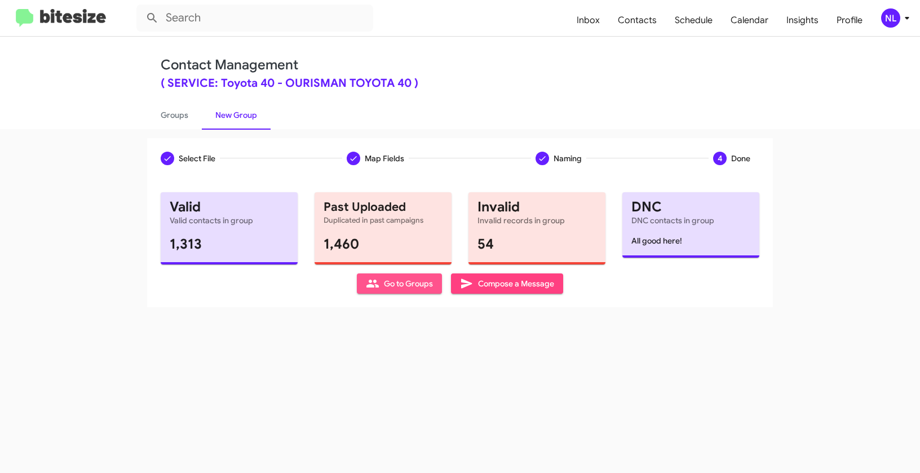
click at [394, 285] on span "Go to Groups" at bounding box center [399, 283] width 67 height 20
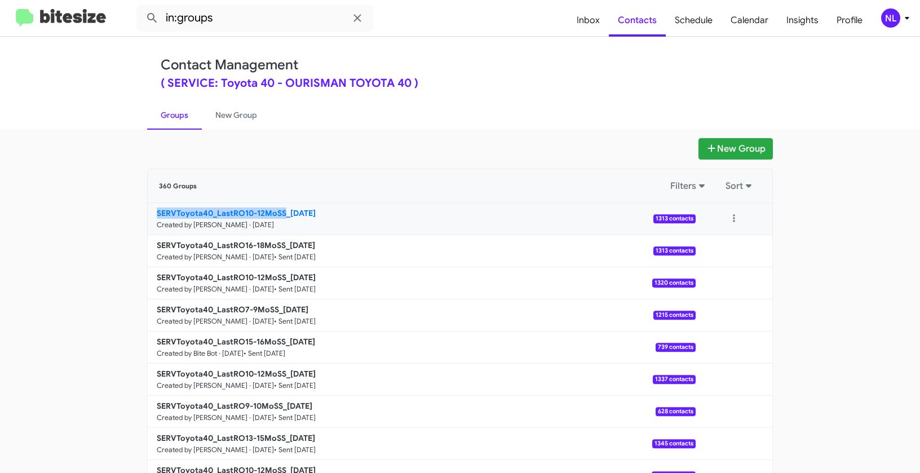
drag, startPoint x: 114, startPoint y: 224, endPoint x: 283, endPoint y: 211, distance: 169.1
click at [283, 211] on app-groups "New Group 360 Groups Filters Sort SERVToyota40_LastRO10-12MoSS_10-14-25 Created…" at bounding box center [460, 346] width 920 height 416
copy b "SERVToyota40_LastRO10-12MoSS"
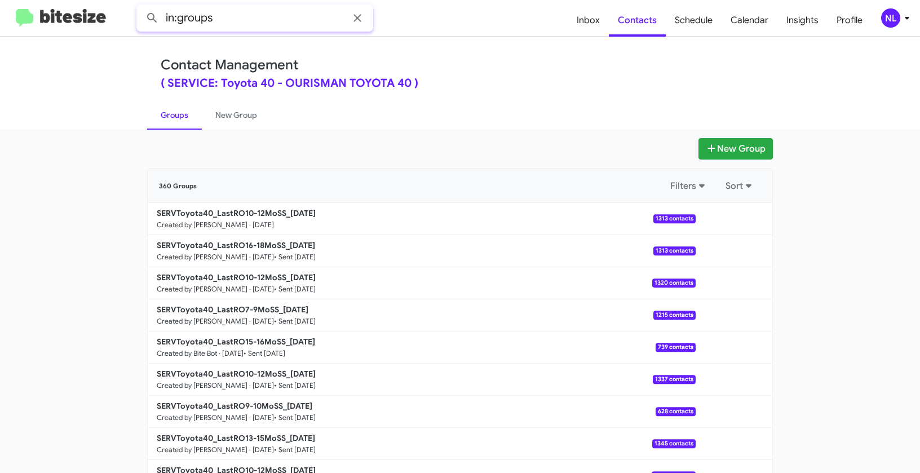
click at [249, 21] on input "in:groups" at bounding box center [254, 18] width 237 height 27
paste input "SERVToyota40_LastRO10-12MoSS"
type input "in:groups SERVToyota40_LastRO10-12MoSS"
click at [141, 7] on button at bounding box center [152, 18] width 23 height 23
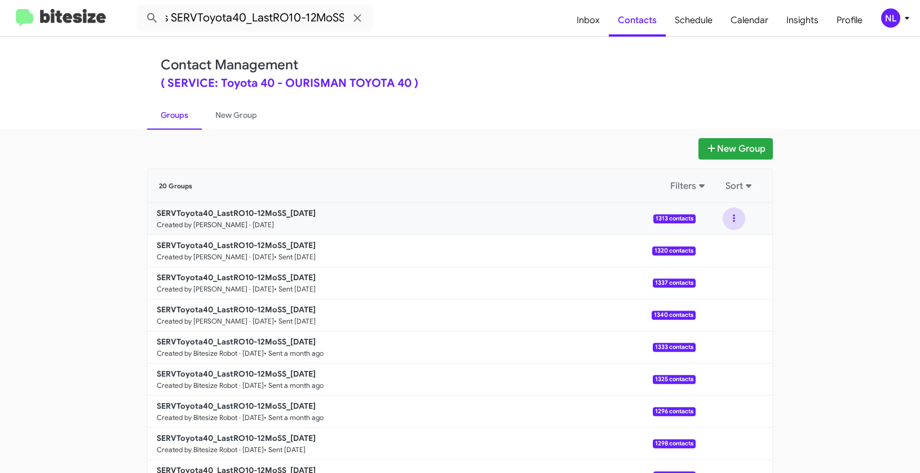
click at [729, 220] on button at bounding box center [734, 218] width 23 height 23
click at [722, 247] on button "View contacts" at bounding box center [700, 249] width 90 height 27
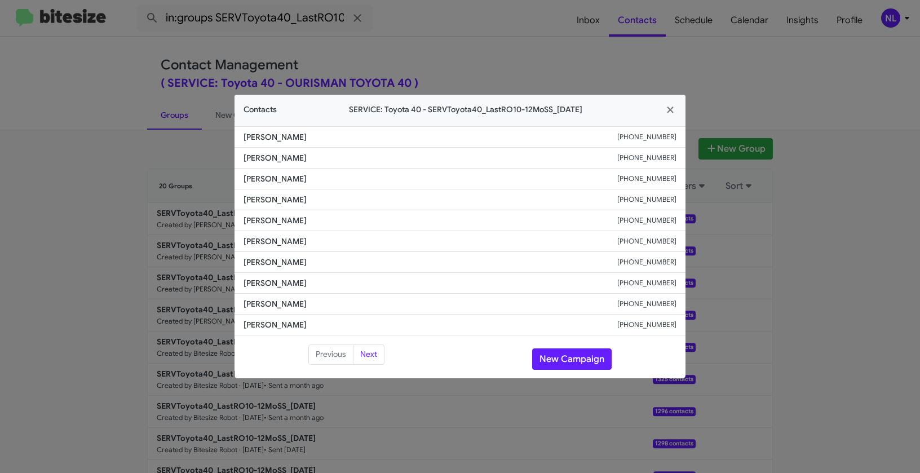
drag, startPoint x: 250, startPoint y: 279, endPoint x: 322, endPoint y: 278, distance: 72.1
click at [322, 278] on li "Paul Klingelhofer +14106983612" at bounding box center [459, 283] width 451 height 21
copy span "Paul Klingelhofer"
click at [344, 245] on span "Laura Boehm" at bounding box center [430, 241] width 374 height 11
drag, startPoint x: 245, startPoint y: 283, endPoint x: 333, endPoint y: 281, distance: 88.5
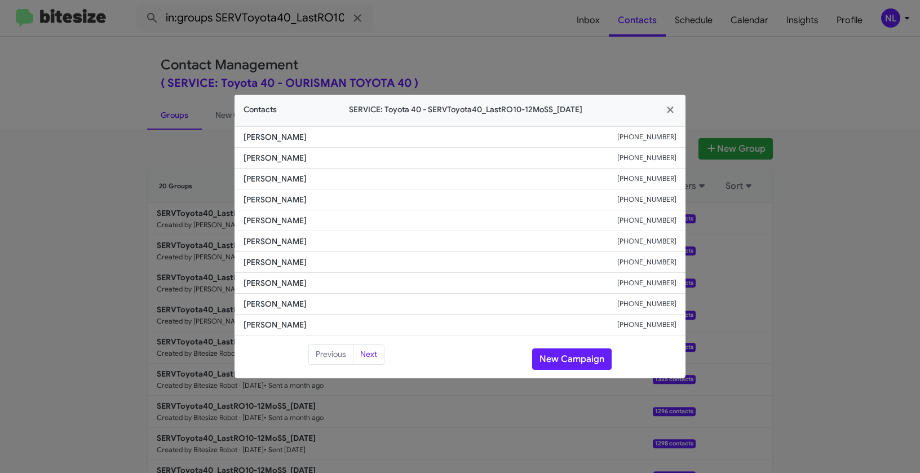
click at [333, 281] on span "Paul Klingelhofer" at bounding box center [430, 282] width 374 height 11
copy span "Paul Klingelhofer"
click at [570, 355] on button "New Campaign" at bounding box center [571, 358] width 79 height 21
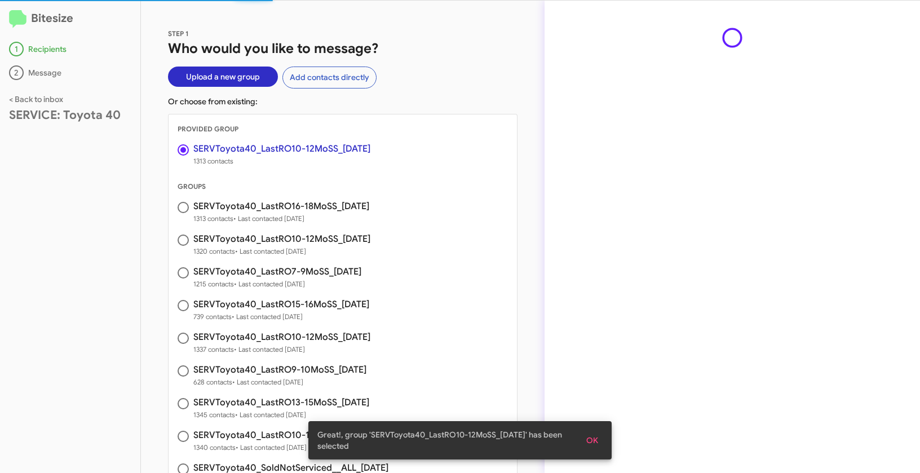
click at [593, 440] on span "OK" at bounding box center [592, 440] width 12 height 20
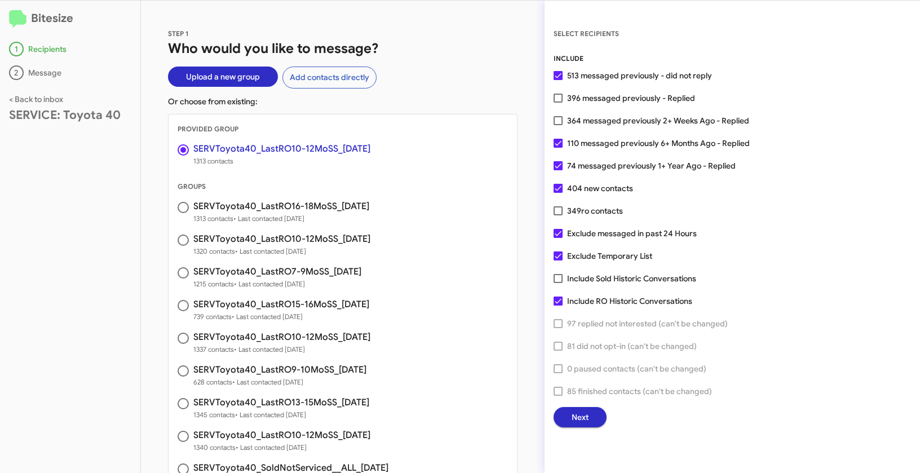
click at [599, 419] on button "Next" at bounding box center [579, 417] width 53 height 20
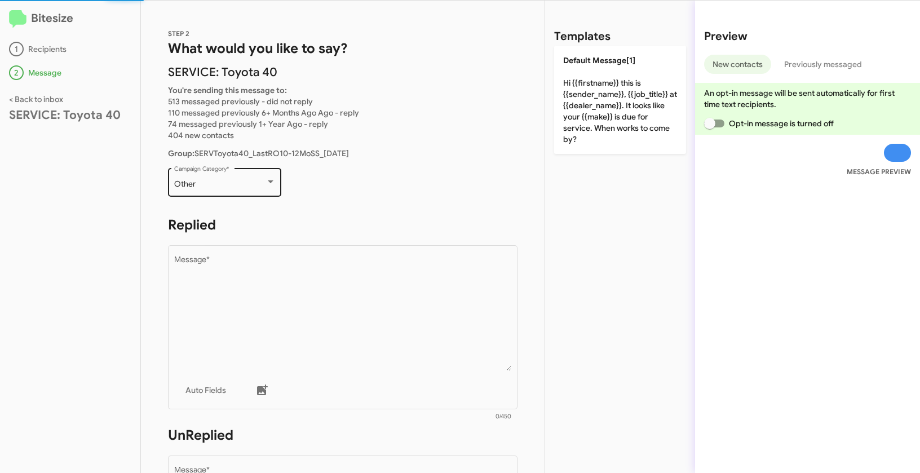
click at [264, 177] on div "Other Campaign Category *" at bounding box center [224, 181] width 101 height 31
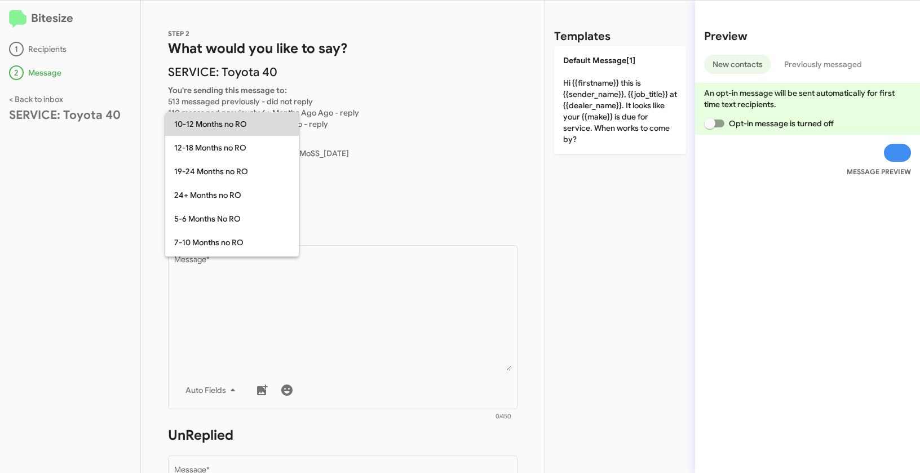
click at [202, 126] on span "10-12 Months no RO" at bounding box center [232, 124] width 116 height 24
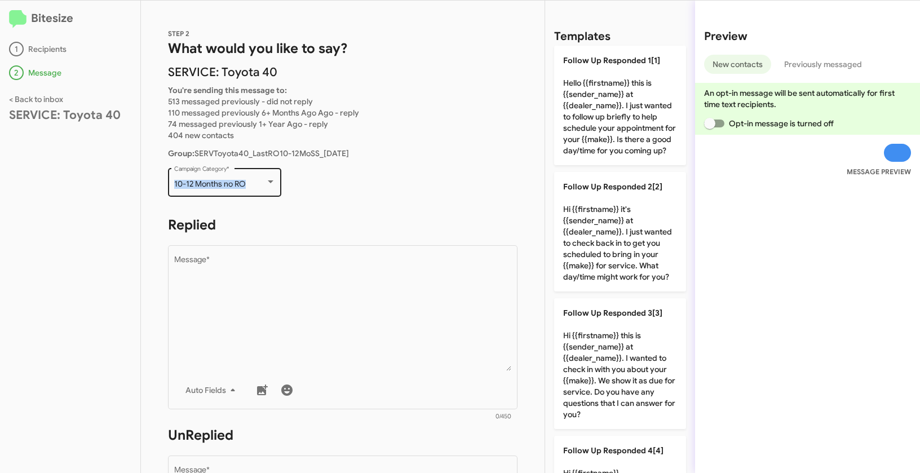
drag, startPoint x: 205, startPoint y: 184, endPoint x: 259, endPoint y: 184, distance: 54.1
click at [259, 184] on div "10-12 Months no RO Campaign Category *" at bounding box center [224, 181] width 113 height 31
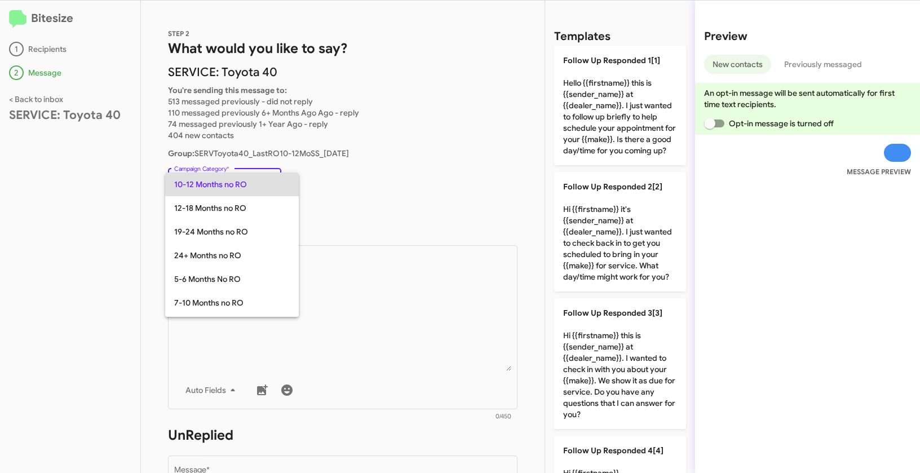
copy span "10-12 Months no RO"
click at [394, 331] on div at bounding box center [460, 236] width 920 height 473
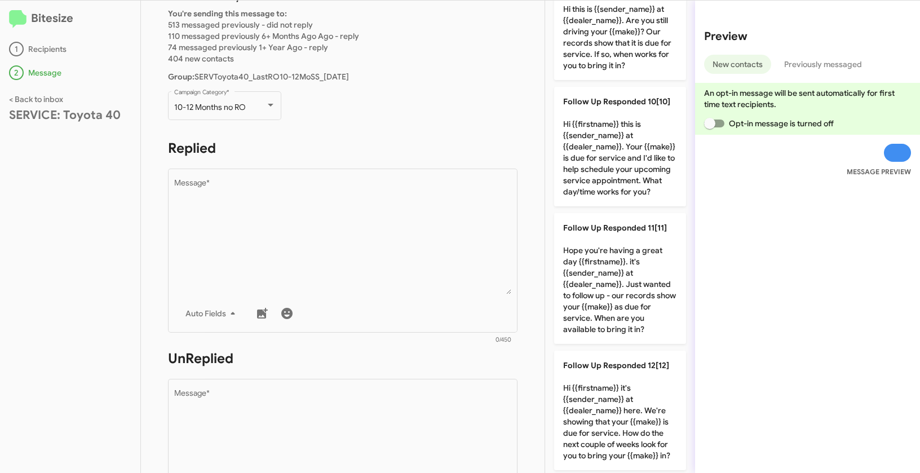
scroll to position [1030, 0]
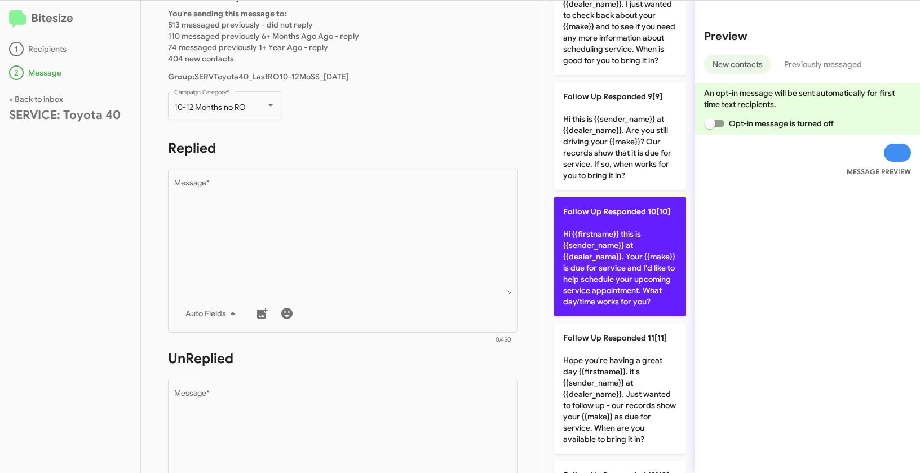
click at [641, 286] on p "Follow Up Responded 10[10] Hi {{firstname}} this is {{sender_name}} at {{dealer…" at bounding box center [620, 256] width 132 height 119
type textarea "Hi {{firstname}} this is {{sender_name}} at {{dealer_name}}. Your {{make}} is d…"
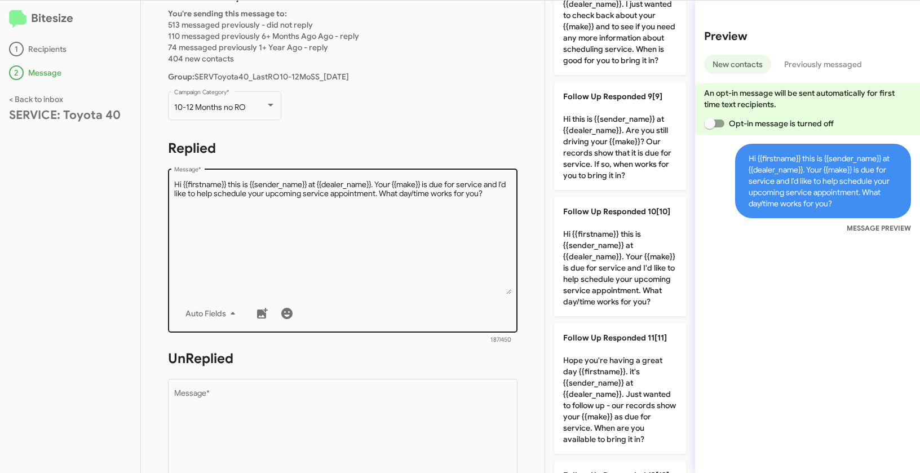
scroll to position [268, 0]
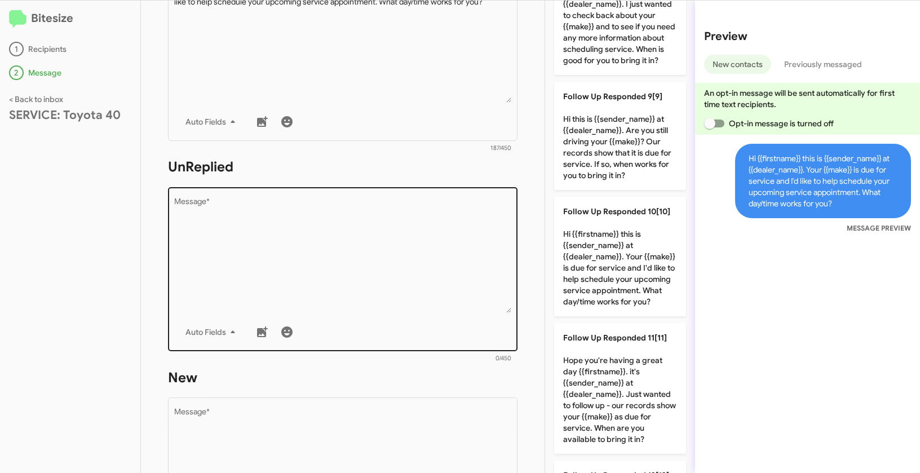
click at [410, 252] on textarea "Message *" at bounding box center [343, 255] width 338 height 115
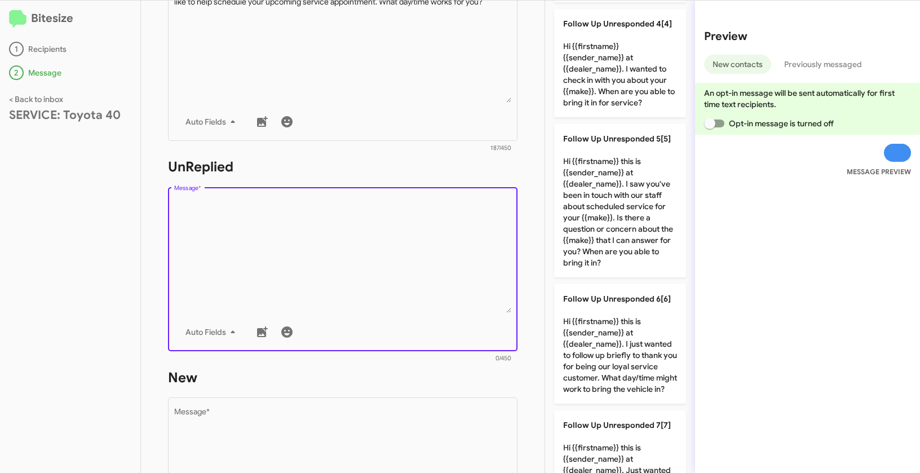
scroll to position [410, 0]
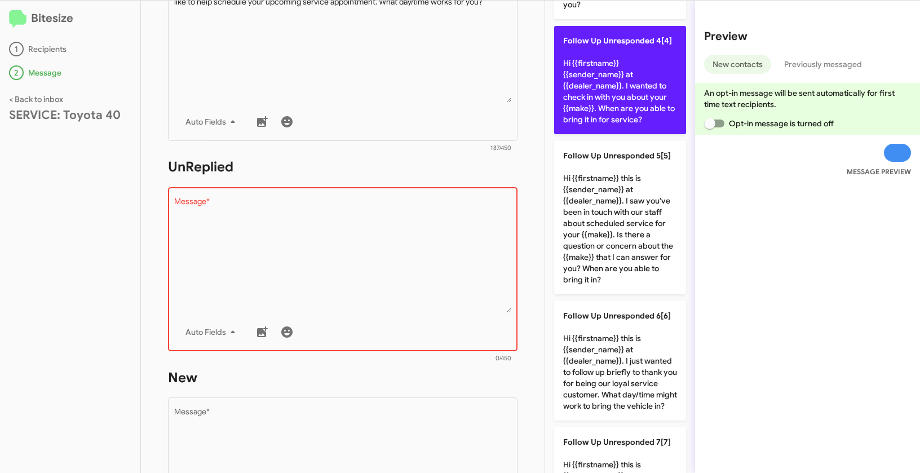
click at [600, 105] on p "Follow Up Unresponded 4[4] Hi {{firstname}} {{sender_name}} at {{dealer_name}}.…" at bounding box center [620, 80] width 132 height 108
type textarea "Hi {{firstname}} {{sender_name}} at {{dealer_name}}. I wanted to check in with …"
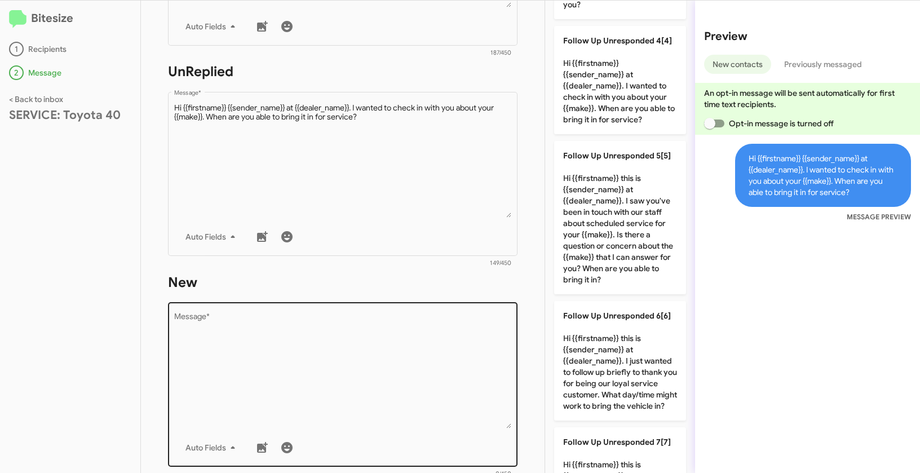
scroll to position [463, 0]
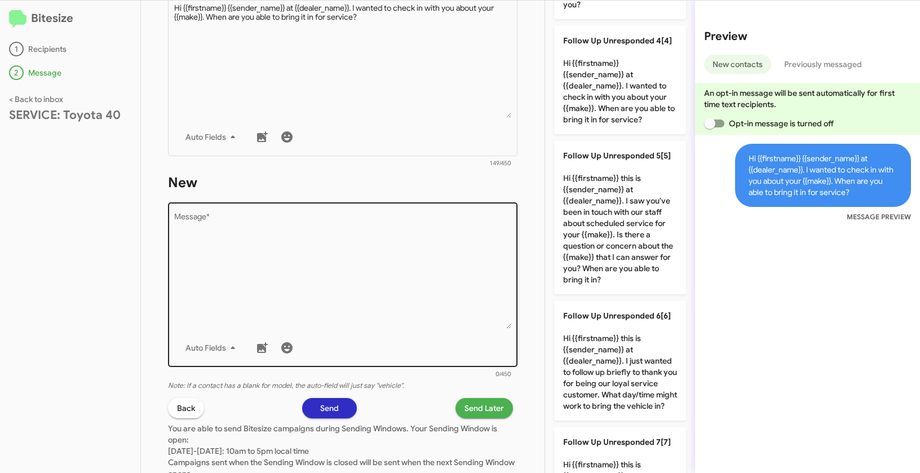
click at [395, 280] on textarea "Message *" at bounding box center [343, 271] width 338 height 115
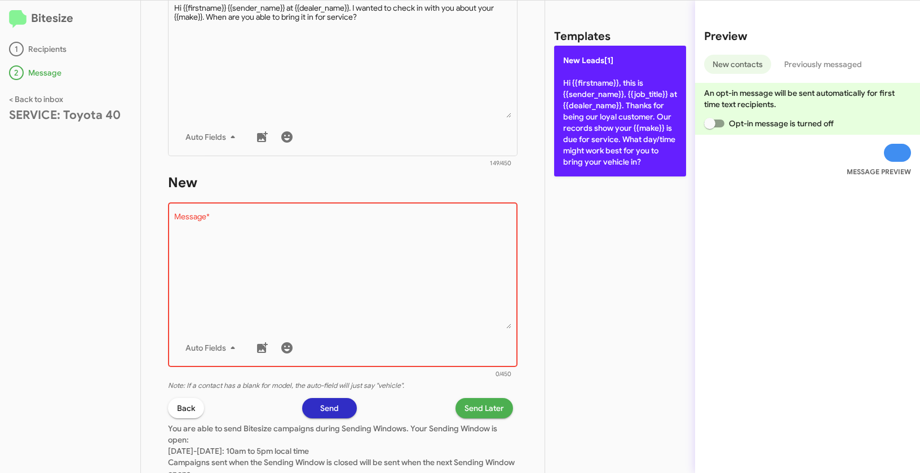
click at [590, 108] on p "New Leads[1] Hi {{firstname}}, this is {{sender_name}}, {{job_title}} at {{deal…" at bounding box center [620, 111] width 132 height 131
type textarea "Hi {{firstname}}, this is {{sender_name}}, {{job_title}} at {{dealer_name}}. Th…"
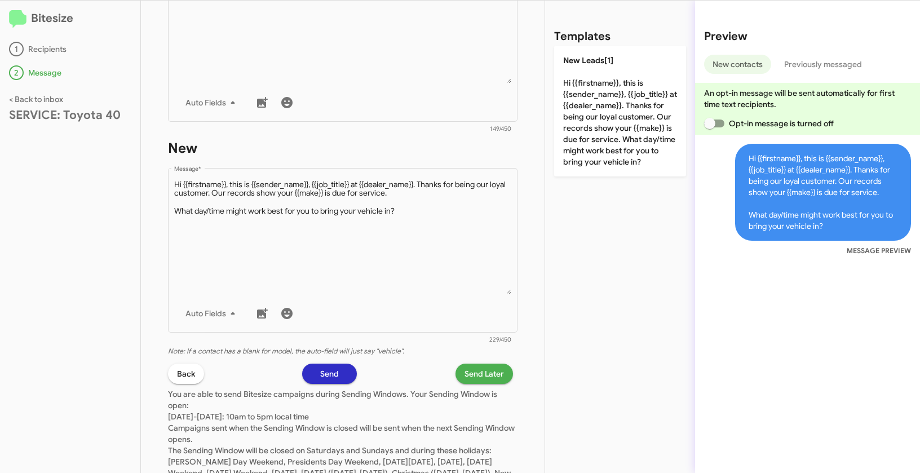
scroll to position [548, 0]
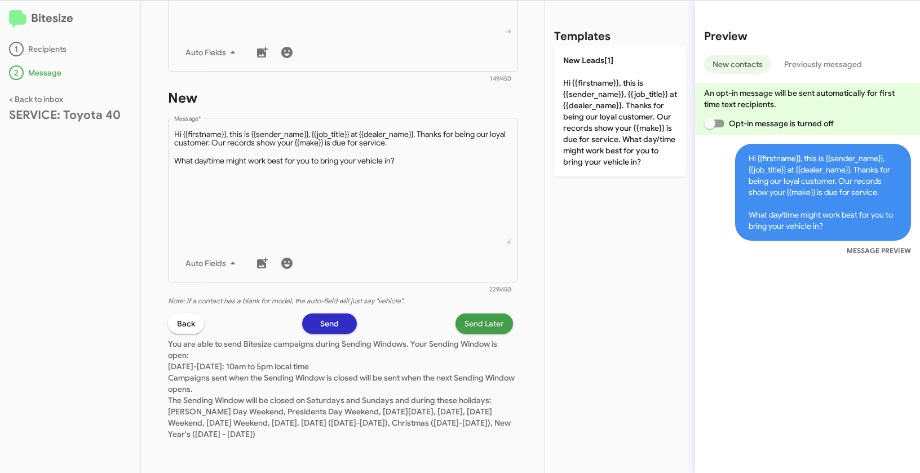
click at [488, 329] on span "Send Later" at bounding box center [483, 323] width 39 height 20
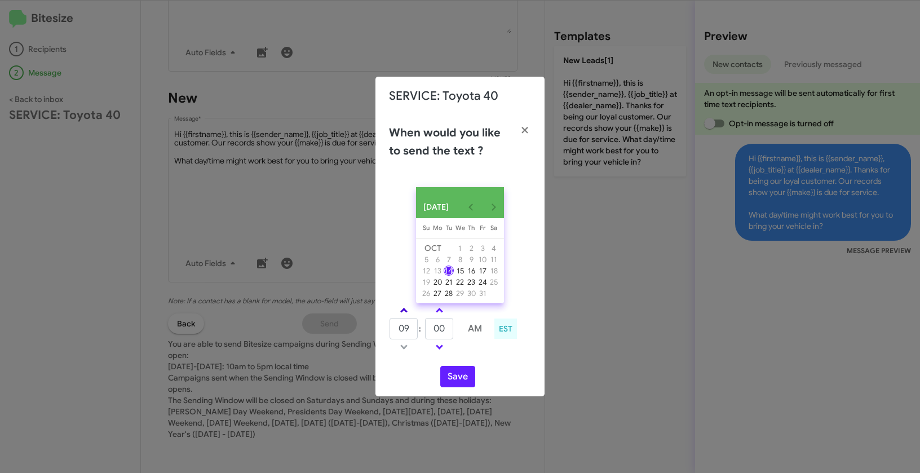
click at [401, 315] on span at bounding box center [403, 311] width 7 height 7
type input "11"
drag, startPoint x: 446, startPoint y: 337, endPoint x: 428, endPoint y: 332, distance: 18.7
click at [428, 332] on input "00" at bounding box center [439, 328] width 28 height 21
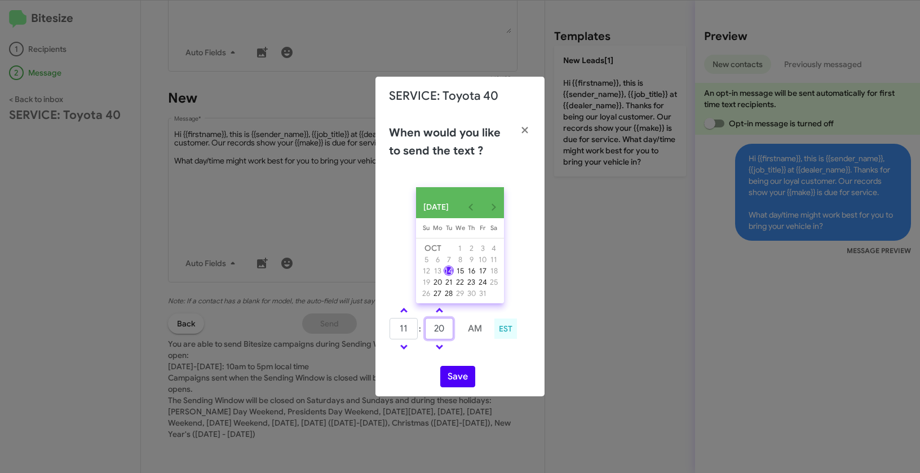
type input "20"
click at [459, 386] on button "Save" at bounding box center [457, 376] width 35 height 21
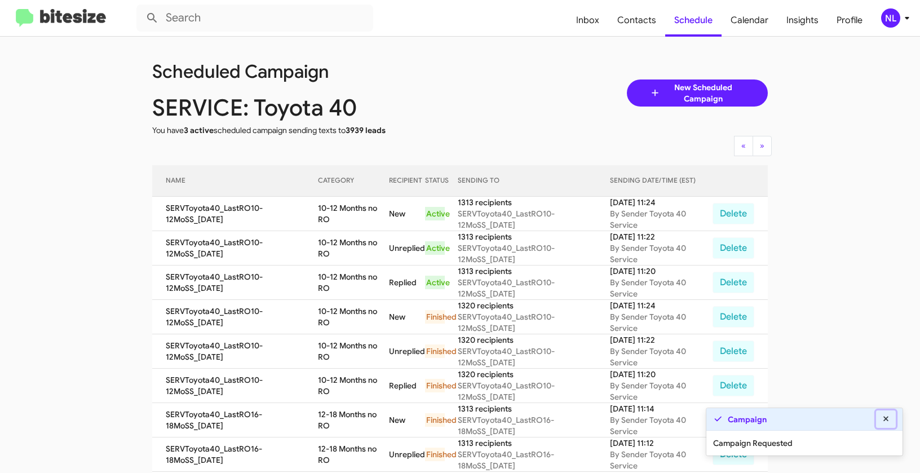
click at [892, 420] on button at bounding box center [886, 418] width 20 height 17
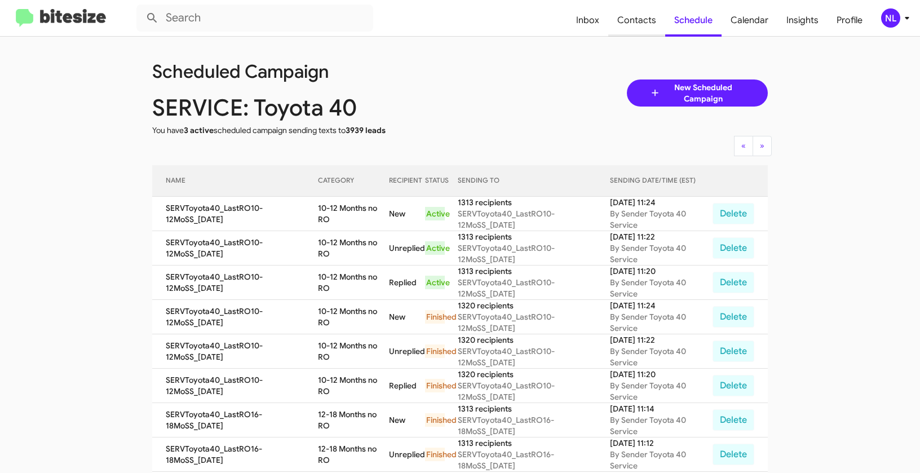
click at [641, 20] on span "Contacts" at bounding box center [636, 20] width 57 height 33
type input "in:groups"
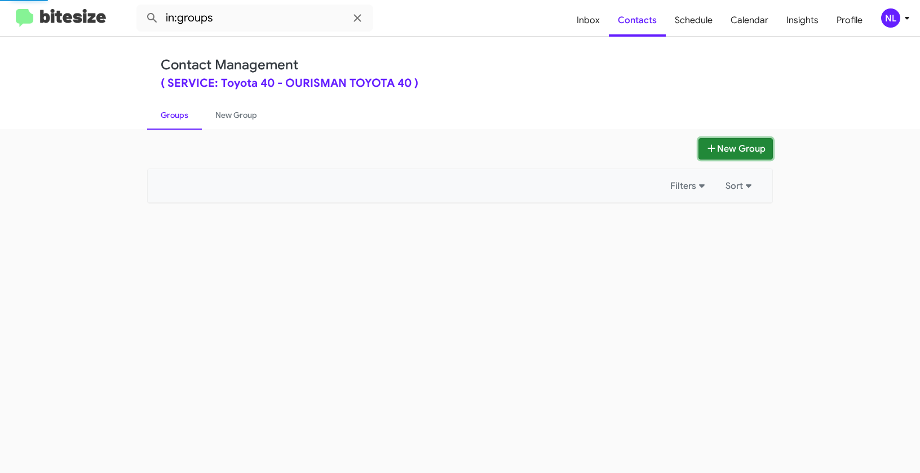
click at [743, 145] on button "New Group" at bounding box center [735, 148] width 74 height 21
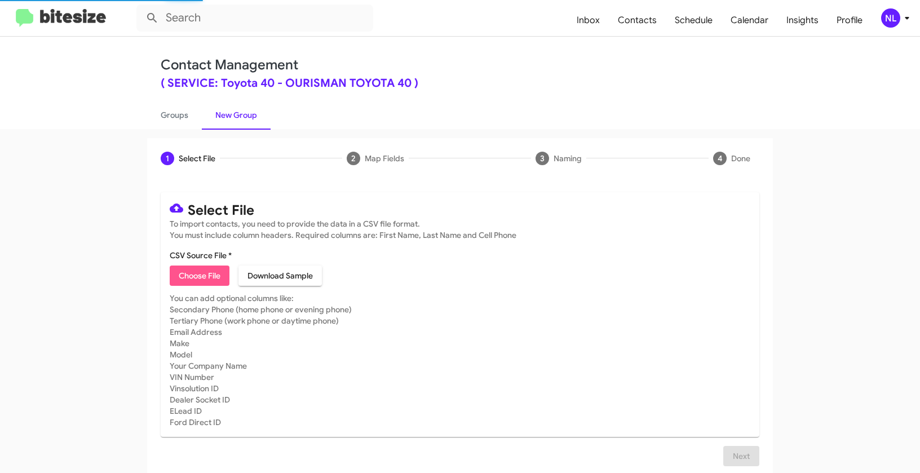
click at [193, 281] on span "Choose File" at bounding box center [200, 275] width 42 height 20
type input "SERVToyota40_LastRO13-15MoSS_10-14-25"
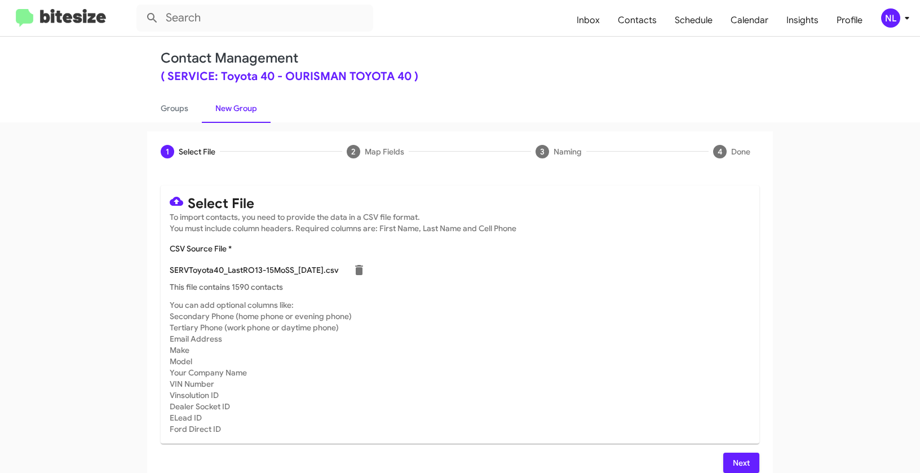
scroll to position [20, 0]
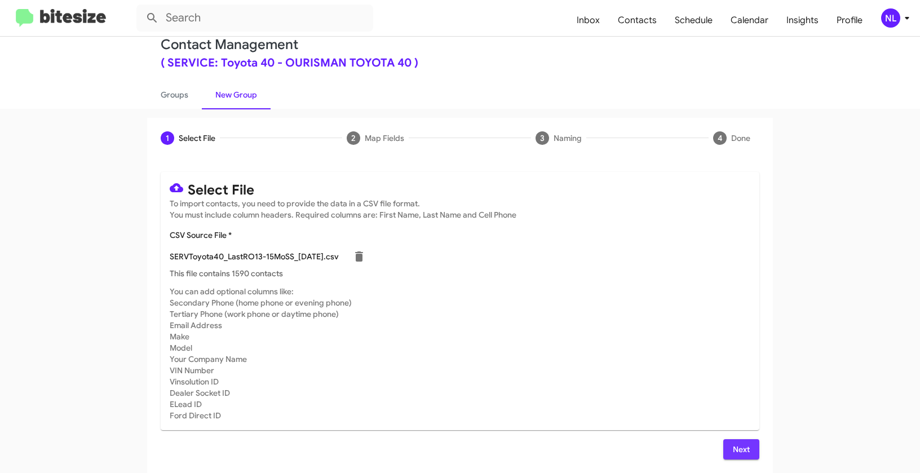
click at [742, 448] on span "Next" at bounding box center [741, 449] width 18 height 20
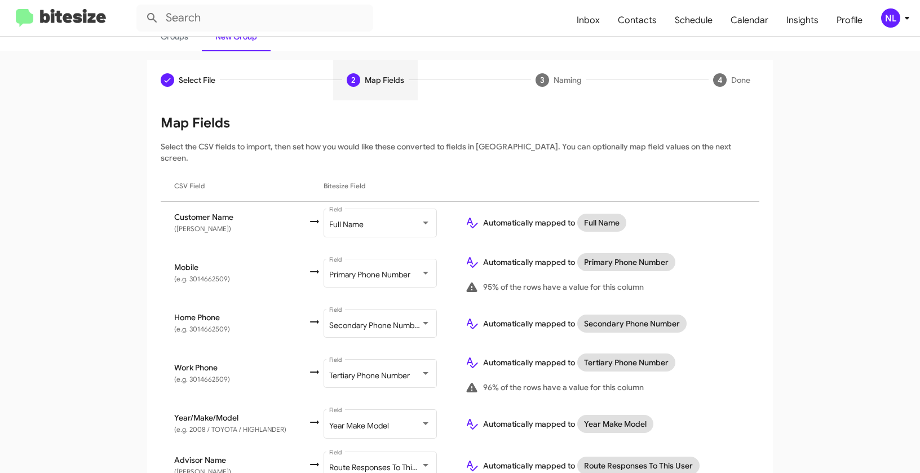
scroll to position [166, 0]
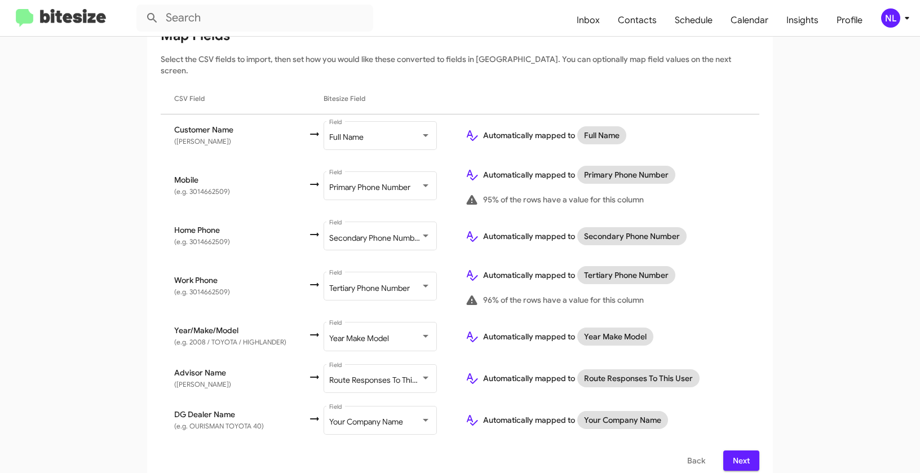
click at [734, 450] on span "Next" at bounding box center [741, 460] width 18 height 20
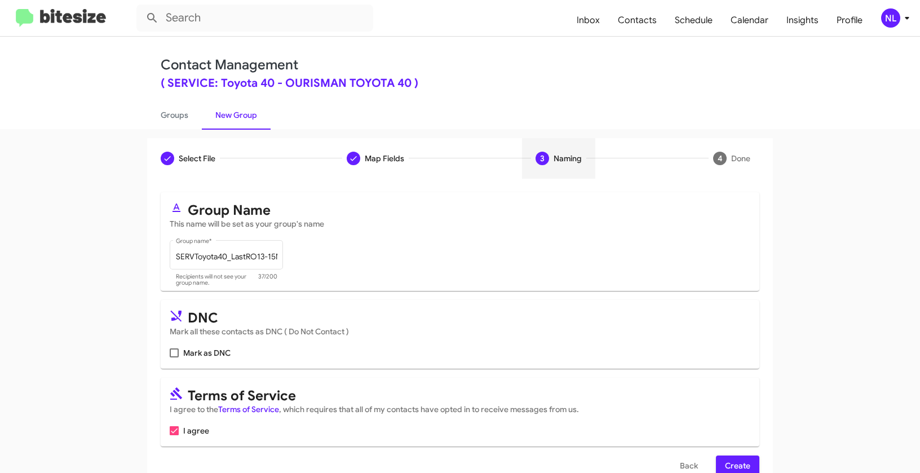
scroll to position [25, 0]
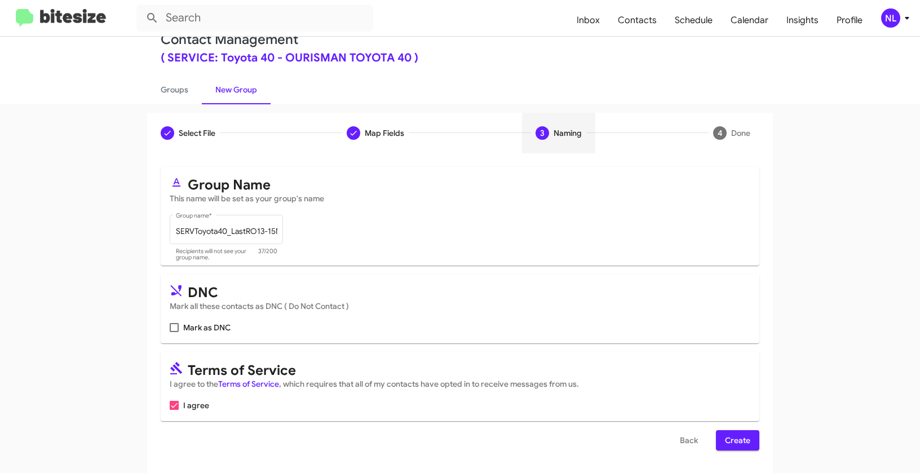
click at [731, 443] on span "Create" at bounding box center [737, 440] width 25 height 20
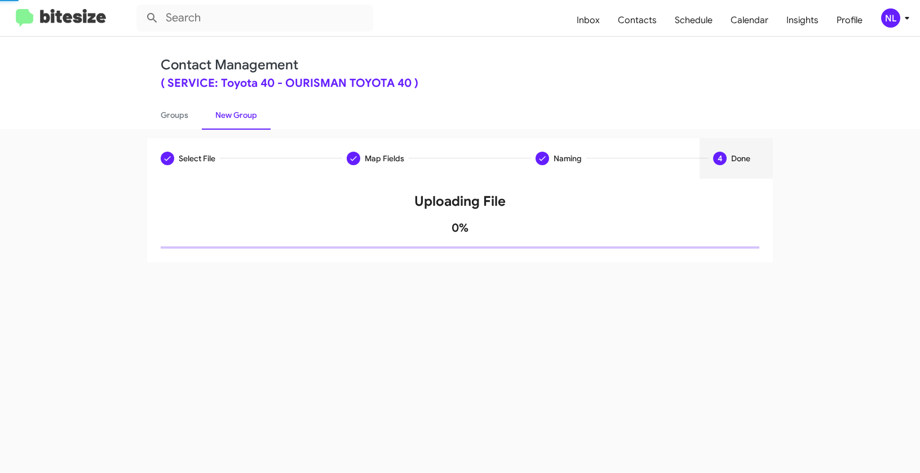
scroll to position [0, 0]
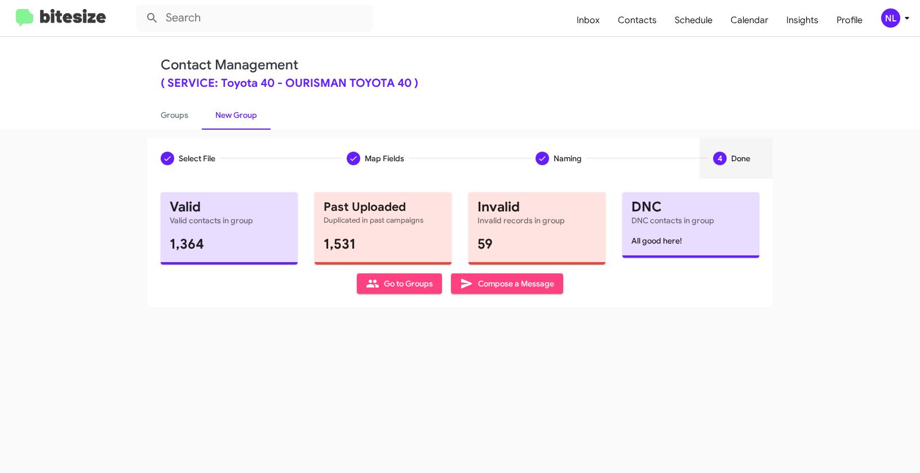
click at [389, 286] on span "Go to Groups" at bounding box center [399, 283] width 67 height 20
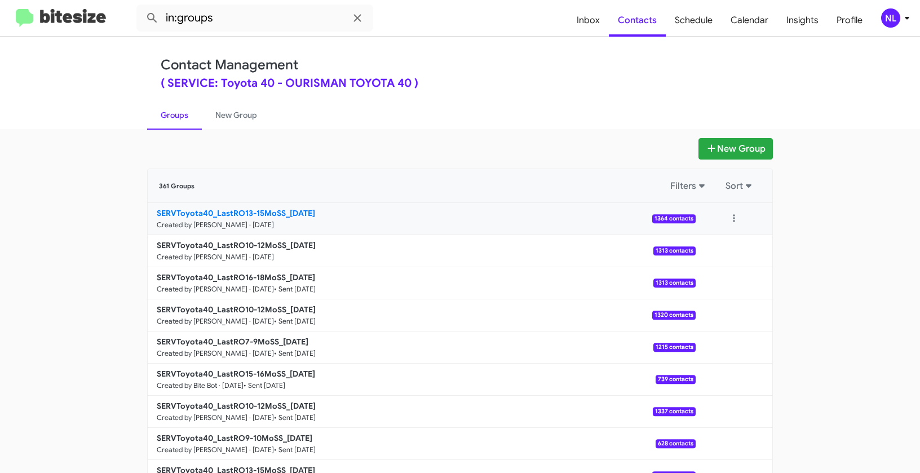
drag, startPoint x: 133, startPoint y: 217, endPoint x: 281, endPoint y: 212, distance: 148.3
click at [281, 212] on app-groups "New Group 361 Groups Filters Sort SERVToyota40_LastRO13-15MoSS_10-14-25 Created…" at bounding box center [460, 346] width 920 height 416
copy b "SERVToyota40_LastRO13-15MoSS"
click at [236, 22] on input "in:groups" at bounding box center [254, 18] width 237 height 27
paste input "SERVToyota40_LastRO13-15MoSS"
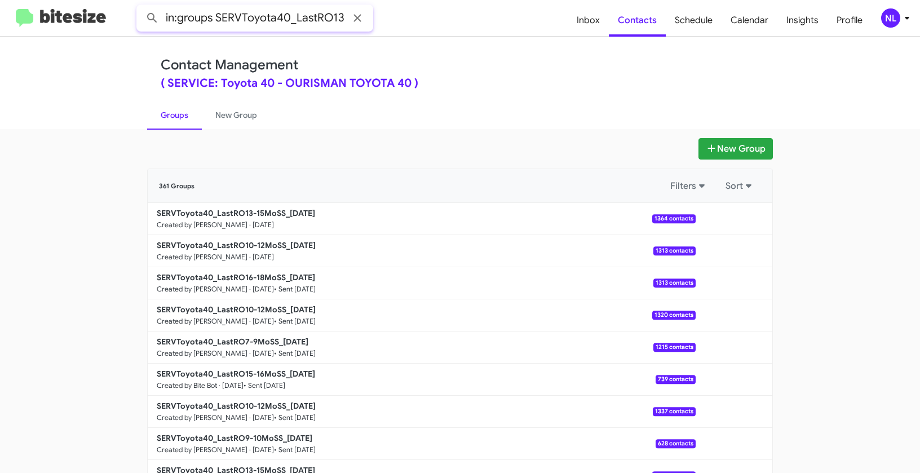
scroll to position [0, 43]
type input "in:groups SERVToyota40_LastRO13-15MoSS"
click at [141, 7] on button at bounding box center [152, 18] width 23 height 23
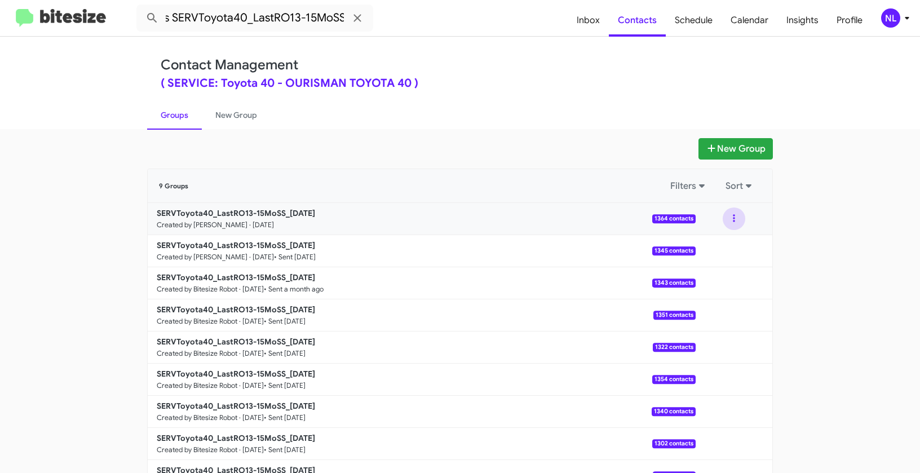
click at [733, 220] on button at bounding box center [734, 218] width 23 height 23
click at [734, 252] on button "View contacts" at bounding box center [700, 249] width 90 height 27
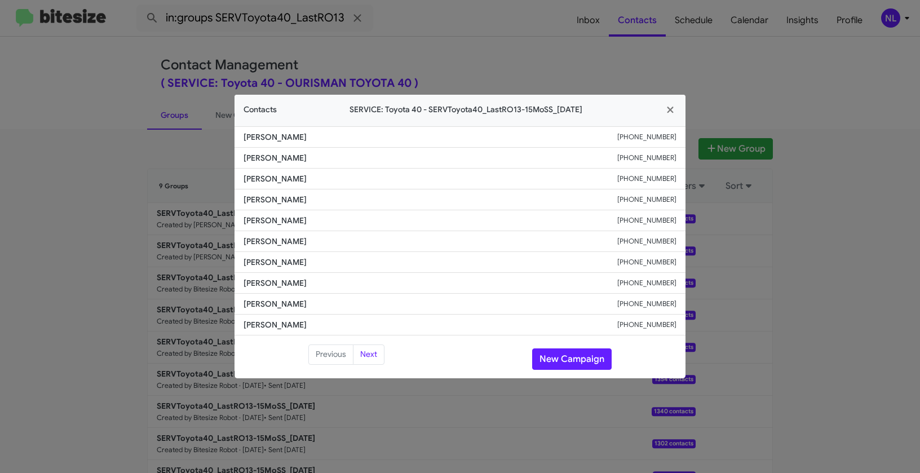
drag, startPoint x: 247, startPoint y: 219, endPoint x: 329, endPoint y: 220, distance: 81.2
click at [329, 220] on li "Melissa Derisca +16574661176" at bounding box center [459, 220] width 451 height 21
copy span "Melissa Derisca"
click at [565, 361] on button "New Campaign" at bounding box center [571, 358] width 79 height 21
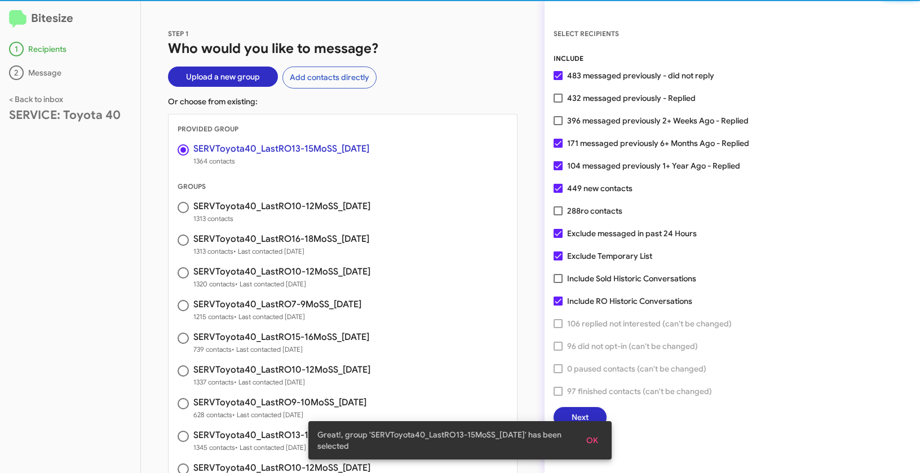
click at [589, 441] on span "OK" at bounding box center [592, 440] width 12 height 20
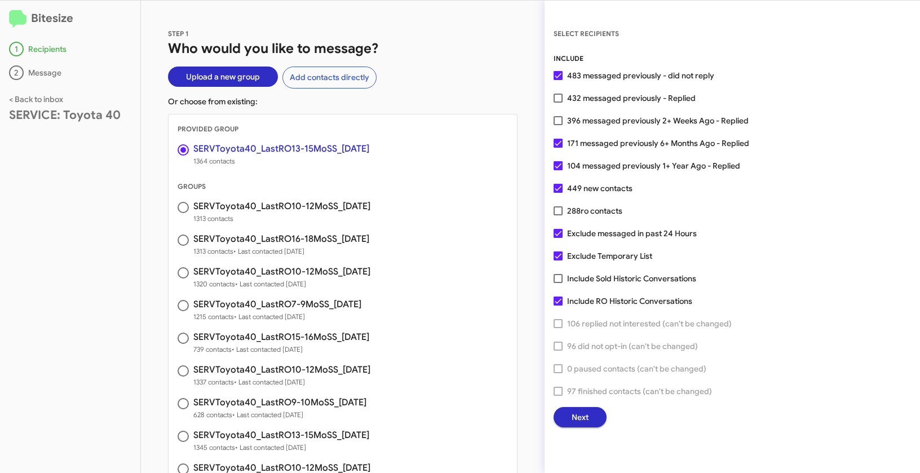
click at [586, 413] on span "Next" at bounding box center [579, 417] width 17 height 20
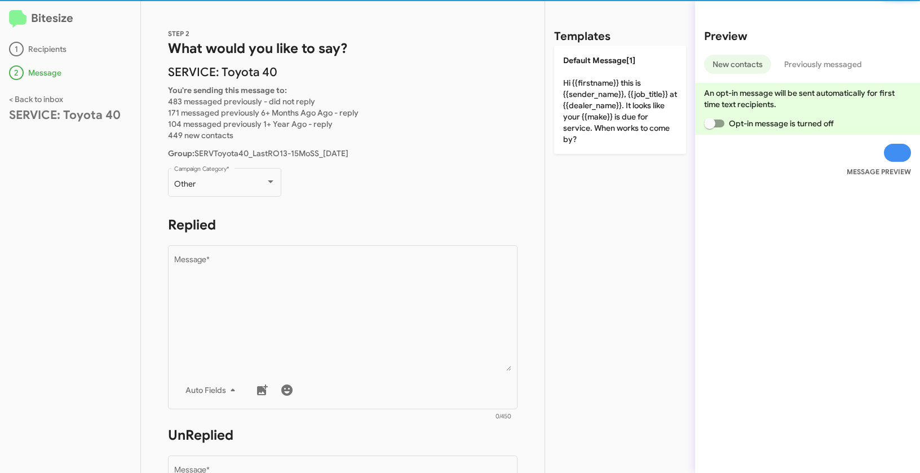
click at [252, 198] on div "Other Campaign Category *" at bounding box center [224, 187] width 113 height 39
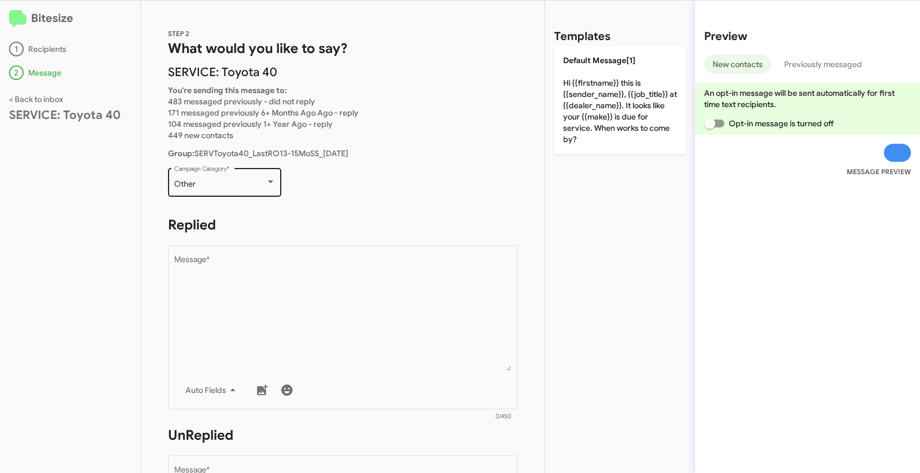
click at [252, 183] on div "Other" at bounding box center [219, 184] width 91 height 9
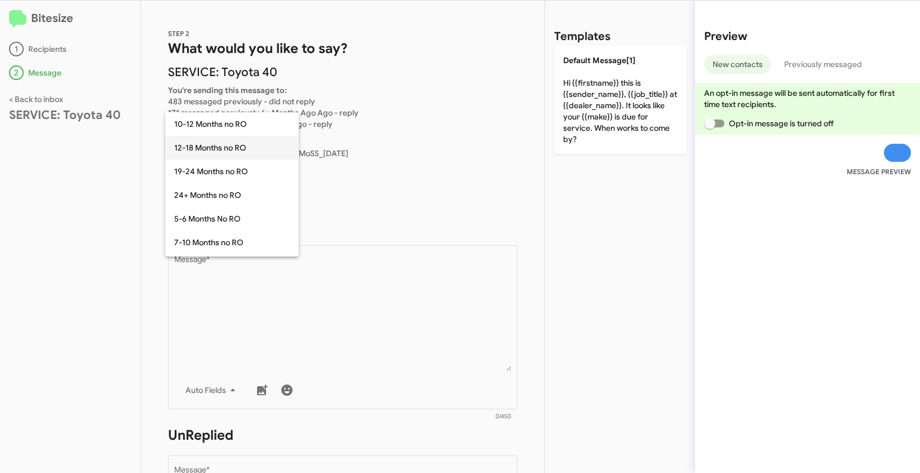
click at [207, 154] on span "12-18 Months no RO" at bounding box center [232, 148] width 116 height 24
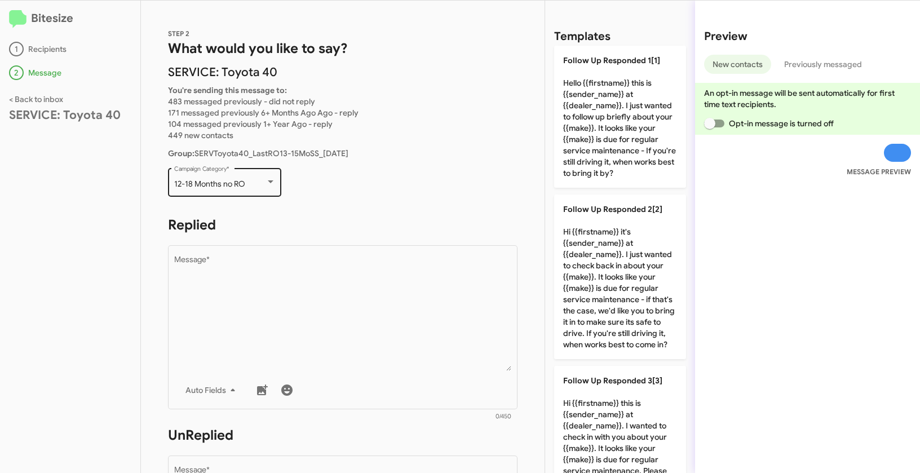
drag, startPoint x: 170, startPoint y: 184, endPoint x: 246, endPoint y: 184, distance: 75.5
click at [246, 184] on div "12-18 Months no RO Campaign Category *" at bounding box center [224, 181] width 113 height 31
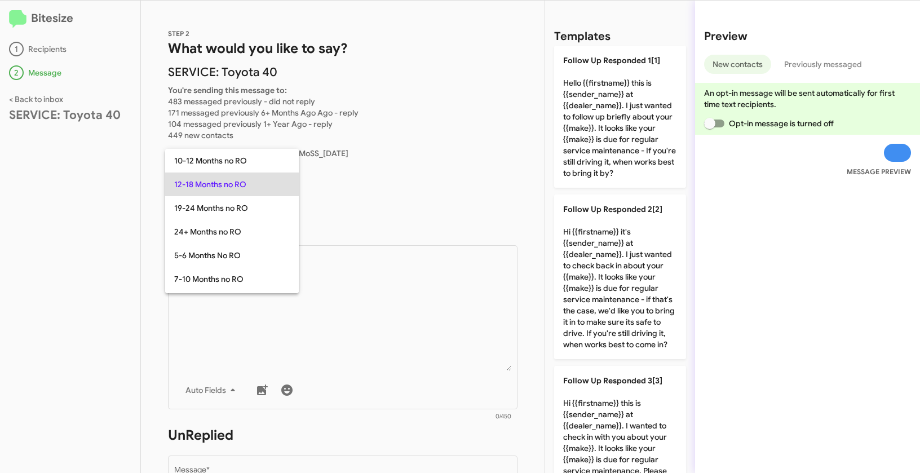
copy span "12-18 Months no RO"
click at [380, 304] on div at bounding box center [460, 236] width 920 height 473
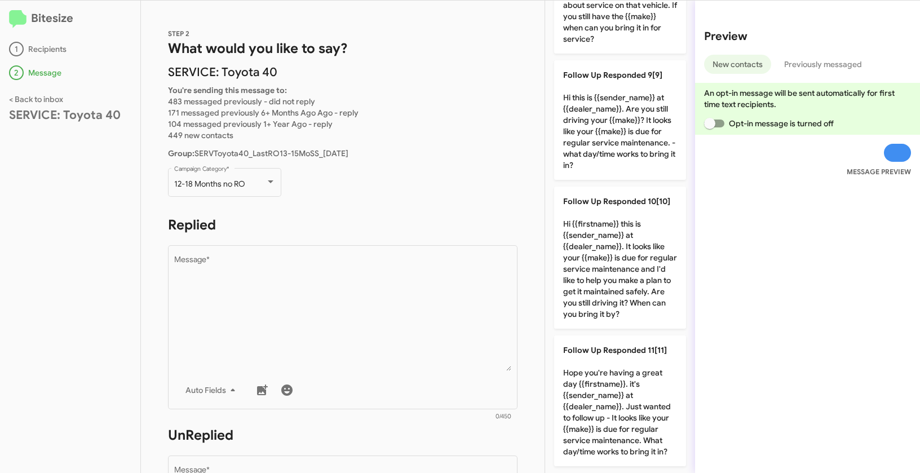
scroll to position [1254, 0]
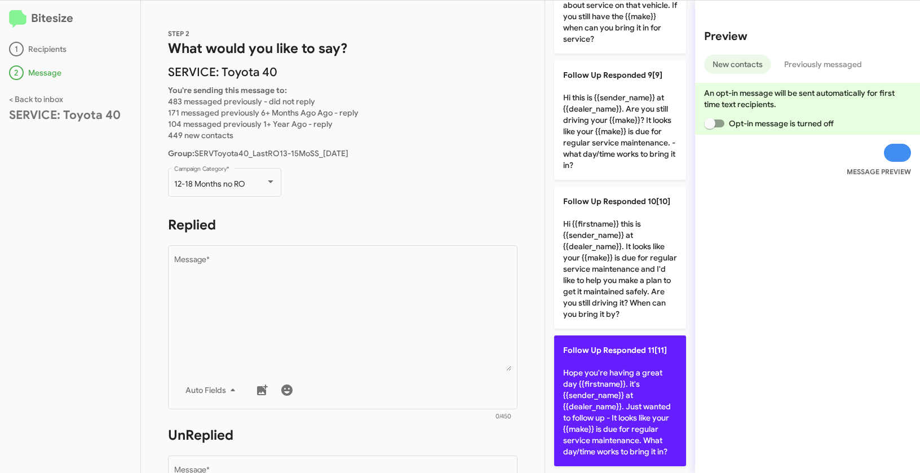
click at [611, 364] on p "Follow Up Responded 11[11] Hope you're having a great day {{firstname}}. it's {…" at bounding box center [620, 400] width 132 height 131
type textarea "Hope you're having a great day {{firstname}}. it's {{sender_name}} at {{dealer_…"
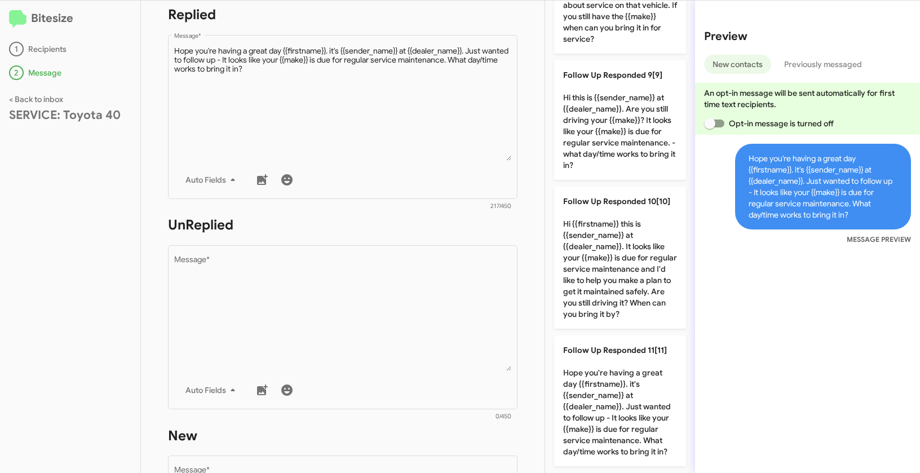
scroll to position [274, 0]
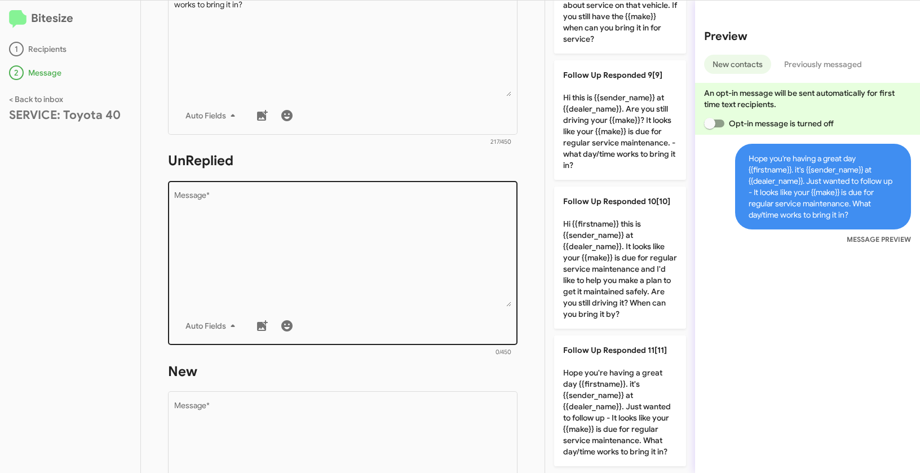
click at [383, 256] on textarea "Message *" at bounding box center [343, 249] width 338 height 115
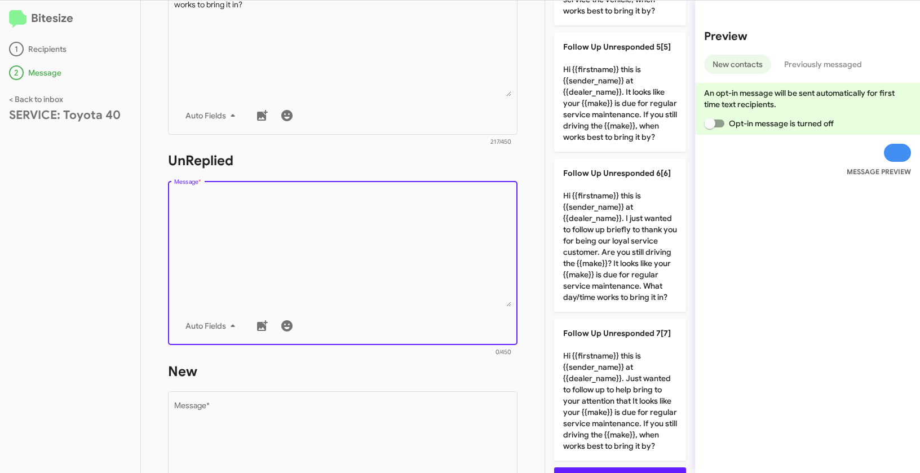
scroll to position [588, 0]
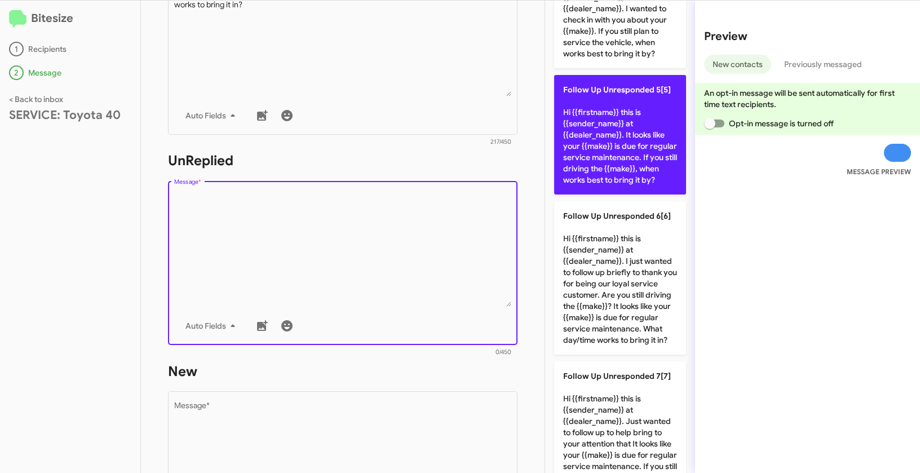
click at [617, 95] on span "Follow Up Unresponded 5[5]" at bounding box center [617, 90] width 108 height 10
type textarea "Hi {{firstname}} this is {{sender_name}} at {{dealer_name}}. It looks like your…"
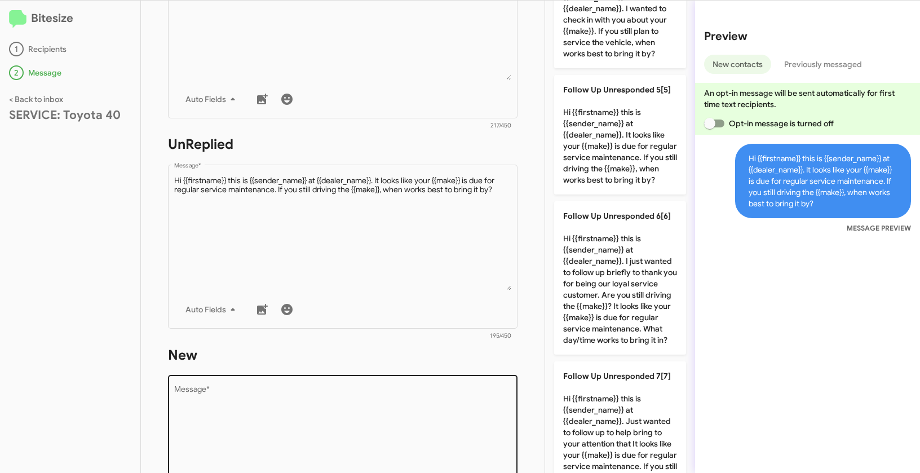
scroll to position [466, 0]
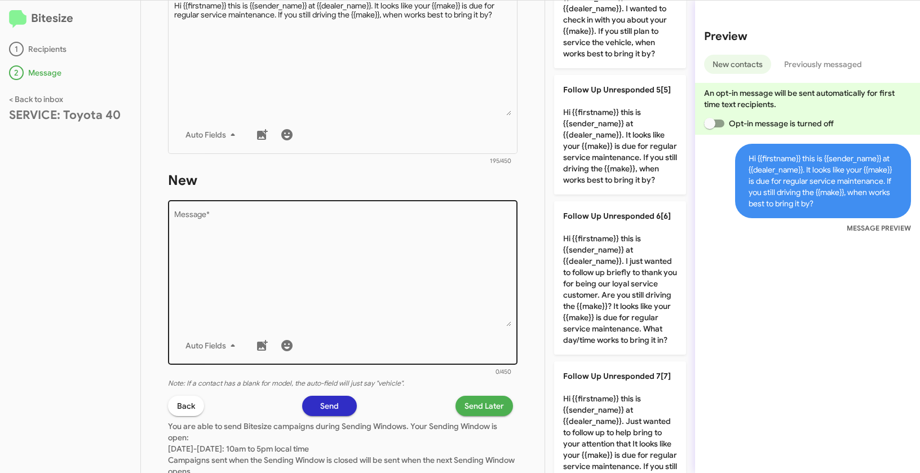
click at [372, 321] on textarea "Message *" at bounding box center [343, 268] width 338 height 115
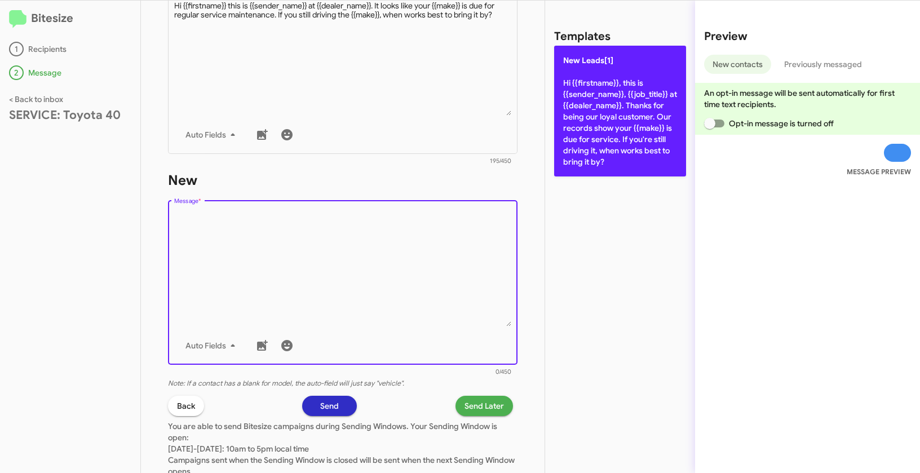
click at [618, 100] on p "New Leads[1] Hi {{firstname}}, this is {{sender_name}}, {{job_title}} at {{deal…" at bounding box center [620, 111] width 132 height 131
type textarea "Hi {{firstname}}, this is {{sender_name}}, {{job_title}} at {{dealer_name}}. Th…"
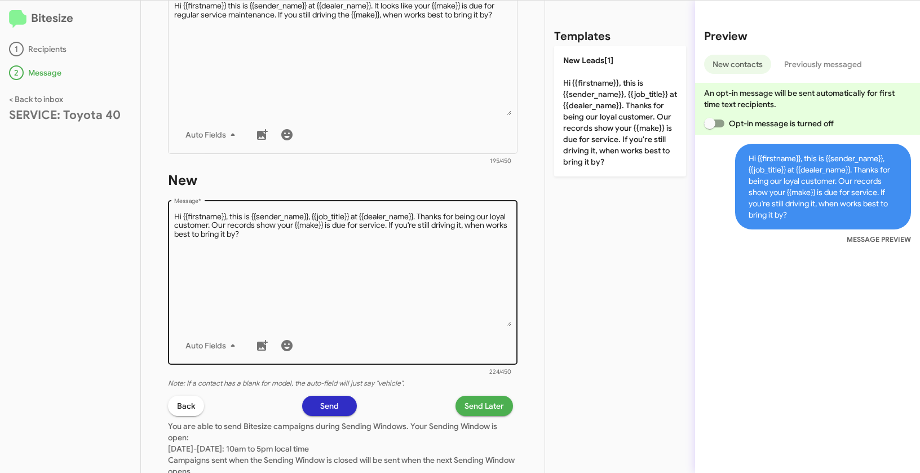
scroll to position [548, 0]
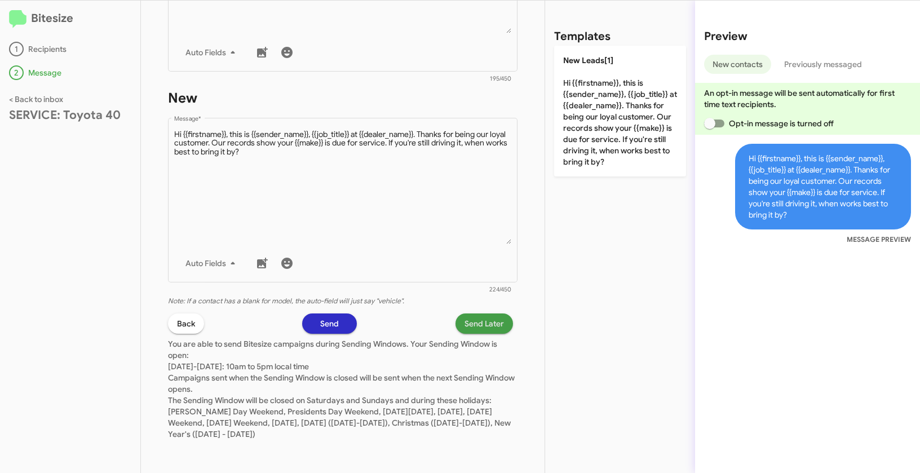
click at [475, 322] on span "Send Later" at bounding box center [483, 323] width 39 height 20
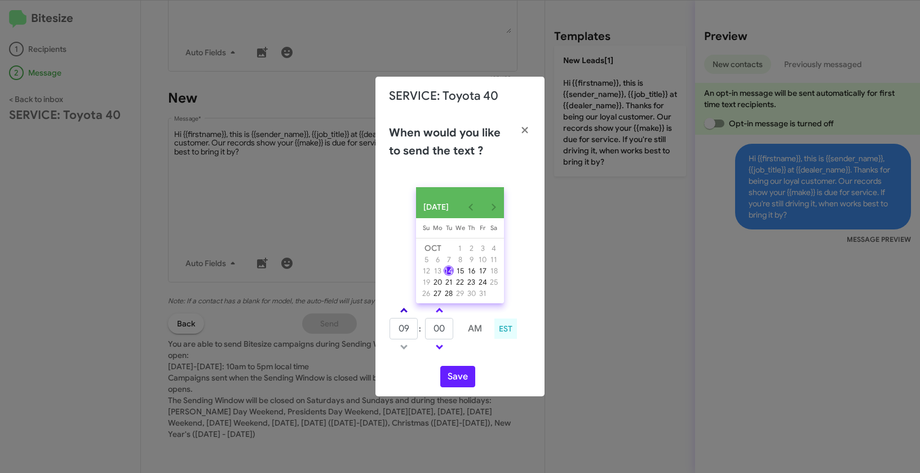
click at [405, 314] on span at bounding box center [403, 311] width 7 height 7
type input "11"
click at [443, 312] on link at bounding box center [439, 310] width 20 height 13
click at [443, 311] on link at bounding box center [439, 310] width 20 height 13
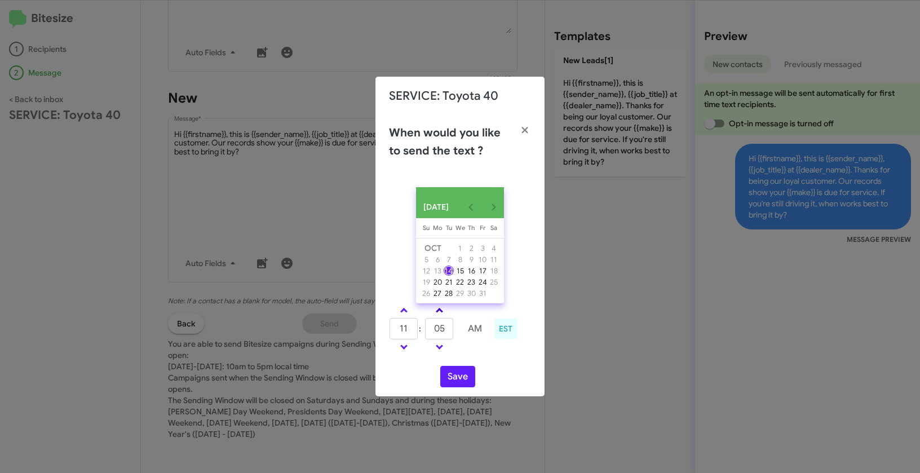
type input "10"
click at [460, 376] on button "Save" at bounding box center [457, 376] width 35 height 21
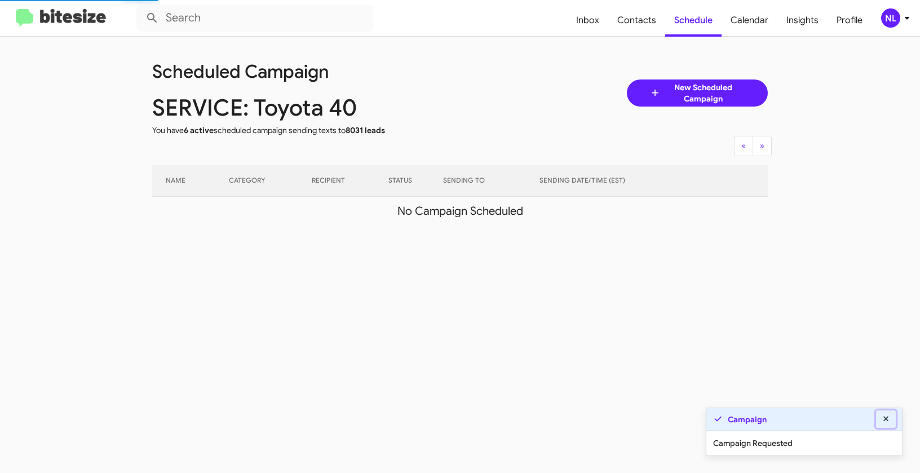
click at [886, 416] on icon at bounding box center [886, 419] width 10 height 8
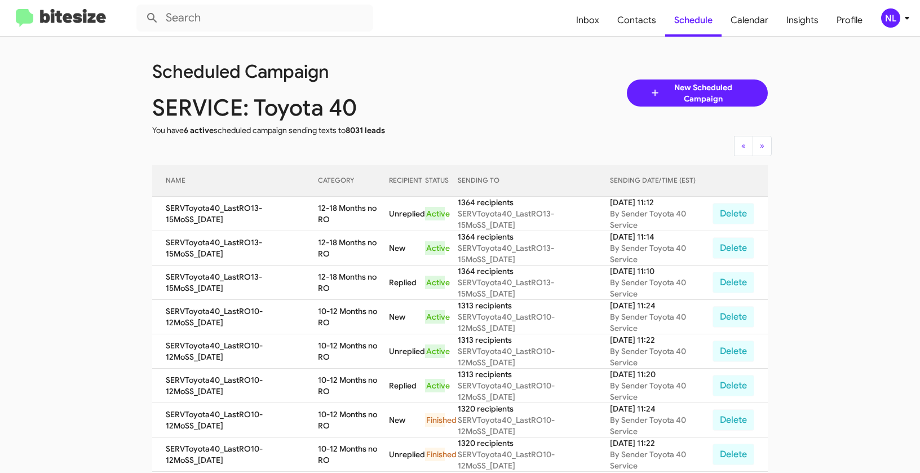
click at [894, 20] on div "NL" at bounding box center [890, 17] width 19 height 19
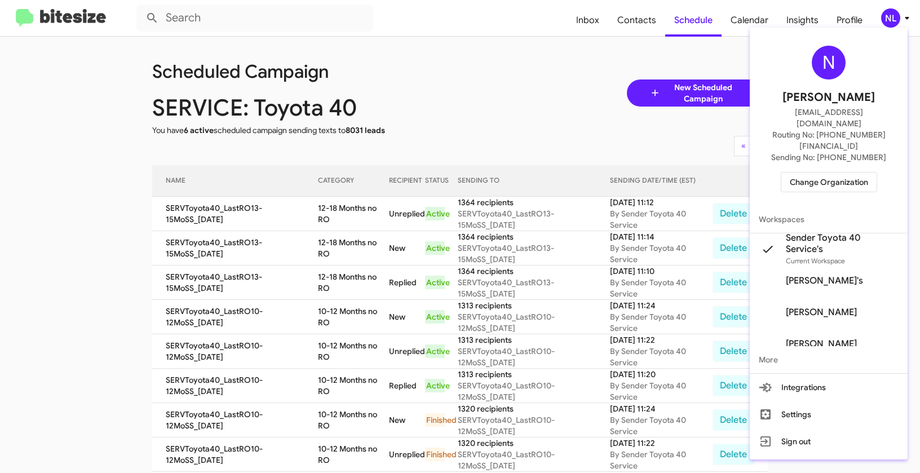
click at [831, 172] on span "Change Organization" at bounding box center [829, 181] width 78 height 19
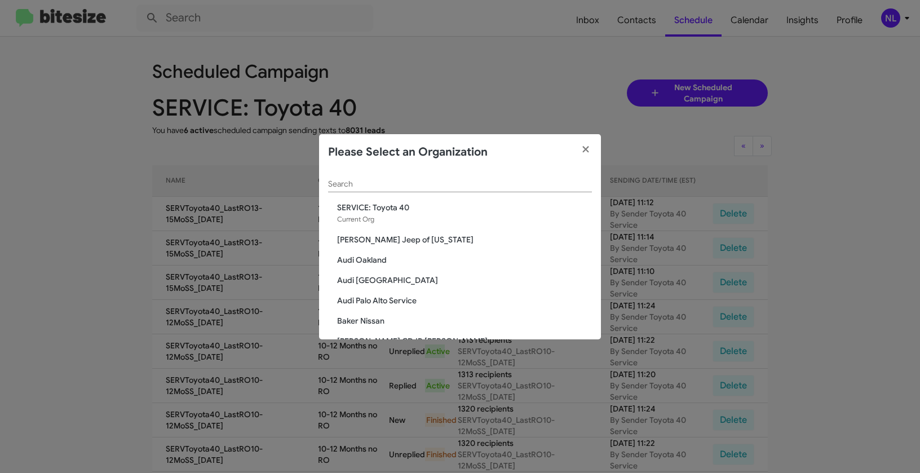
click at [387, 179] on div "Search" at bounding box center [460, 181] width 264 height 22
paste input "Toyota 40"
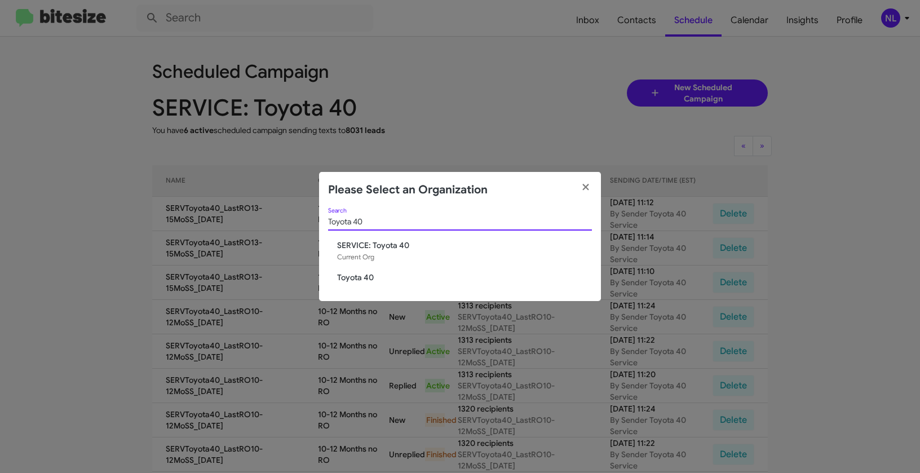
type input "Toyota 40"
click at [360, 274] on span "Toyota 40" at bounding box center [464, 277] width 255 height 11
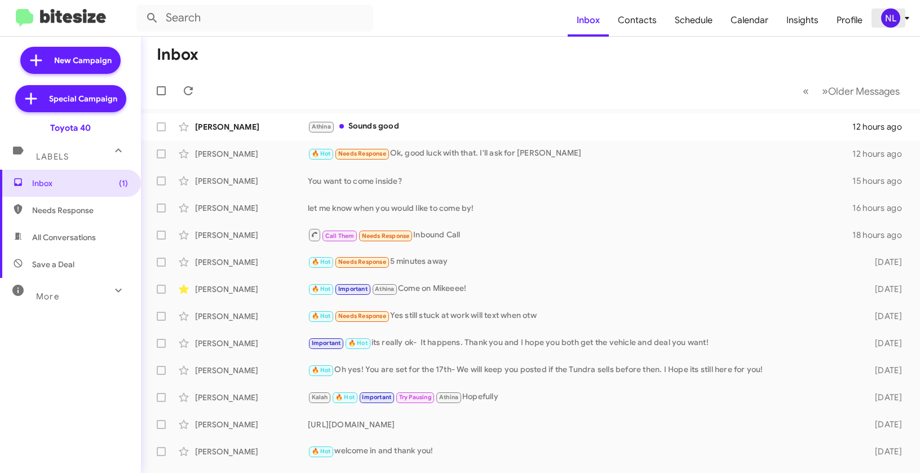
click at [884, 16] on div "NL" at bounding box center [890, 17] width 19 height 19
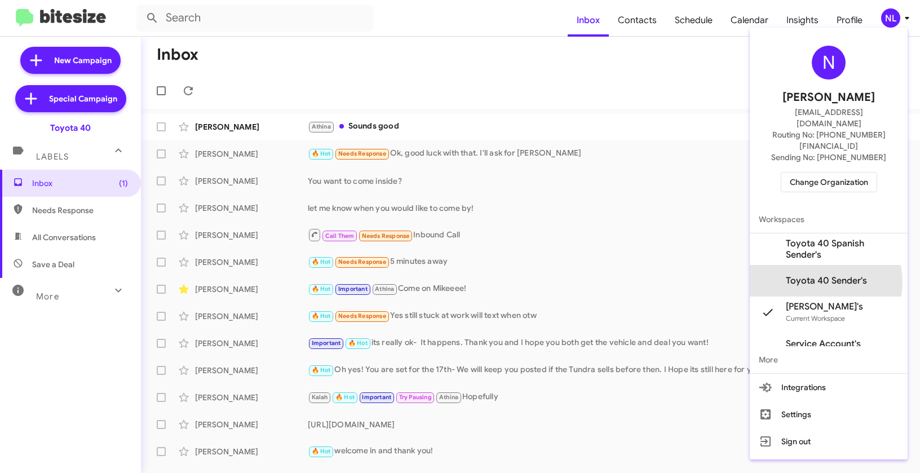
click at [820, 275] on span "Toyota 40 Sender's" at bounding box center [826, 280] width 81 height 11
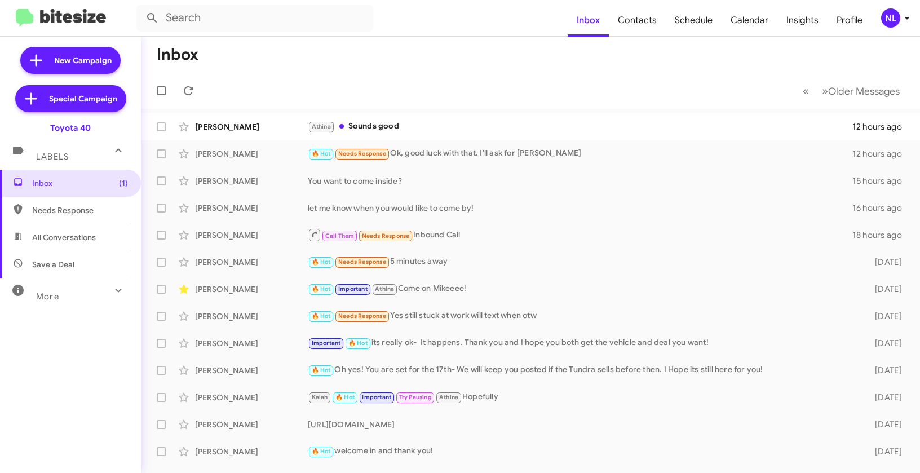
click at [898, 14] on div "NL" at bounding box center [890, 17] width 19 height 19
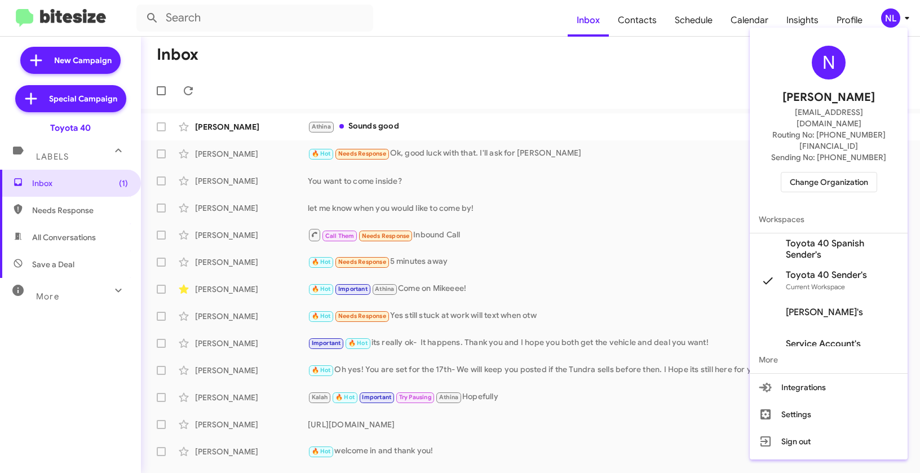
click at [610, 143] on div at bounding box center [460, 236] width 920 height 473
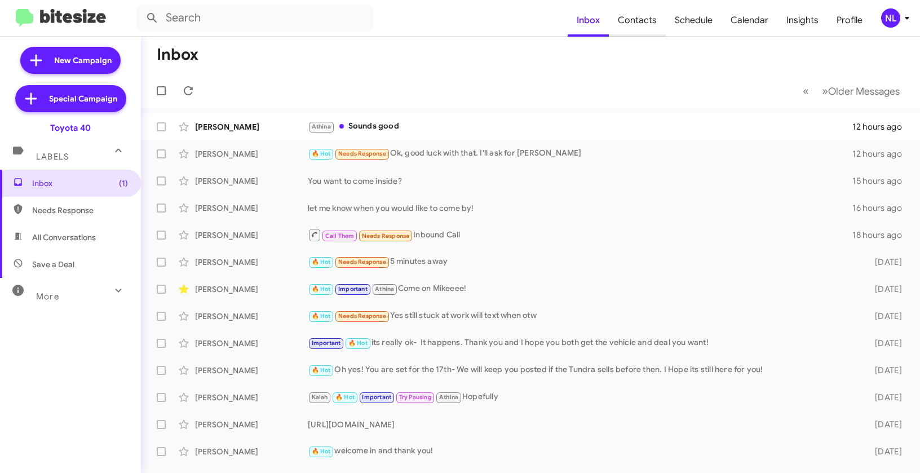
click at [653, 17] on span "Contacts" at bounding box center [637, 20] width 57 height 33
type input "in:groups"
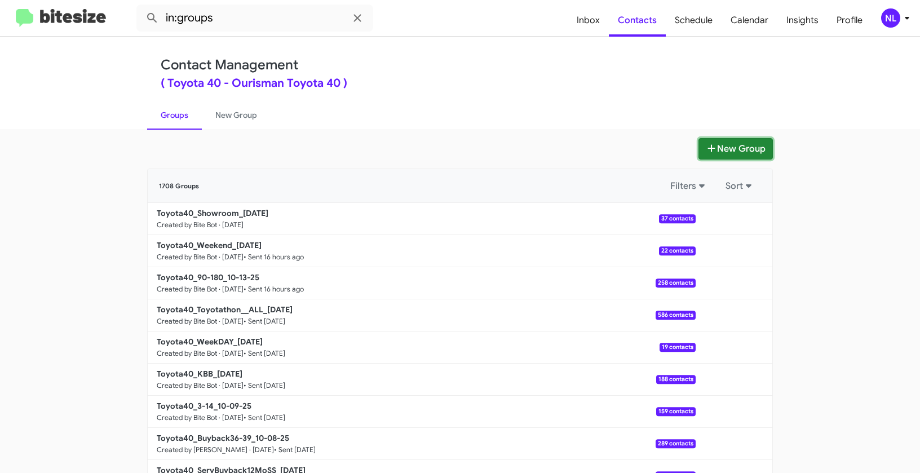
click at [734, 145] on button "New Group" at bounding box center [735, 148] width 74 height 21
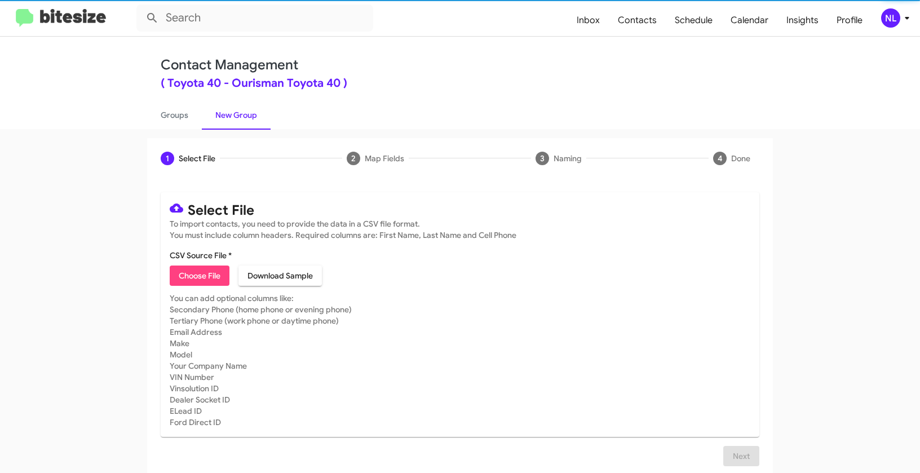
click at [197, 280] on span "Choose File" at bounding box center [200, 275] width 42 height 20
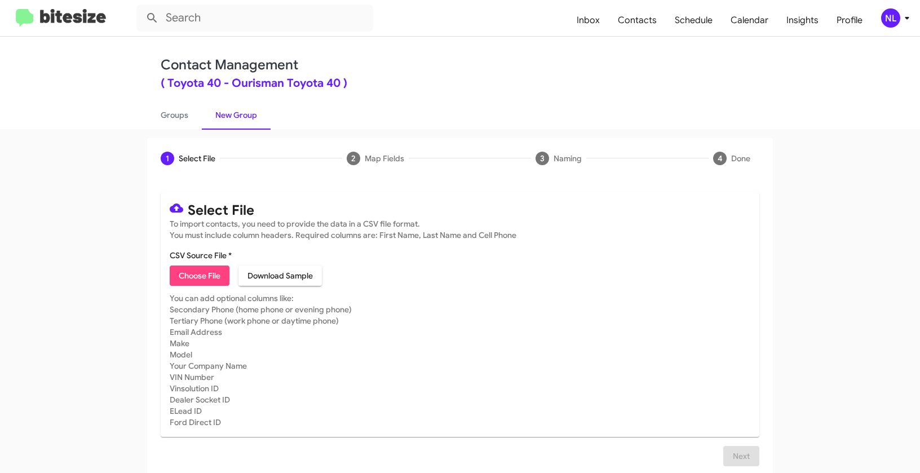
type input "Toyota40_ServBuyback15MoSS_10-14-25"
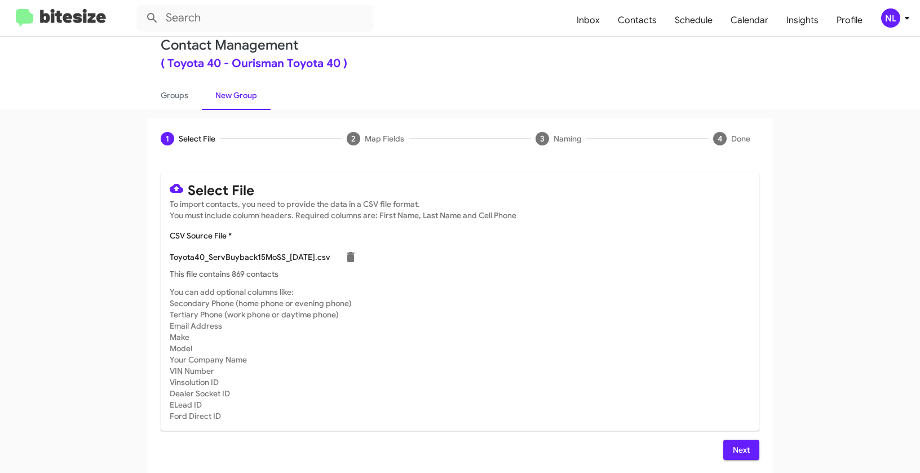
scroll to position [20, 0]
click at [746, 447] on span "Next" at bounding box center [741, 449] width 18 height 20
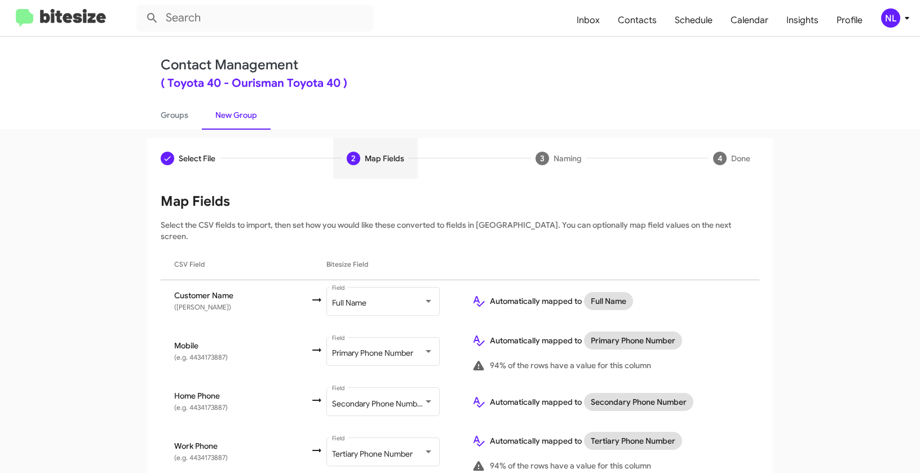
scroll to position [124, 0]
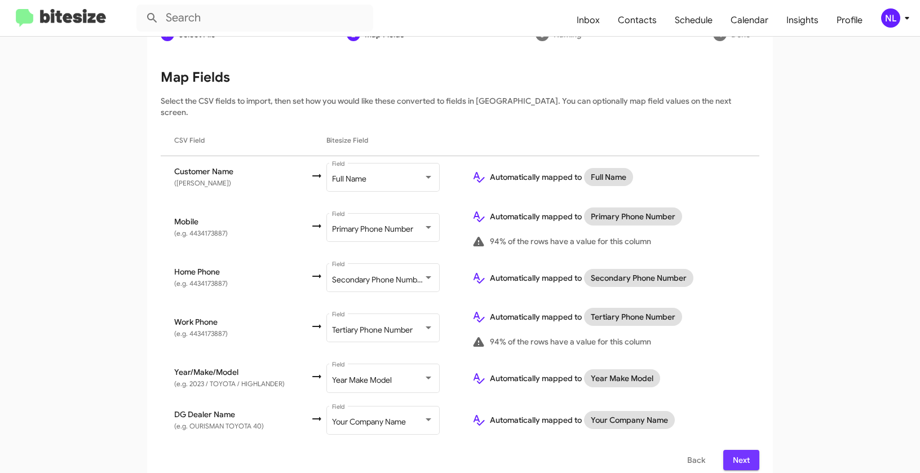
click at [739, 450] on span "Next" at bounding box center [741, 460] width 18 height 20
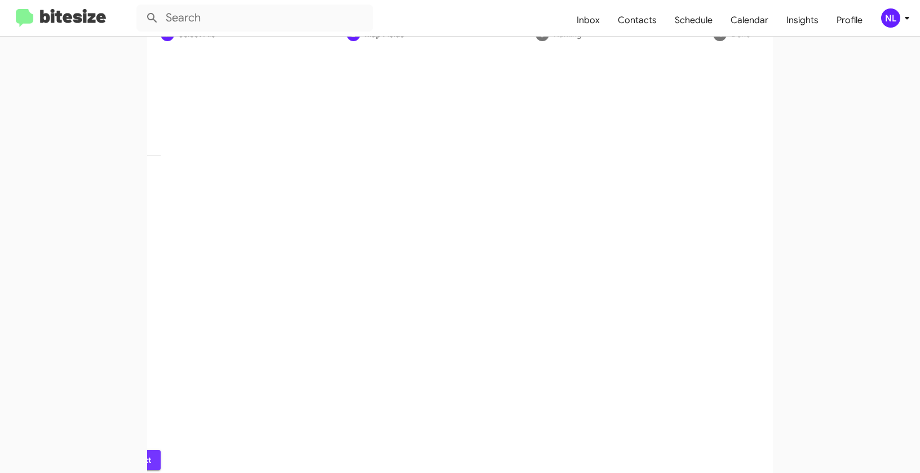
scroll to position [25, 0]
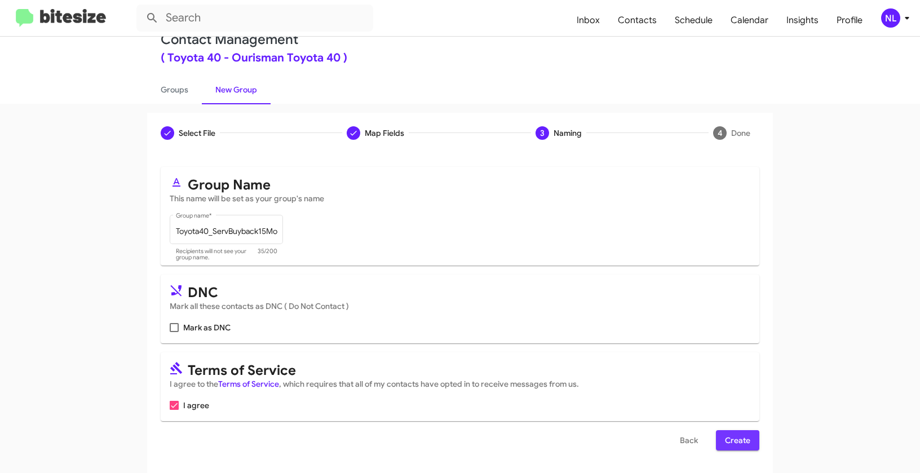
drag, startPoint x: 743, startPoint y: 436, endPoint x: 753, endPoint y: 436, distance: 9.6
click at [743, 437] on span "Create" at bounding box center [737, 440] width 25 height 20
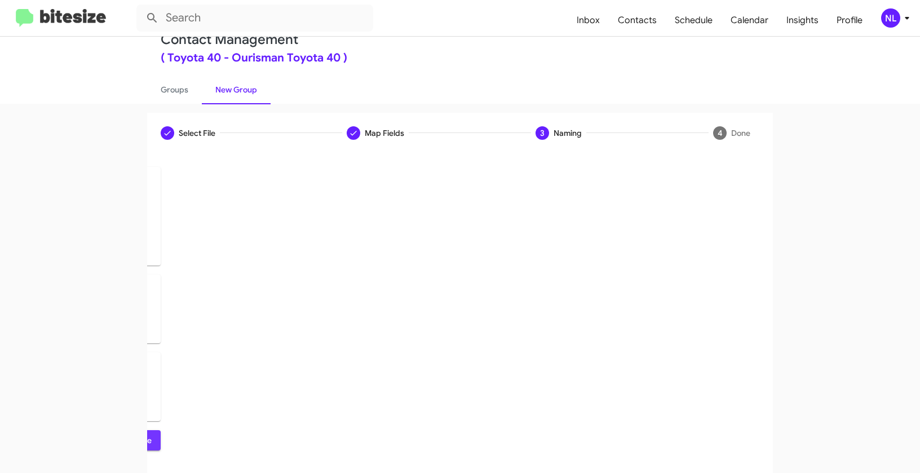
scroll to position [0, 0]
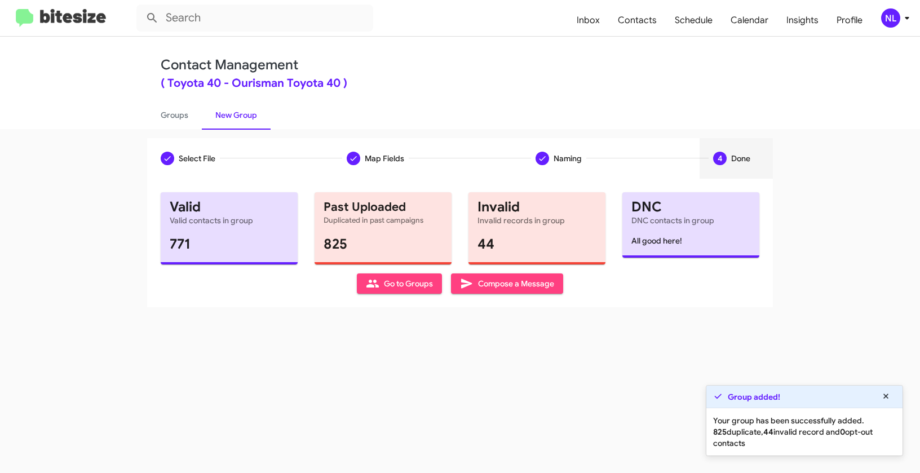
click at [415, 287] on span "Go to Groups" at bounding box center [399, 283] width 67 height 20
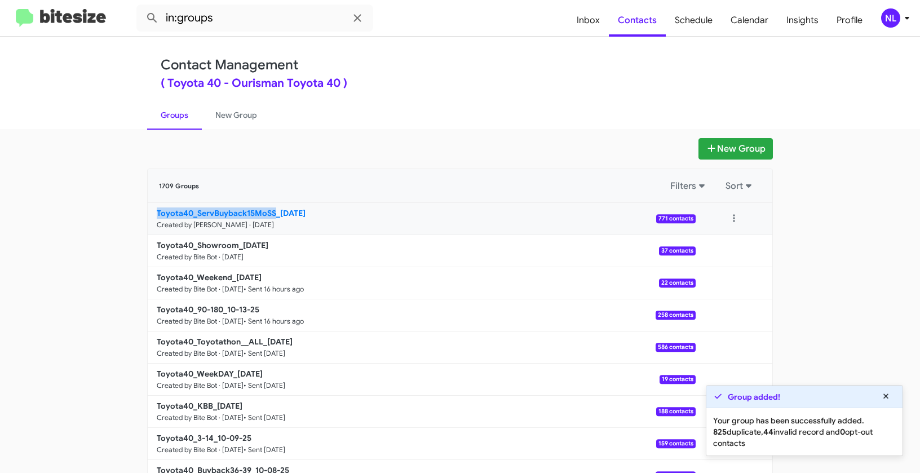
drag, startPoint x: 100, startPoint y: 216, endPoint x: 273, endPoint y: 209, distance: 173.2
click at [273, 209] on app-groups "New Group 1709 Groups Filters Sort Toyota40_ServBuyback15MoSS_10-14-25 Created …" at bounding box center [460, 346] width 920 height 416
copy b "Toyota40_ServBuyback15MoSS"
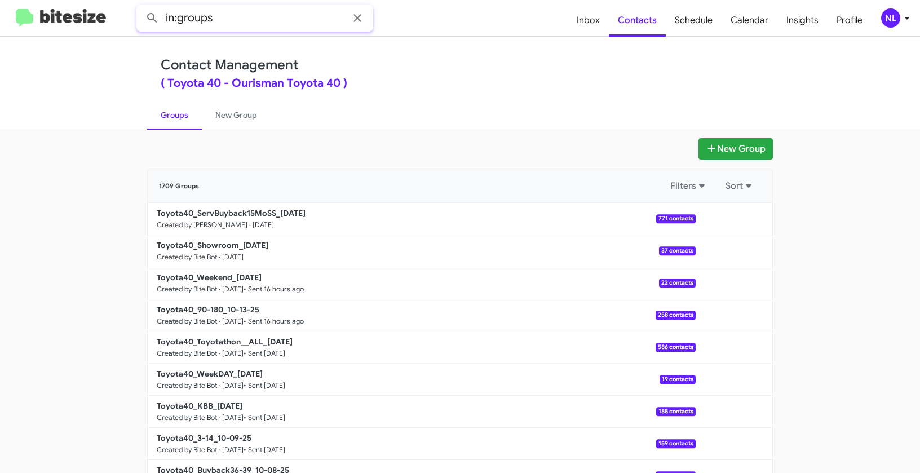
click at [228, 12] on input "in:groups" at bounding box center [254, 18] width 237 height 27
paste input "Toyota40_ServBuyback15MoSS"
type input "in:groups Toyota40_ServBuyback15MoSS"
click at [141, 7] on button at bounding box center [152, 18] width 23 height 23
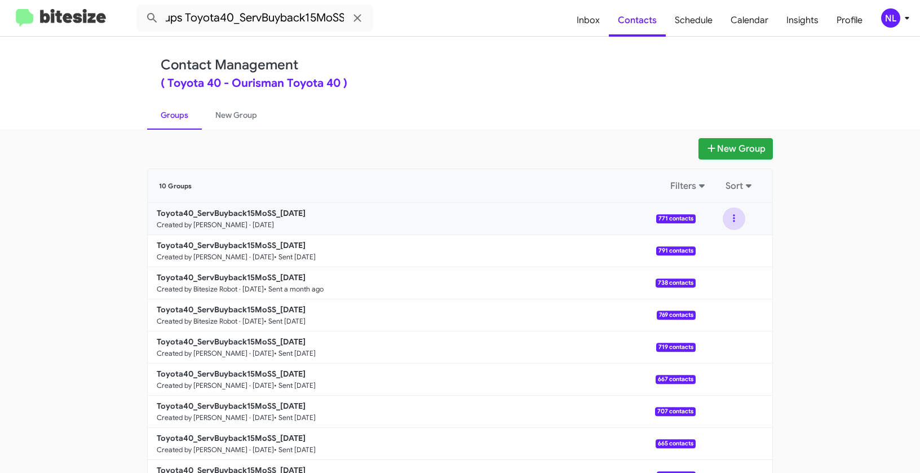
click at [728, 216] on button at bounding box center [734, 218] width 23 height 23
click at [723, 250] on button "View contacts" at bounding box center [700, 249] width 90 height 27
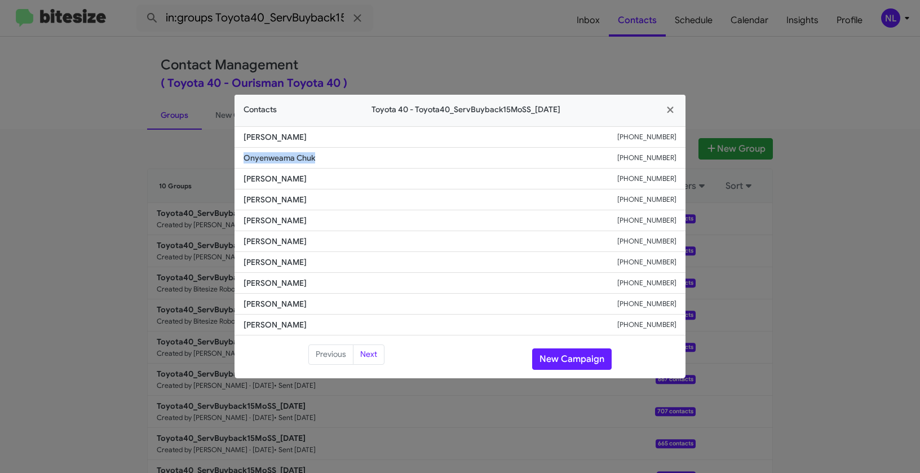
drag, startPoint x: 241, startPoint y: 157, endPoint x: 334, endPoint y: 155, distance: 93.6
click at [334, 155] on li "Onyenweama Chuk +14437221433" at bounding box center [459, 158] width 451 height 21
copy span "Onyenweama Chuk"
click at [559, 359] on button "New Campaign" at bounding box center [571, 358] width 79 height 21
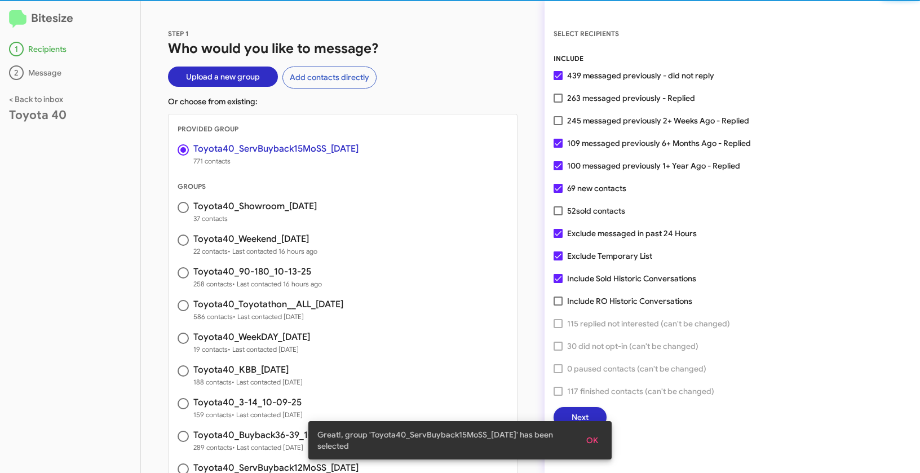
click at [599, 447] on button "OK" at bounding box center [592, 440] width 30 height 20
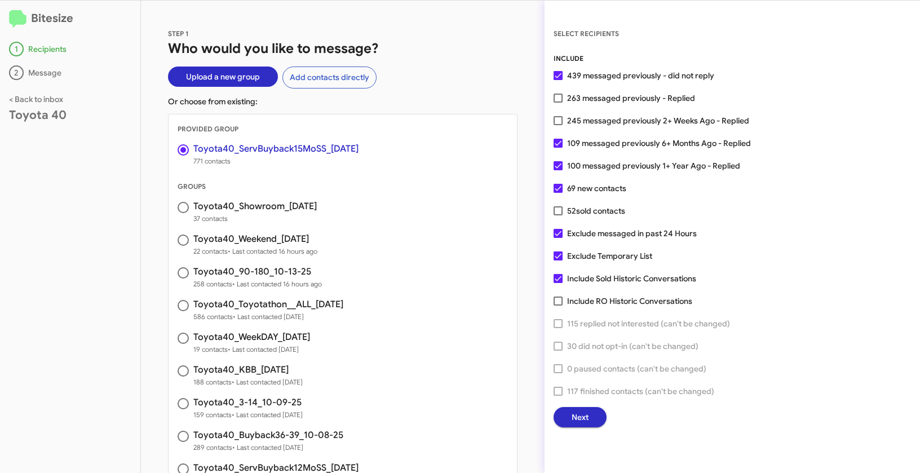
click at [580, 418] on span "Next" at bounding box center [579, 417] width 17 height 20
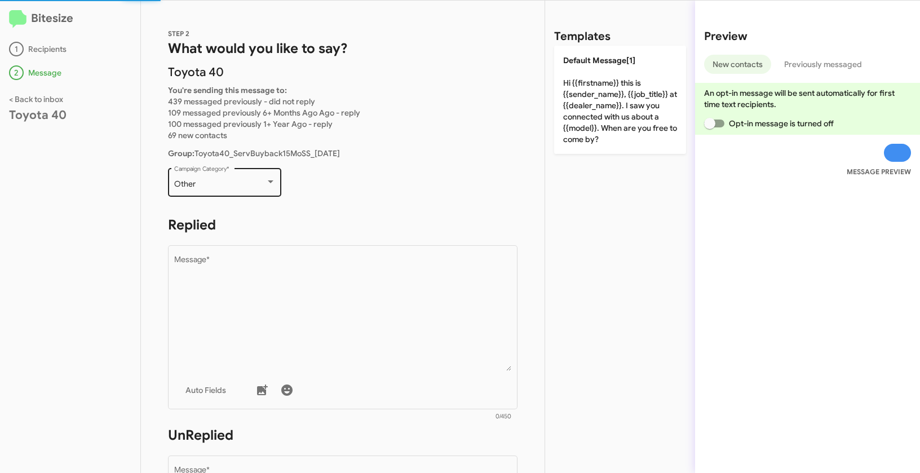
click at [237, 193] on div "Other Campaign Category *" at bounding box center [224, 181] width 101 height 31
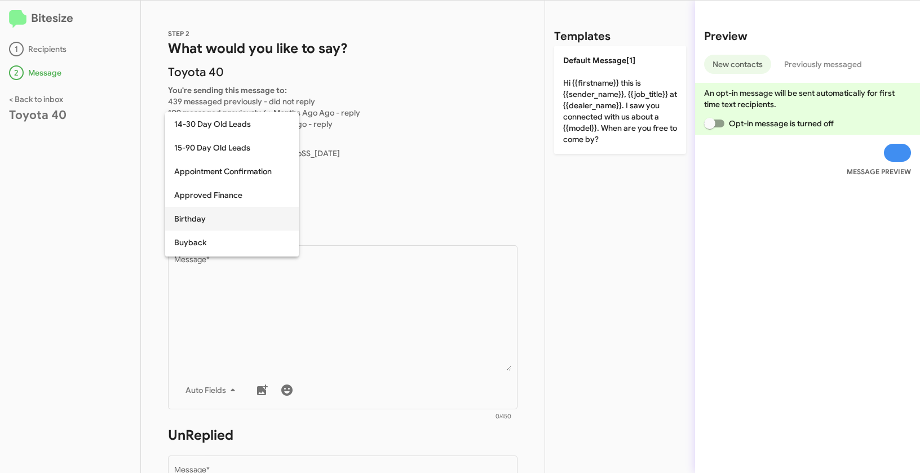
scroll to position [77, 0]
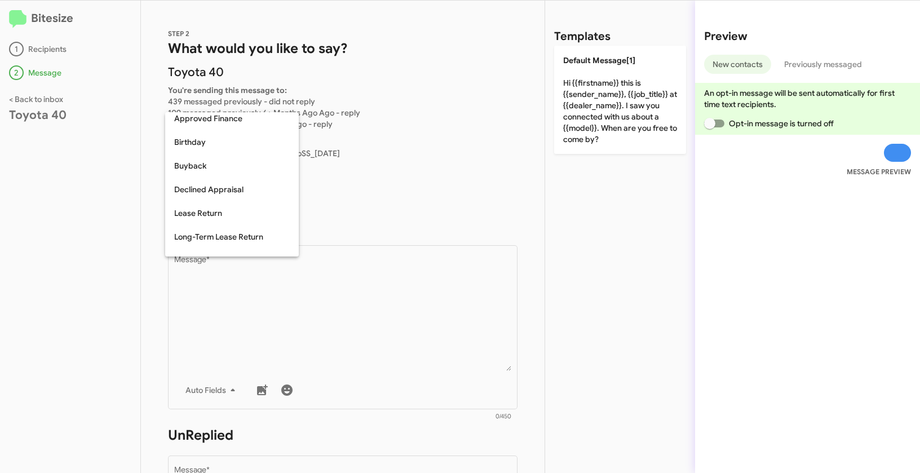
click at [417, 206] on div at bounding box center [460, 236] width 920 height 473
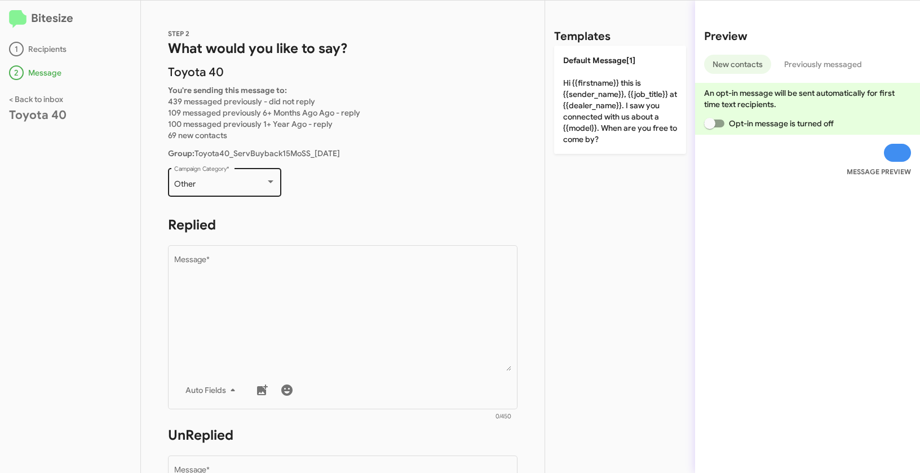
click at [214, 181] on div "Other" at bounding box center [219, 184] width 91 height 9
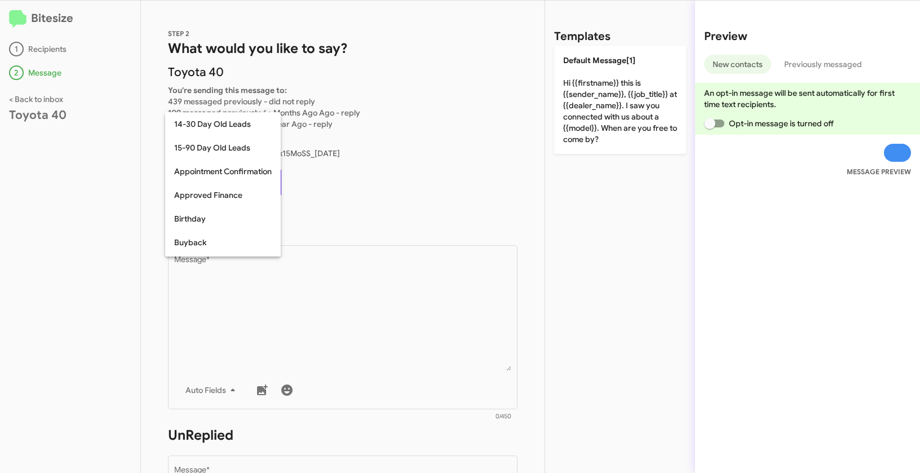
scroll to position [247, 0]
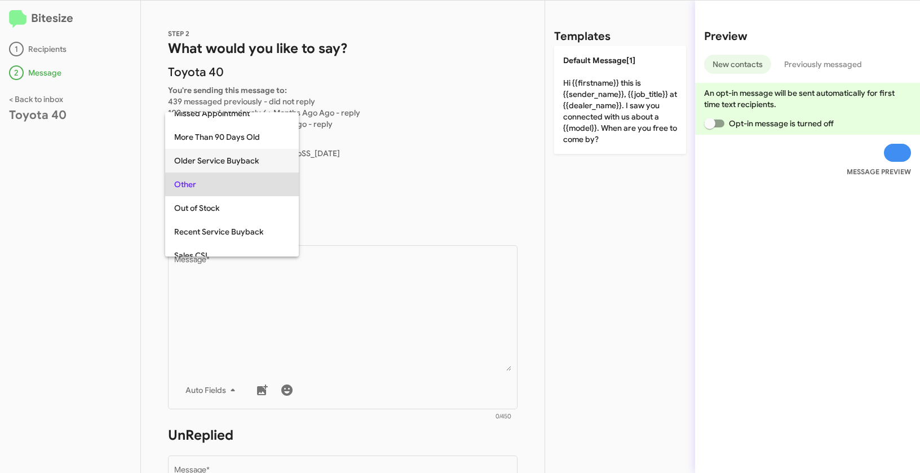
click at [209, 163] on span "Older Service Buyback" at bounding box center [232, 161] width 116 height 24
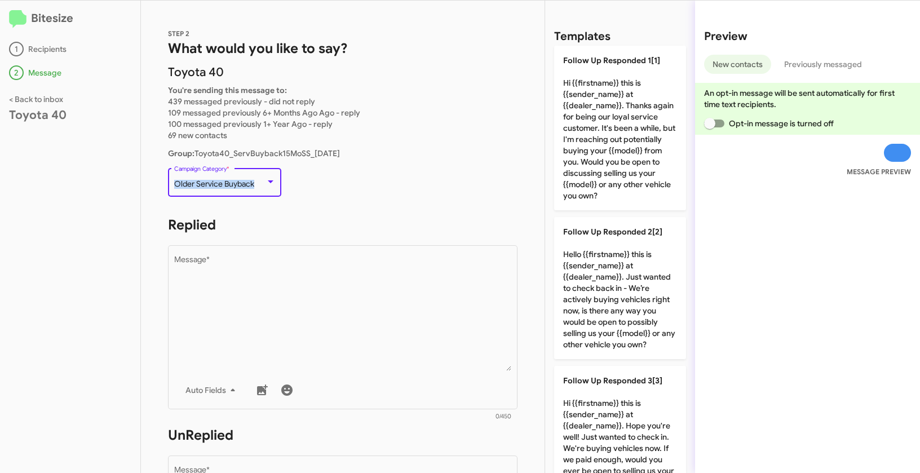
drag, startPoint x: 183, startPoint y: 182, endPoint x: 258, endPoint y: 185, distance: 75.6
click at [258, 185] on div "Older Service Buyback" at bounding box center [219, 184] width 91 height 9
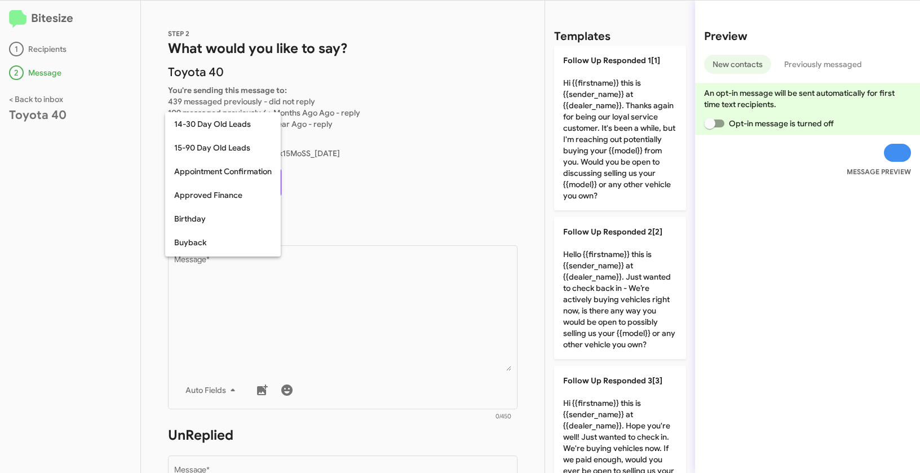
scroll to position [223, 0]
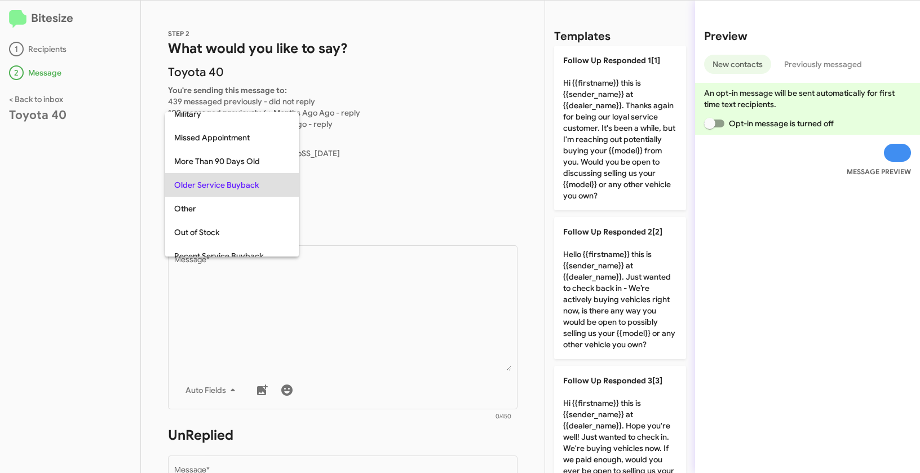
copy span "Older Service Buyback"
click at [376, 376] on div at bounding box center [460, 236] width 920 height 473
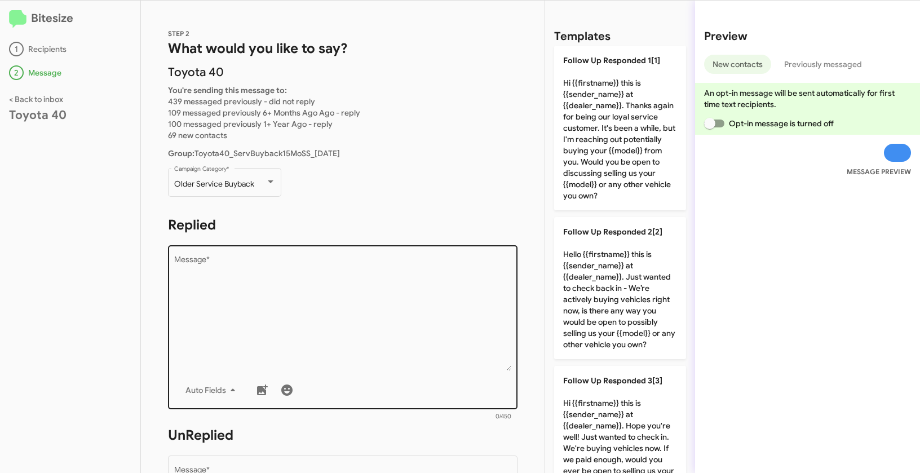
click at [373, 317] on textarea "Message *" at bounding box center [343, 313] width 338 height 115
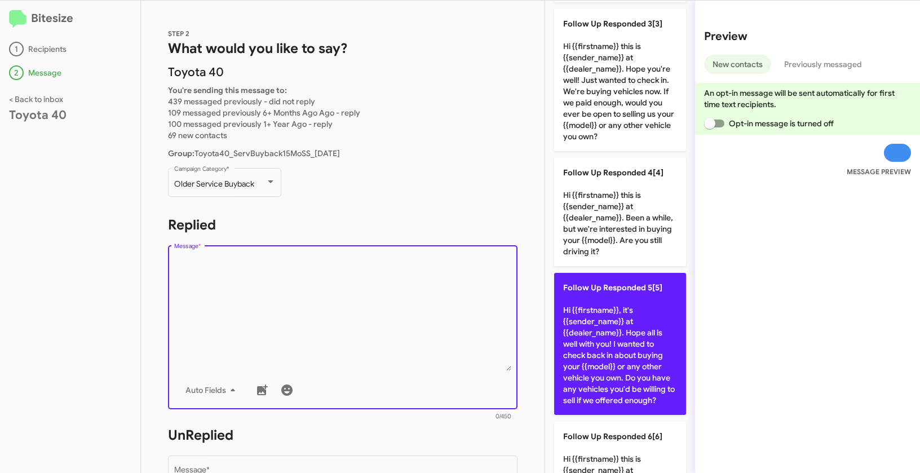
scroll to position [401, 0]
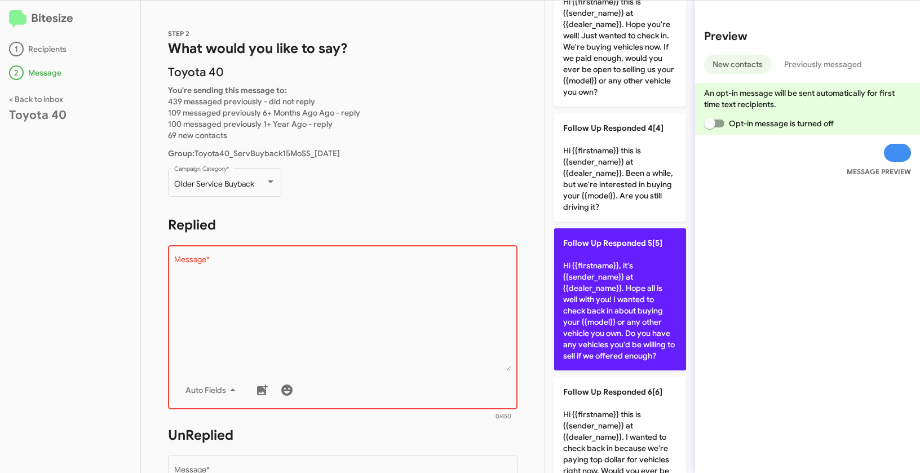
click at [618, 280] on p "Follow Up Responded 5[5] Hi {{firstname}}, it's {{sender_name}} at {{dealer_nam…" at bounding box center [620, 299] width 132 height 142
type textarea "Hi {{firstname}}, it's {{sender_name}} at {{dealer_name}}. Hope all is well wit…"
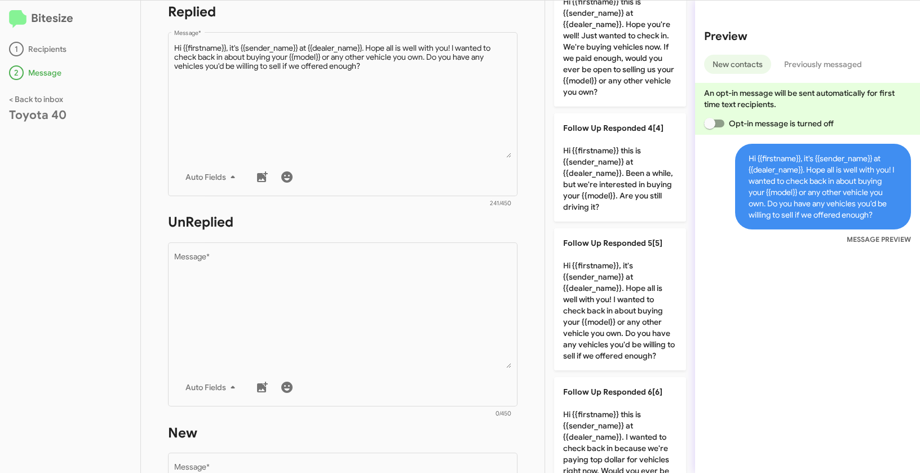
scroll to position [296, 0]
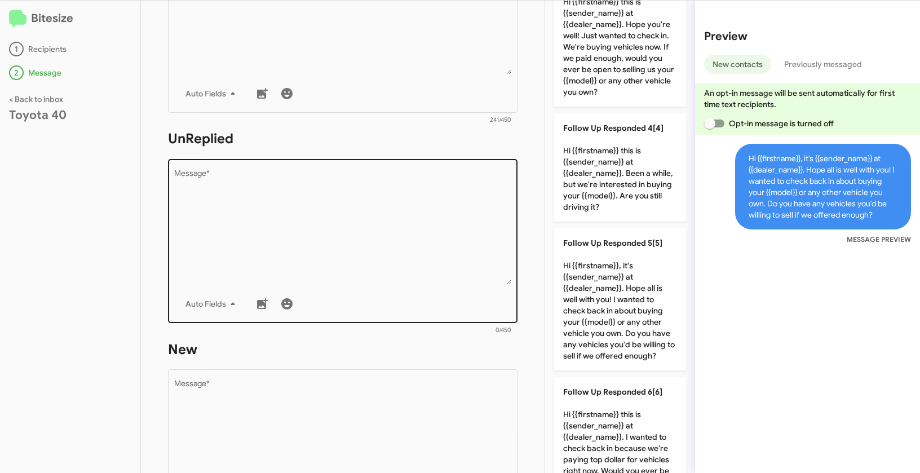
click at [399, 218] on textarea "Message *" at bounding box center [343, 227] width 338 height 115
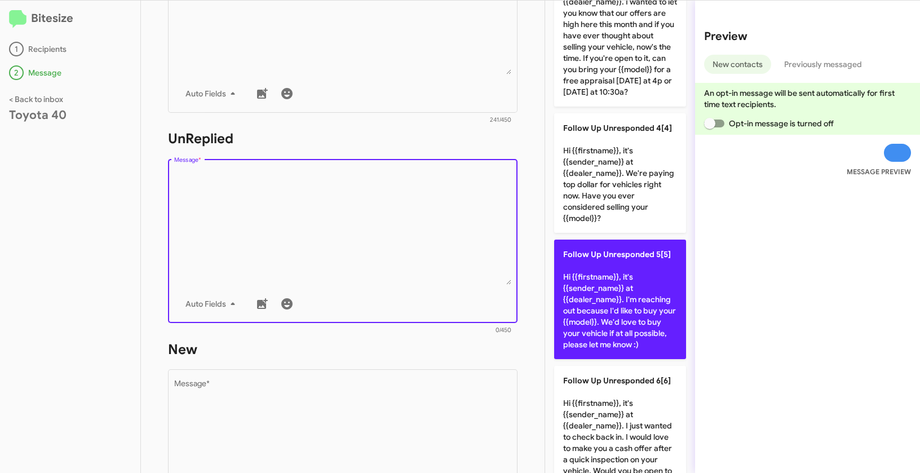
click at [622, 321] on p "Follow Up Unresponded 5[5] Hi {{firstname}}, it's {{sender_name}} at {{dealer_n…" at bounding box center [620, 299] width 132 height 119
type textarea "Hi {{firstname}}, it's {{sender_name}} at {{dealer_name}}. I'm reaching out bec…"
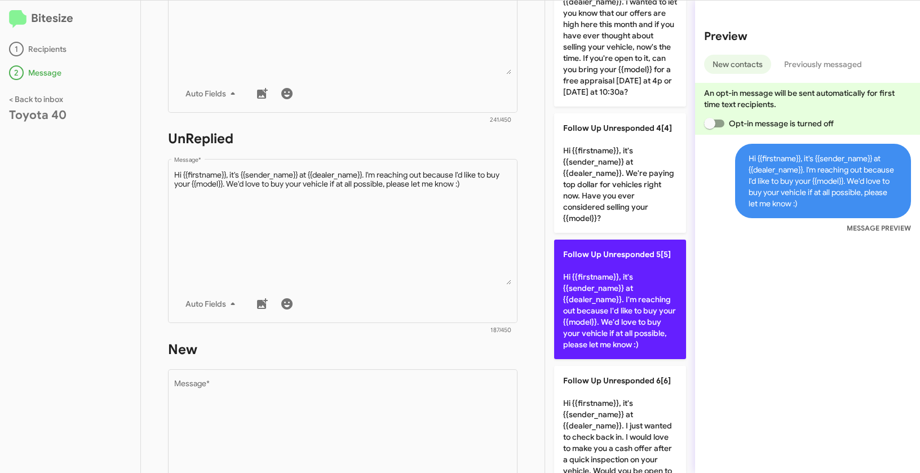
click at [622, 321] on p "Follow Up Unresponded 5[5] Hi {{firstname}}, it's {{sender_name}} at {{dealer_n…" at bounding box center [620, 299] width 132 height 119
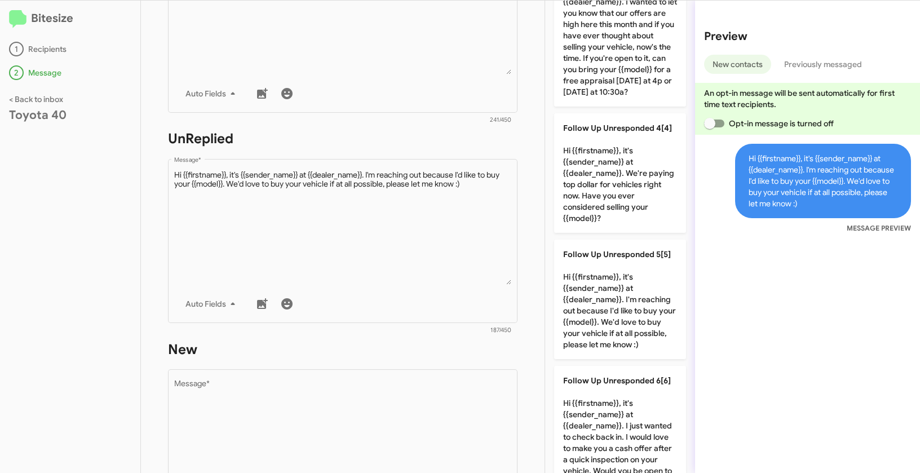
scroll to position [489, 0]
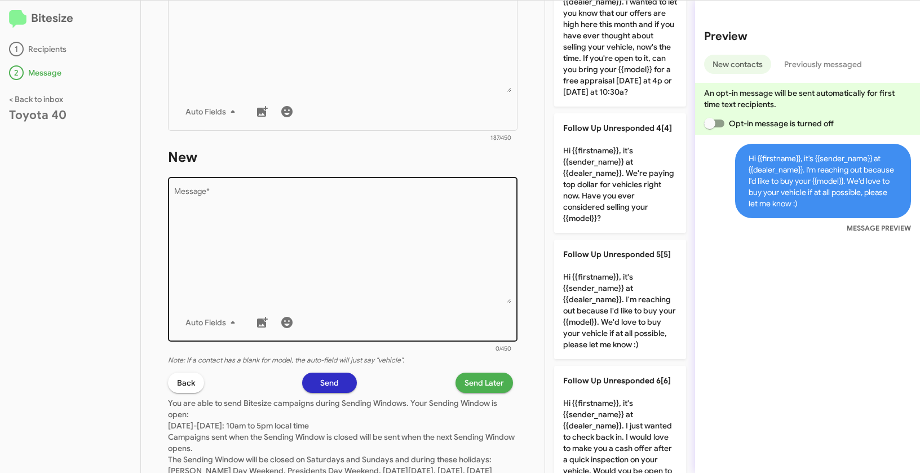
click at [469, 234] on textarea "Message *" at bounding box center [343, 245] width 338 height 115
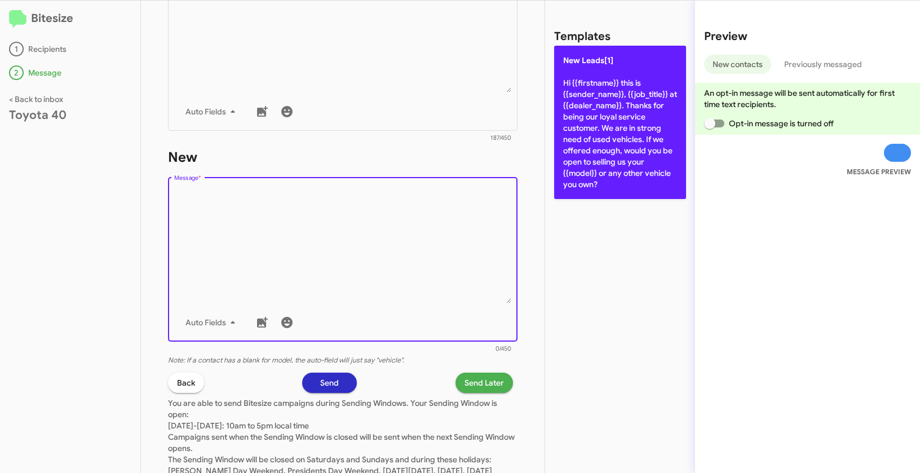
drag, startPoint x: 601, startPoint y: 107, endPoint x: 672, endPoint y: 148, distance: 82.4
click at [601, 107] on p "New Leads[1] Hi {{firstname}} this is {{sender_name}}, {{job_title}} at {{deale…" at bounding box center [620, 122] width 132 height 153
type textarea "Hi {{firstname}} this is {{sender_name}}, {{job_title}} at {{dealer_name}}. Tha…"
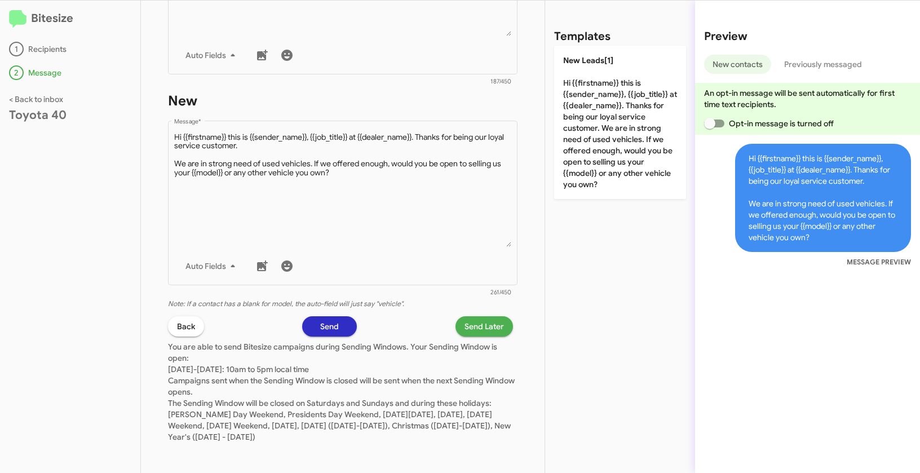
scroll to position [548, 0]
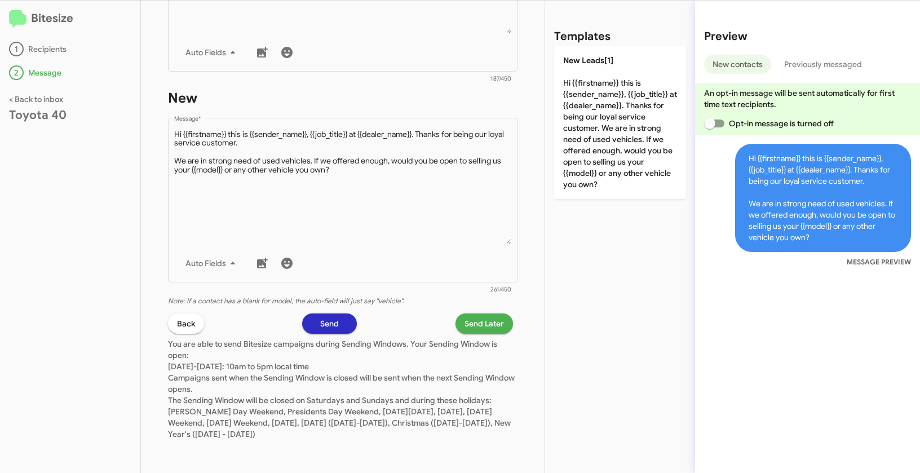
click at [491, 313] on span "Send Later" at bounding box center [483, 323] width 39 height 20
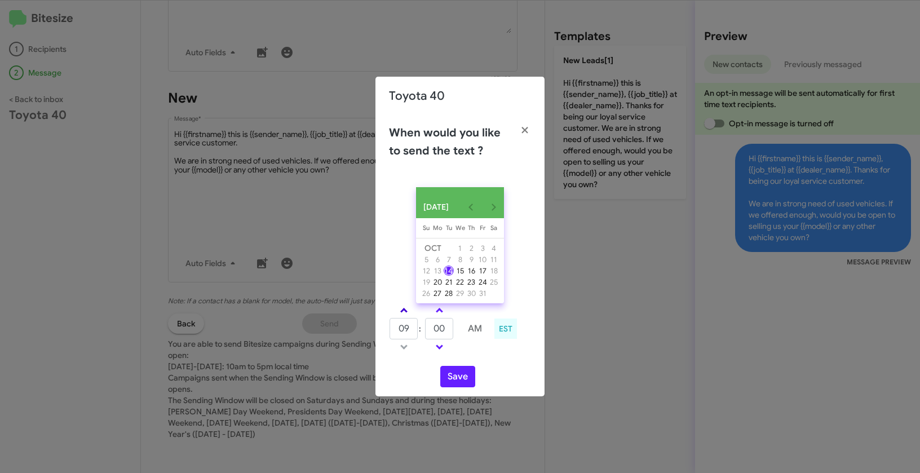
click at [402, 313] on span at bounding box center [403, 311] width 7 height 7
type input "10"
drag, startPoint x: 447, startPoint y: 333, endPoint x: 422, endPoint y: 330, distance: 25.6
click at [422, 330] on tr "10 : 00 AM" at bounding box center [439, 328] width 101 height 23
type input "55"
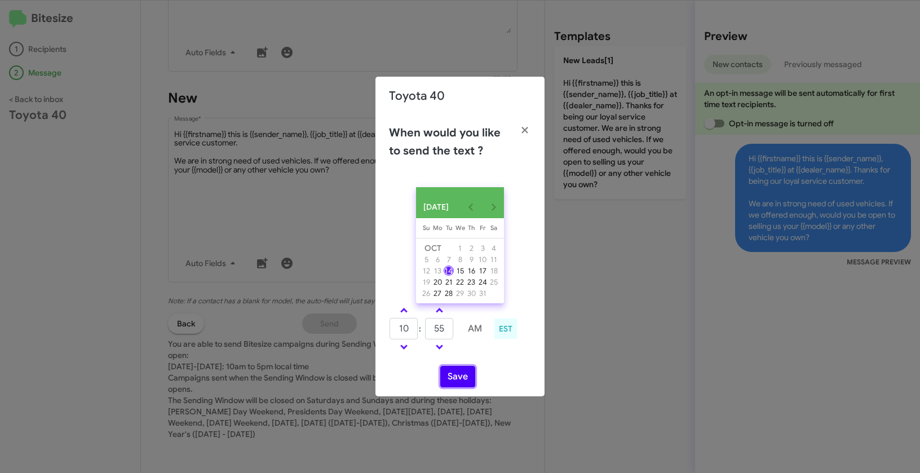
click at [461, 378] on button "Save" at bounding box center [457, 376] width 35 height 21
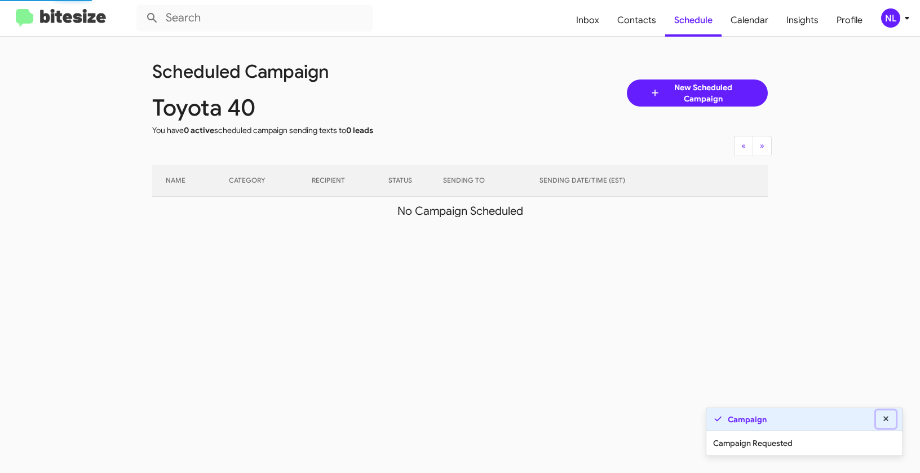
click at [893, 419] on button at bounding box center [886, 418] width 20 height 17
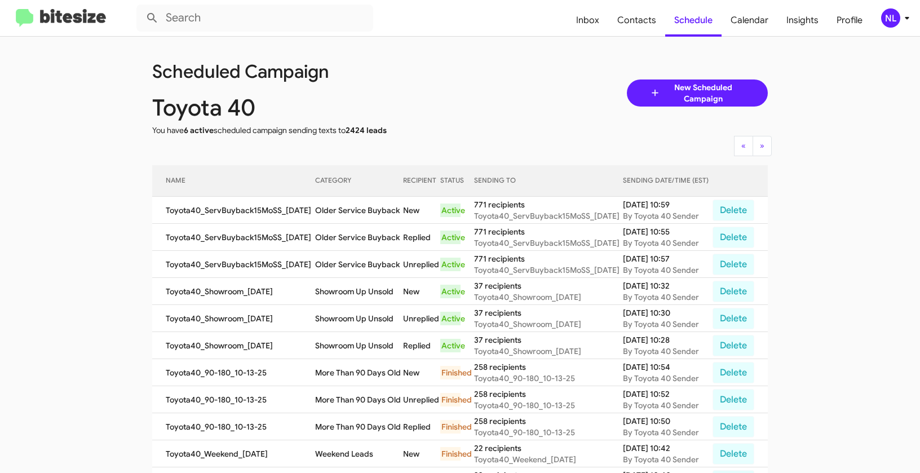
click at [891, 14] on div "NL" at bounding box center [890, 17] width 19 height 19
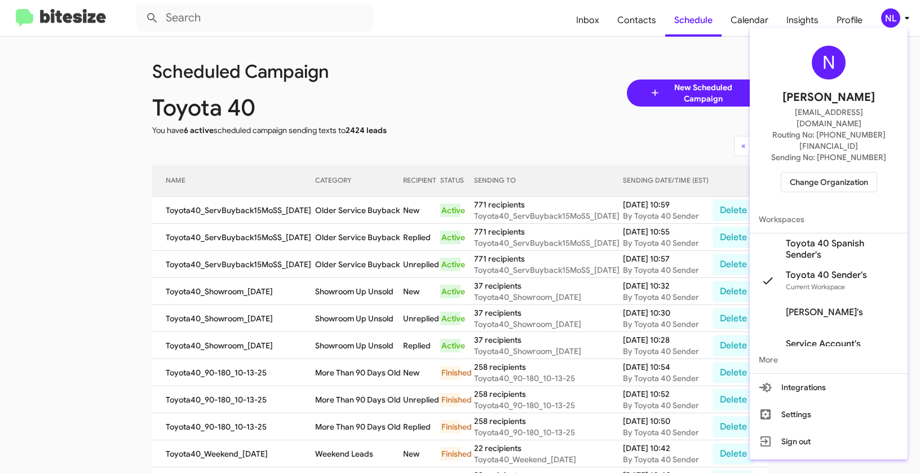
click at [804, 172] on span "Change Organization" at bounding box center [829, 181] width 78 height 19
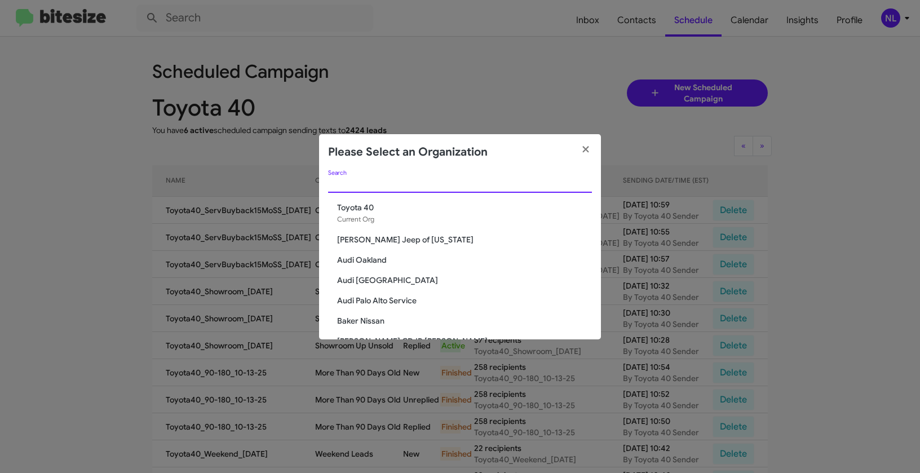
click at [418, 185] on input "Search" at bounding box center [460, 184] width 264 height 9
paste input "Team Toyota Langhorne"
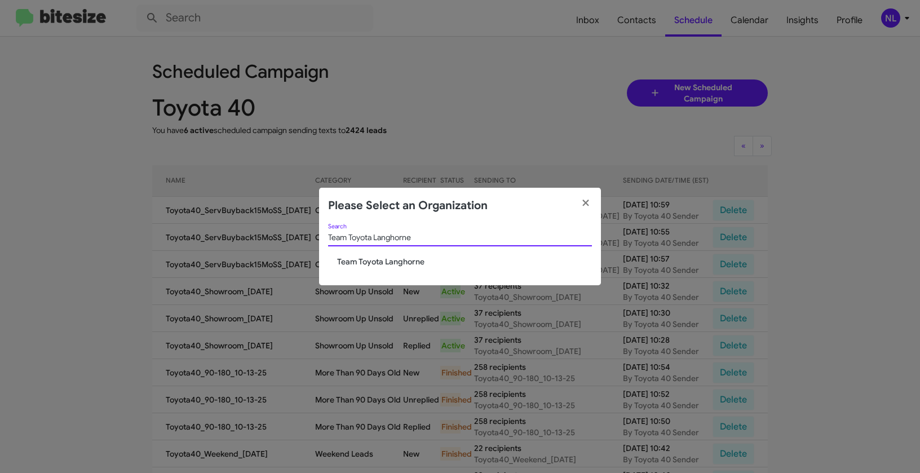
type input "Team Toyota Langhorne"
click at [392, 260] on span "Team Toyota Langhorne" at bounding box center [464, 261] width 255 height 11
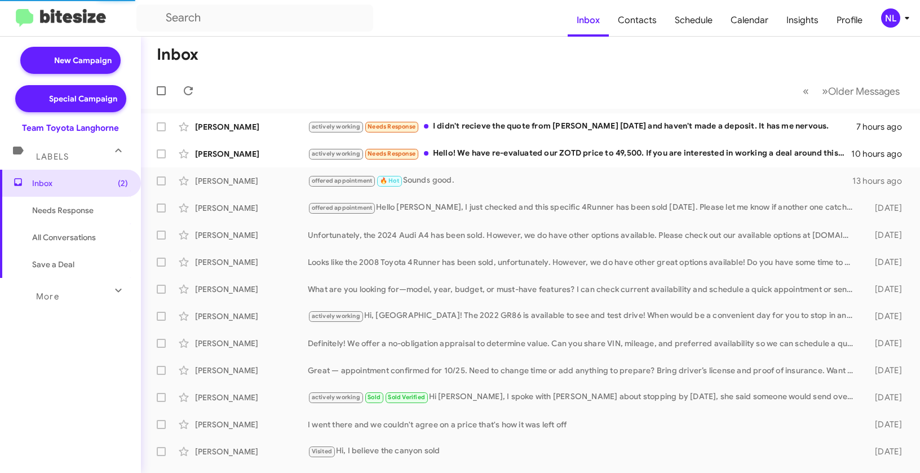
click at [891, 17] on div "NL" at bounding box center [890, 17] width 19 height 19
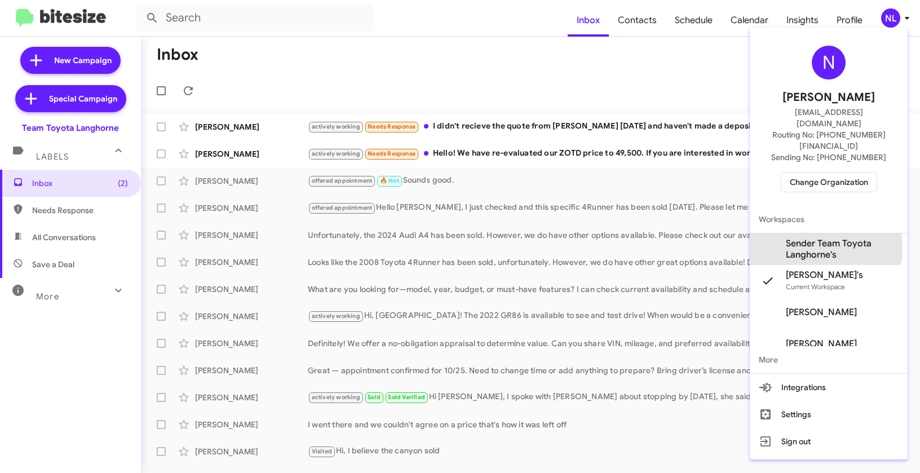
click at [813, 238] on span "Sender Team Toyota Langhorne's" at bounding box center [842, 249] width 113 height 23
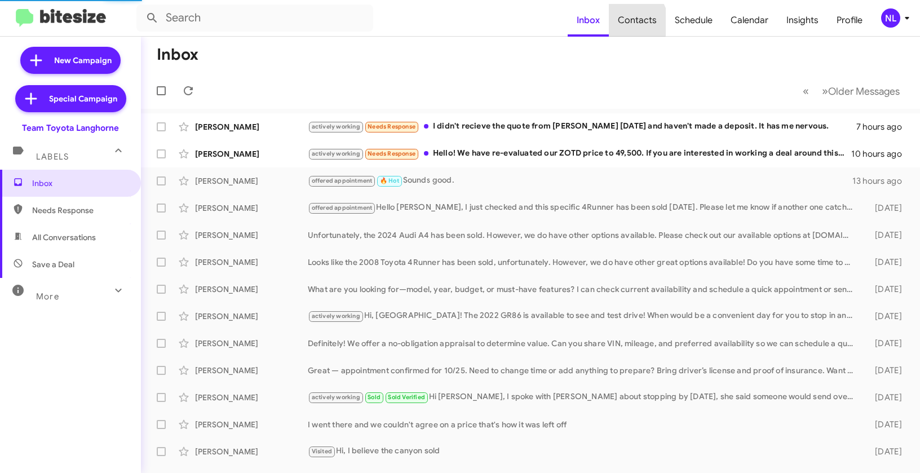
click at [636, 22] on span "Contacts" at bounding box center [637, 20] width 57 height 33
type input "in:groups"
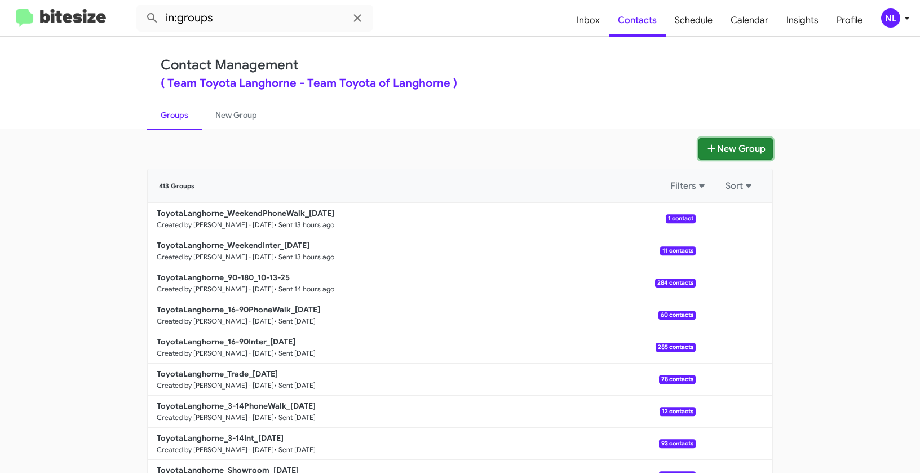
click at [728, 144] on button "New Group" at bounding box center [735, 148] width 74 height 21
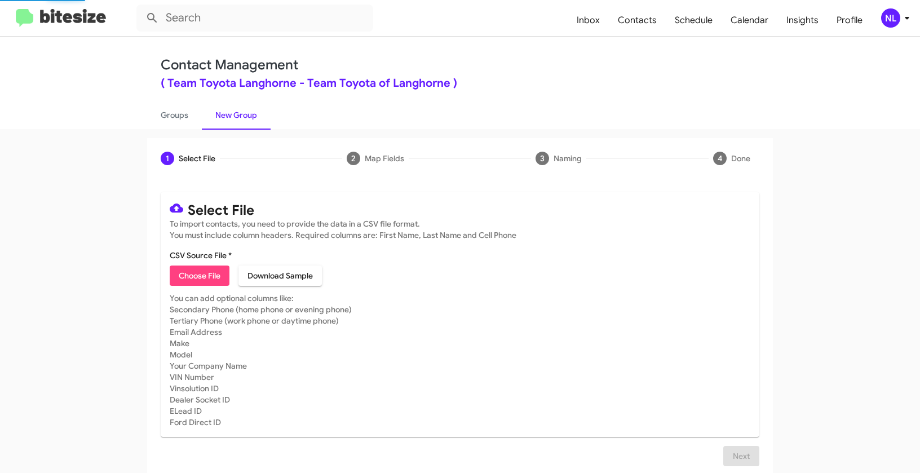
click at [196, 279] on span "Choose File" at bounding box center [200, 275] width 42 height 20
type input "ToyotaLanghorne_Buyback36-39_10-14-25"
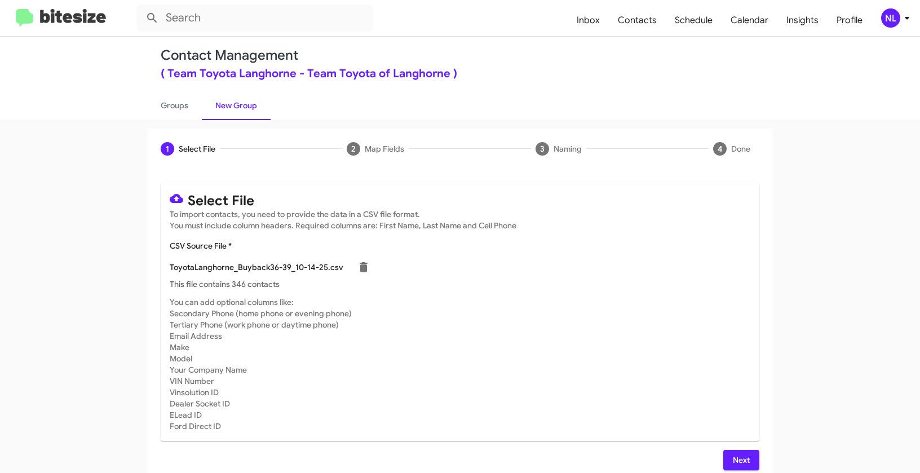
scroll to position [20, 0]
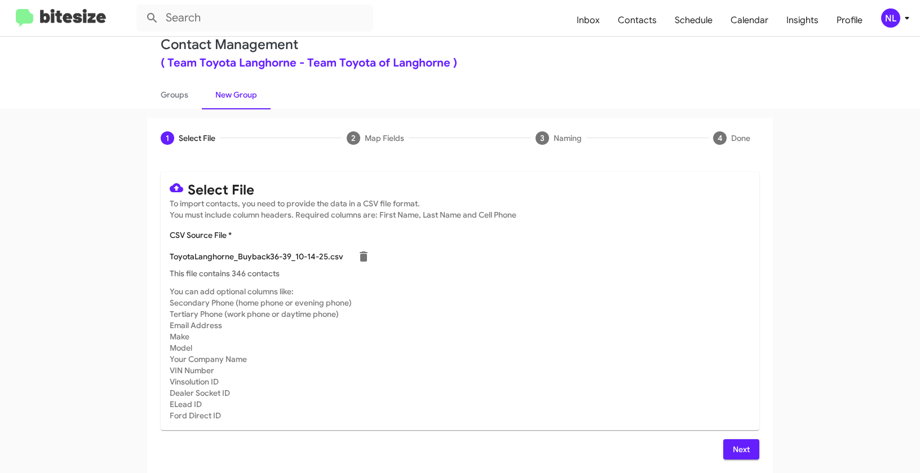
click at [732, 441] on span "Next" at bounding box center [741, 449] width 18 height 20
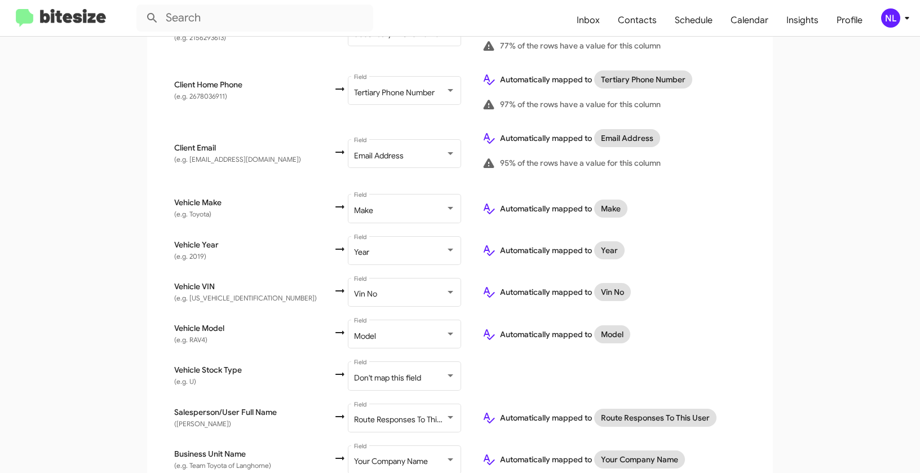
scroll to position [460, 0]
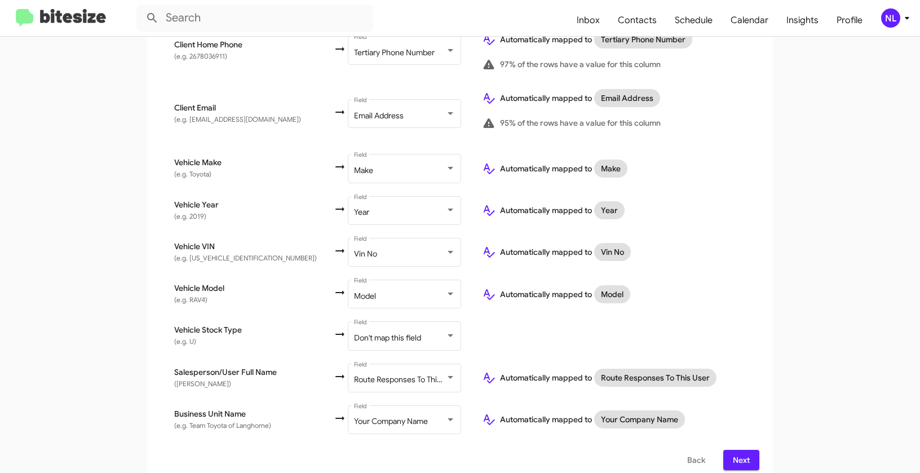
click at [743, 450] on span "Next" at bounding box center [741, 460] width 18 height 20
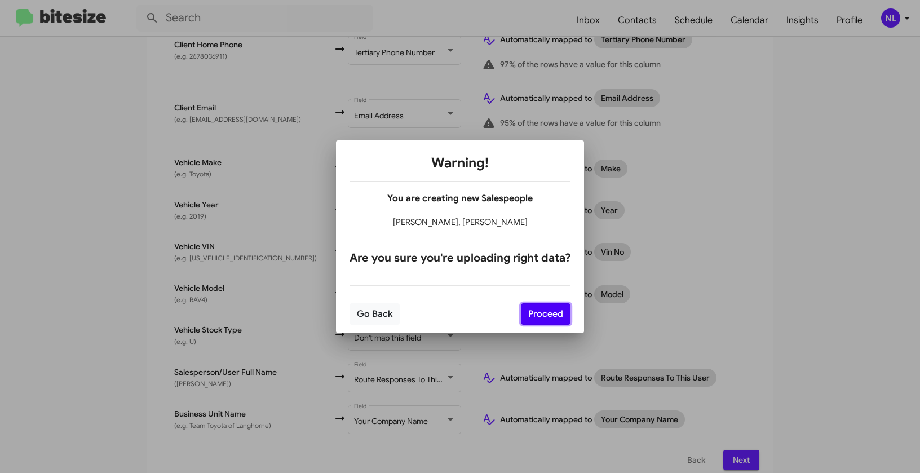
click at [550, 318] on button "Proceed" at bounding box center [546, 313] width 50 height 21
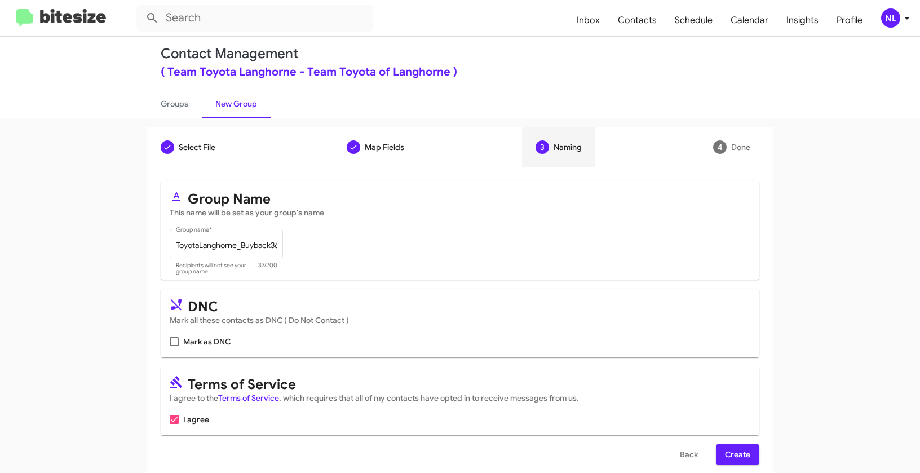
scroll to position [25, 0]
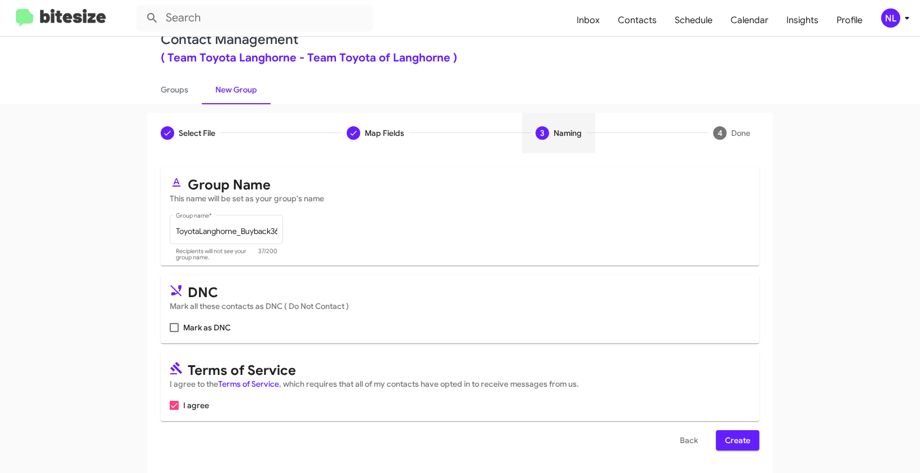
click at [738, 439] on span "Create" at bounding box center [737, 440] width 25 height 20
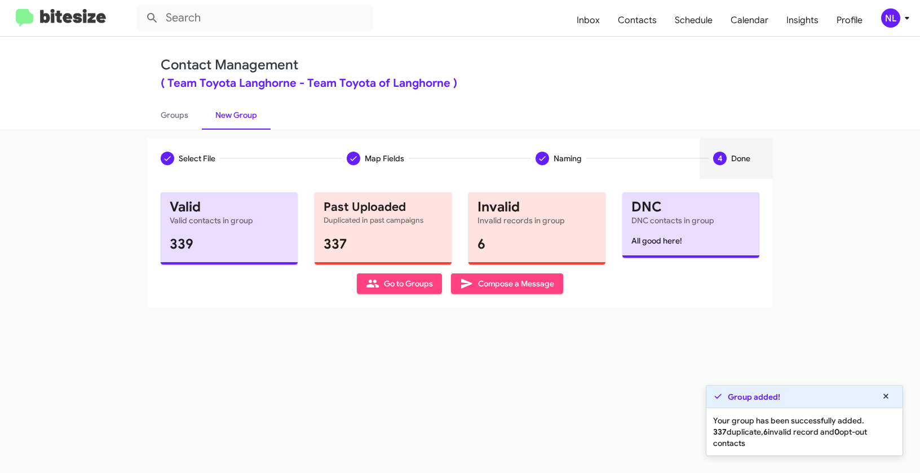
click at [397, 280] on span "Go to Groups" at bounding box center [399, 283] width 67 height 20
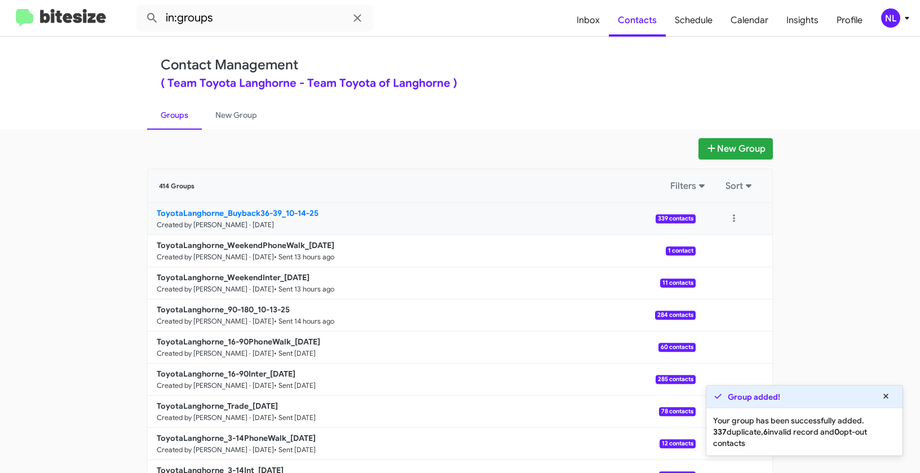
drag, startPoint x: 126, startPoint y: 210, endPoint x: 279, endPoint y: 210, distance: 153.3
click at [279, 210] on app-groups "New Group 414 Groups Filters Sort ToyotaLanghorne_Buyback36-39_10-14-25 Created…" at bounding box center [460, 346] width 920 height 416
copy div "Filters Sort ToyotaLanghorne_Buyback36-39"
click at [254, 28] on input "in:groups" at bounding box center [254, 18] width 237 height 27
paste input "ToyotaLanghorne_Buyback36-39"
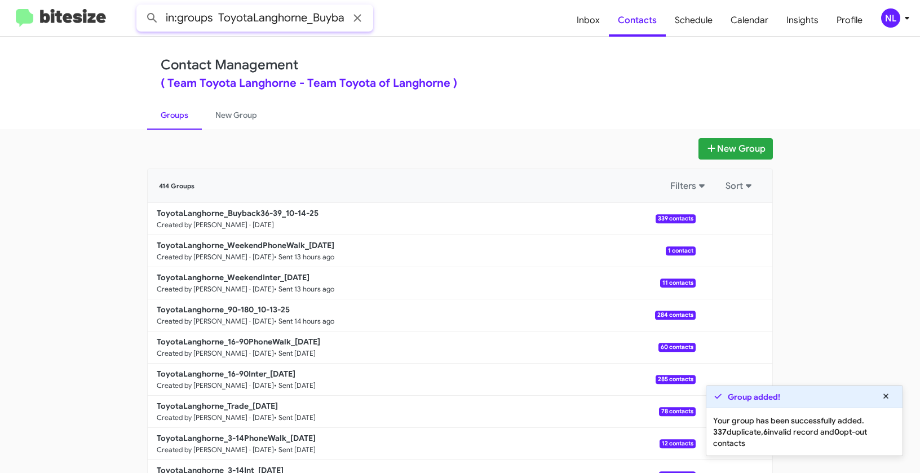
scroll to position [0, 41]
type input "in:groups ToyotaLanghorne_Buyback36-39"
click at [141, 7] on button at bounding box center [152, 18] width 23 height 23
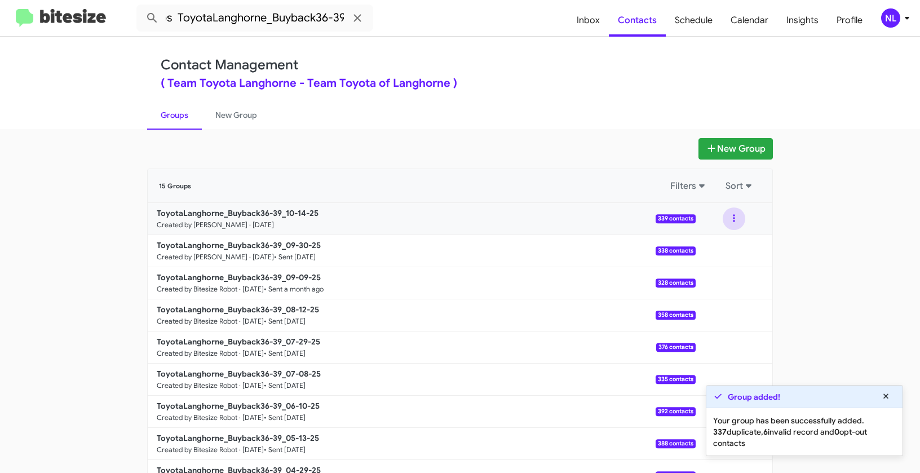
click at [723, 216] on button at bounding box center [734, 218] width 23 height 23
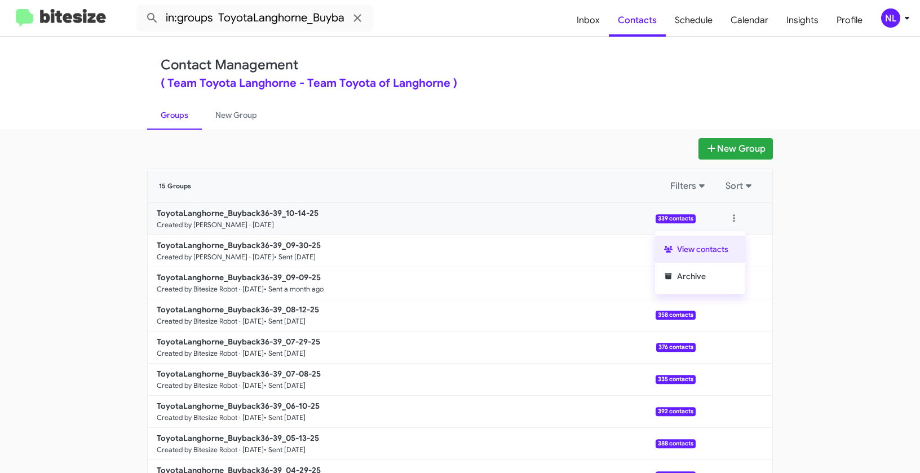
click at [718, 250] on button "View contacts" at bounding box center [700, 249] width 90 height 27
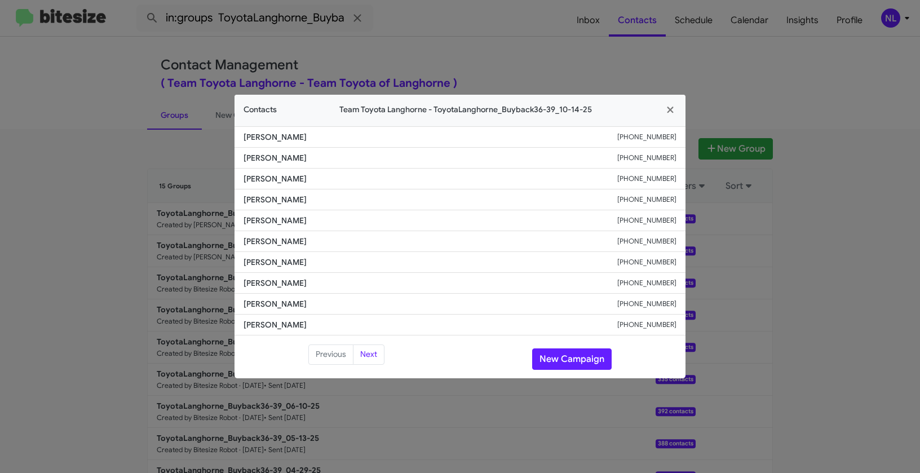
drag, startPoint x: 236, startPoint y: 134, endPoint x: 334, endPoint y: 138, distance: 97.6
click at [334, 138] on li "[PERSON_NAME] [PHONE_NUMBER]" at bounding box center [459, 136] width 451 height 21
copy span "[PERSON_NAME]"
click at [434, 263] on span "[PERSON_NAME]" at bounding box center [430, 261] width 374 height 11
drag, startPoint x: 241, startPoint y: 256, endPoint x: 353, endPoint y: 259, distance: 112.2
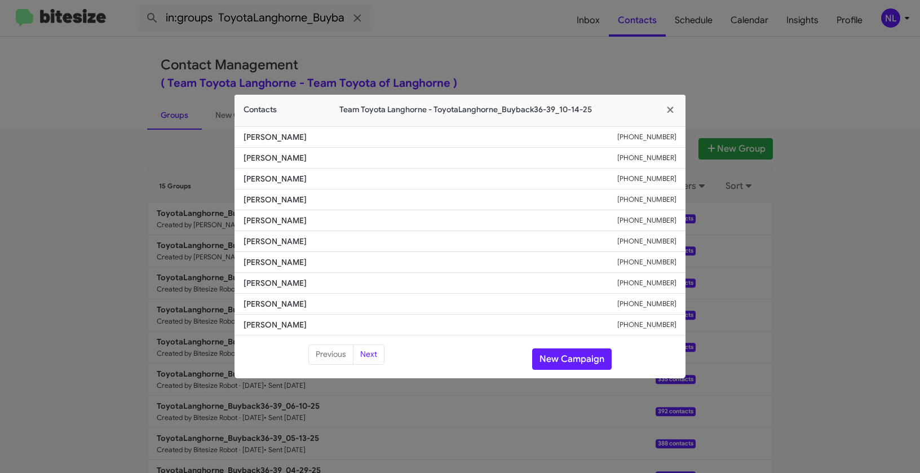
click at [353, 259] on li "[PERSON_NAME] [PHONE_NUMBER]" at bounding box center [459, 262] width 451 height 21
copy span "[PERSON_NAME]"
click at [469, 268] on li "[PERSON_NAME] [PHONE_NUMBER]" at bounding box center [459, 262] width 451 height 21
click at [555, 362] on button "New Campaign" at bounding box center [571, 358] width 79 height 21
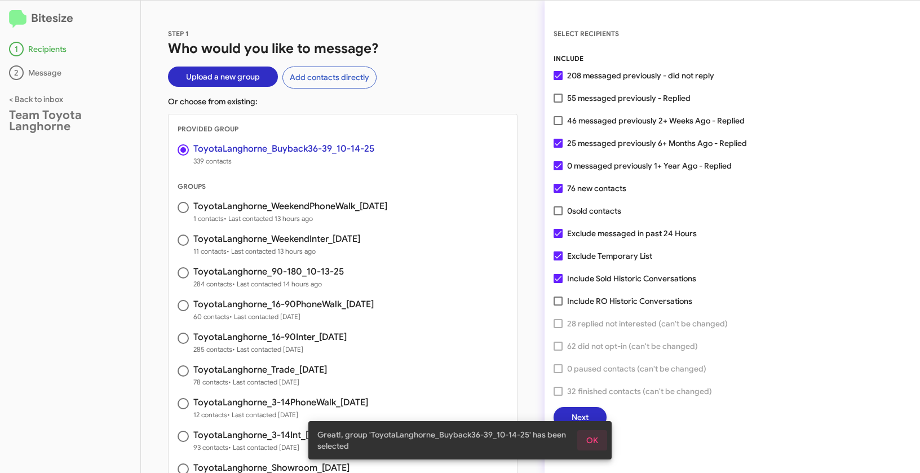
click at [595, 439] on span "OK" at bounding box center [592, 440] width 12 height 20
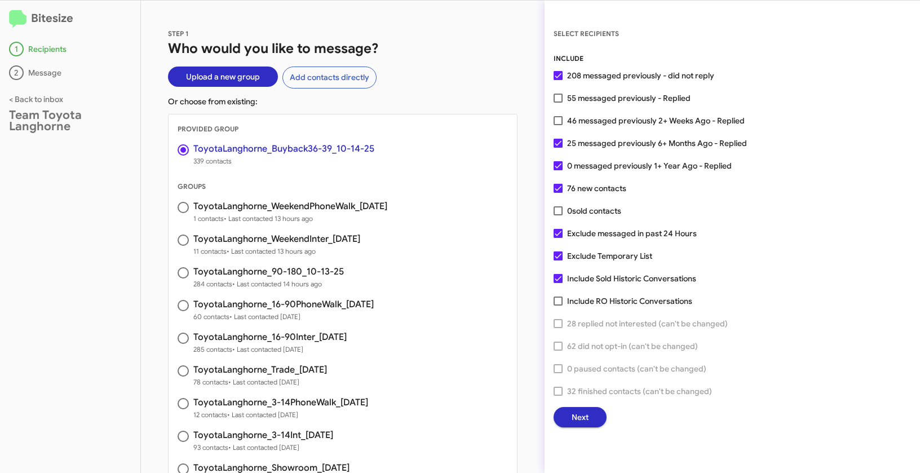
click at [590, 414] on button "Next" at bounding box center [579, 417] width 53 height 20
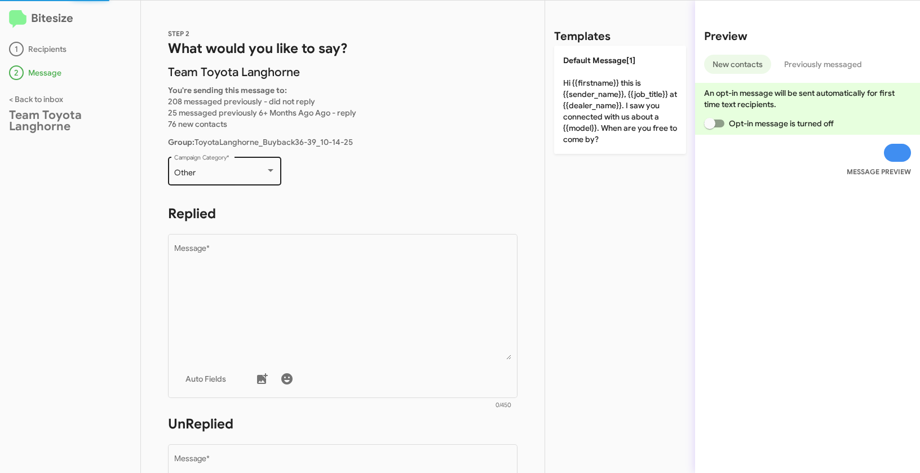
click at [211, 175] on div "Other" at bounding box center [219, 173] width 91 height 9
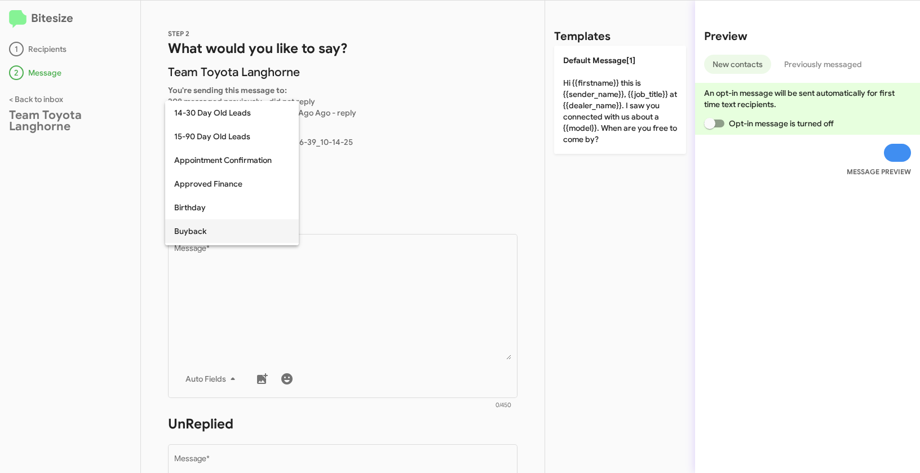
click at [202, 237] on span "Buyback" at bounding box center [232, 231] width 116 height 24
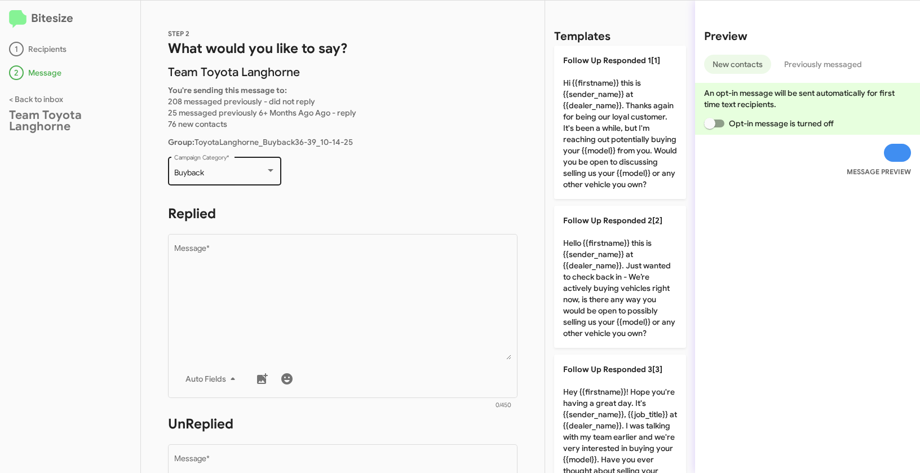
drag, startPoint x: 174, startPoint y: 171, endPoint x: 228, endPoint y: 170, distance: 54.7
click at [228, 170] on div "Buyback Campaign Category *" at bounding box center [224, 169] width 113 height 31
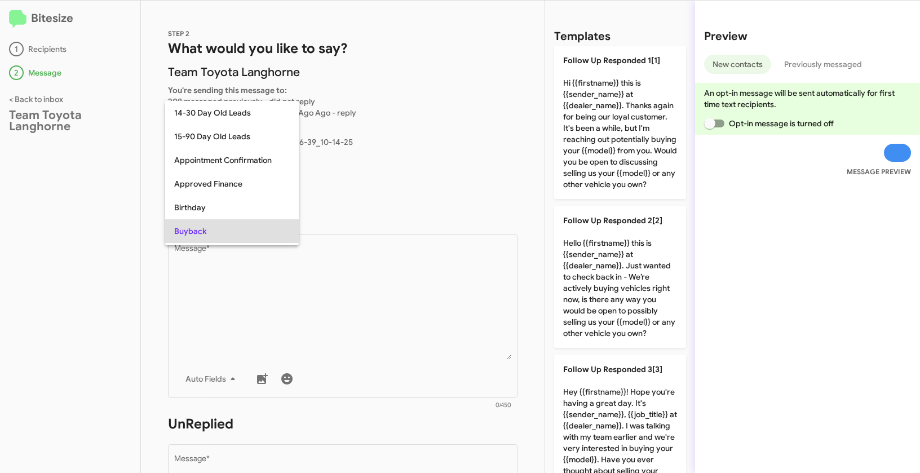
scroll to position [58, 0]
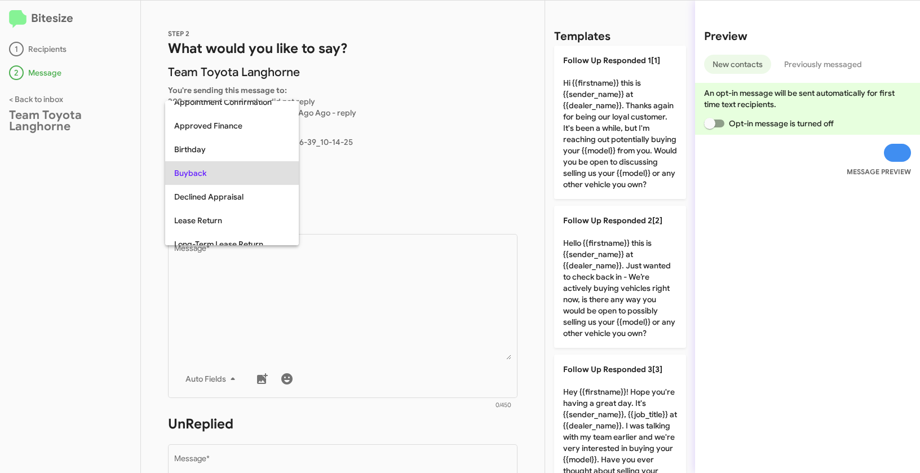
copy span "Buyback"
click at [340, 289] on div at bounding box center [460, 236] width 920 height 473
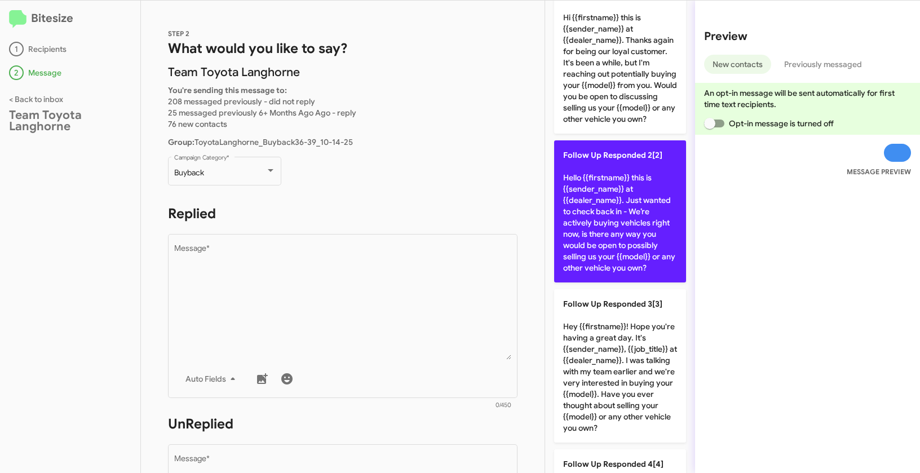
scroll to position [0, 0]
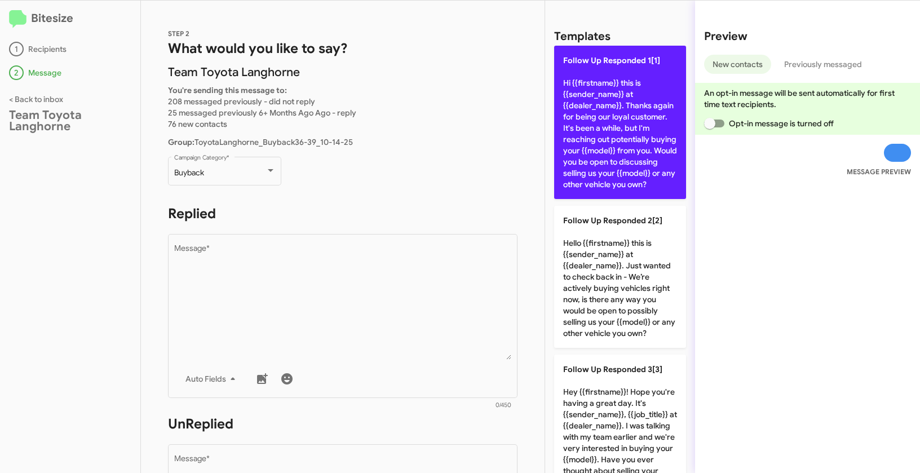
click at [613, 74] on p "Follow Up Responded 1[1] Hi {{firstname}} this is {{sender_name}} at {{dealer_n…" at bounding box center [620, 122] width 132 height 153
type textarea "Hi {{firstname}} this is {{sender_name}} at {{dealer_name}}. Thanks again for b…"
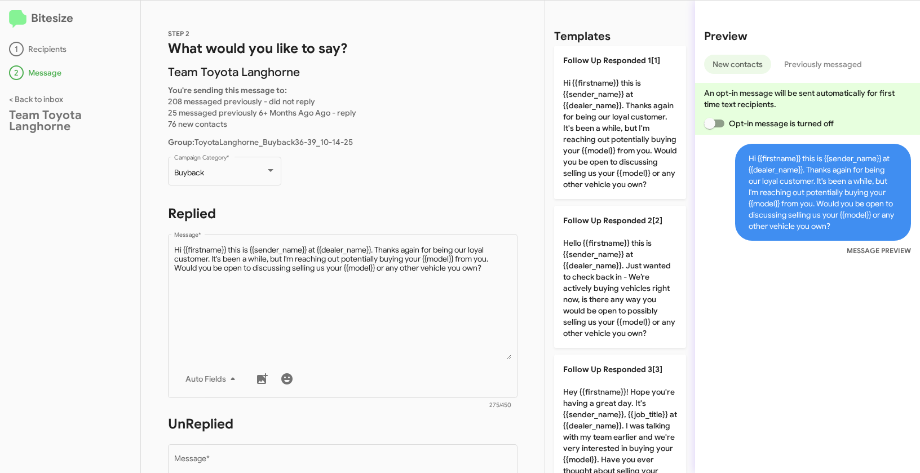
scroll to position [93, 0]
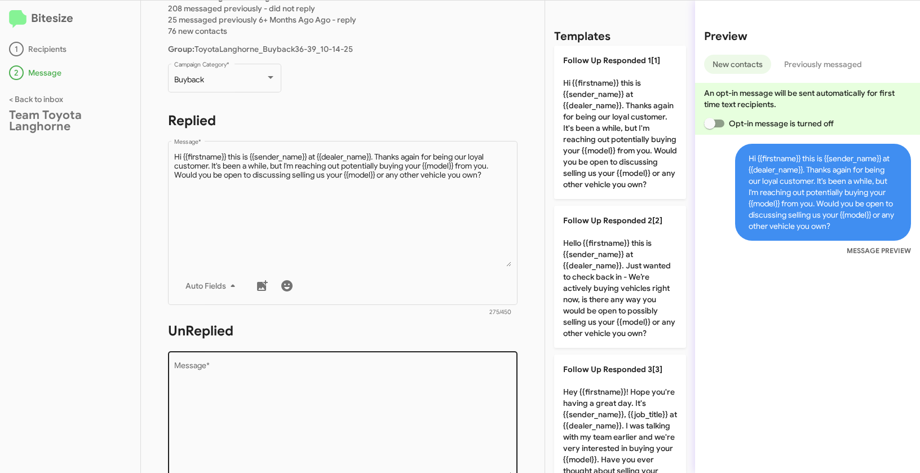
click at [331, 409] on textarea "Message *" at bounding box center [343, 419] width 338 height 115
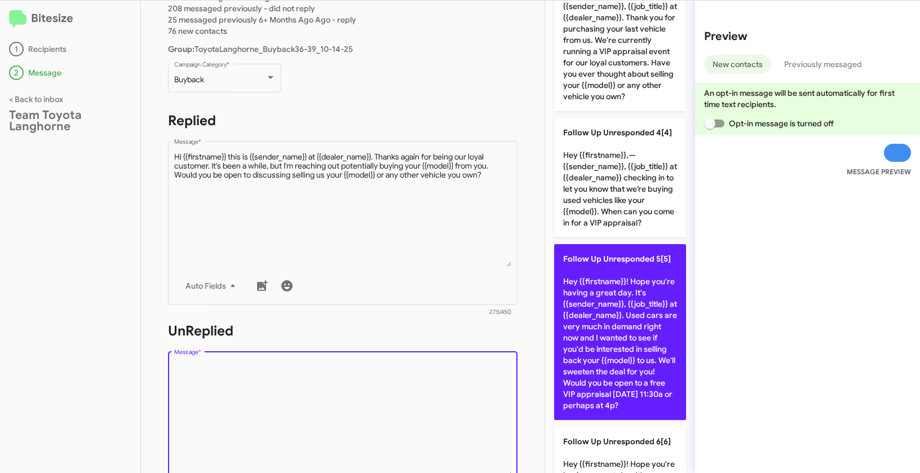
scroll to position [390, 0]
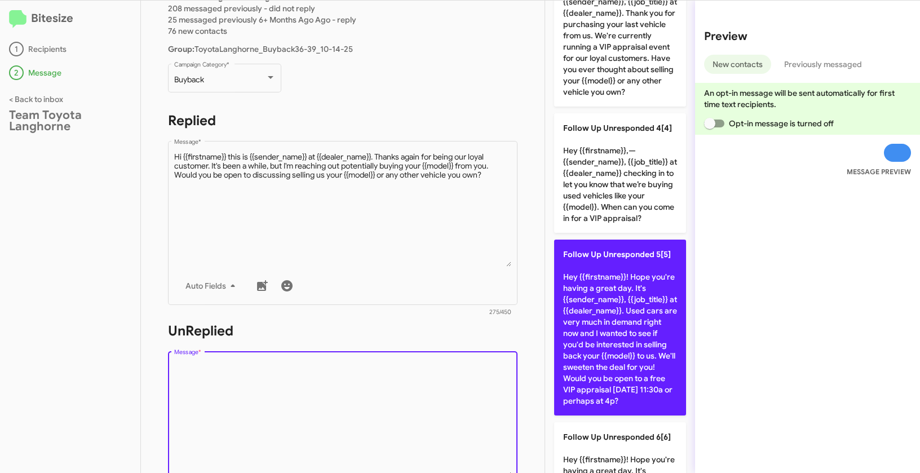
click at [598, 330] on p "Follow Up Unresponded 5[5] Hey {{firstname}}! Hope you're having a great day. I…" at bounding box center [620, 328] width 132 height 176
type textarea "Hey {{firstname}}! Hope you're having a great day. It's {{sender_name}}, {{job_…"
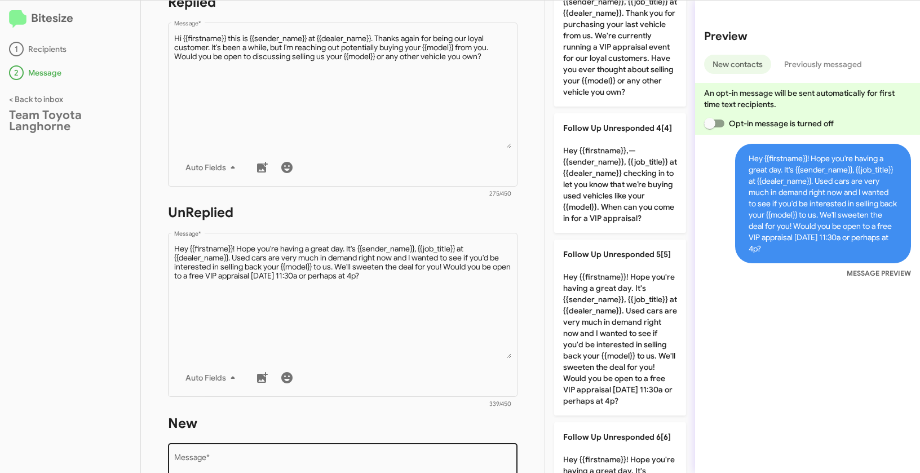
scroll to position [291, 0]
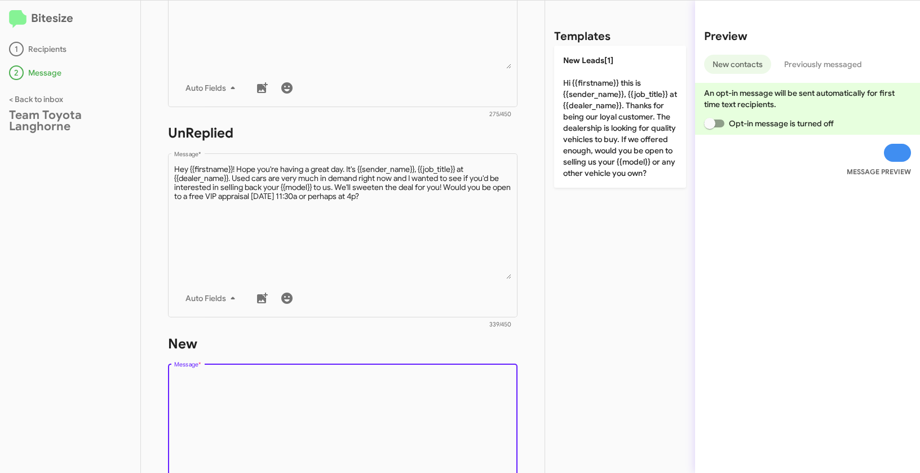
click at [411, 393] on textarea "Message *" at bounding box center [343, 432] width 338 height 115
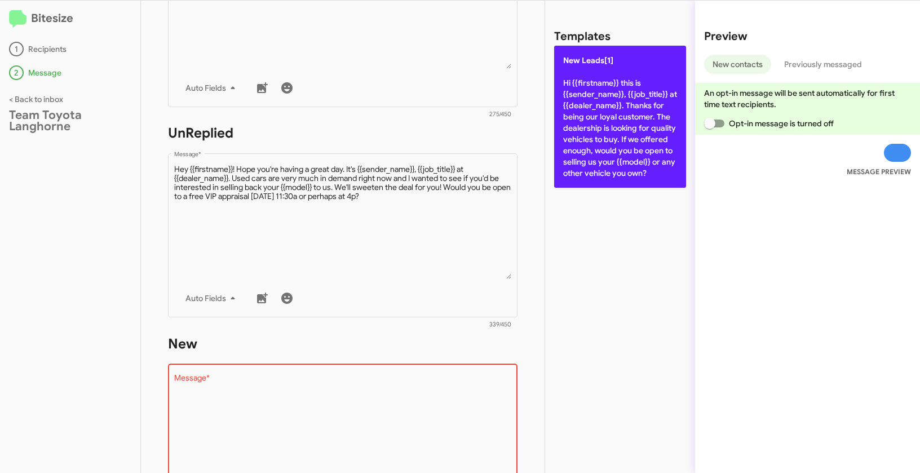
click at [641, 96] on p "New Leads[1] Hi {{firstname}} this is {{sender_name}}, {{job_title}} at {{deale…" at bounding box center [620, 117] width 132 height 142
type textarea "Hi {{firstname}} this is {{sender_name}}, {{job_title}} at {{dealer_name}}. Tha…"
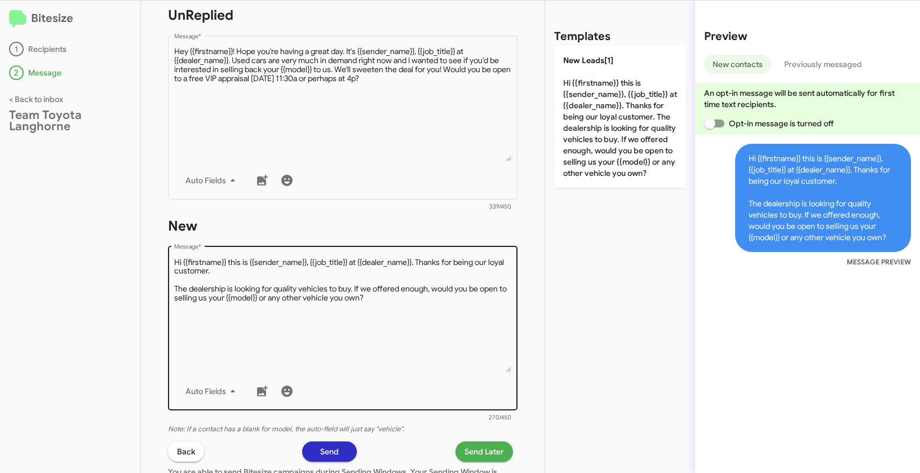
scroll to position [490, 0]
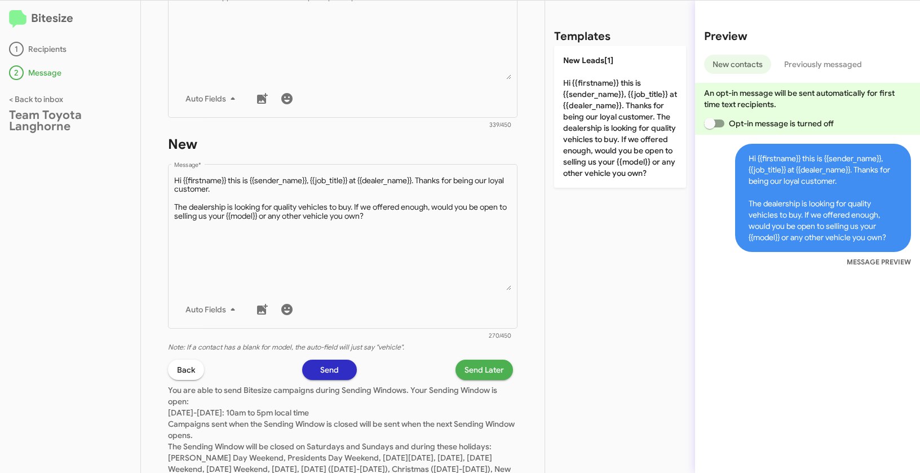
click at [485, 372] on span "Send Later" at bounding box center [483, 370] width 39 height 20
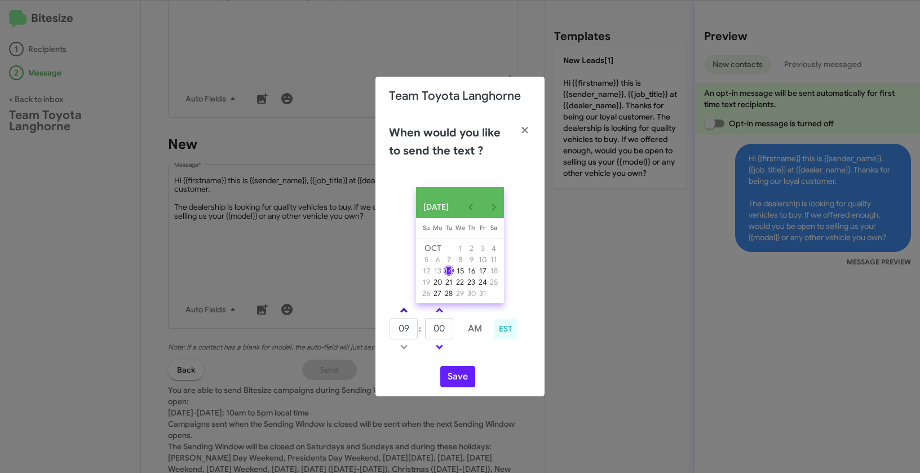
click at [403, 310] on link at bounding box center [404, 310] width 20 height 13
type input "01"
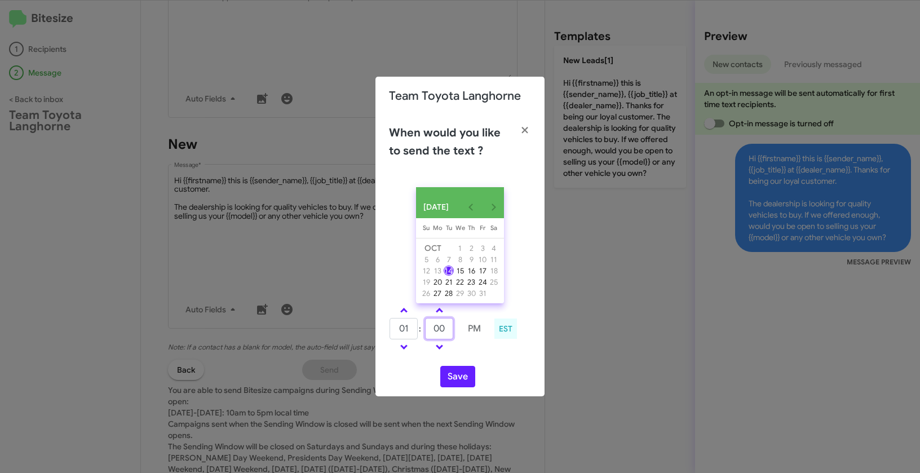
drag, startPoint x: 450, startPoint y: 335, endPoint x: 419, endPoint y: 330, distance: 31.5
click at [419, 330] on tr "01 : 00 PM" at bounding box center [439, 328] width 100 height 23
type input "19"
click at [462, 382] on button "Save" at bounding box center [457, 376] width 35 height 21
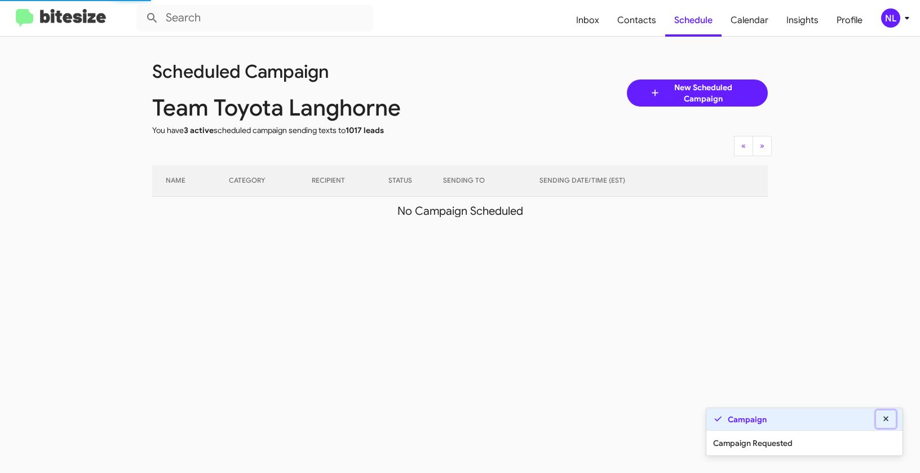
click at [888, 416] on icon at bounding box center [885, 418] width 5 height 5
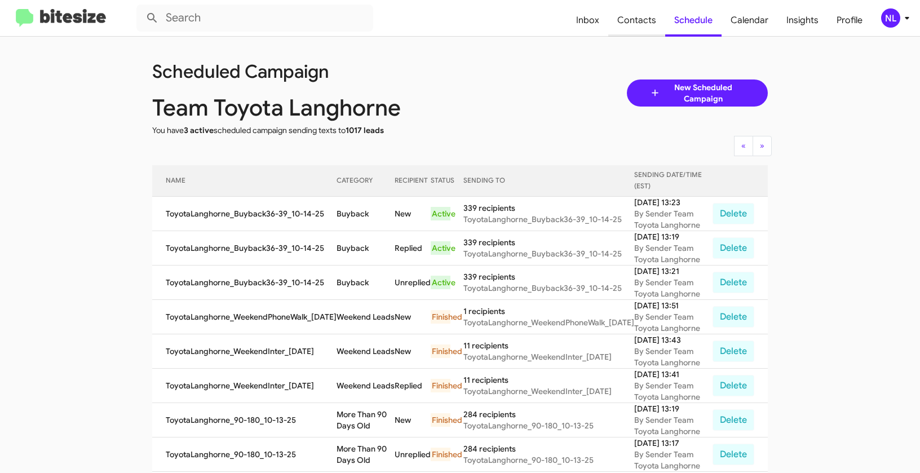
click at [632, 19] on span "Contacts" at bounding box center [636, 20] width 57 height 33
type input "in:groups"
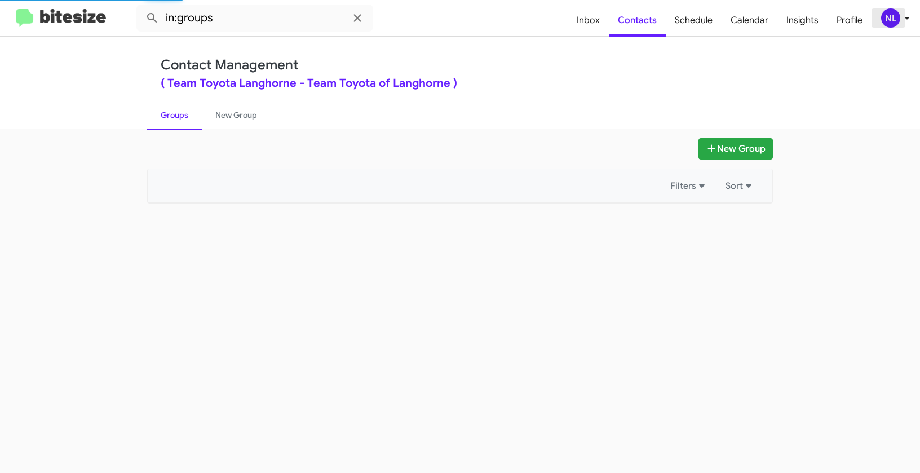
click at [897, 12] on div "NL" at bounding box center [890, 17] width 19 height 19
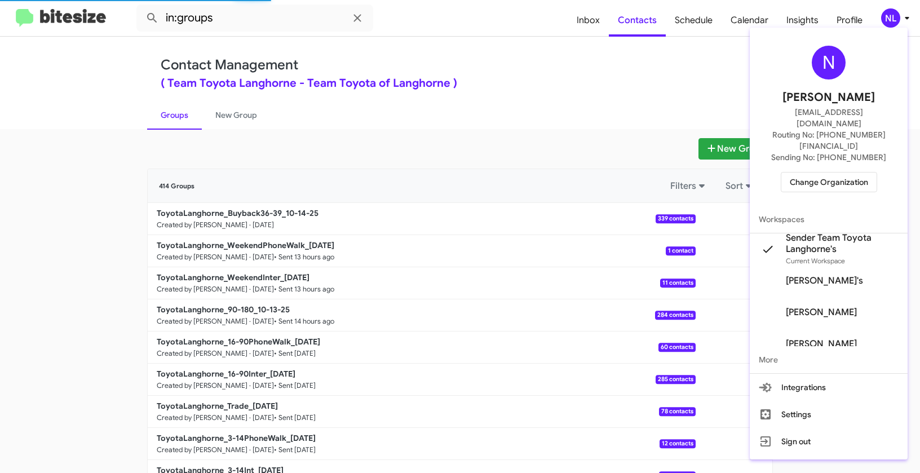
click at [827, 172] on span "Change Organization" at bounding box center [829, 181] width 78 height 19
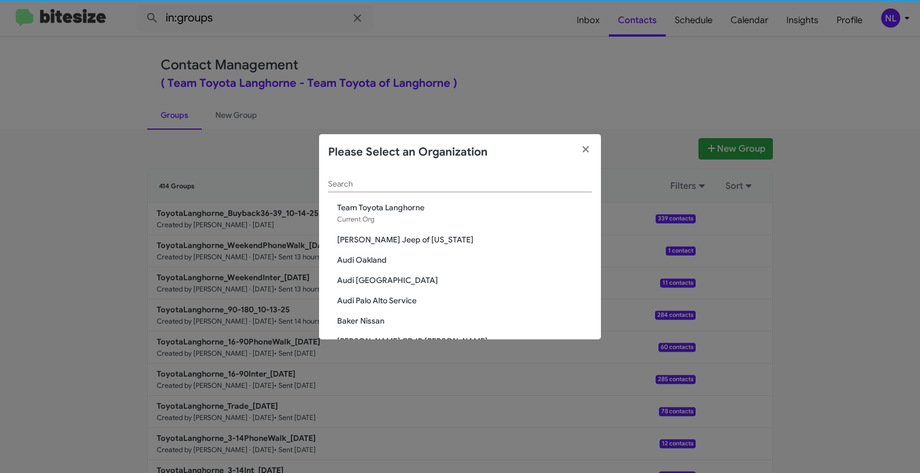
click at [361, 185] on input "Search" at bounding box center [460, 184] width 264 height 9
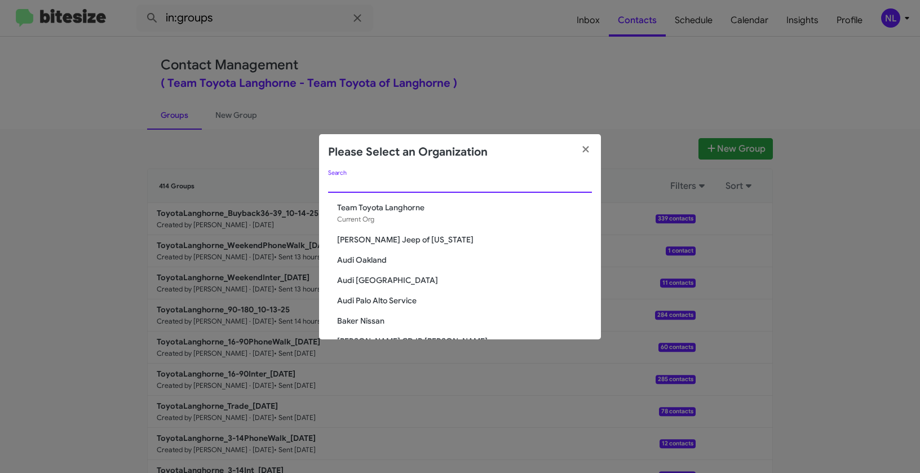
paste input "Team Toyota Langhorne Buyback 36-39 months ago"
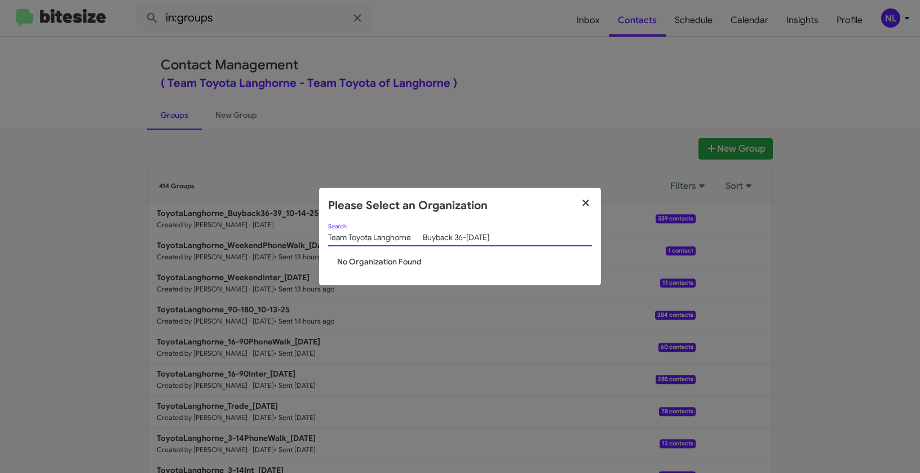
type input "Team Toyota Langhorne Buyback 36-39 months ago"
click at [584, 206] on icon "button" at bounding box center [585, 203] width 13 height 10
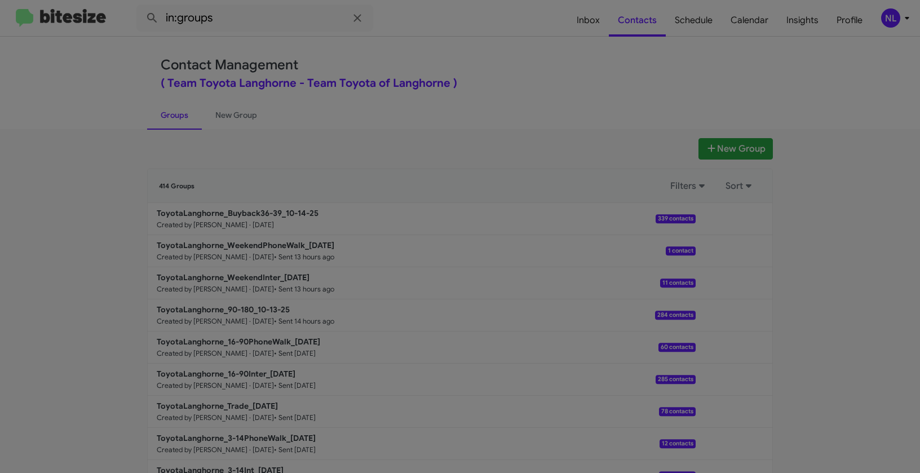
click at [586, 200] on app-change-organization-modal "Please Select an Organization Team Toyota Langhorne Buyback 36-39 months ago Se…" at bounding box center [460, 207] width 282 height 97
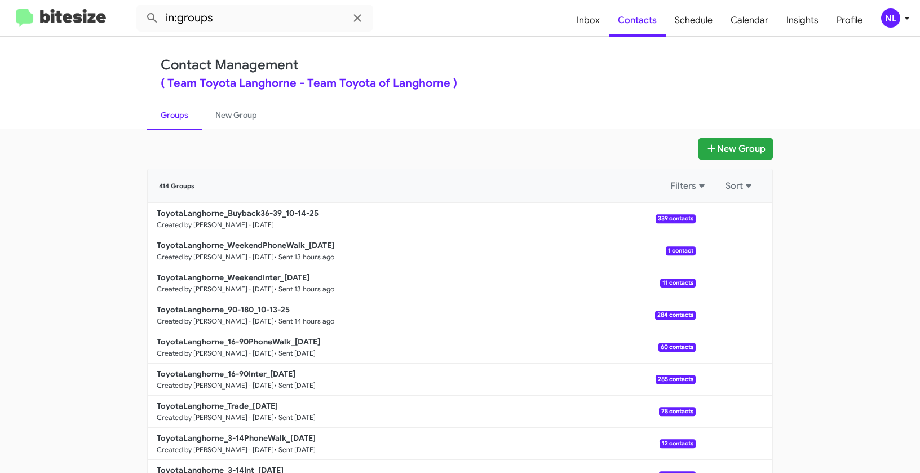
click at [888, 20] on div "NL" at bounding box center [890, 17] width 19 height 19
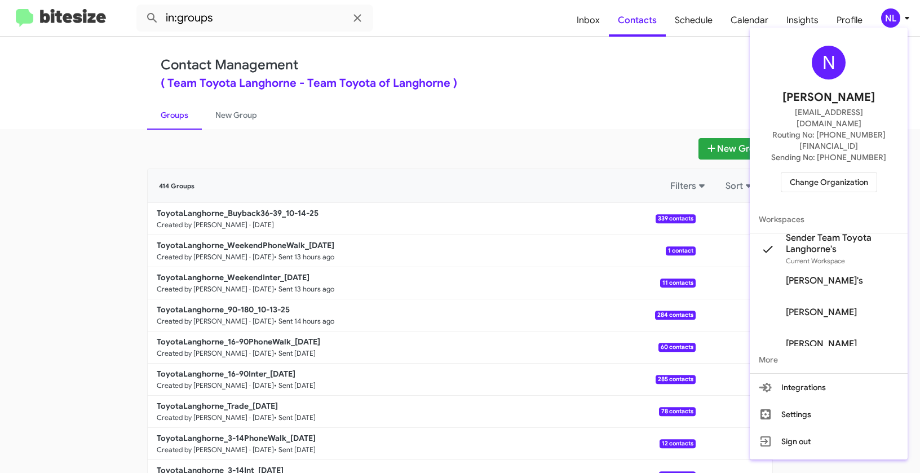
click at [832, 172] on span "Change Organization" at bounding box center [829, 181] width 78 height 19
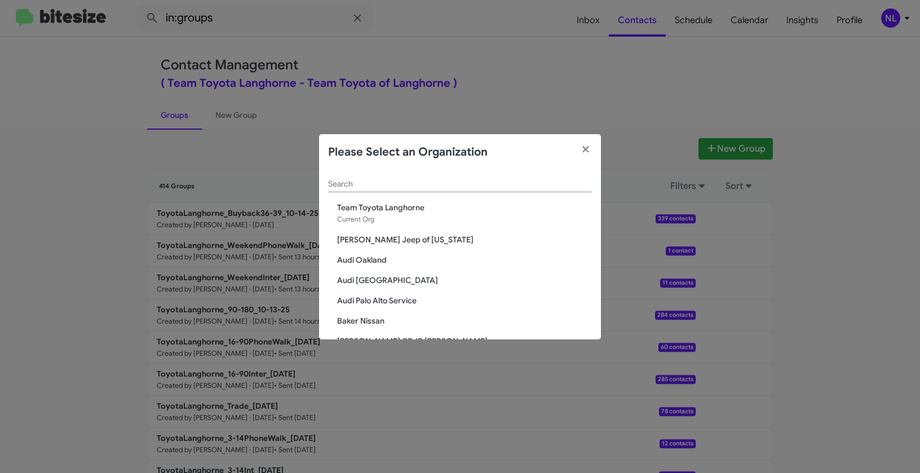
click at [378, 177] on div "Search" at bounding box center [460, 181] width 264 height 22
paste input "Team Toyota Princeton"
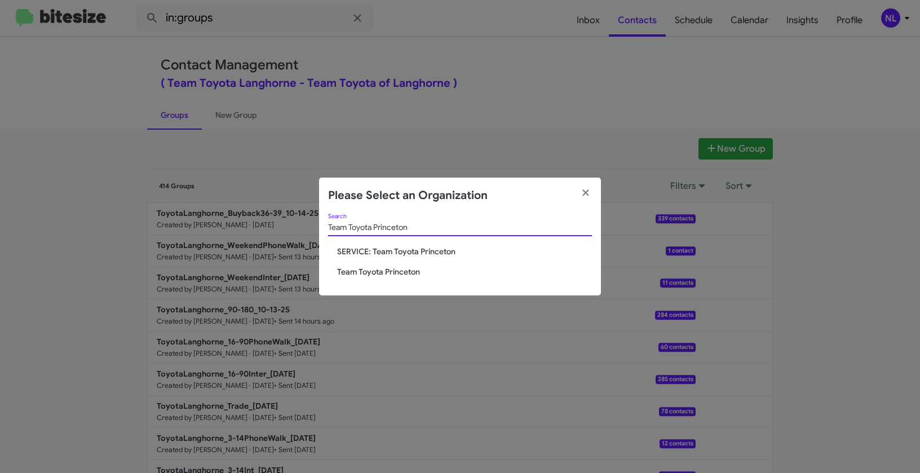
type input "Team Toyota Princeton"
click at [377, 276] on span "Team Toyota Princeton" at bounding box center [464, 271] width 255 height 11
click at [375, 272] on span "Team Toyota Princeton" at bounding box center [464, 271] width 255 height 11
click at [375, 271] on span "Team Toyota Princeton" at bounding box center [464, 271] width 255 height 11
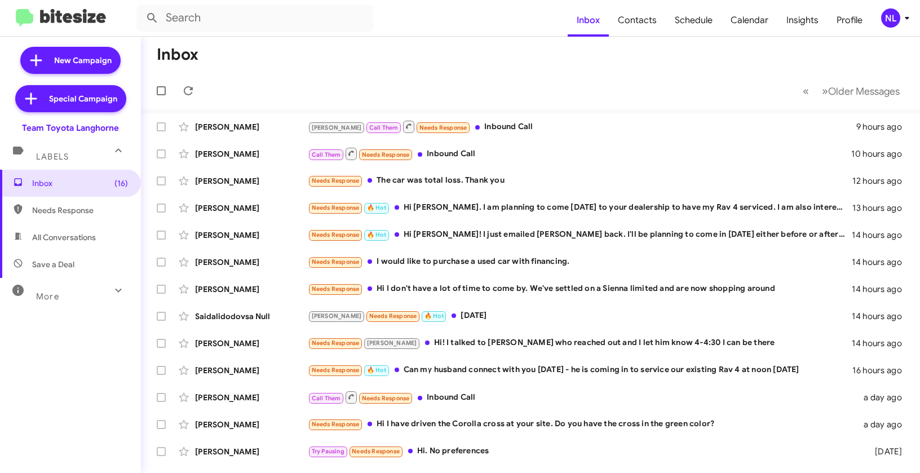
click at [889, 19] on div "NL" at bounding box center [890, 17] width 19 height 19
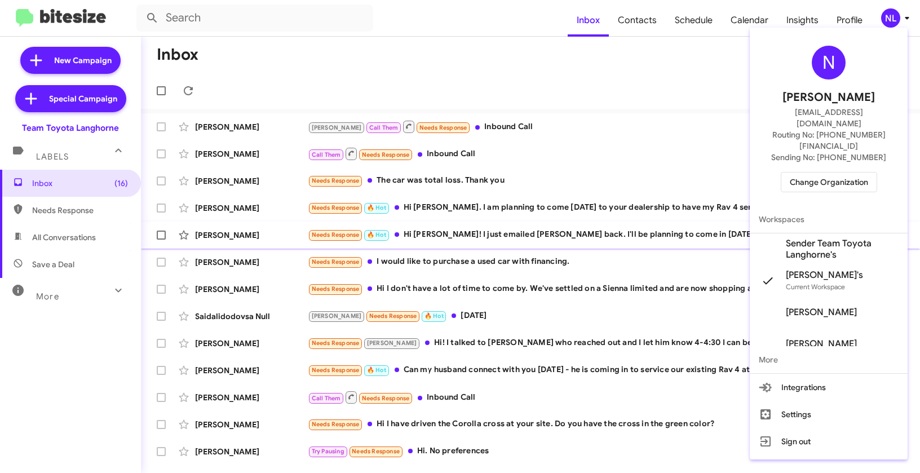
click at [802, 238] on span "Sender Team Toyota Langhorne's" at bounding box center [842, 249] width 113 height 23
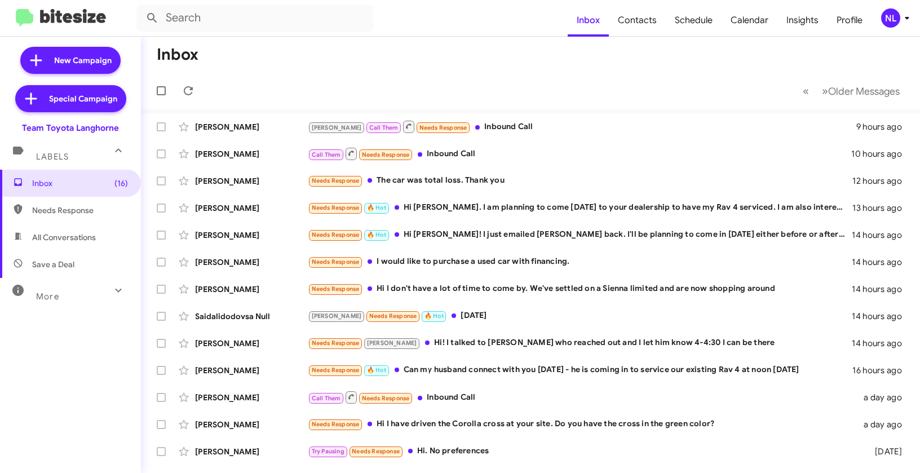
click at [889, 17] on div "NL" at bounding box center [890, 17] width 19 height 19
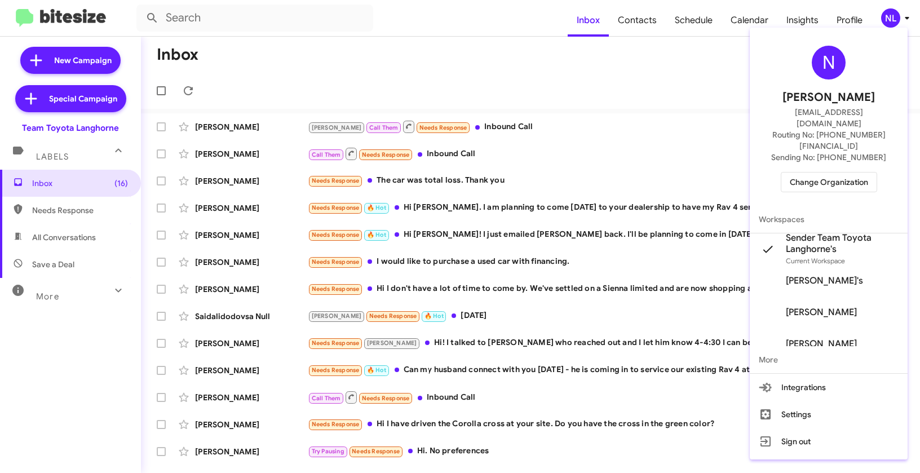
click at [823, 172] on span "Change Organization" at bounding box center [829, 181] width 78 height 19
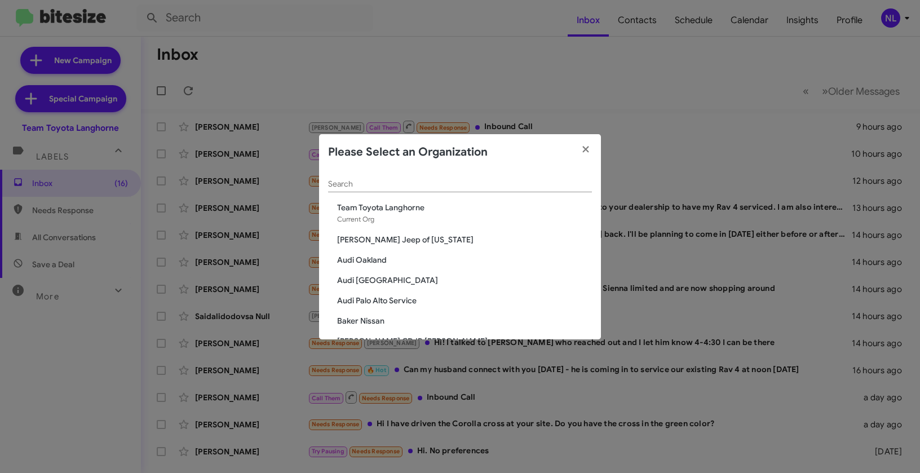
click at [393, 180] on input "Search" at bounding box center [460, 184] width 264 height 9
paste input "Team Toyota Princeton"
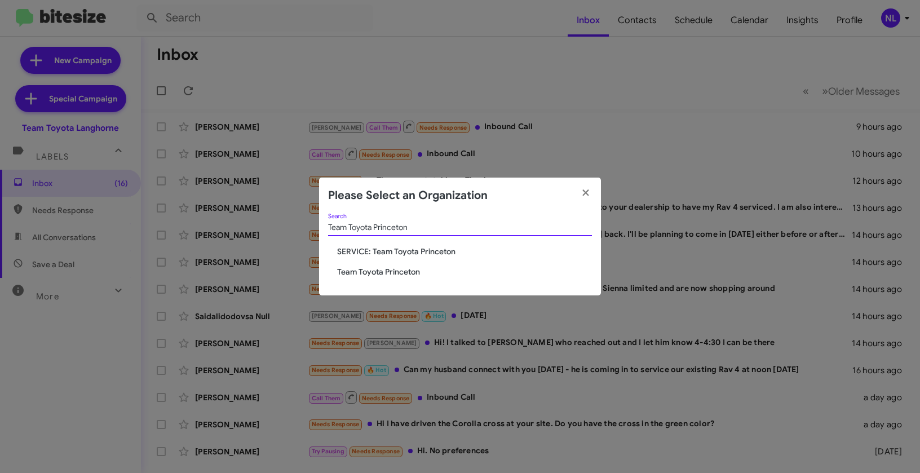
type input "Team Toyota Princeton"
click at [384, 273] on span "Team Toyota Princeton" at bounding box center [464, 271] width 255 height 11
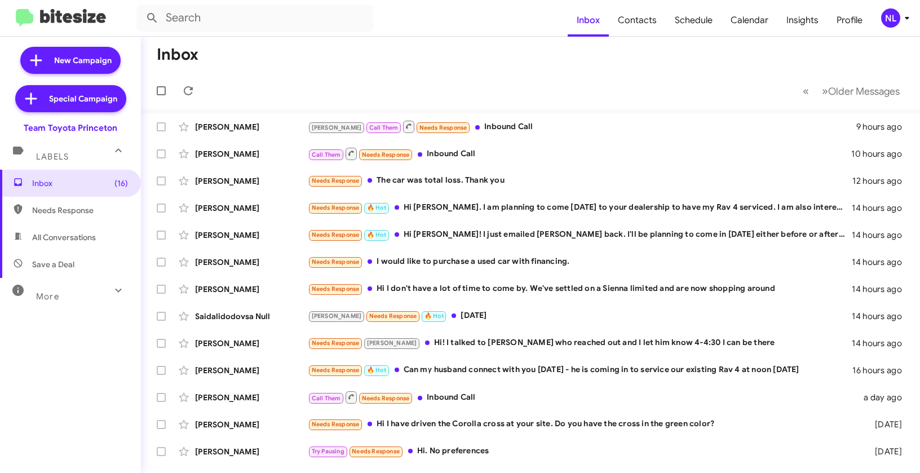
click at [887, 21] on div "NL" at bounding box center [890, 17] width 19 height 19
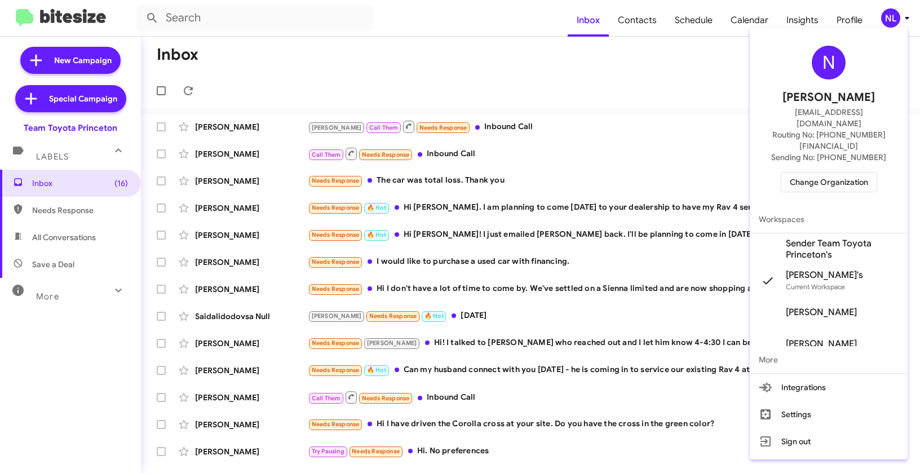
click at [827, 172] on span "Change Organization" at bounding box center [829, 181] width 78 height 19
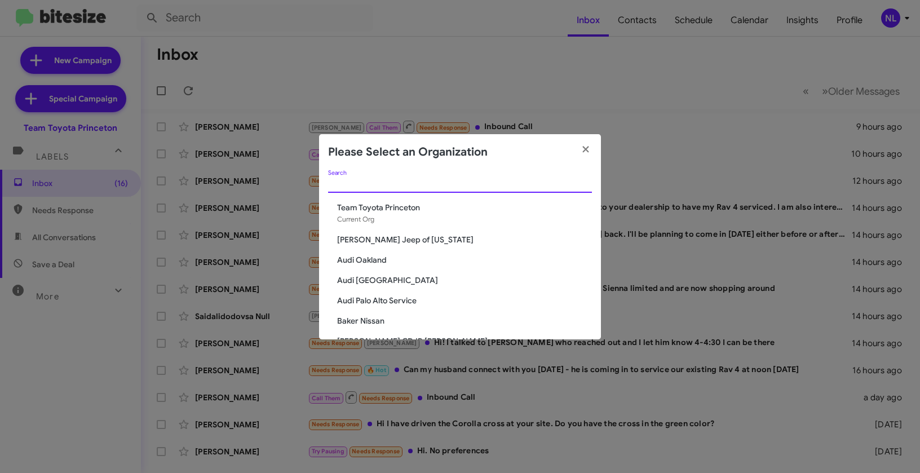
click at [537, 181] on input "Search" at bounding box center [460, 184] width 264 height 9
paste input "Team Toyota Princeton"
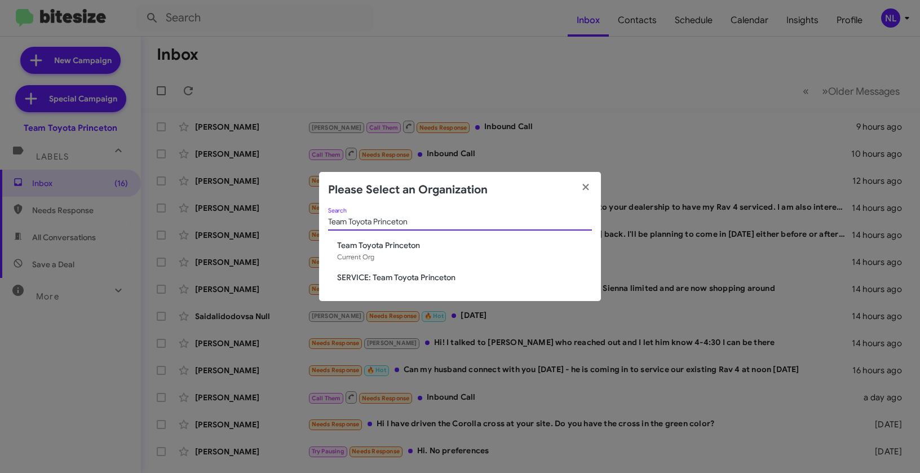
type input "Team Toyota Princeton"
click at [422, 251] on div "Team Toyota Princeton Current Org" at bounding box center [464, 251] width 255 height 23
click at [416, 247] on span "Team Toyota Princeton" at bounding box center [464, 245] width 255 height 11
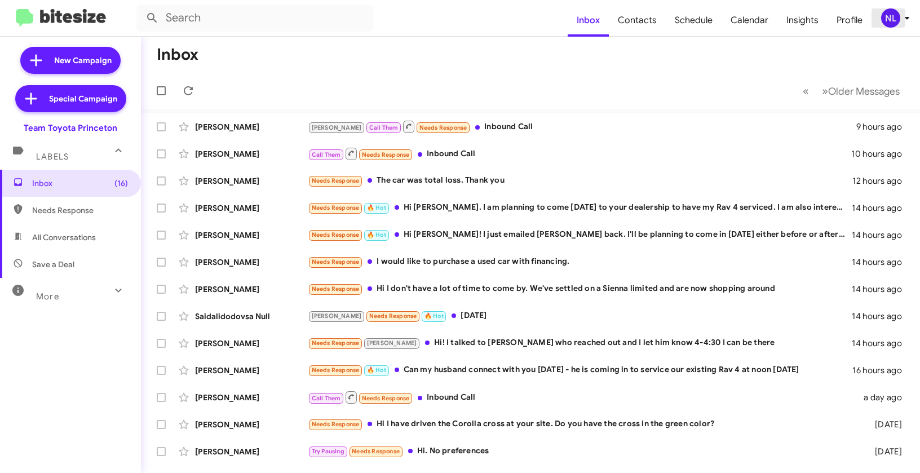
click at [883, 20] on div "NL" at bounding box center [890, 17] width 19 height 19
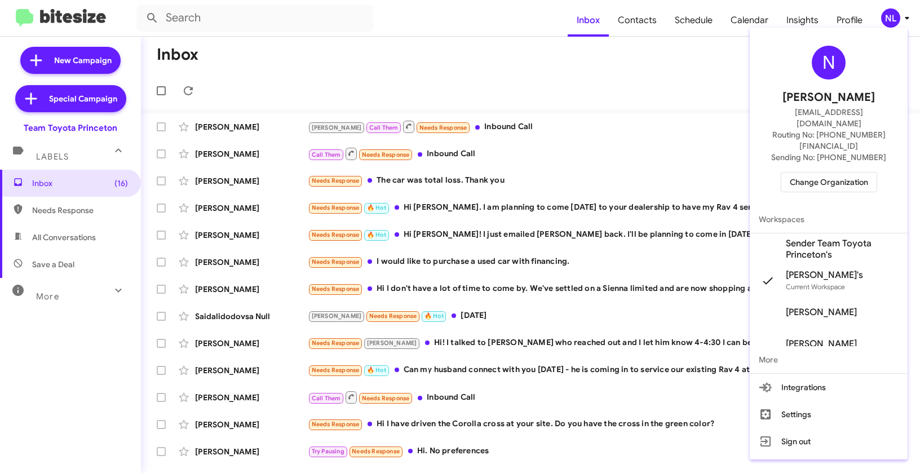
click at [795, 238] on span "Sender Team Toyota Princeton's" at bounding box center [842, 249] width 113 height 23
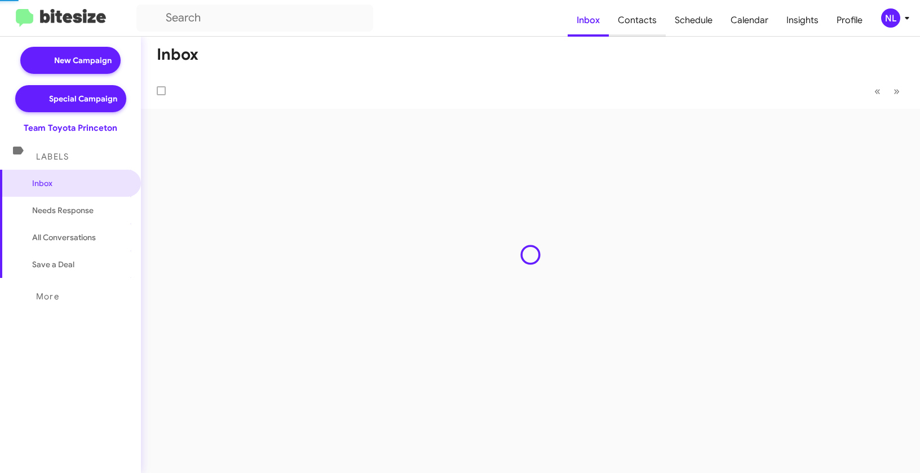
click at [642, 15] on span "Contacts" at bounding box center [637, 20] width 57 height 33
type input "in:groups"
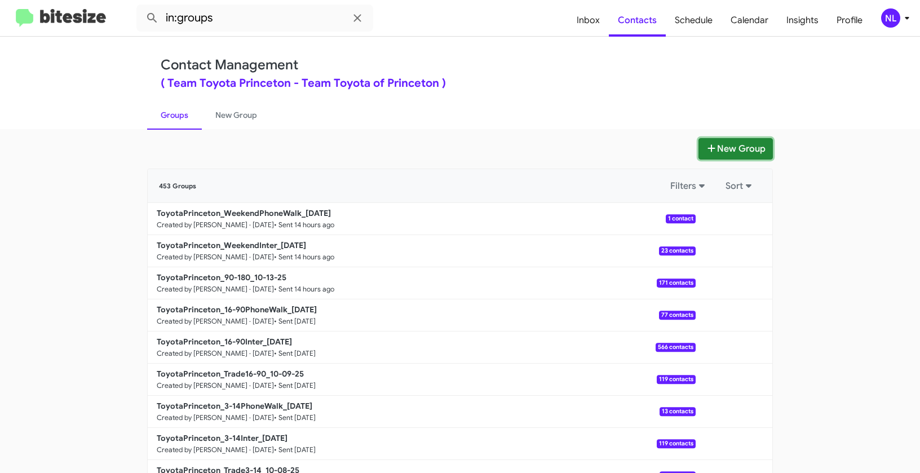
click at [740, 147] on button "New Group" at bounding box center [735, 148] width 74 height 21
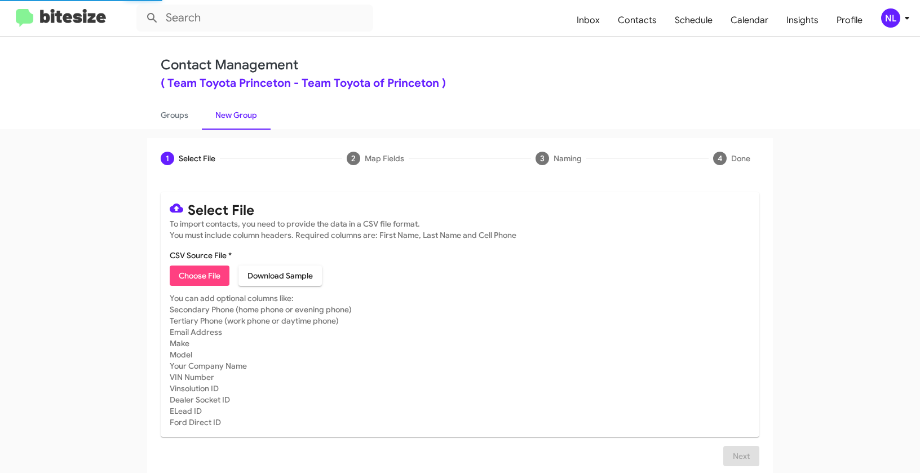
click at [181, 273] on span "Choose File" at bounding box center [200, 275] width 42 height 20
type input "ToyotaPrinceton_Buyback36-39_10-14-25"
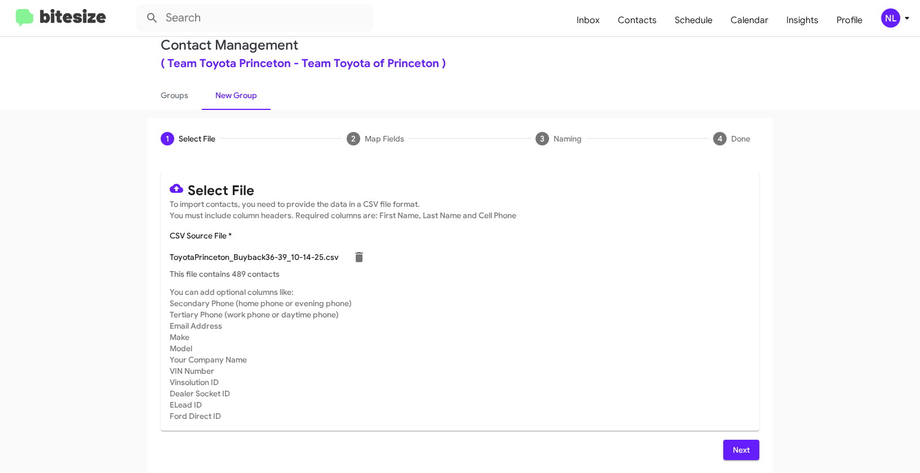
scroll to position [20, 0]
click at [739, 453] on span "Next" at bounding box center [741, 449] width 18 height 20
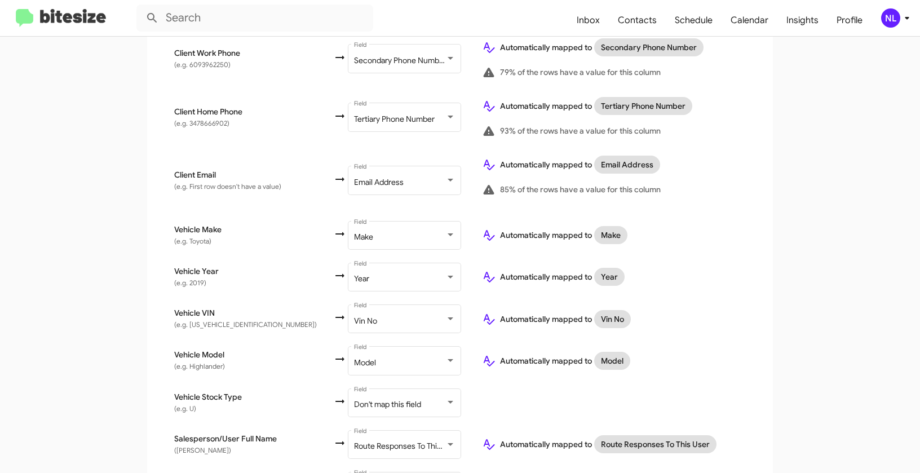
scroll to position [443, 0]
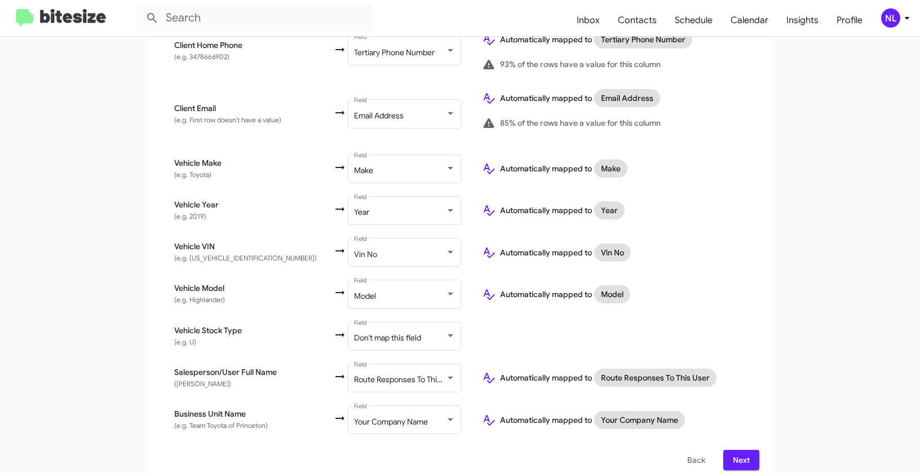
click at [811, 316] on app-new-group "Select File 2 Map Fields 3 Naming 4 Done Select File To import contacts, you ne…" at bounding box center [460, 89] width 920 height 788
click at [734, 452] on span "Next" at bounding box center [741, 460] width 18 height 20
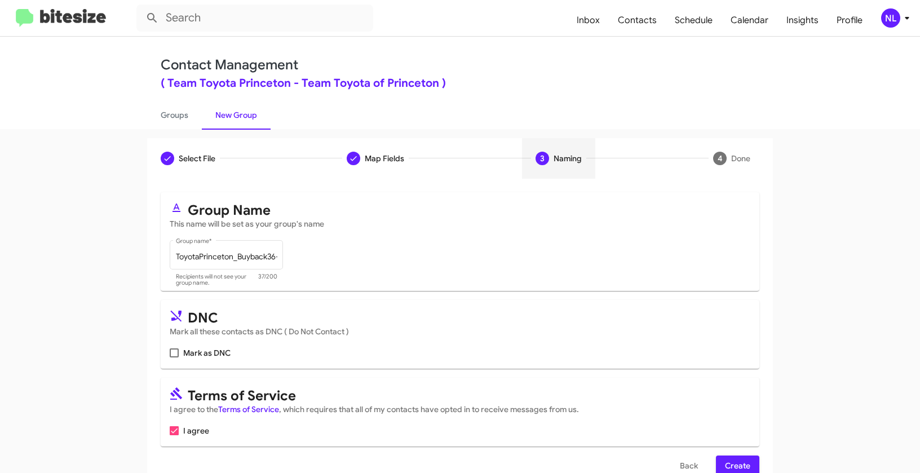
scroll to position [25, 0]
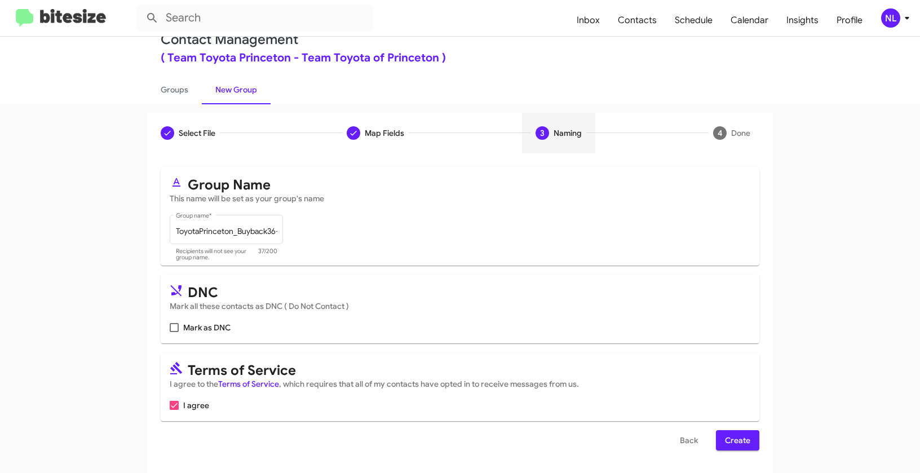
click at [733, 440] on span "Create" at bounding box center [737, 440] width 25 height 20
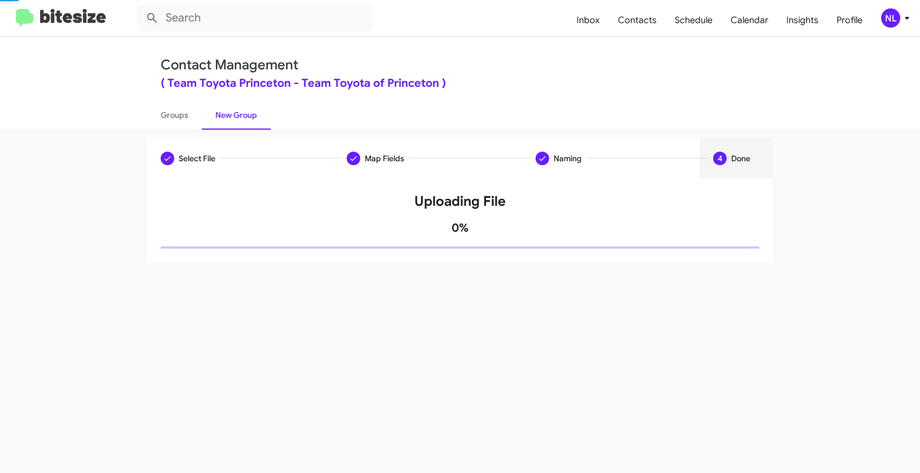
scroll to position [0, 0]
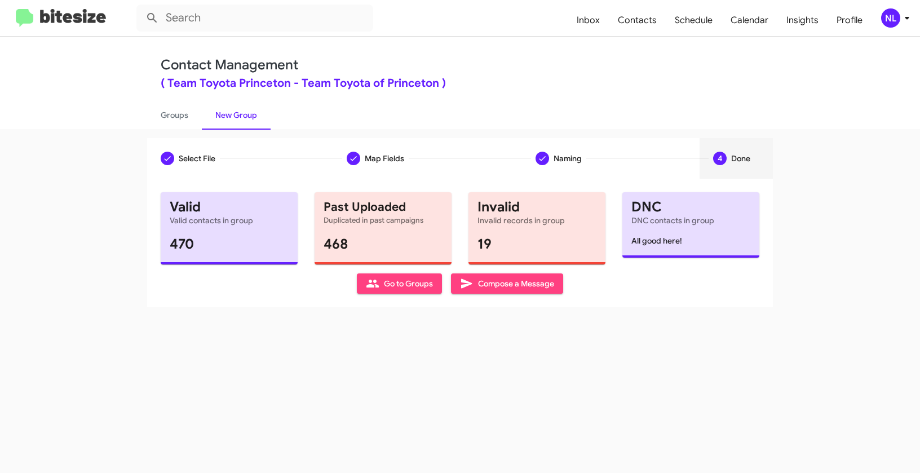
click at [368, 288] on icon at bounding box center [373, 284] width 14 height 14
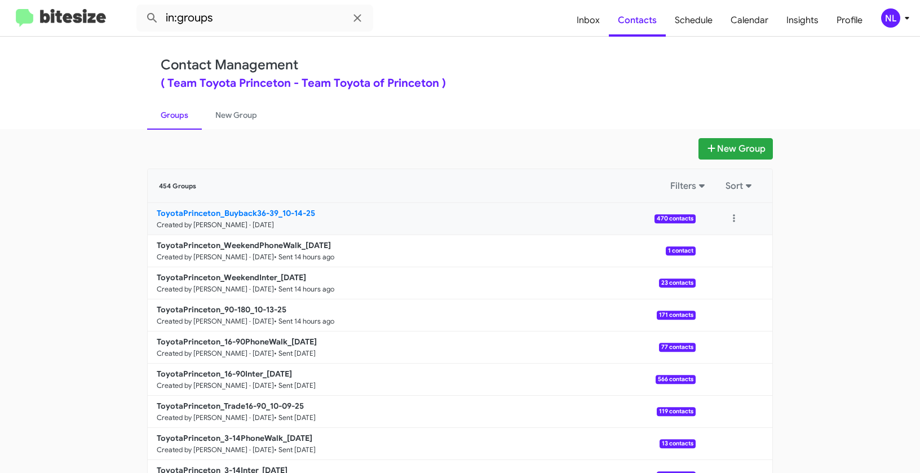
drag, startPoint x: 126, startPoint y: 211, endPoint x: 223, endPoint y: 206, distance: 97.6
click at [278, 211] on app-groups "New Group 454 Groups Filters Sort ToyotaPrinceton_Buyback36-39_10-14-25 Created…" at bounding box center [460, 346] width 920 height 416
click at [108, 211] on app-groups "New Group 454 Groups Filters Sort ToyotaPrinceton_Buyback36-39_10-14-25 Created…" at bounding box center [460, 346] width 920 height 416
drag, startPoint x: 161, startPoint y: 210, endPoint x: 277, endPoint y: 209, distance: 116.1
click at [277, 209] on app-groups "New Group 454 Groups Filters Sort ToyotaPrinceton_Buyback36-39_10-14-25 Created…" at bounding box center [460, 346] width 920 height 416
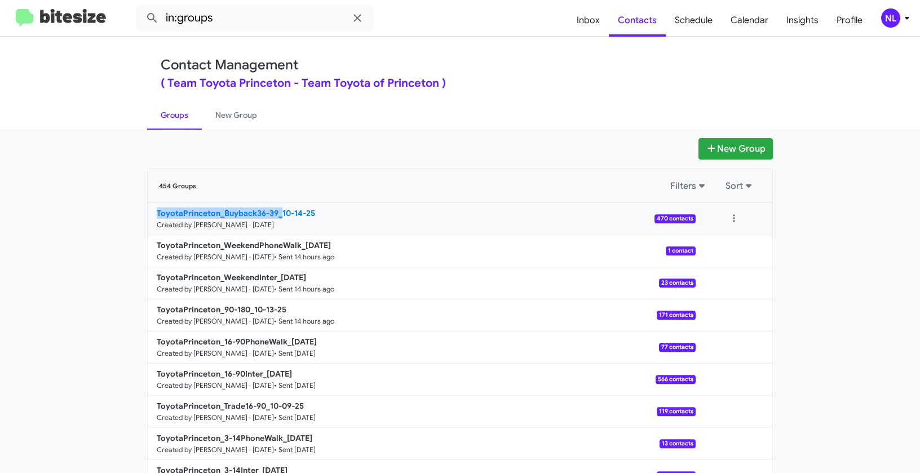
copy b "ToyotaPrinceton_Buyback36-39_"
click at [237, 15] on input "in:groups" at bounding box center [254, 18] width 237 height 27
paste input "ToyotaPrinceton_Buyback36-39_"
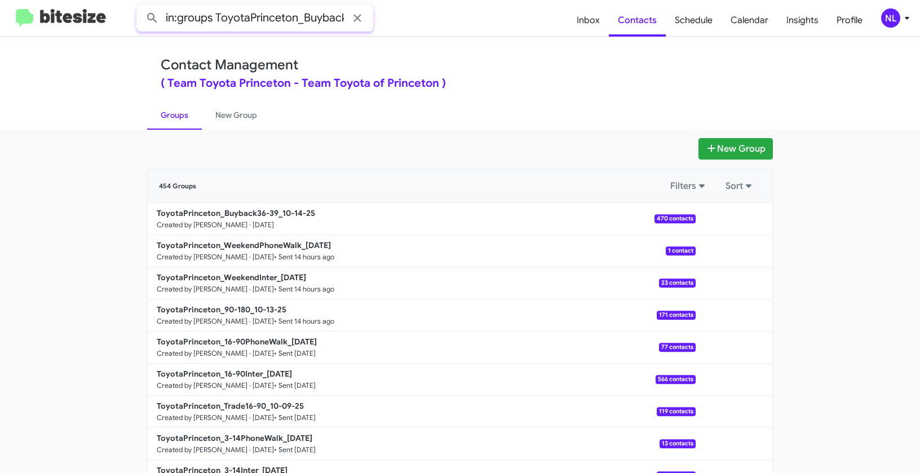
scroll to position [0, 37]
type input "in:groups ToyotaPrinceton_Buyback36-39_"
click at [141, 7] on button at bounding box center [152, 18] width 23 height 23
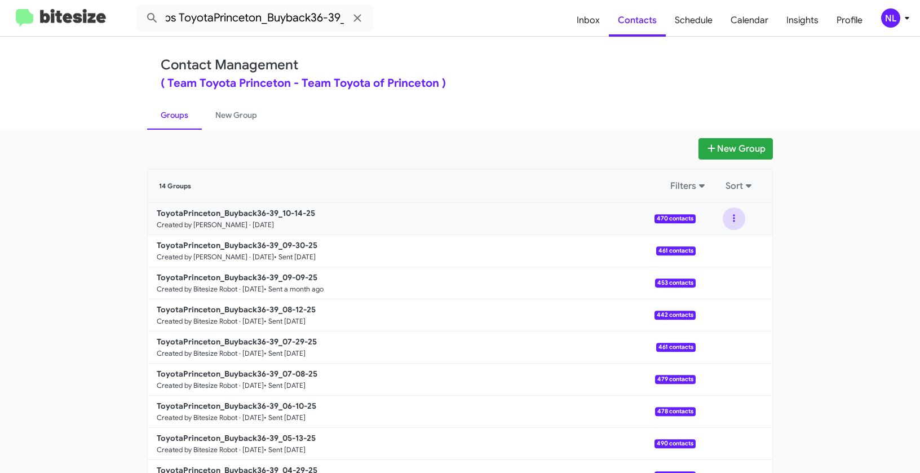
click at [729, 219] on button at bounding box center [734, 218] width 23 height 23
click at [722, 253] on button "View contacts" at bounding box center [700, 249] width 90 height 27
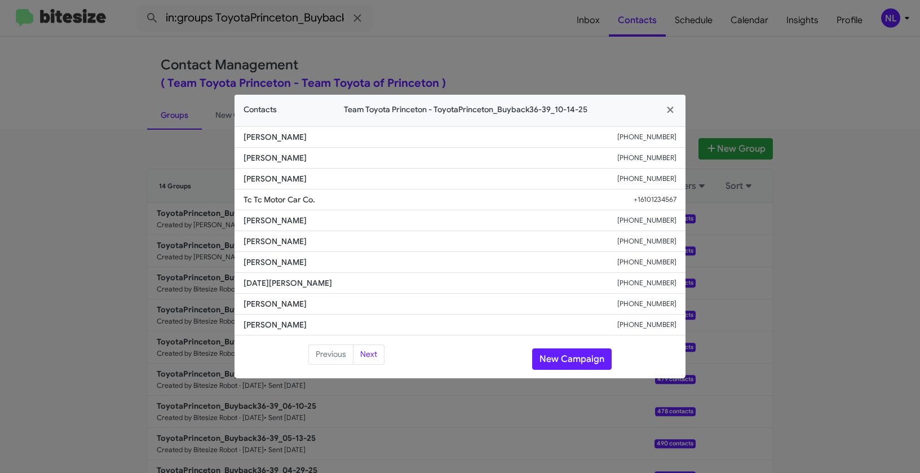
drag, startPoint x: 244, startPoint y: 135, endPoint x: 354, endPoint y: 135, distance: 109.9
click at [354, 135] on span "Teresa Filipkowska" at bounding box center [430, 136] width 374 height 11
copy span "Teresa Filipkowska"
click at [564, 361] on button "New Campaign" at bounding box center [571, 358] width 79 height 21
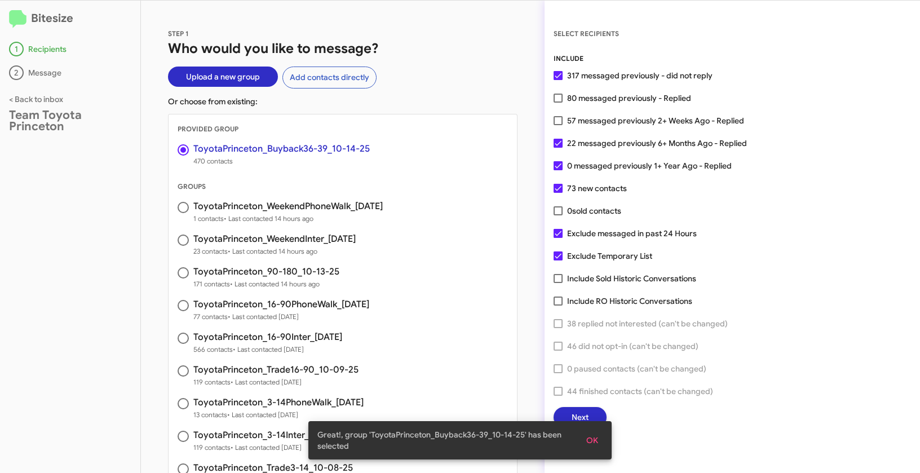
click at [592, 441] on span "OK" at bounding box center [592, 440] width 12 height 20
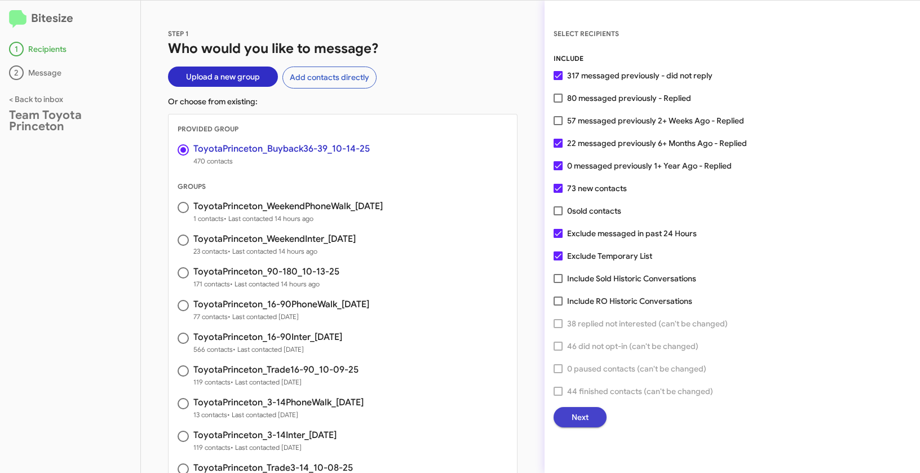
click at [583, 410] on span "Next" at bounding box center [579, 417] width 17 height 20
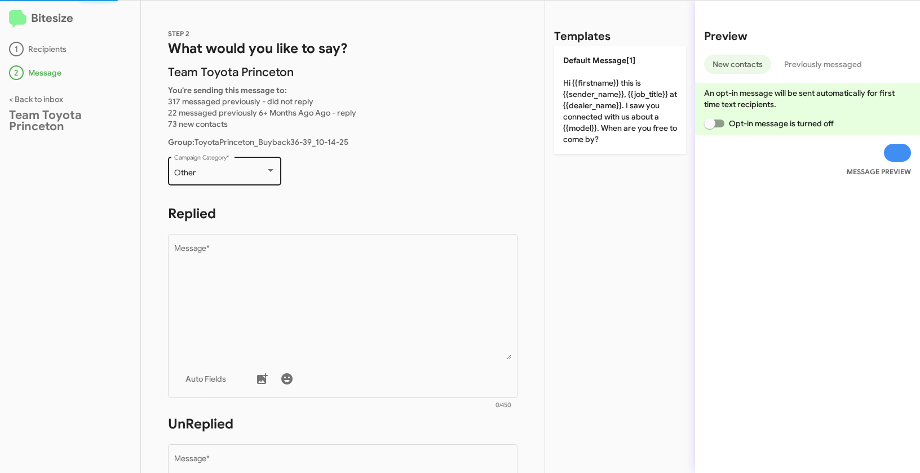
click at [243, 172] on div "Other" at bounding box center [219, 173] width 91 height 9
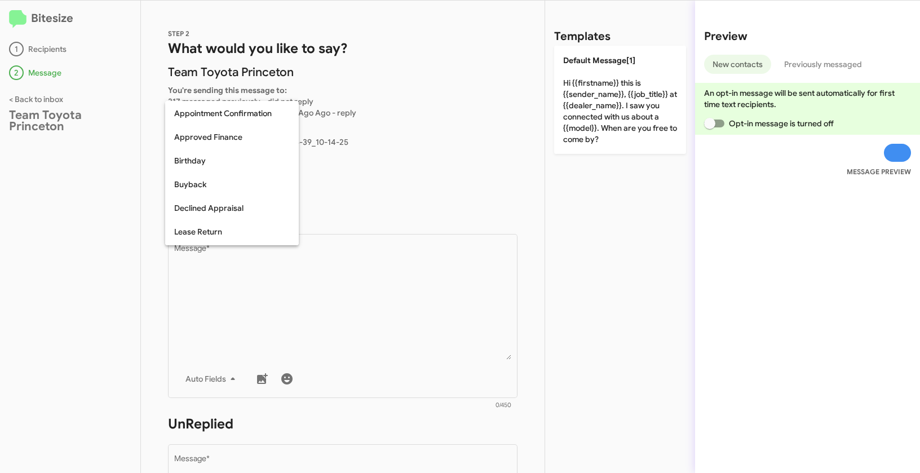
scroll to position [37, 0]
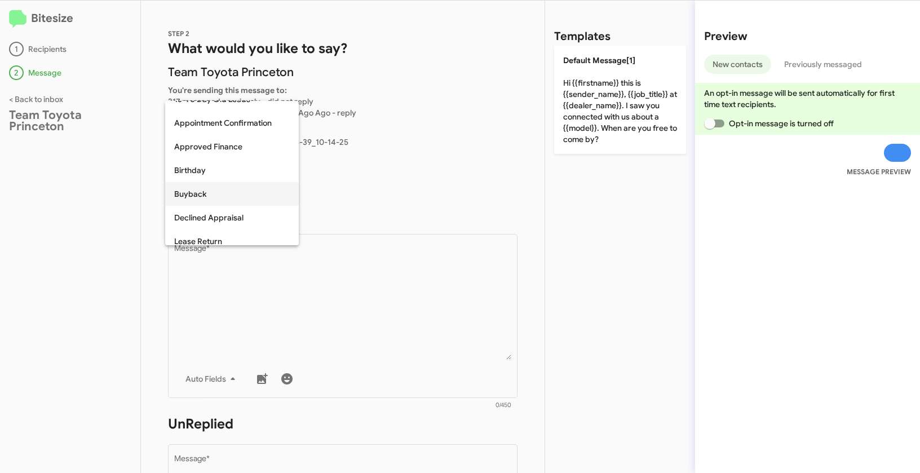
click at [203, 194] on span "Buyback" at bounding box center [232, 194] width 116 height 24
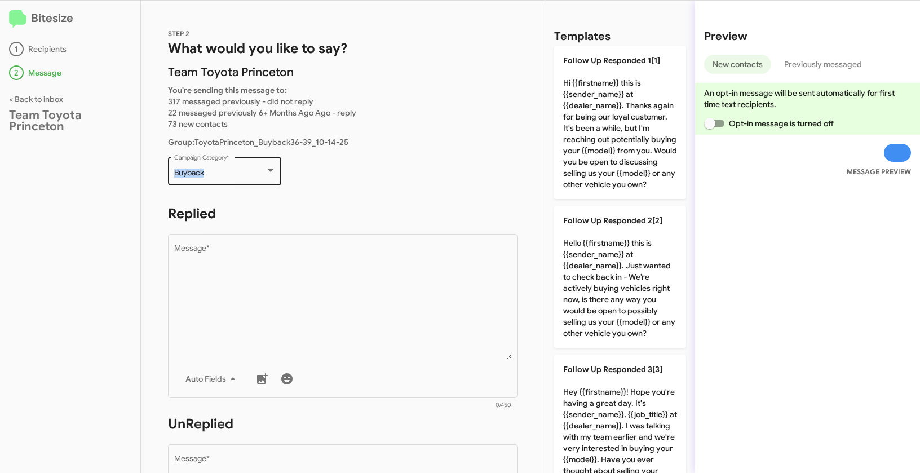
drag, startPoint x: 170, startPoint y: 170, endPoint x: 221, endPoint y: 172, distance: 51.3
click at [221, 172] on div "Buyback Campaign Category *" at bounding box center [224, 169] width 113 height 31
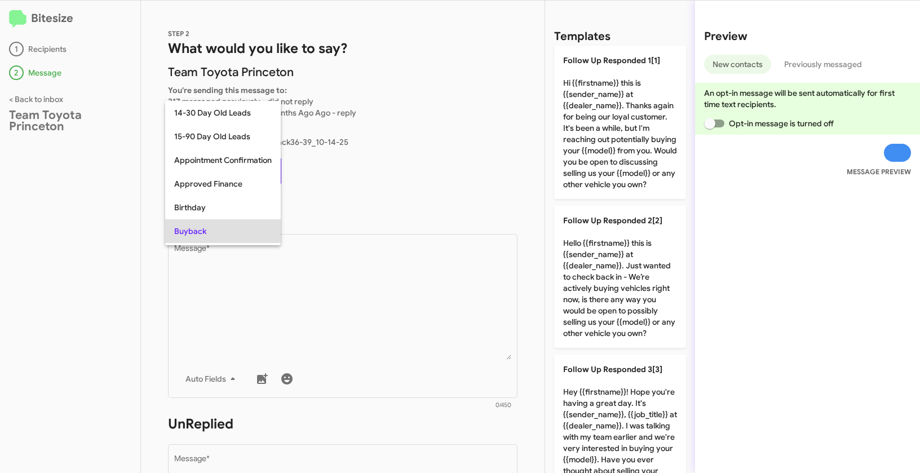
scroll to position [58, 0]
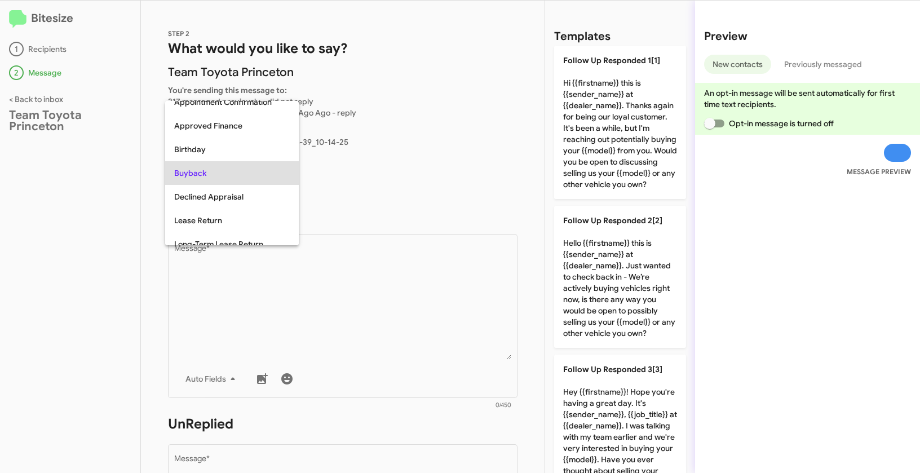
copy span "Buyback"
click at [377, 289] on div at bounding box center [460, 236] width 920 height 473
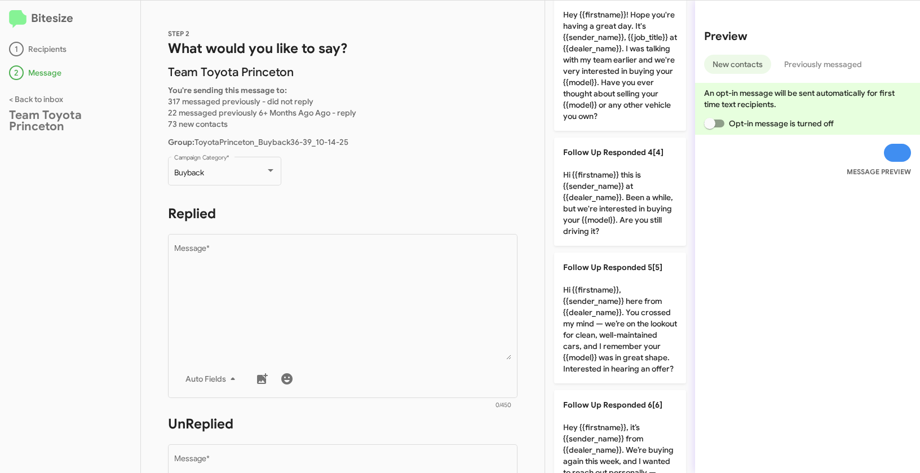
scroll to position [476, 0]
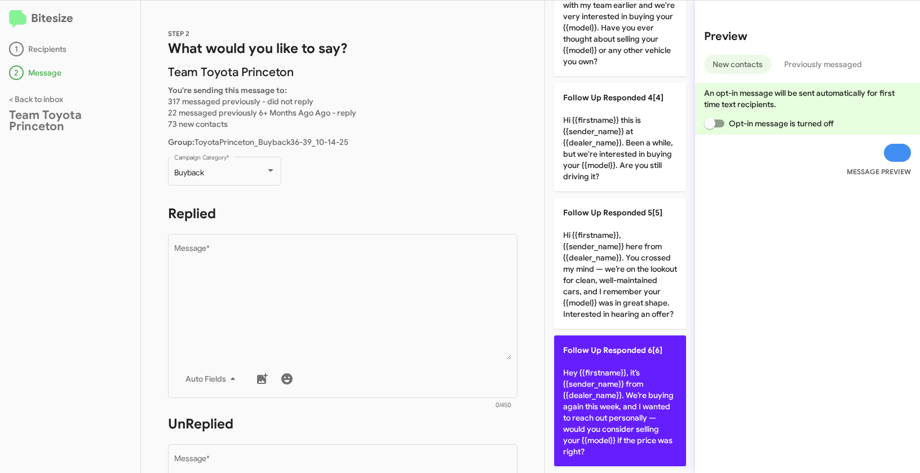
click at [629, 344] on p "Follow Up Responded 6[6] Hey {{firstname}}, it’s {{sender_name}} from {{dealer_…" at bounding box center [620, 400] width 132 height 131
type textarea "Hey {{firstname}}, it’s {{sender_name}} from {{dealer_name}}. We’re buying agai…"
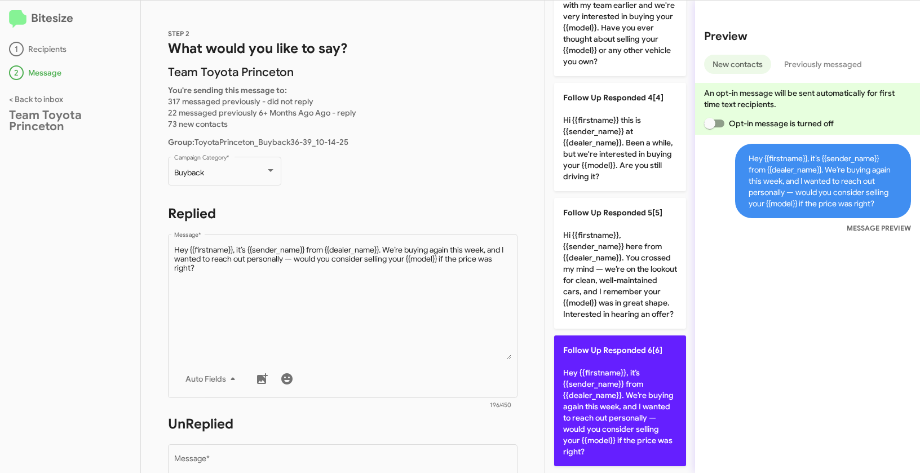
click at [627, 352] on p "Follow Up Responded 6[6] Hey {{firstname}}, it’s {{sender_name}} from {{dealer_…" at bounding box center [620, 400] width 132 height 131
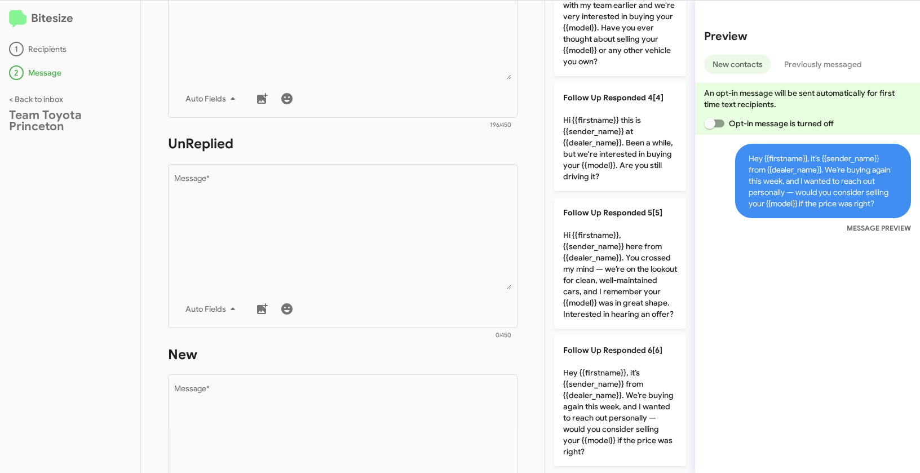
scroll to position [378, 0]
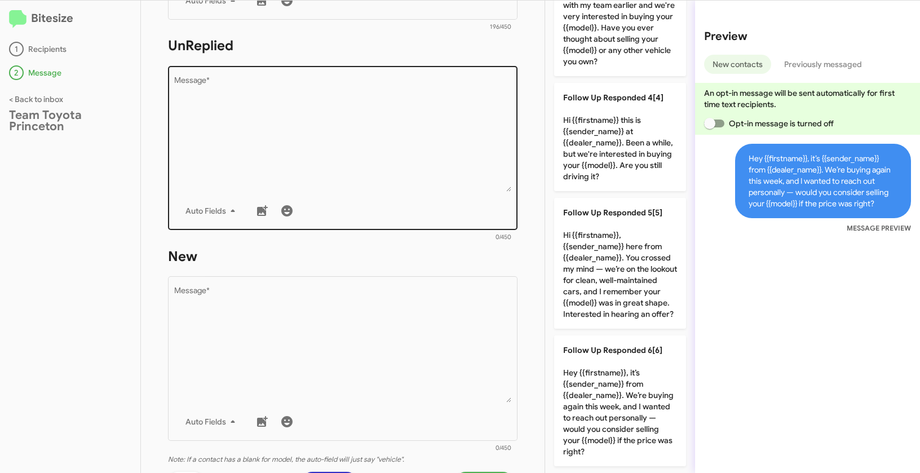
click at [315, 152] on textarea "Message *" at bounding box center [343, 134] width 338 height 115
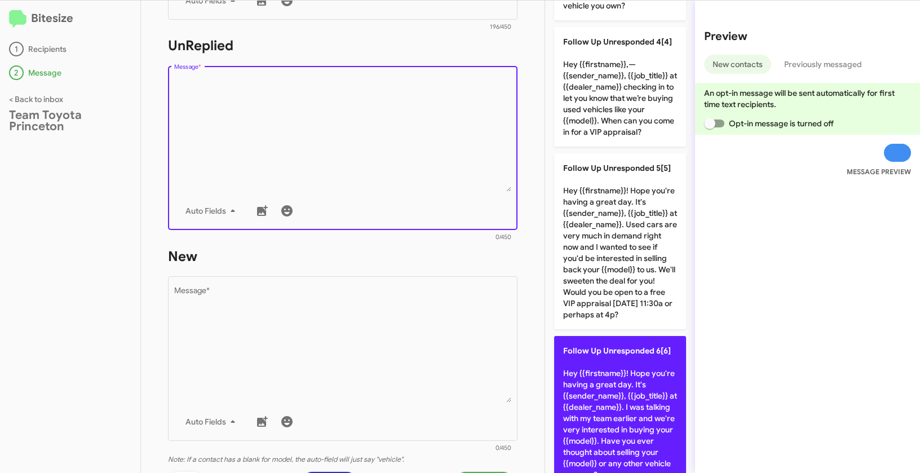
scroll to position [560, 0]
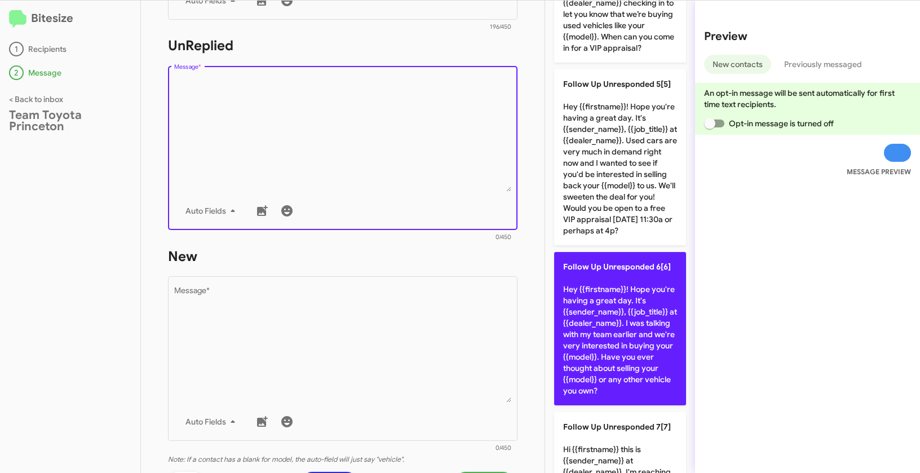
click at [617, 307] on p "Follow Up Unresponded 6[6] Hey {{firstname}}! Hope you're having a great day. I…" at bounding box center [620, 328] width 132 height 153
type textarea "Hey {{firstname}}! Hope you're having a great day. It's {{sender_name}}, {{job_…"
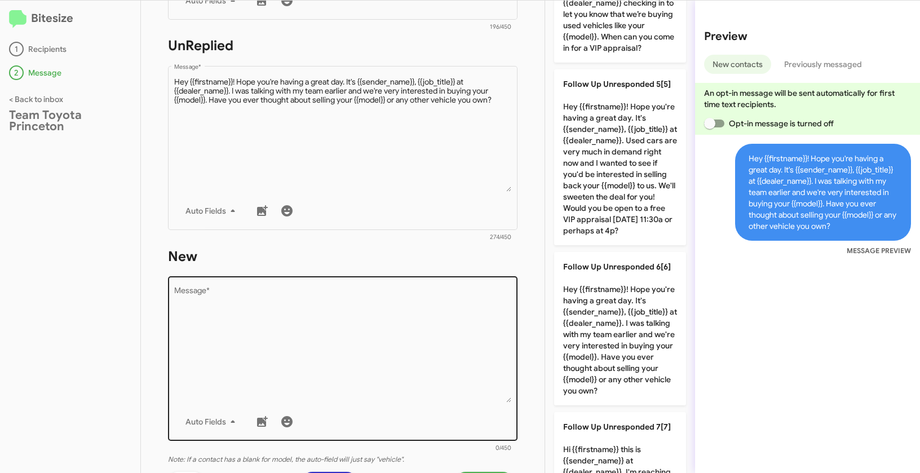
click at [378, 322] on textarea "Message *" at bounding box center [343, 344] width 338 height 115
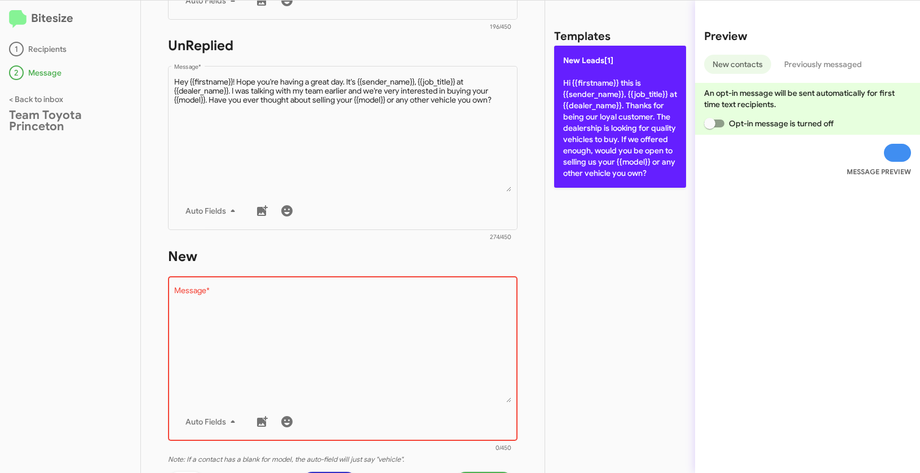
click at [599, 70] on p "New Leads[1] Hi {{firstname}} this is {{sender_name}}, {{job_title}} at {{deale…" at bounding box center [620, 117] width 132 height 142
type textarea "Hi {{firstname}} this is {{sender_name}}, {{job_title}} at {{dealer_name}}. Tha…"
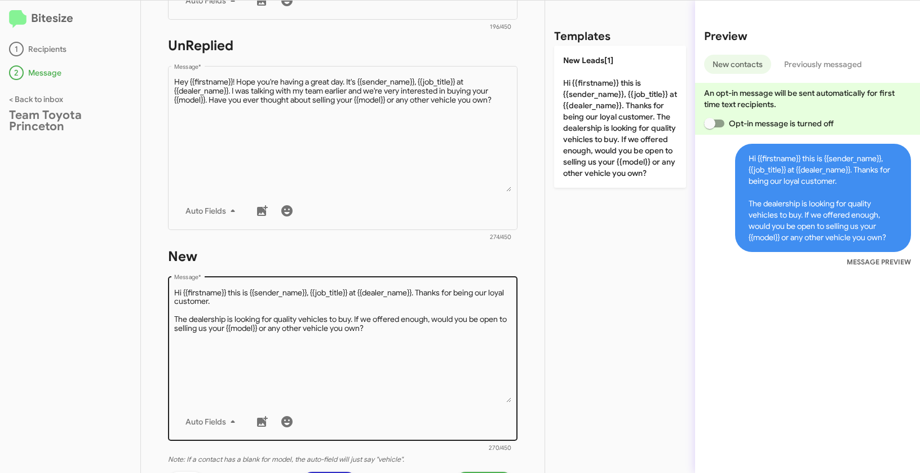
scroll to position [537, 0]
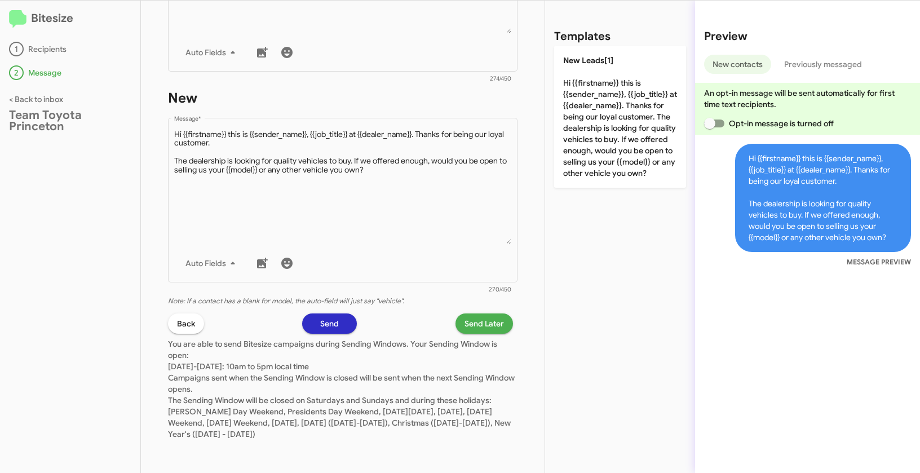
click at [485, 324] on span "Send Later" at bounding box center [483, 323] width 39 height 20
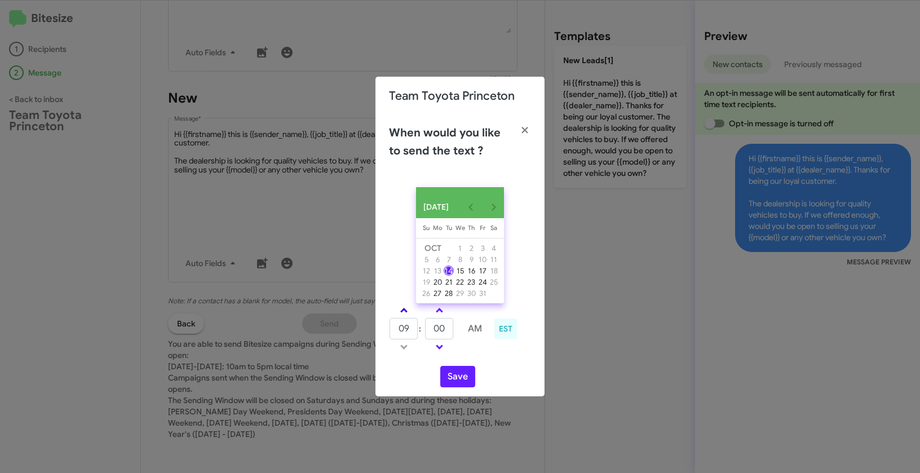
click at [406, 312] on link at bounding box center [404, 310] width 20 height 13
type input "01"
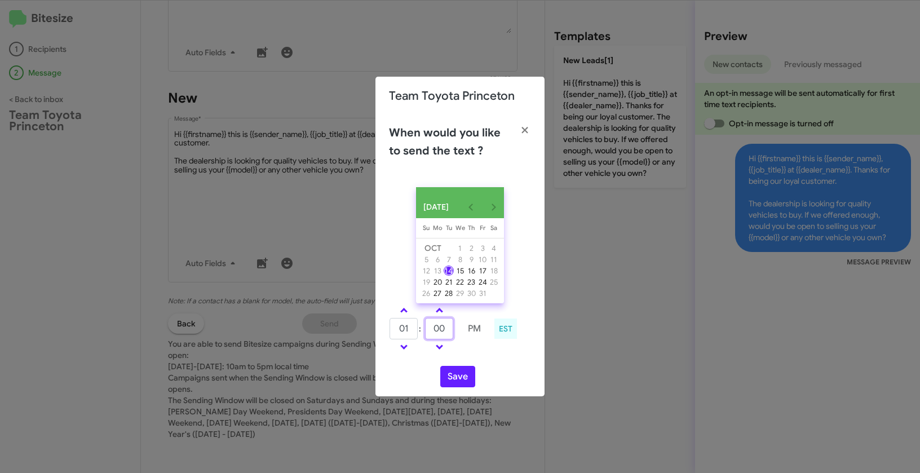
drag, startPoint x: 446, startPoint y: 331, endPoint x: 428, endPoint y: 328, distance: 18.8
click at [428, 328] on input "00" at bounding box center [439, 328] width 28 height 21
type input "24"
click at [457, 382] on button "Save" at bounding box center [457, 376] width 35 height 21
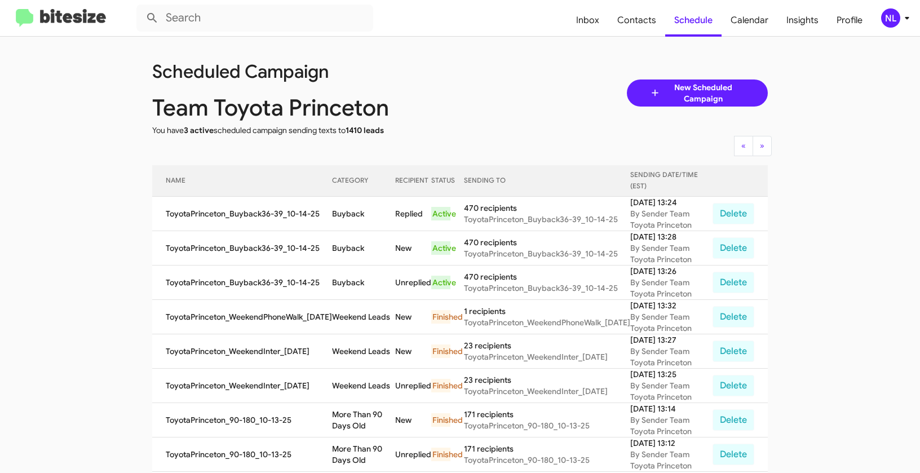
click at [888, 24] on div "NL" at bounding box center [890, 17] width 19 height 19
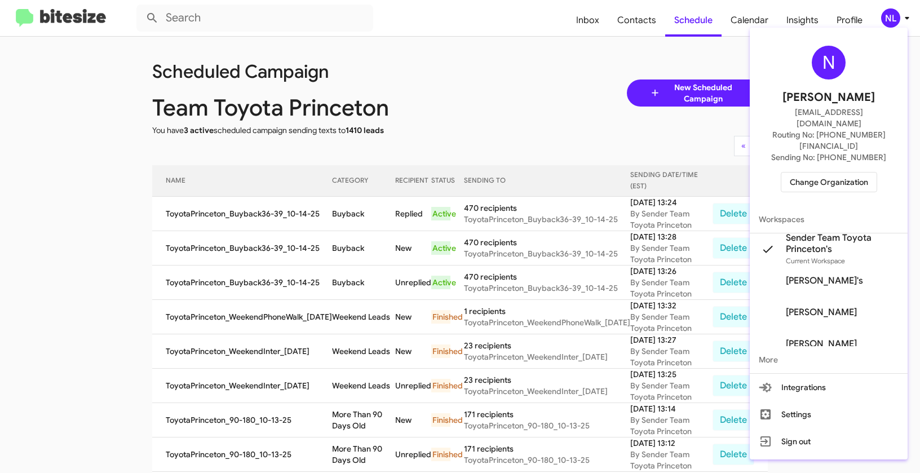
click at [825, 172] on span "Change Organization" at bounding box center [829, 181] width 78 height 19
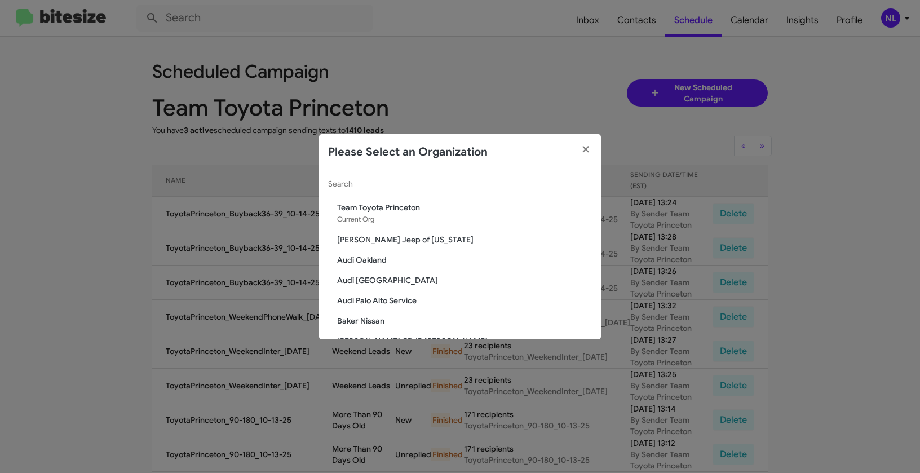
click at [379, 191] on div "Search" at bounding box center [460, 181] width 264 height 22
paste input "The Jeep Store"
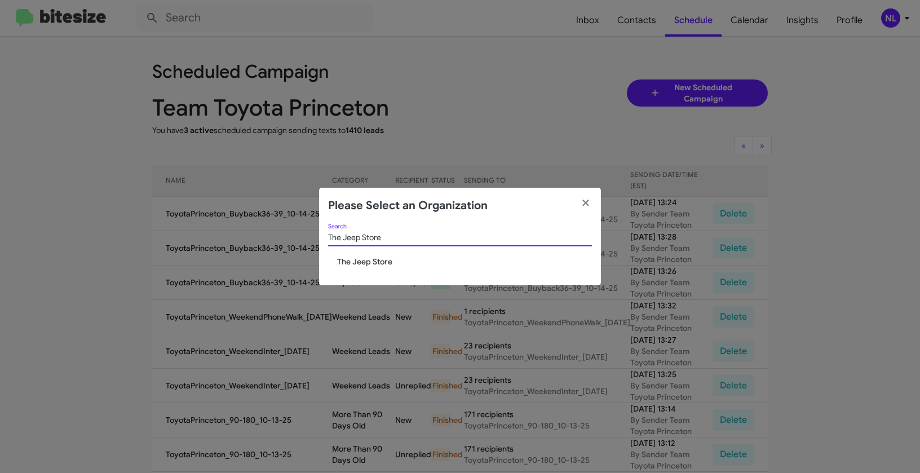
type input "The Jeep Store"
click at [352, 260] on span "The Jeep Store" at bounding box center [464, 261] width 255 height 11
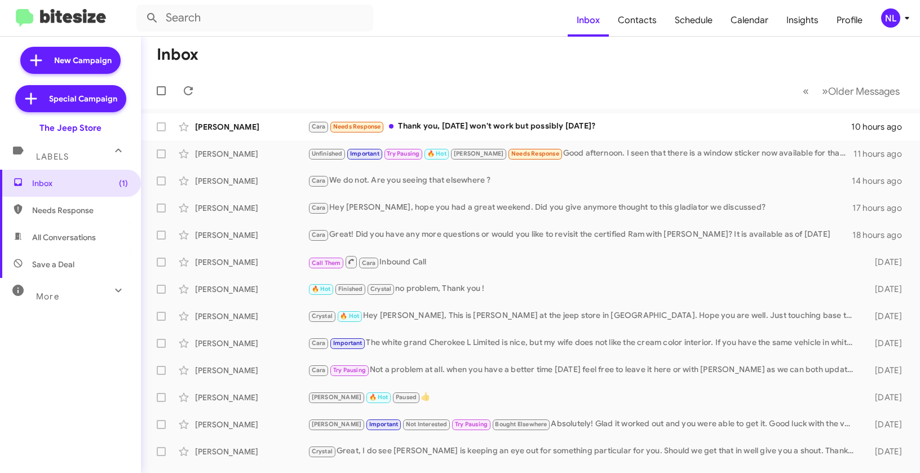
click at [895, 17] on div "NL" at bounding box center [890, 17] width 19 height 19
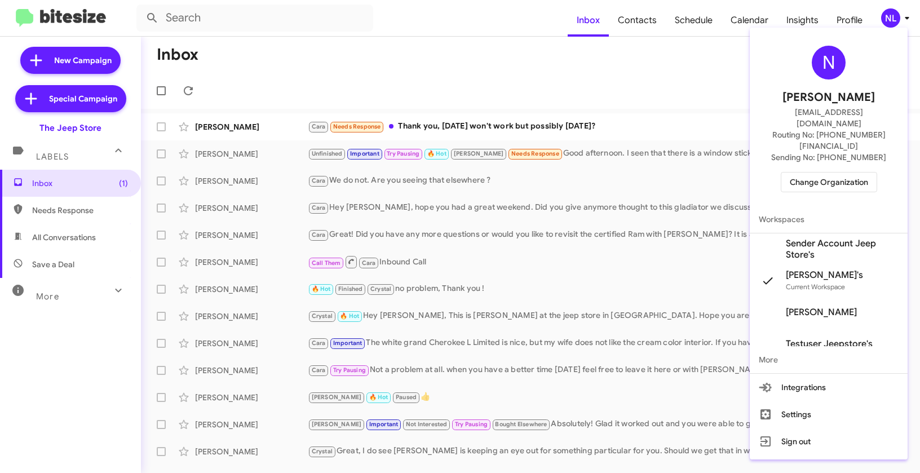
click at [822, 238] on span "Sender Account Jeep Store's" at bounding box center [842, 249] width 113 height 23
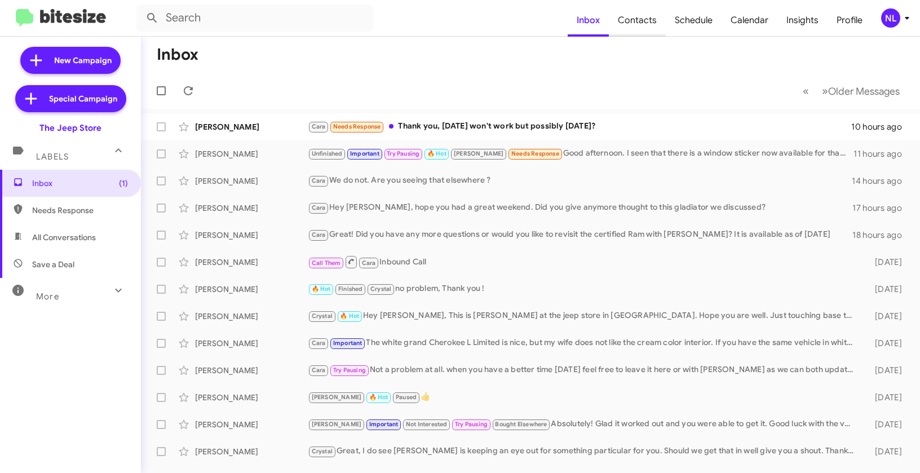
click at [645, 20] on span "Contacts" at bounding box center [637, 20] width 57 height 33
type input "in:groups"
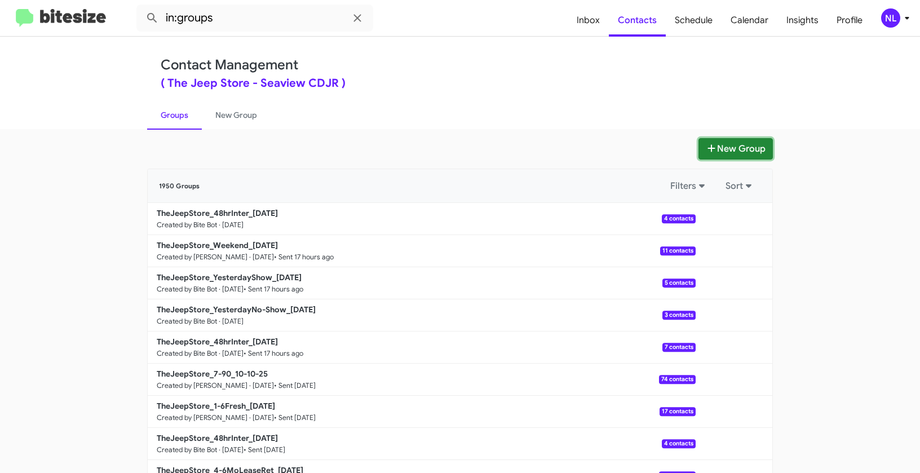
click at [728, 147] on button "New Group" at bounding box center [735, 148] width 74 height 21
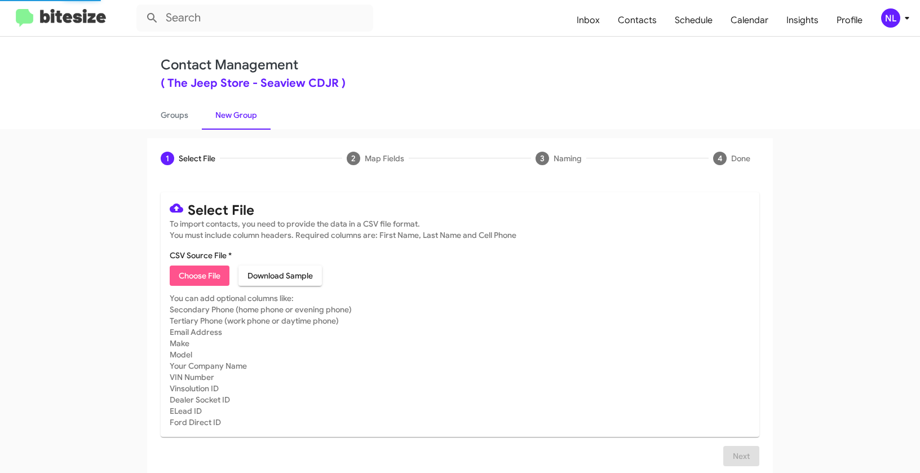
click at [203, 273] on span "Choose File" at bounding box center [200, 275] width 42 height 20
type input "TheJeepStore_Buyback36-39_10-14-25"
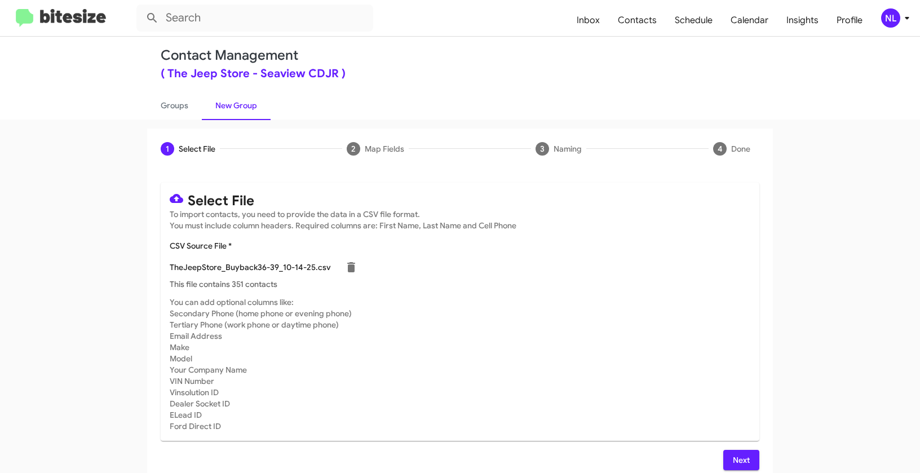
scroll to position [20, 0]
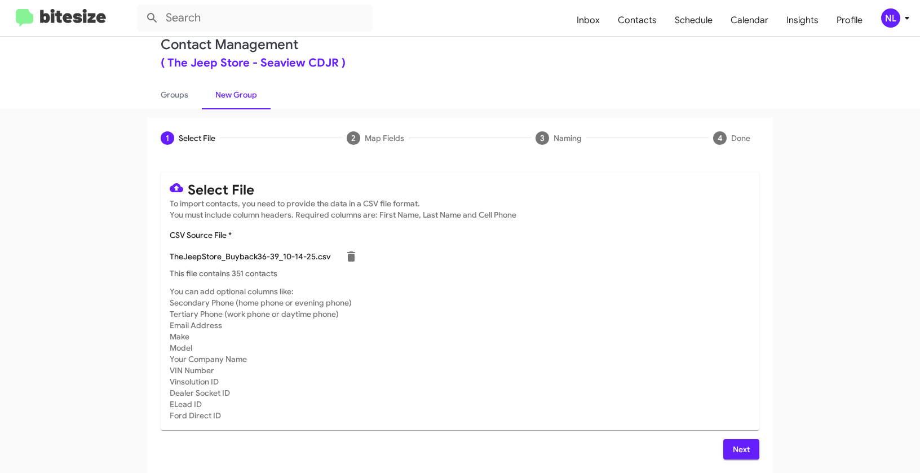
click at [732, 449] on span "Next" at bounding box center [741, 449] width 18 height 20
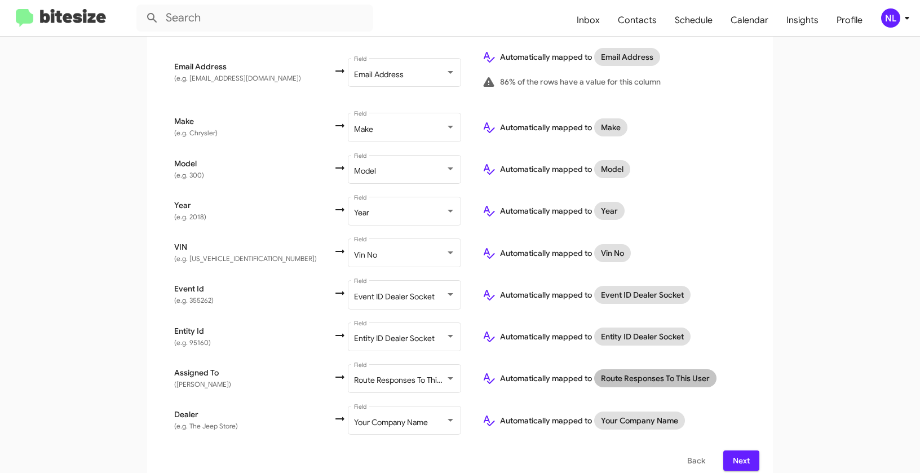
scroll to position [502, 0]
click at [738, 450] on span "Next" at bounding box center [741, 460] width 18 height 20
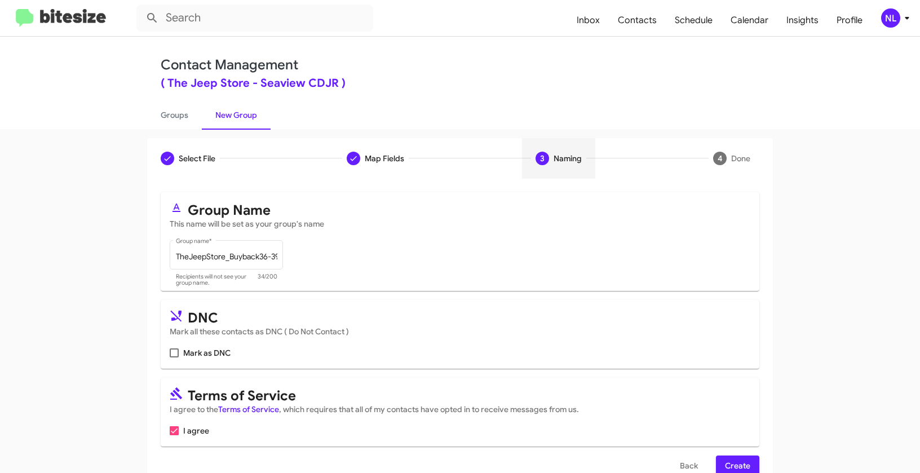
scroll to position [25, 0]
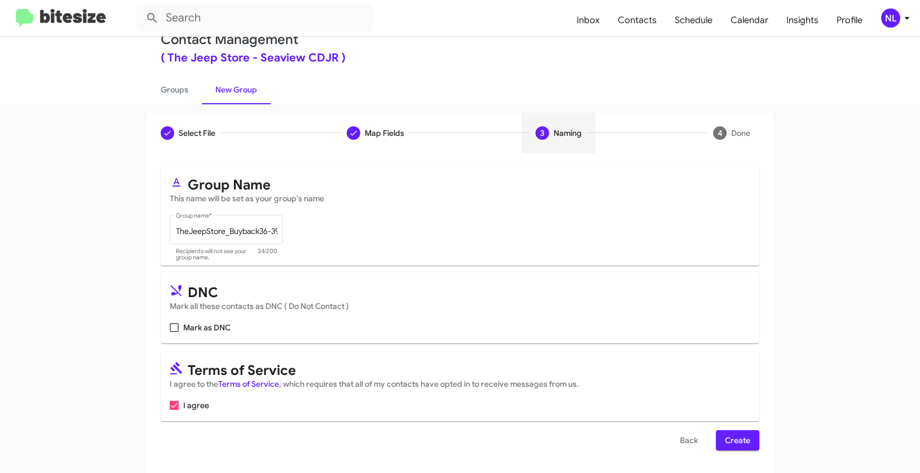
click at [730, 436] on span "Create" at bounding box center [737, 440] width 25 height 20
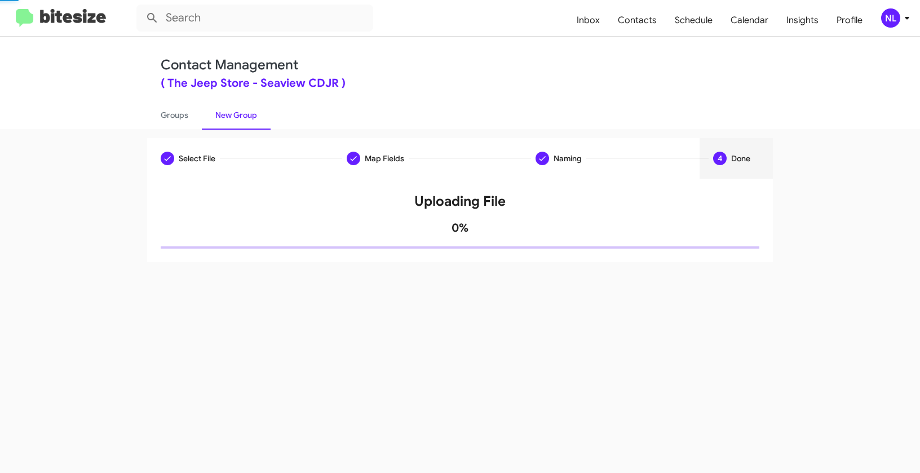
scroll to position [0, 0]
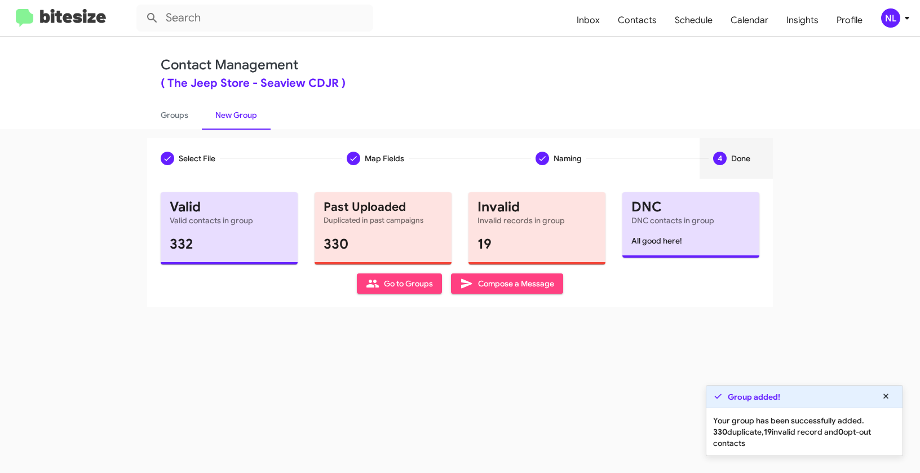
click at [396, 289] on span "Go to Groups" at bounding box center [399, 283] width 67 height 20
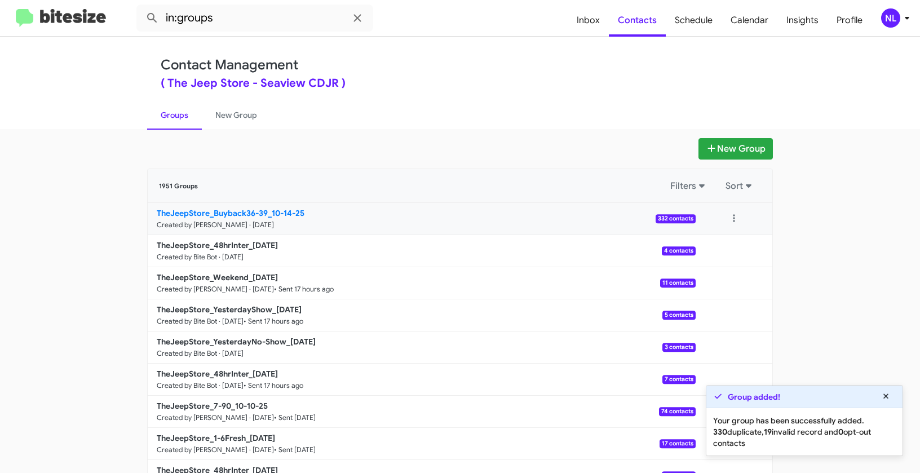
drag, startPoint x: 127, startPoint y: 210, endPoint x: 265, endPoint y: 209, distance: 138.1
click at [264, 209] on app-groups "New Group 1951 Groups Filters Sort TheJeepStore_Buyback36-39_10-14-25 Created b…" at bounding box center [460, 346] width 920 height 416
copy div "Filters Sort TheJeepStore_Buyback36-39"
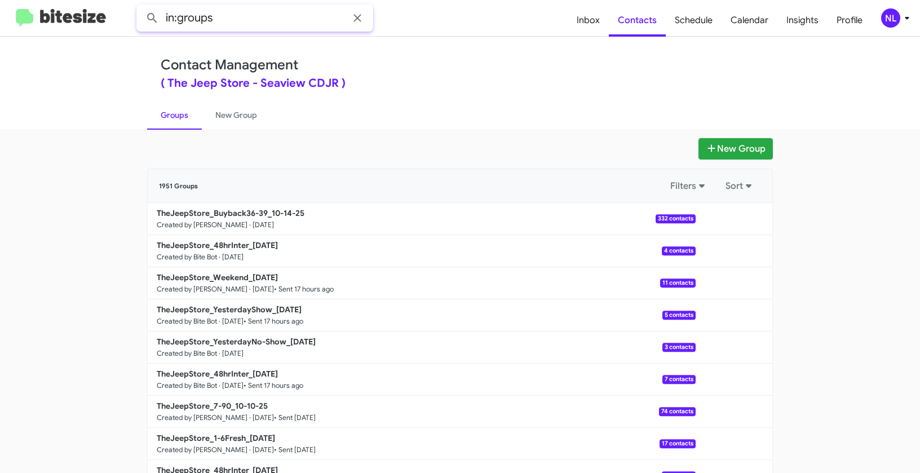
click at [240, 19] on input "in:groups" at bounding box center [254, 18] width 237 height 27
paste input "TheJeepStore_Buyback36-39"
type input "in:groups TheJeepStore_Buyback36-39"
click at [141, 7] on button at bounding box center [152, 18] width 23 height 23
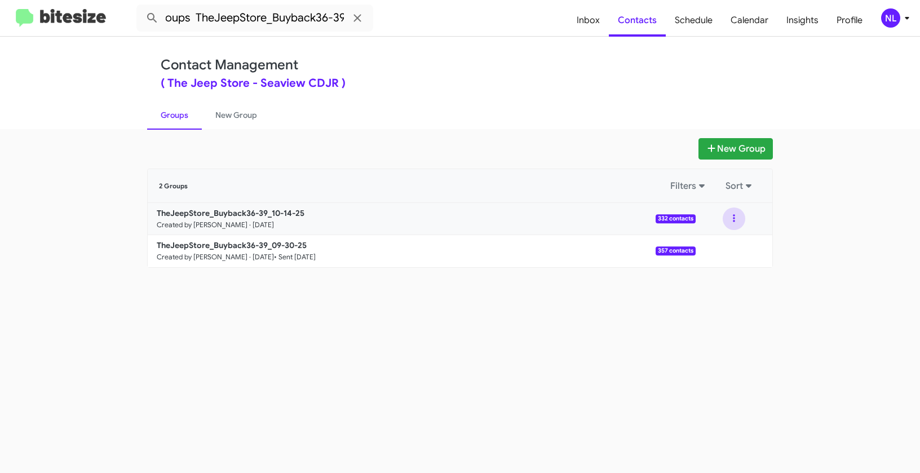
click at [732, 215] on button at bounding box center [734, 218] width 23 height 23
click at [729, 252] on button "View contacts" at bounding box center [700, 249] width 90 height 27
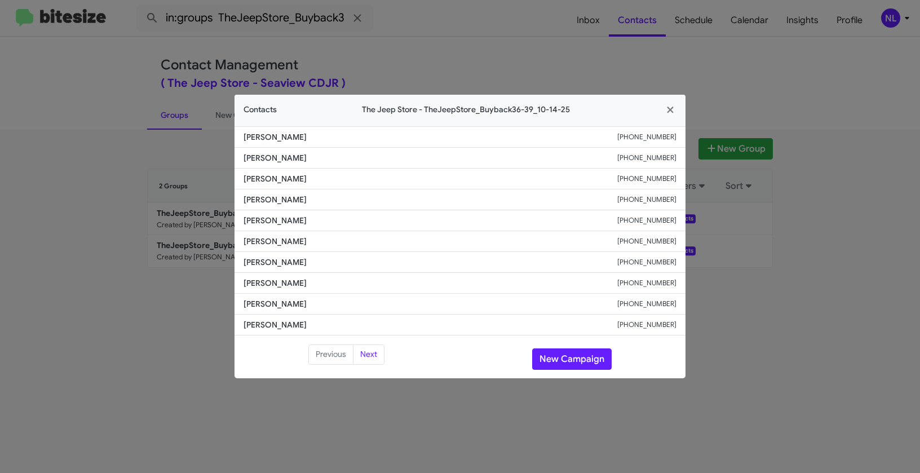
drag, startPoint x: 241, startPoint y: 138, endPoint x: 341, endPoint y: 136, distance: 100.3
click at [341, 136] on li "Christopher Treubert +17328049079" at bounding box center [459, 136] width 451 height 21
copy span "Christopher Treubert"
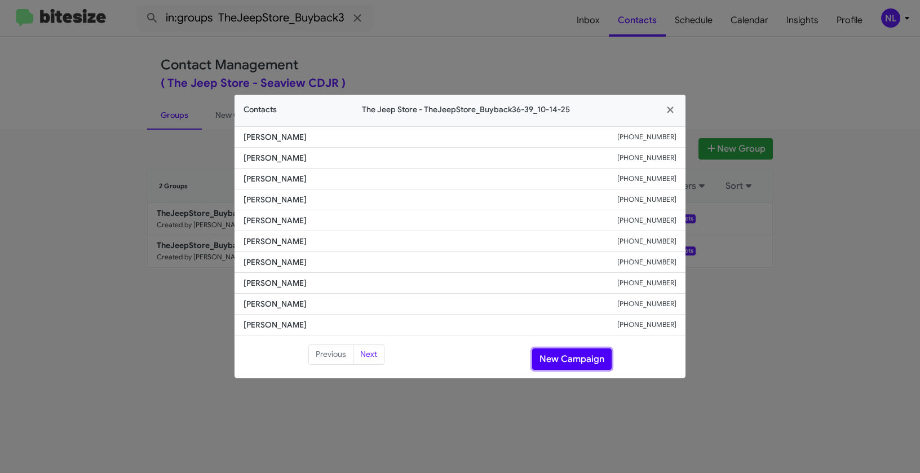
click at [591, 368] on button "New Campaign" at bounding box center [571, 358] width 79 height 21
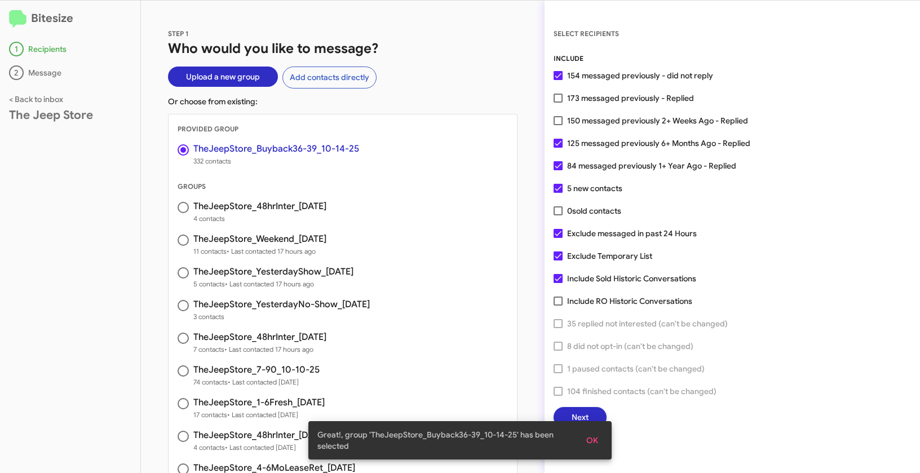
drag, startPoint x: 596, startPoint y: 435, endPoint x: 591, endPoint y: 429, distance: 7.7
click at [596, 435] on span "OK" at bounding box center [592, 440] width 12 height 20
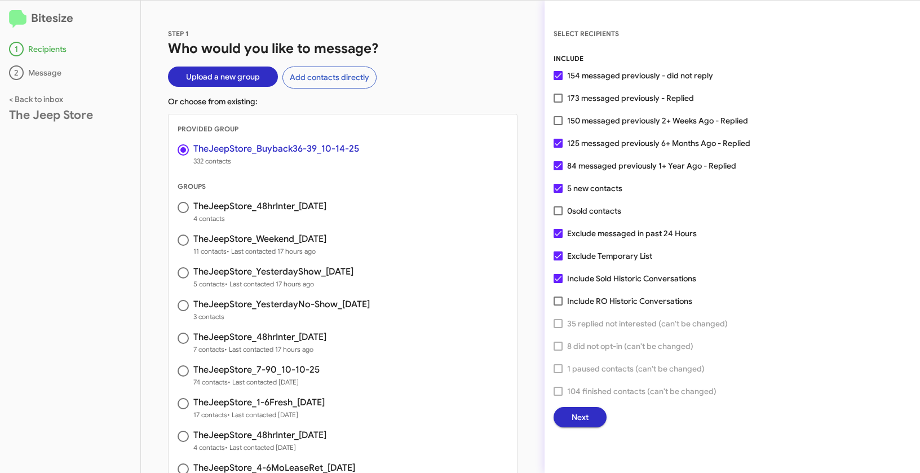
click at [584, 419] on span "Next" at bounding box center [579, 417] width 17 height 20
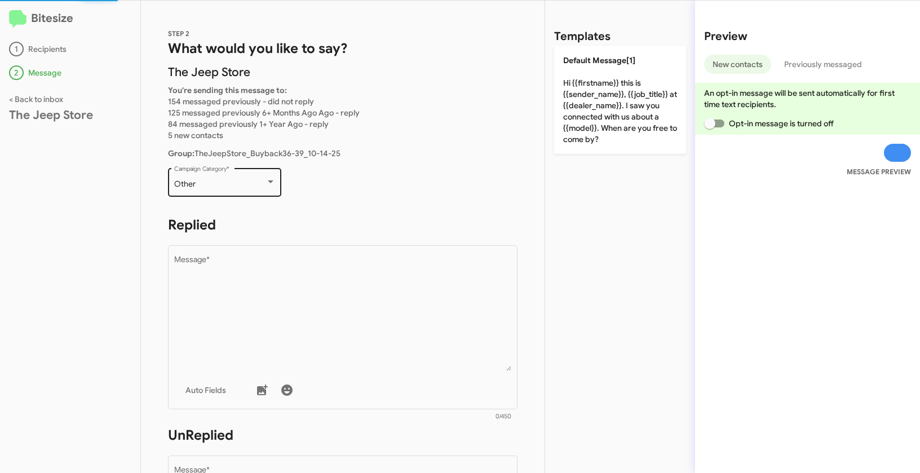
click at [221, 178] on div "Other Campaign Category *" at bounding box center [224, 181] width 101 height 31
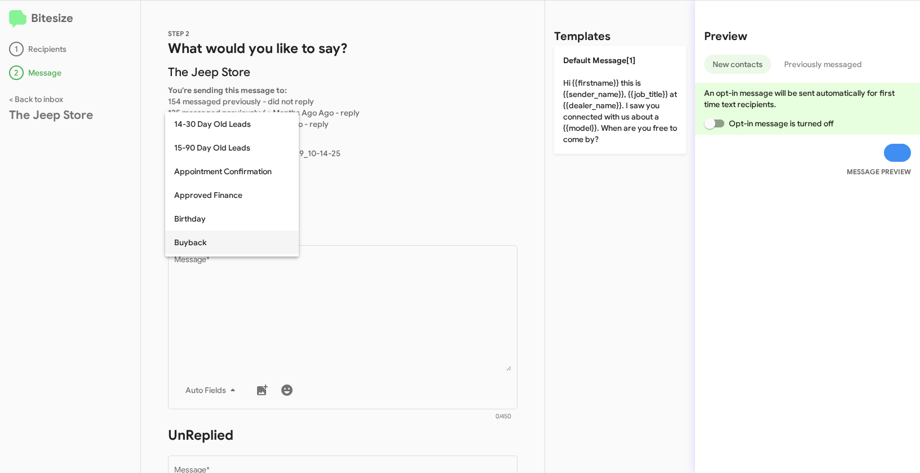
click at [205, 244] on span "Buyback" at bounding box center [232, 243] width 116 height 24
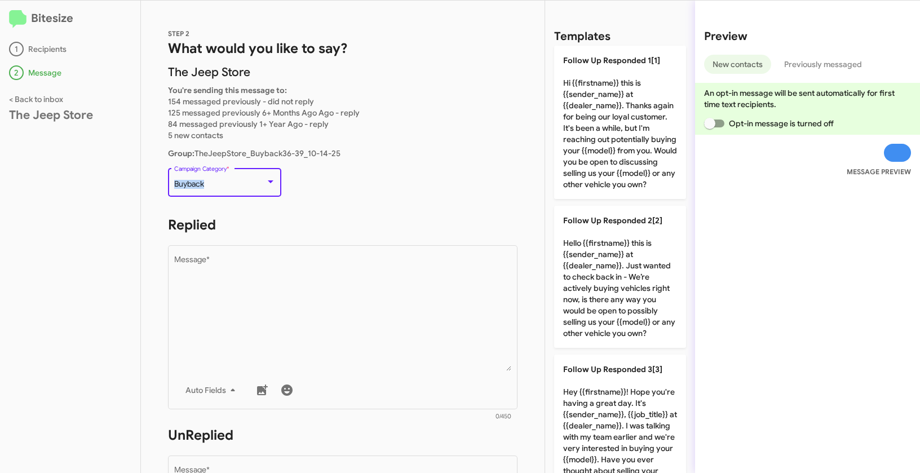
drag, startPoint x: 174, startPoint y: 184, endPoint x: 216, endPoint y: 185, distance: 42.3
click at [216, 185] on div "Buyback" at bounding box center [219, 184] width 91 height 9
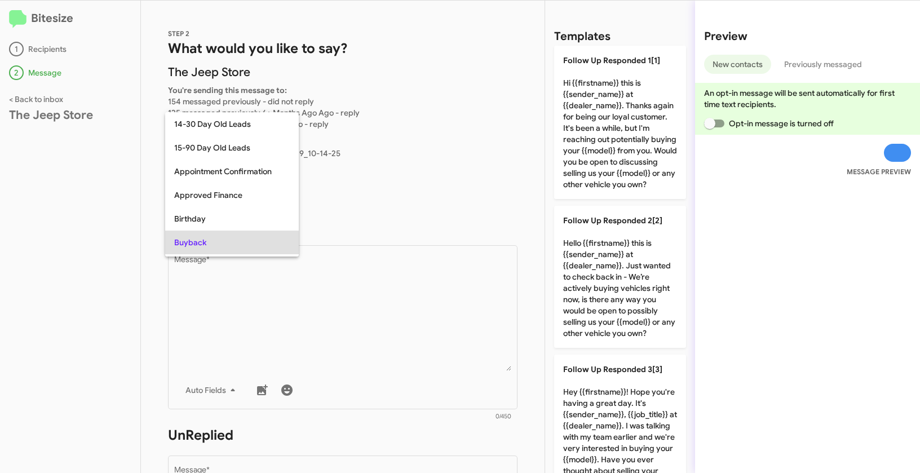
scroll to position [58, 0]
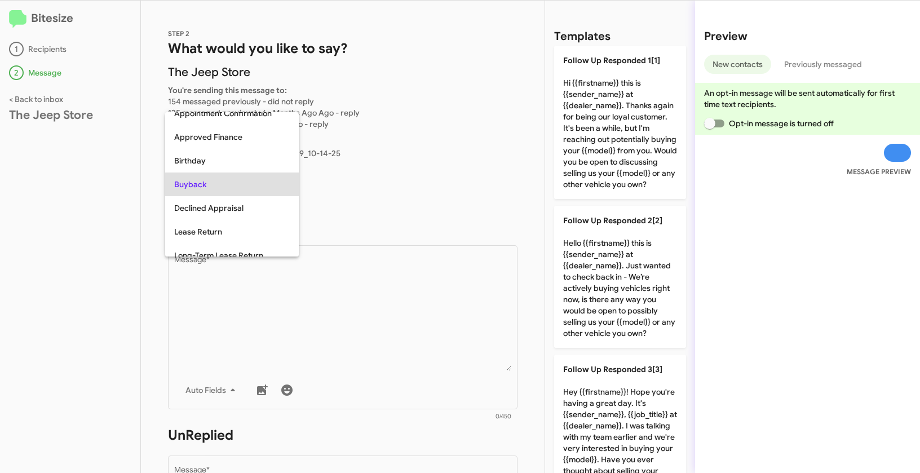
copy span "Buyback"
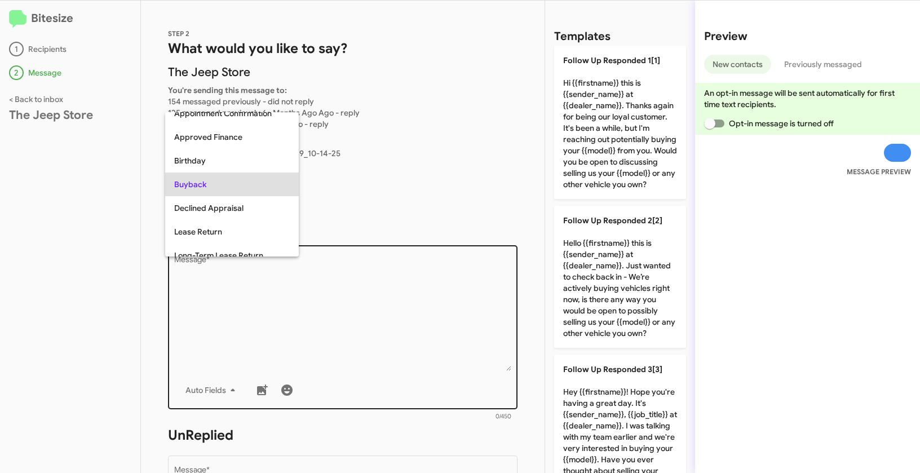
click at [403, 289] on div at bounding box center [460, 236] width 920 height 473
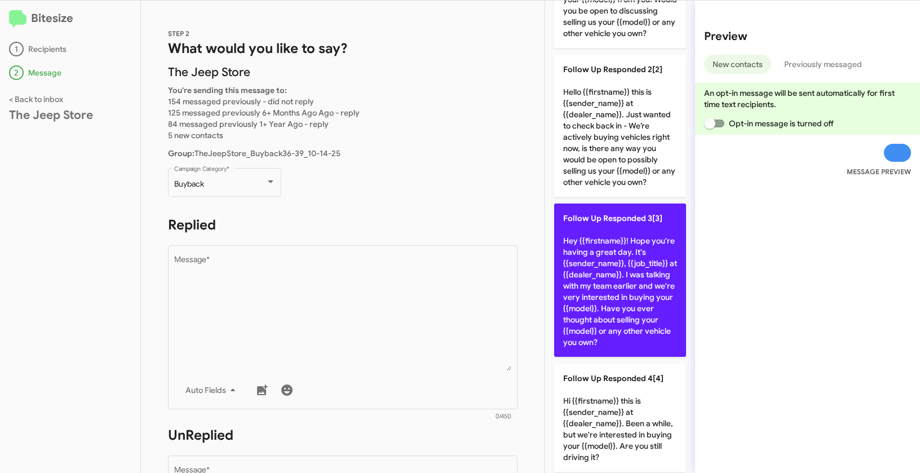
scroll to position [298, 0]
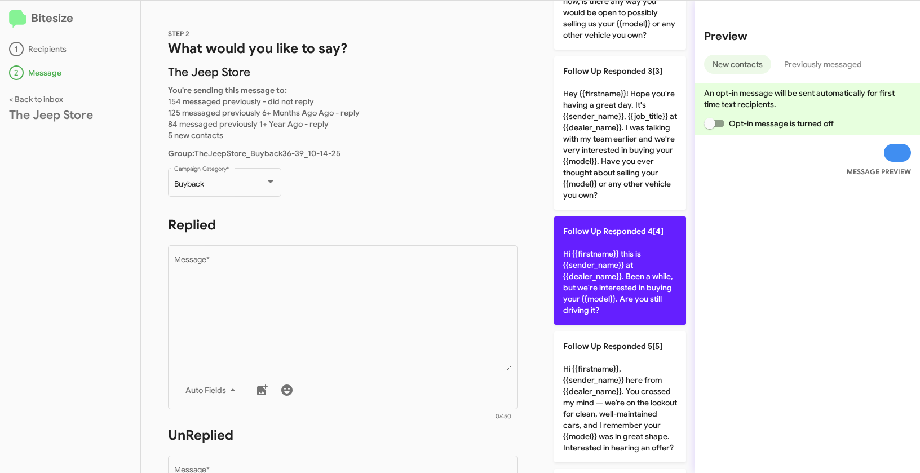
click at [622, 256] on p "Follow Up Responded 4[4] Hi {{firstname}} this is {{sender_name}} at {{dealer_n…" at bounding box center [620, 270] width 132 height 108
type textarea "Hi {{firstname}} this is {{sender_name}} at {{dealer_name}}. Been a while, but …"
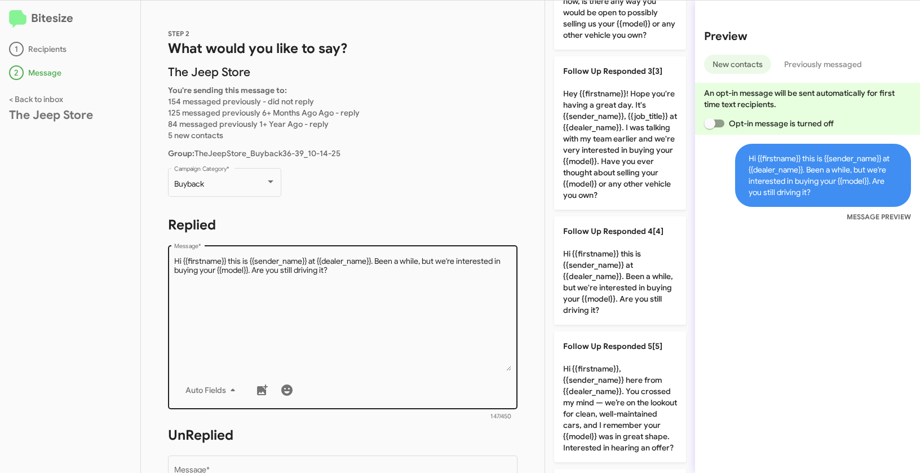
scroll to position [188, 0]
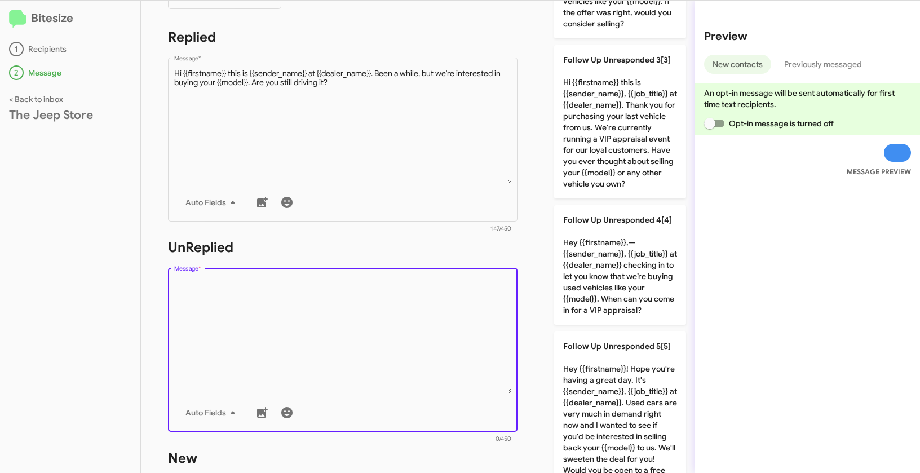
click at [383, 319] on textarea "Message *" at bounding box center [343, 335] width 338 height 115
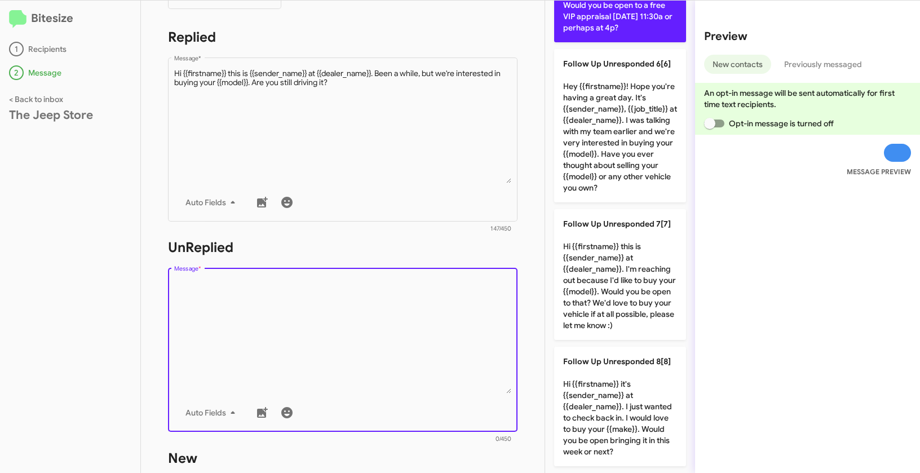
scroll to position [808, 0]
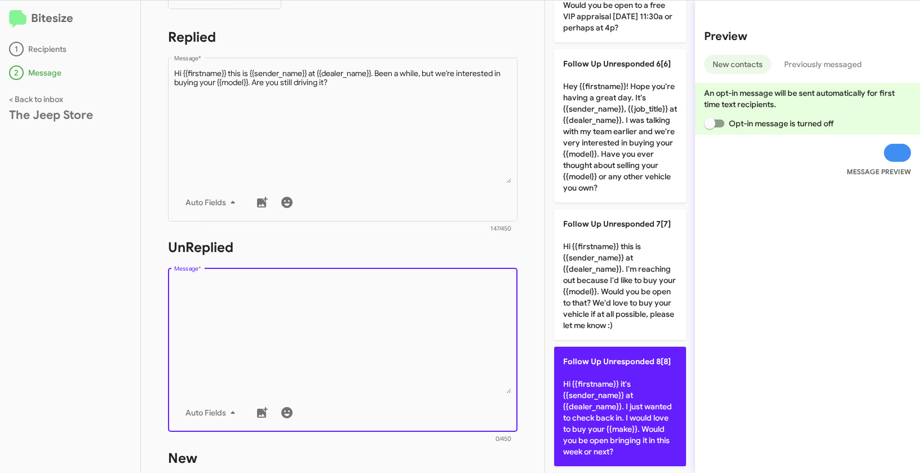
click at [630, 370] on p "Follow Up Unresponded 8[8] Hi {{firstname}} it's {{sender_name}} at {{dealer_na…" at bounding box center [620, 406] width 132 height 119
type textarea "Hi {{firstname}} it's {{sender_name}} at {{dealer_name}}. I just wanted to chec…"
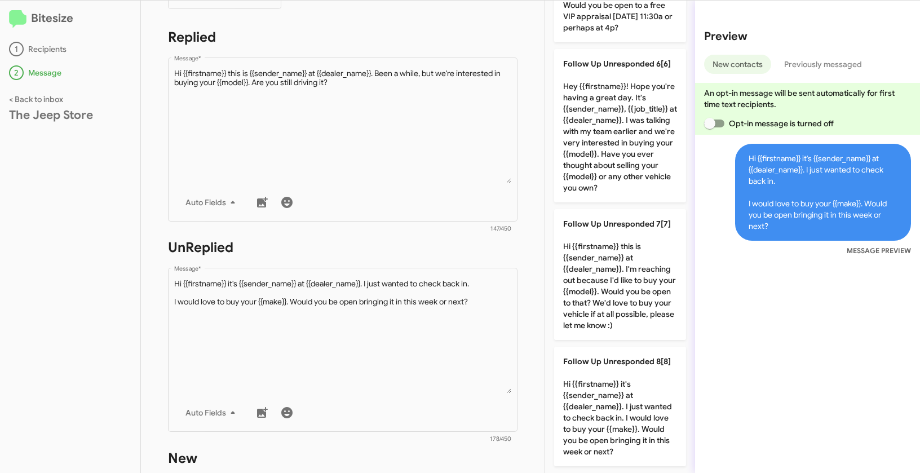
scroll to position [385, 0]
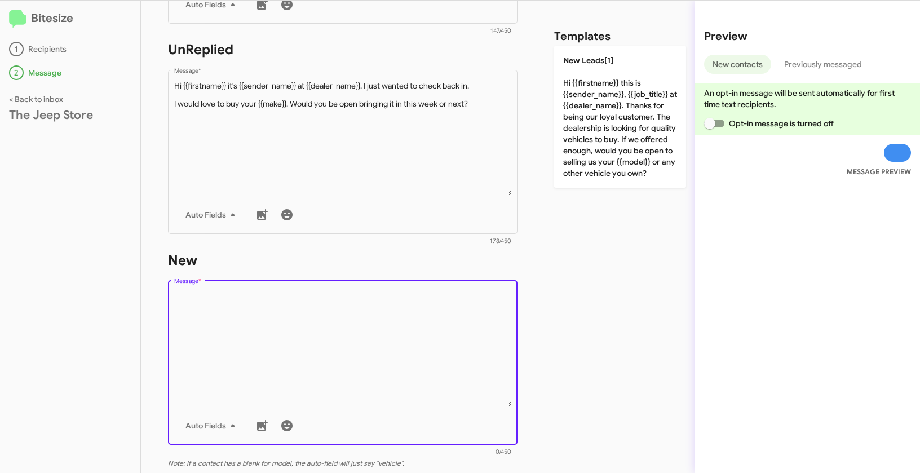
click at [384, 318] on textarea "Message *" at bounding box center [343, 348] width 338 height 115
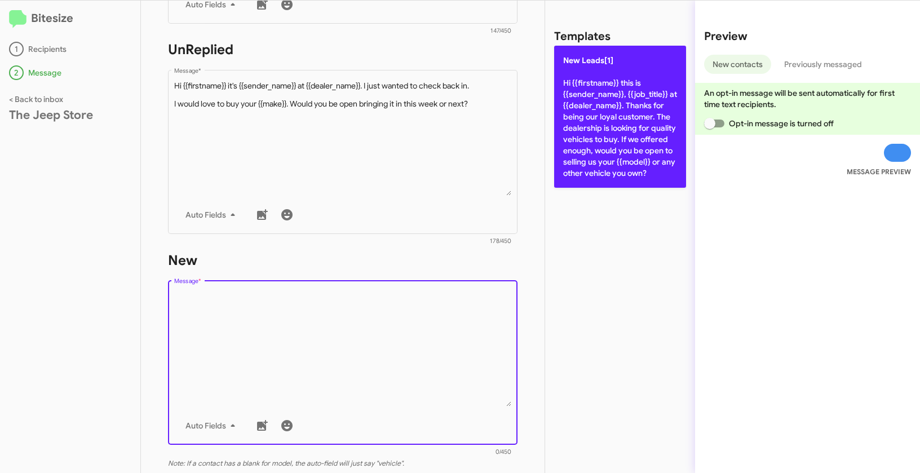
click at [604, 144] on p "New Leads[1] Hi {{firstname}} this is {{sender_name}}, {{job_title}} at {{deale…" at bounding box center [620, 117] width 132 height 142
type textarea "Hi {{firstname}} this is {{sender_name}}, {{job_title}} at {{dealer_name}}. Tha…"
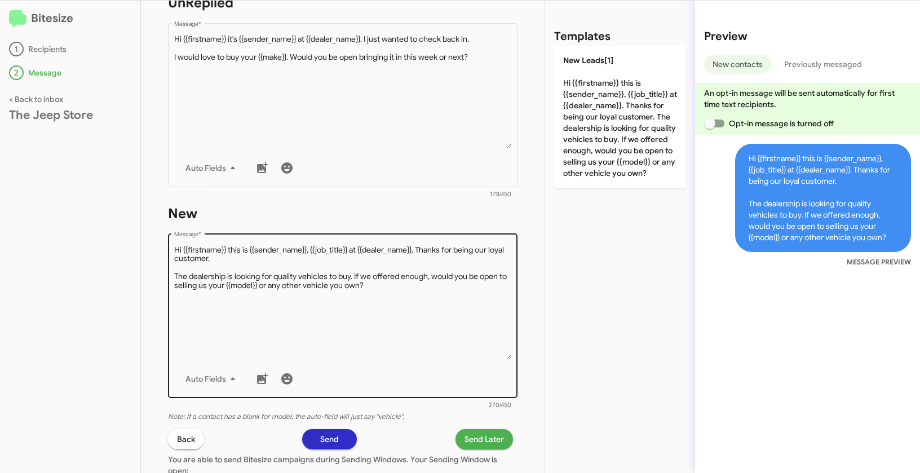
scroll to position [471, 0]
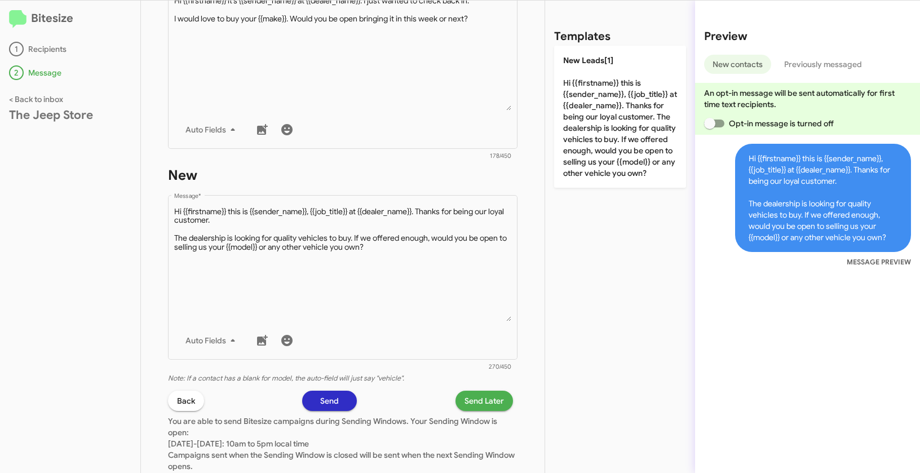
click at [464, 398] on span "Send Later" at bounding box center [483, 401] width 39 height 20
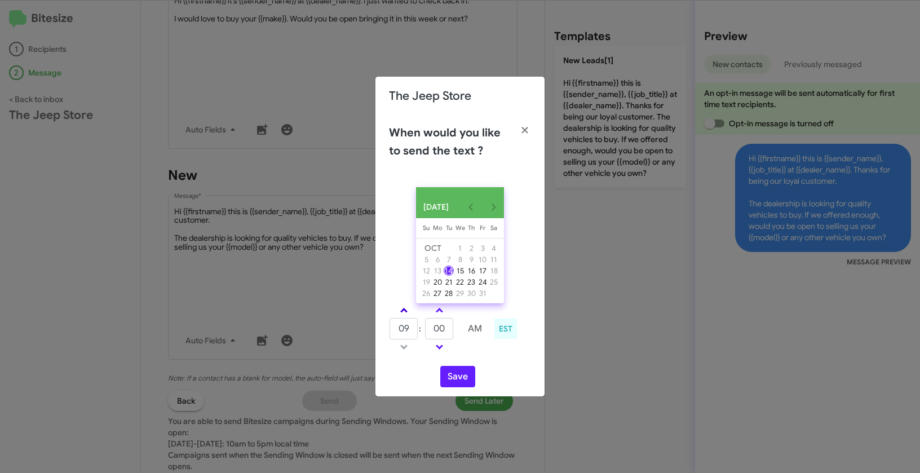
click at [404, 309] on link at bounding box center [404, 310] width 20 height 13
type input "01"
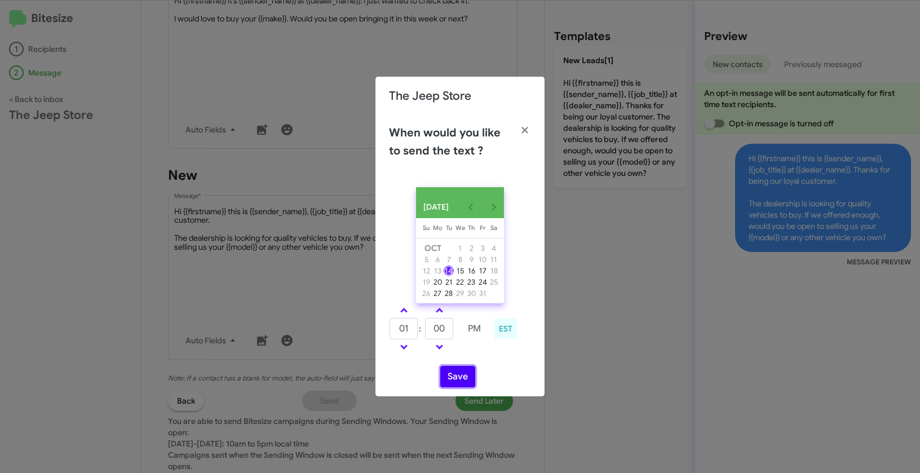
click at [468, 374] on button "Save" at bounding box center [457, 376] width 35 height 21
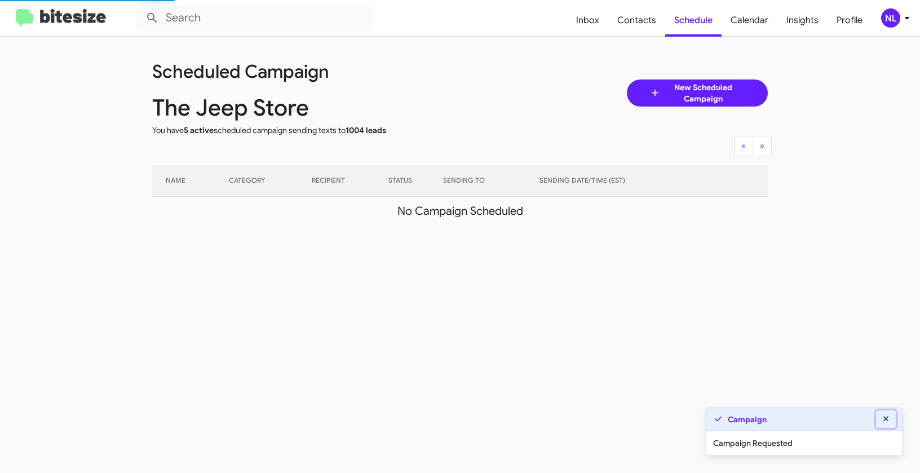
click at [890, 420] on icon at bounding box center [886, 419] width 10 height 8
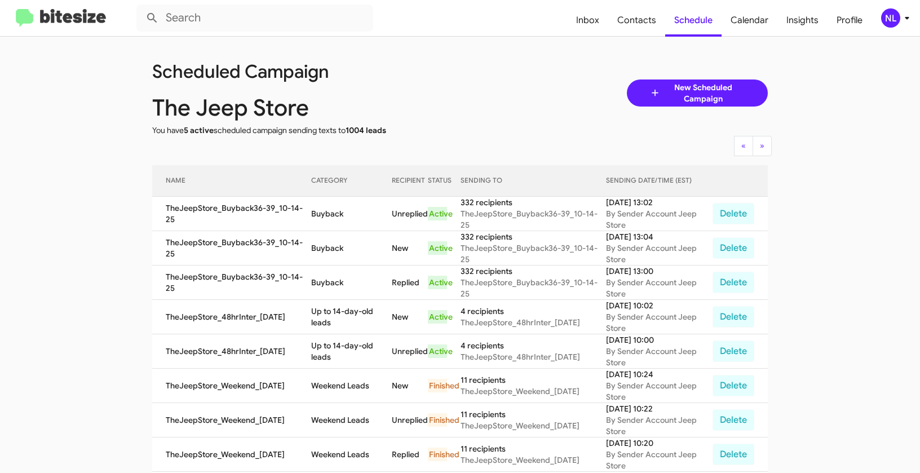
click at [894, 16] on div "NL" at bounding box center [890, 17] width 19 height 19
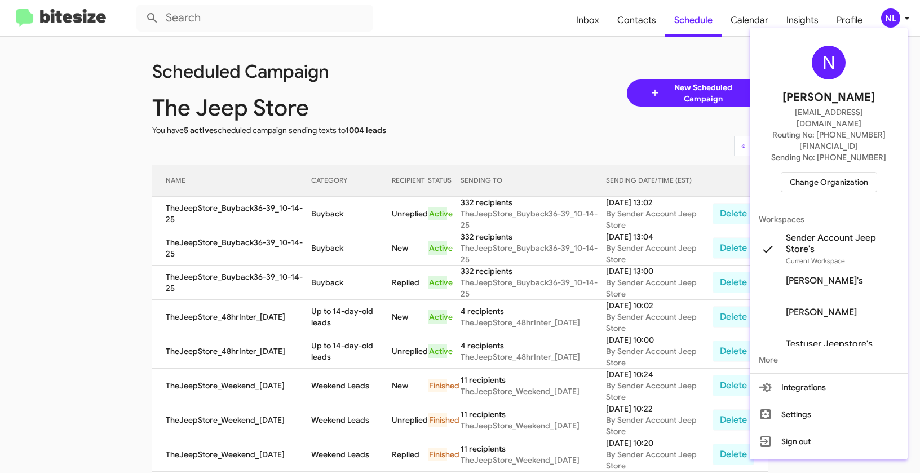
click at [825, 172] on span "Change Organization" at bounding box center [829, 181] width 78 height 19
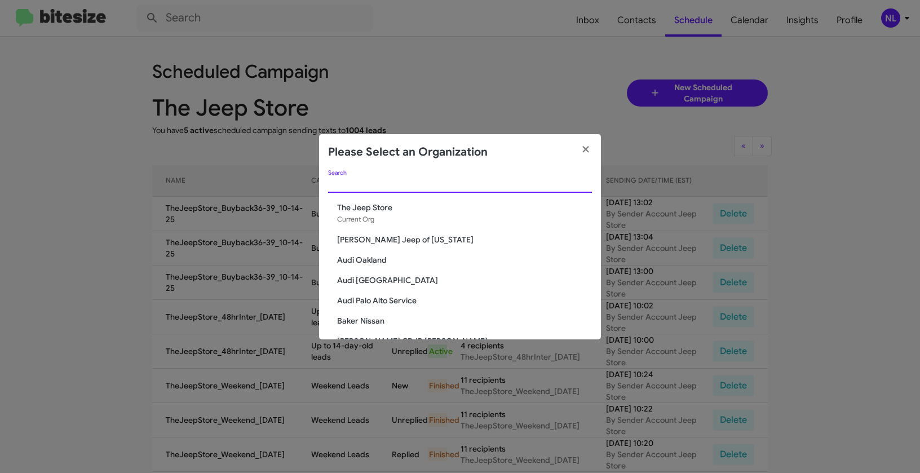
click at [379, 181] on input "Search" at bounding box center [460, 184] width 264 height 9
paste input "Tony Honda Acquisition"
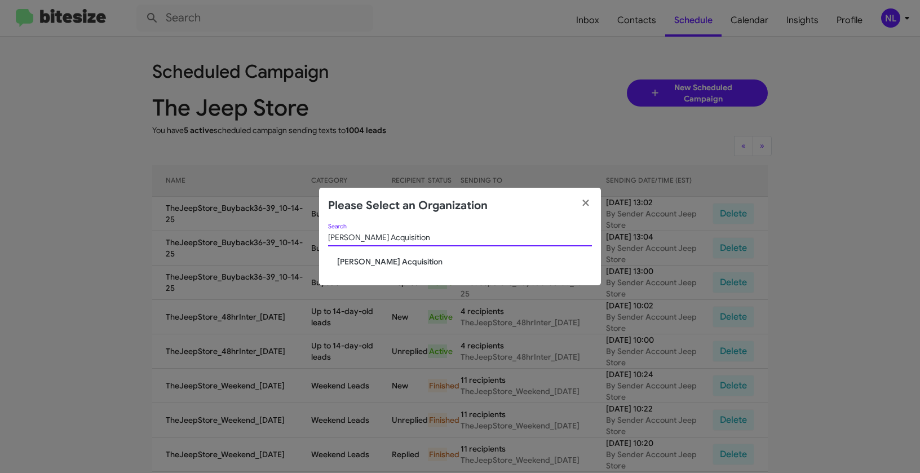
type input "Tony Honda Acquisition"
click at [362, 263] on span "Tony Honda Acquisition" at bounding box center [464, 261] width 255 height 11
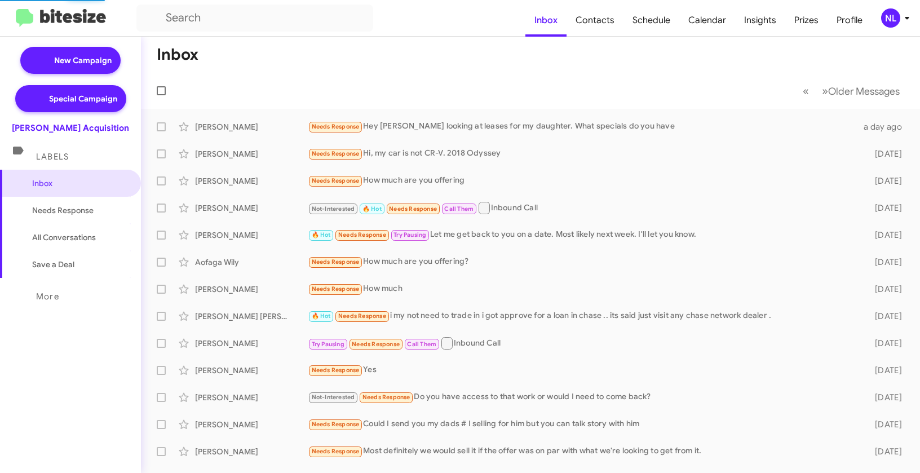
click at [893, 20] on div "NL" at bounding box center [890, 17] width 19 height 19
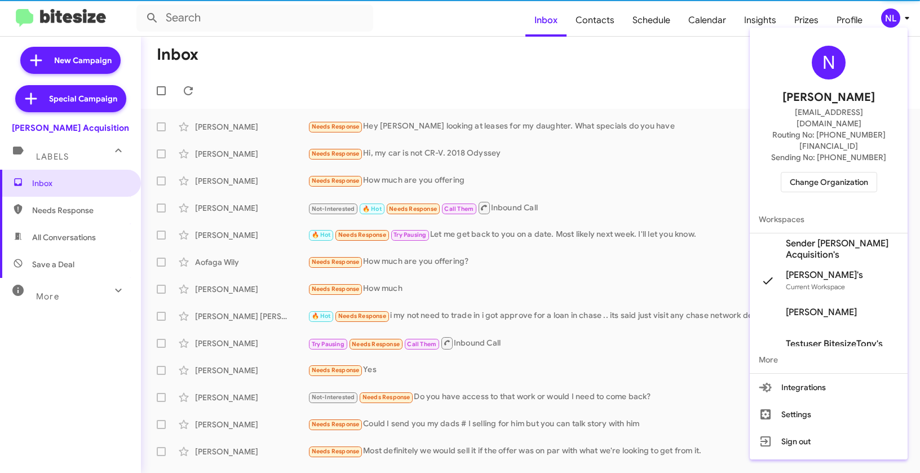
click at [809, 238] on span "Sender Tony Honda Acquisition's" at bounding box center [842, 249] width 113 height 23
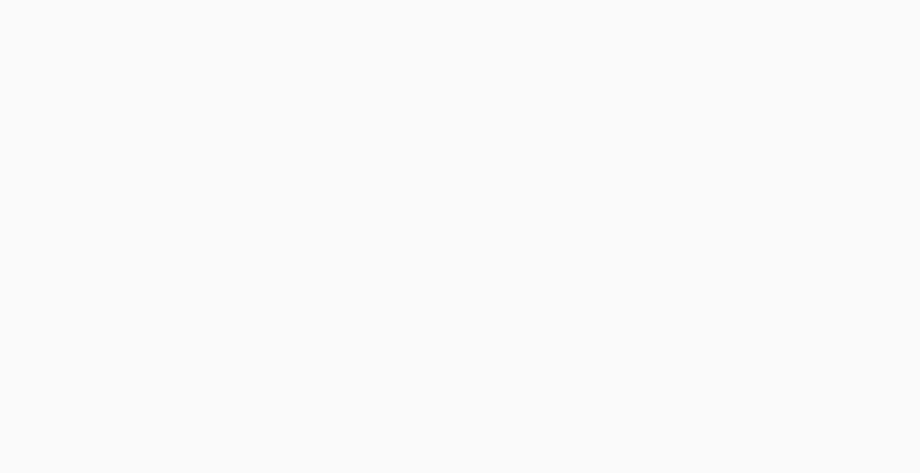
click at [602, 18] on body at bounding box center [460, 236] width 920 height 473
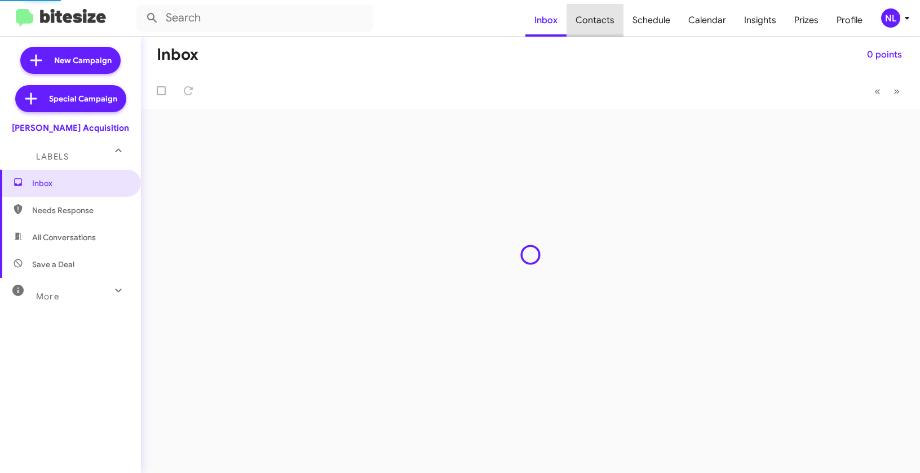
click at [602, 20] on span "Contacts" at bounding box center [594, 20] width 57 height 33
type input "in:groups"
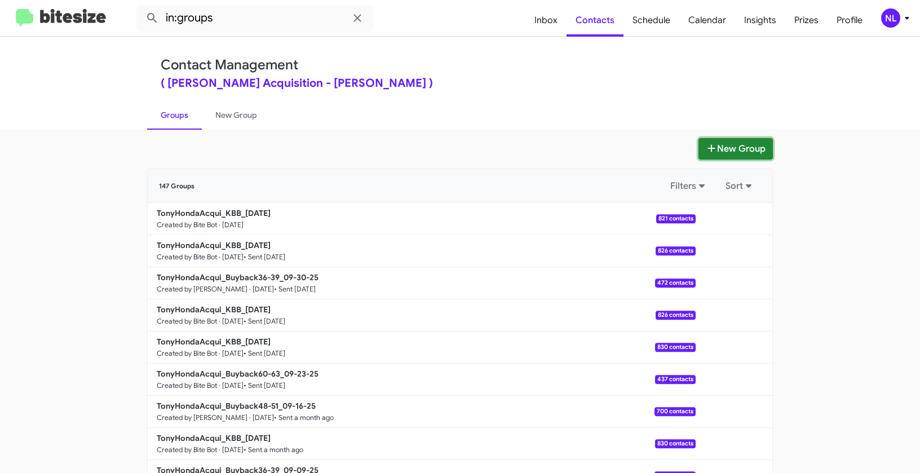
click at [747, 153] on button "New Group" at bounding box center [735, 148] width 74 height 21
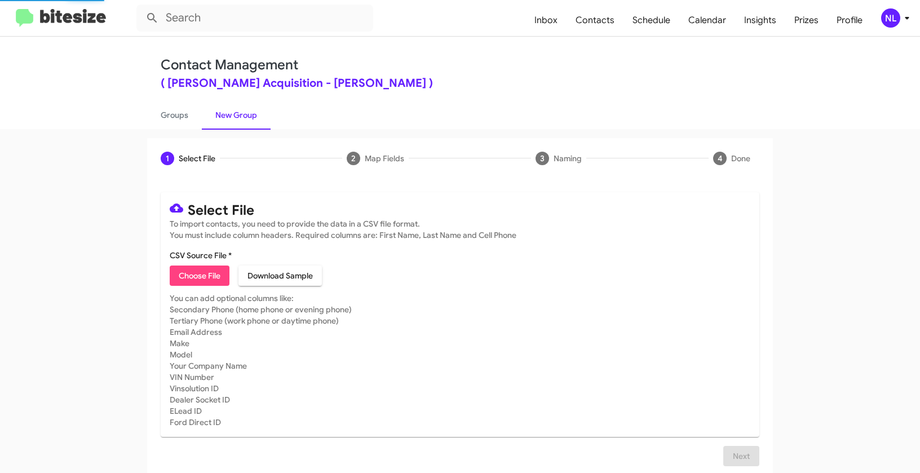
click at [201, 271] on span "Choose File" at bounding box center [200, 275] width 42 height 20
type input "TonyHondaAcqui_Buyback36-39_10-14-25"
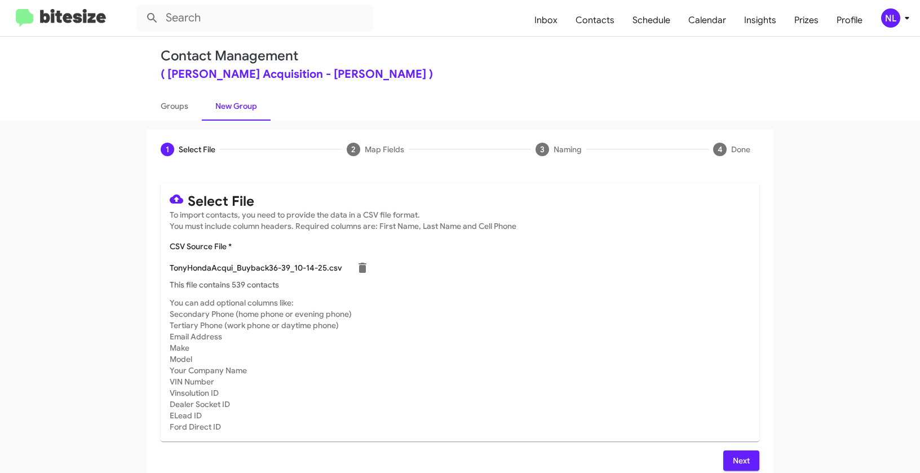
scroll to position [20, 0]
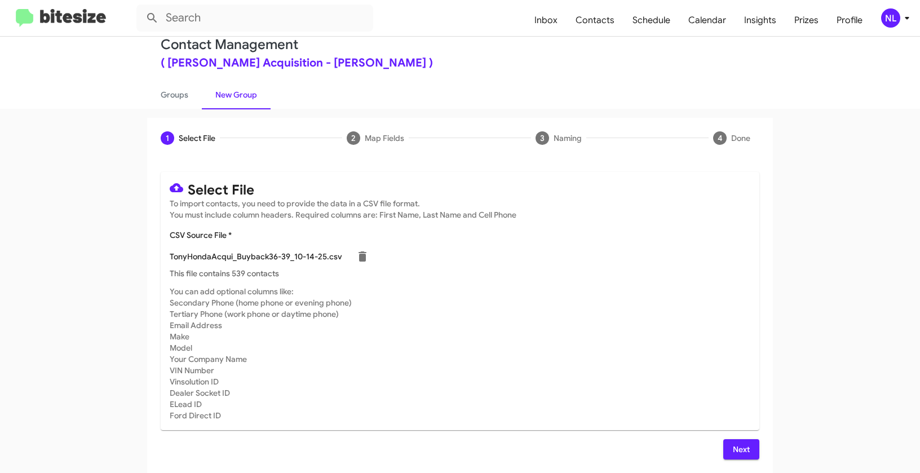
click at [752, 451] on button "Next" at bounding box center [741, 449] width 36 height 20
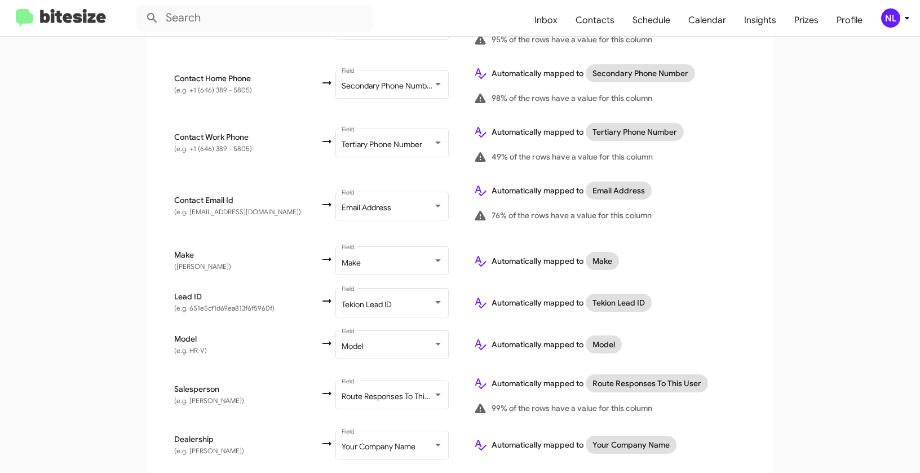
scroll to position [351, 0]
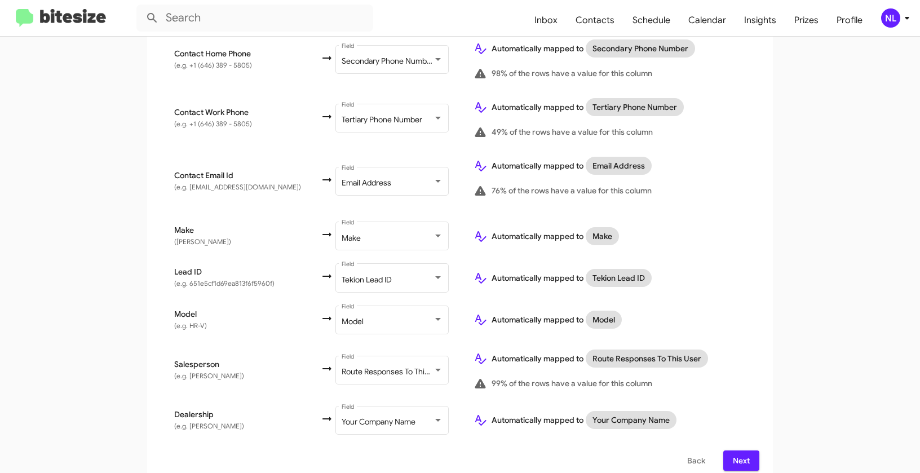
click at [744, 451] on span "Next" at bounding box center [741, 460] width 18 height 20
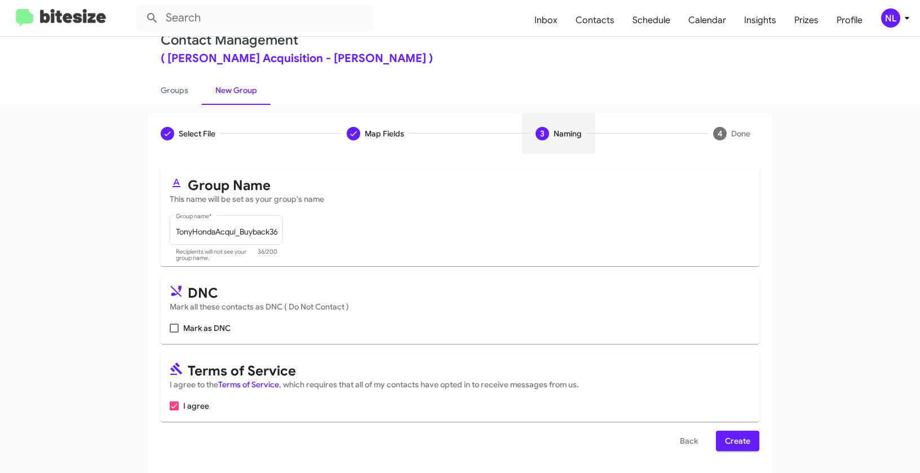
scroll to position [25, 0]
click at [734, 442] on span "Create" at bounding box center [737, 440] width 25 height 20
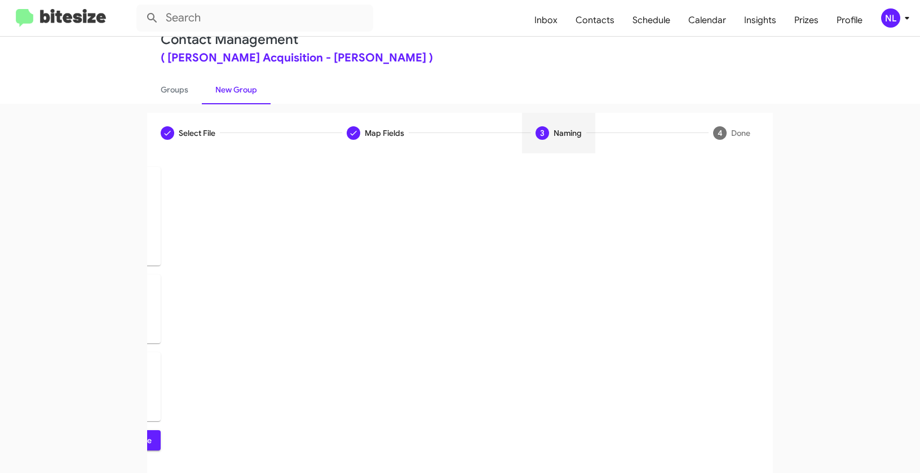
scroll to position [0, 0]
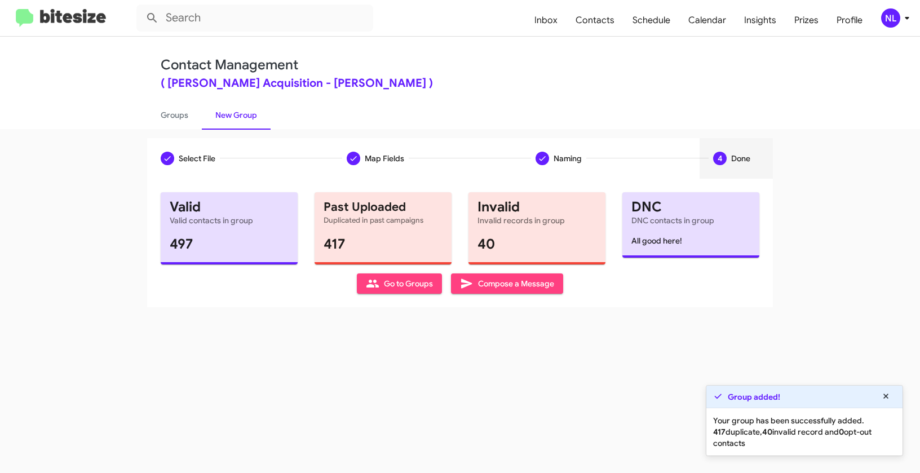
click at [400, 287] on span "Go to Groups" at bounding box center [399, 283] width 67 height 20
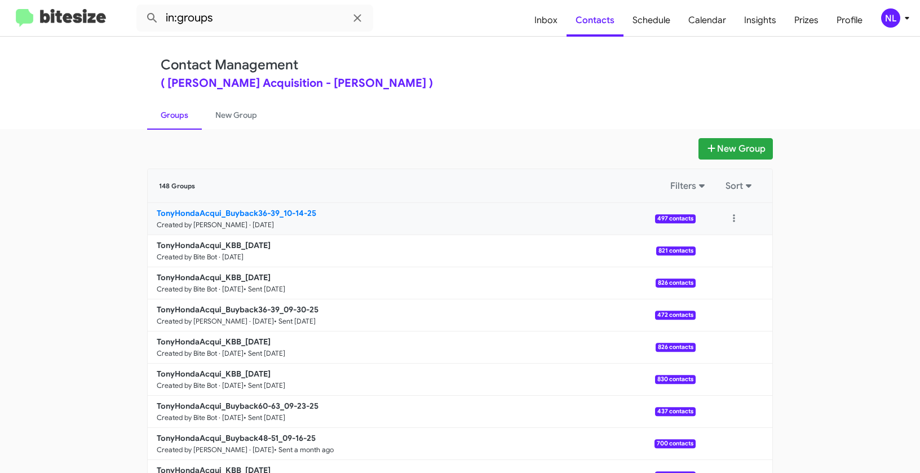
drag, startPoint x: 111, startPoint y: 207, endPoint x: 276, endPoint y: 209, distance: 165.1
click at [276, 209] on app-groups "New Group 148 Groups Filters Sort TonyHondaAcqui_Buyback36-39_10-14-25 Created …" at bounding box center [460, 346] width 920 height 416
copy div "Filters Sort TonyHondaAcqui_Buyback36-39"
click at [247, 25] on input "in:groups" at bounding box center [254, 18] width 237 height 27
paste input "TonyHondaAcqui_Buyback36-39"
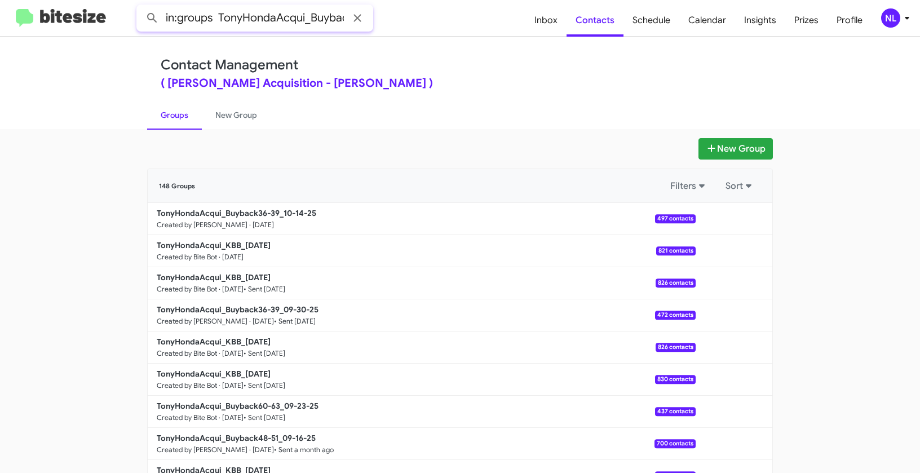
scroll to position [0, 38]
type input "in:groups TonyHondaAcqui_Buyback36-39"
click at [141, 7] on button at bounding box center [152, 18] width 23 height 23
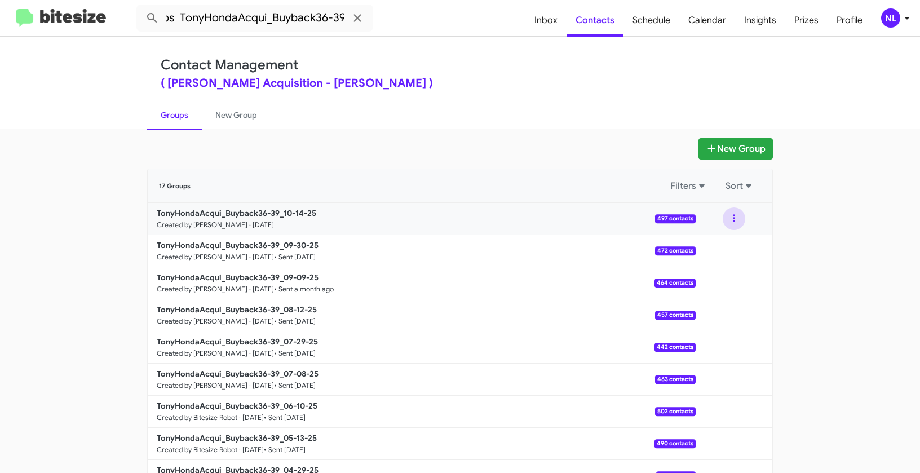
click at [729, 222] on button at bounding box center [734, 218] width 23 height 23
click at [729, 249] on button "View contacts" at bounding box center [700, 249] width 90 height 27
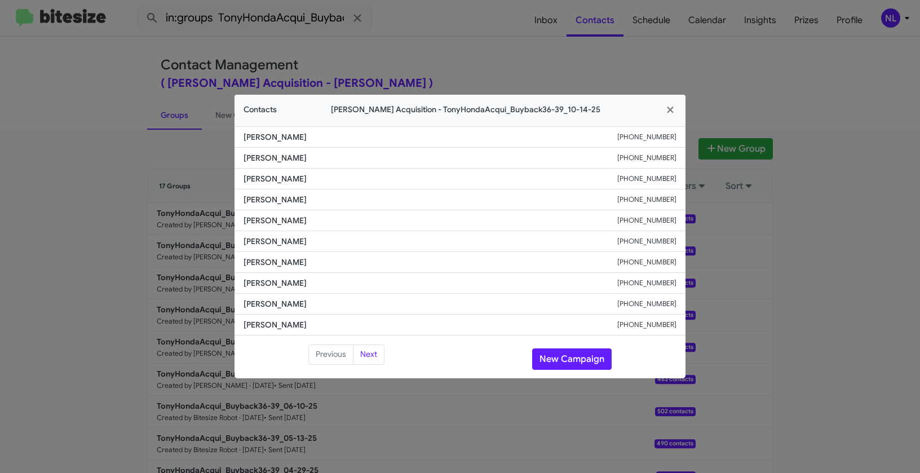
drag, startPoint x: 240, startPoint y: 201, endPoint x: 342, endPoint y: 194, distance: 101.7
click at [336, 205] on li "Kristin Kogasaka +18083645198" at bounding box center [459, 199] width 451 height 21
copy span "Kristin Kogasaka"
click at [414, 302] on span "Beverly Miller" at bounding box center [430, 303] width 374 height 11
drag, startPoint x: 243, startPoint y: 198, endPoint x: 690, endPoint y: 201, distance: 446.9
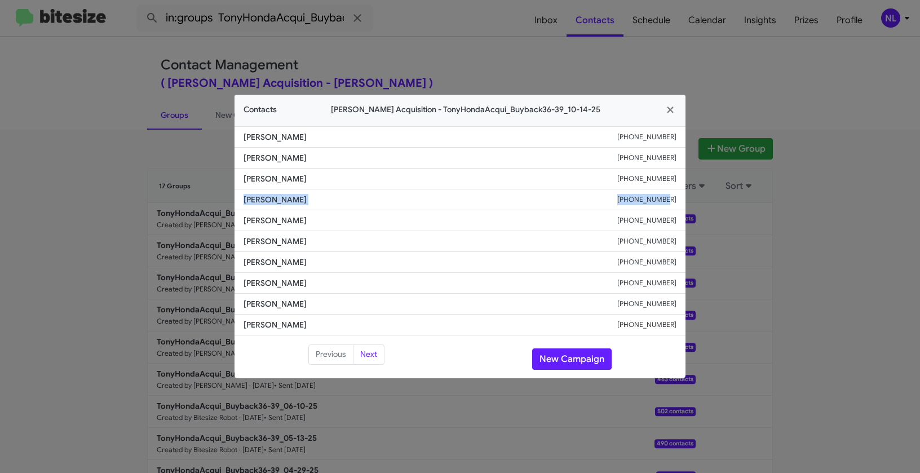
click at [690, 201] on modal-container "Contacts Tony Honda Acquisition - TonyHondaAcqui_Buyback36-39_10-14-25 Tatum Mo…" at bounding box center [460, 236] width 920 height 473
copy div "Kristin Kogasaka +18083645198"
click at [564, 363] on button "New Campaign" at bounding box center [571, 358] width 79 height 21
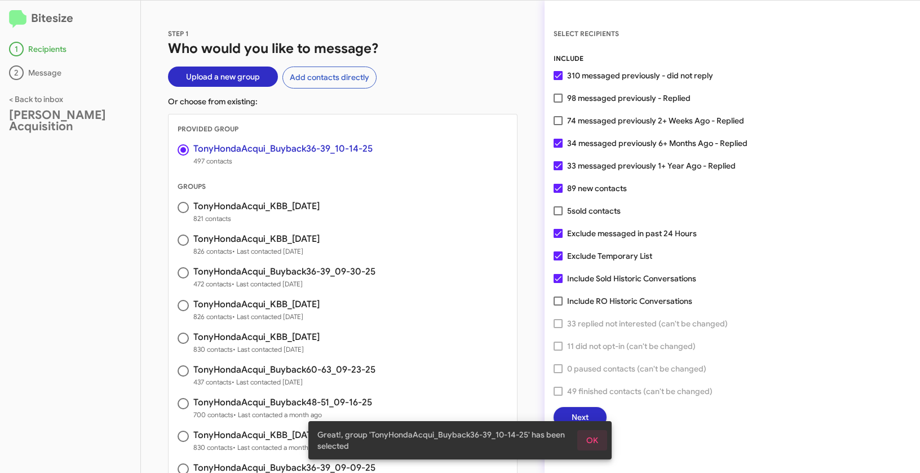
click at [595, 436] on span "OK" at bounding box center [592, 440] width 12 height 20
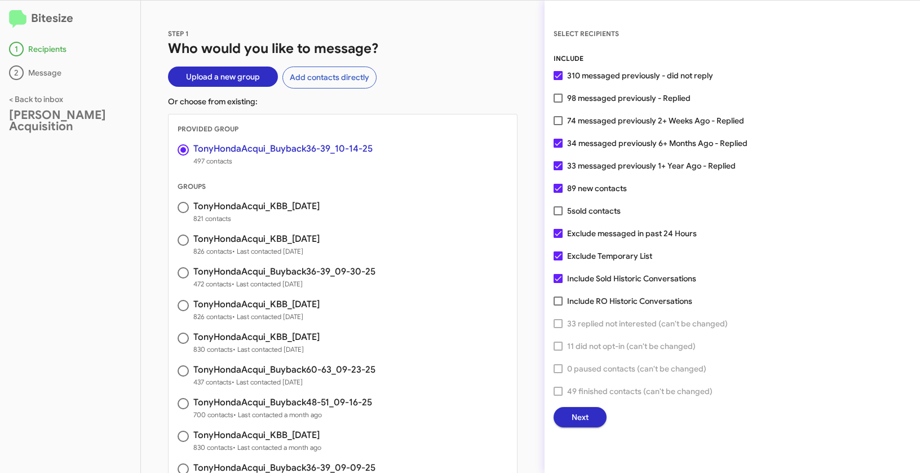
click at [590, 424] on button "Next" at bounding box center [579, 417] width 53 height 20
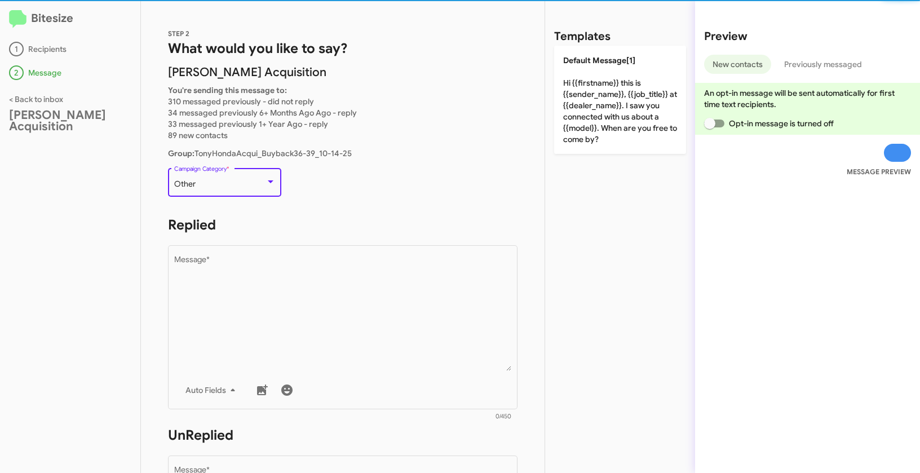
click at [209, 187] on div "Other" at bounding box center [219, 184] width 91 height 9
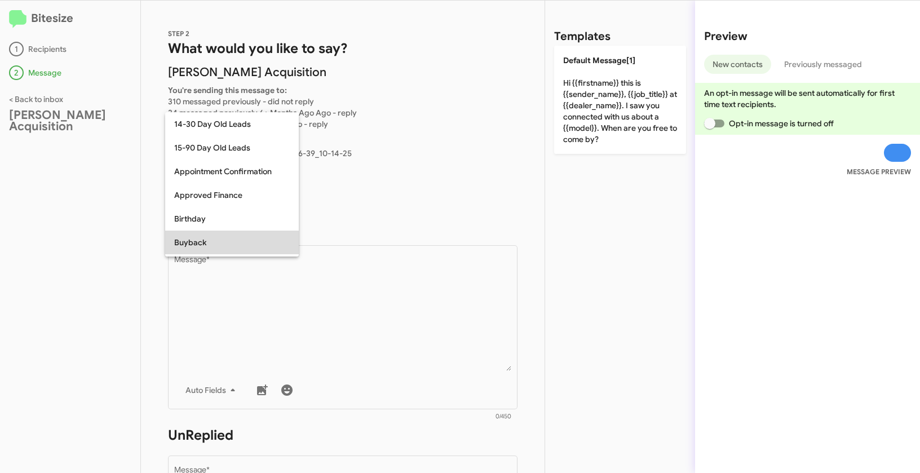
click at [214, 243] on span "Buyback" at bounding box center [232, 243] width 116 height 24
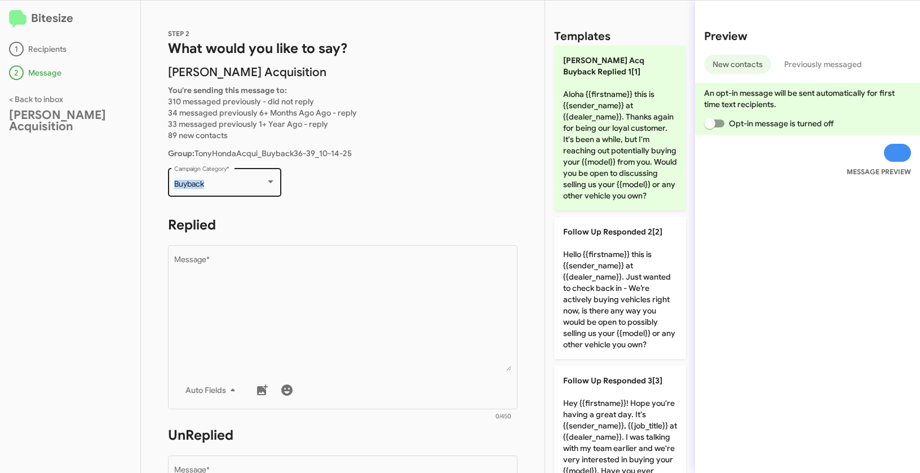
drag, startPoint x: 170, startPoint y: 184, endPoint x: 223, endPoint y: 184, distance: 53.5
click at [223, 184] on div "Buyback Campaign Category *" at bounding box center [224, 181] width 113 height 31
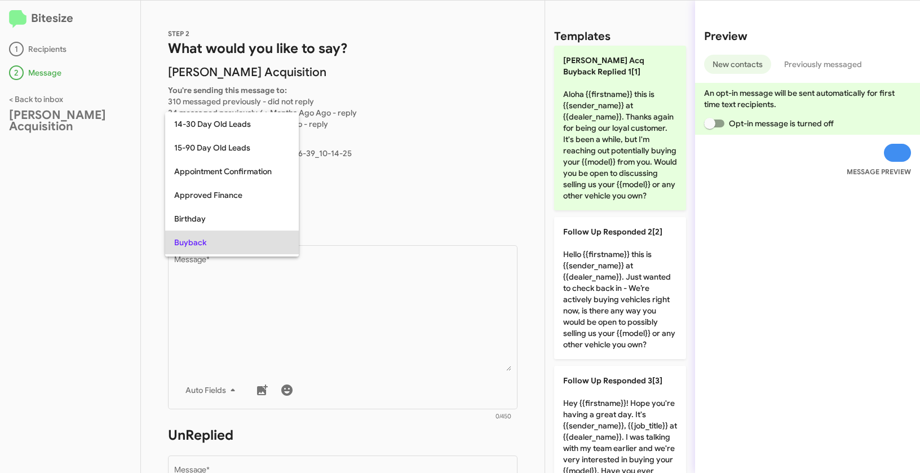
scroll to position [58, 0]
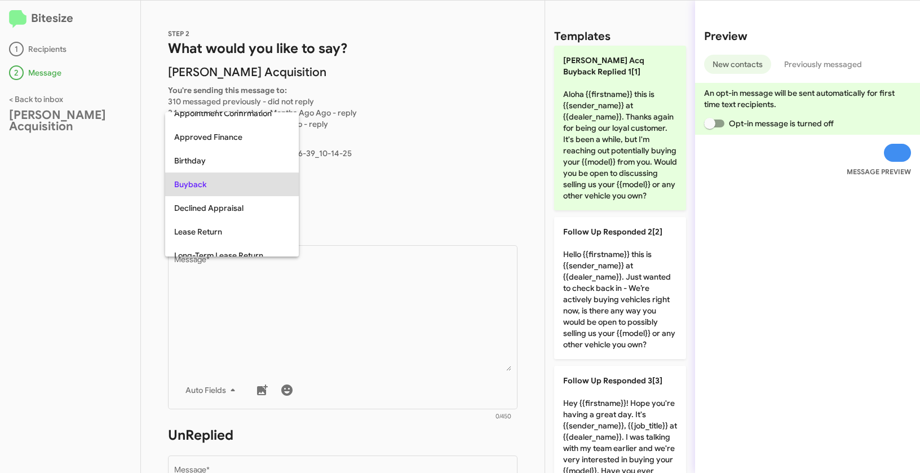
copy span "Buyback"
click at [380, 291] on div at bounding box center [460, 236] width 920 height 473
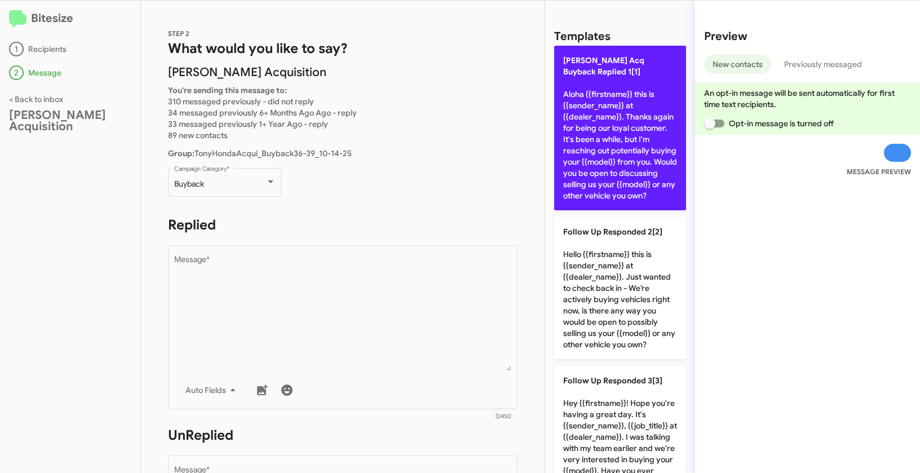
click at [617, 141] on p "Tony Honda Acq Buyback Replied 1[1] Aloha {{firstname}} this is {{sender_name}}…" at bounding box center [620, 128] width 132 height 165
type textarea "Aloha {{firstname}} this is {{sender_name}} at {{dealer_name}}. Thanks again fo…"
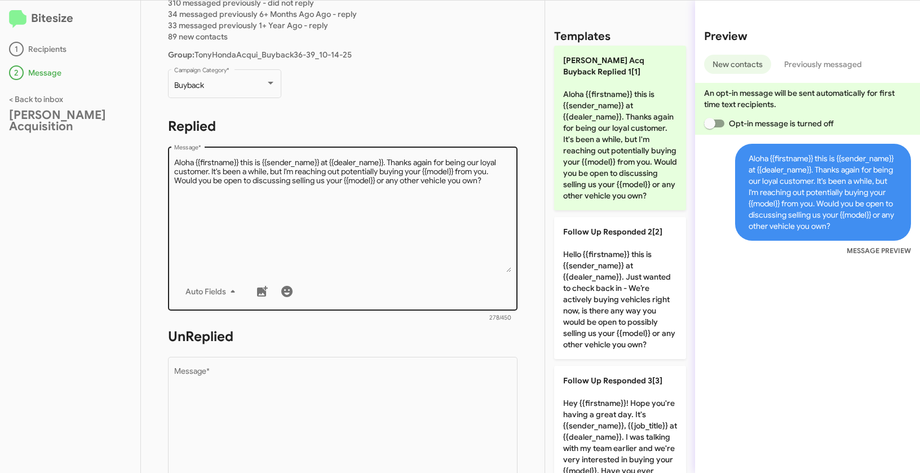
scroll to position [180, 0]
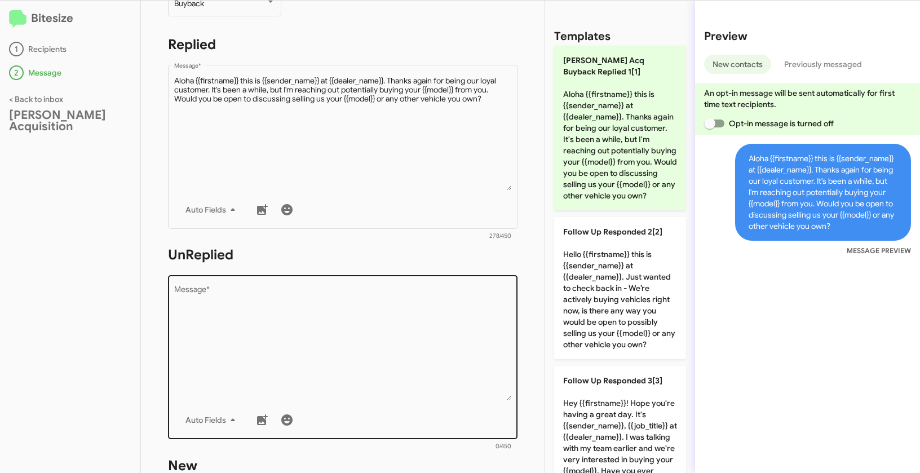
click at [370, 326] on textarea "Message *" at bounding box center [343, 343] width 338 height 115
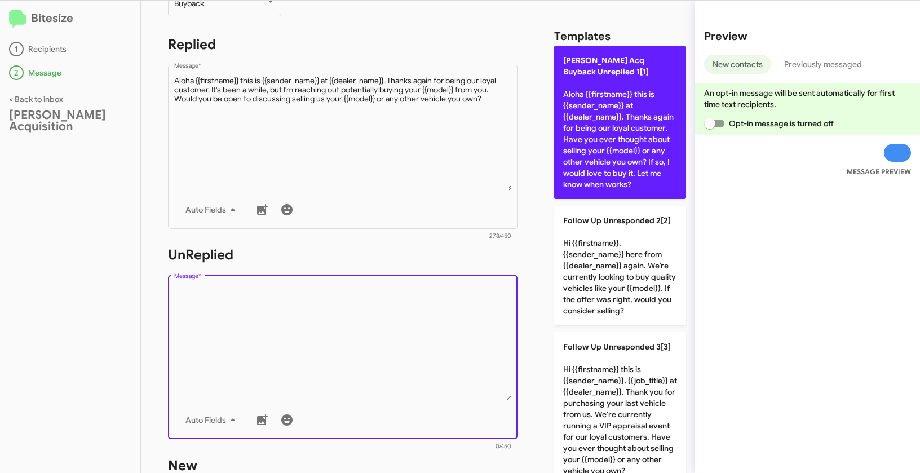
click at [614, 145] on p "Tony Honda Acq Buyback Unreplied 1[1] Aloha {{firstname}} this is {{sender_name…" at bounding box center [620, 122] width 132 height 153
type textarea "Aloha {{firstname}} this is {{sender_name}} at {{dealer_name}}. Thanks again fo…"
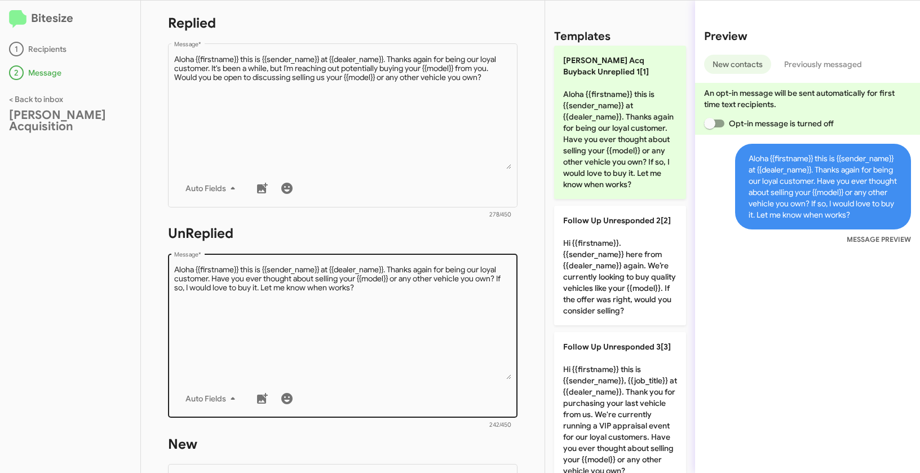
scroll to position [85, 0]
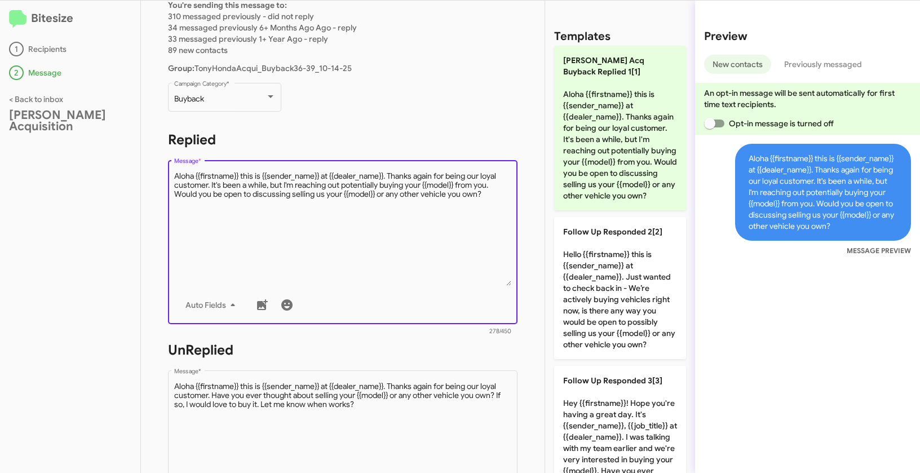
click at [369, 220] on textarea "Message *" at bounding box center [343, 228] width 338 height 115
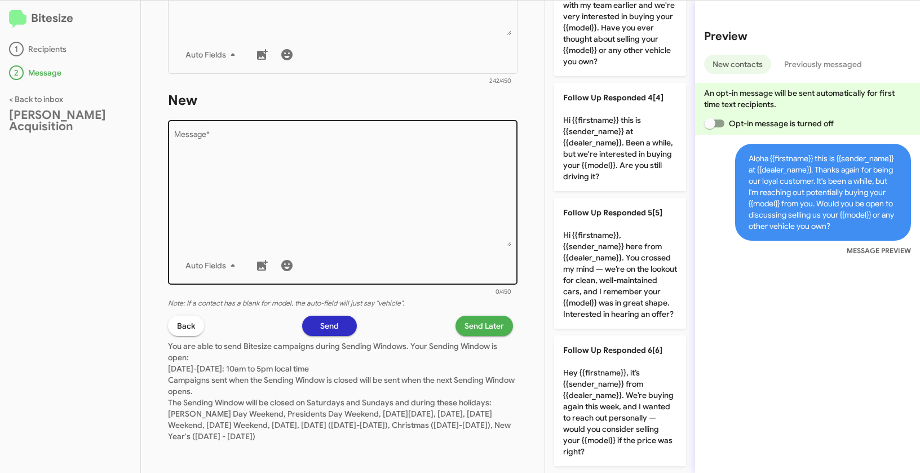
scroll to position [548, 0]
click at [387, 205] on textarea "Message *" at bounding box center [343, 186] width 338 height 115
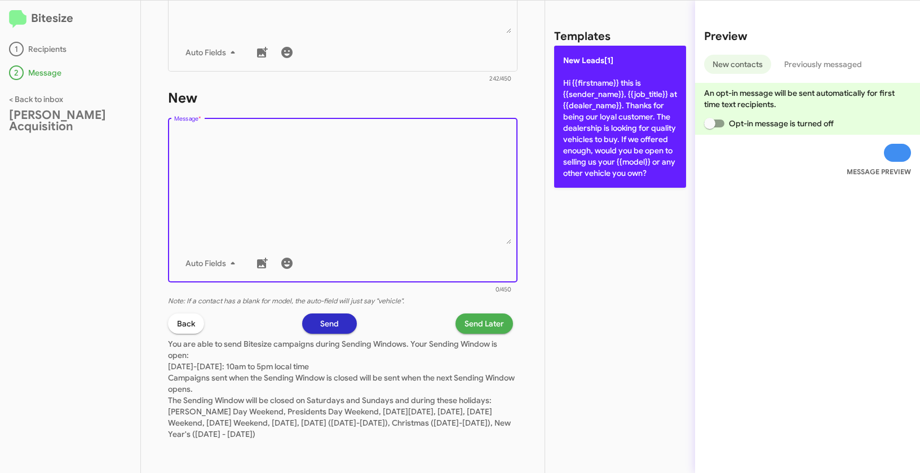
click at [604, 94] on p "New Leads[1] Hi {{firstname}} this is {{sender_name}}, {{job_title}} at {{deale…" at bounding box center [620, 117] width 132 height 142
type textarea "Hi {{firstname}} this is {{sender_name}}, {{job_title}} at {{dealer_name}}. Tha…"
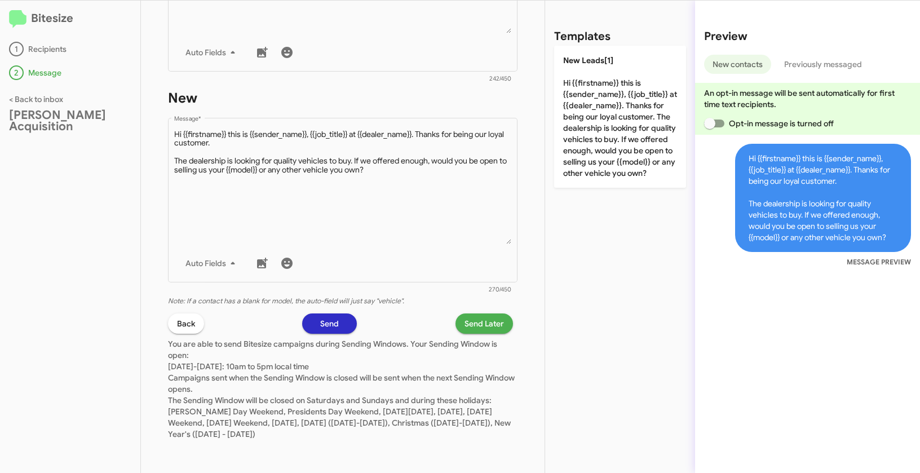
click at [486, 323] on span "Send Later" at bounding box center [483, 323] width 39 height 20
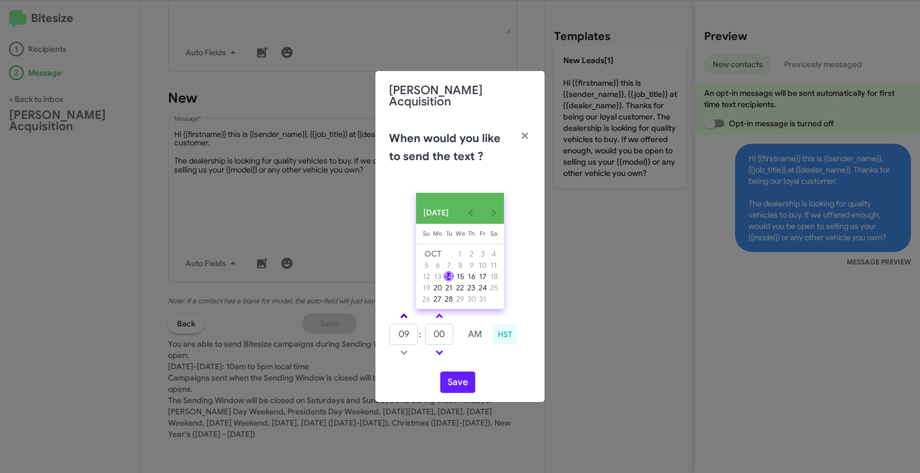
click at [405, 317] on link at bounding box center [404, 315] width 20 height 13
click at [403, 316] on span at bounding box center [403, 316] width 7 height 7
type input "12"
drag, startPoint x: 449, startPoint y: 336, endPoint x: 431, endPoint y: 331, distance: 18.6
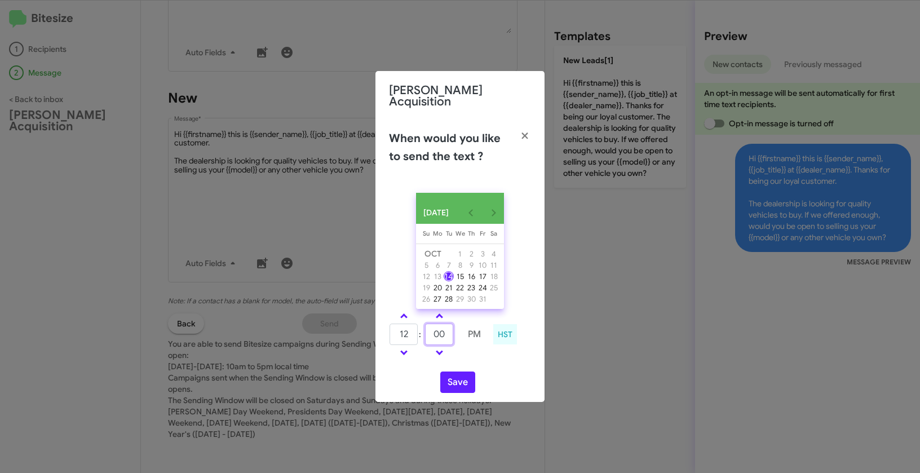
click at [431, 331] on input "00" at bounding box center [439, 333] width 28 height 21
type input "32"
click at [459, 376] on button "Save" at bounding box center [457, 381] width 35 height 21
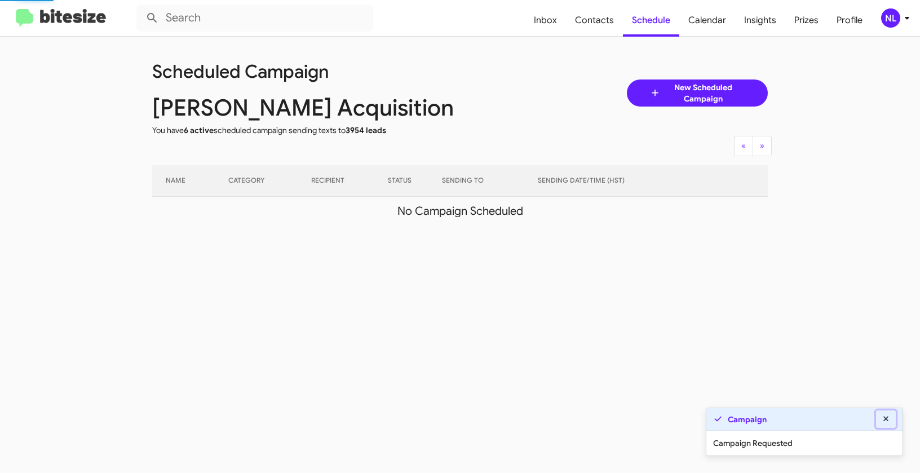
click at [883, 418] on icon at bounding box center [886, 419] width 10 height 8
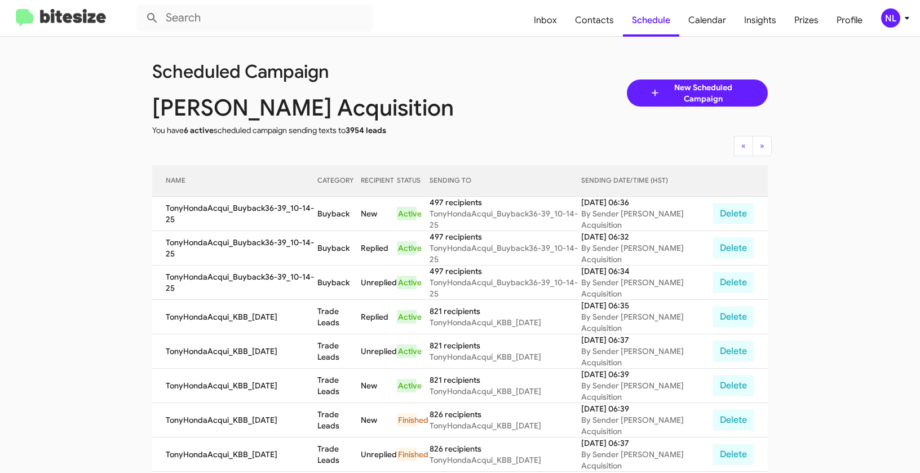
click at [891, 16] on div "NL" at bounding box center [890, 17] width 19 height 19
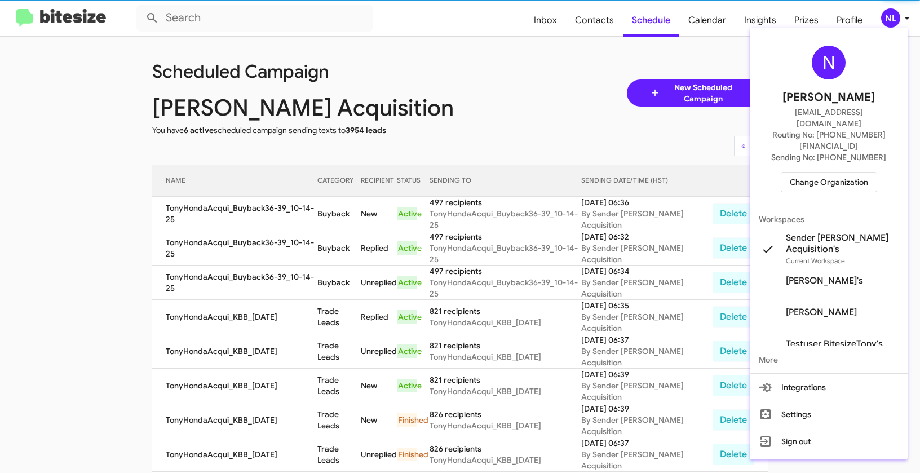
click at [849, 172] on span "Change Organization" at bounding box center [829, 181] width 78 height 19
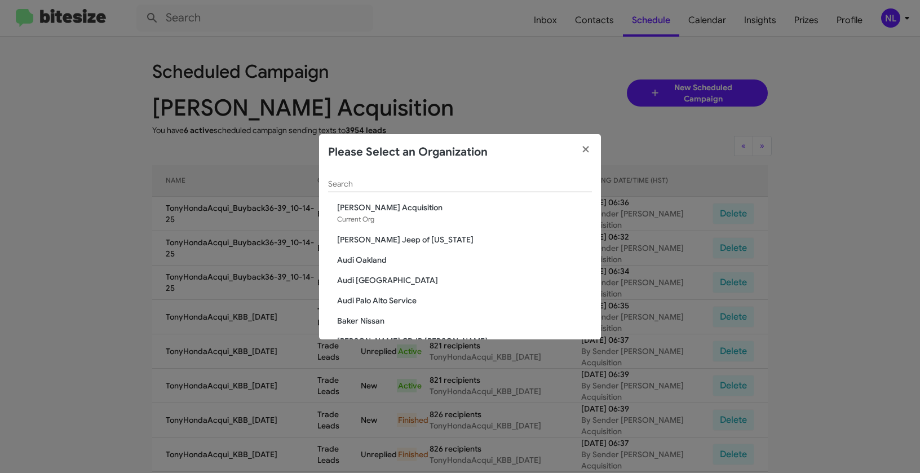
click at [400, 188] on input "Search" at bounding box center [460, 184] width 264 height 9
paste input "Vin Devers Autohaus"
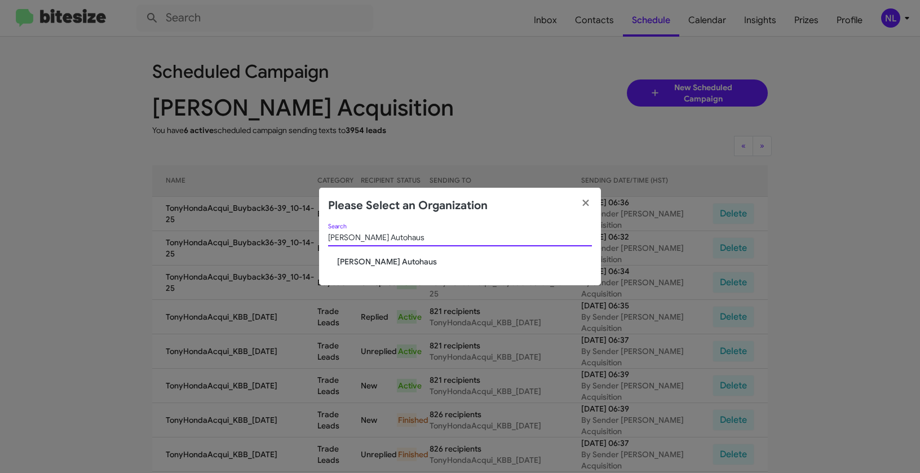
type input "Vin Devers Autohaus"
click at [370, 260] on span "Vin Devers Autohaus" at bounding box center [464, 261] width 255 height 11
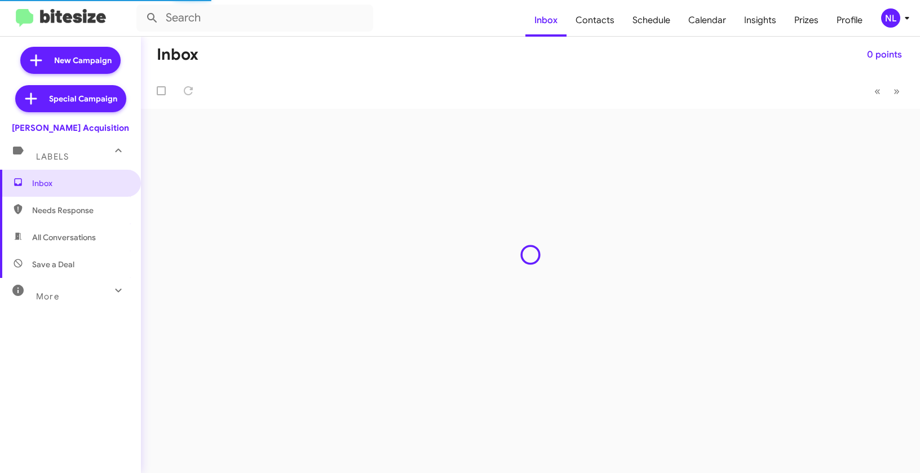
click at [895, 24] on div "NL" at bounding box center [890, 17] width 19 height 19
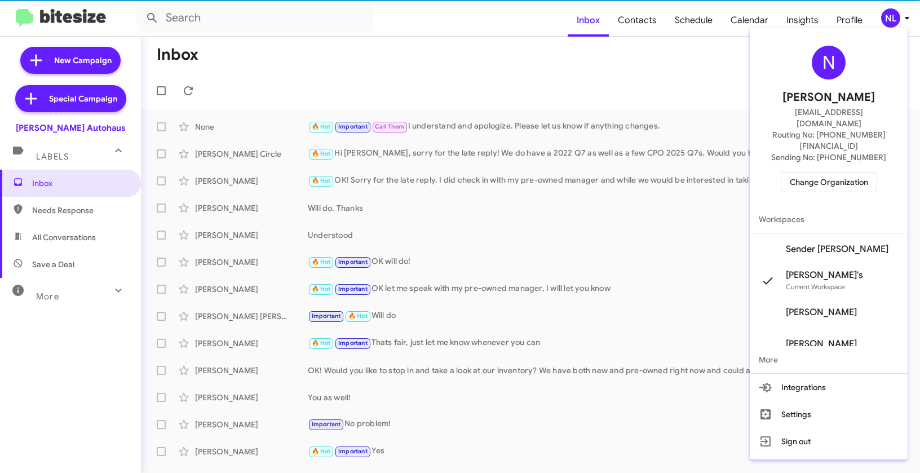
click at [835, 243] on span "Sender [PERSON_NAME]" at bounding box center [837, 248] width 103 height 11
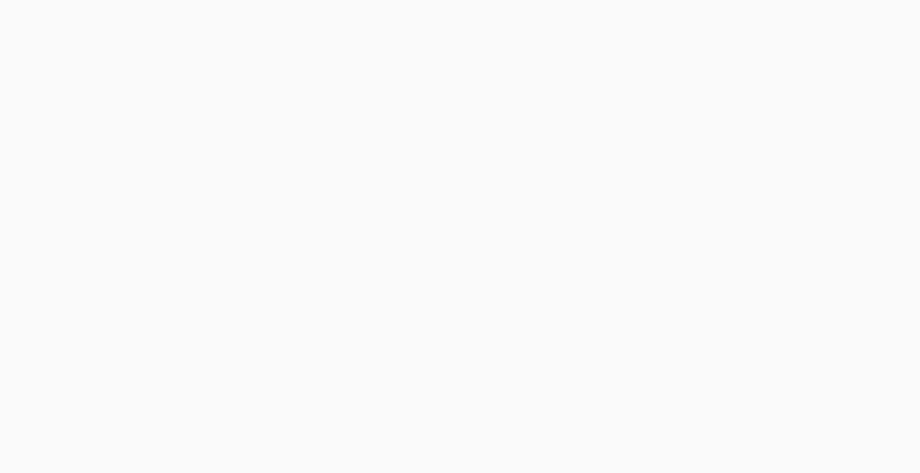
click at [635, 21] on body at bounding box center [460, 236] width 920 height 473
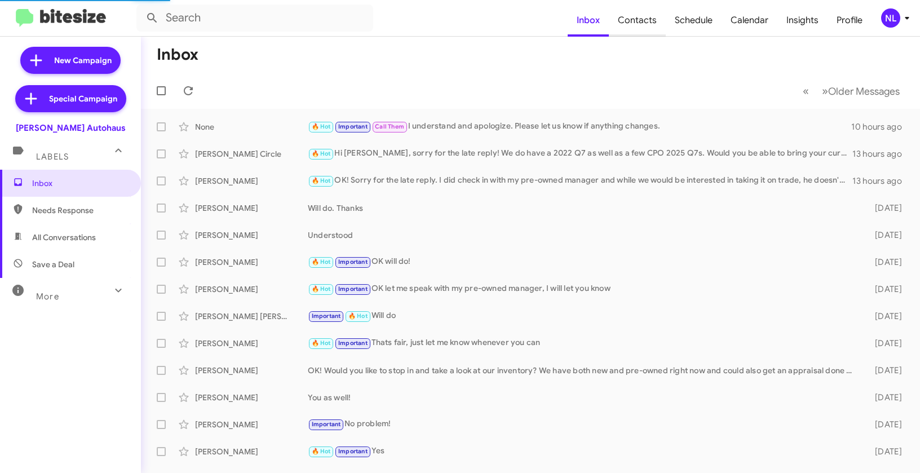
click at [639, 21] on span "Contacts" at bounding box center [637, 20] width 57 height 33
type input "in:groups"
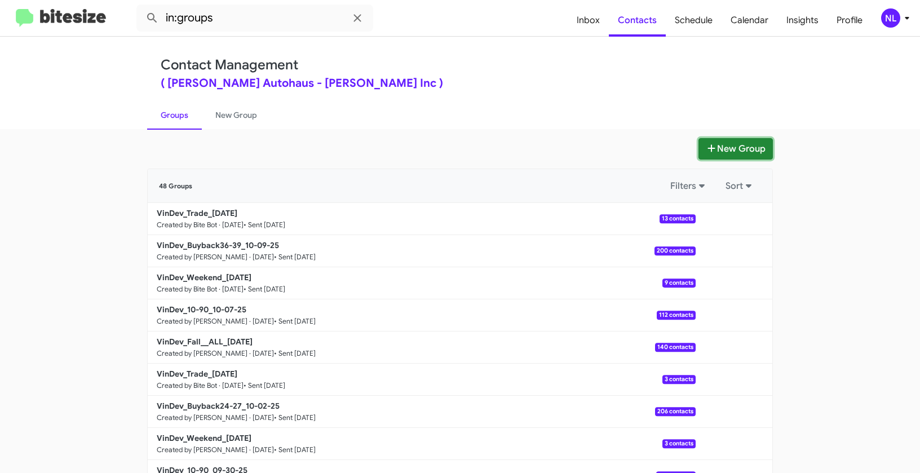
click at [731, 150] on button "New Group" at bounding box center [735, 148] width 74 height 21
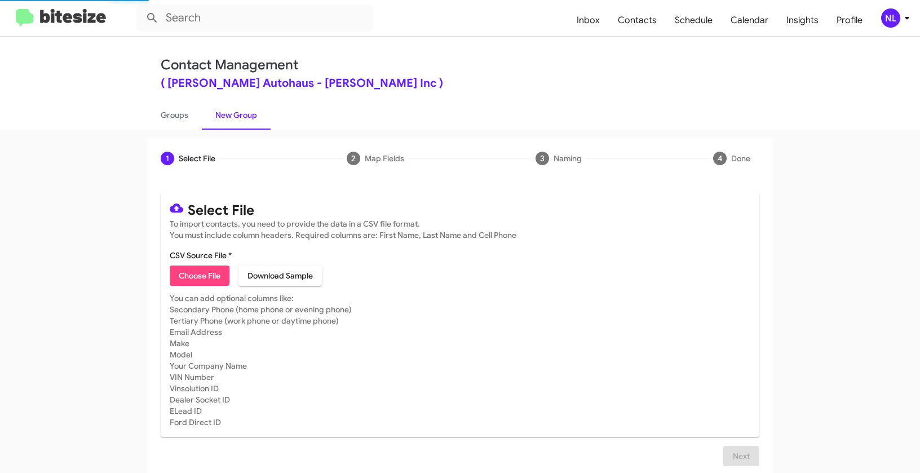
click at [185, 273] on span "Choose File" at bounding box center [200, 275] width 42 height 20
type input "VinDev_10-90_10-14-25"
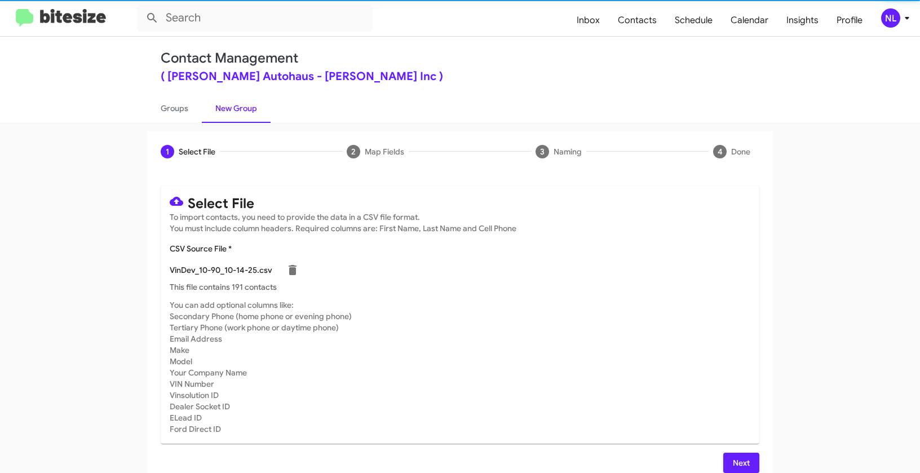
scroll to position [15, 0]
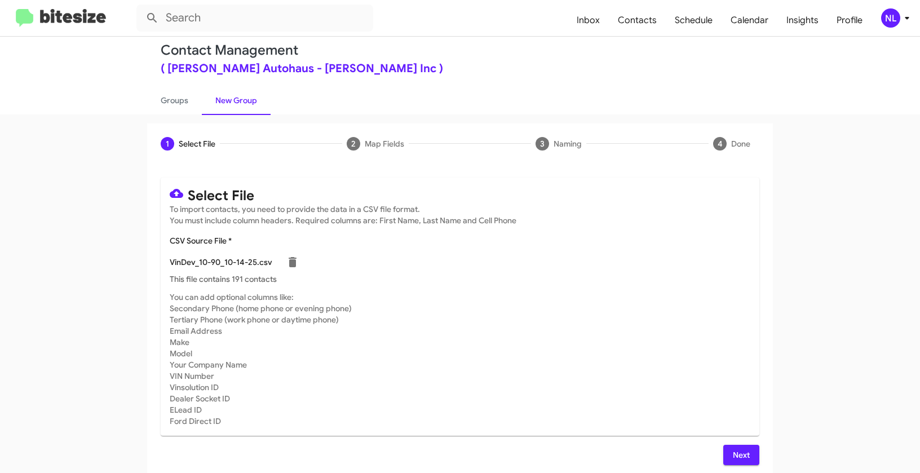
click at [733, 451] on span "Next" at bounding box center [741, 455] width 18 height 20
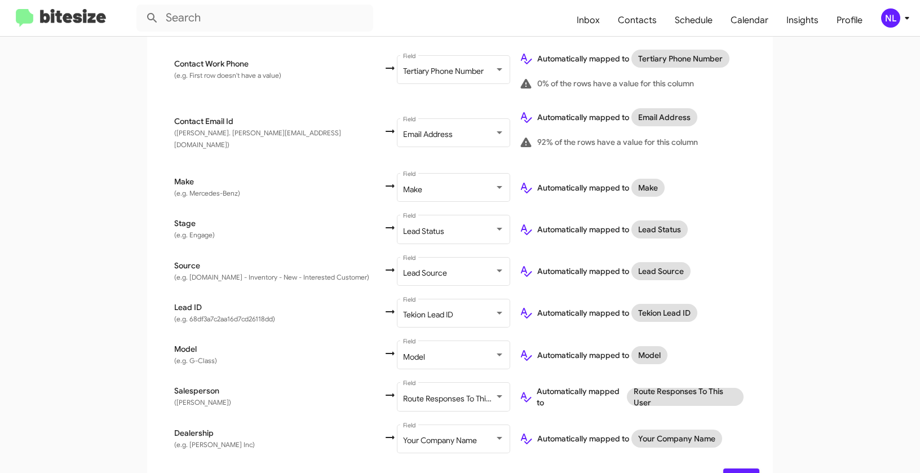
scroll to position [418, 0]
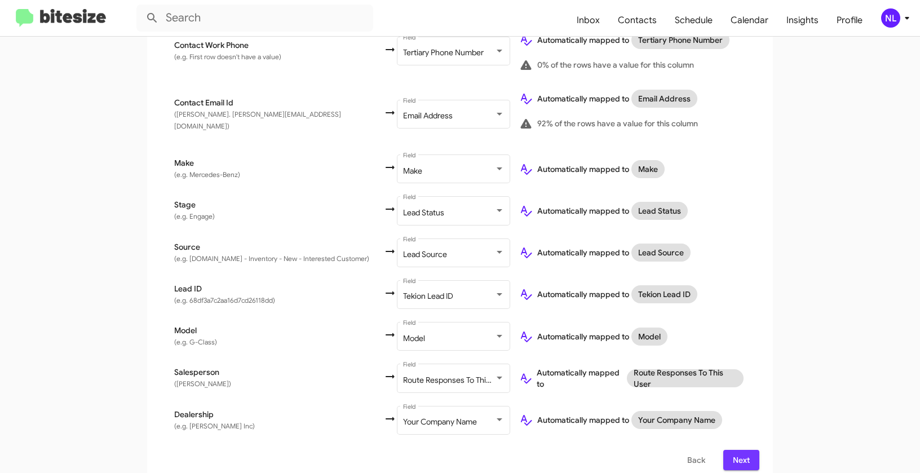
click at [737, 450] on span "Next" at bounding box center [741, 460] width 18 height 20
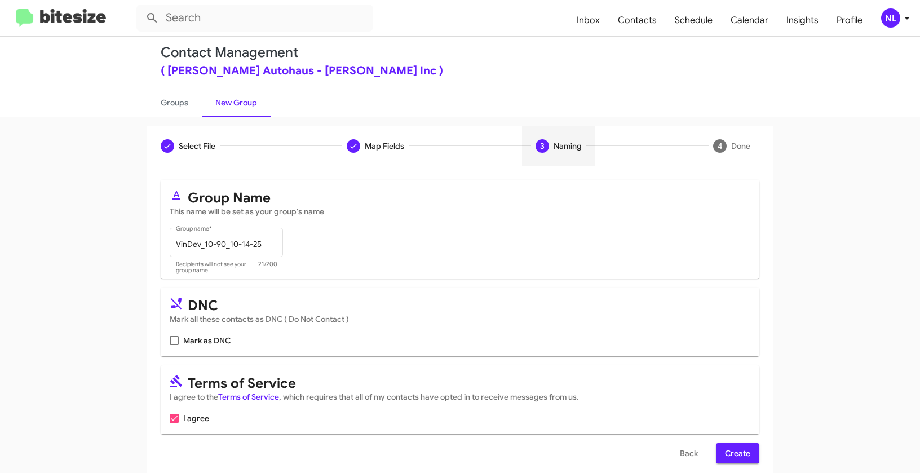
scroll to position [25, 0]
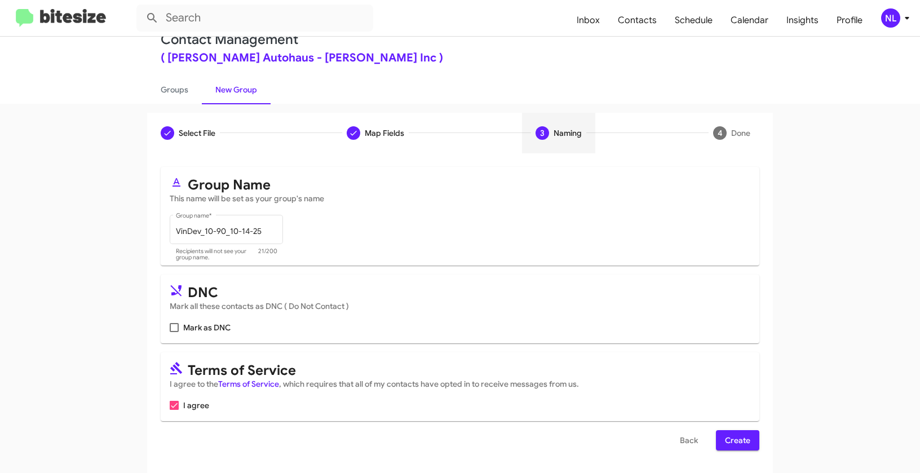
click at [732, 437] on span "Create" at bounding box center [737, 440] width 25 height 20
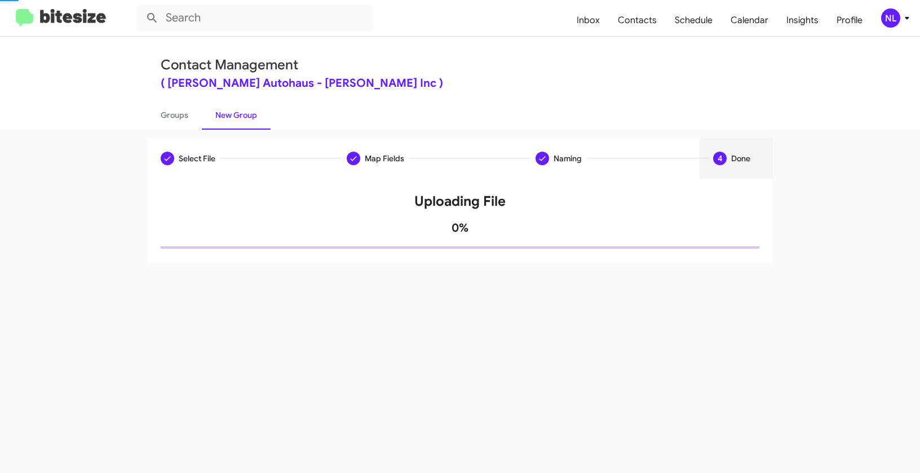
scroll to position [0, 0]
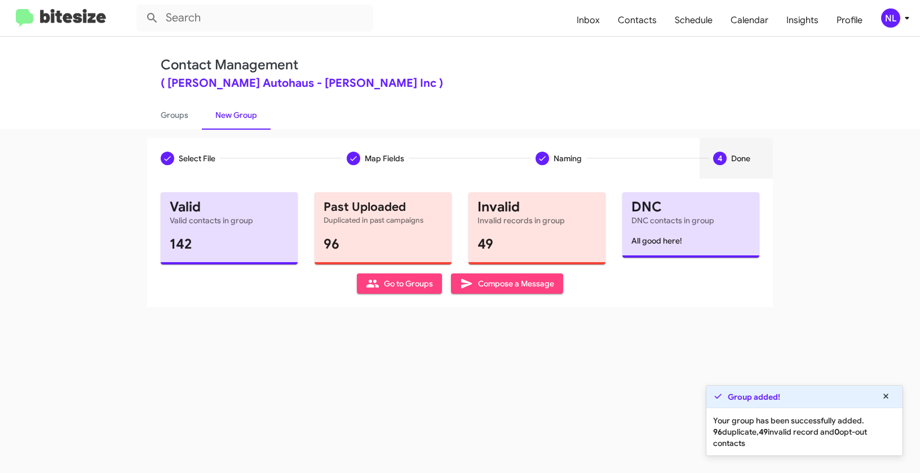
click at [400, 278] on span "Go to Groups" at bounding box center [399, 283] width 67 height 20
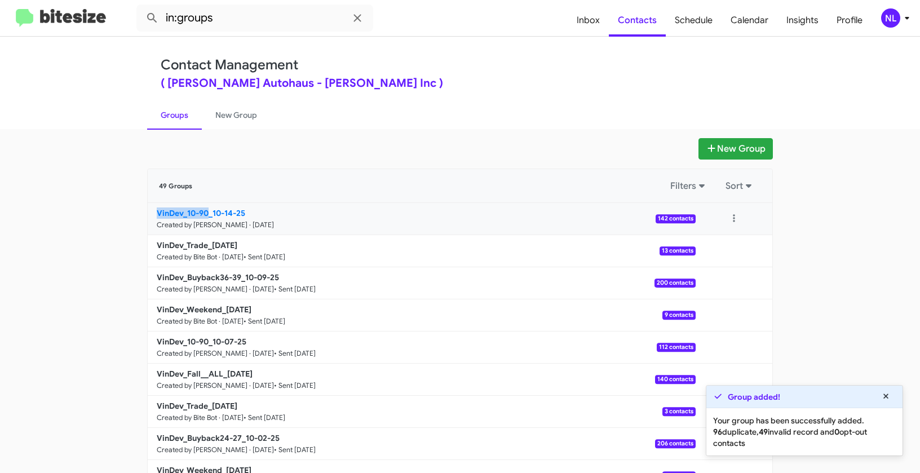
drag, startPoint x: 113, startPoint y: 214, endPoint x: 206, endPoint y: 209, distance: 92.6
click at [206, 209] on app-groups "New Group 49 Groups Filters Sort VinDev_10-90_10-14-25 Created by [PERSON_NAME]…" at bounding box center [460, 346] width 920 height 416
copy b "VinDev_10-90"
click at [250, 16] on input "in:groups" at bounding box center [254, 18] width 237 height 27
paste input "VinDev_10-90"
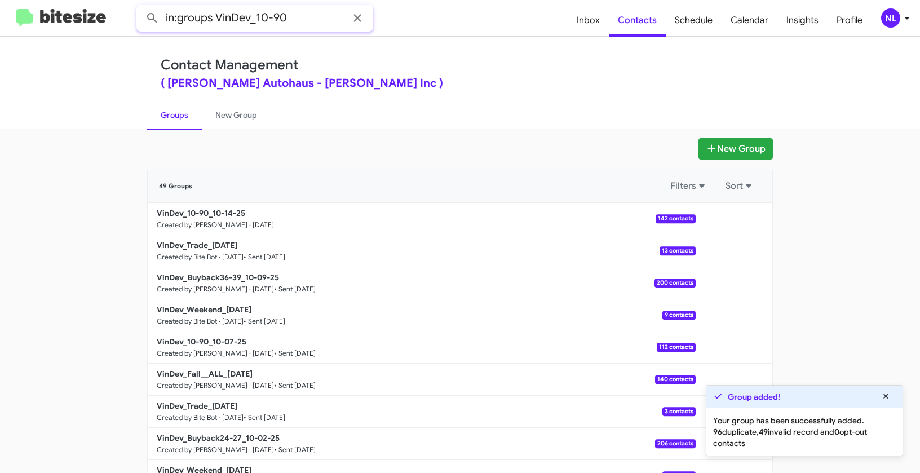
type input "in:groups VinDev_10-90"
click at [141, 7] on button at bounding box center [152, 18] width 23 height 23
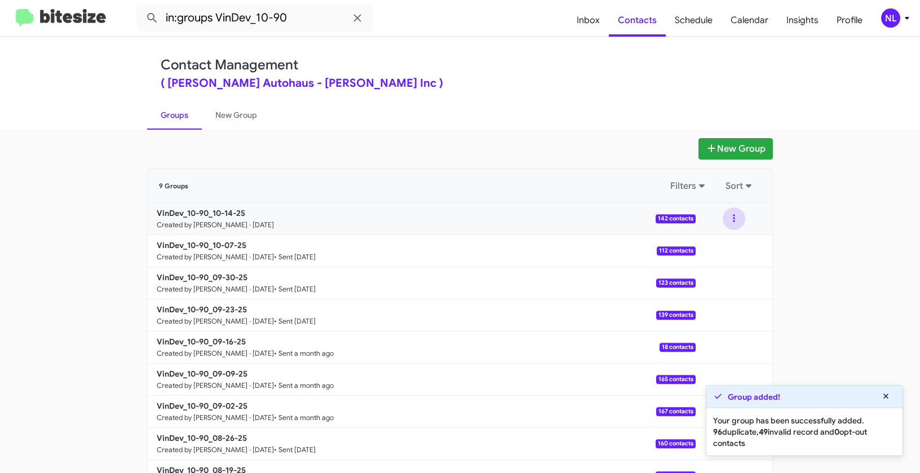
click at [738, 218] on button at bounding box center [734, 218] width 23 height 23
click at [722, 252] on button "View contacts" at bounding box center [700, 249] width 90 height 27
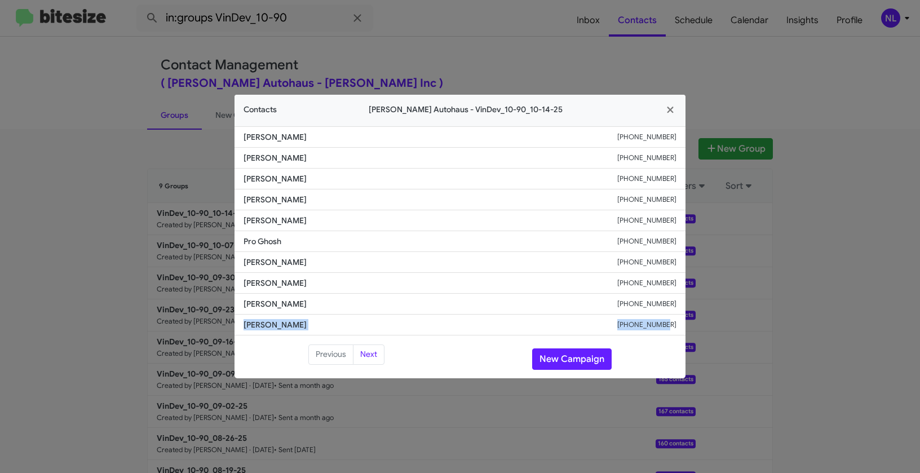
drag, startPoint x: 242, startPoint y: 320, endPoint x: 690, endPoint y: 327, distance: 448.1
click at [690, 327] on modal-container "Contacts [PERSON_NAME] Autohaus - VinDev_10-90_10-14-25 [PERSON_NAME] [PHONE_NU…" at bounding box center [460, 236] width 920 height 473
copy div "[PERSON_NAME] [PHONE_NUMBER]"
click at [570, 368] on button "New Campaign" at bounding box center [571, 358] width 79 height 21
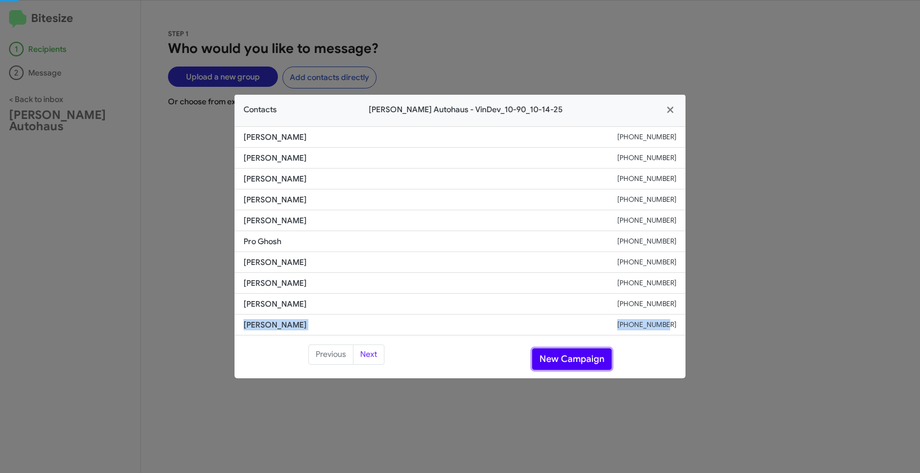
click at [570, 361] on button "New Campaign" at bounding box center [571, 358] width 79 height 21
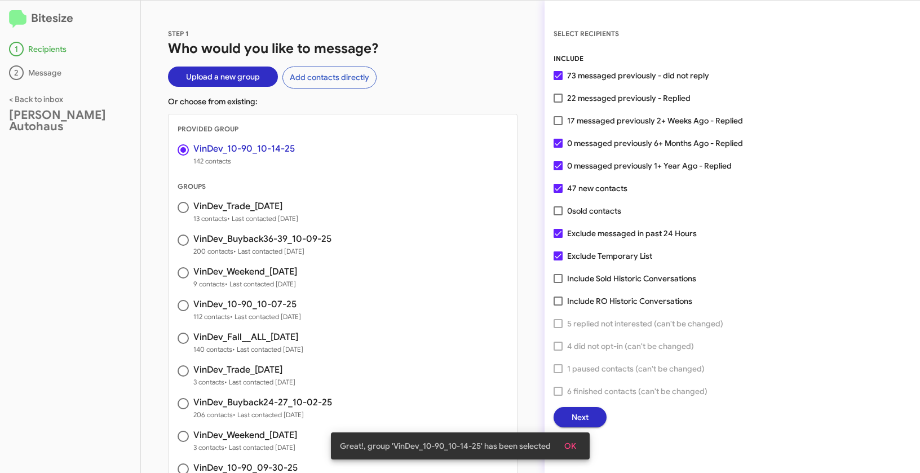
click at [569, 445] on span "OK" at bounding box center [570, 446] width 12 height 20
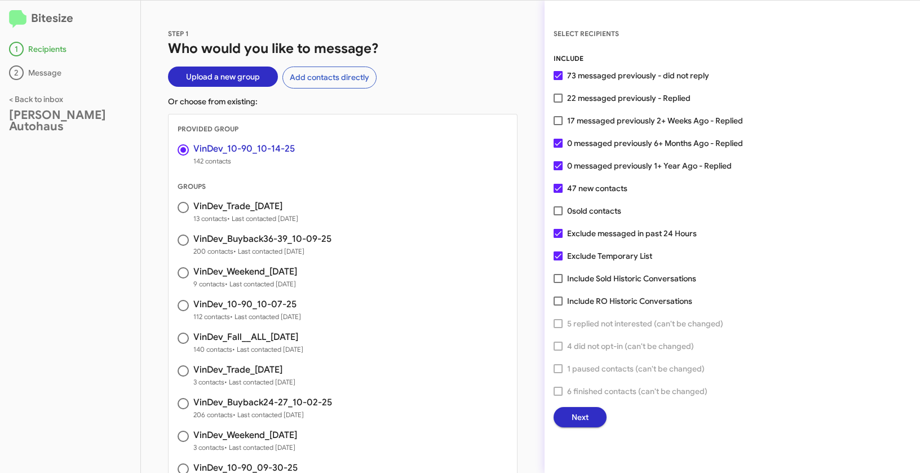
click at [559, 120] on span at bounding box center [557, 120] width 9 height 9
click at [558, 125] on input "17 messaged previously 2+ Weeks Ago - Replied" at bounding box center [557, 125] width 1 height 1
checkbox input "true"
click at [584, 415] on span "Next" at bounding box center [579, 417] width 17 height 20
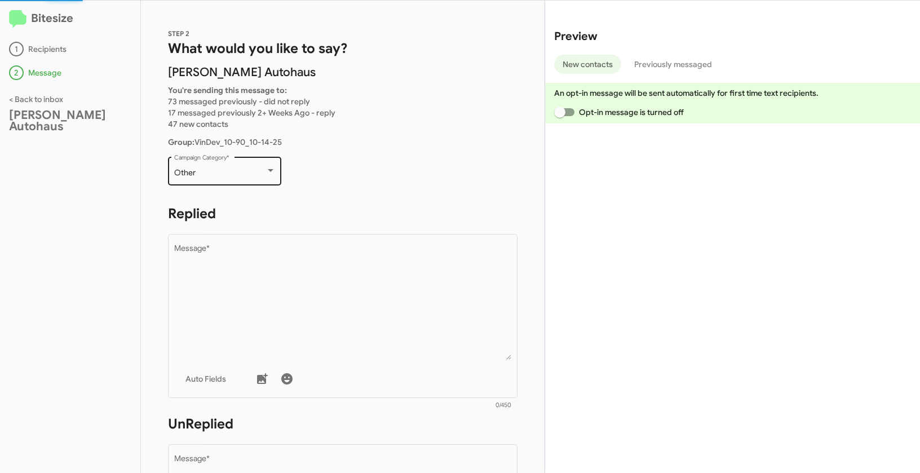
click at [233, 179] on div "Other Campaign Category *" at bounding box center [224, 169] width 101 height 31
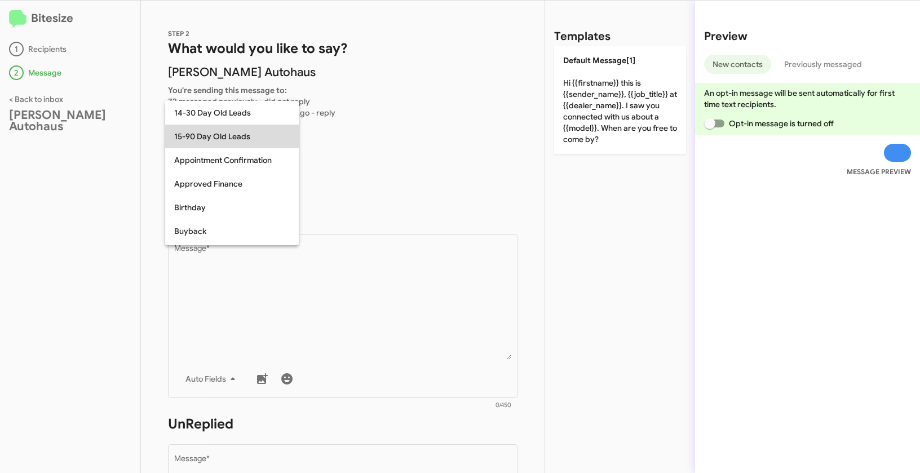
click at [226, 140] on span "15-90 Day Old Leads" at bounding box center [232, 137] width 116 height 24
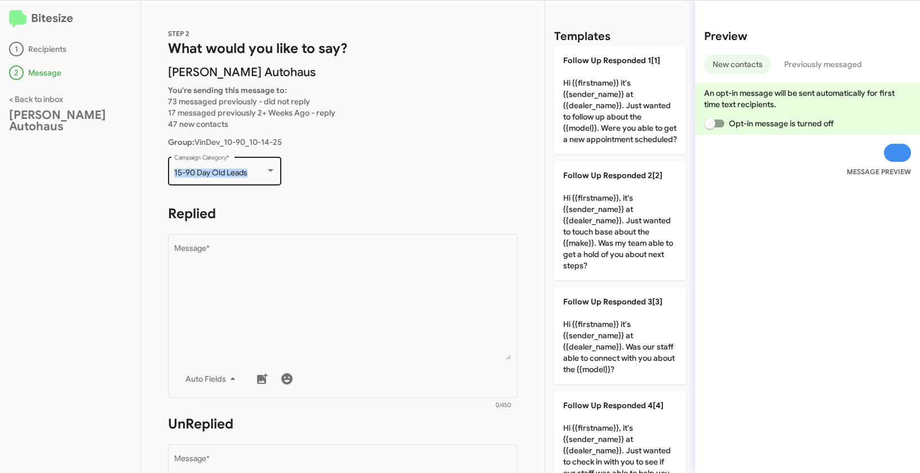
drag, startPoint x: 172, startPoint y: 170, endPoint x: 261, endPoint y: 174, distance: 88.5
click at [261, 174] on div "15-90 Day Old Leads Campaign Category *" at bounding box center [224, 169] width 113 height 31
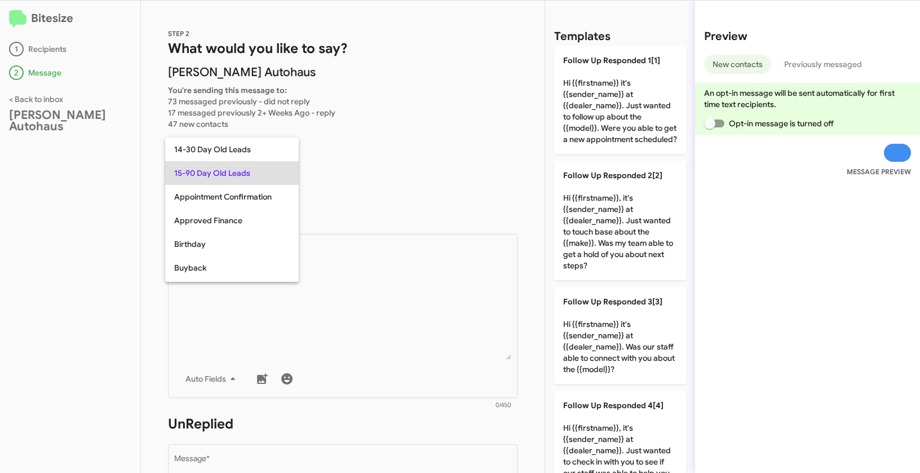
copy span "15-90 Day Old Leads"
click at [386, 281] on div at bounding box center [460, 236] width 920 height 473
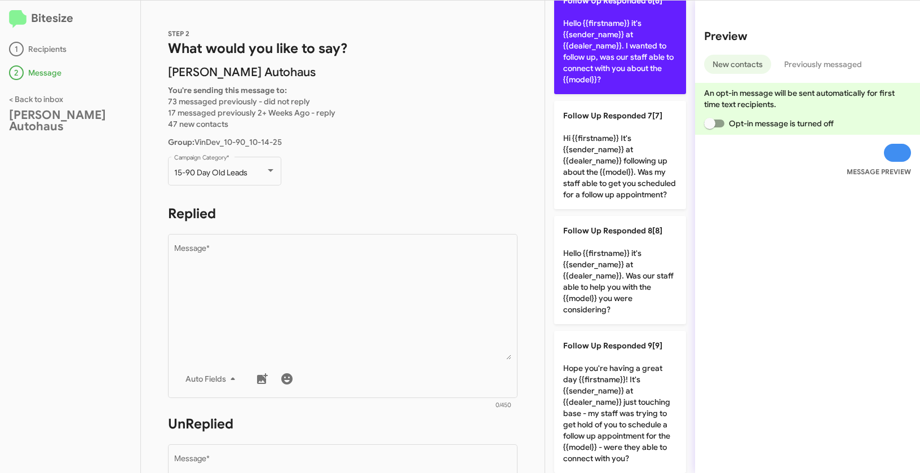
scroll to position [790, 0]
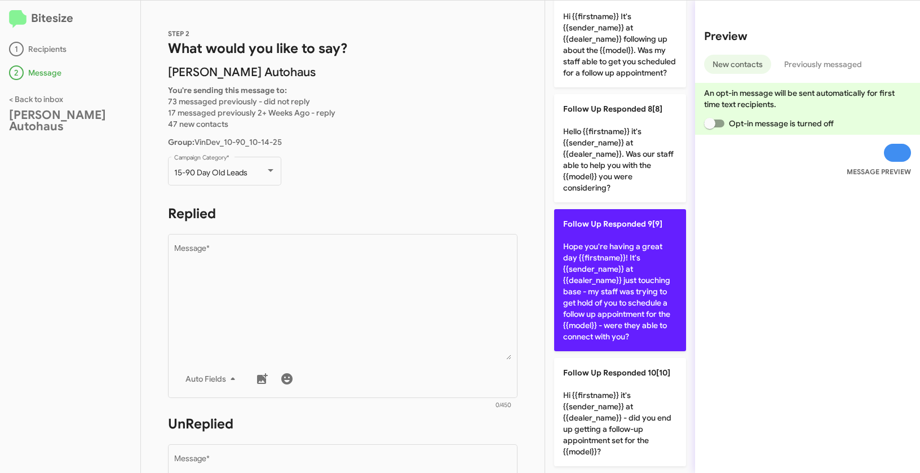
click at [633, 265] on p "Follow Up Responded 9[9] Hope you're having a great day {{firstname}}! It's {{s…" at bounding box center [620, 280] width 132 height 142
type textarea "Hope you're having a great day {{firstname}}! It's {{sender_name}} at {{dealer_…"
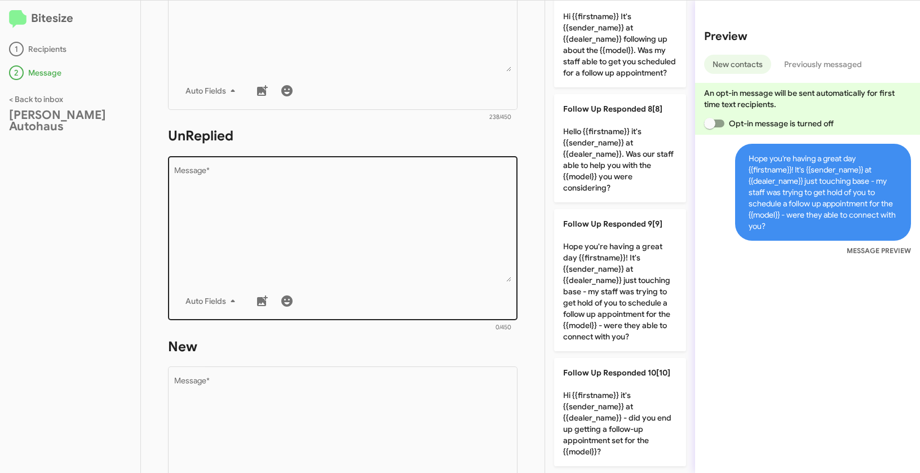
scroll to position [298, 0]
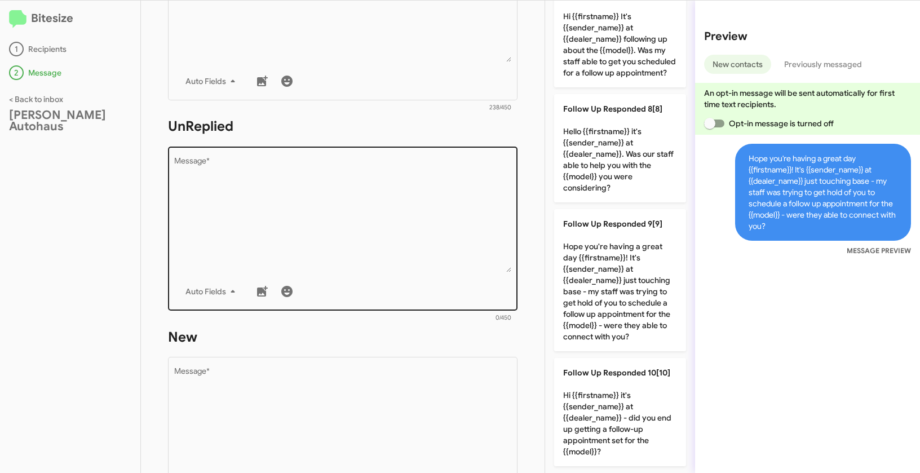
click at [469, 195] on textarea "Message *" at bounding box center [343, 214] width 338 height 115
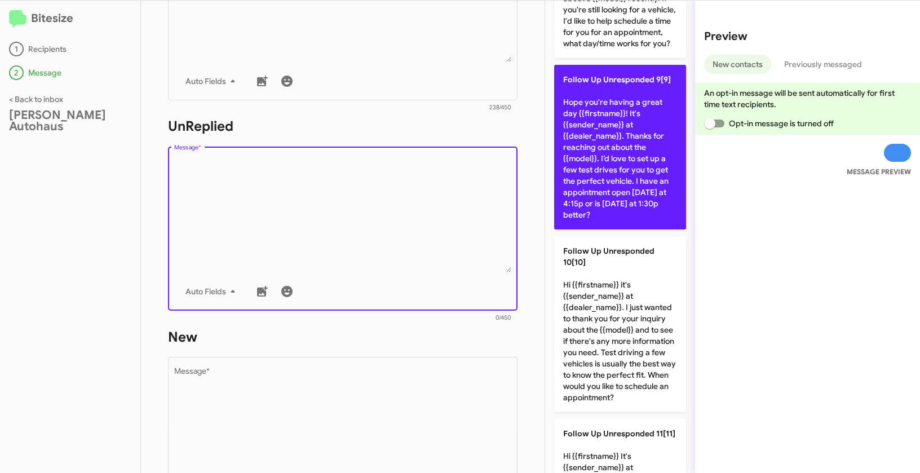
scroll to position [1274, 0]
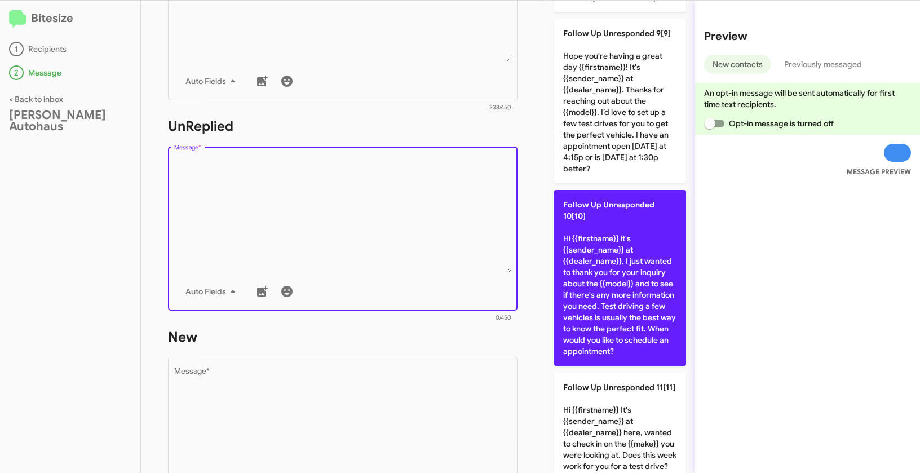
click at [608, 294] on p "Follow Up Unresponded 10[10] Hi {{firstname}} it's {{sender_name}} at {{dealer_…" at bounding box center [620, 278] width 132 height 176
type textarea "Hi {{firstname}} it's {{sender_name}} at {{dealer_name}}. I just wanted to than…"
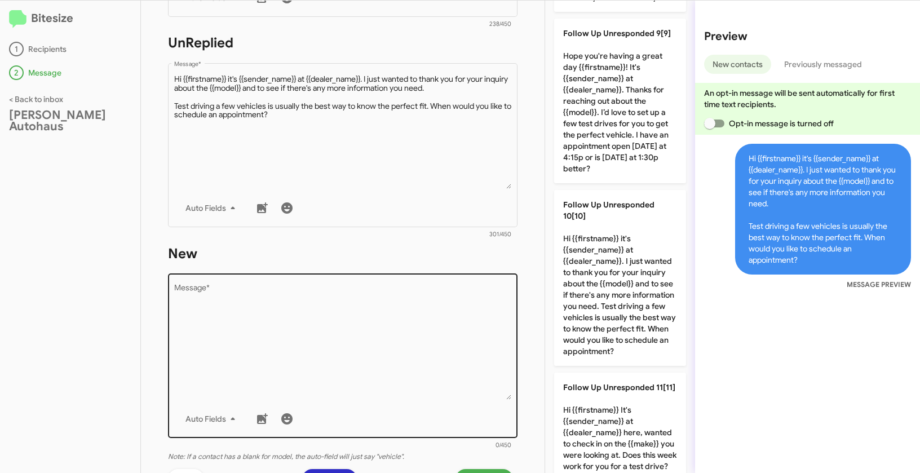
scroll to position [382, 0]
click at [436, 307] on textarea "Message *" at bounding box center [343, 340] width 338 height 115
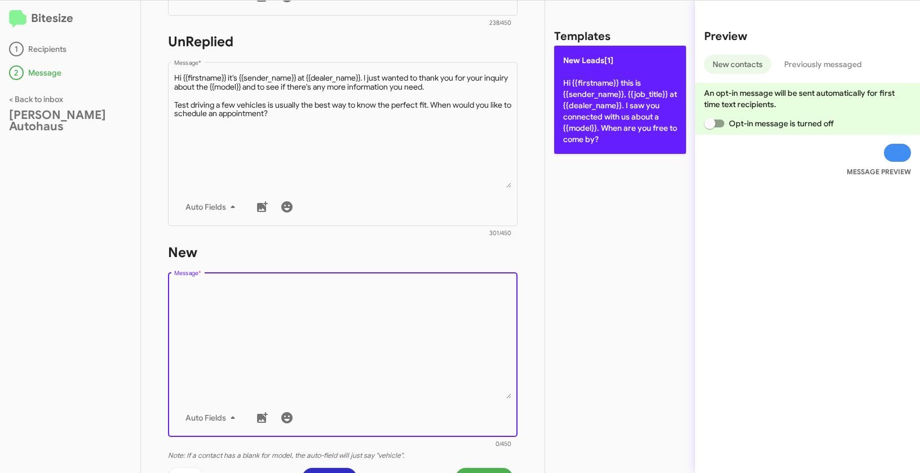
click at [585, 126] on p "New Leads[1] Hi {{firstname}} this is {{sender_name}}, {{job_title}} at {{deale…" at bounding box center [620, 100] width 132 height 108
type textarea "Hi {{firstname}} this is {{sender_name}}, {{job_title}} at {{dealer_name}}. I s…"
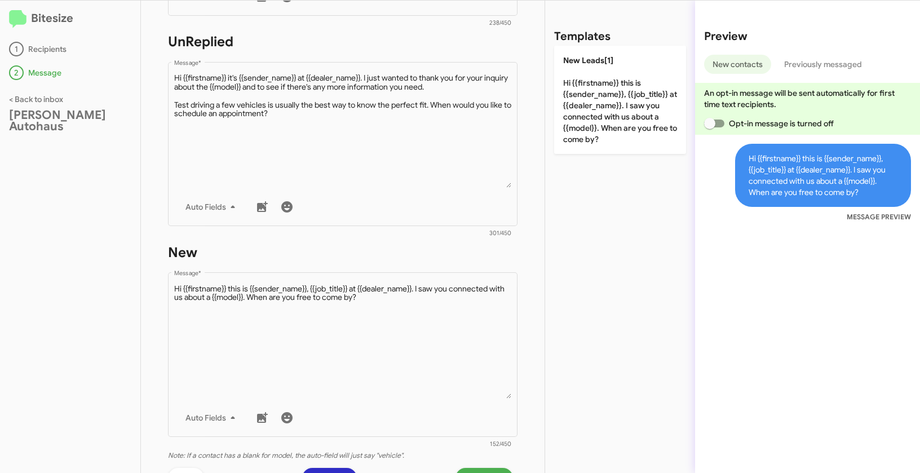
scroll to position [537, 0]
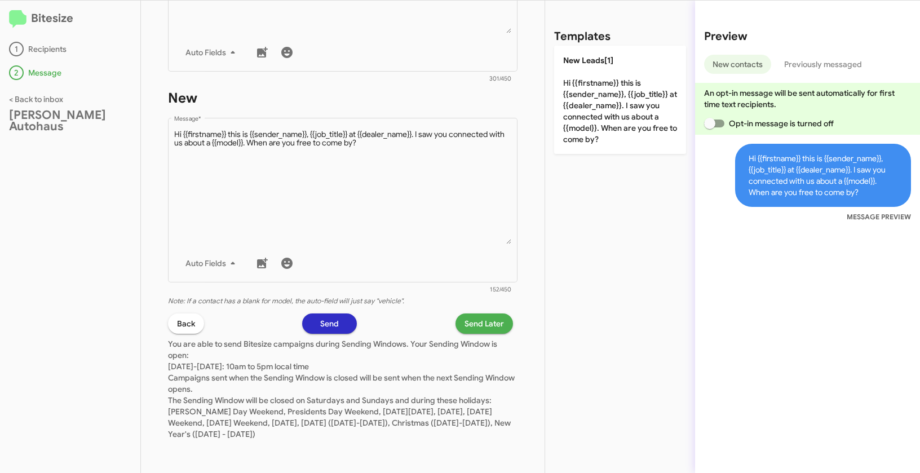
click at [490, 328] on span "Send Later" at bounding box center [483, 323] width 39 height 20
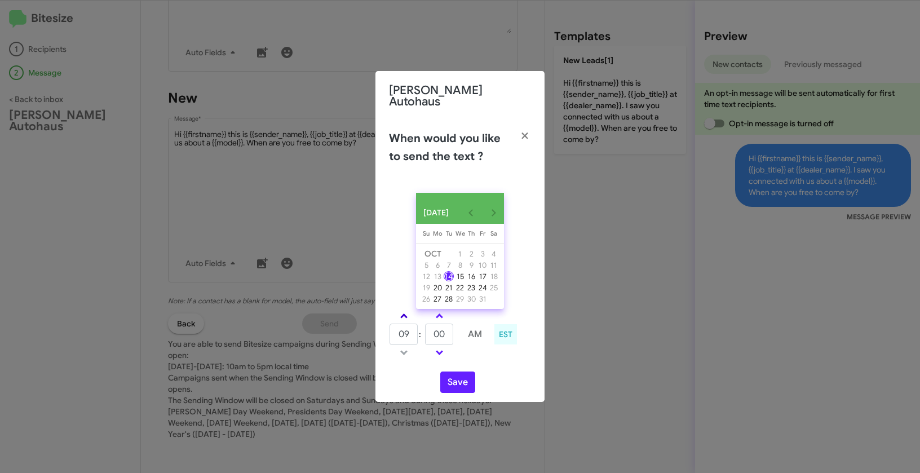
click at [404, 313] on span at bounding box center [403, 316] width 7 height 7
type input "10"
drag, startPoint x: 446, startPoint y: 334, endPoint x: 428, endPoint y: 329, distance: 19.3
click at [428, 329] on input "00" at bounding box center [439, 333] width 28 height 21
type input "40"
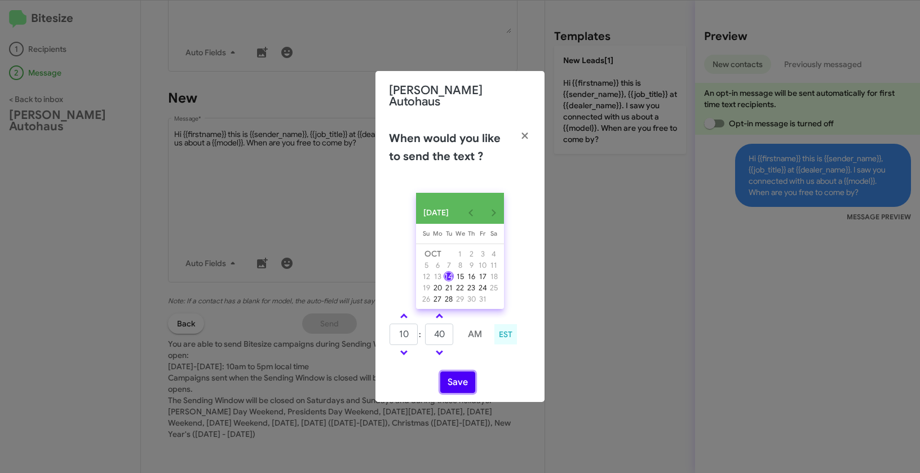
click at [457, 383] on button "Save" at bounding box center [457, 381] width 35 height 21
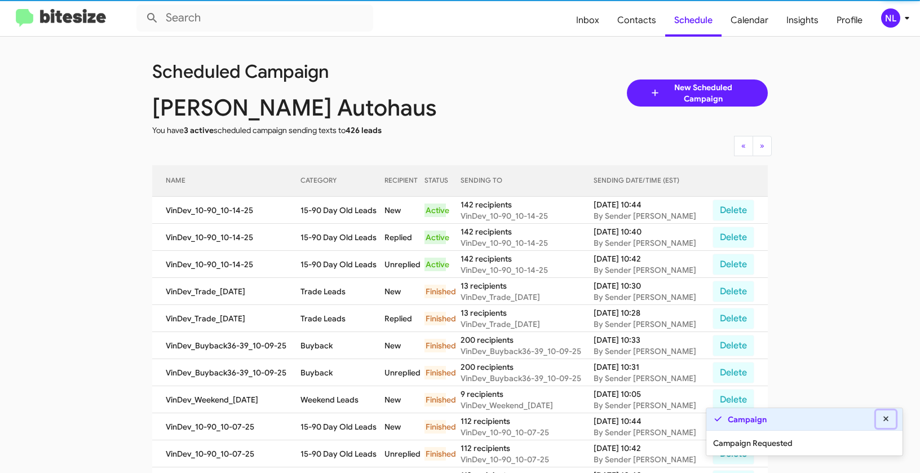
click at [889, 419] on icon at bounding box center [886, 419] width 10 height 8
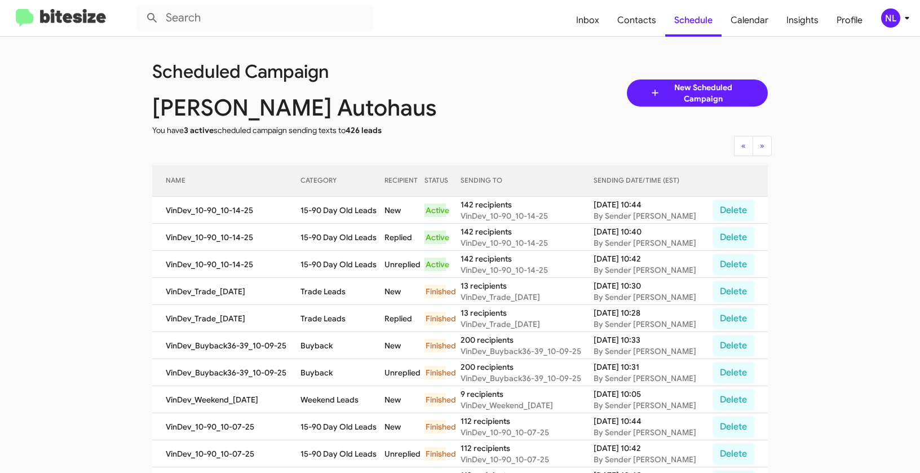
click at [893, 25] on div "NL" at bounding box center [890, 17] width 19 height 19
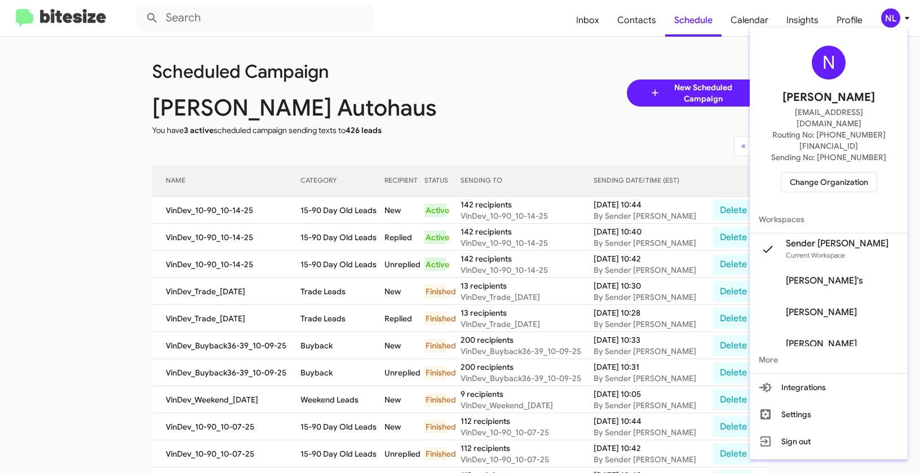
click at [826, 172] on span "Change Organization" at bounding box center [829, 181] width 78 height 19
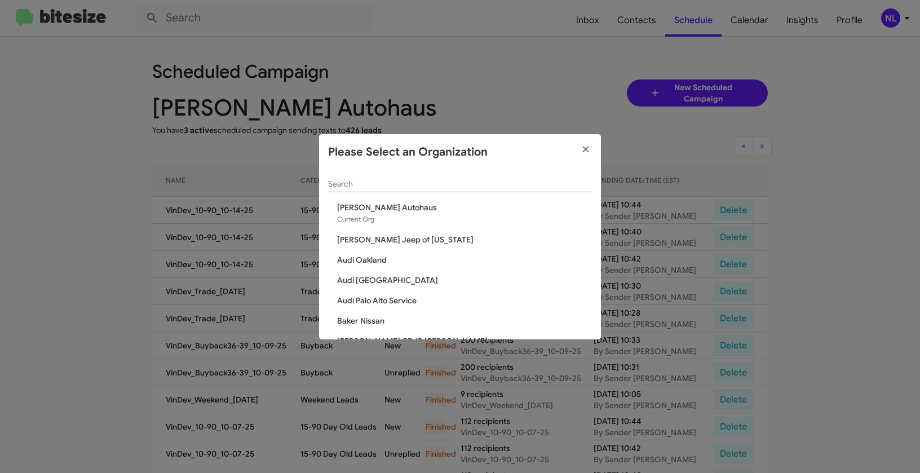
click at [366, 185] on input "Search" at bounding box center [460, 184] width 264 height 9
paste input "Hicks Family Subaru"
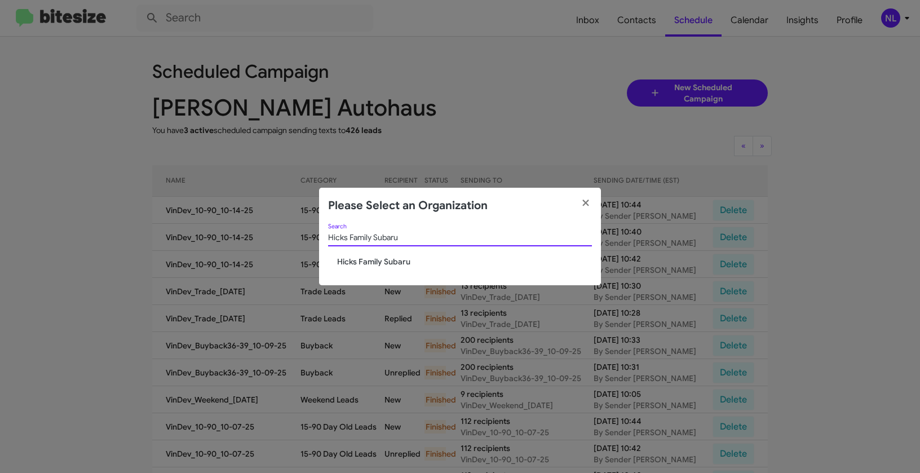
type input "Hicks Family Subaru"
click at [375, 259] on span "Hicks Family Subaru" at bounding box center [464, 261] width 255 height 11
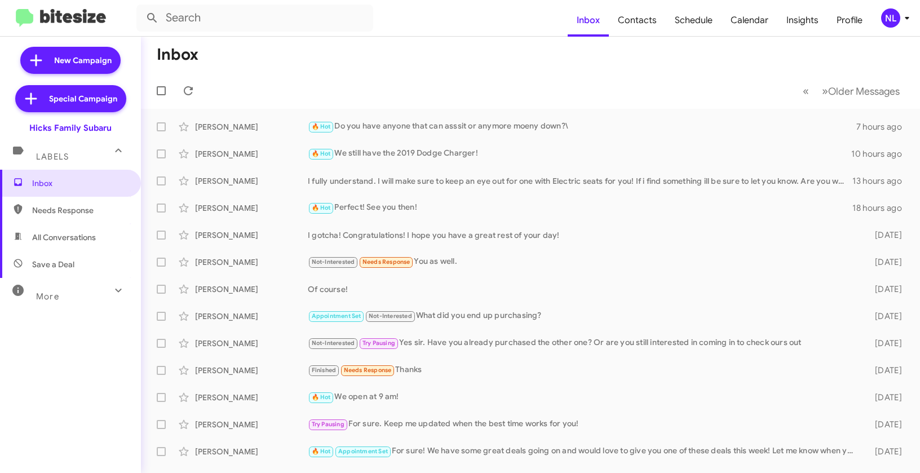
click at [888, 19] on div "NL" at bounding box center [890, 17] width 19 height 19
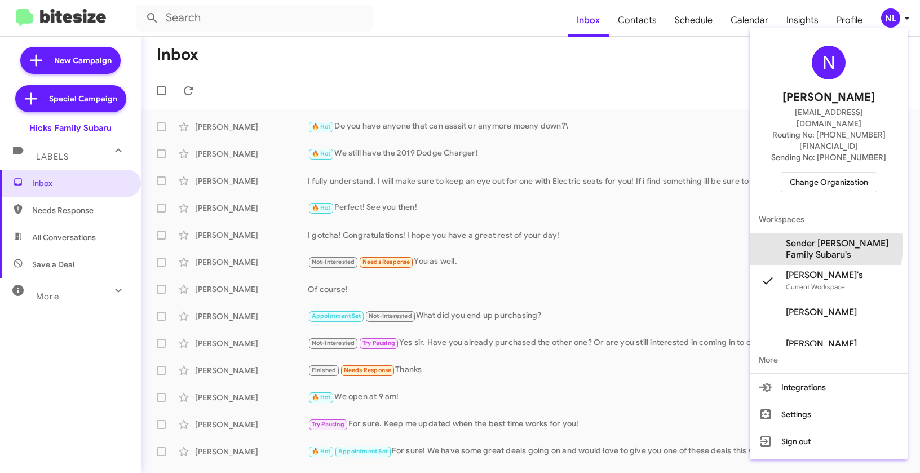
click at [807, 238] on span "Sender [PERSON_NAME] Family Subaru's" at bounding box center [842, 249] width 113 height 23
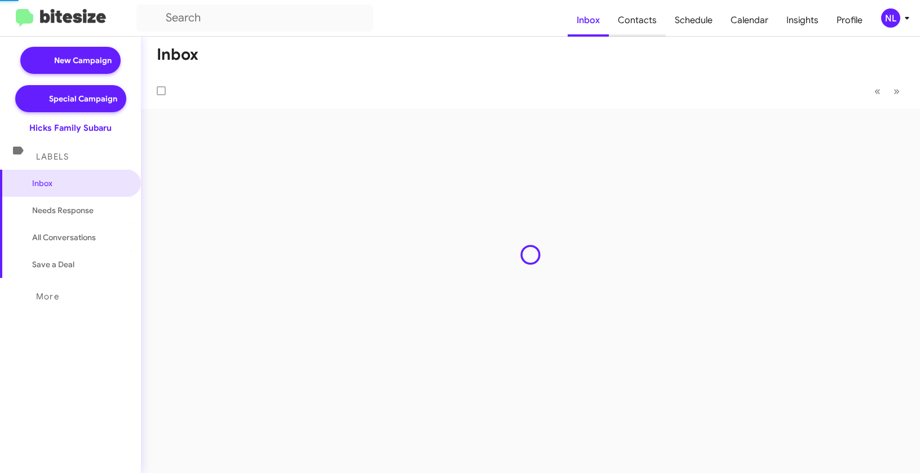
click at [650, 22] on span "Contacts" at bounding box center [637, 20] width 57 height 33
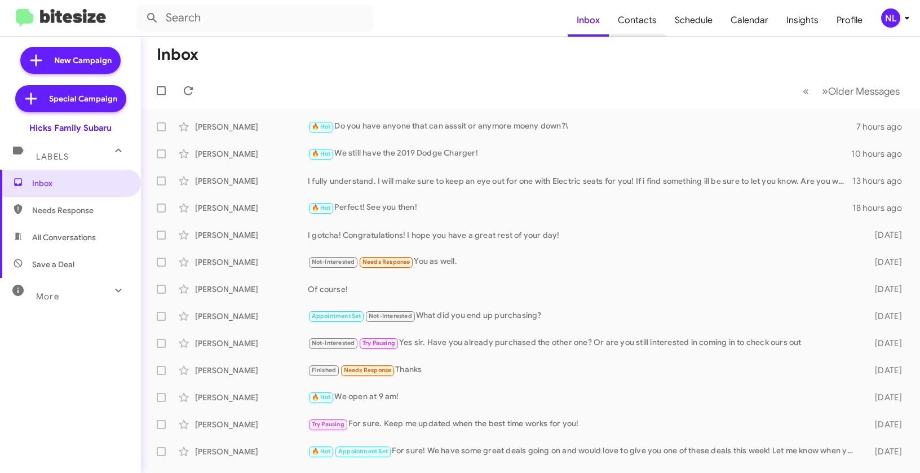
type input "in:groups"
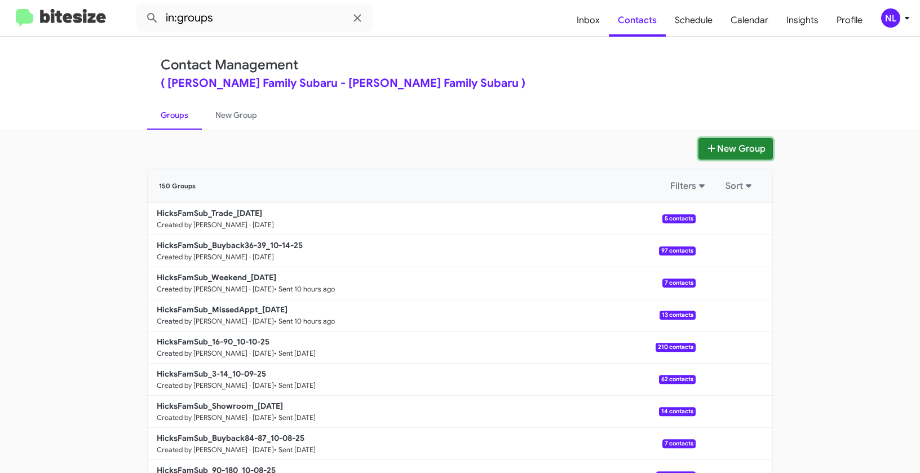
click at [728, 152] on button "New Group" at bounding box center [735, 148] width 74 height 21
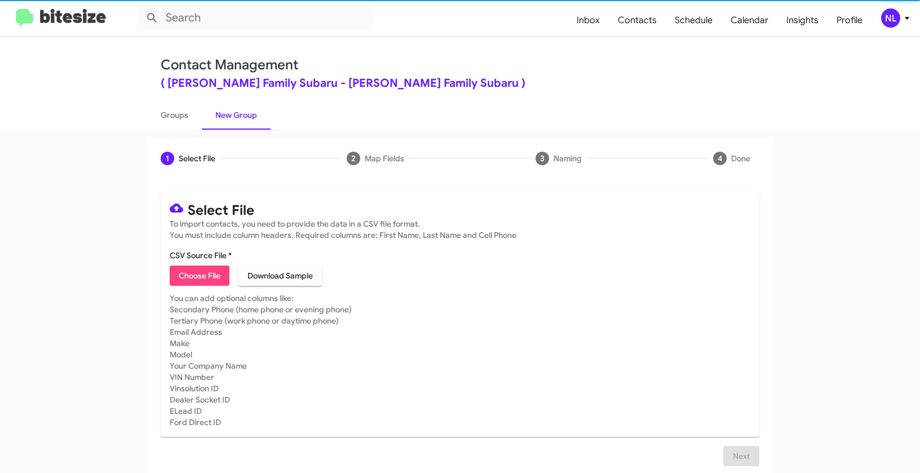
click at [194, 274] on span "Choose File" at bounding box center [200, 275] width 42 height 20
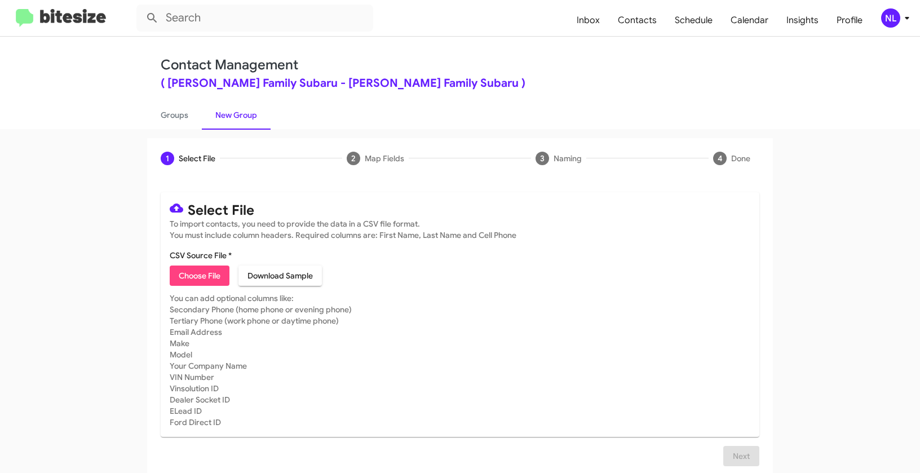
type input "HicksFamSub_Educator__ALL_10-14-25"
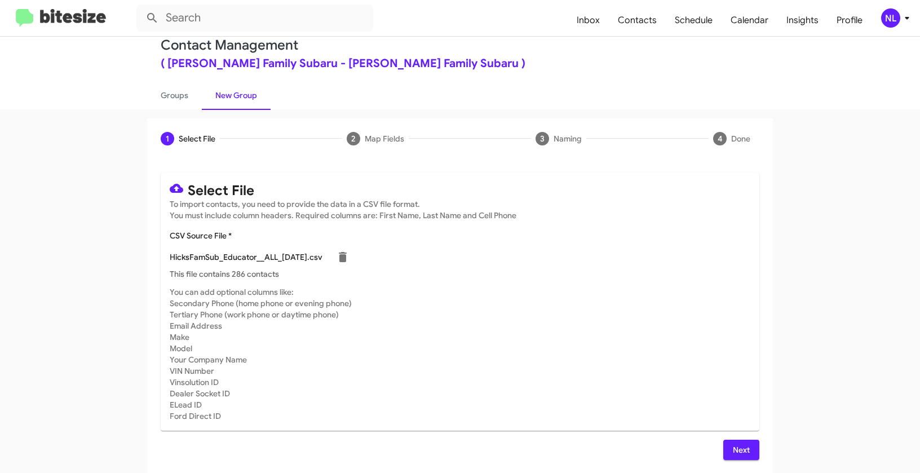
scroll to position [20, 0]
click at [894, 24] on div "NL" at bounding box center [890, 17] width 19 height 19
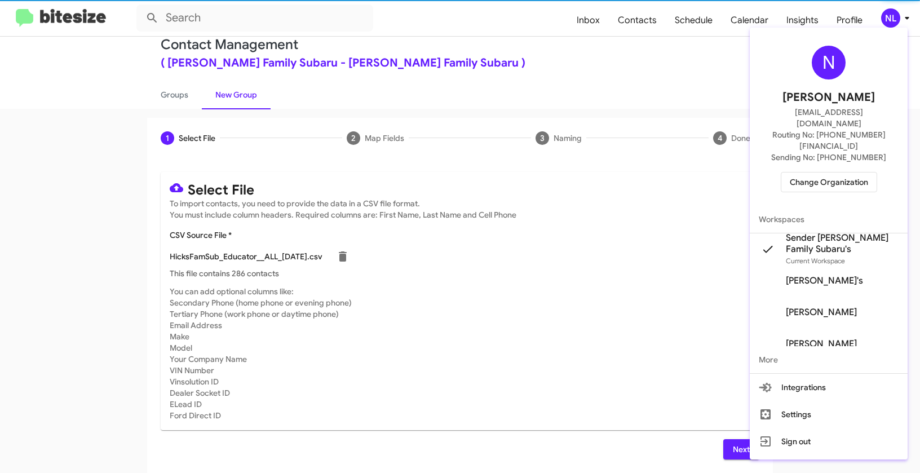
click at [578, 330] on div at bounding box center [460, 236] width 920 height 473
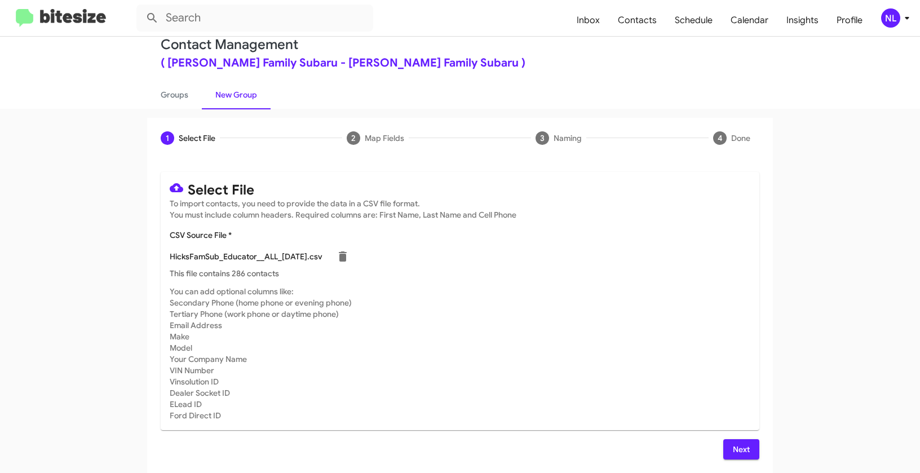
click at [733, 453] on span "Next" at bounding box center [741, 449] width 18 height 20
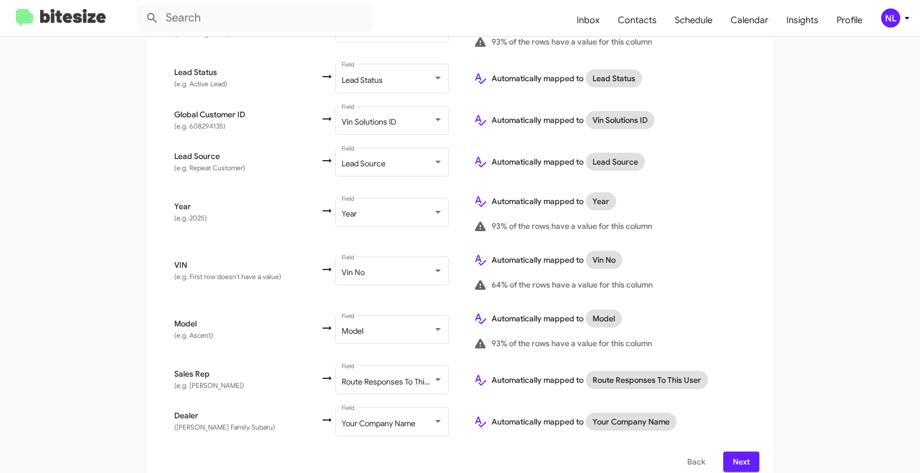
scroll to position [610, 0]
click at [739, 450] on span "Next" at bounding box center [741, 460] width 18 height 20
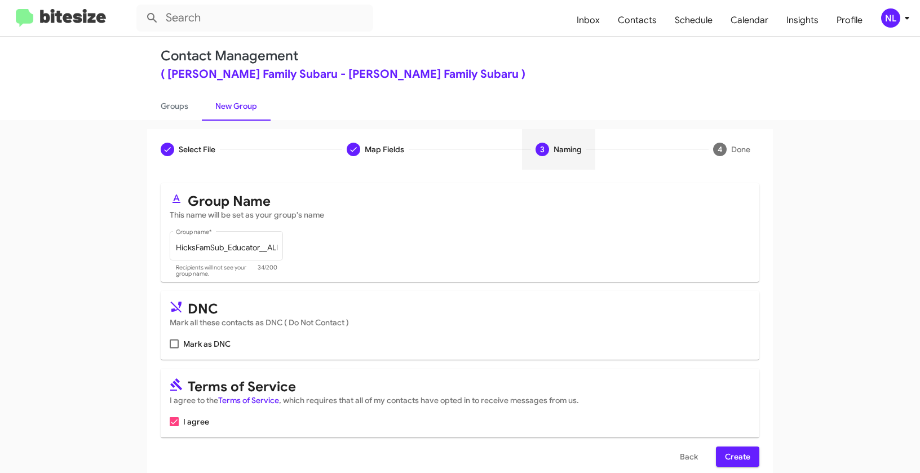
scroll to position [25, 0]
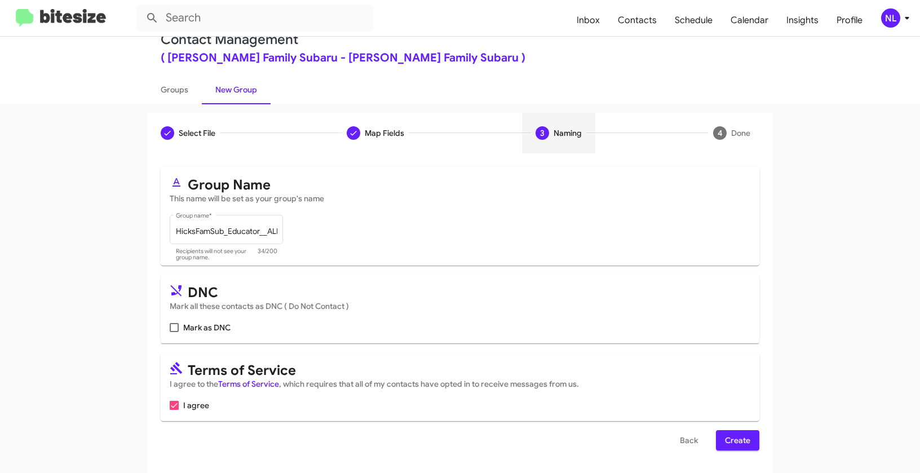
click at [729, 445] on span "Create" at bounding box center [737, 440] width 25 height 20
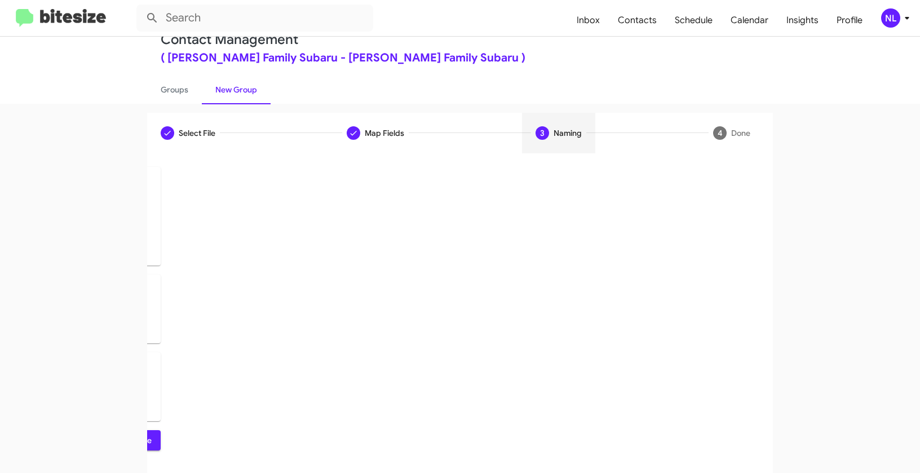
scroll to position [0, 0]
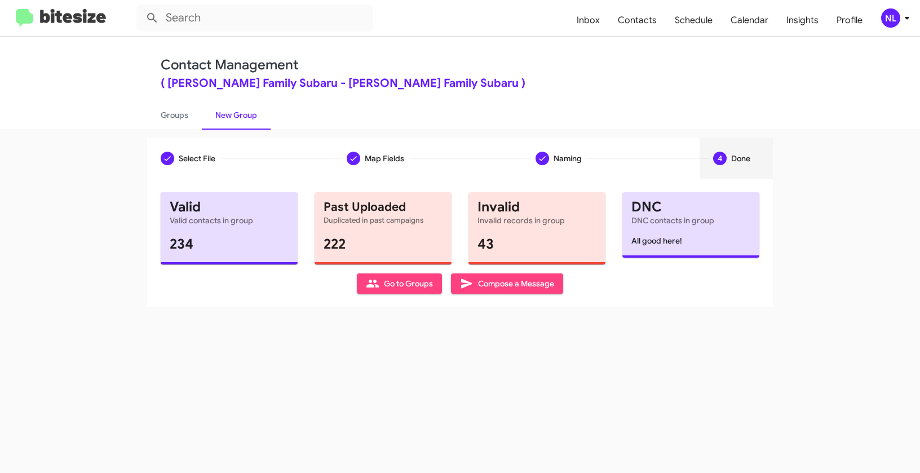
click at [379, 285] on span "Go to Groups" at bounding box center [399, 283] width 67 height 20
type input "in:groups"
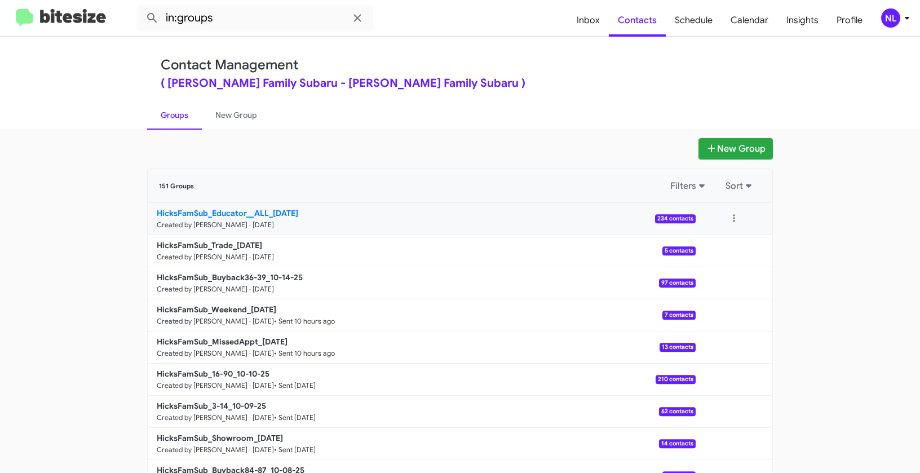
drag, startPoint x: 112, startPoint y: 208, endPoint x: 248, endPoint y: 209, distance: 136.4
click at [248, 209] on app-groups "New Group 151 Groups Filters Sort HicksFamSub_Educator__ALL_10-14-25 Created by…" at bounding box center [460, 346] width 920 height 416
click at [826, 254] on app-groups "New Group 151 Groups Filters Sort HicksFamSub_Educator__ALL_10-14-25 Created by…" at bounding box center [460, 346] width 920 height 416
click at [735, 221] on button at bounding box center [734, 218] width 23 height 23
click at [727, 245] on button "View contacts" at bounding box center [700, 249] width 90 height 27
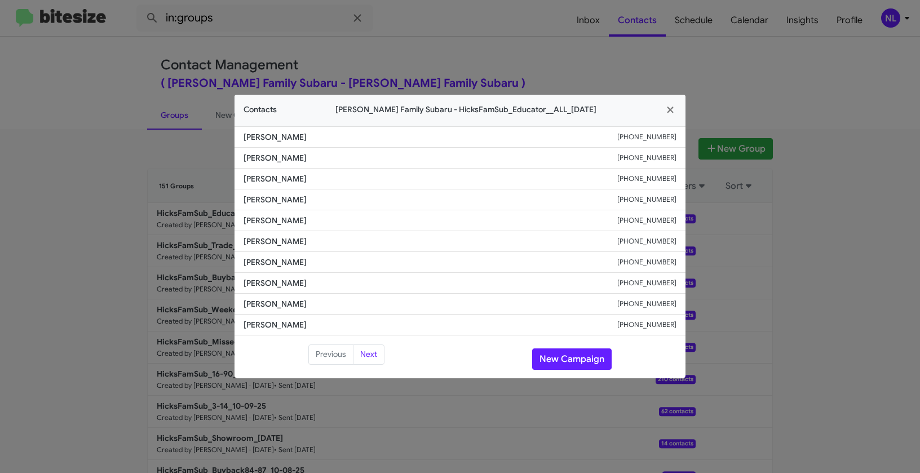
drag, startPoint x: 238, startPoint y: 321, endPoint x: 344, endPoint y: 331, distance: 107.1
click at [344, 331] on li "Harold Brundidge +13617391284" at bounding box center [459, 324] width 451 height 21
copy span "Harold Brundidge"
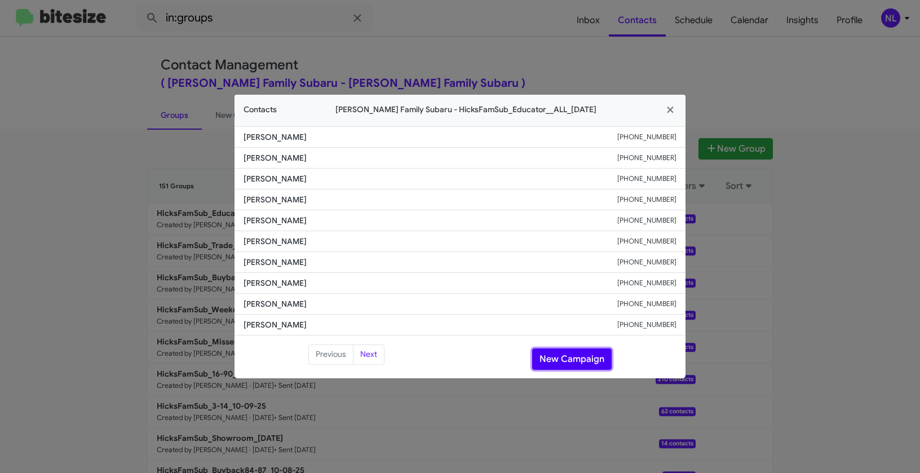
click at [574, 366] on button "New Campaign" at bounding box center [571, 358] width 79 height 21
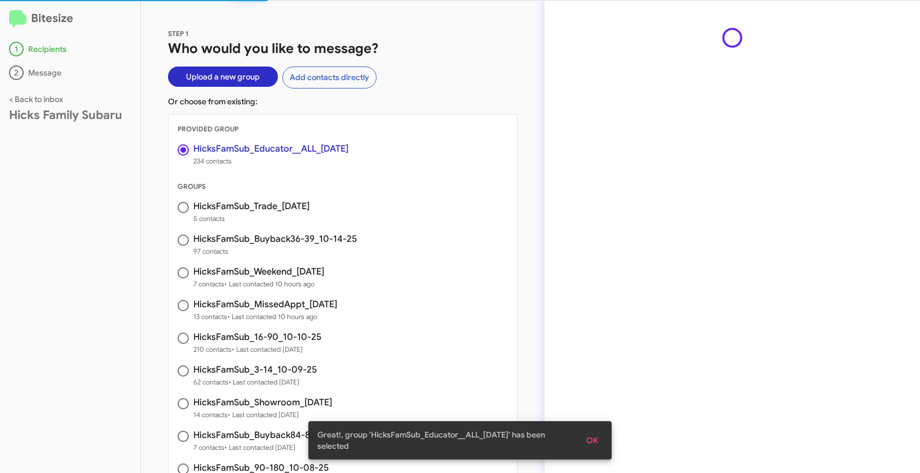
click at [597, 443] on span "OK" at bounding box center [592, 440] width 12 height 20
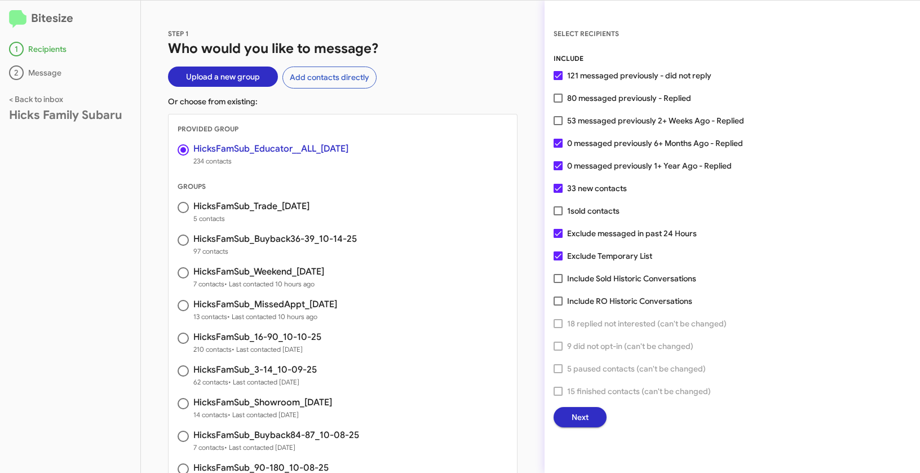
click at [560, 98] on span at bounding box center [557, 98] width 9 height 9
click at [558, 103] on input "80 messaged previously - Replied" at bounding box center [557, 103] width 1 height 1
checkbox input "true"
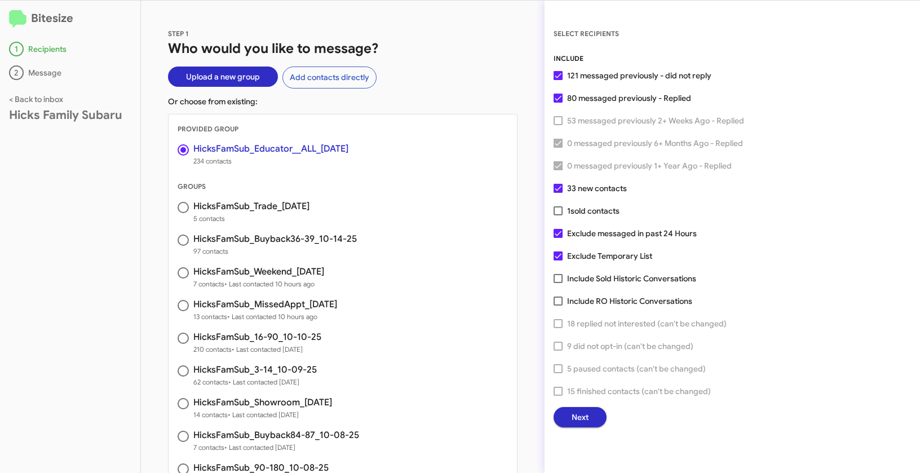
click at [591, 414] on button "Next" at bounding box center [579, 417] width 53 height 20
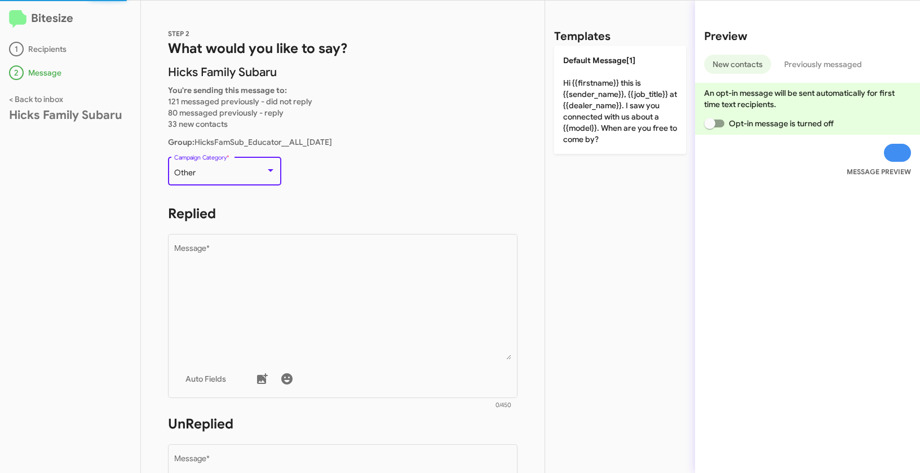
click at [236, 170] on div "Other" at bounding box center [219, 173] width 91 height 9
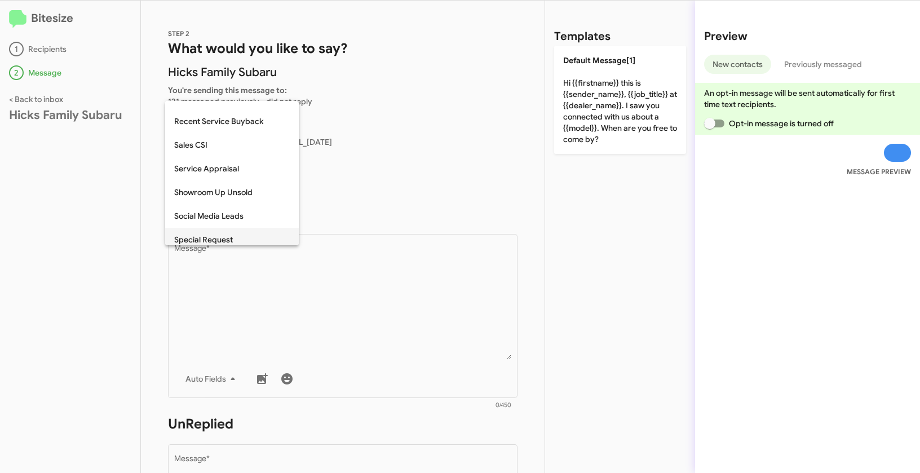
scroll to position [404, 0]
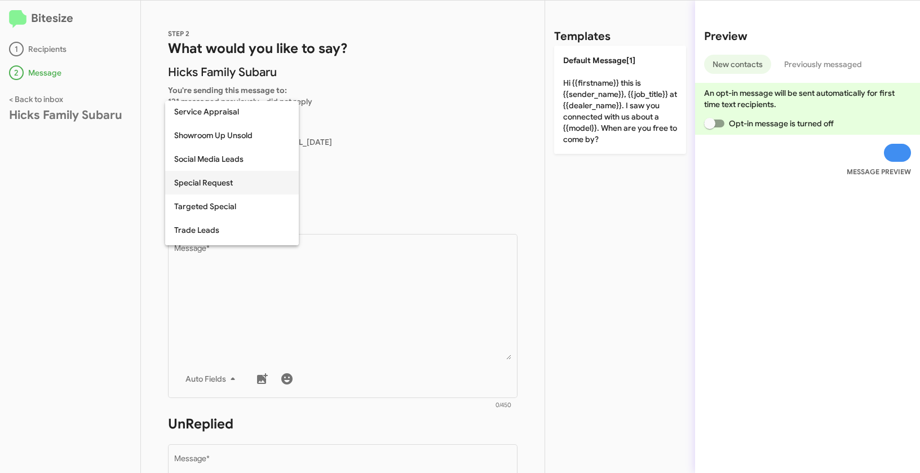
click at [222, 183] on span "Special Request" at bounding box center [232, 183] width 116 height 24
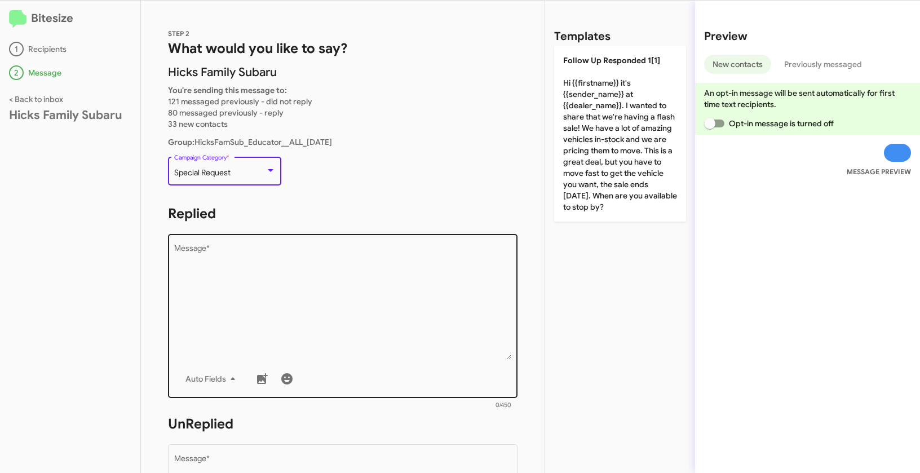
click at [275, 289] on textarea "Message *" at bounding box center [343, 302] width 338 height 115
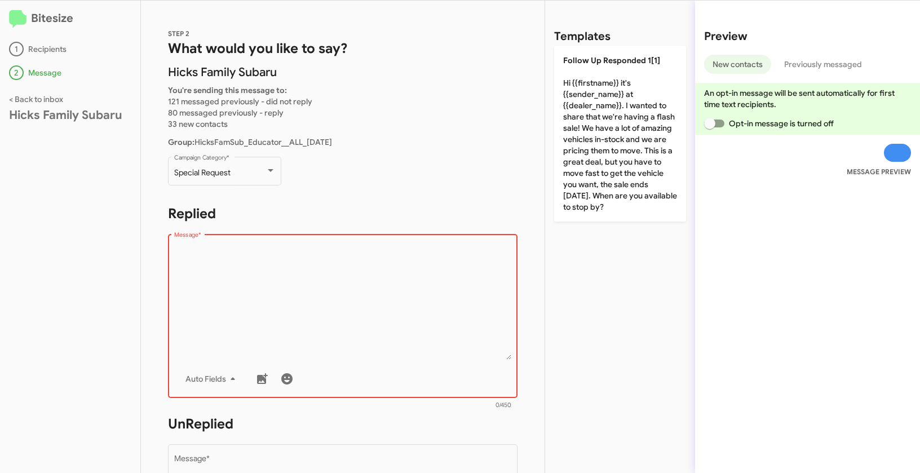
paste textarea ""Hi {{firstname}} it's {{sender_name}} at {{dealer_name}}. We’re proud to suppo…"
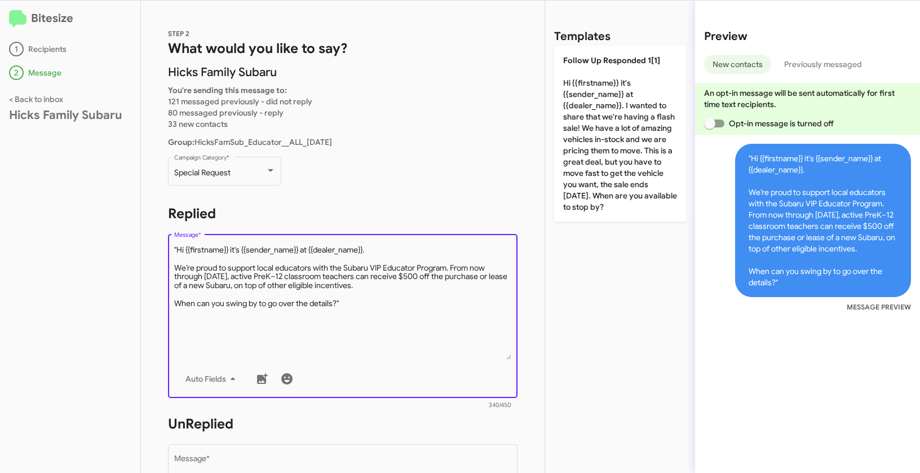
click at [177, 247] on textarea "Message *" at bounding box center [343, 302] width 338 height 115
click at [372, 303] on textarea "Message *" at bounding box center [343, 302] width 338 height 115
type textarea "Hi {{firstname}} it's {{sender_name}} at {{dealer_name}}. We’re proud to suppor…"
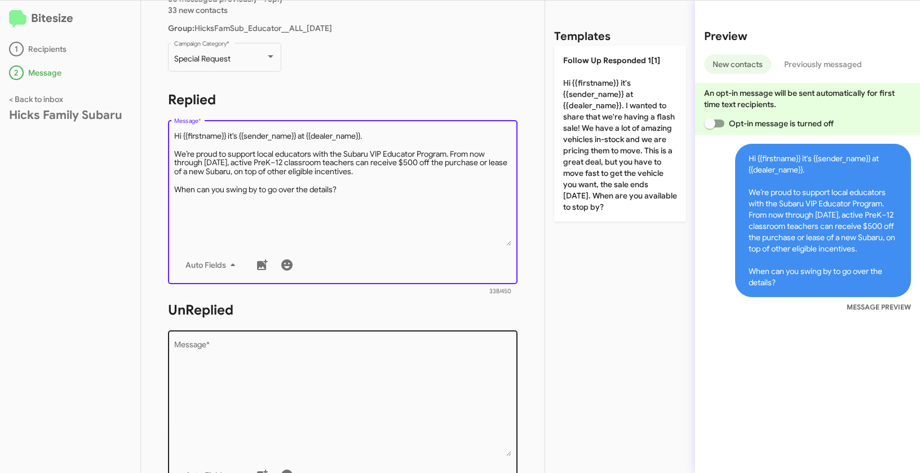
scroll to position [186, 0]
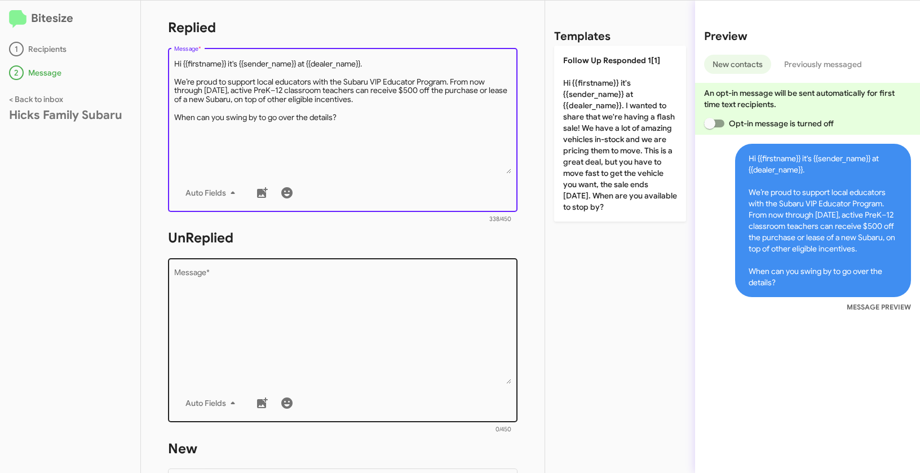
click at [316, 304] on textarea "Message *" at bounding box center [343, 326] width 338 height 115
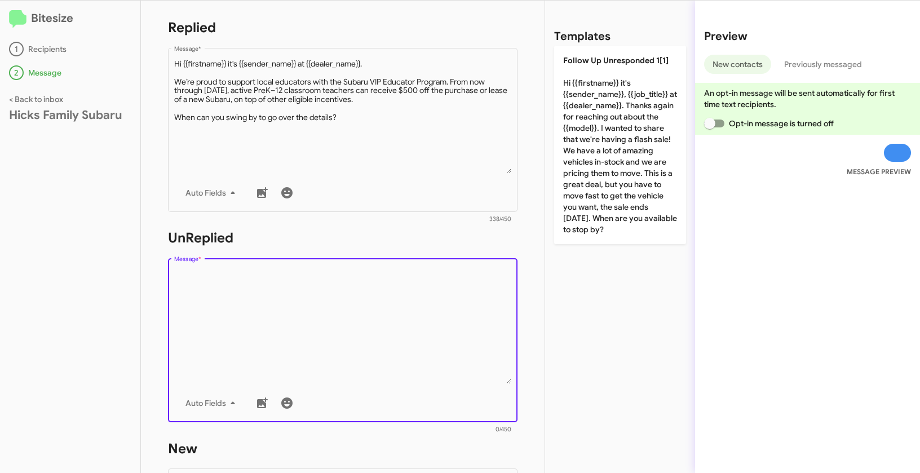
paste textarea ""Hi {{firstname}} it's {{sender_name}}, {{job_title}} at {{dealer_name}}. Thank…"
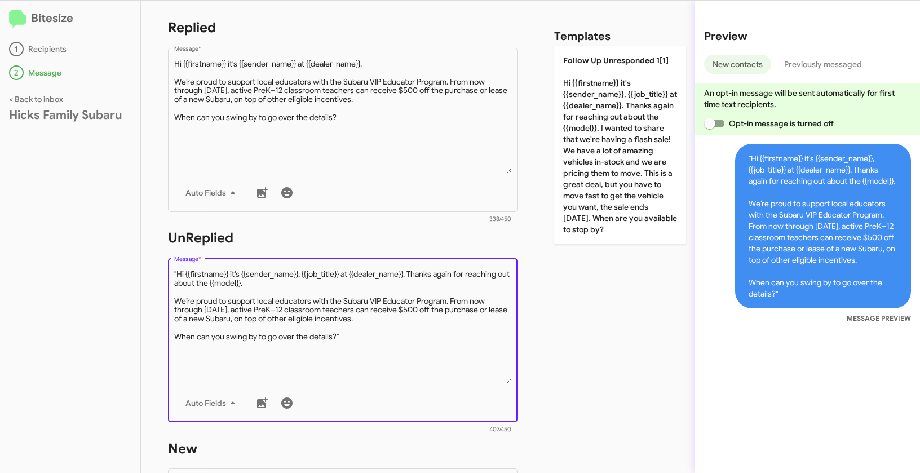
click at [178, 273] on textarea "Message *" at bounding box center [343, 326] width 338 height 115
click at [357, 339] on textarea "Message *" at bounding box center [343, 326] width 338 height 115
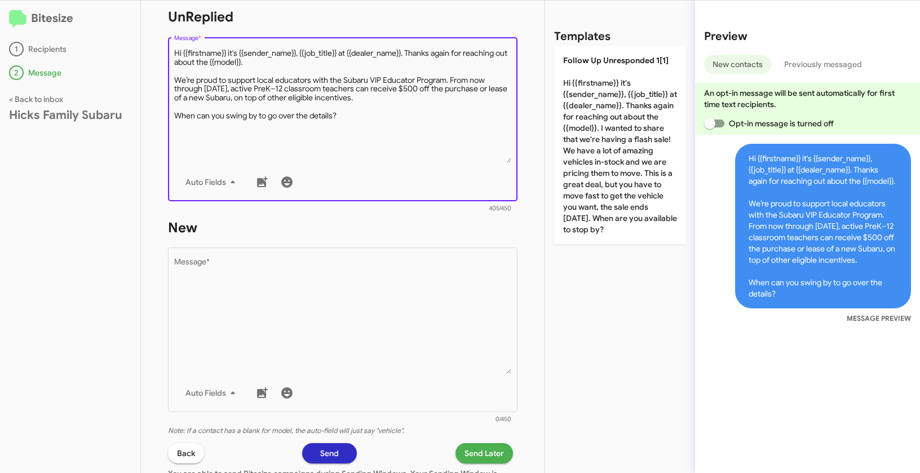
scroll to position [493, 0]
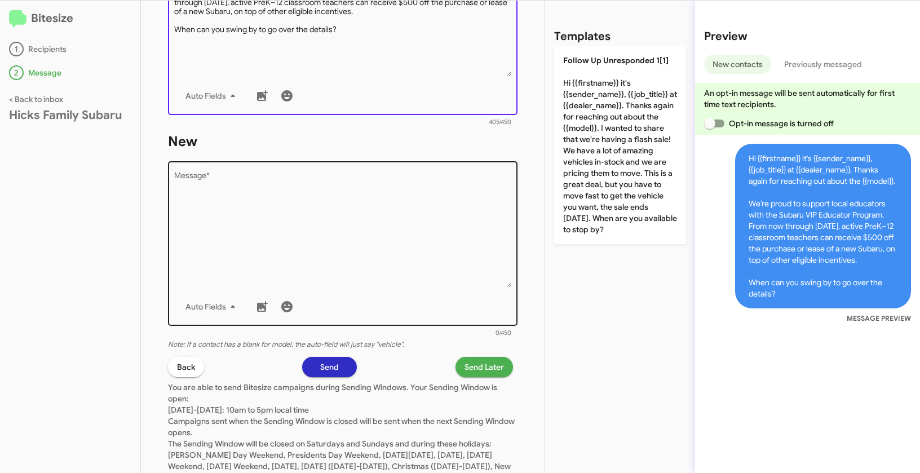
type textarea "Hi {{firstname}} it's {{sender_name}}, {{job_title}} at {{dealer_name}}. Thanks…"
click at [373, 218] on textarea "Message *" at bounding box center [343, 229] width 338 height 115
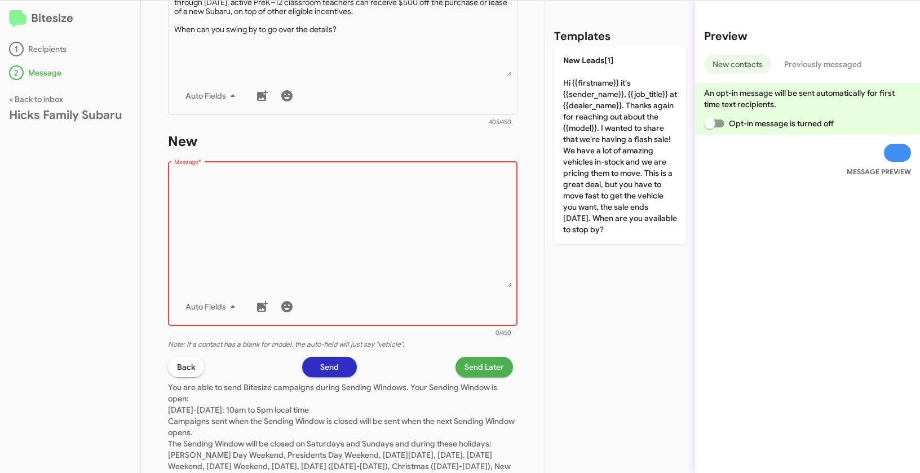
click at [322, 203] on textarea "Message *" at bounding box center [343, 229] width 338 height 115
paste textarea ""Hi {{firstname}} it's {{sender_name}}, {{job_title}} at {{dealer_name}}. Thank…"
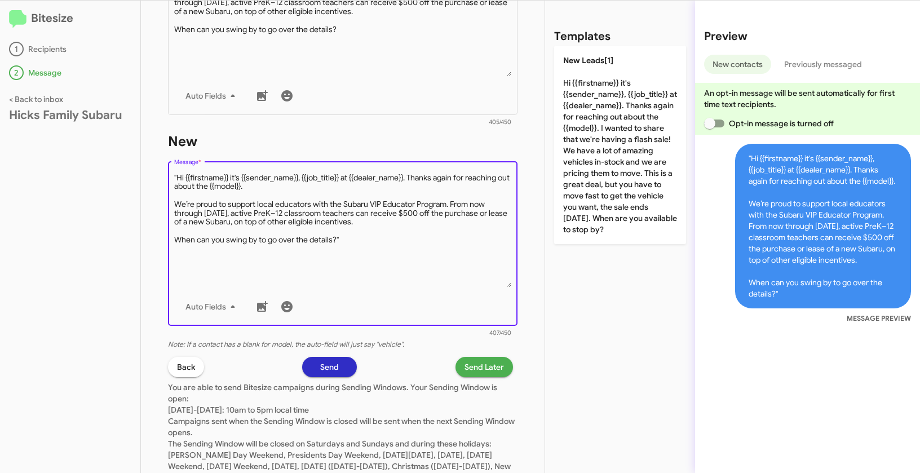
click at [178, 177] on textarea "Message *" at bounding box center [343, 229] width 338 height 115
click at [354, 242] on textarea "Message *" at bounding box center [343, 229] width 338 height 115
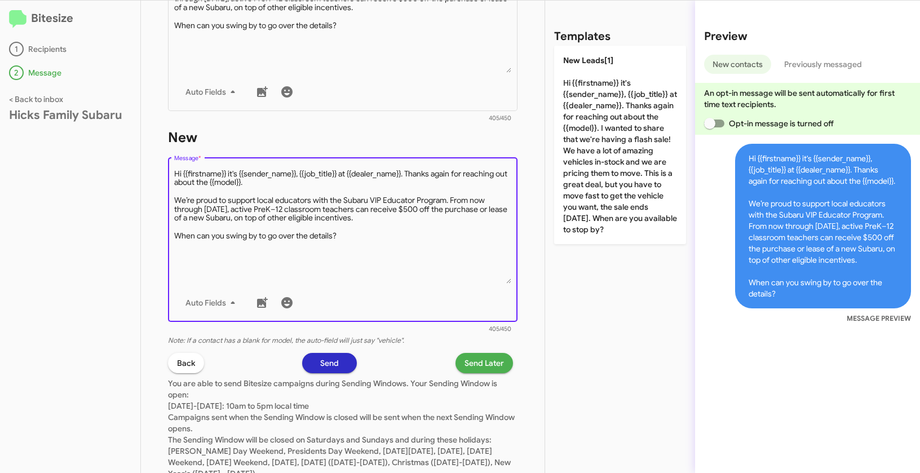
scroll to position [505, 0]
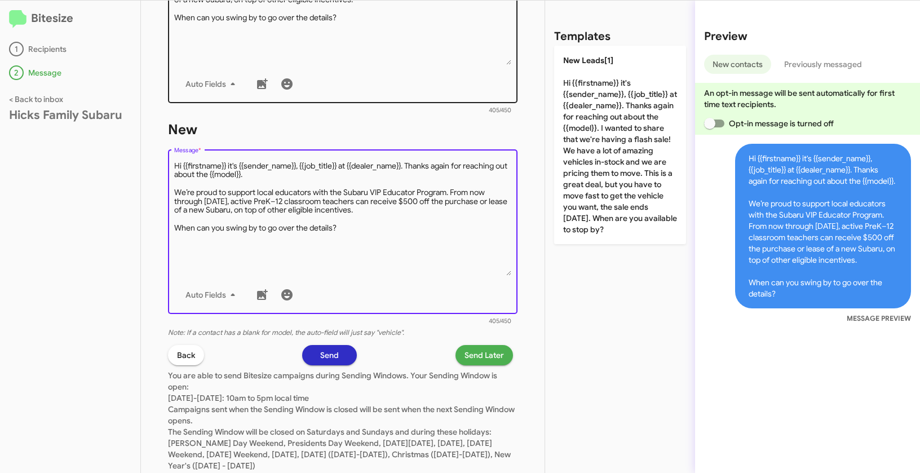
type textarea "Hi {{firstname}} it's {{sender_name}}, {{job_title}} at {{dealer_name}}. Thanks…"
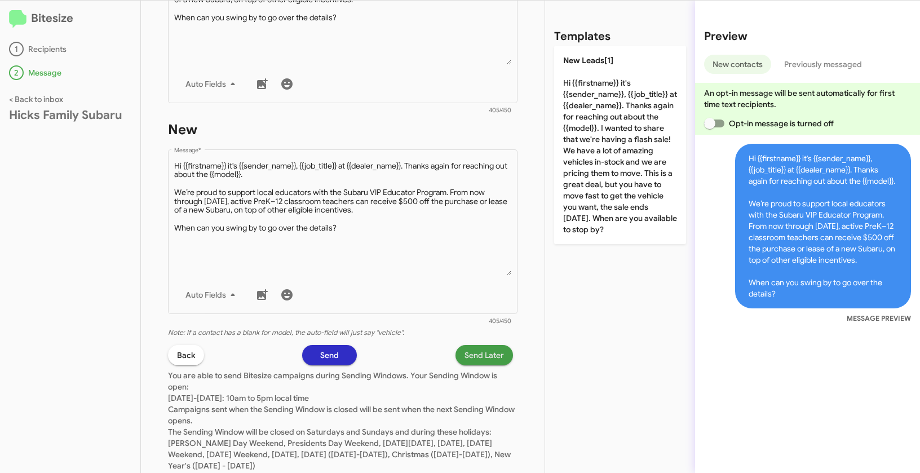
click at [489, 357] on span "Send Later" at bounding box center [483, 355] width 39 height 20
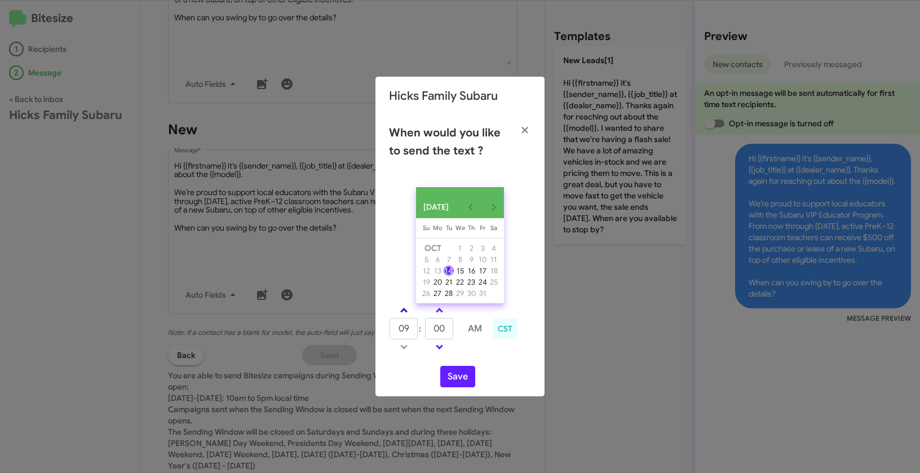
click at [406, 314] on link at bounding box center [404, 310] width 20 height 13
click at [407, 314] on link at bounding box center [404, 310] width 20 height 13
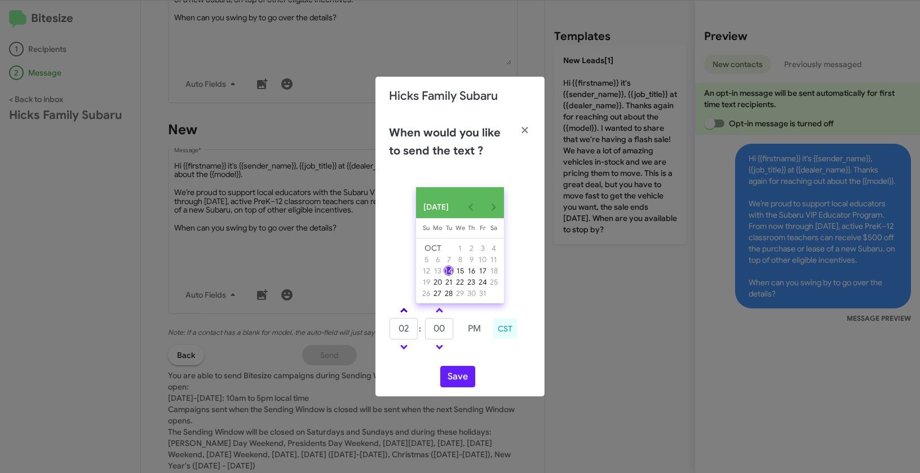
click at [407, 314] on link at bounding box center [404, 310] width 20 height 13
click at [401, 311] on link at bounding box center [404, 310] width 20 height 13
type input "05"
drag, startPoint x: 450, startPoint y: 336, endPoint x: 424, endPoint y: 329, distance: 26.4
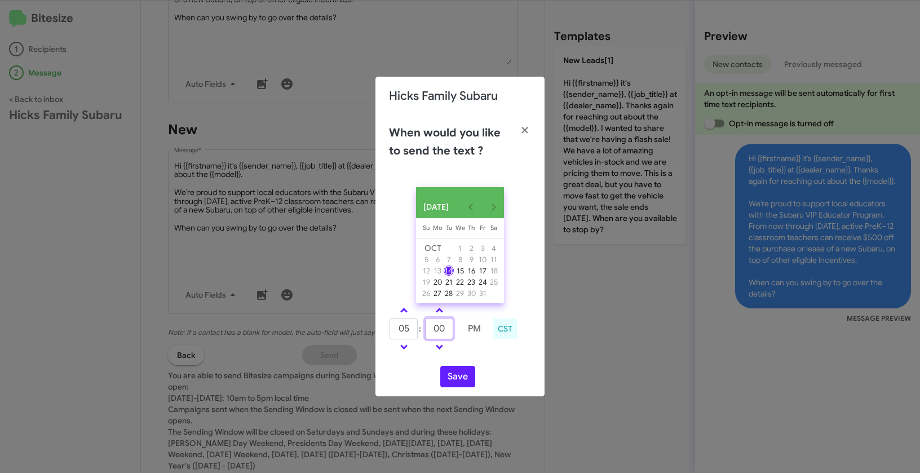
click at [424, 329] on td "00" at bounding box center [438, 328] width 29 height 23
type input "15"
click at [460, 379] on button "Save" at bounding box center [457, 376] width 35 height 21
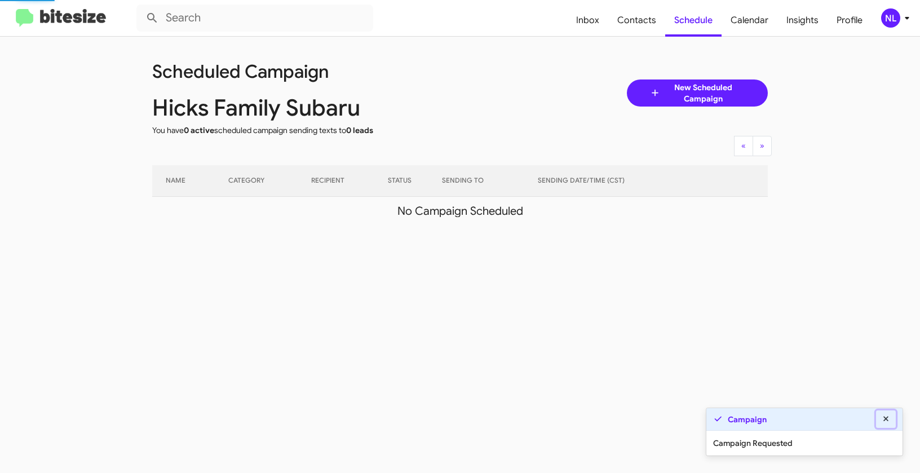
click at [887, 418] on icon at bounding box center [885, 418] width 5 height 5
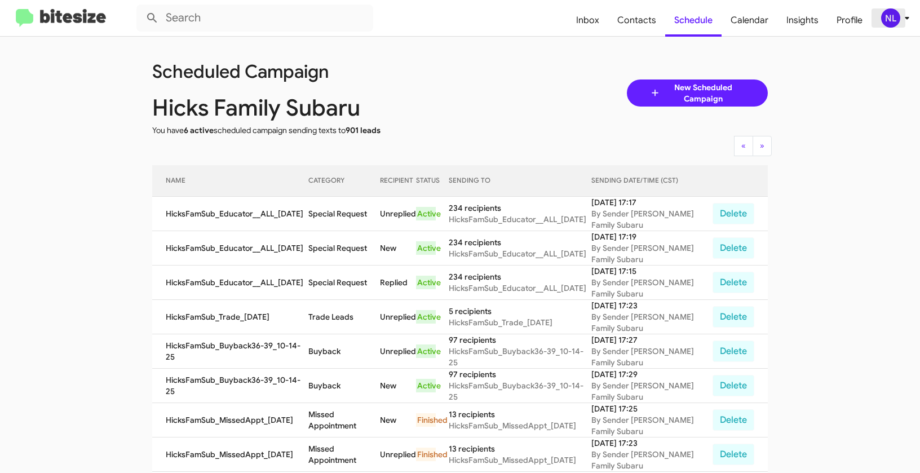
click at [896, 15] on div "NL" at bounding box center [890, 17] width 19 height 19
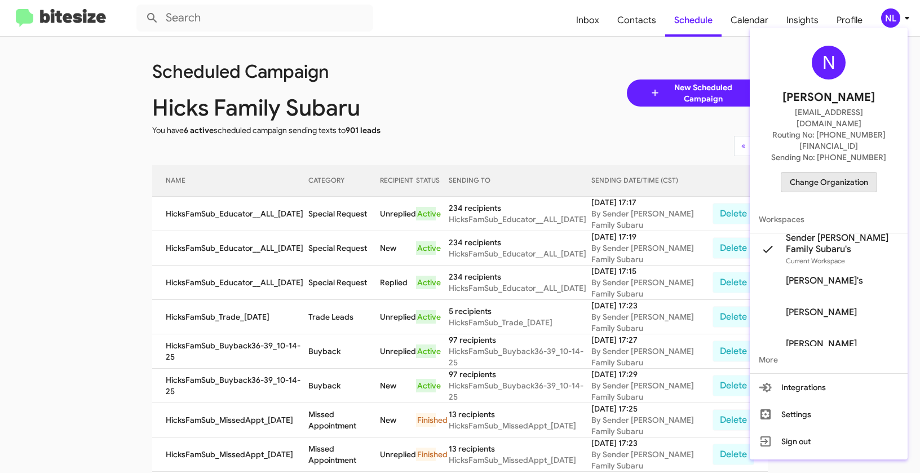
click at [843, 172] on span "Change Organization" at bounding box center [829, 181] width 78 height 19
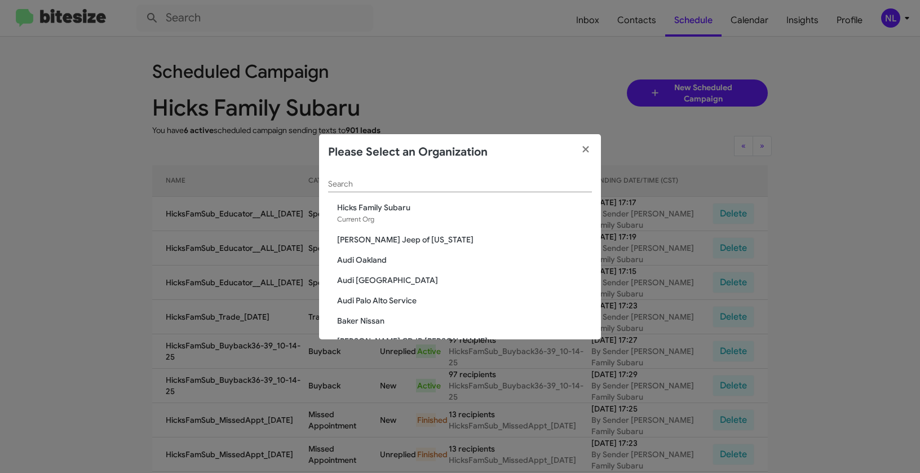
click at [490, 181] on input "Search" at bounding box center [460, 184] width 264 height 9
paste input "Marin Luxury Cars"
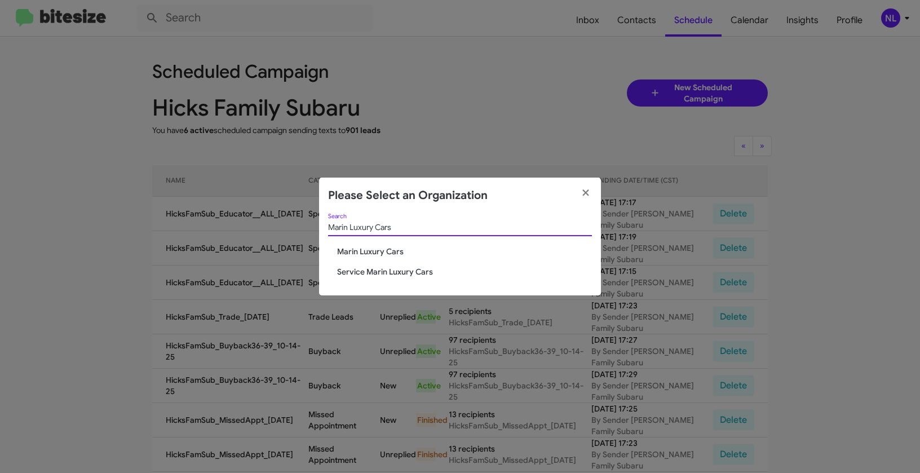
type input "Marin Luxury Cars"
click at [376, 254] on span "Marin Luxury Cars" at bounding box center [464, 251] width 255 height 11
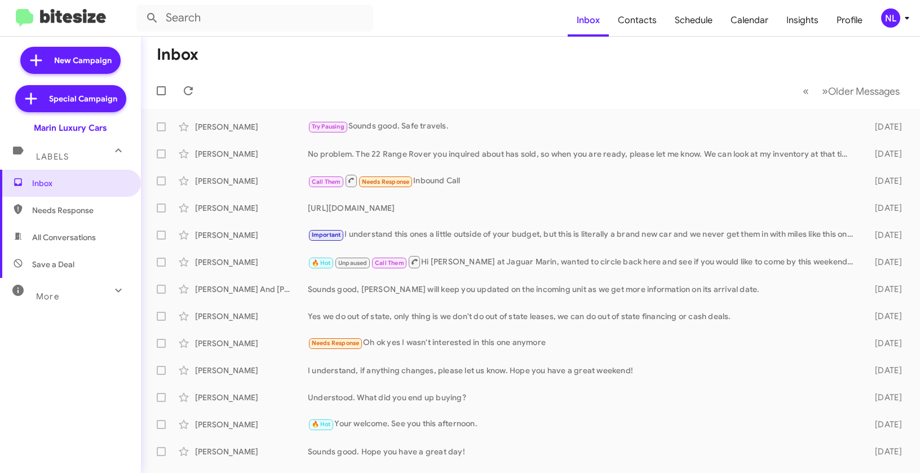
click at [889, 20] on div "NL" at bounding box center [890, 17] width 19 height 19
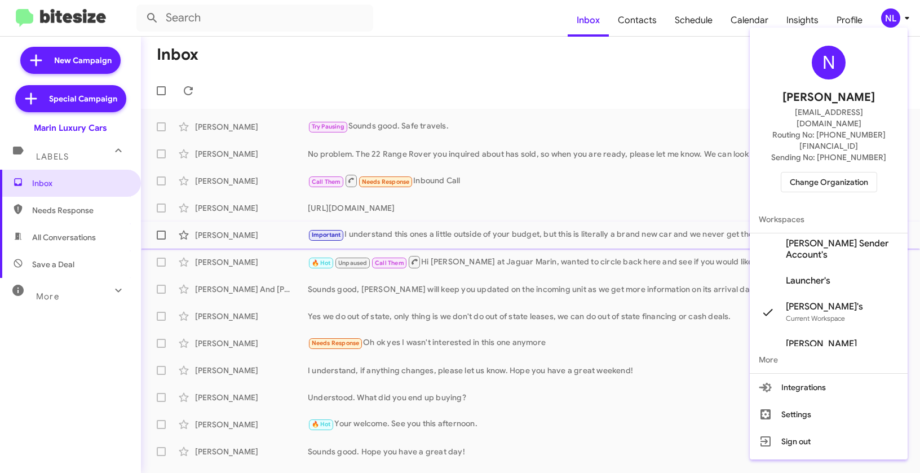
click at [803, 238] on span "[PERSON_NAME] Sender Account's" at bounding box center [842, 249] width 113 height 23
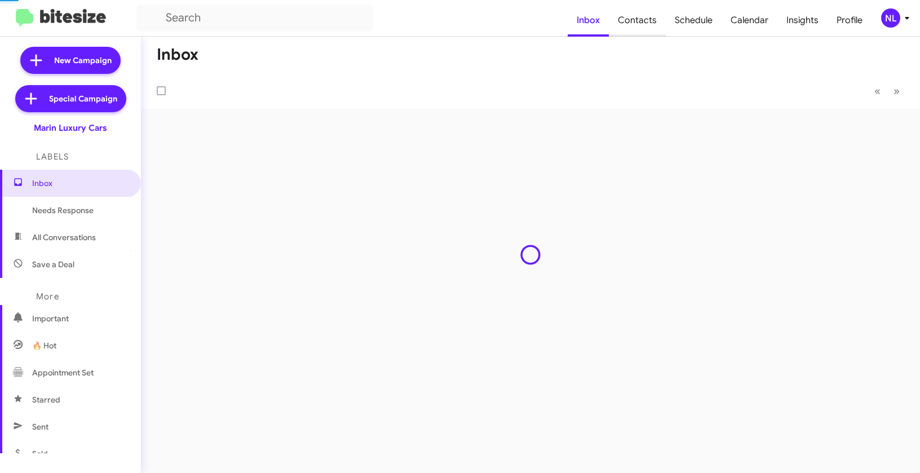
click at [645, 20] on span "Contacts" at bounding box center [637, 20] width 57 height 33
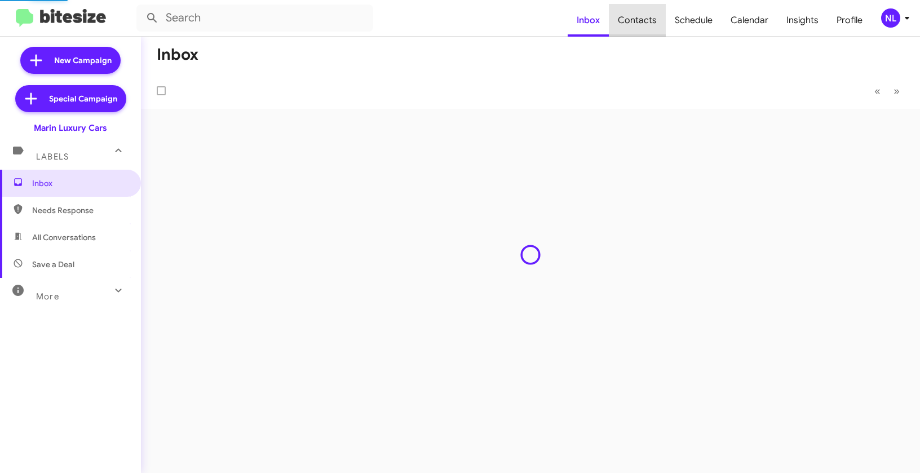
type input "in:groups"
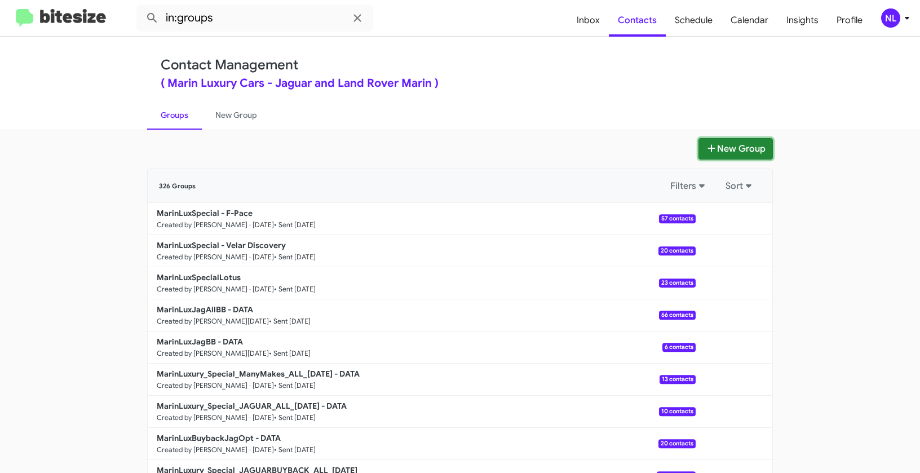
click at [728, 153] on button "New Group" at bounding box center [735, 148] width 74 height 21
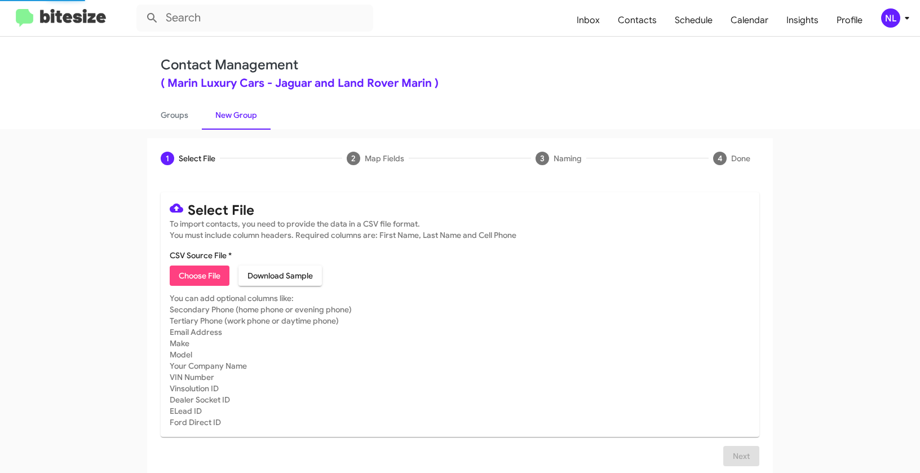
click at [179, 279] on span "Choose File" at bounding box center [200, 275] width 42 height 20
type input "Opt out open - Marin Luxury Cars"
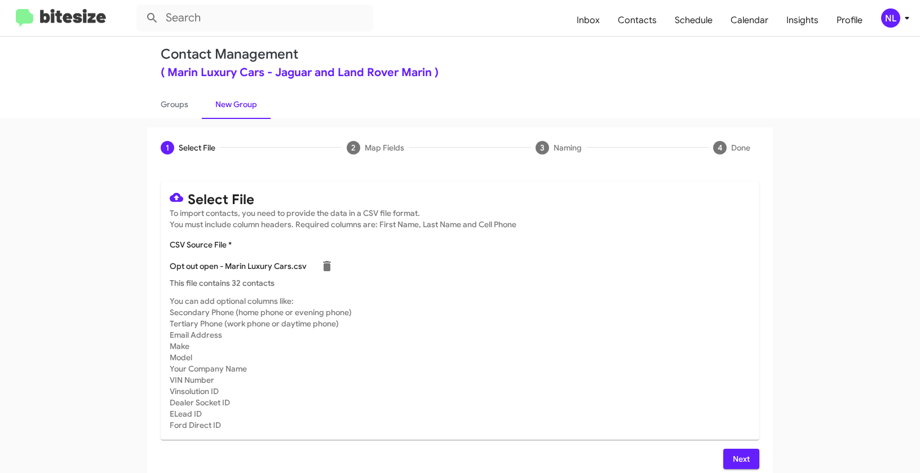
scroll to position [20, 0]
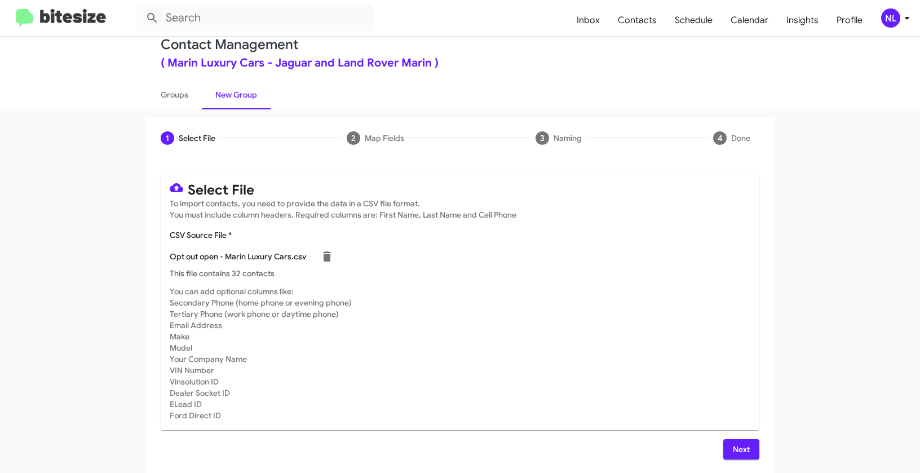
click at [742, 447] on span "Next" at bounding box center [741, 449] width 18 height 20
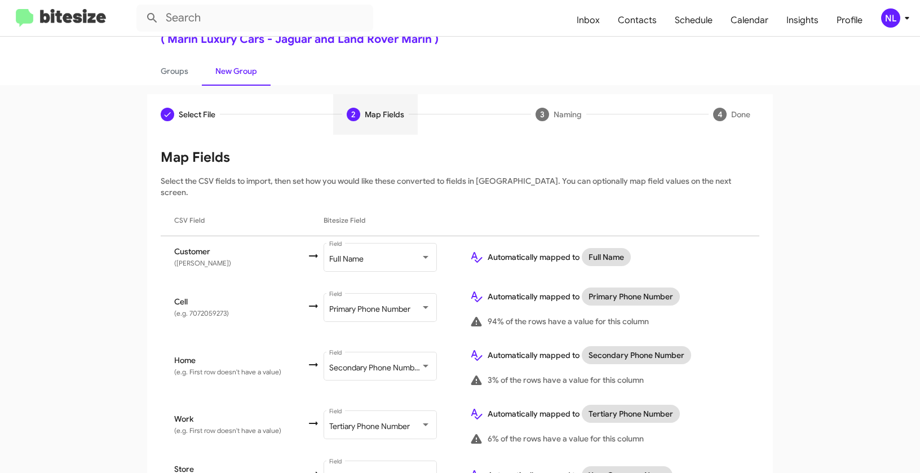
scroll to position [98, 0]
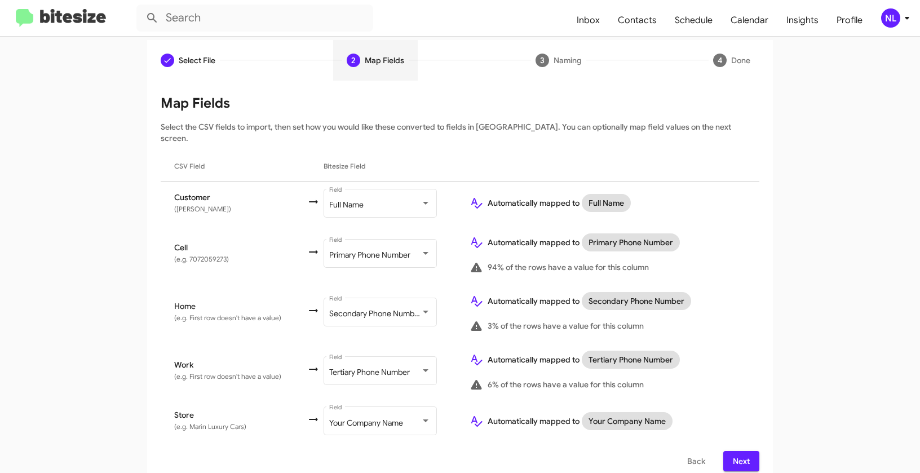
click at [733, 451] on span "Next" at bounding box center [741, 461] width 18 height 20
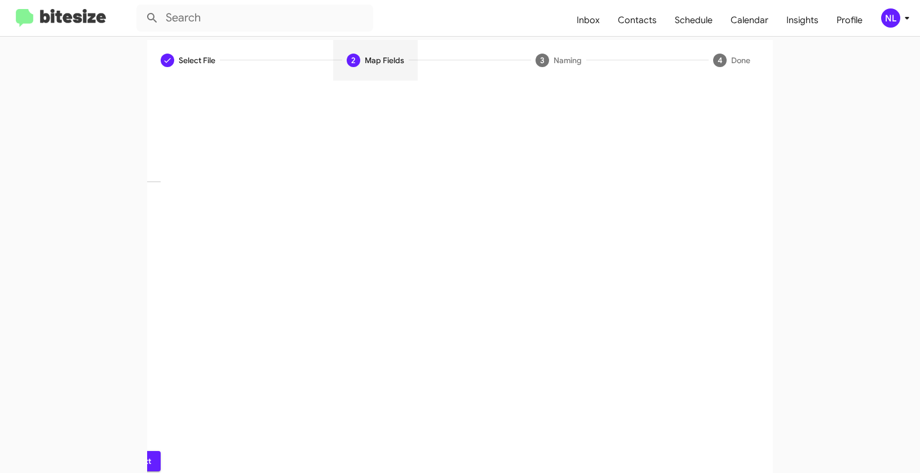
scroll to position [25, 0]
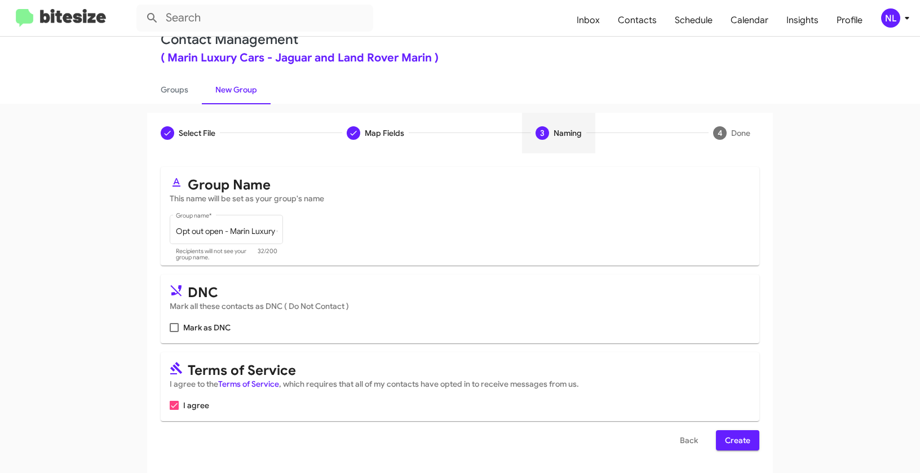
click at [173, 327] on span at bounding box center [174, 327] width 9 height 9
click at [174, 332] on input "Mark as DNC" at bounding box center [174, 332] width 1 height 1
checkbox input "true"
click at [742, 444] on span "Create" at bounding box center [737, 440] width 25 height 20
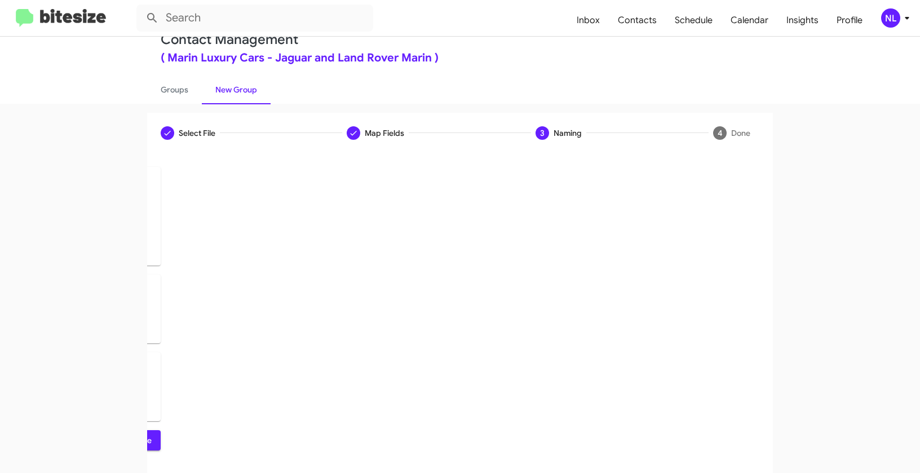
scroll to position [0, 0]
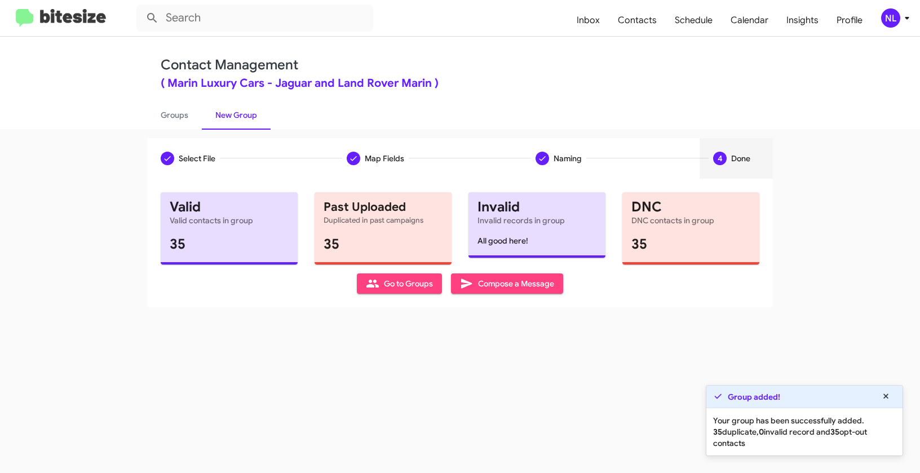
click at [423, 290] on span "Go to Groups" at bounding box center [399, 283] width 67 height 20
type input "in:groups"
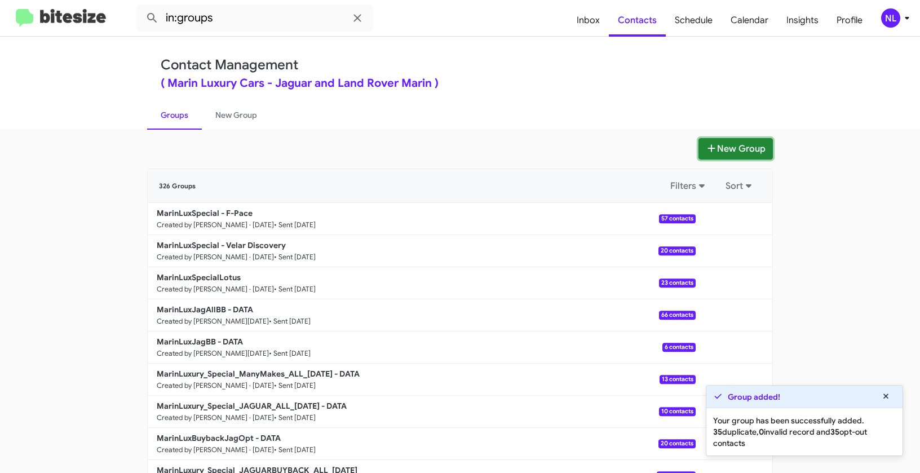
click at [728, 147] on button "New Group" at bounding box center [735, 148] width 74 height 21
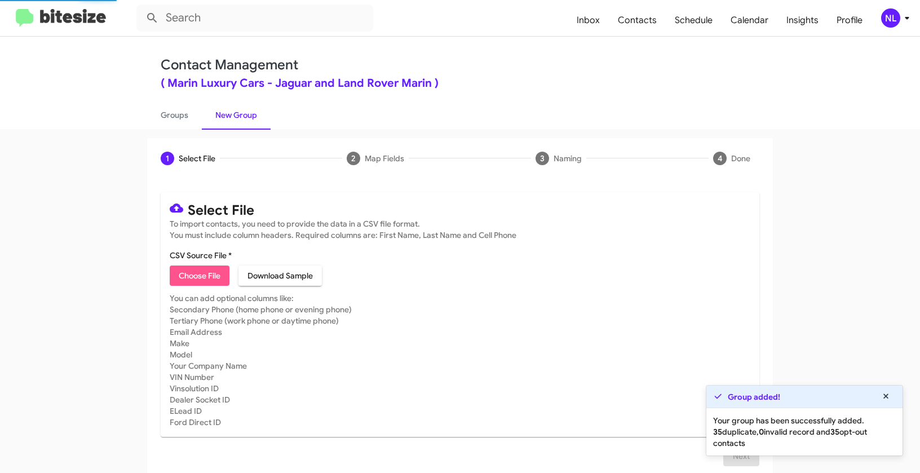
click at [182, 271] on span "Choose File" at bounding box center [200, 275] width 42 height 20
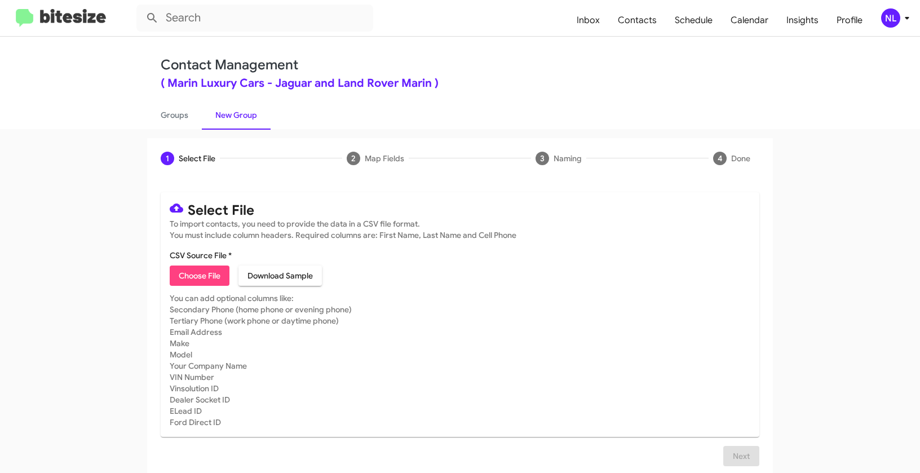
type input "Opt out dead - Marin Luxury Cars"
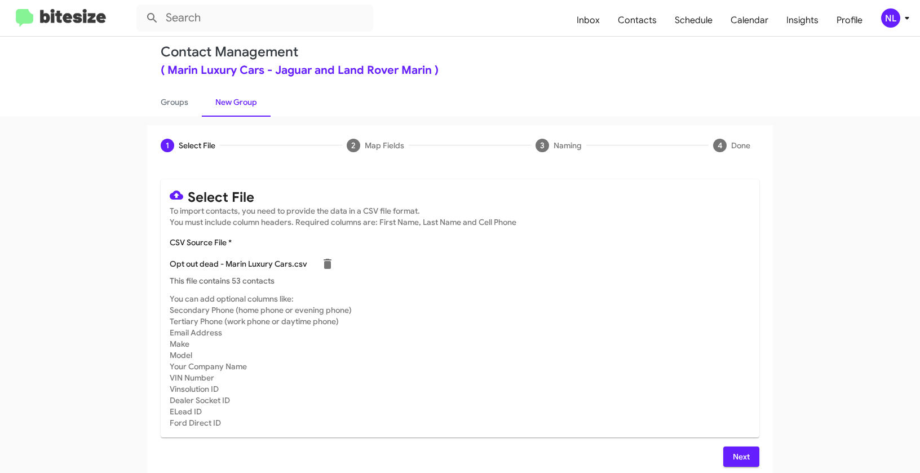
scroll to position [20, 0]
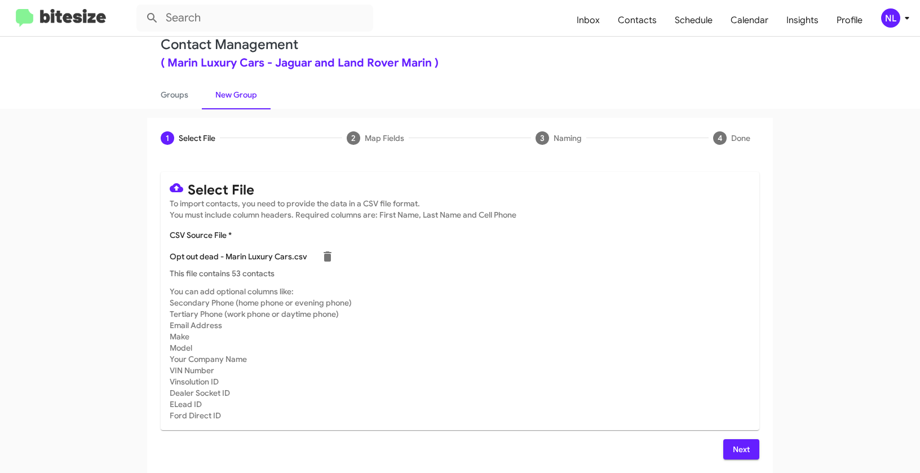
click at [723, 444] on button "Next" at bounding box center [741, 449] width 36 height 20
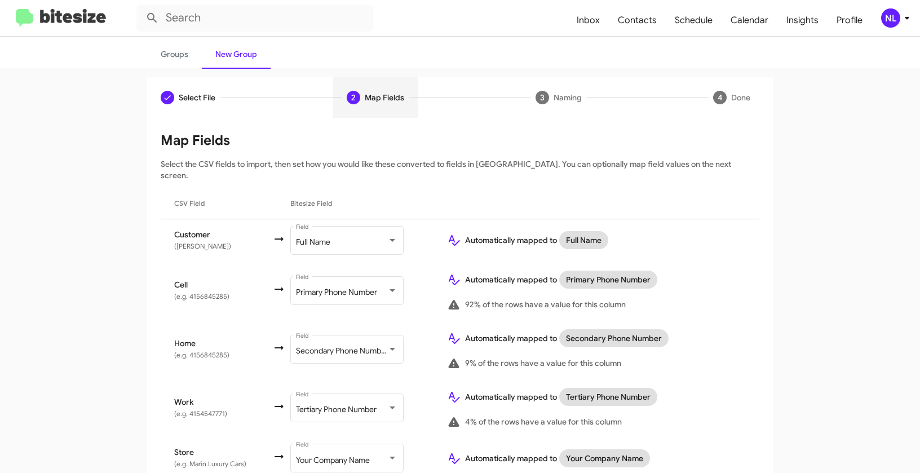
scroll to position [0, 0]
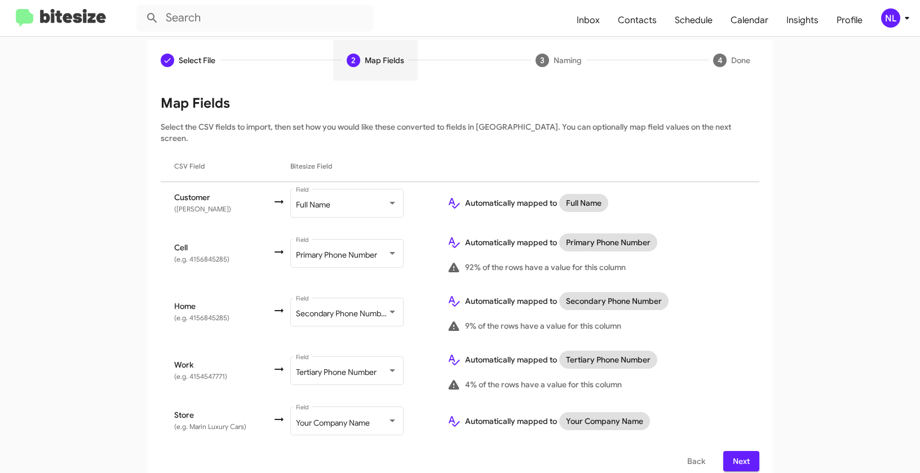
click at [743, 451] on span "Next" at bounding box center [741, 461] width 18 height 20
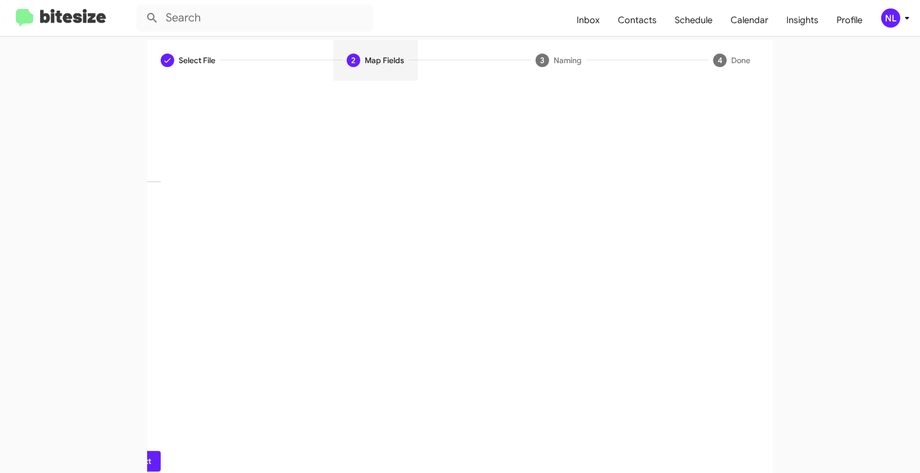
scroll to position [25, 0]
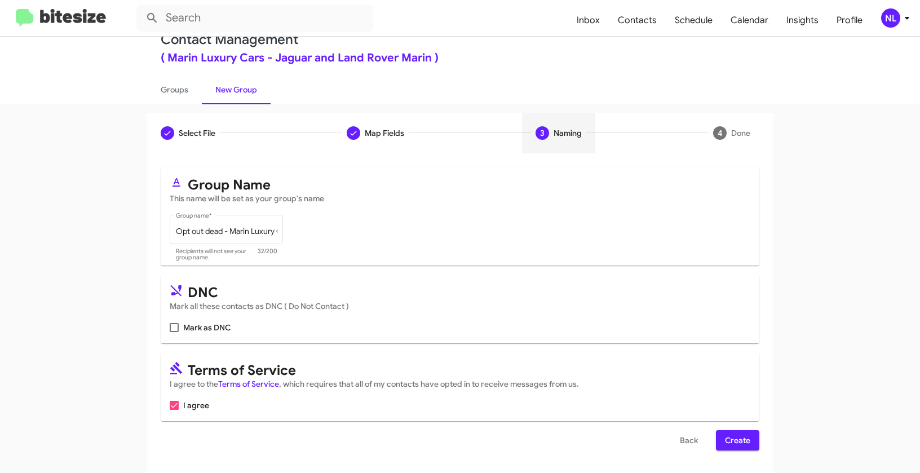
click at [172, 329] on span at bounding box center [174, 327] width 9 height 9
click at [174, 332] on input "Mark as DNC" at bounding box center [174, 332] width 1 height 1
checkbox input "true"
click at [731, 443] on span "Create" at bounding box center [737, 440] width 25 height 20
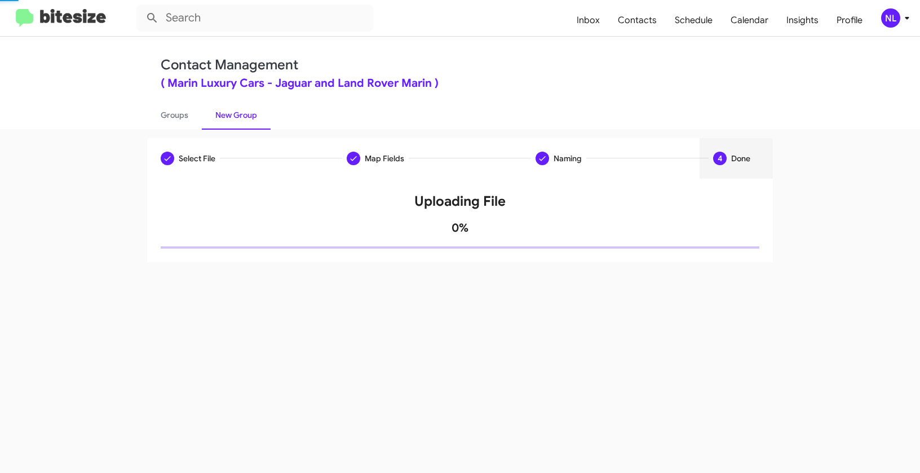
scroll to position [0, 0]
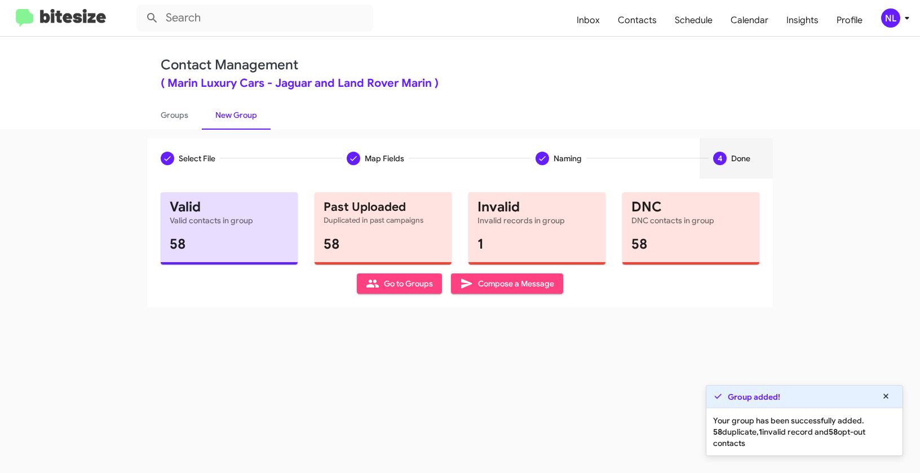
click at [408, 285] on span "Go to Groups" at bounding box center [399, 283] width 67 height 20
type input "in:groups"
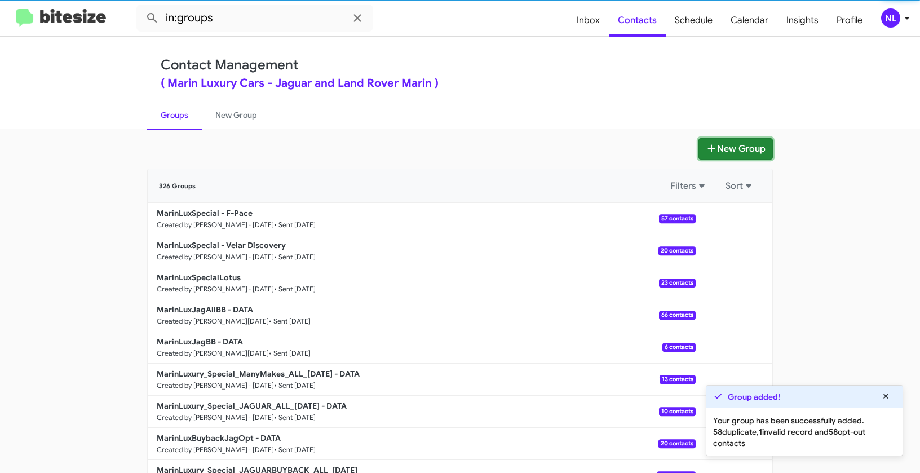
click at [720, 153] on button "New Group" at bounding box center [735, 148] width 74 height 21
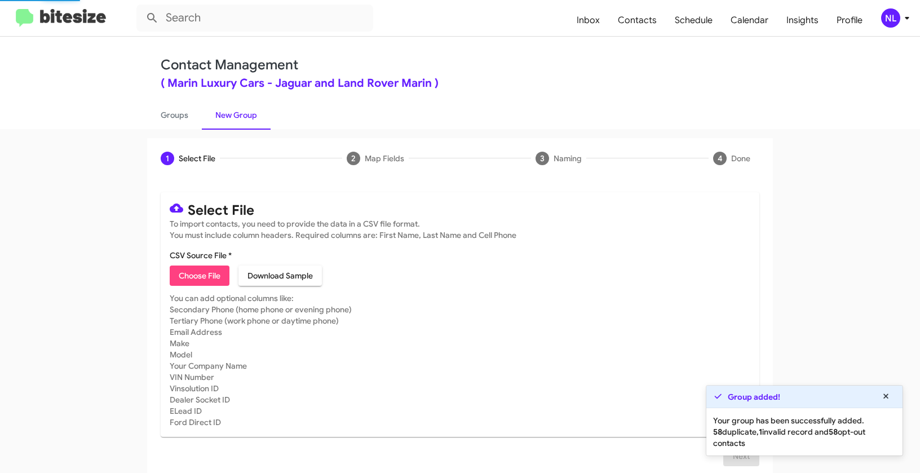
click at [180, 275] on span "Choose File" at bounding box center [200, 275] width 42 height 20
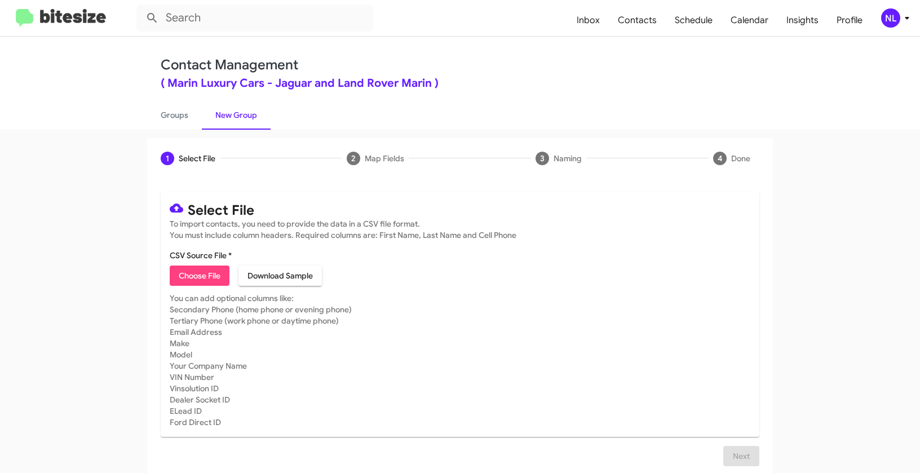
type input "Opt out delivered - Marin Luxury Cars"
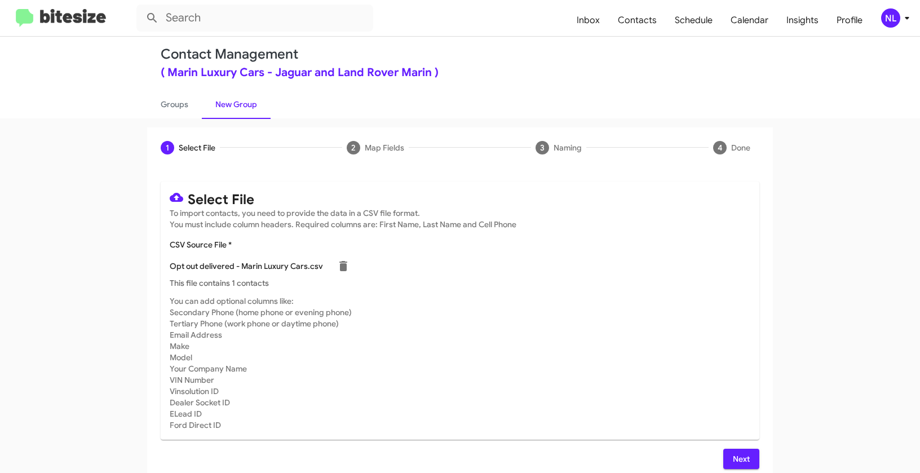
scroll to position [20, 0]
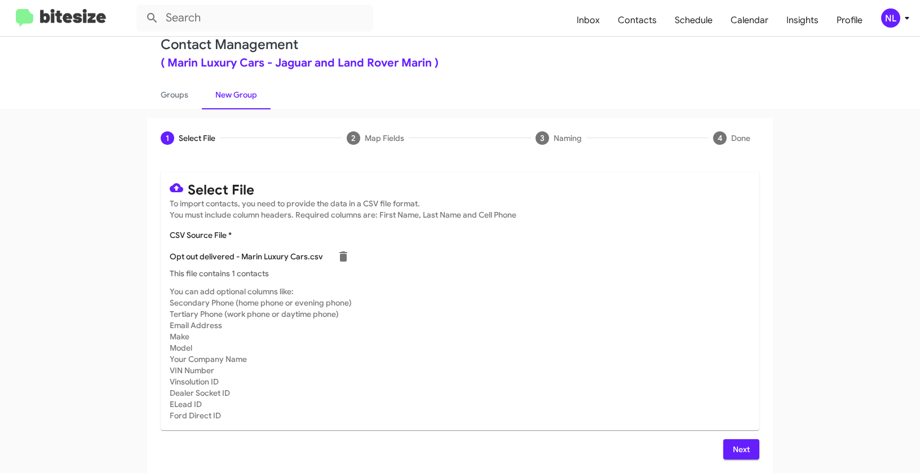
click at [735, 449] on span "Next" at bounding box center [741, 449] width 18 height 20
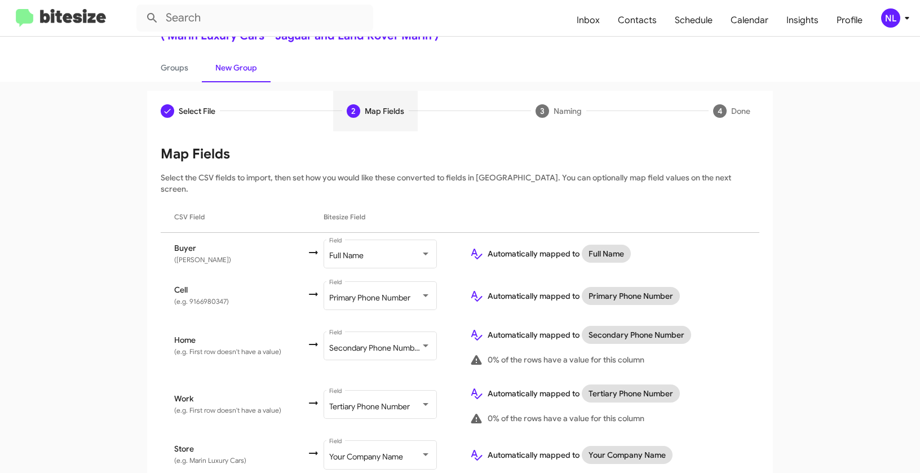
scroll to position [81, 0]
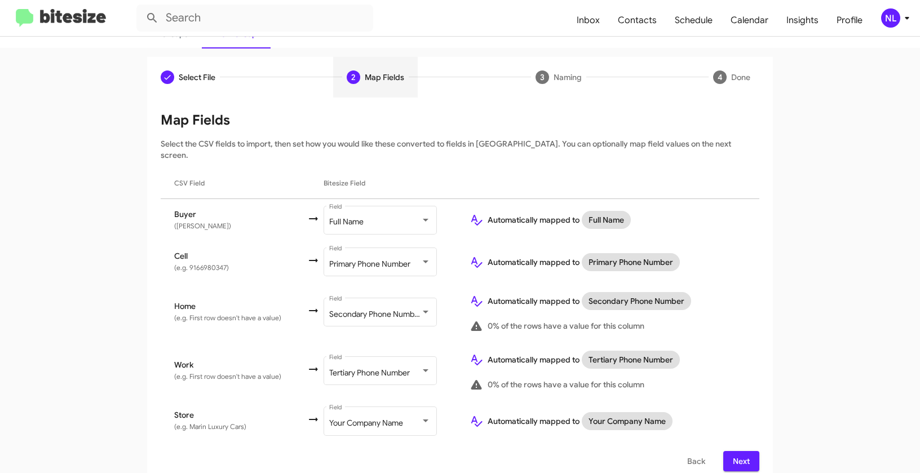
click at [734, 455] on span "Next" at bounding box center [741, 461] width 18 height 20
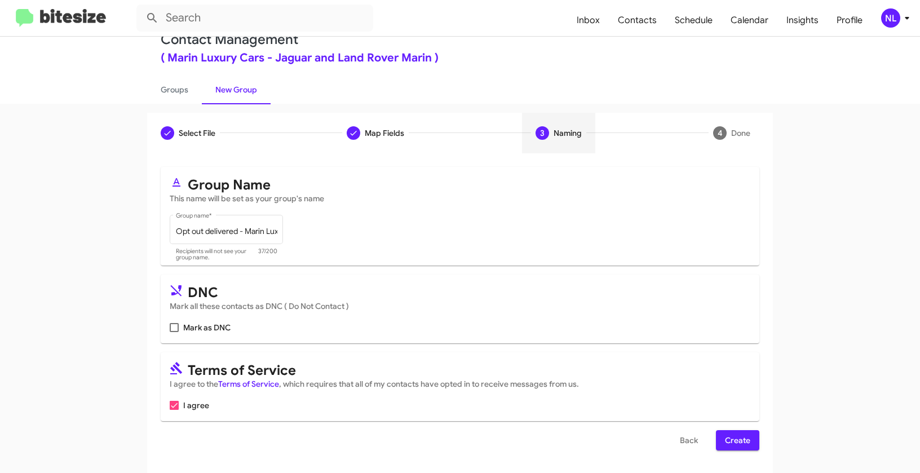
scroll to position [25, 0]
click at [170, 330] on span at bounding box center [174, 327] width 9 height 9
click at [174, 332] on input "Mark as DNC" at bounding box center [174, 332] width 1 height 1
checkbox input "true"
click at [732, 438] on span "Create" at bounding box center [737, 440] width 25 height 20
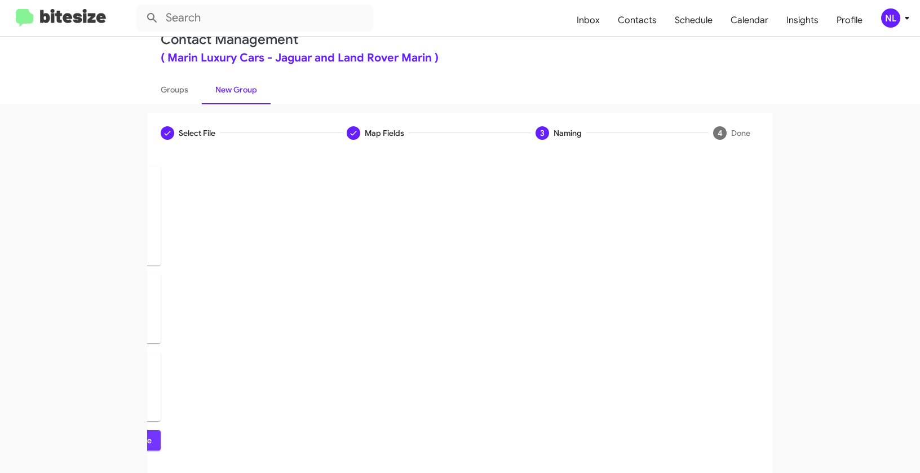
scroll to position [0, 0]
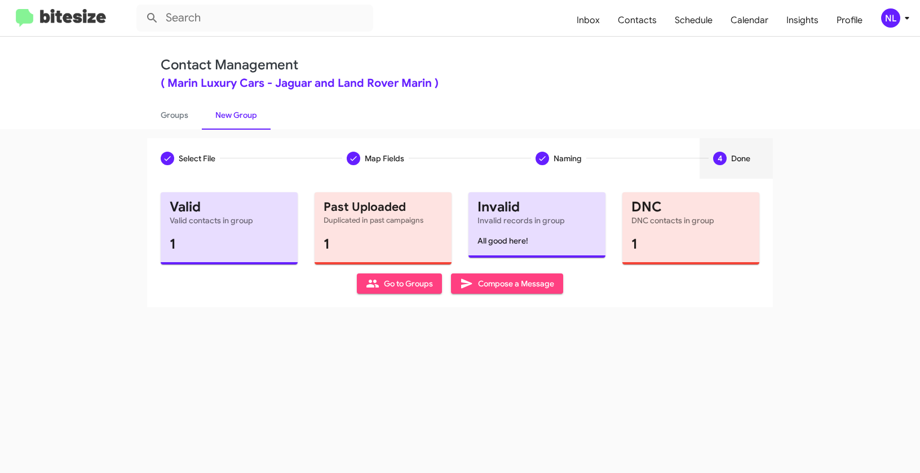
click at [424, 286] on span "Go to Groups" at bounding box center [399, 283] width 67 height 20
type input "in:groups"
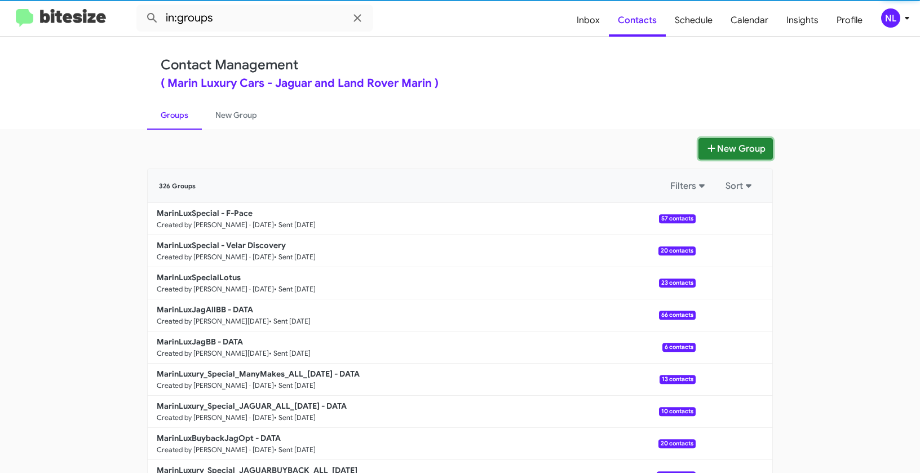
click at [739, 145] on button "New Group" at bounding box center [735, 148] width 74 height 21
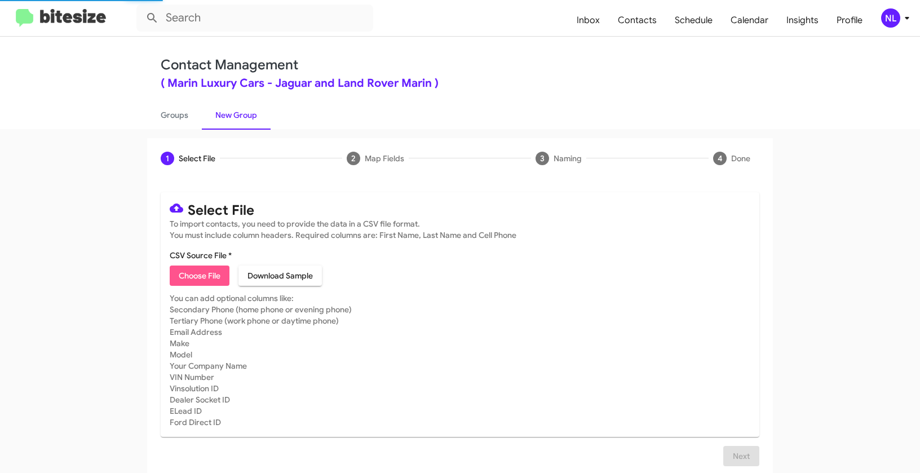
click at [198, 279] on span "Choose File" at bounding box center [200, 275] width 42 height 20
type input "MarinLuxury_Deal_LANDROVER_RANGEROVERSPORT_[DATE]"
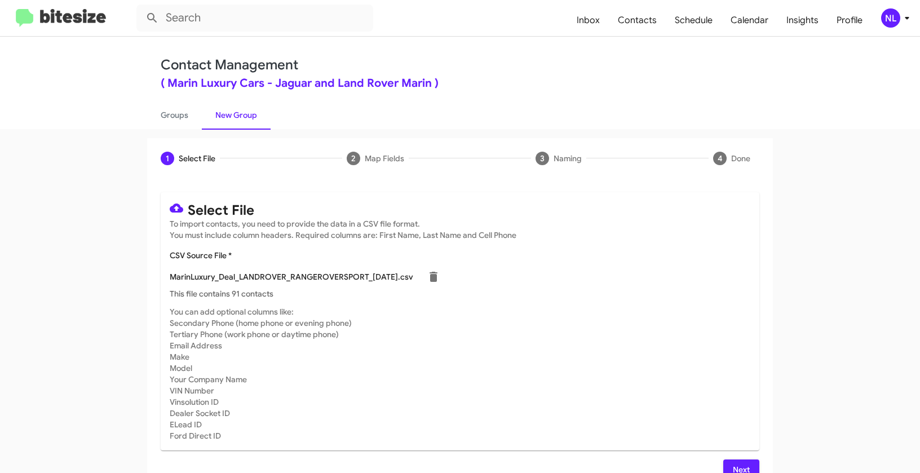
scroll to position [20, 0]
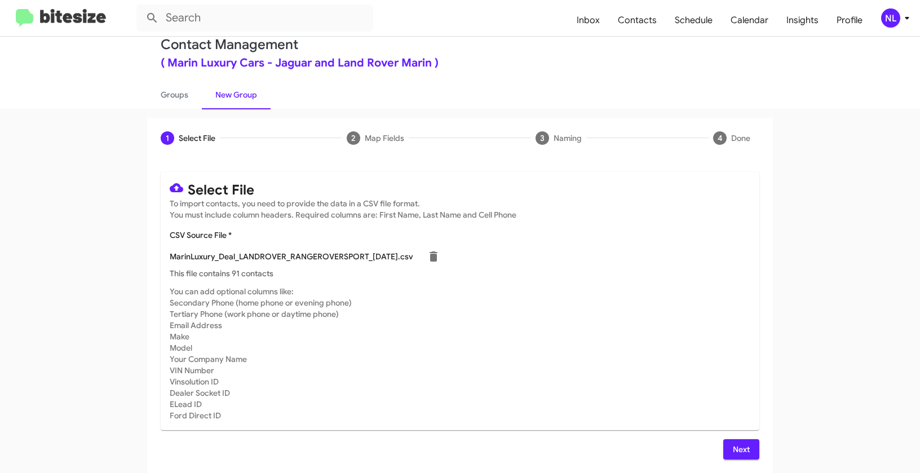
click at [737, 447] on span "Next" at bounding box center [741, 449] width 18 height 20
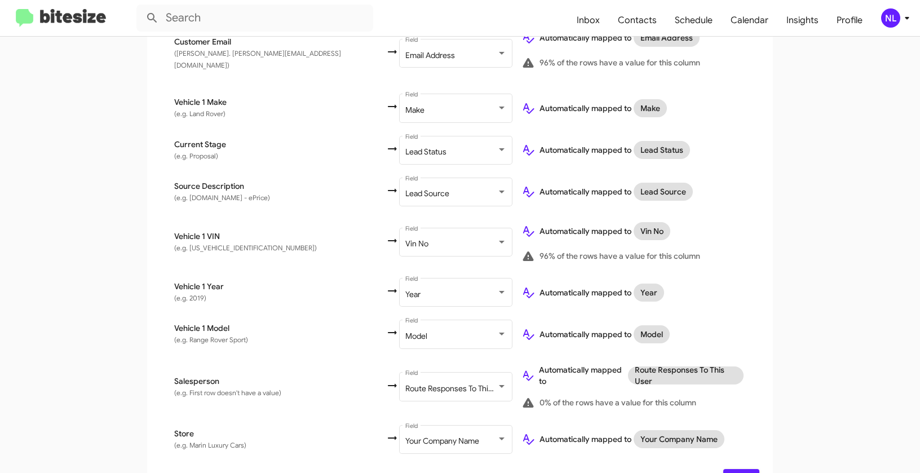
scroll to position [535, 0]
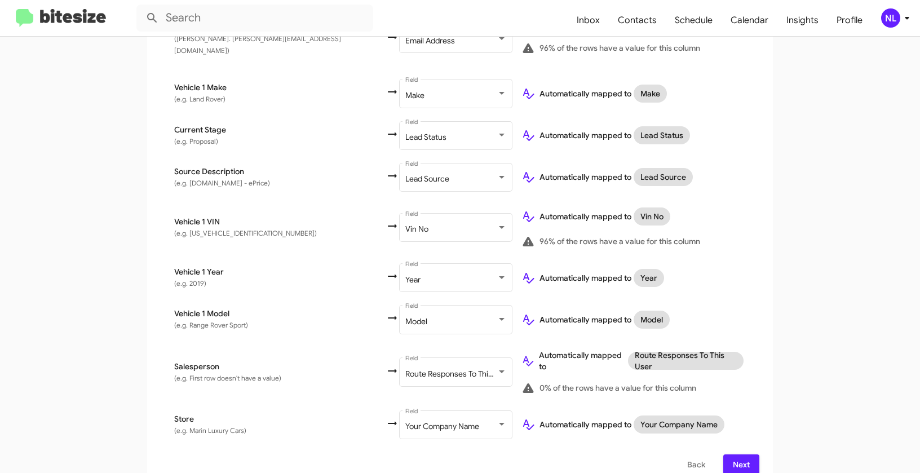
click at [746, 454] on span "Next" at bounding box center [741, 464] width 18 height 20
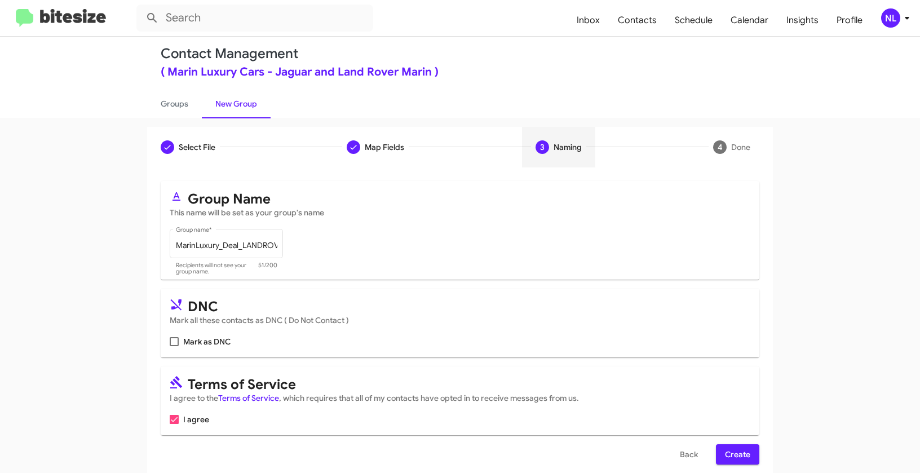
scroll to position [25, 0]
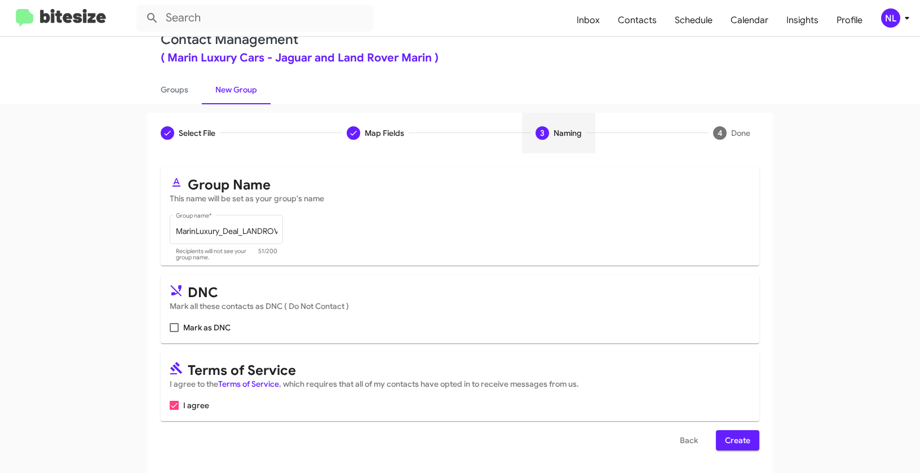
click at [740, 438] on span "Create" at bounding box center [737, 440] width 25 height 20
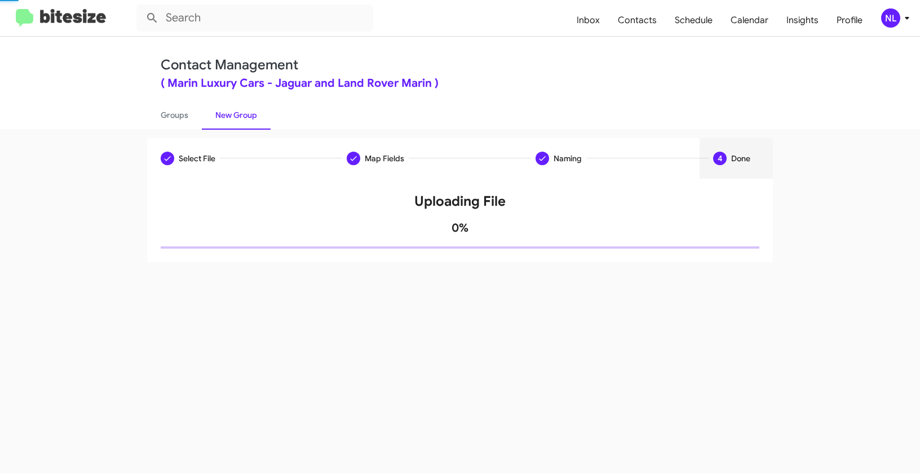
scroll to position [0, 0]
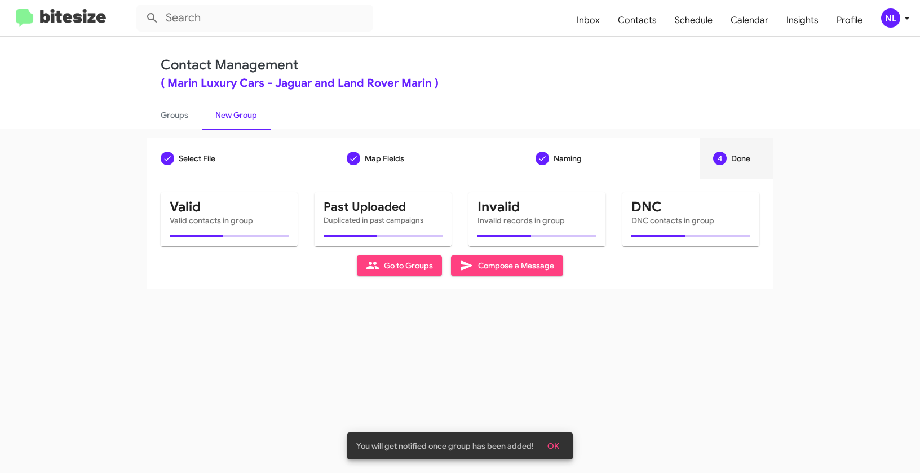
click at [560, 444] on button "OK" at bounding box center [553, 446] width 30 height 20
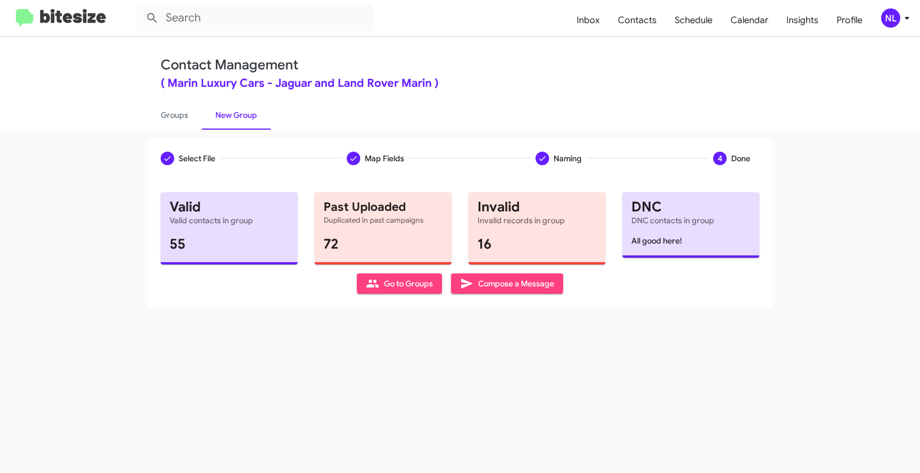
click at [402, 287] on span "Go to Groups" at bounding box center [399, 283] width 67 height 20
type input "in:groups"
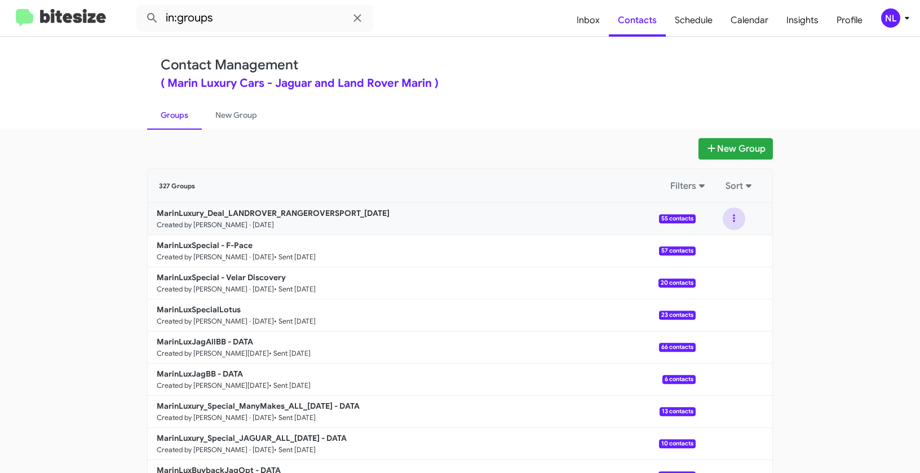
click at [730, 219] on button at bounding box center [734, 218] width 23 height 23
click at [728, 243] on button "View contacts" at bounding box center [700, 249] width 90 height 27
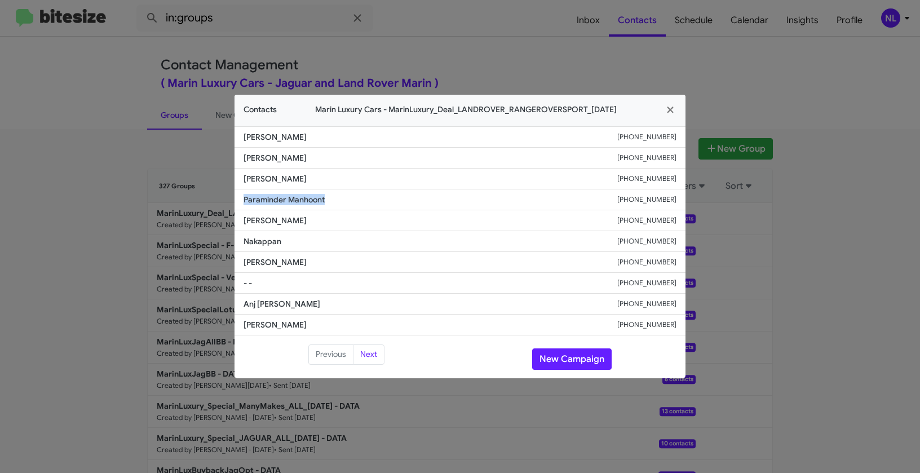
drag, startPoint x: 245, startPoint y: 202, endPoint x: 360, endPoint y: 200, distance: 115.0
click at [360, 200] on li "Paraminder Manhoont [PHONE_NUMBER]" at bounding box center [459, 199] width 451 height 21
copy span "Paraminder Manhoont"
click at [568, 357] on button "New Campaign" at bounding box center [571, 358] width 79 height 21
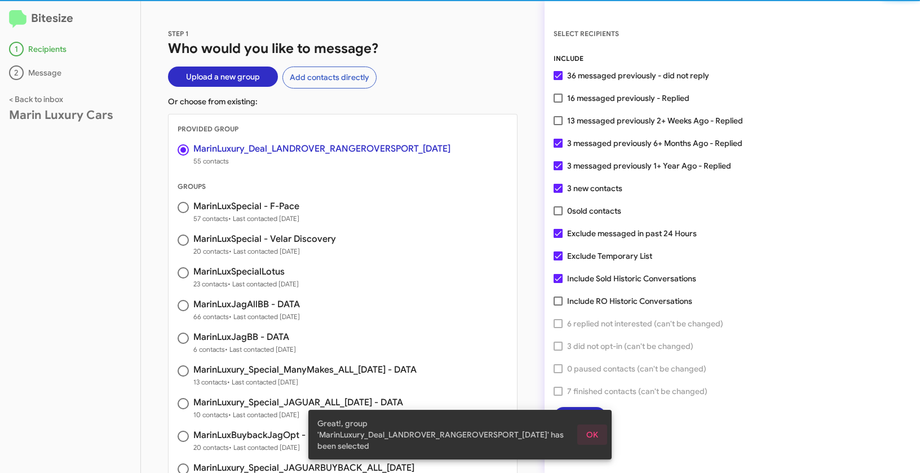
click at [595, 437] on span "OK" at bounding box center [592, 434] width 12 height 20
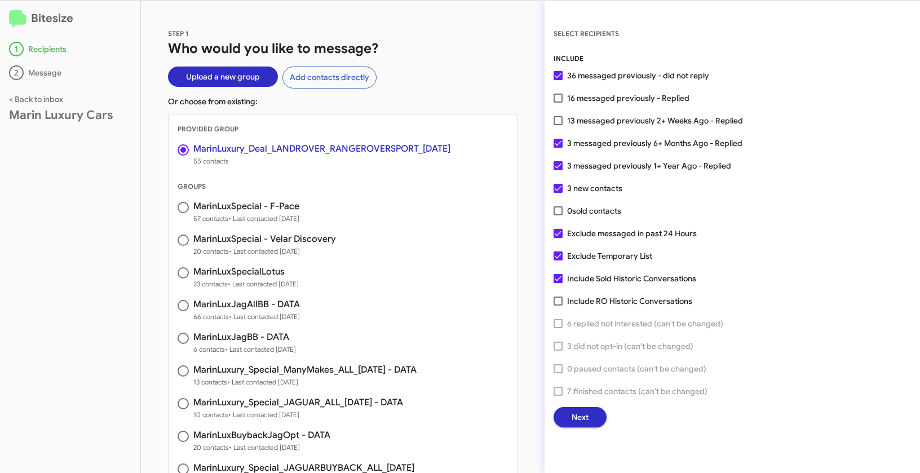
click at [557, 98] on span at bounding box center [557, 98] width 9 height 9
click at [557, 103] on input "16 messaged previously - Replied" at bounding box center [557, 103] width 1 height 1
checkbox input "true"
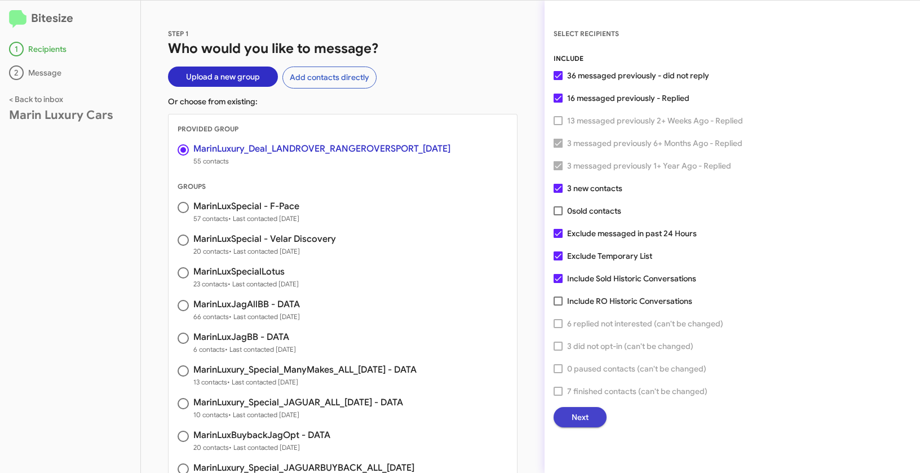
click at [592, 419] on button "Next" at bounding box center [579, 417] width 53 height 20
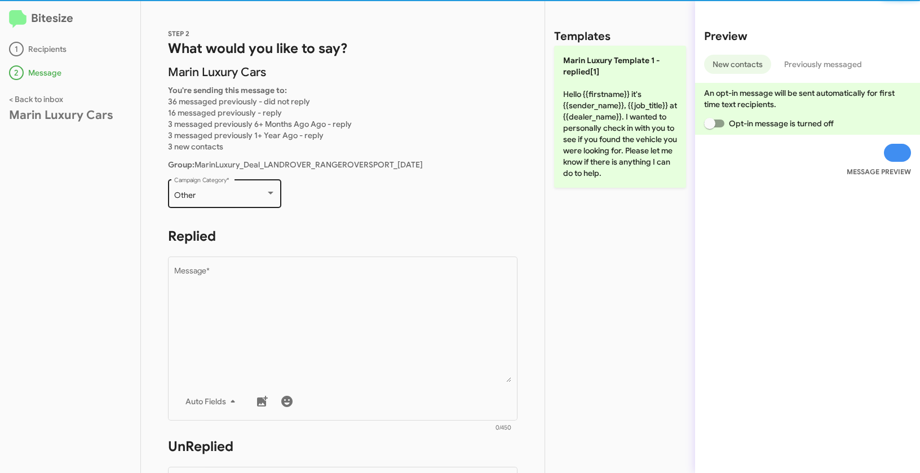
click at [218, 196] on div "Other" at bounding box center [219, 195] width 91 height 9
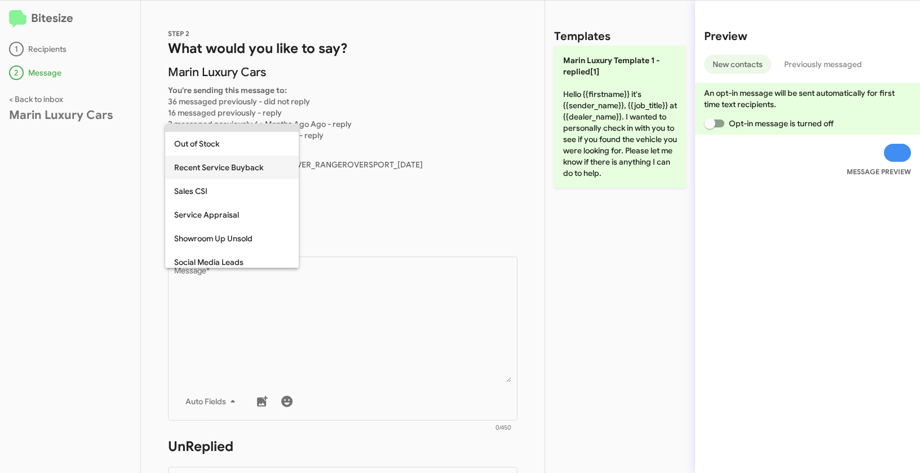
scroll to position [471, 0]
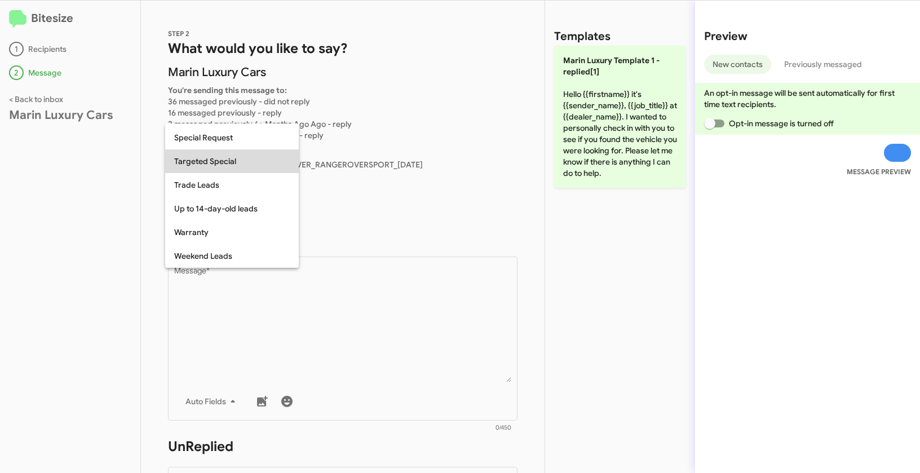
click at [207, 162] on span "Targeted Special" at bounding box center [232, 161] width 116 height 24
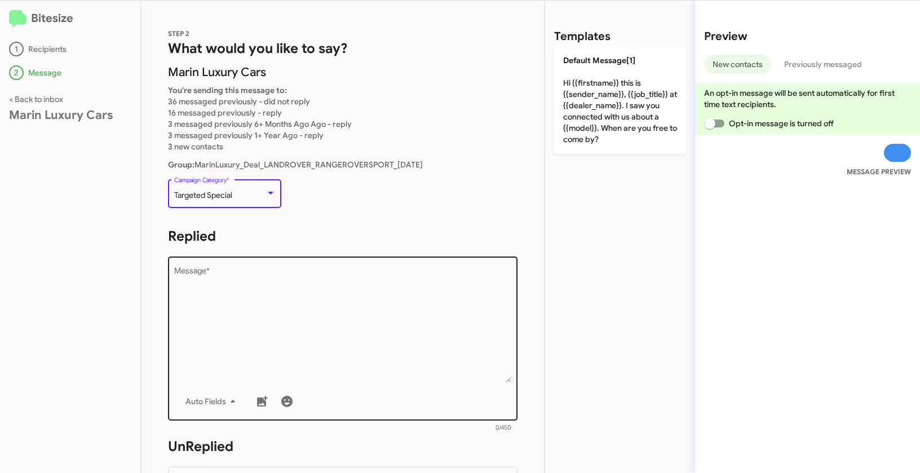
click at [236, 306] on textarea "Message *" at bounding box center [343, 324] width 338 height 115
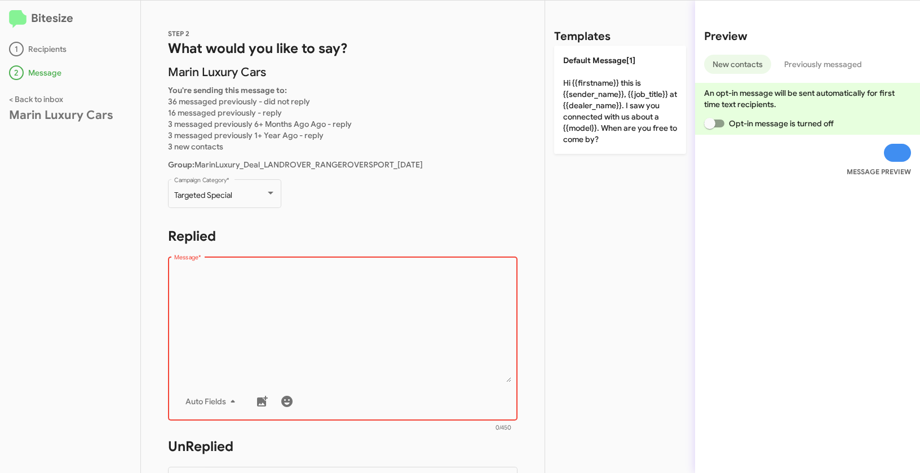
click at [222, 273] on textarea "Message *" at bounding box center [343, 324] width 338 height 115
paste textarea ""Hi {{firstname}} it's {{sender_name}} at {{dealer_name}}. Great news - we’re o…"
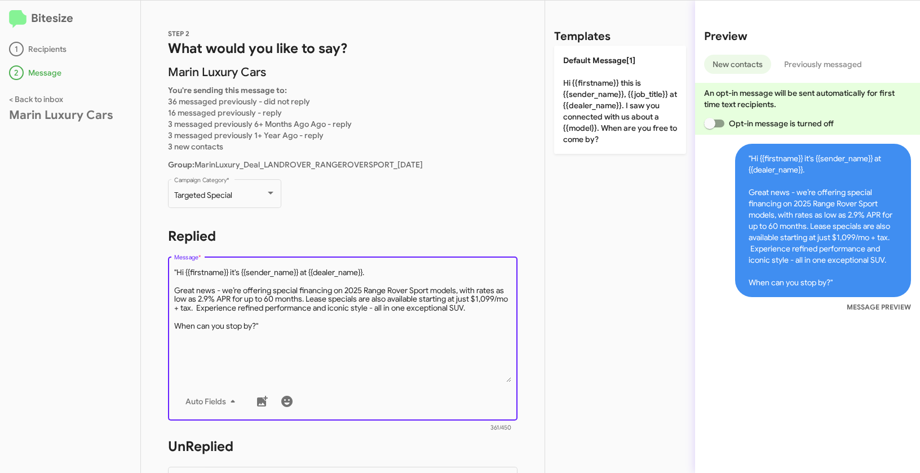
click at [178, 269] on textarea "Message *" at bounding box center [343, 324] width 338 height 115
click at [286, 323] on textarea "Message *" at bounding box center [343, 324] width 338 height 115
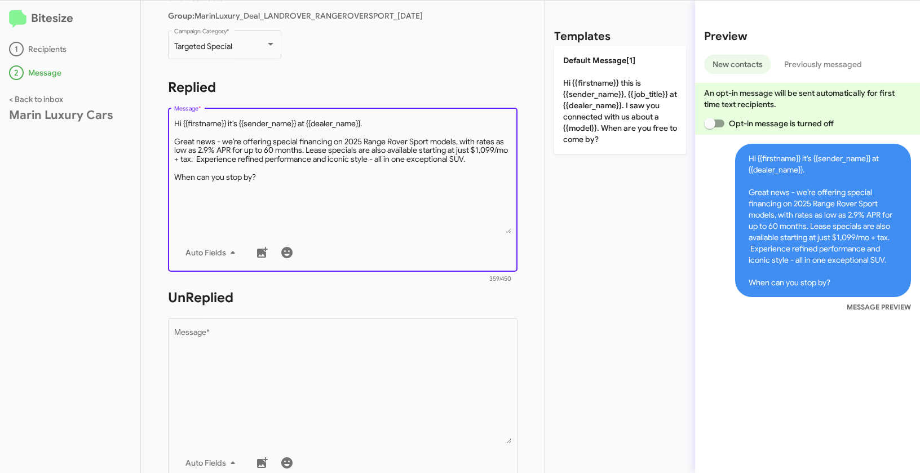
scroll to position [199, 0]
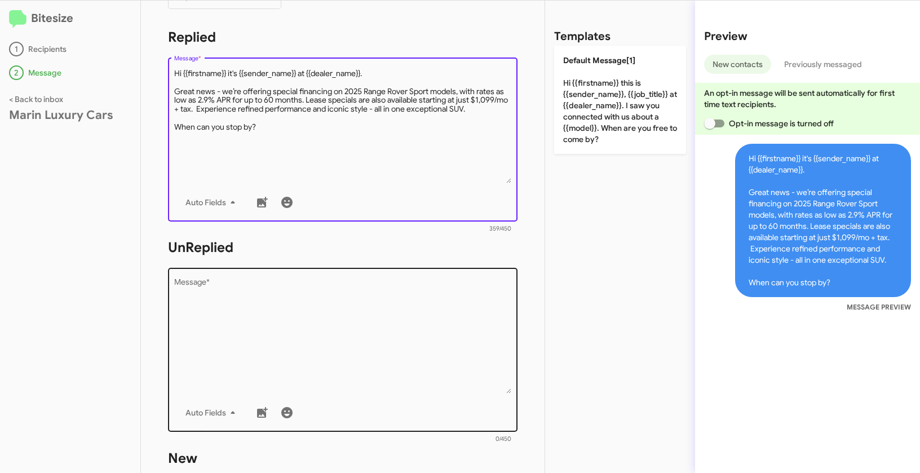
type textarea "Hi {{firstname}} it's {{sender_name}} at {{dealer_name}}. Great news - we’re of…"
click at [333, 355] on textarea "Message *" at bounding box center [343, 335] width 338 height 115
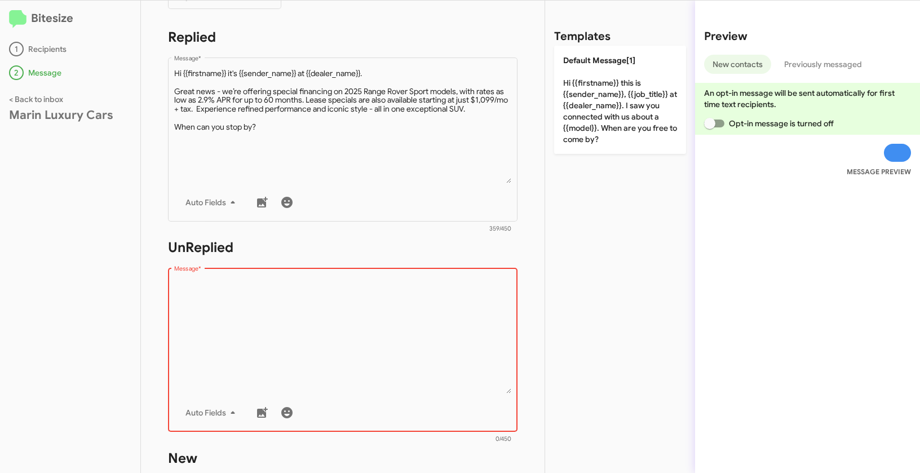
click at [317, 335] on textarea "Message *" at bounding box center [343, 335] width 338 height 115
paste textarea ""Hi {{firstname}} it's {{sender_name}}, {{job_title}} at {{dealer_name}}. Thank…"
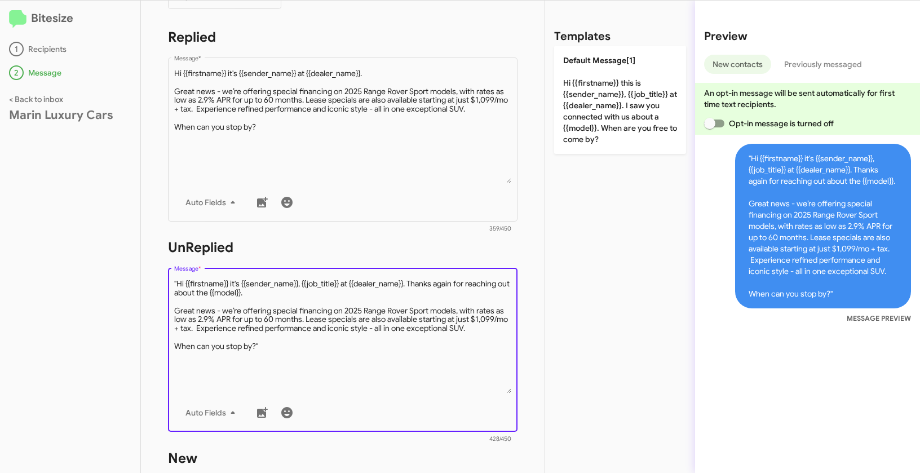
click at [179, 285] on textarea "Message *" at bounding box center [343, 335] width 338 height 115
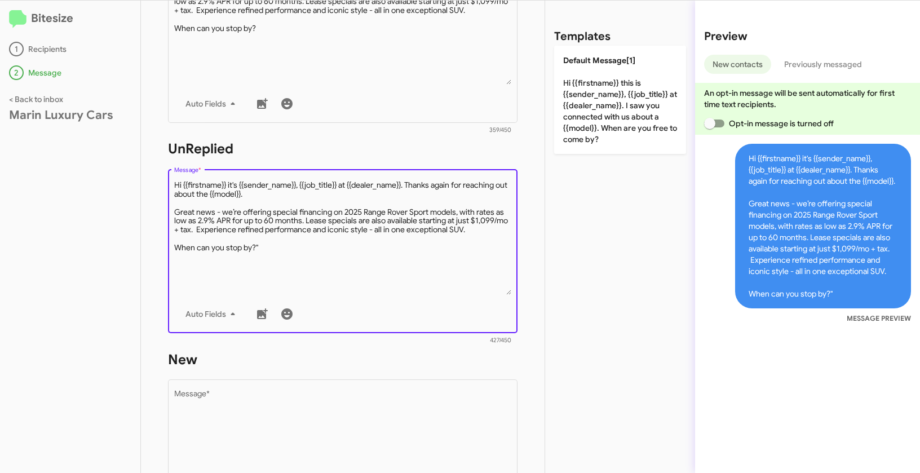
scroll to position [393, 0]
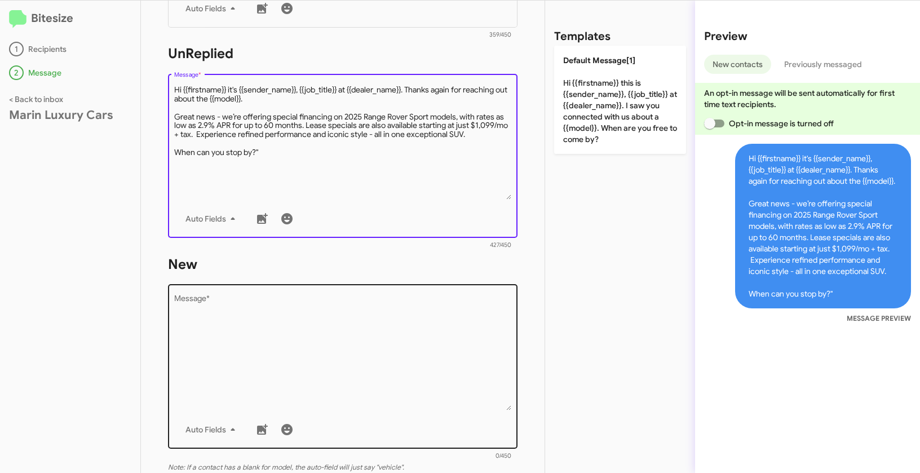
type textarea "Hi {{firstname}} it's {{sender_name}}, {{job_title}} at {{dealer_name}}. Thanks…"
click at [352, 345] on textarea "Message *" at bounding box center [343, 352] width 338 height 115
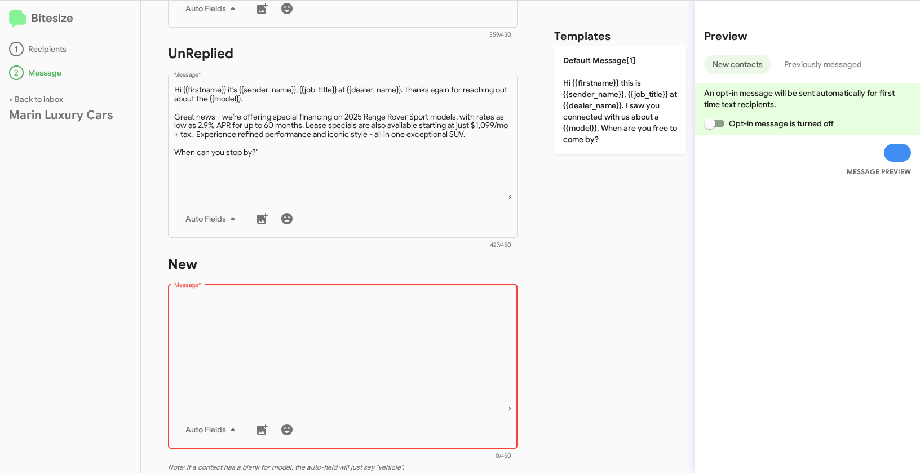
paste textarea ""Hi {{firstname}} it's {{sender_name}}, {{job_title}} at {{dealer_name}}. Thank…"
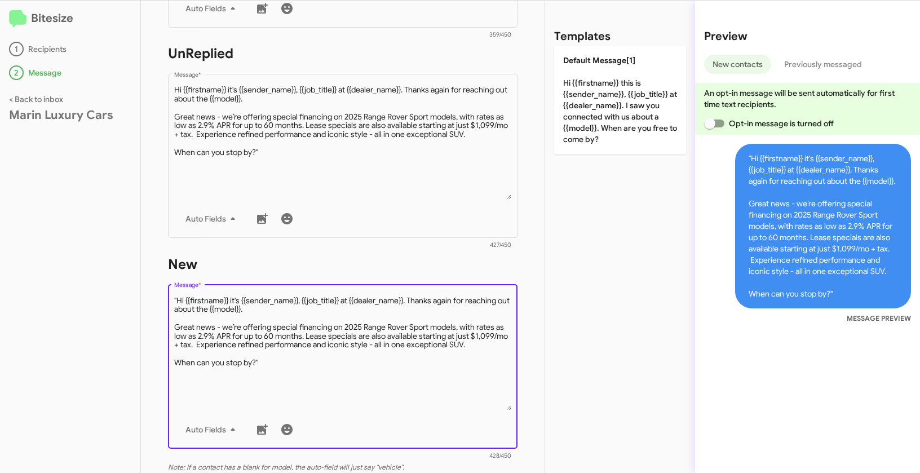
click at [179, 301] on textarea "Message *" at bounding box center [343, 352] width 338 height 115
click at [284, 364] on textarea "Message *" at bounding box center [343, 352] width 338 height 115
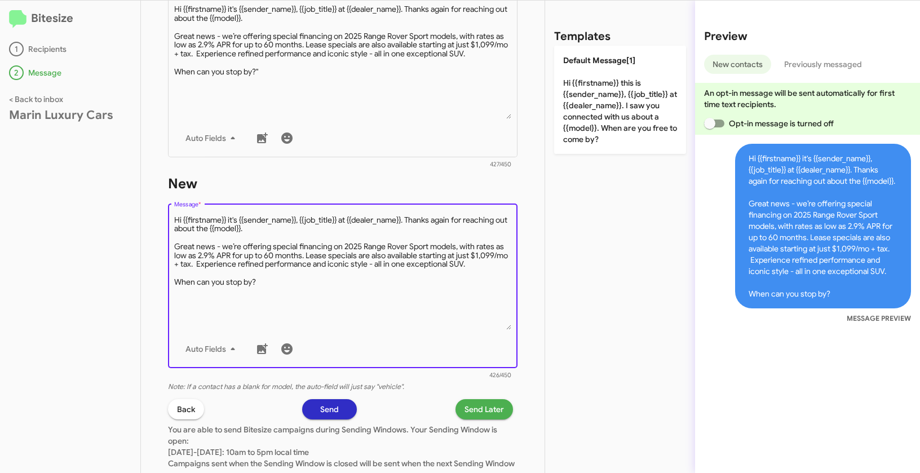
scroll to position [559, 0]
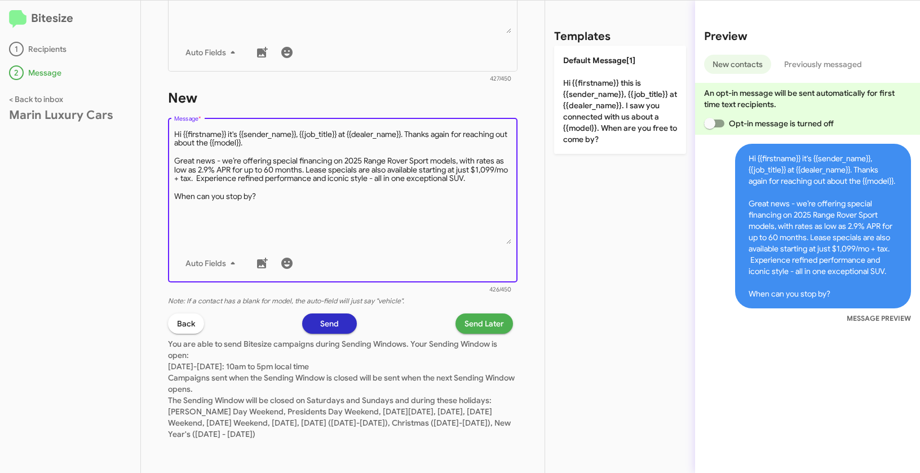
type textarea "Hi {{firstname}} it's {{sender_name}}, {{job_title}} at {{dealer_name}}. Thanks…"
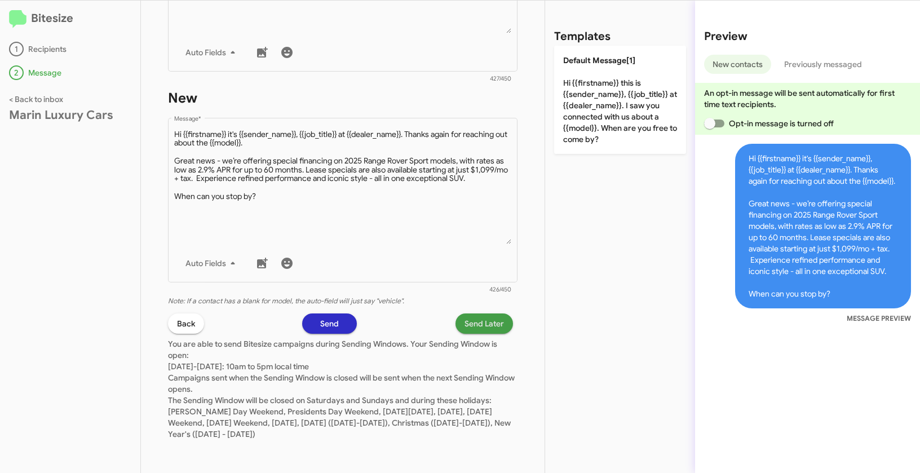
click at [485, 324] on span "Send Later" at bounding box center [483, 323] width 39 height 20
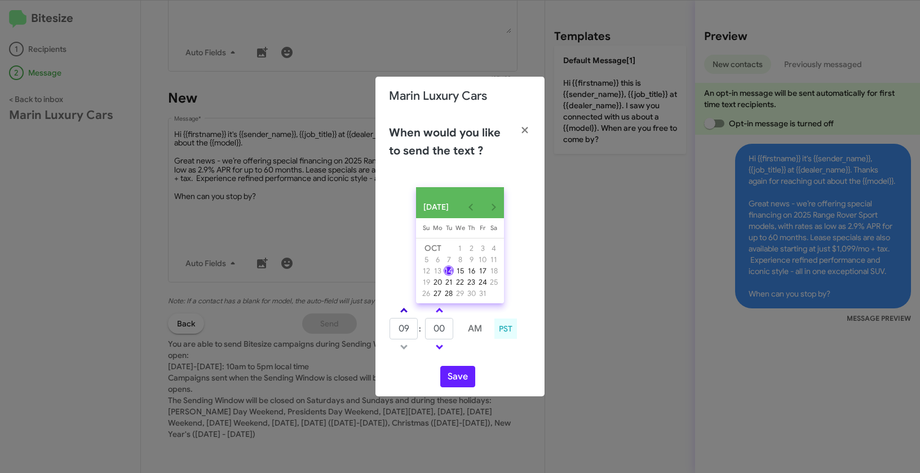
click at [406, 312] on link at bounding box center [404, 310] width 20 height 13
click at [406, 311] on link at bounding box center [404, 310] width 20 height 13
type input "11"
click at [467, 381] on button "Save" at bounding box center [457, 376] width 35 height 21
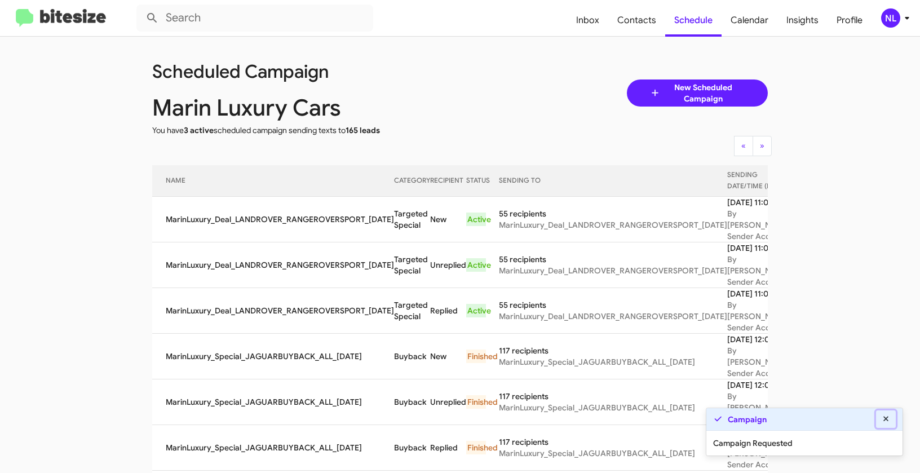
click at [889, 417] on icon at bounding box center [886, 419] width 10 height 8
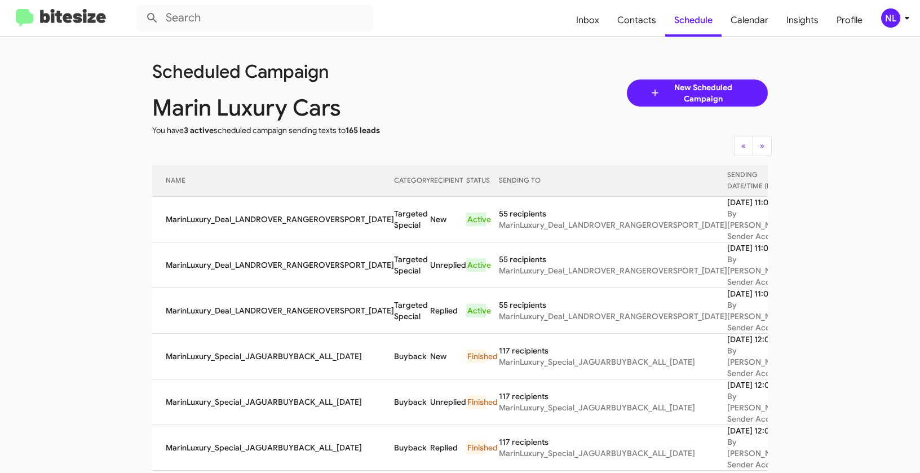
click at [639, 19] on span "Contacts" at bounding box center [636, 20] width 57 height 33
type input "in:groups"
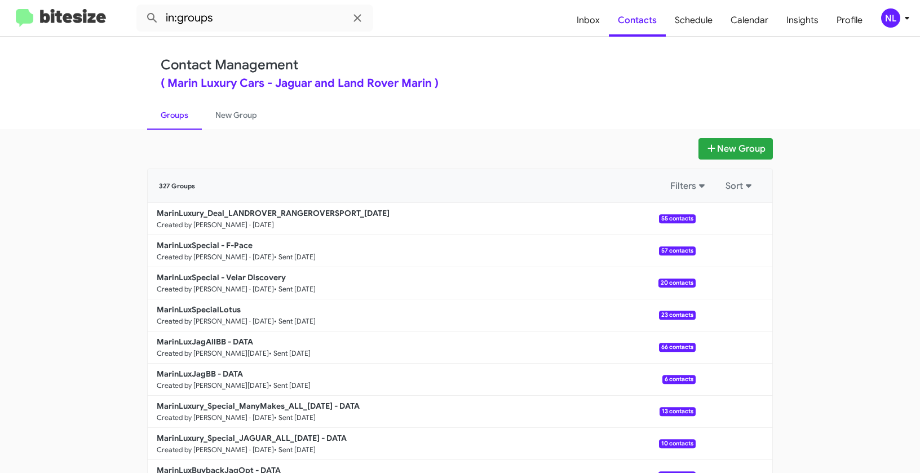
click at [892, 21] on div "NL" at bounding box center [890, 17] width 19 height 19
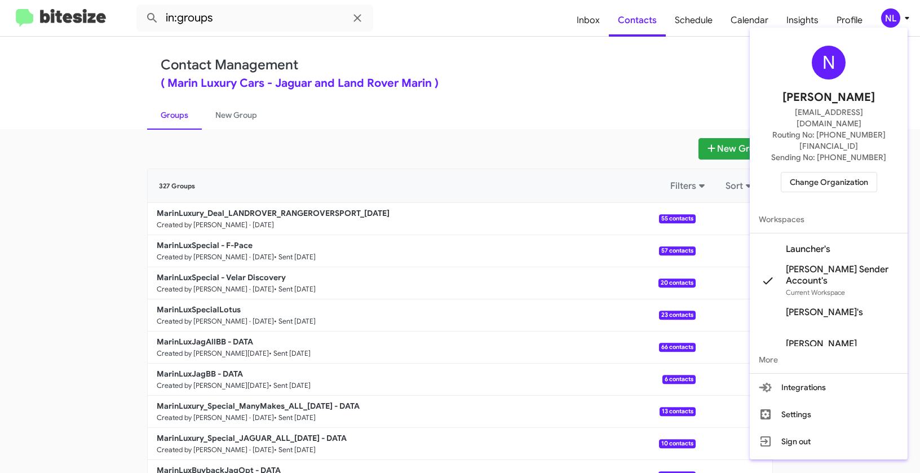
click at [491, 71] on div at bounding box center [460, 236] width 920 height 473
